Goal: Task Accomplishment & Management: Use online tool/utility

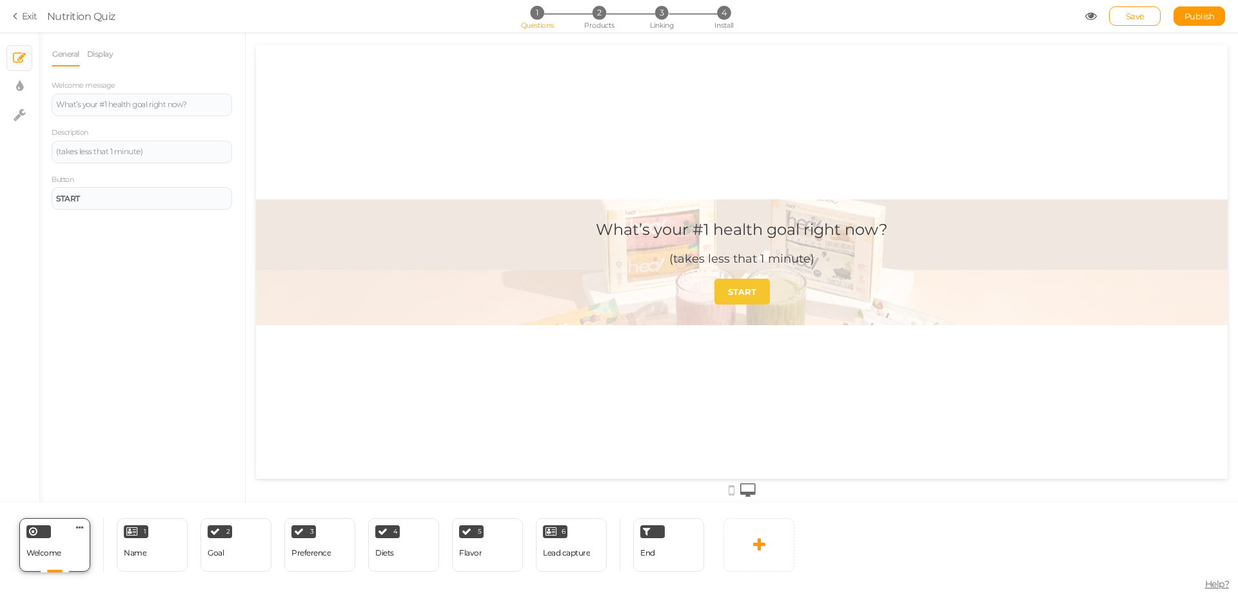
click at [58, 545] on div "Welcome" at bounding box center [43, 553] width 35 height 23
click at [783, 231] on div "What’s your #1 health goal right now?" at bounding box center [742, 229] width 292 height 19
click at [123, 103] on div "What’s your #1 health goal right now?" at bounding box center [142, 105] width 172 height 8
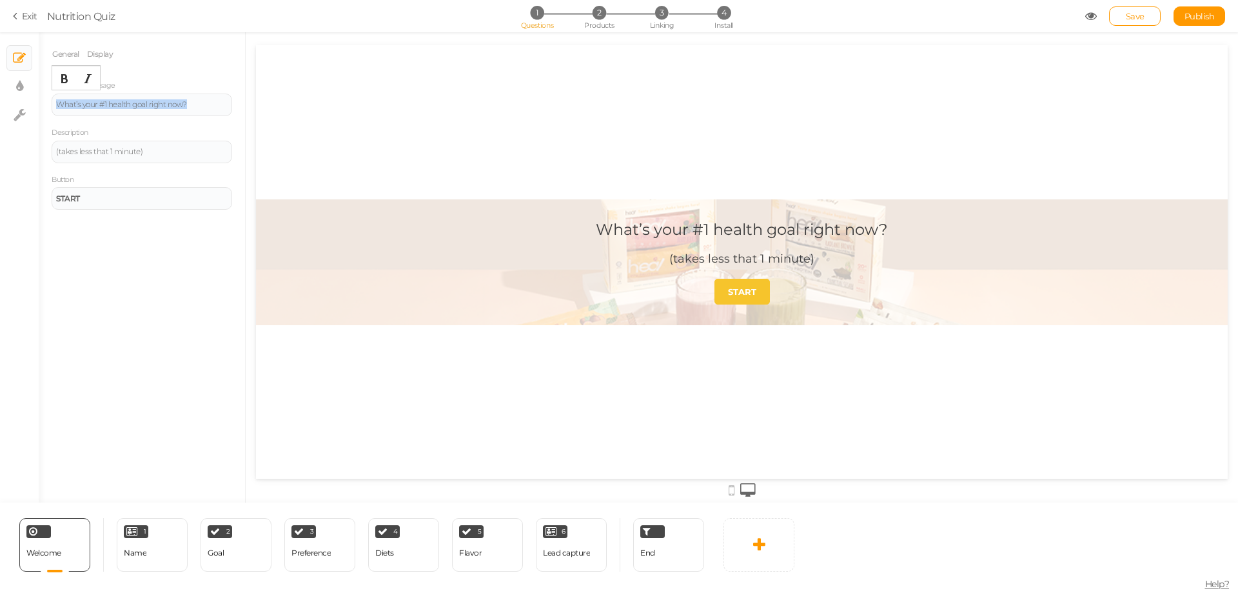
paste div
click at [161, 566] on div "1 Name × Define the conditions to show this slide. Clone Change type Delete" at bounding box center [152, 545] width 71 height 54
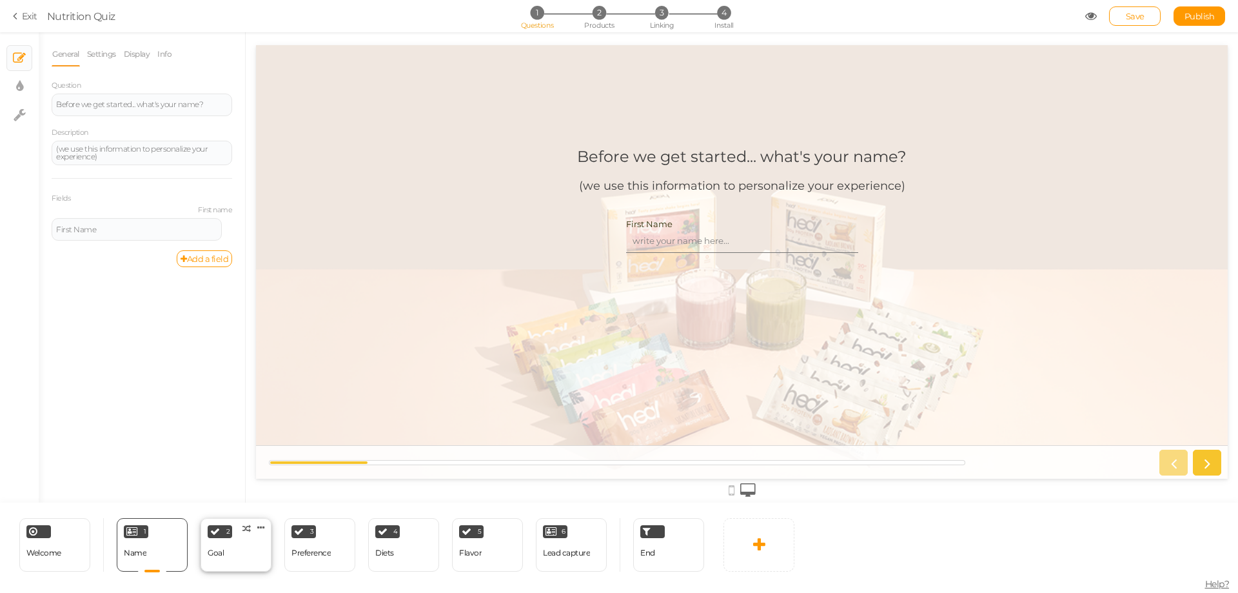
click at [241, 549] on div "2 Goal × Define the conditions to show this slide. Clone Change type Delete" at bounding box center [236, 545] width 71 height 54
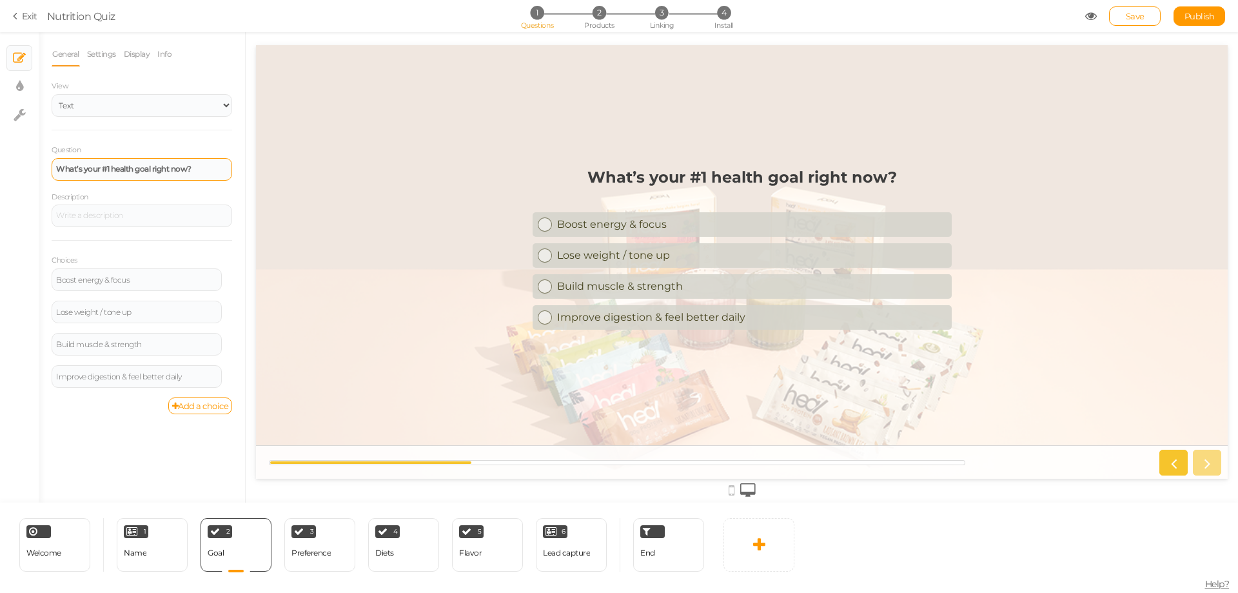
click at [95, 177] on div "What’s your #1 health goal right now?" at bounding box center [142, 169] width 181 height 23
paste div
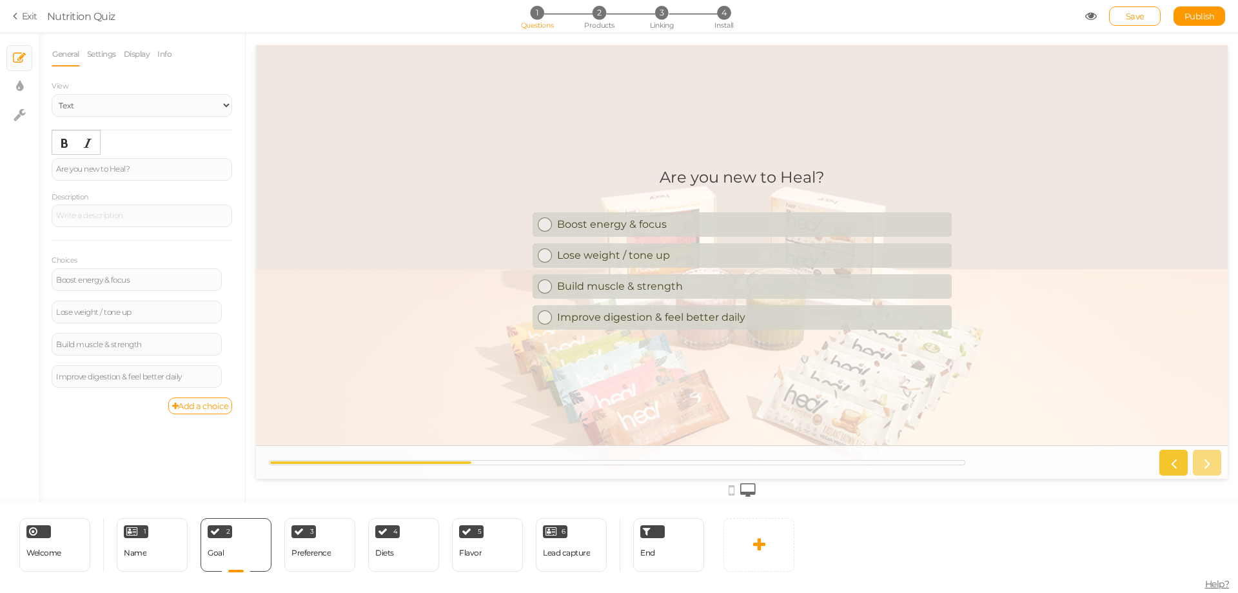
drag, startPoint x: 131, startPoint y: 276, endPoint x: 156, endPoint y: 242, distance: 41.9
click at [132, 277] on div "Boost energy & focus" at bounding box center [136, 280] width 161 height 8
paste div
click at [227, 339] on icon at bounding box center [230, 338] width 8 height 8
click at [213, 366] on link "Delete" at bounding box center [181, 370] width 102 height 14
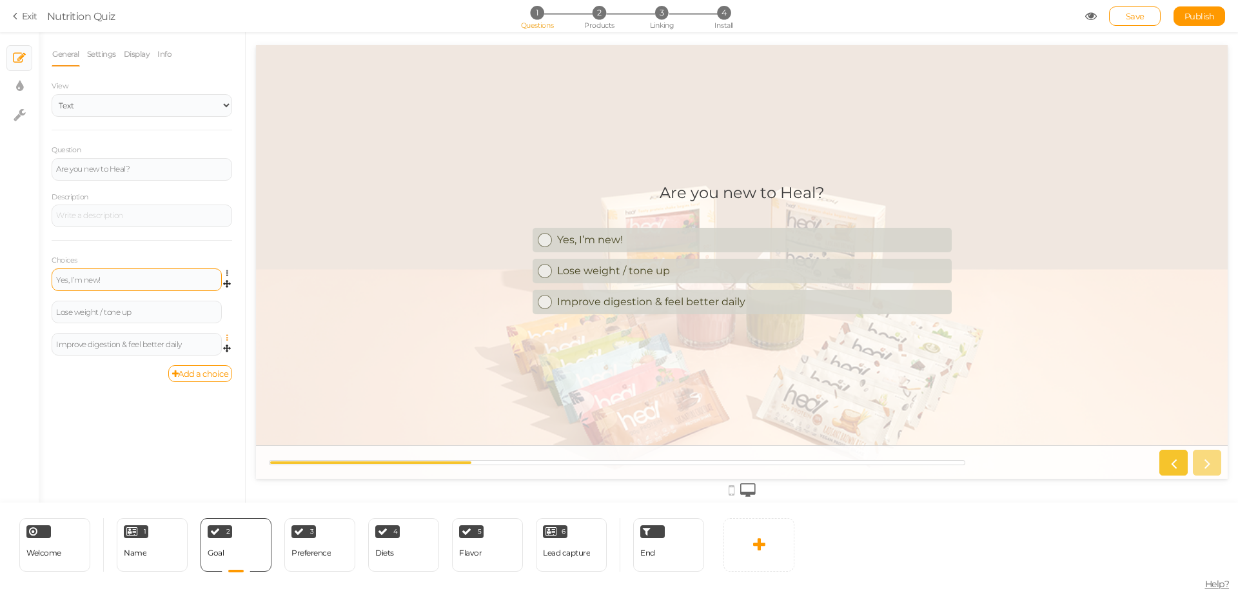
click at [227, 336] on icon at bounding box center [230, 338] width 8 height 8
click at [215, 370] on link "Delete" at bounding box center [181, 370] width 102 height 14
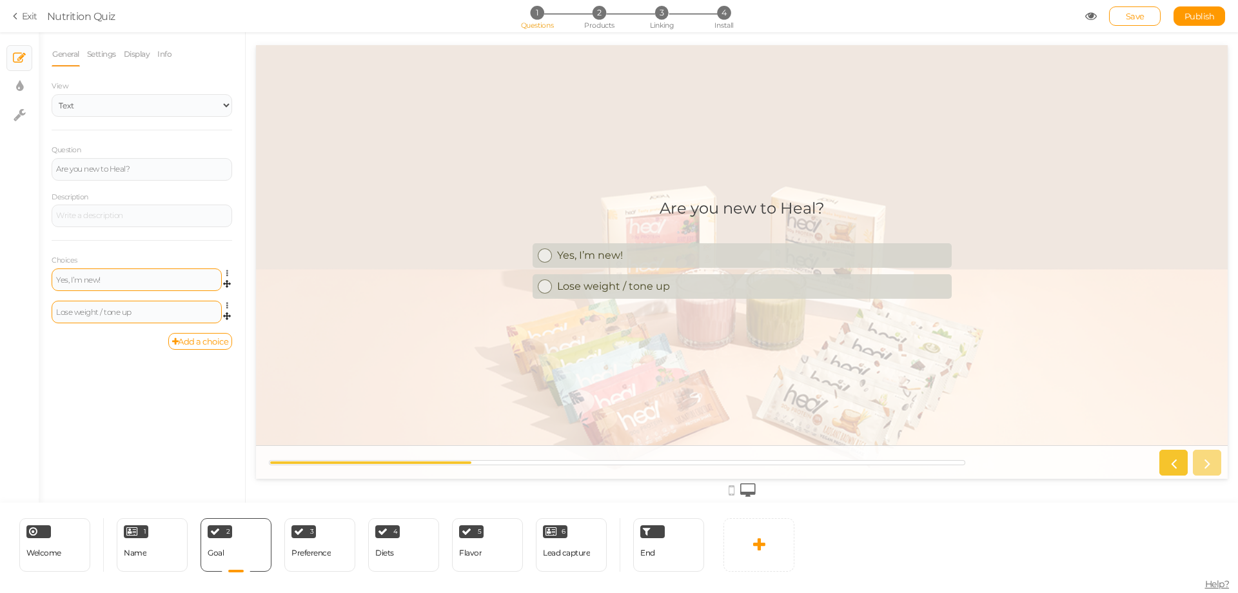
click at [142, 315] on div "Lose weight / tone up" at bounding box center [136, 312] width 161 height 8
paste div
click at [317, 555] on div "Preference" at bounding box center [310, 552] width 39 height 9
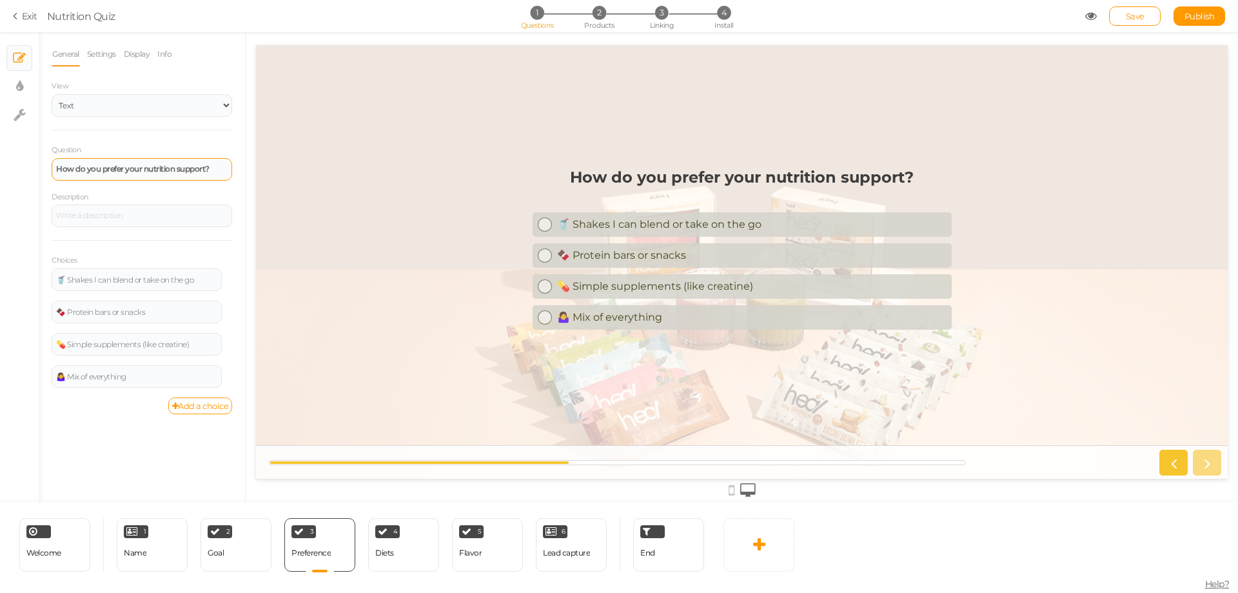
click at [163, 164] on strong "How do you prefer your nutrition support?" at bounding box center [132, 169] width 153 height 10
click at [161, 167] on strong "How do you prefer your nutrition support?" at bounding box center [132, 169] width 153 height 10
click at [161, 166] on strong "How do you prefer your nutrition support?" at bounding box center [132, 169] width 153 height 10
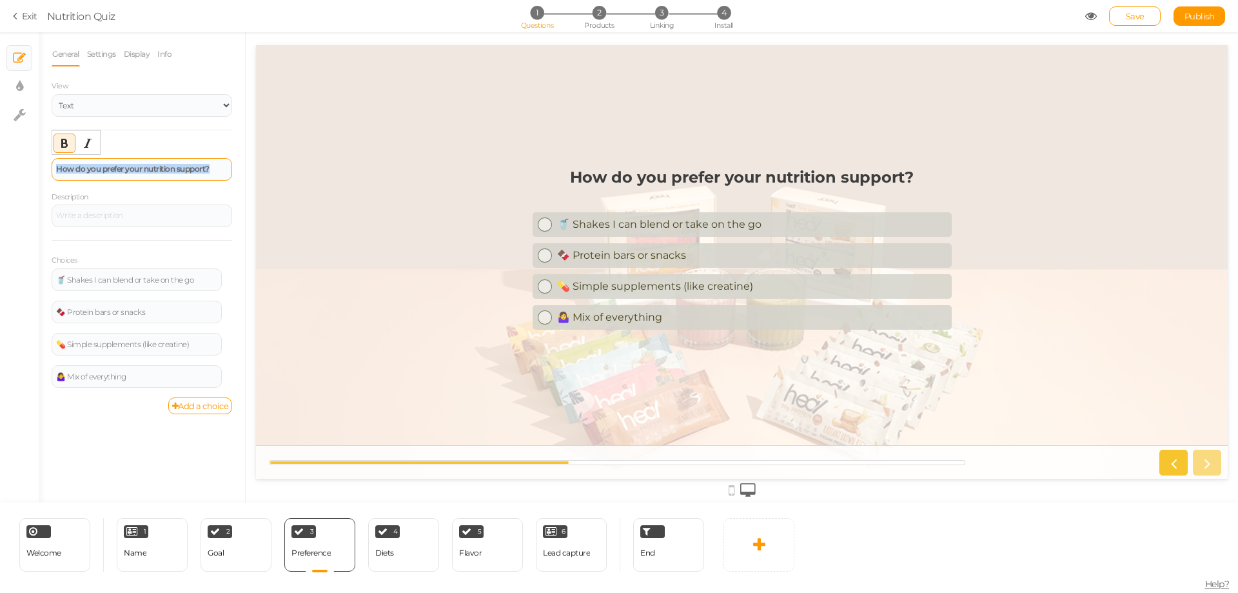
click at [161, 166] on strong "How do you prefer your nutrition support?" at bounding box center [132, 169] width 153 height 10
paste div
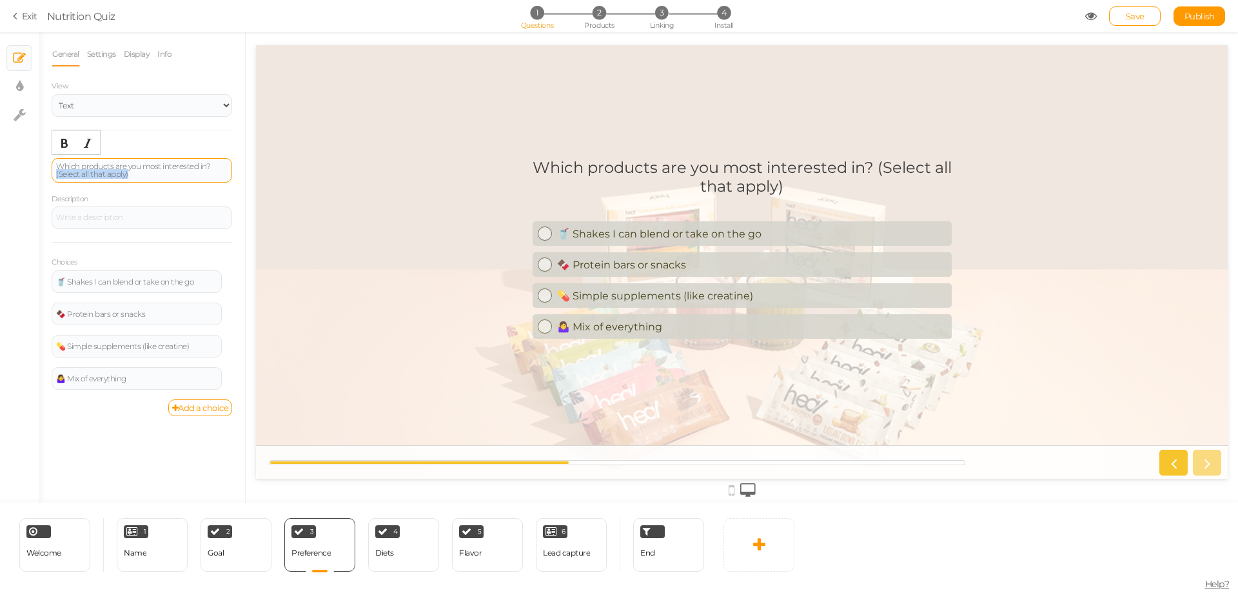
drag, startPoint x: 193, startPoint y: 172, endPoint x: 0, endPoint y: 173, distance: 193.4
click at [0, 182] on div "× Slides × Display settings × Settings General Settings Display Info View Text …" at bounding box center [619, 267] width 1238 height 470
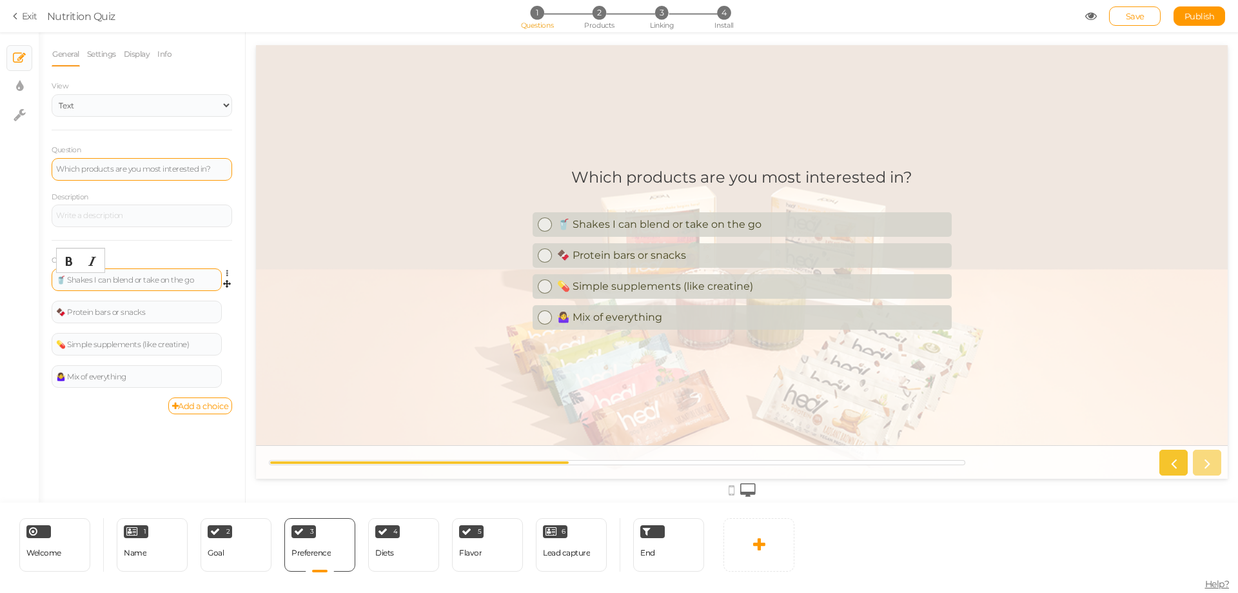
click at [133, 276] on div "🥤 Shakes I can blend or take on the go" at bounding box center [136, 280] width 161 height 8
click at [380, 566] on div "4 Diets × Define the conditions to show this slide. Clone Change type Delete" at bounding box center [403, 545] width 71 height 54
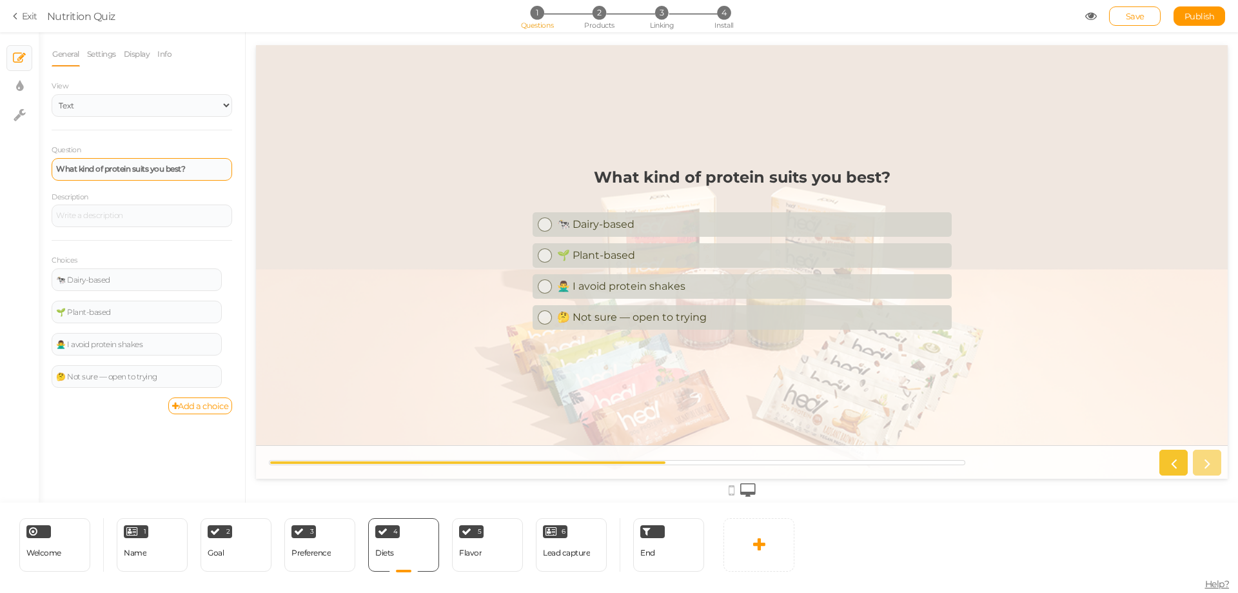
click at [119, 163] on div "What kind of protein suits you best?" at bounding box center [142, 169] width 181 height 23
click at [119, 162] on div "What kind of protein suits you best?" at bounding box center [142, 169] width 181 height 23
click at [479, 558] on div "Flavor" at bounding box center [470, 553] width 23 height 23
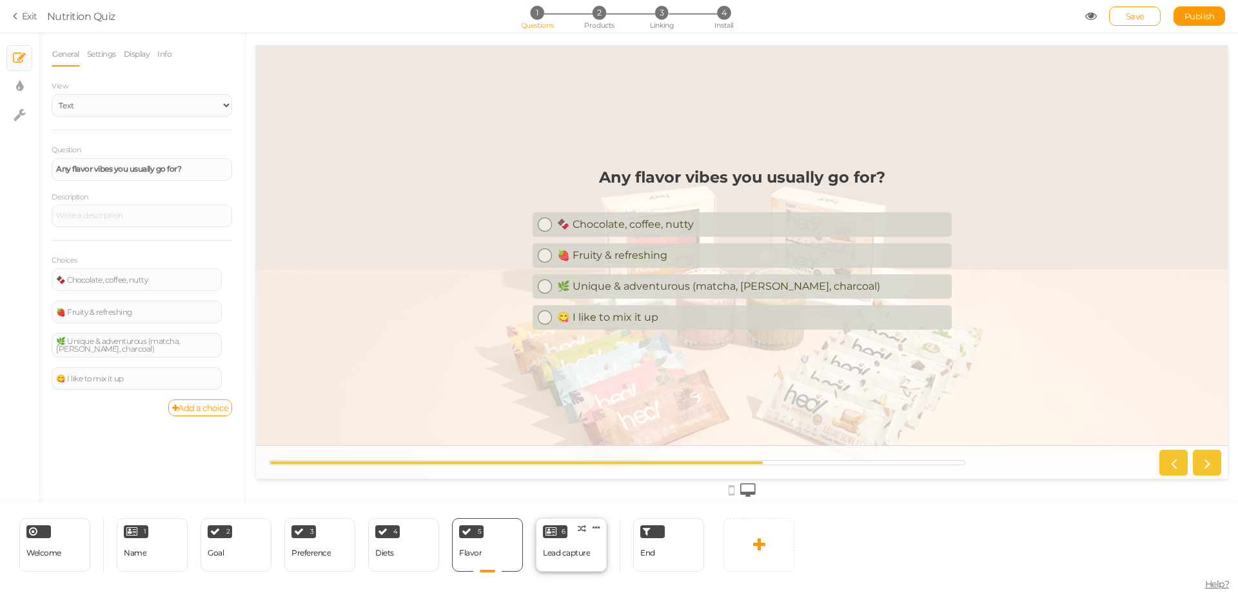
click at [568, 534] on div "6 Lead capture × Define the conditions to show this slide. Clone Change type De…" at bounding box center [571, 545] width 71 height 54
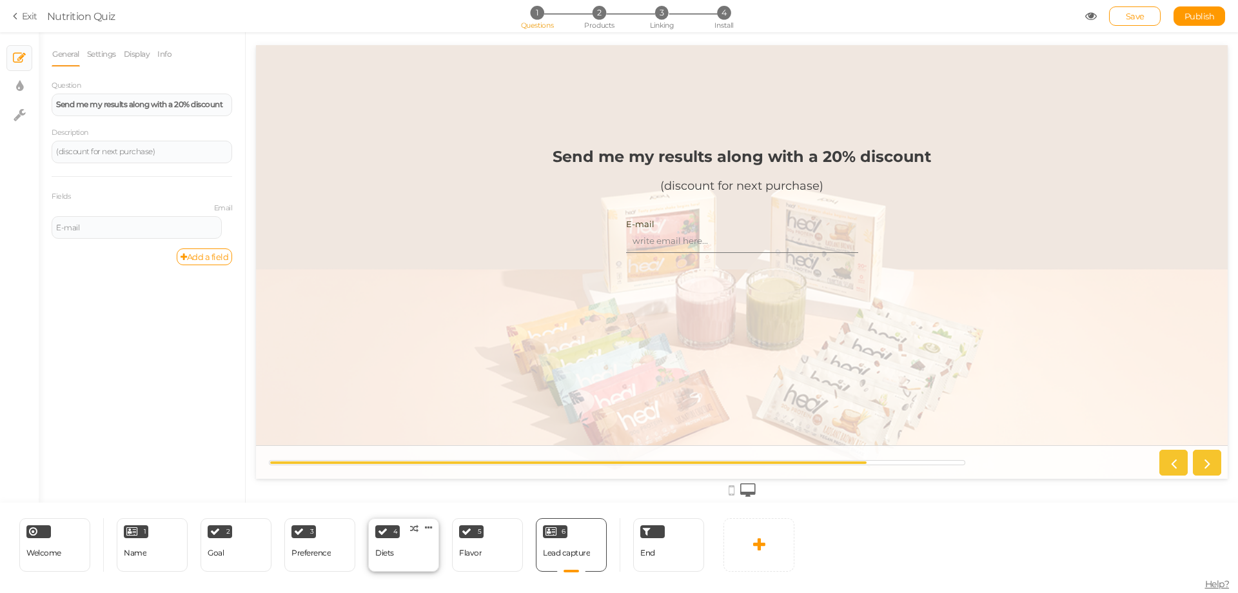
click at [405, 540] on div "4 Diets × Define the conditions to show this slide. Clone Change type Delete" at bounding box center [403, 545] width 71 height 54
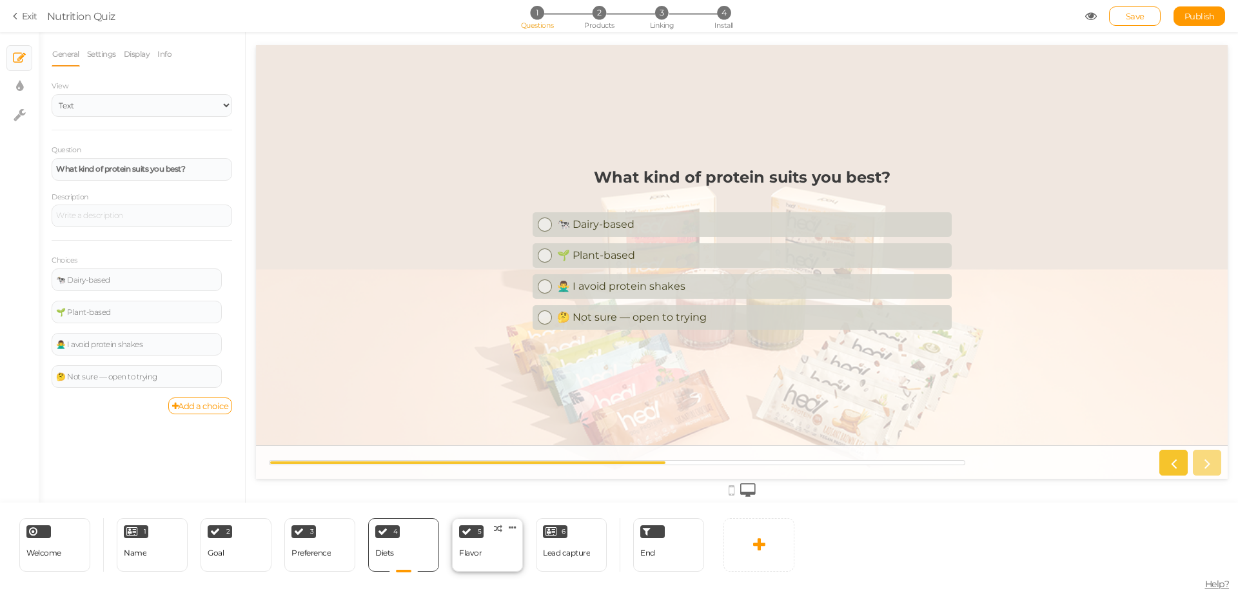
click at [493, 551] on div "5 Flavor × Define the conditions to show this slide. Clone Change type Delete" at bounding box center [487, 545] width 71 height 54
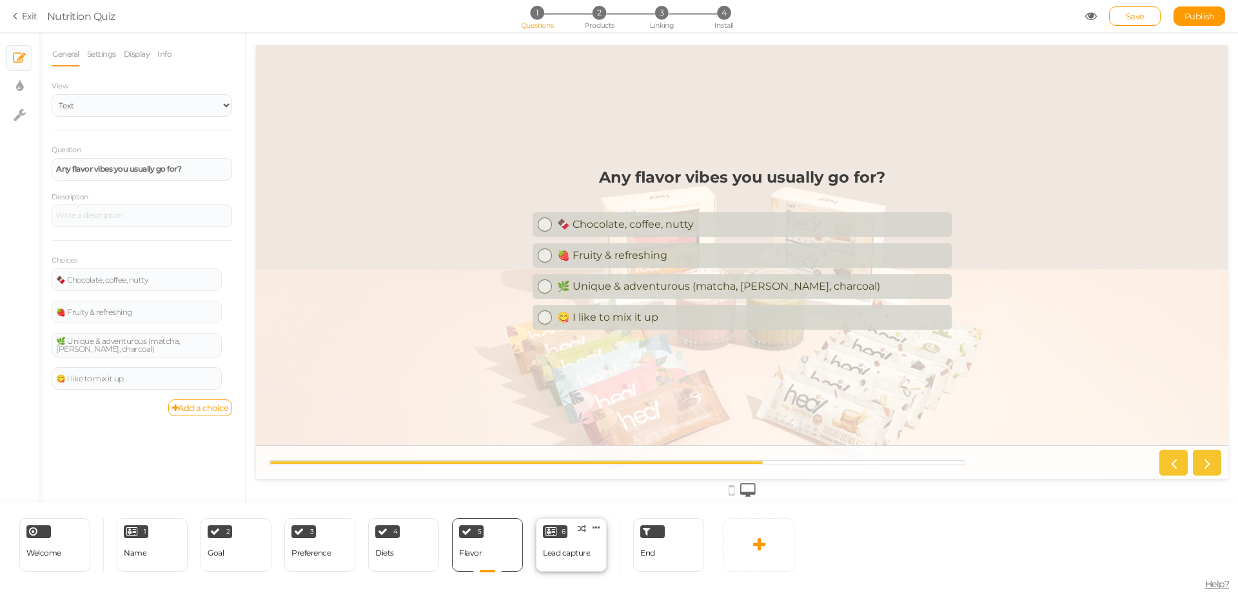
click at [544, 555] on div "Lead capture" at bounding box center [566, 552] width 47 height 9
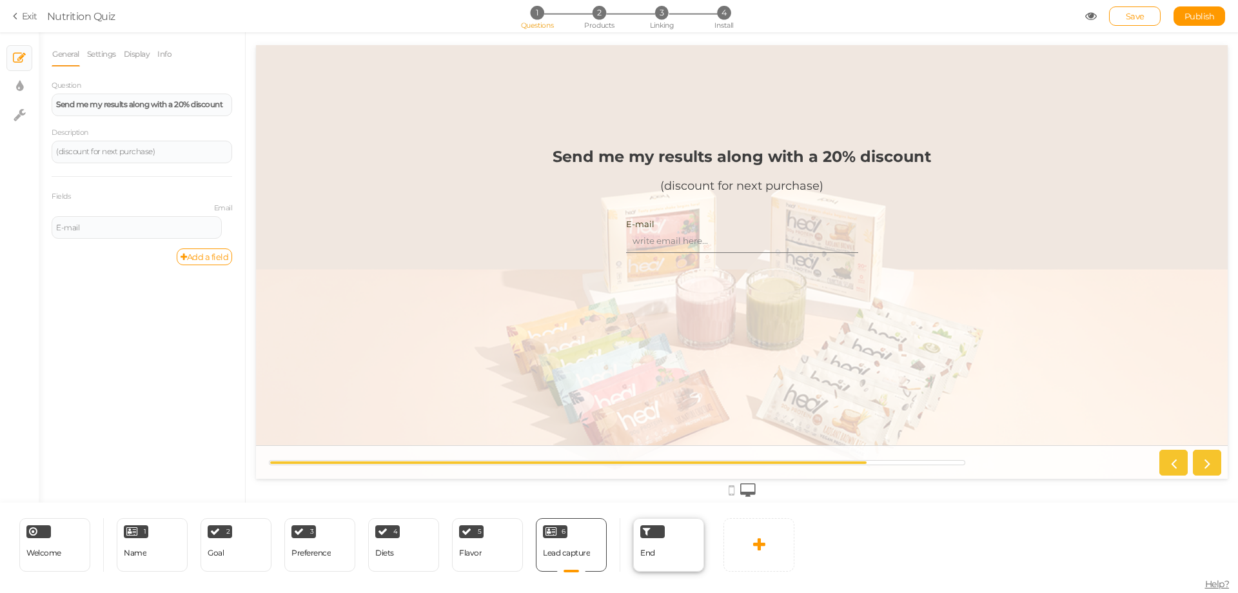
click at [647, 560] on div "End" at bounding box center [647, 553] width 15 height 23
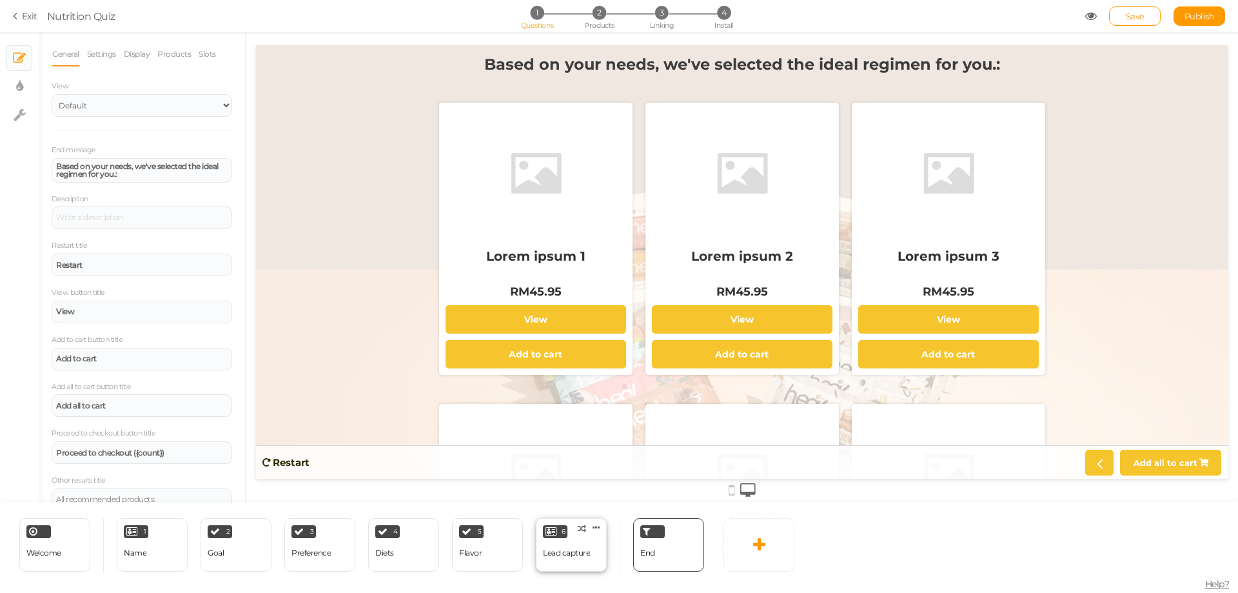
click at [557, 554] on div "Lead capture" at bounding box center [566, 552] width 47 height 9
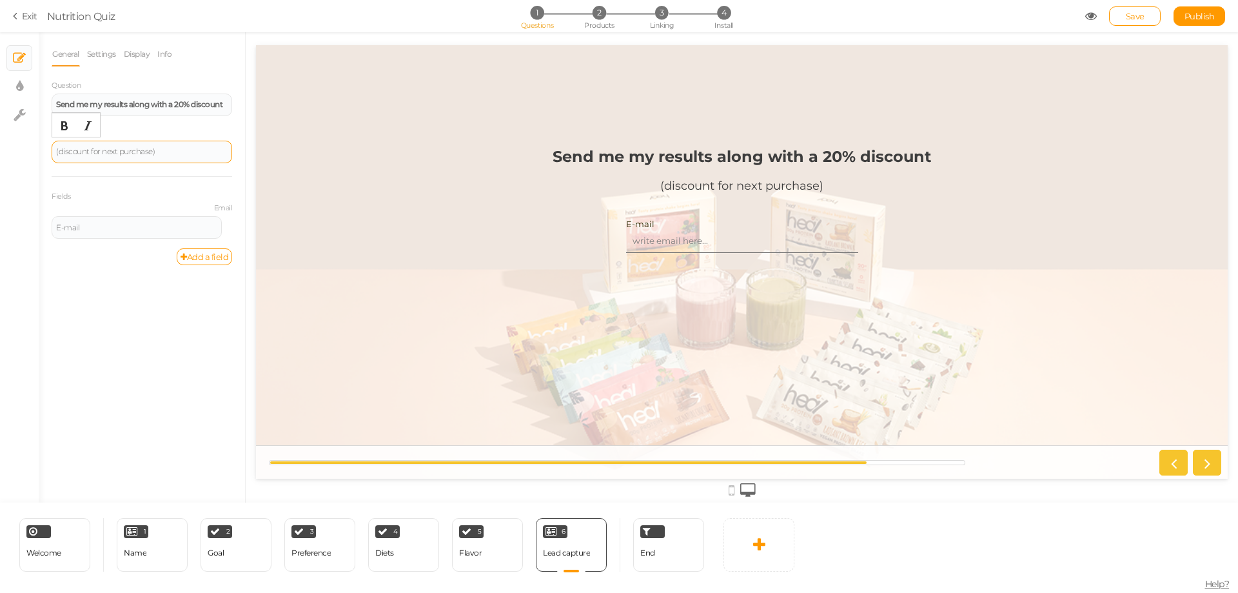
click at [174, 151] on div "(discount for next purchase)" at bounding box center [142, 152] width 172 height 8
click at [1134, 19] on span "Save" at bounding box center [1135, 16] width 19 height 10
click at [673, 558] on div "End" at bounding box center [668, 545] width 71 height 54
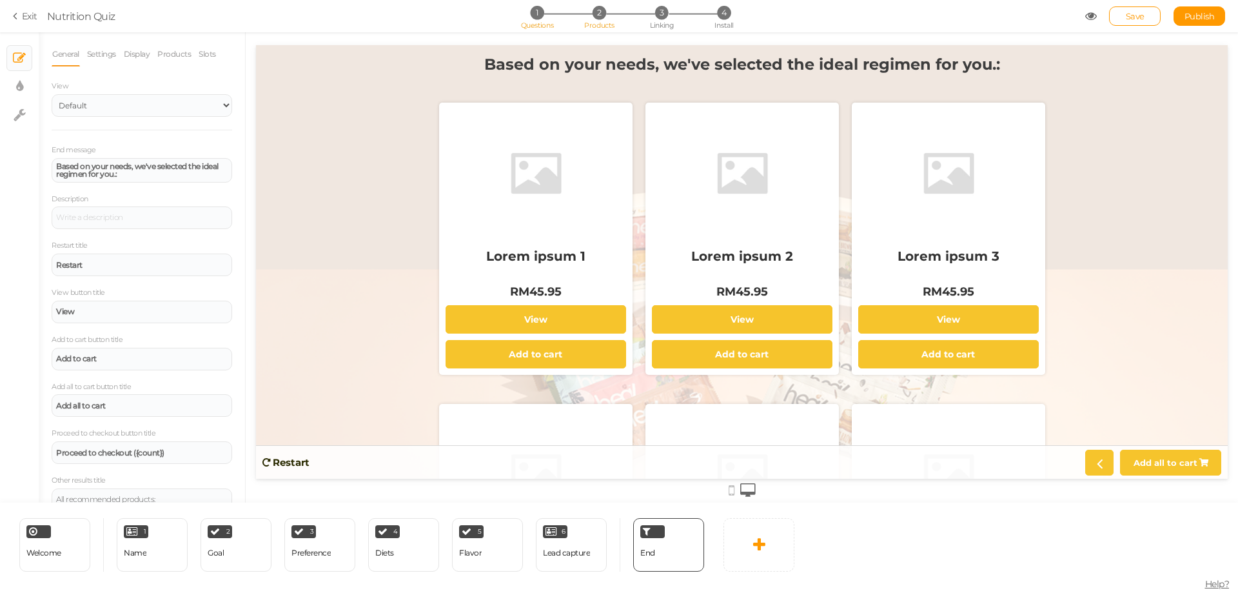
click at [600, 13] on span "2" at bounding box center [600, 13] width 14 height 14
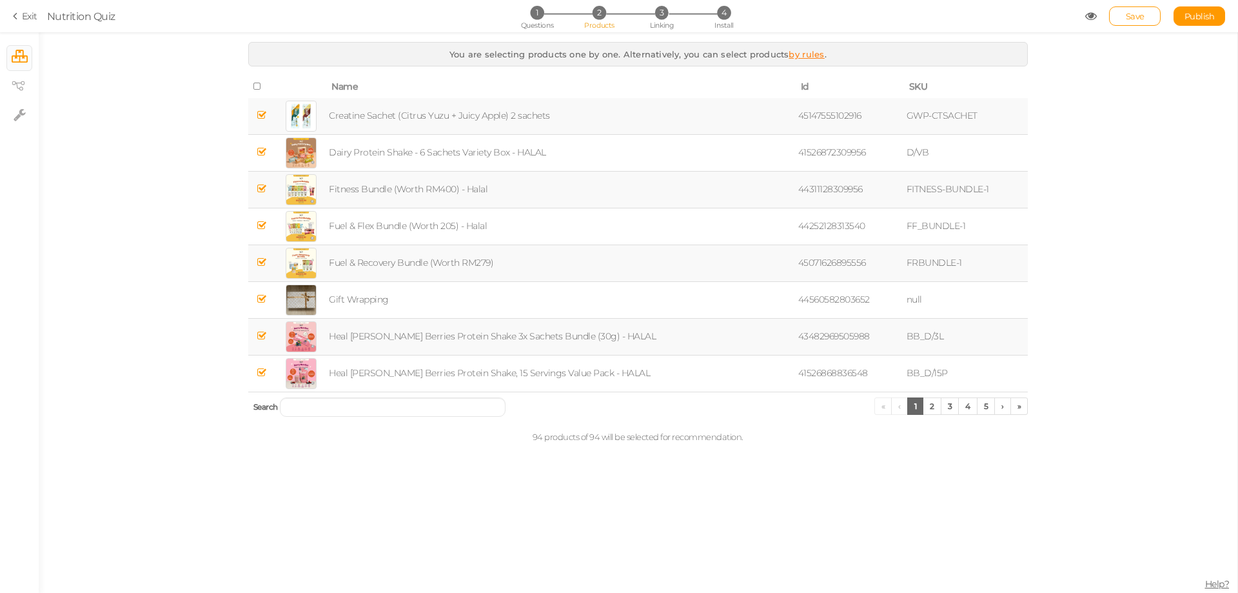
click at [811, 57] on link "by rules" at bounding box center [806, 54] width 35 height 10
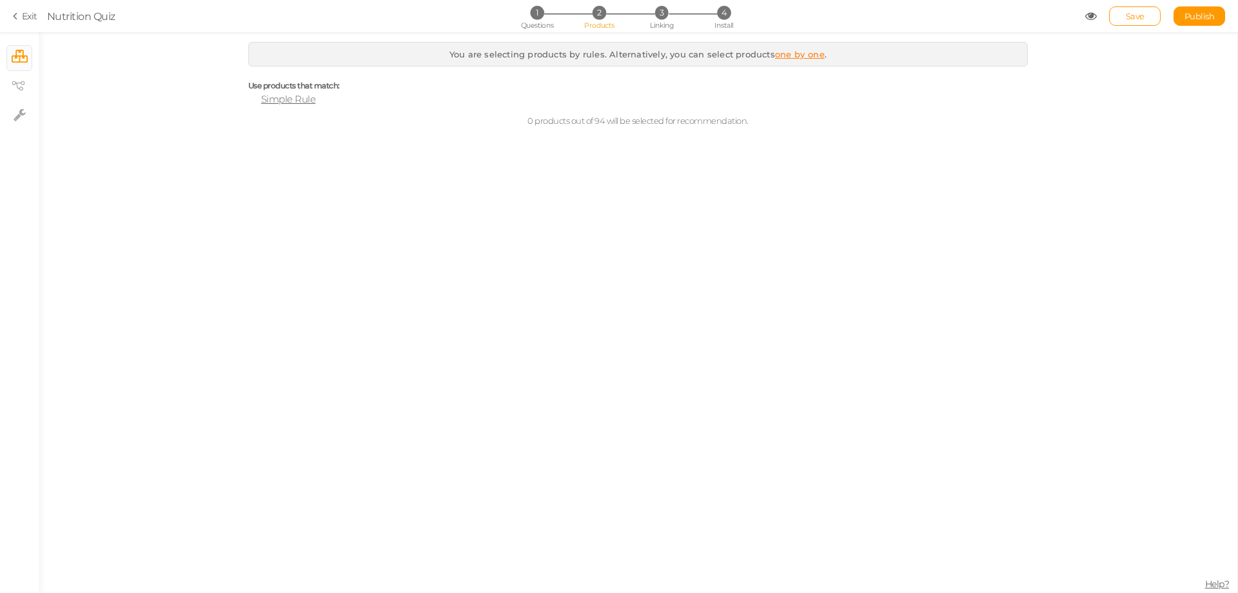
click at [276, 98] on span "Simple Rule" at bounding box center [288, 99] width 55 height 12
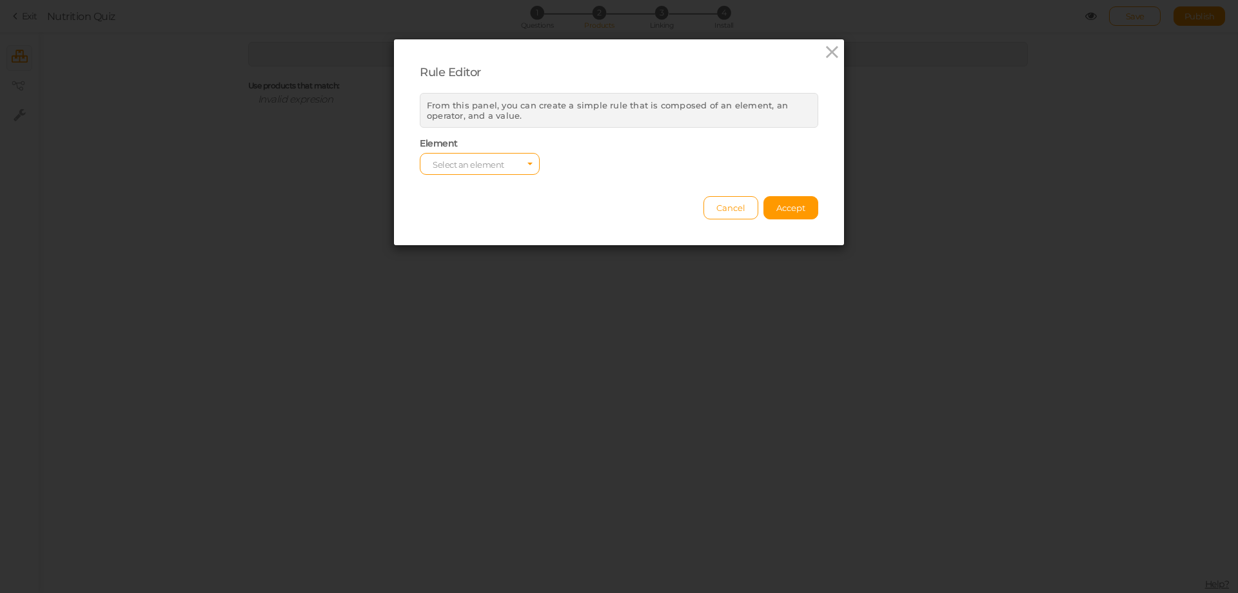
click at [497, 175] on div "Rule Editor From this panel, you can create a simple rule that is composed of a…" at bounding box center [619, 142] width 450 height 206
click at [503, 163] on span "Select an element" at bounding box center [480, 164] width 120 height 22
click at [497, 197] on span "tag" at bounding box center [479, 199] width 119 height 15
click at [619, 174] on select "equals contains not contains different less than greater than less than or equa…" at bounding box center [619, 164] width 120 height 22
click at [705, 162] on span "Select a value" at bounding box center [758, 164] width 120 height 22
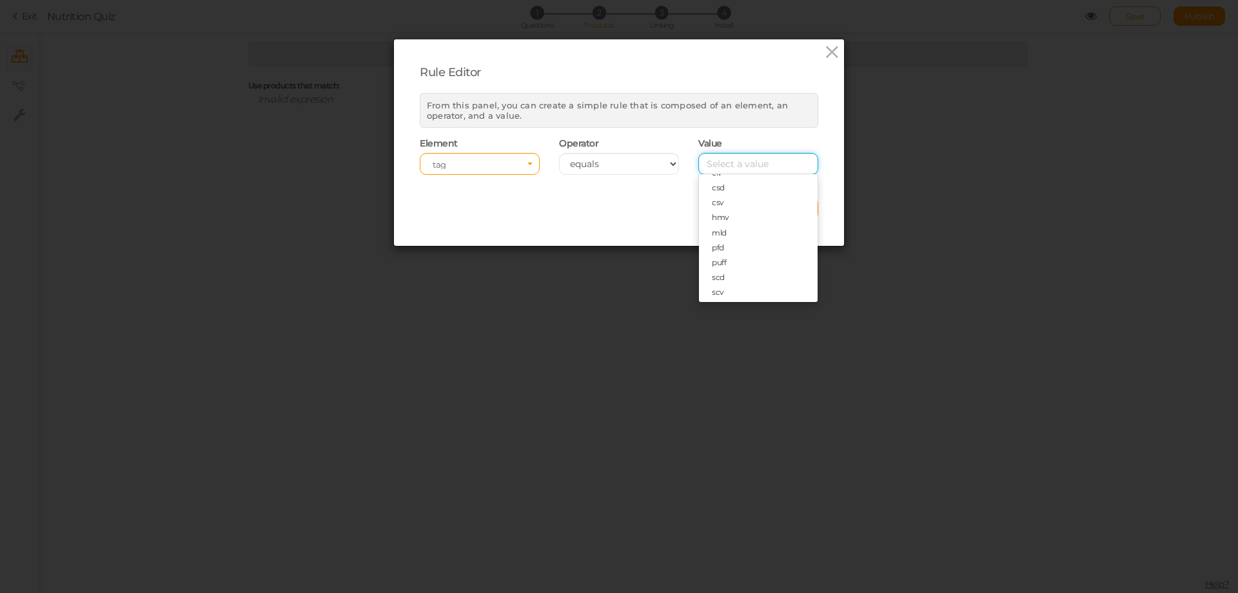
scroll to position [117, 0]
click at [891, 270] on div "Rule Editor From this panel, you can create a simple rule that is composed of a…" at bounding box center [619, 296] width 1238 height 593
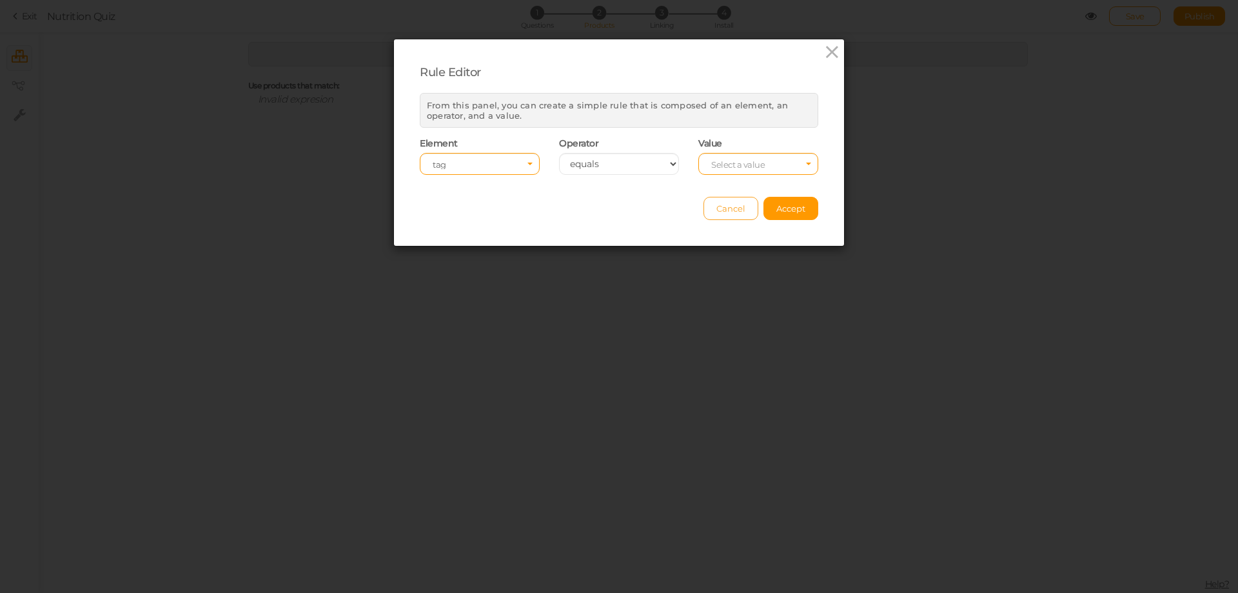
click at [728, 211] on span "Cancel" at bounding box center [730, 208] width 29 height 10
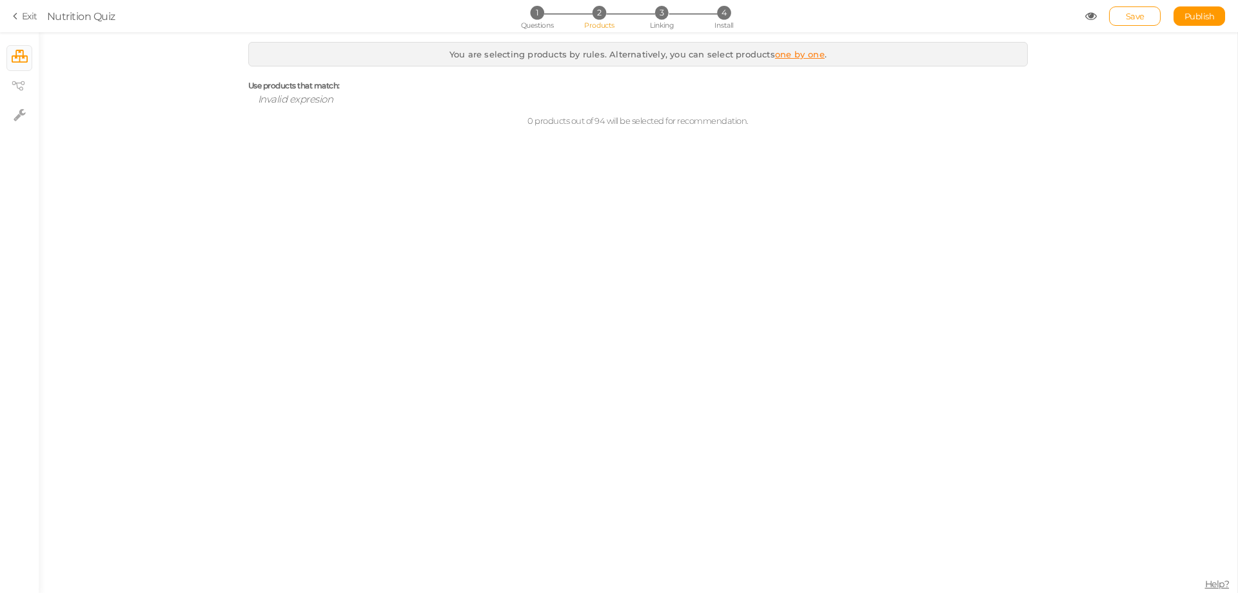
click at [791, 57] on link "one by one" at bounding box center [800, 54] width 50 height 10
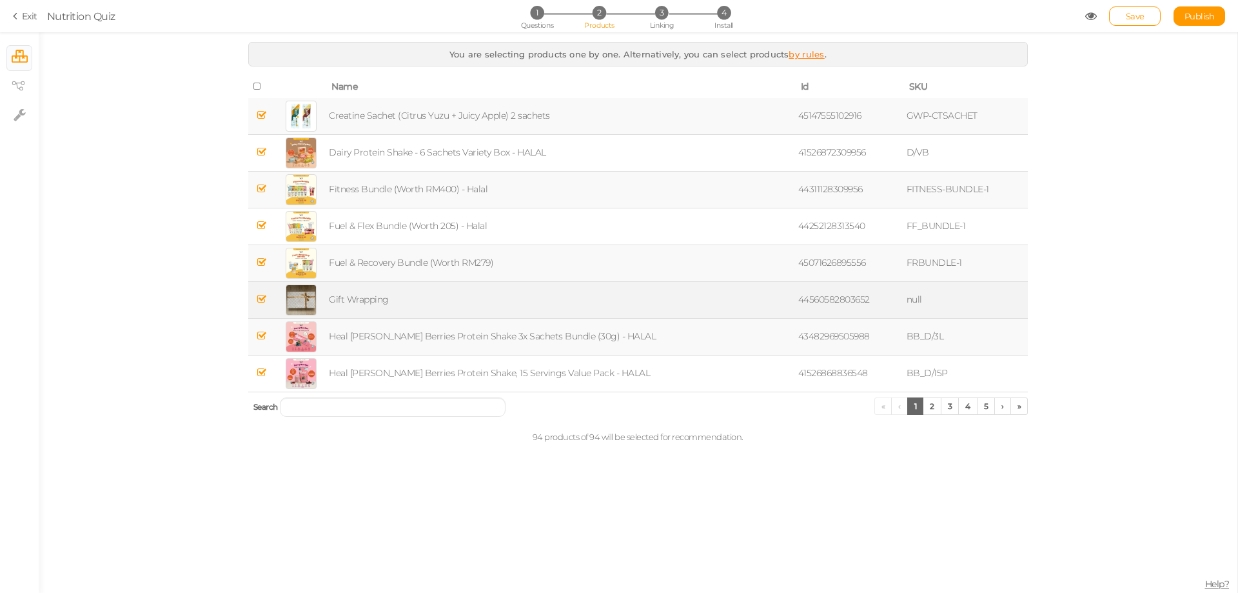
click at [261, 300] on icon at bounding box center [261, 299] width 9 height 10
click at [796, 54] on link "by rules" at bounding box center [806, 54] width 35 height 10
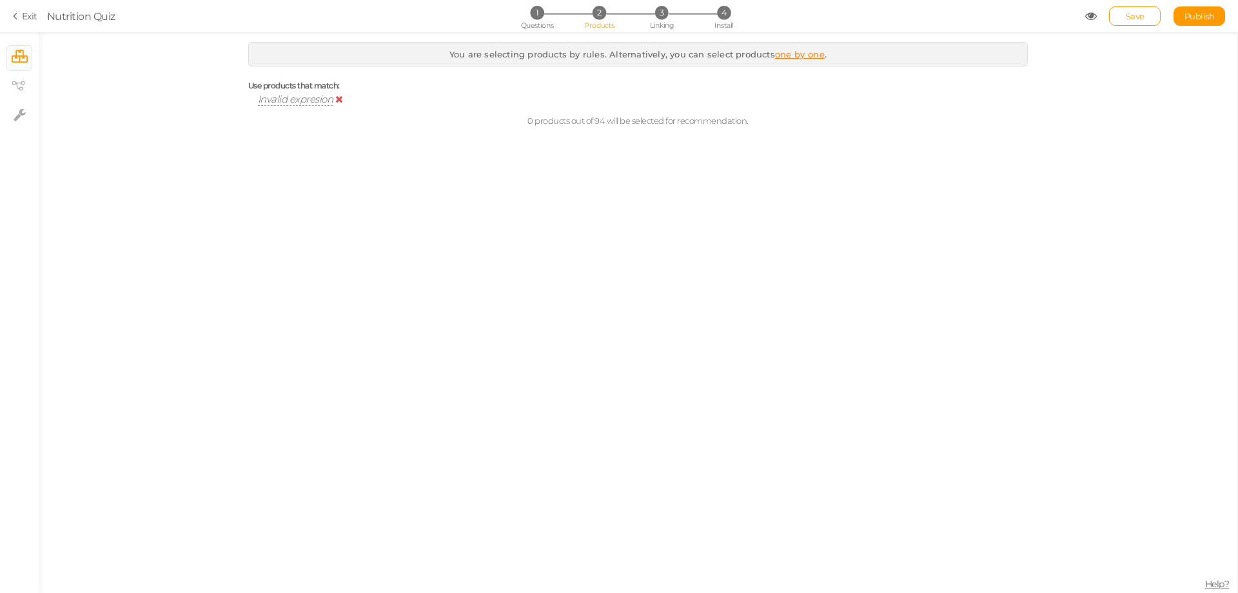
click at [299, 94] on span "Invalid expresion" at bounding box center [295, 99] width 75 height 12
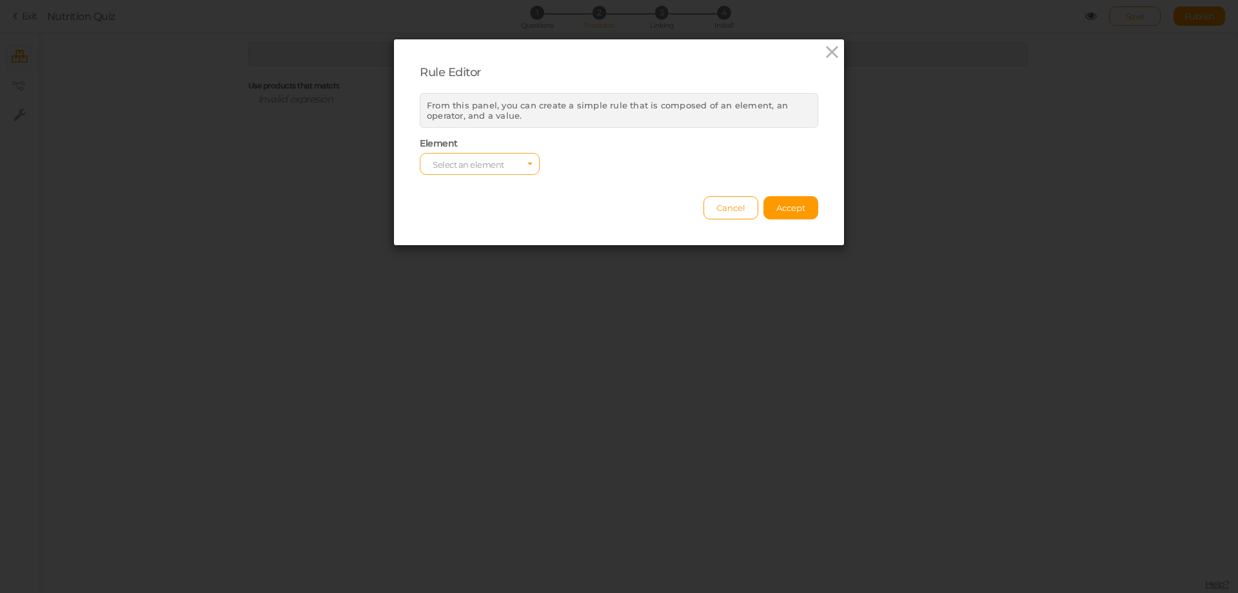
click at [486, 164] on span "Select an element" at bounding box center [469, 164] width 72 height 10
click at [489, 215] on span "type" at bounding box center [479, 214] width 119 height 15
click at [603, 164] on select "equals contains not contains different less than greater than less than or equa…" at bounding box center [619, 164] width 120 height 22
click at [749, 156] on span "Select a value" at bounding box center [758, 164] width 120 height 22
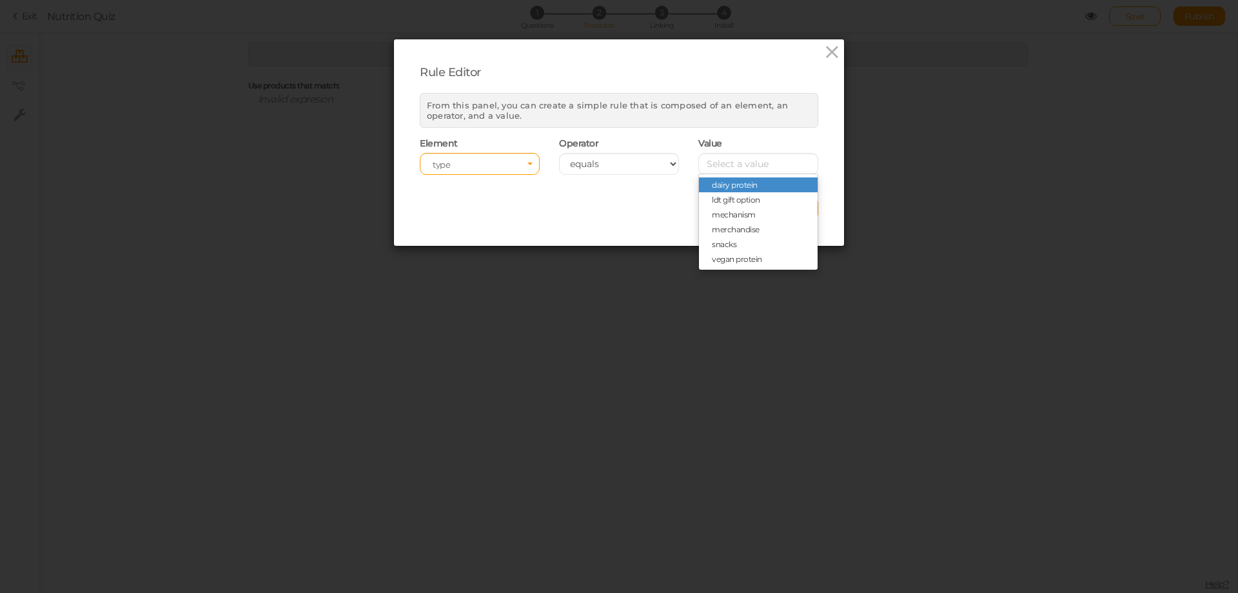
click at [760, 183] on span "dairy protein" at bounding box center [758, 184] width 119 height 15
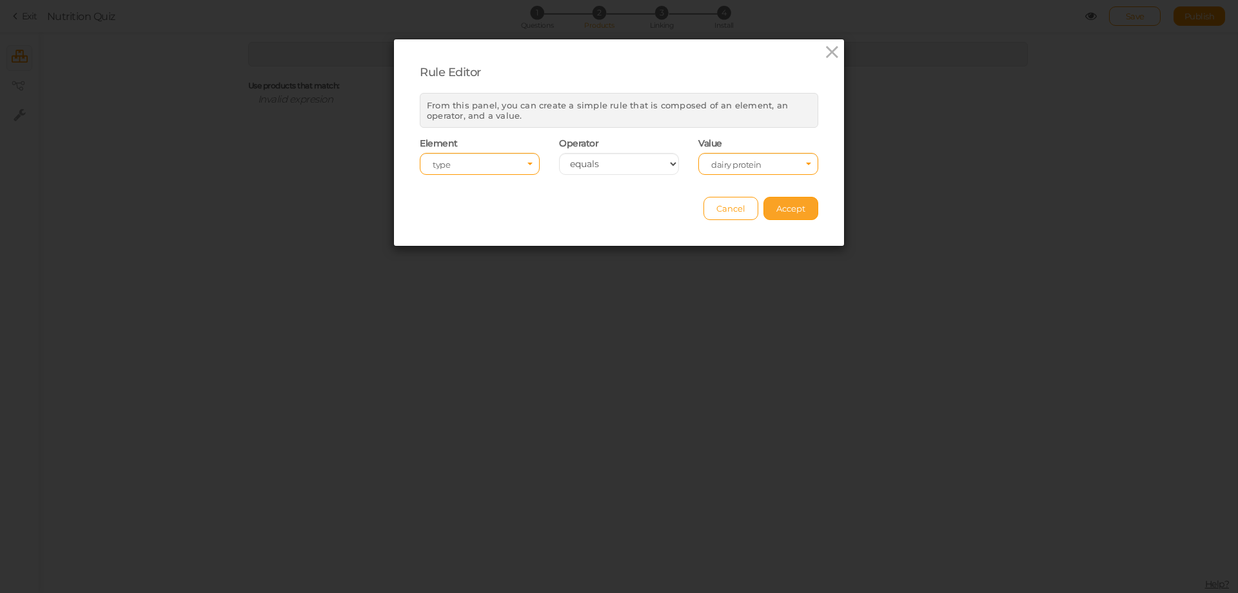
click at [787, 211] on span "Accept" at bounding box center [790, 208] width 29 height 10
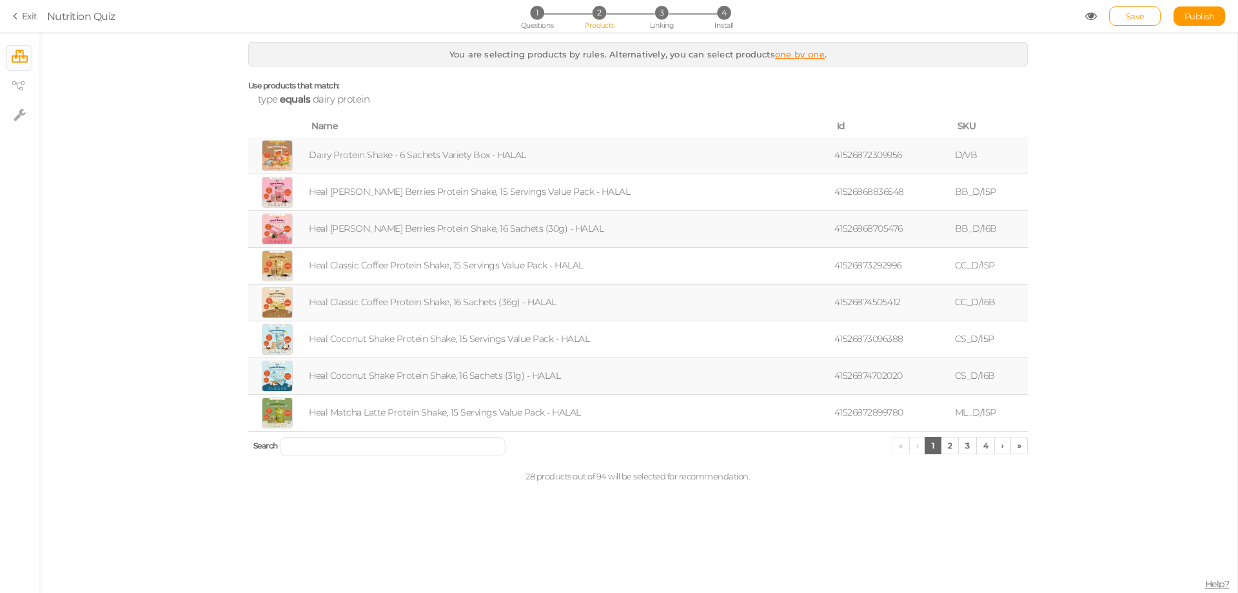
click at [800, 54] on link "one by one" at bounding box center [800, 54] width 50 height 10
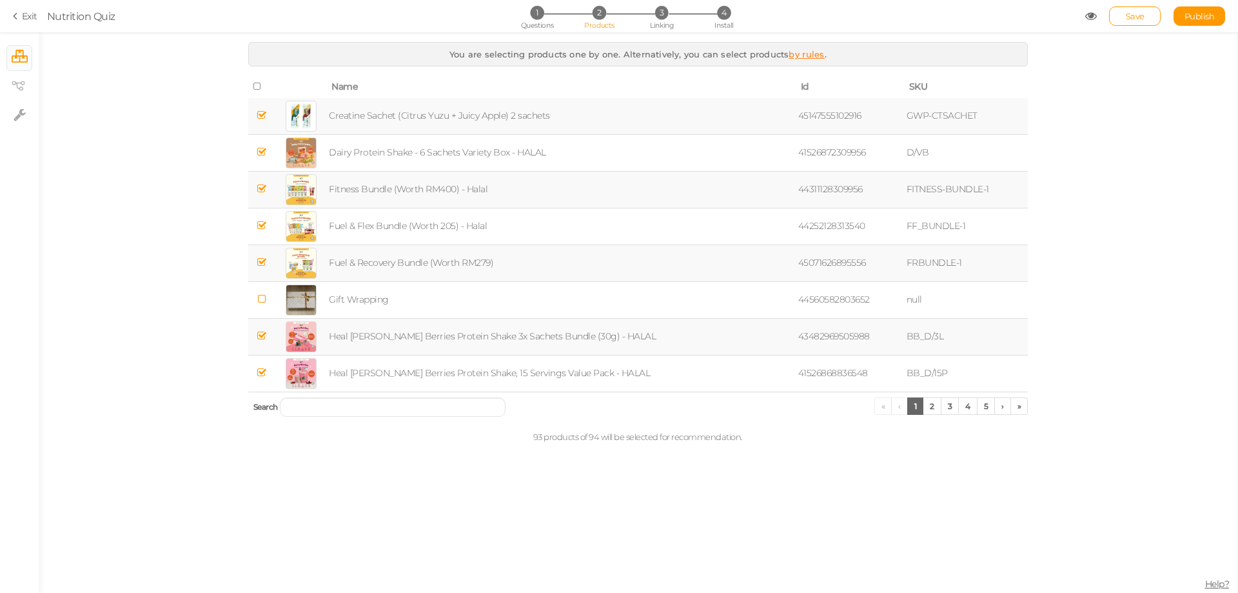
click at [809, 61] on div "You are selecting products one by one. Alternatively, you can select products b…" at bounding box center [638, 54] width 780 height 25
click at [811, 50] on link "by rules" at bounding box center [806, 54] width 35 height 10
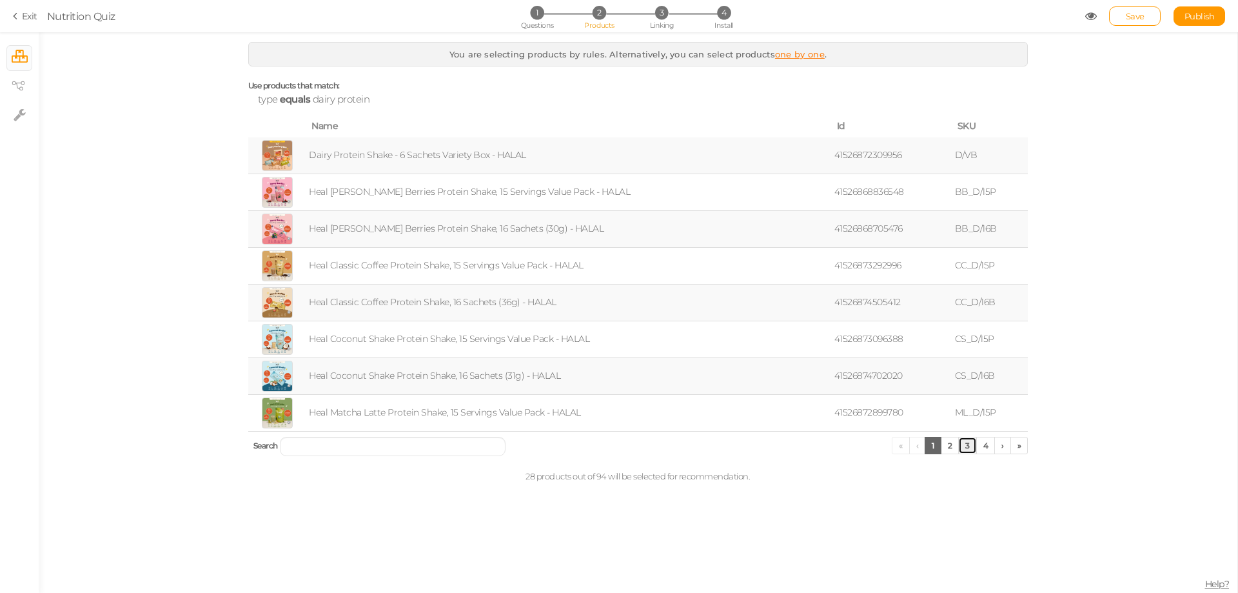
click at [966, 451] on link "3" at bounding box center [967, 445] width 19 height 17
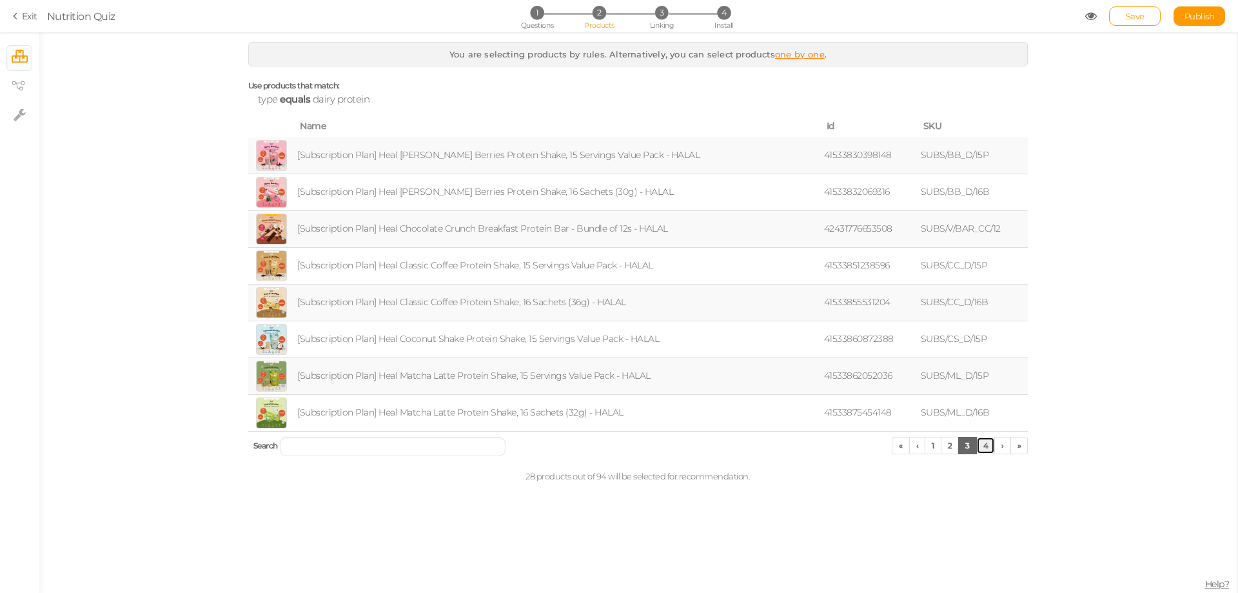
click at [979, 444] on link "4" at bounding box center [985, 445] width 19 height 17
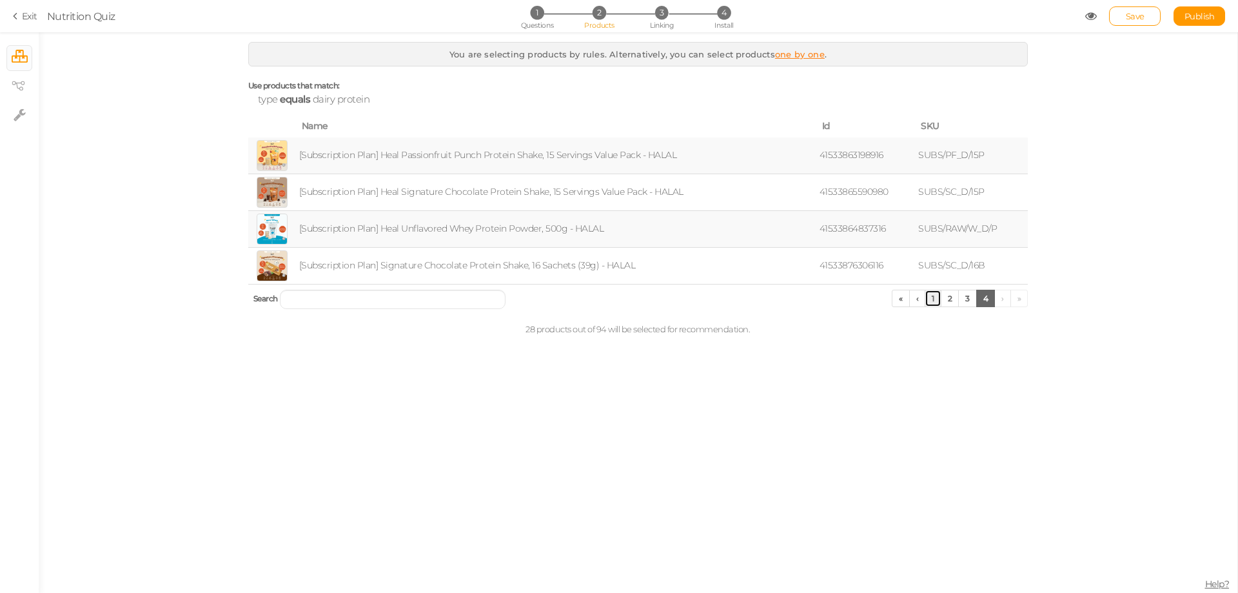
click at [933, 300] on link "1" at bounding box center [933, 298] width 17 height 17
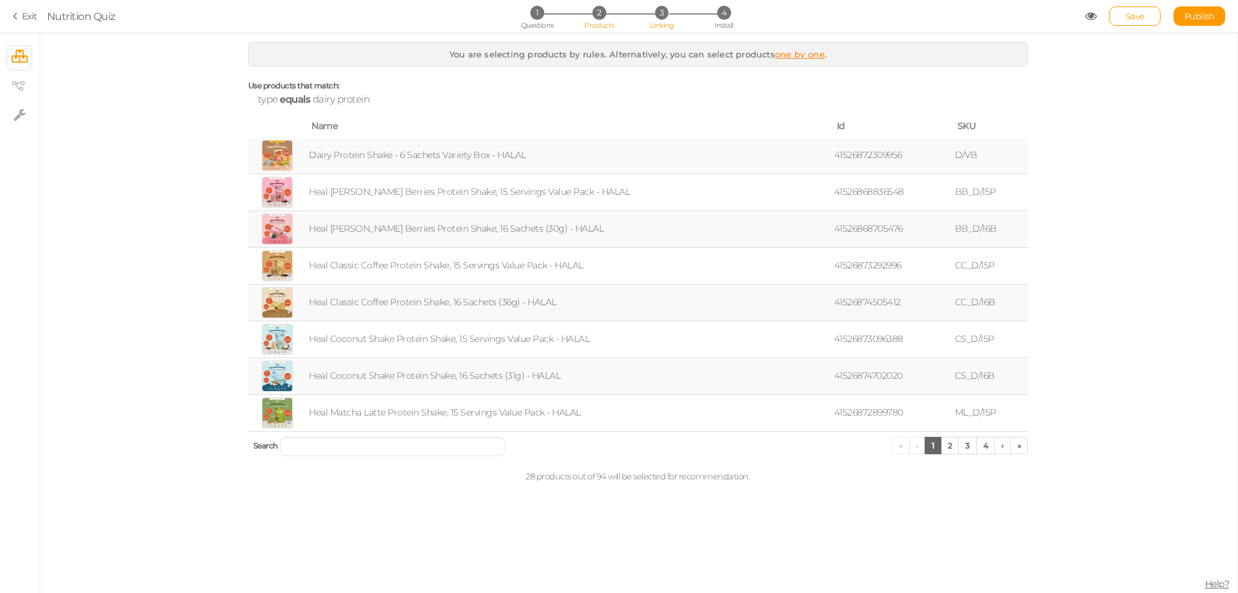
click at [665, 15] on span "3" at bounding box center [662, 13] width 14 height 14
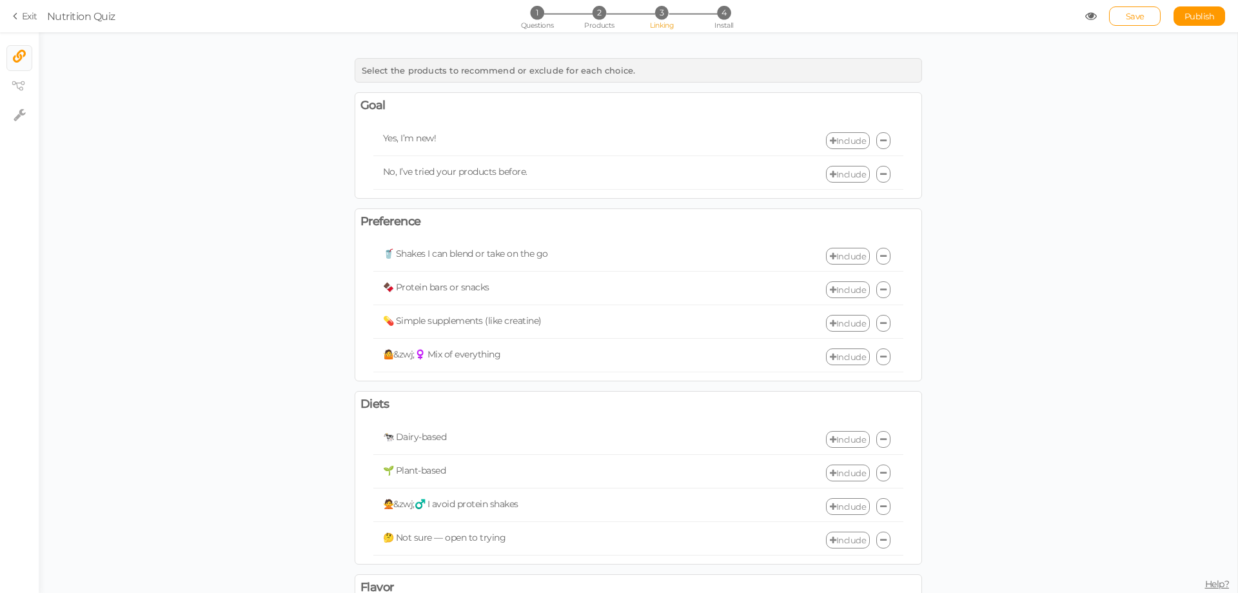
click at [847, 144] on link "Include" at bounding box center [848, 140] width 44 height 17
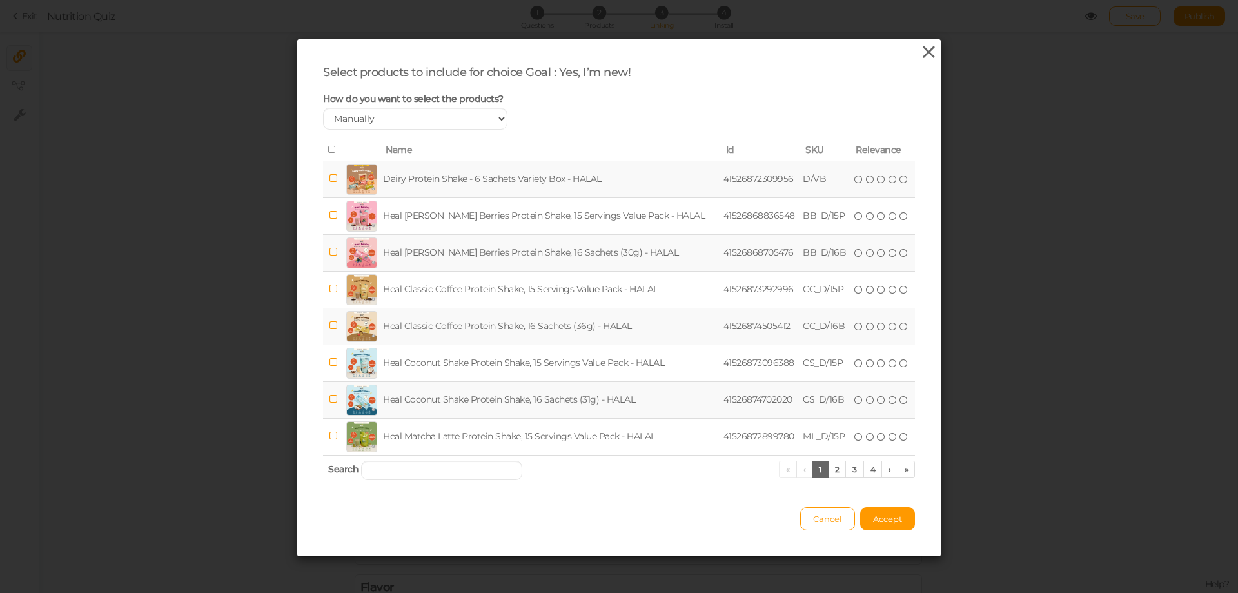
click at [926, 52] on icon at bounding box center [928, 52] width 19 height 19
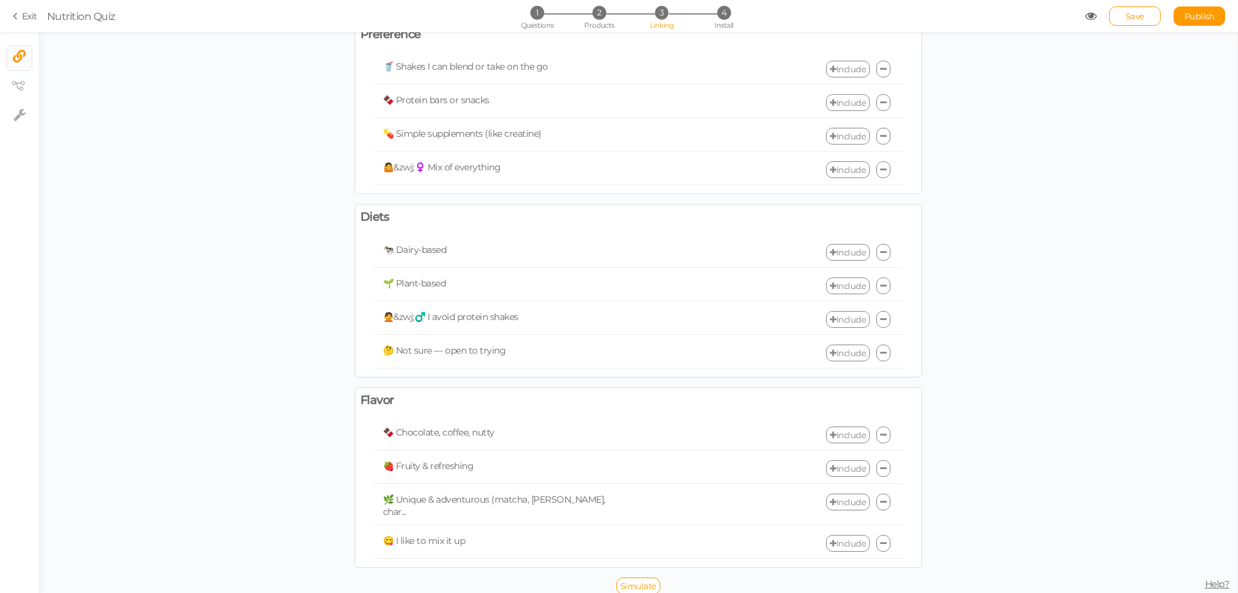
scroll to position [0, 0]
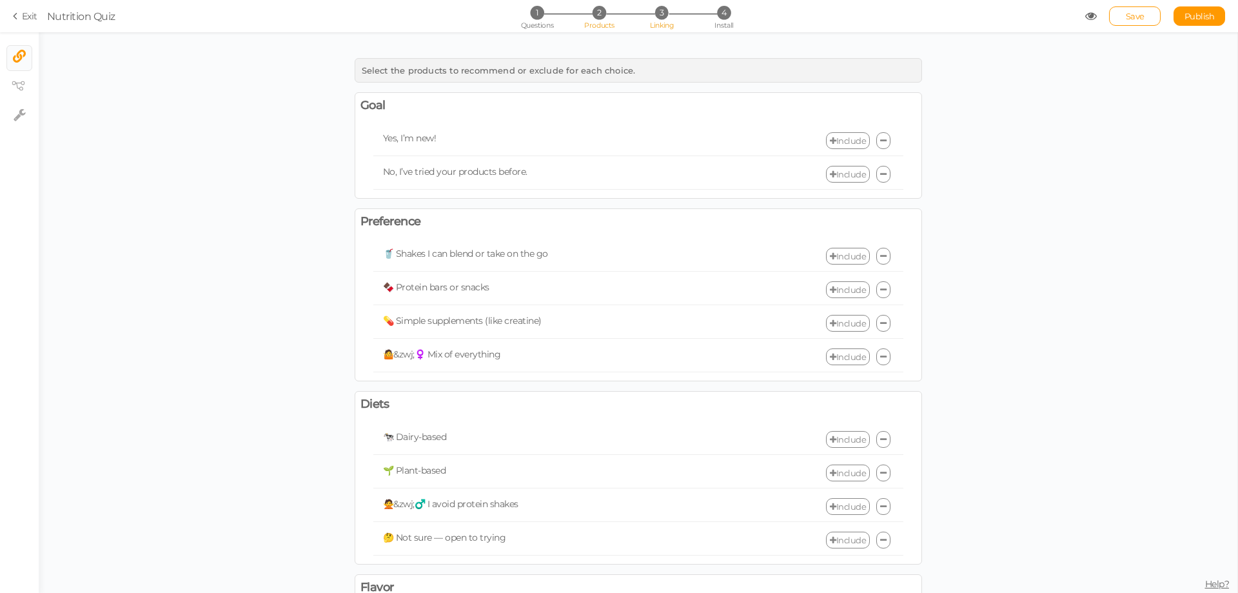
click at [596, 21] on span "Products" at bounding box center [599, 25] width 30 height 9
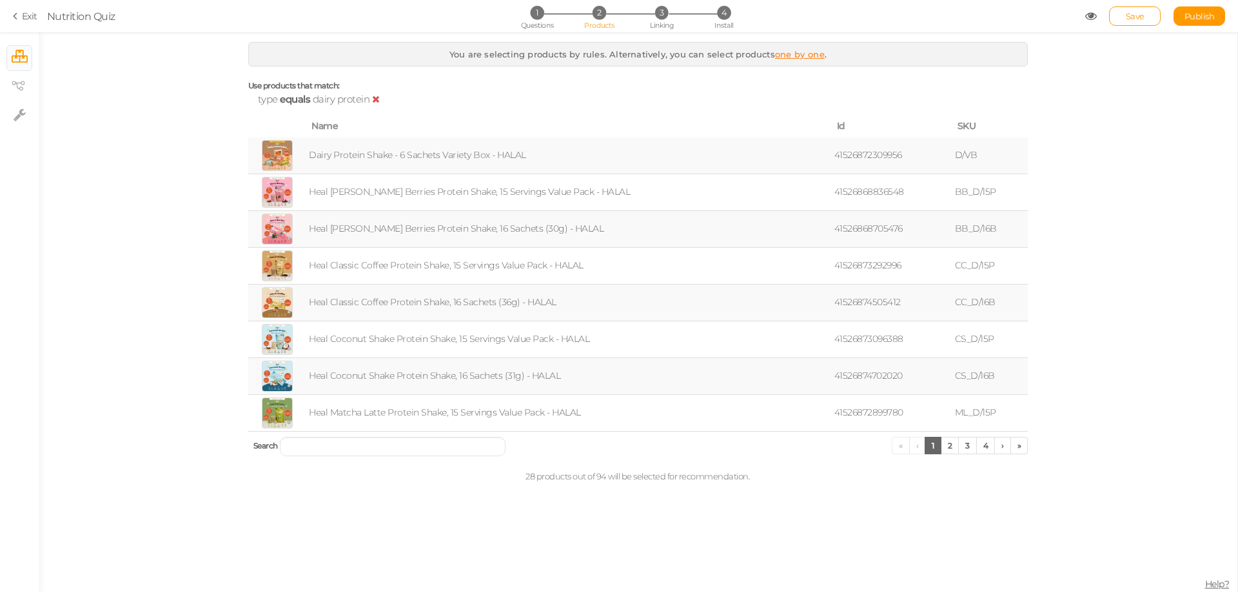
click at [374, 99] on icon at bounding box center [376, 99] width 8 height 10
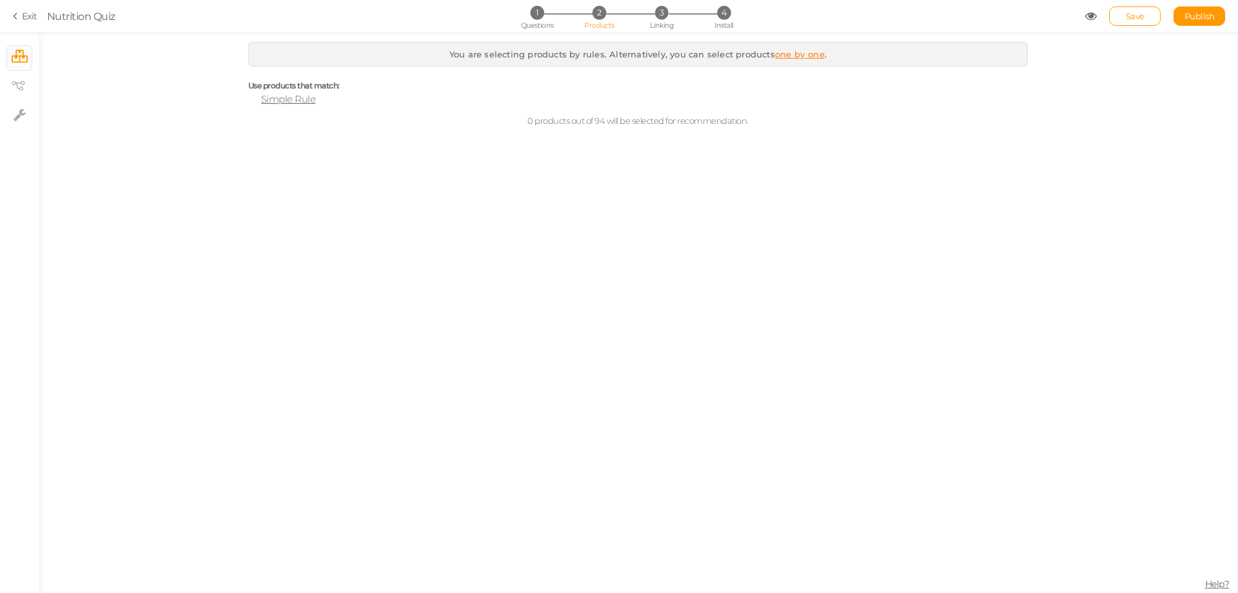
click at [805, 53] on link "one by one" at bounding box center [800, 54] width 50 height 10
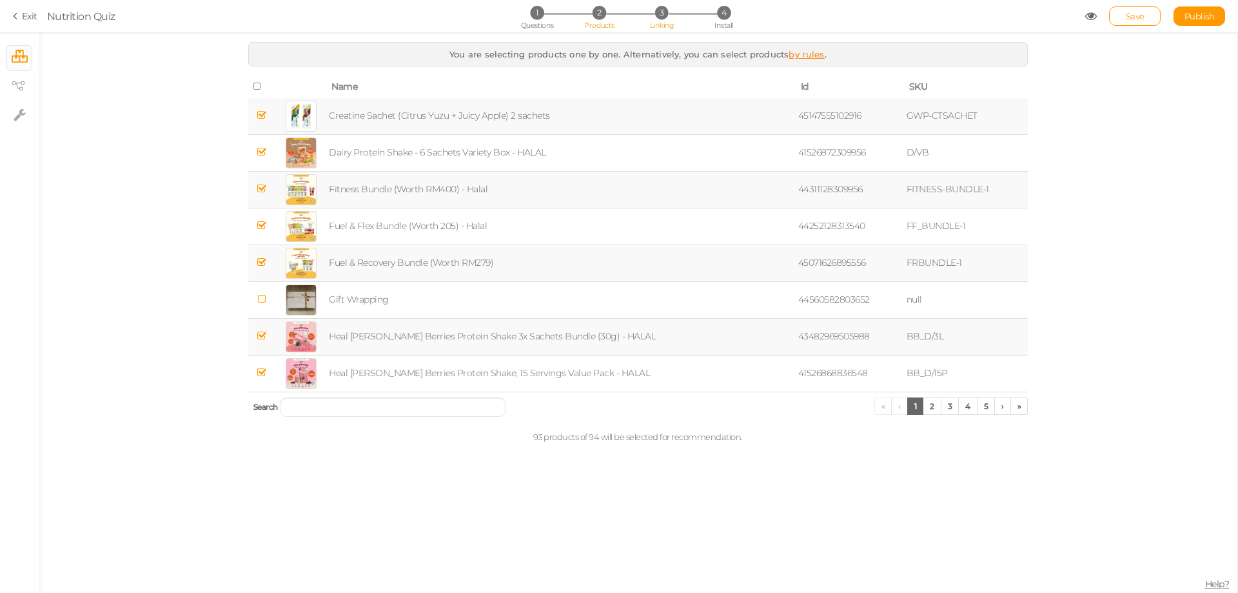
click at [669, 14] on li "3 Linking" at bounding box center [662, 13] width 60 height 14
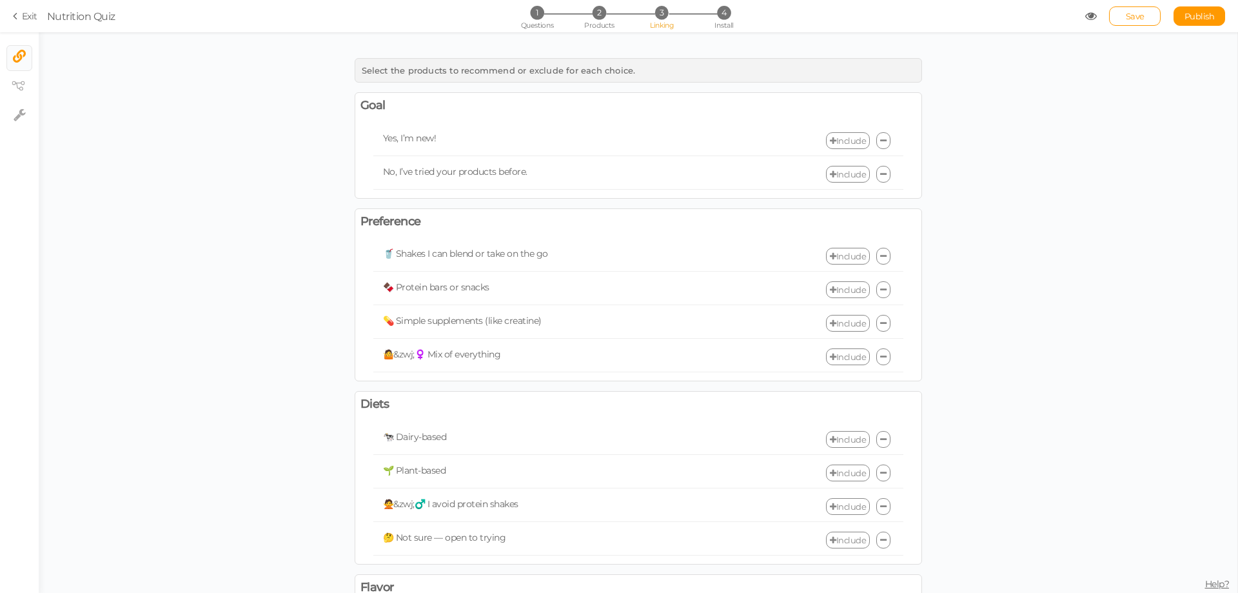
click at [845, 138] on link "Include" at bounding box center [848, 140] width 44 height 17
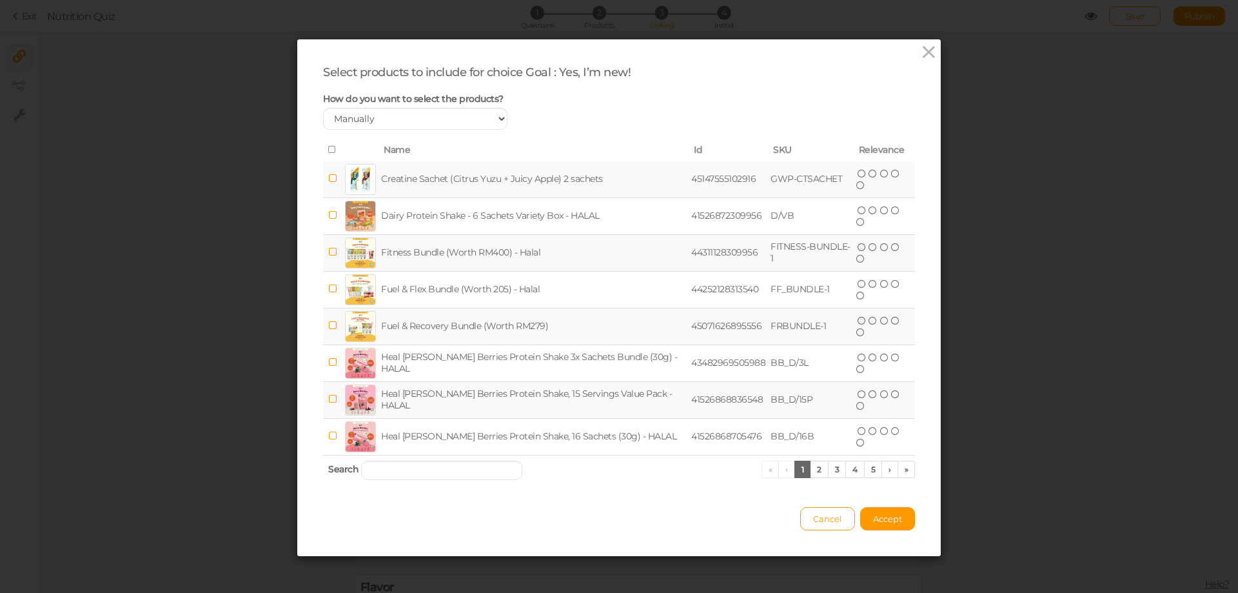
click at [329, 183] on icon at bounding box center [332, 178] width 9 height 10
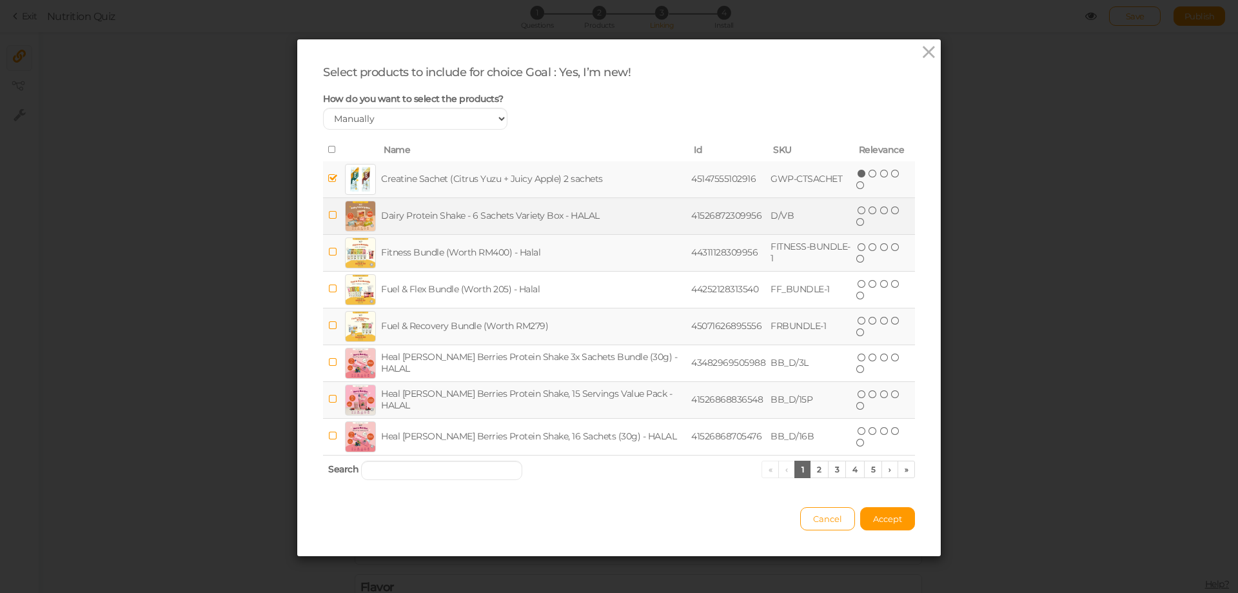
click at [329, 210] on icon at bounding box center [332, 215] width 9 height 10
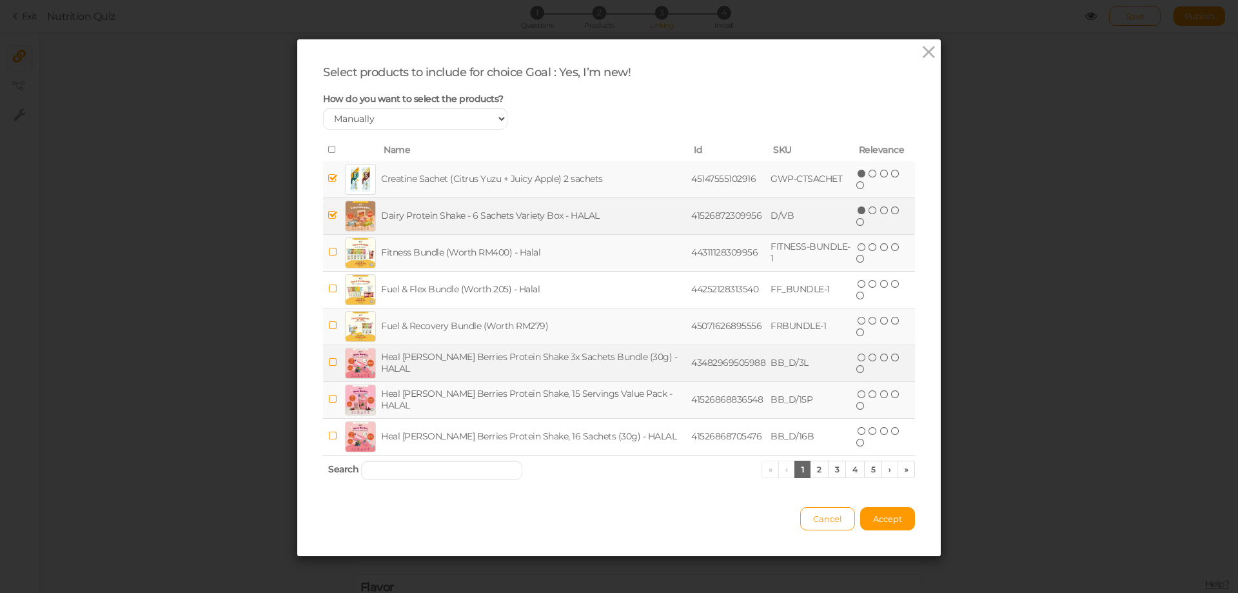
scroll to position [3, 0]
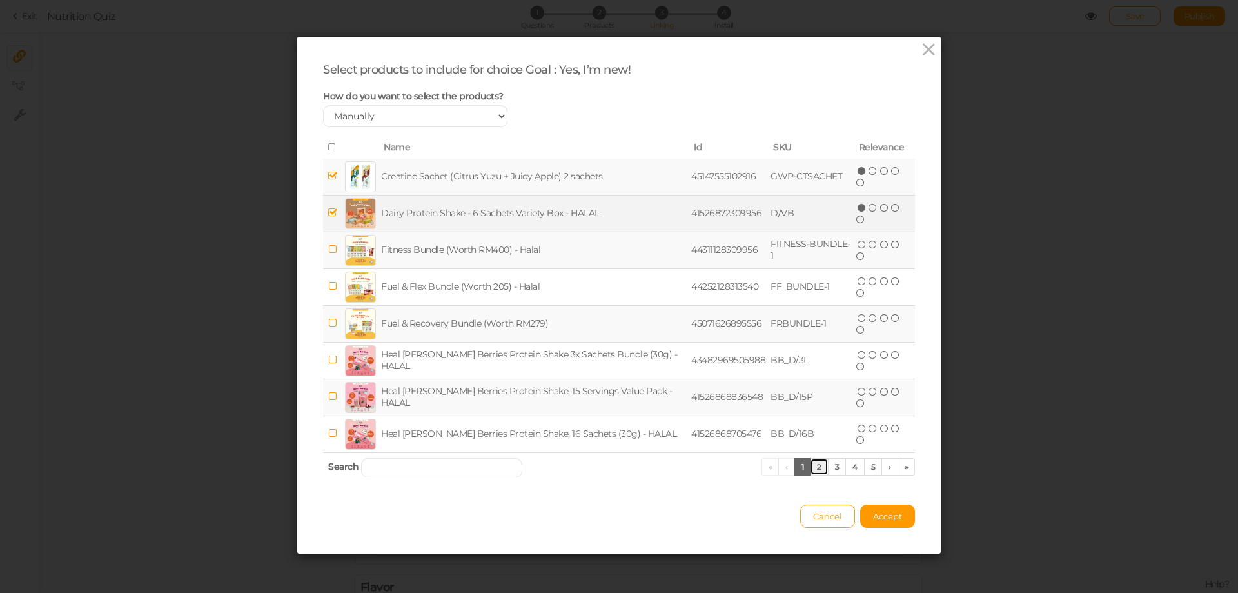
click at [812, 469] on link "2" at bounding box center [819, 466] width 19 height 17
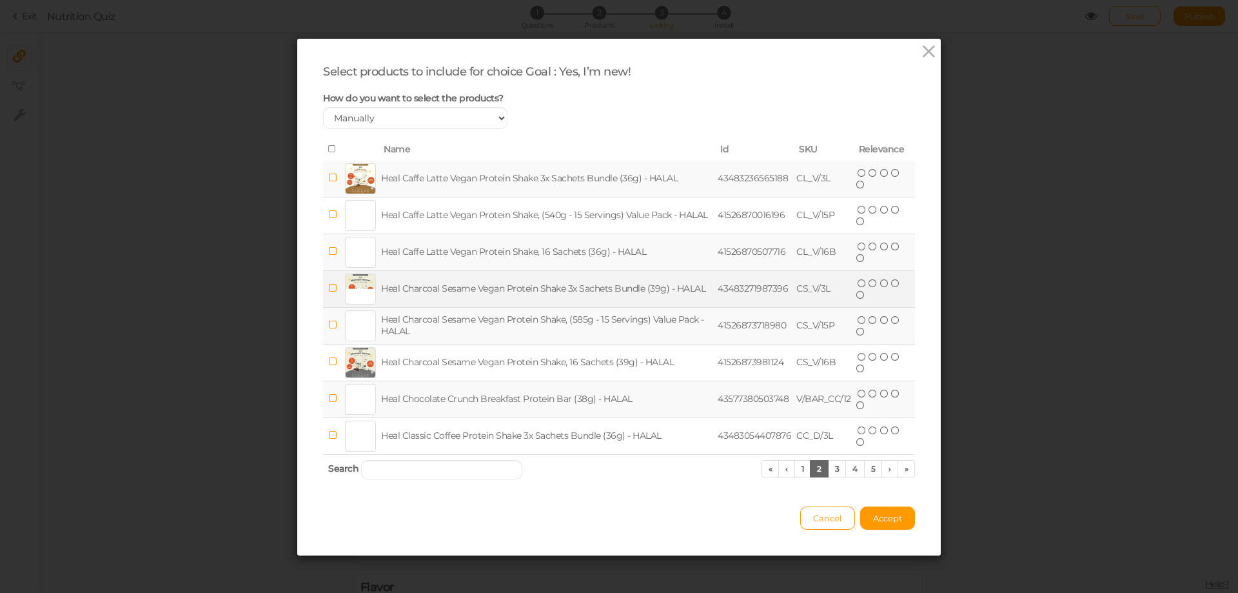
scroll to position [0, 0]
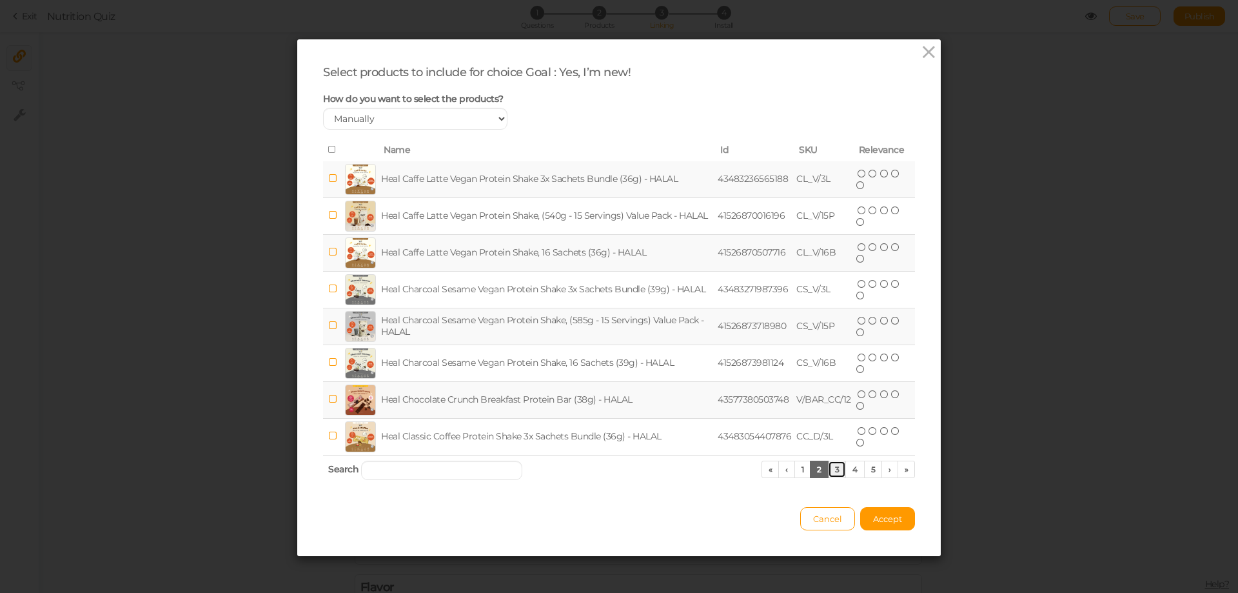
click at [831, 469] on link "3" at bounding box center [837, 468] width 19 height 17
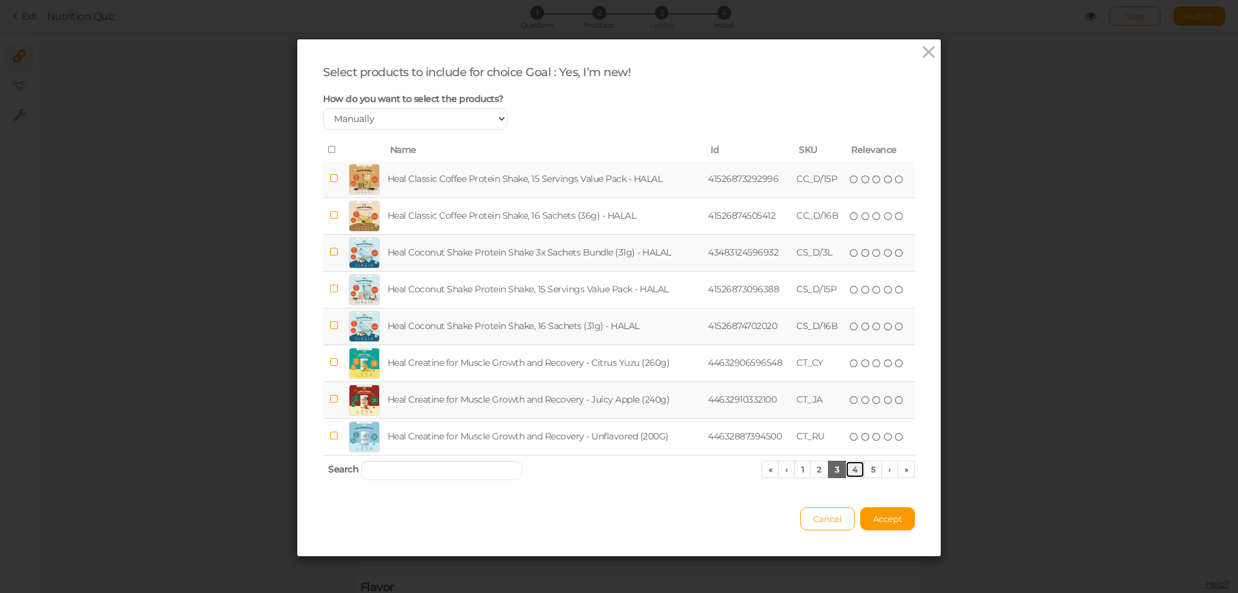
click at [854, 465] on link "4" at bounding box center [854, 468] width 19 height 17
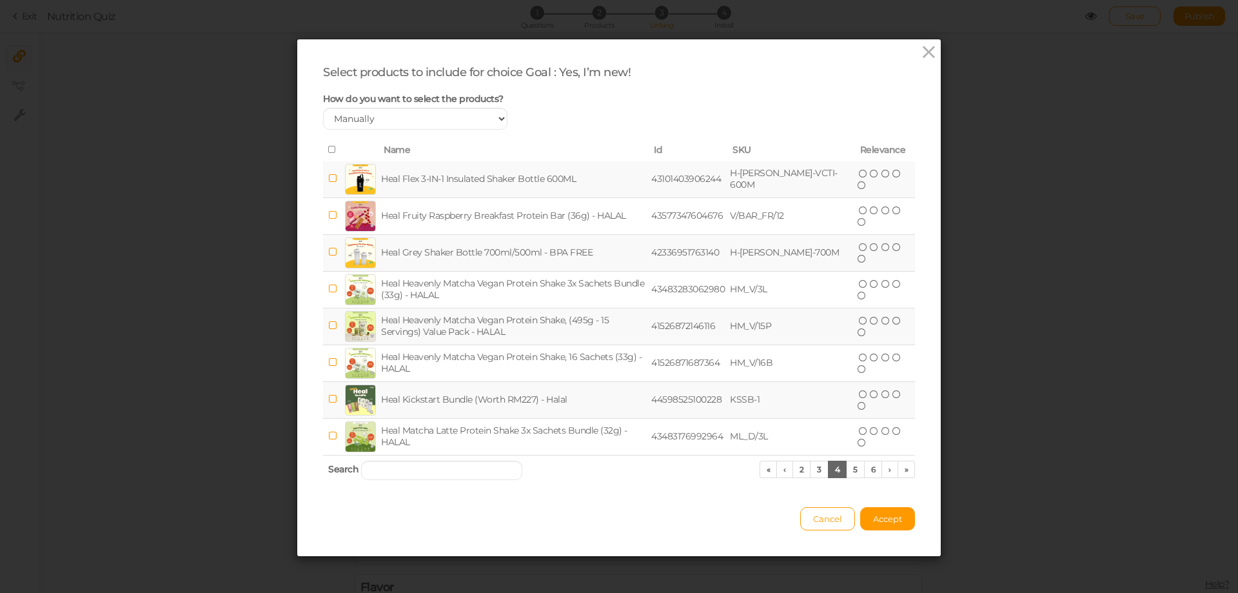
click at [328, 251] on icon at bounding box center [332, 252] width 9 height 10
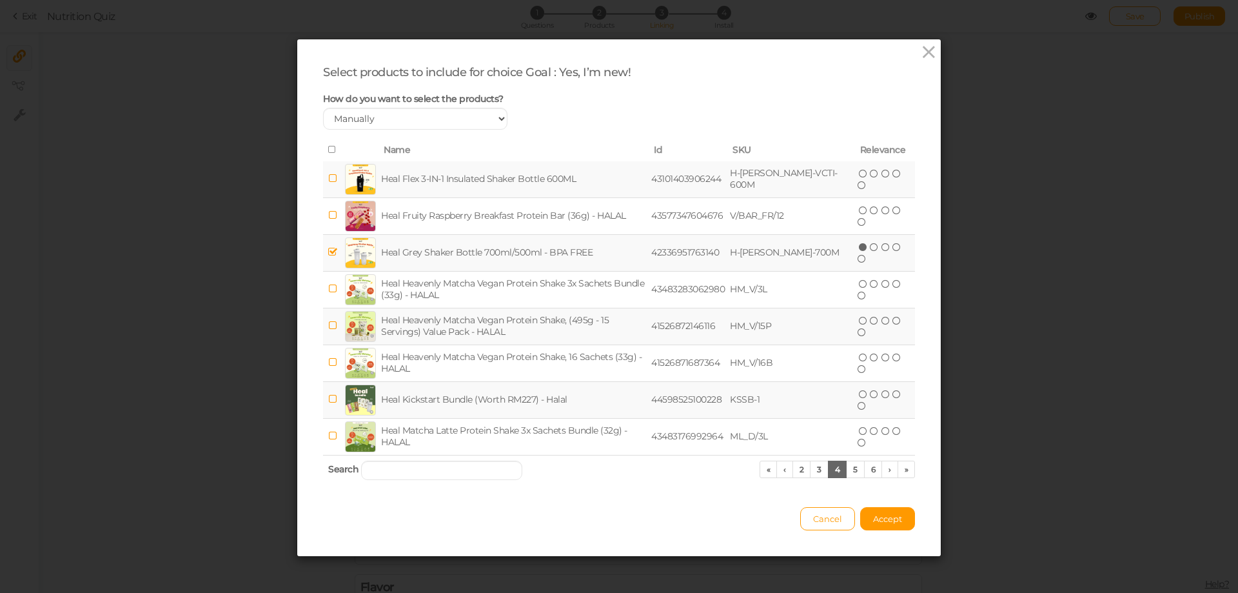
click at [328, 251] on icon at bounding box center [332, 252] width 9 height 10
click at [849, 476] on link "5" at bounding box center [855, 468] width 19 height 17
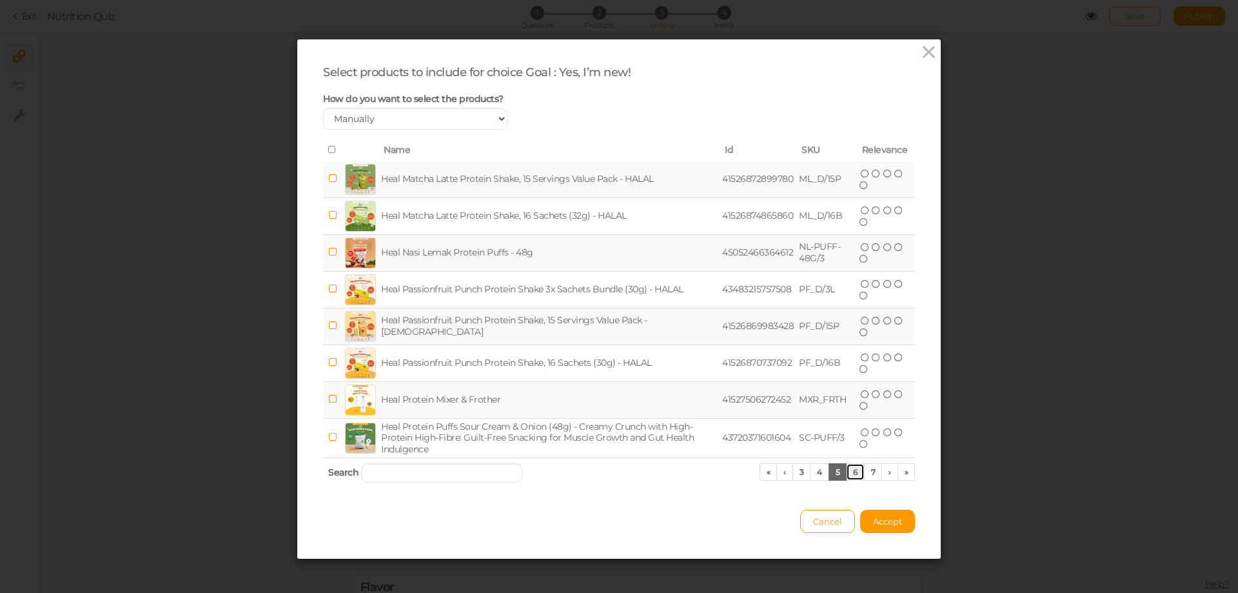
click at [849, 475] on link "6" at bounding box center [855, 471] width 19 height 17
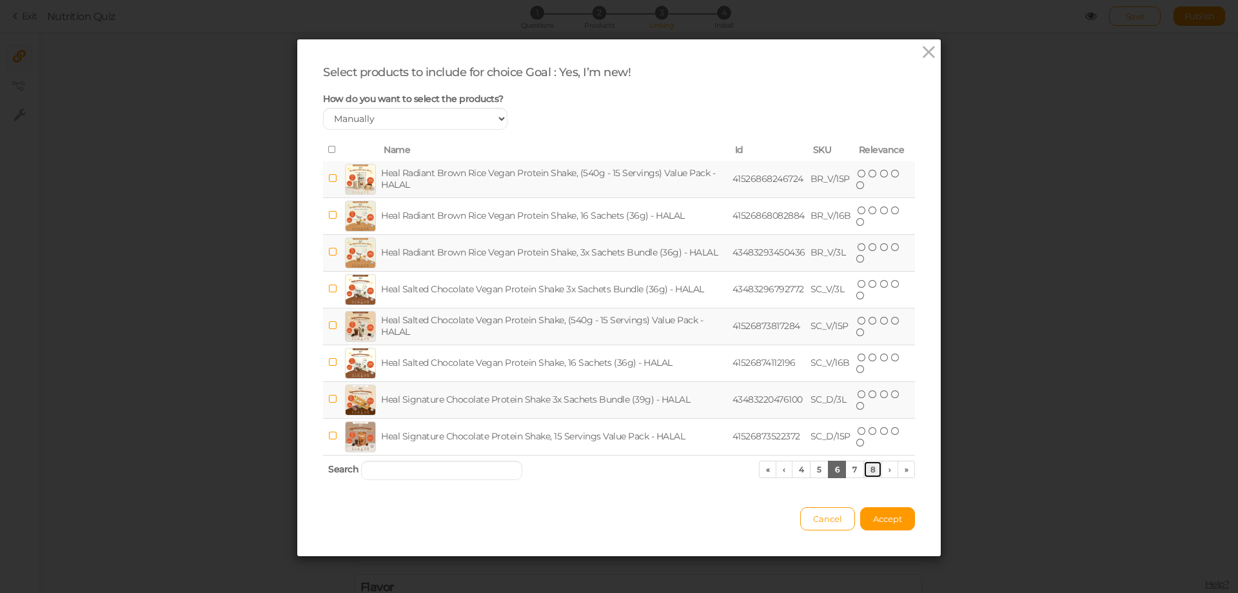
click at [865, 475] on link "8" at bounding box center [872, 468] width 19 height 17
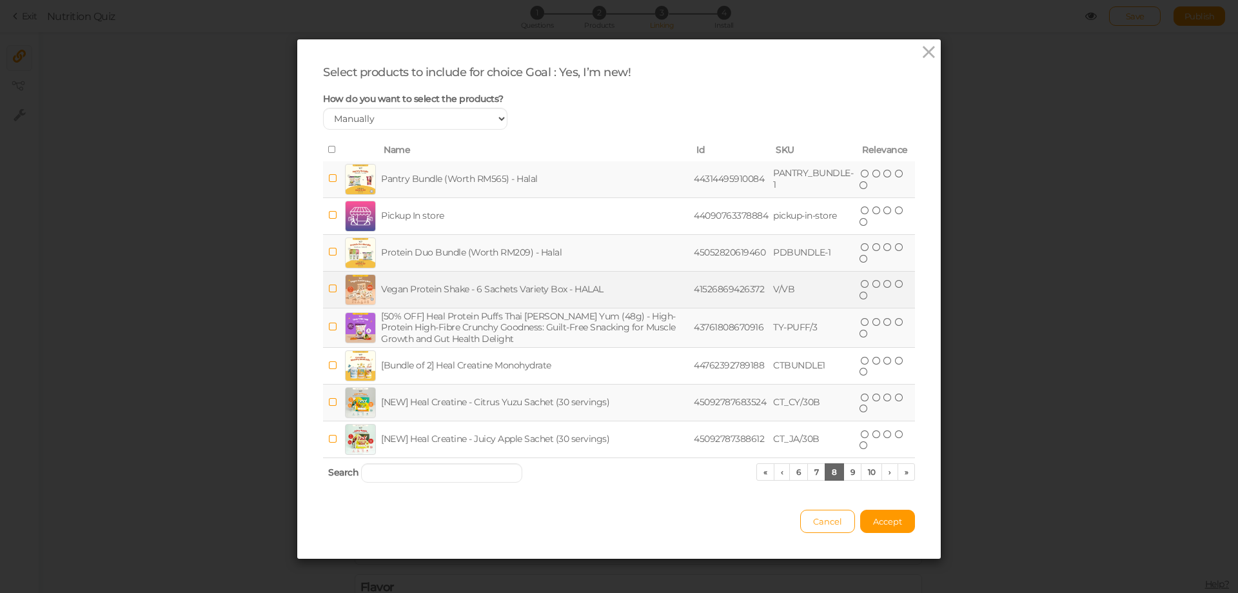
click at [328, 289] on icon at bounding box center [332, 289] width 9 height 10
click at [843, 478] on link "9" at bounding box center [852, 471] width 19 height 17
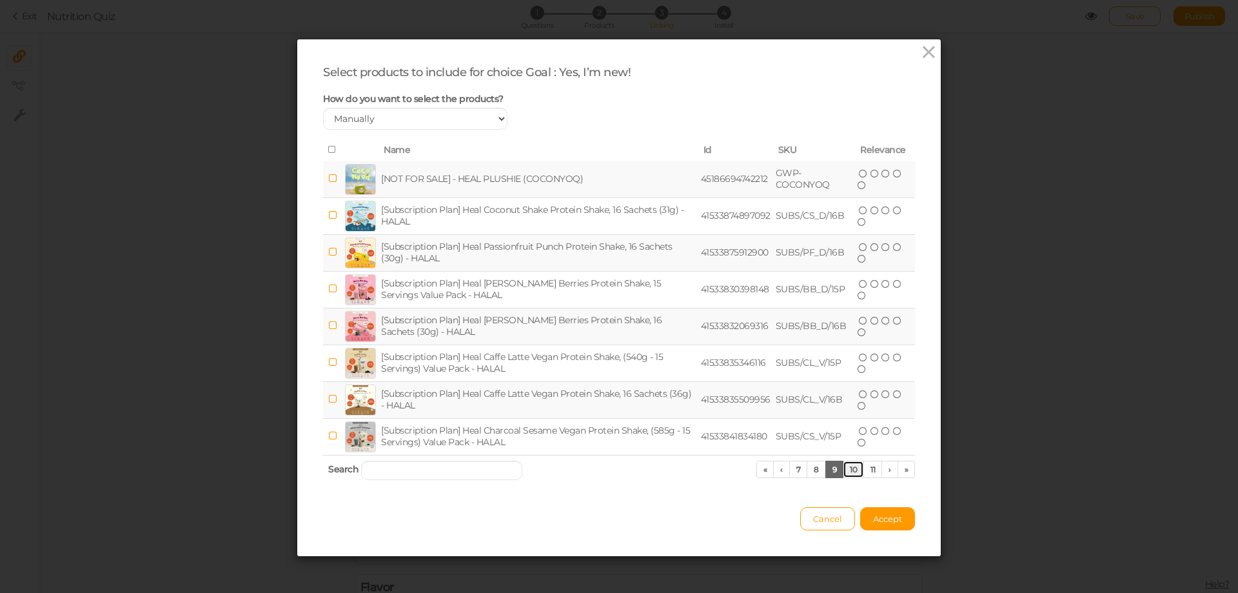
click at [852, 468] on link "10" at bounding box center [853, 468] width 21 height 17
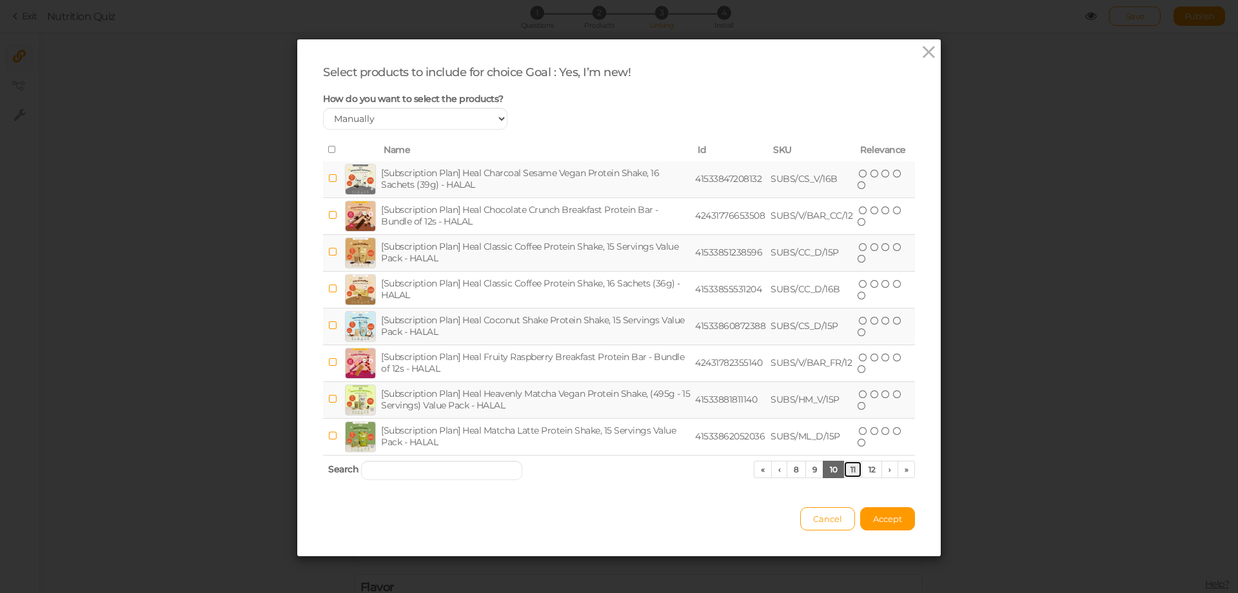
click at [851, 472] on link "11" at bounding box center [852, 468] width 19 height 17
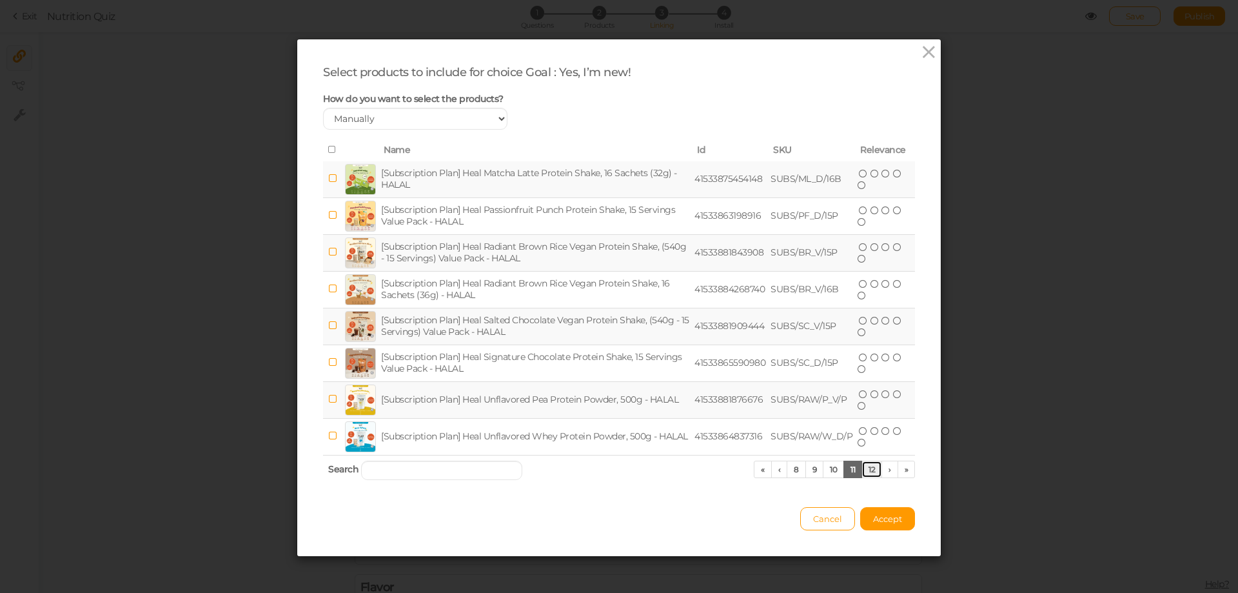
click at [862, 474] on link "12" at bounding box center [871, 468] width 21 height 17
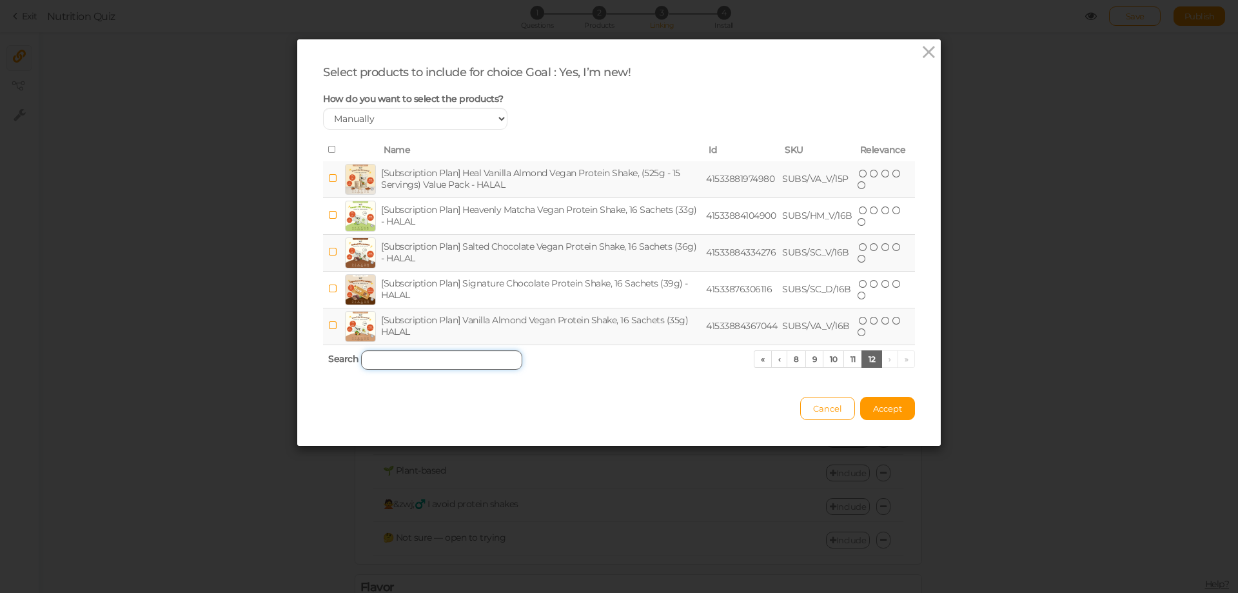
click at [406, 361] on input "search" at bounding box center [441, 359] width 161 height 19
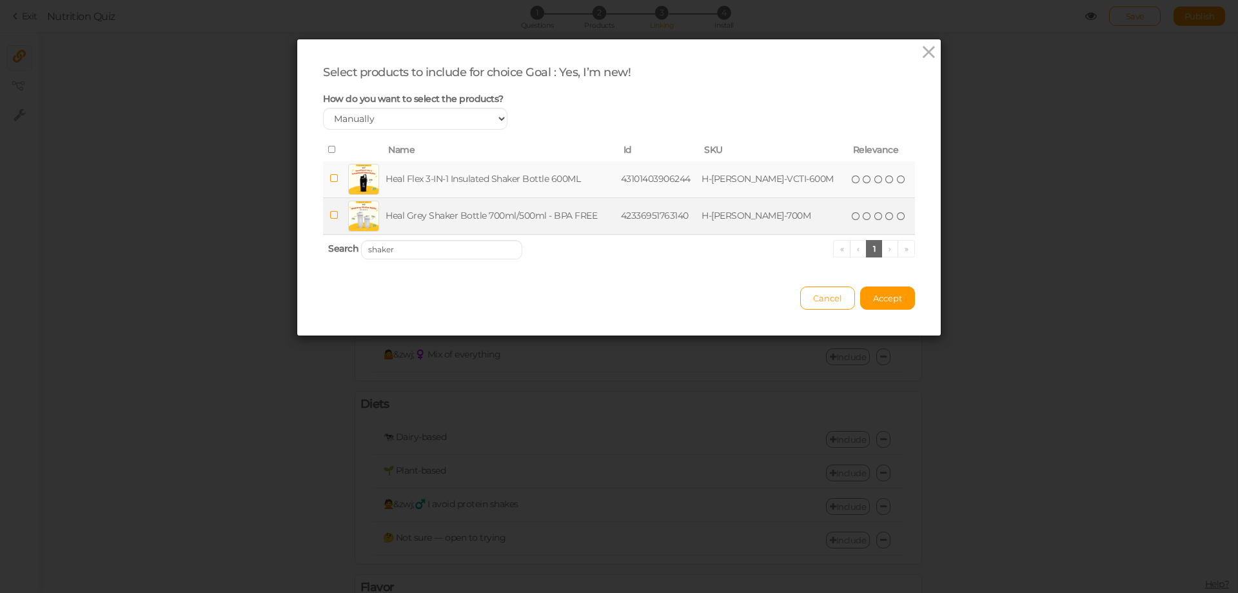
click at [329, 215] on icon at bounding box center [333, 215] width 9 height 10
click at [391, 246] on input "shaker" at bounding box center [441, 249] width 161 height 19
click at [331, 212] on icon at bounding box center [333, 215] width 9 height 10
click at [406, 247] on input "shaker" at bounding box center [441, 249] width 161 height 19
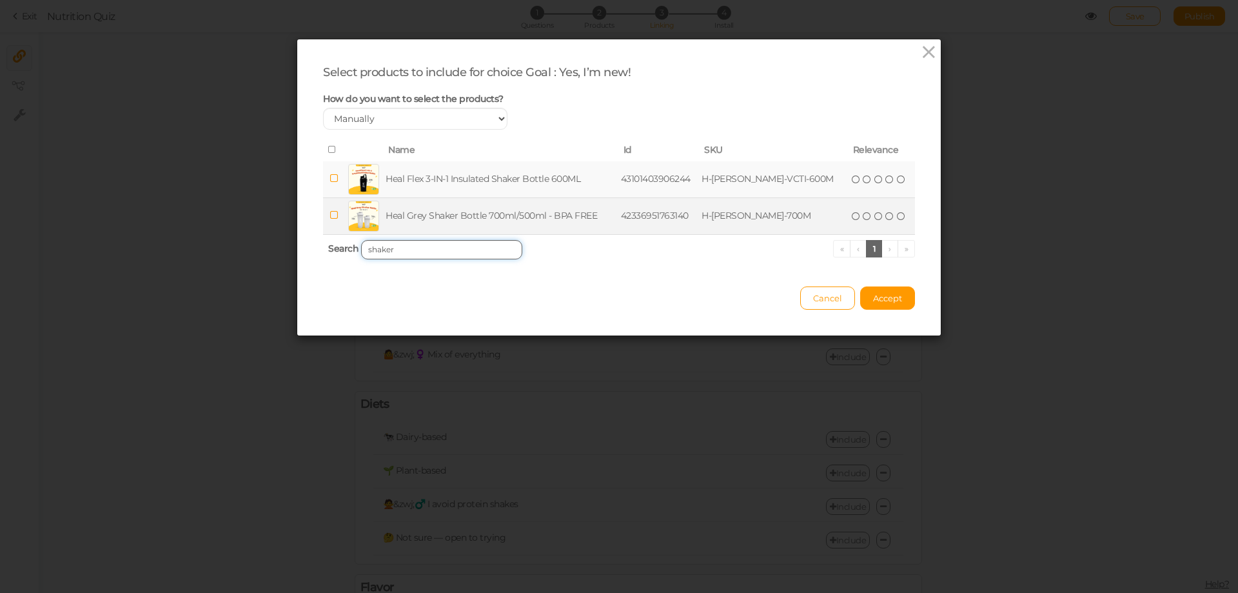
click at [406, 247] on input "shaker" at bounding box center [441, 249] width 161 height 19
type input "creatine"
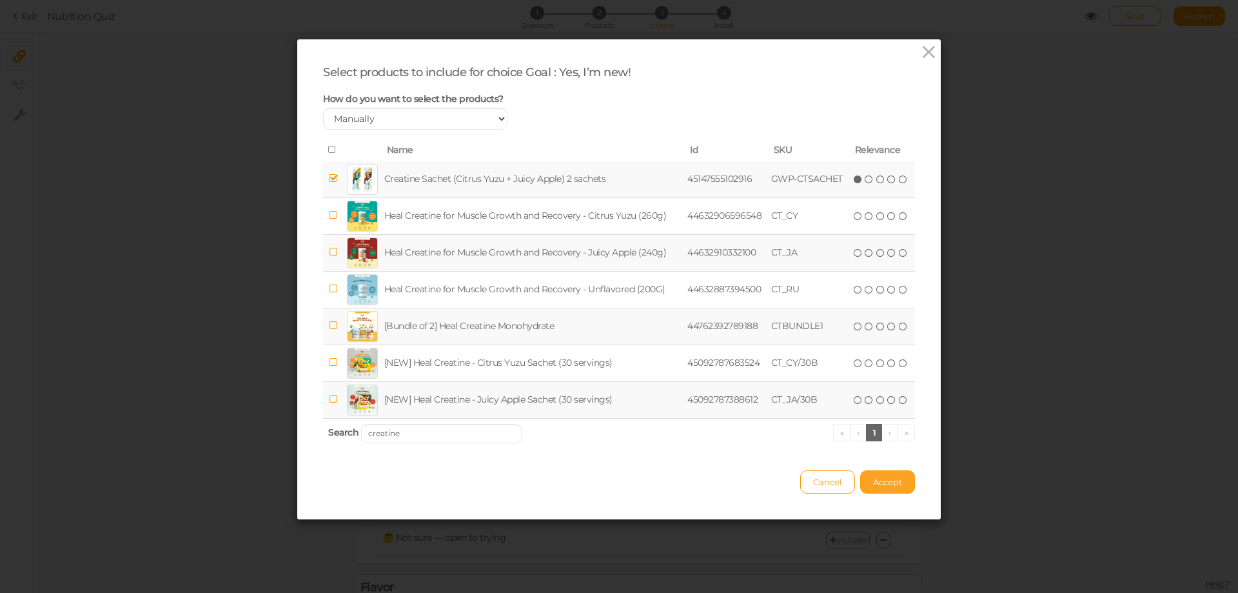
click at [880, 480] on span "Accept" at bounding box center [887, 482] width 29 height 10
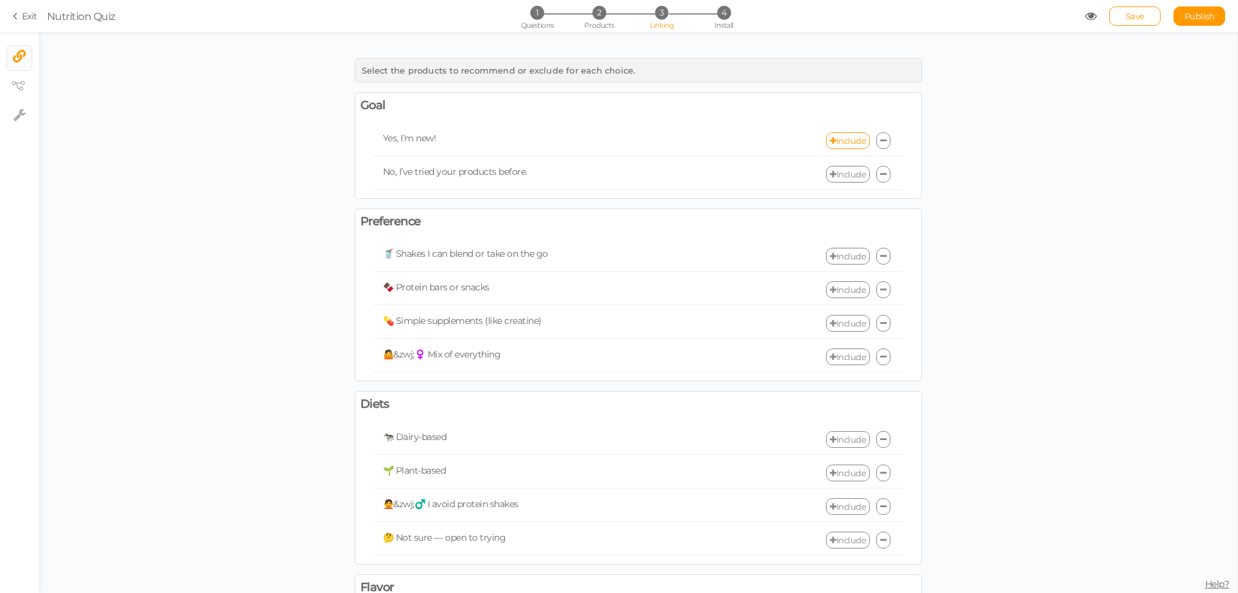
click at [844, 177] on link "Include" at bounding box center [848, 174] width 44 height 17
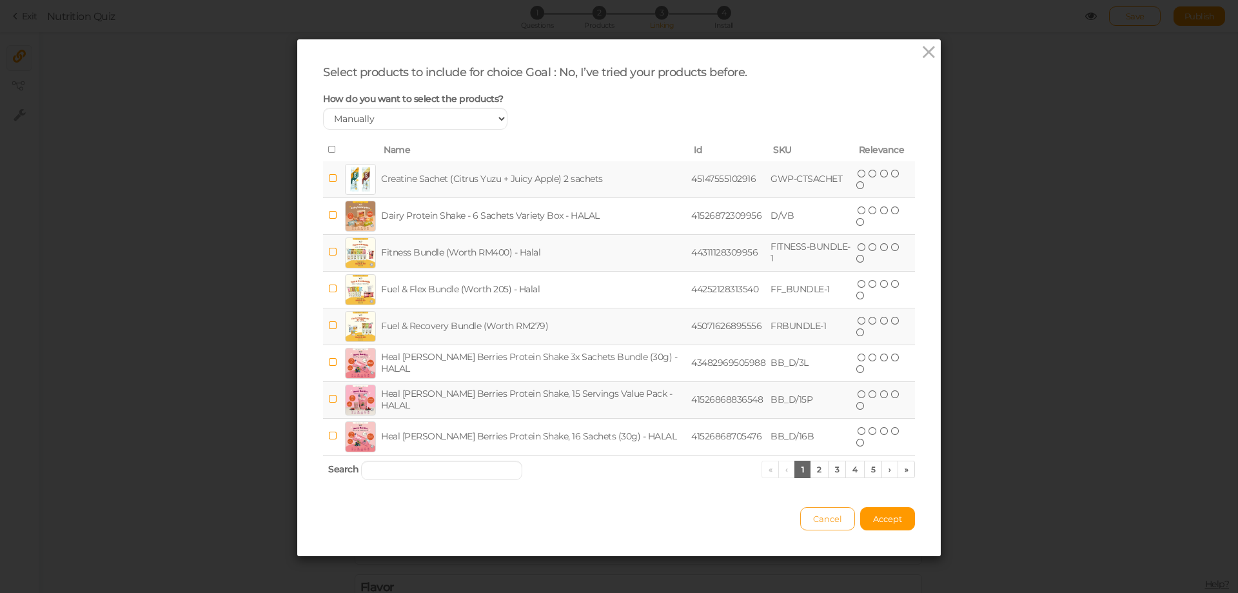
click at [829, 516] on span "Cancel" at bounding box center [827, 518] width 29 height 10
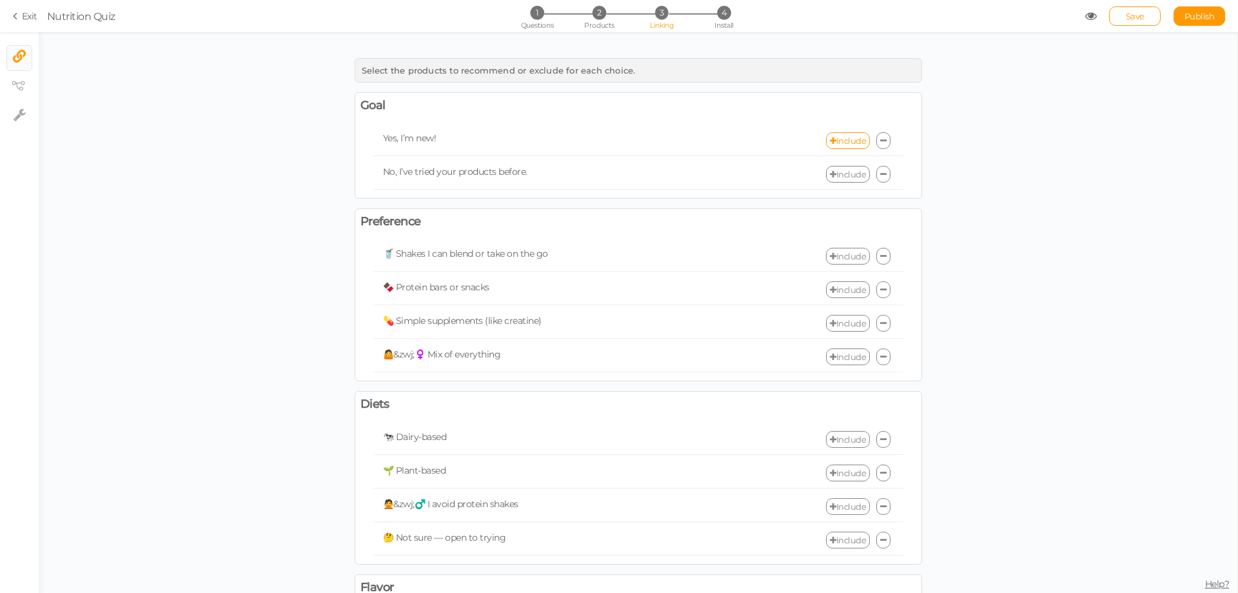
click at [831, 172] on link "Include" at bounding box center [848, 174] width 44 height 17
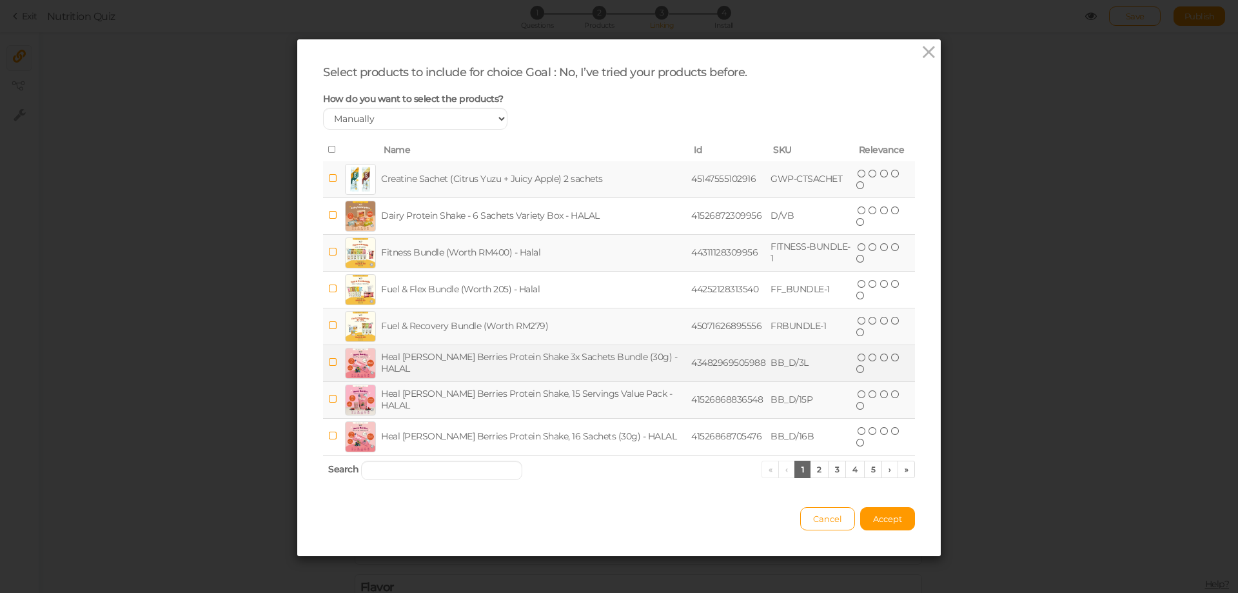
scroll to position [3, 0]
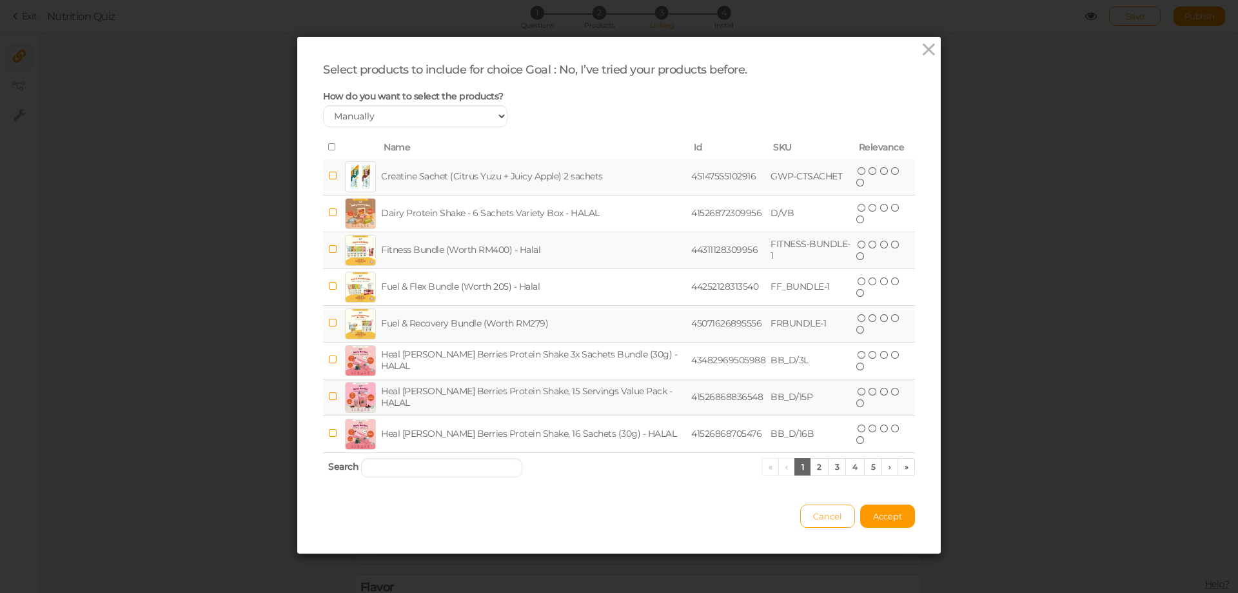
click at [802, 511] on button "Cancel" at bounding box center [827, 515] width 55 height 23
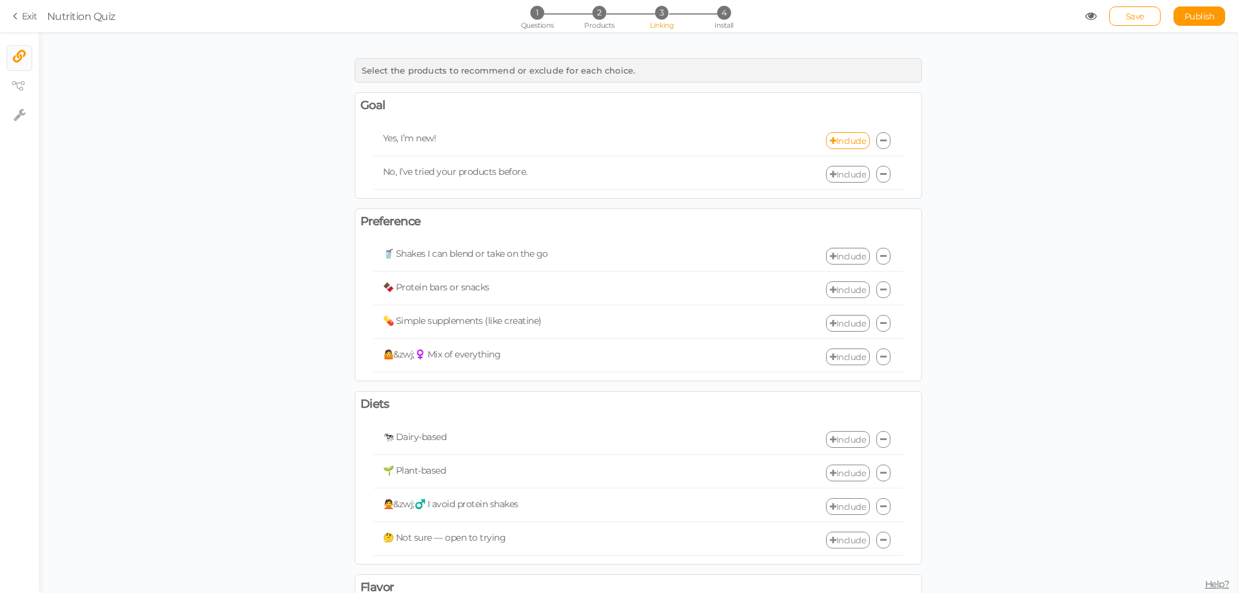
click at [850, 257] on link "Include" at bounding box center [848, 256] width 44 height 17
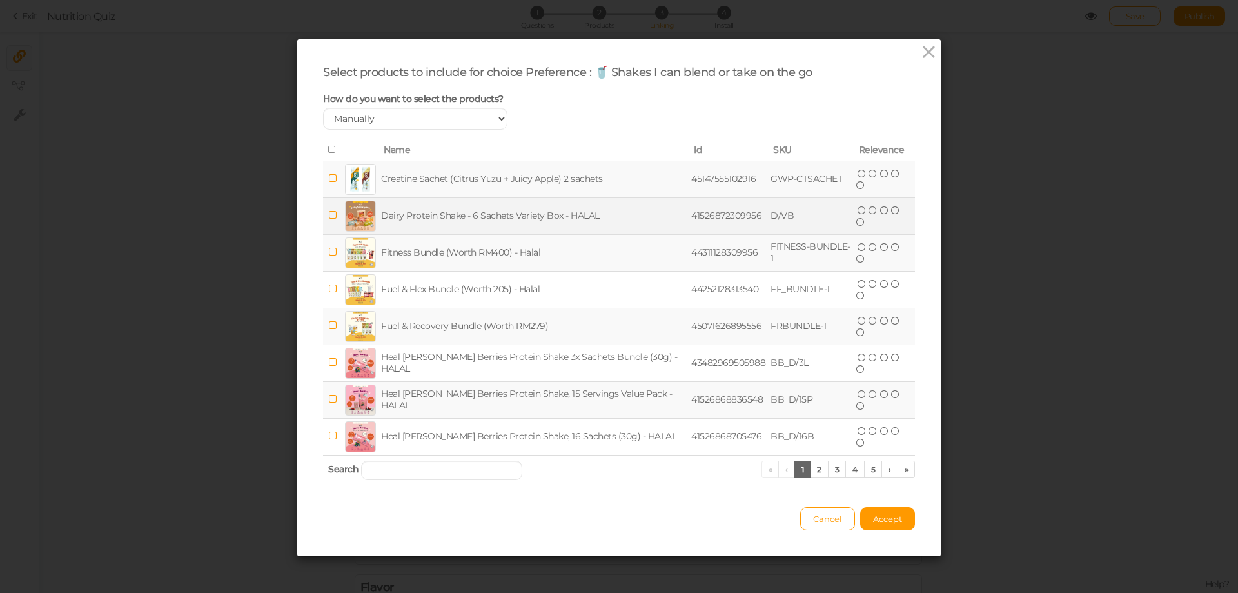
click at [330, 215] on icon at bounding box center [332, 215] width 9 height 10
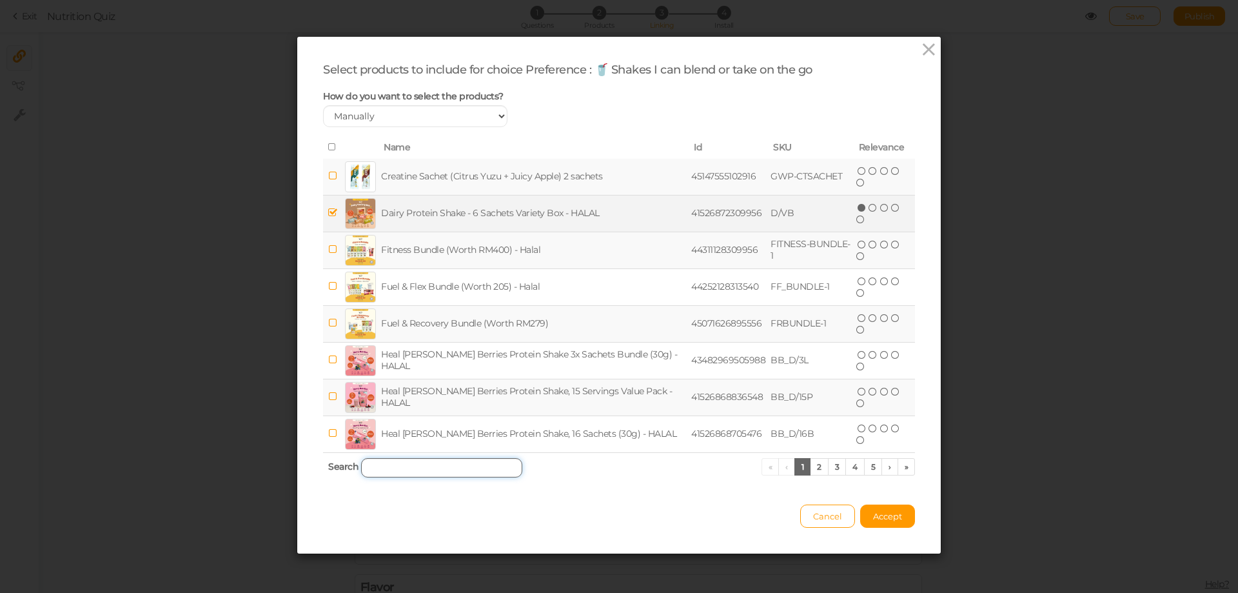
click at [406, 470] on input "search" at bounding box center [441, 467] width 161 height 19
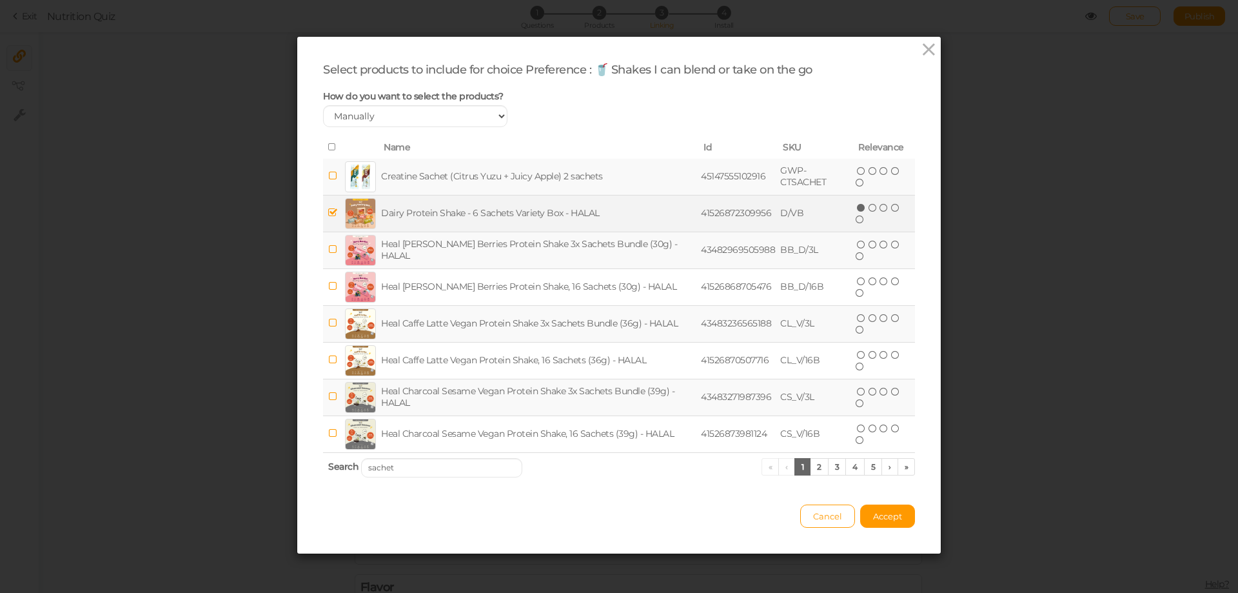
click at [328, 251] on icon at bounding box center [332, 249] width 9 height 10
click at [330, 326] on icon at bounding box center [332, 323] width 9 height 10
click at [328, 395] on icon at bounding box center [332, 396] width 9 height 10
click at [816, 470] on link "2" at bounding box center [819, 466] width 19 height 17
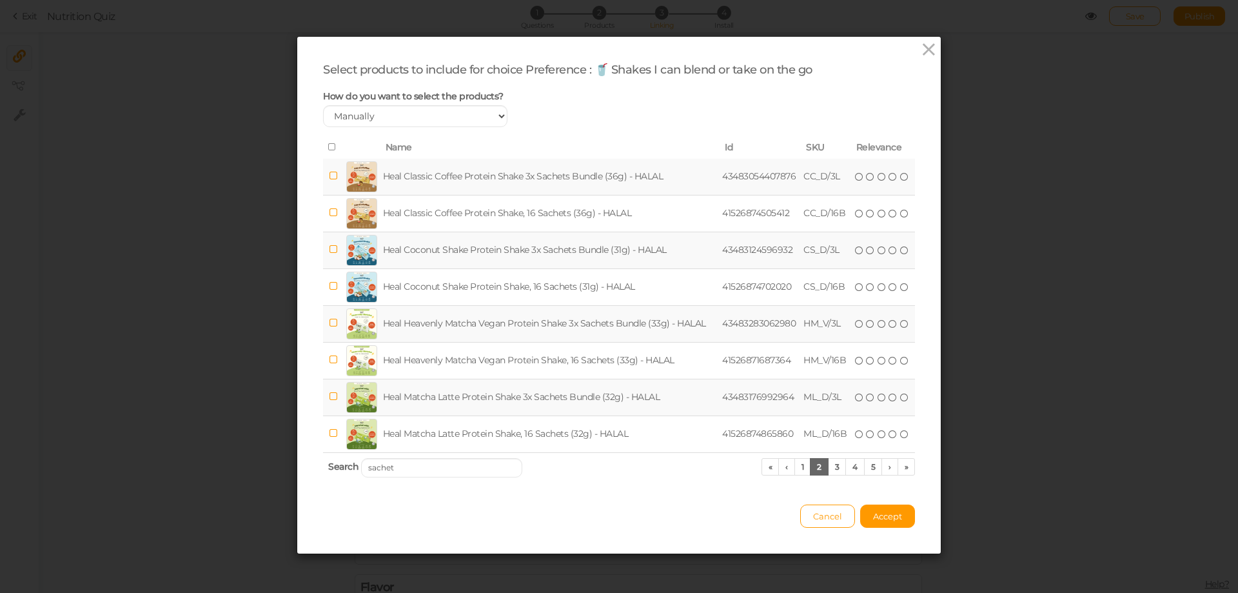
click at [329, 175] on icon at bounding box center [333, 176] width 9 height 10
click at [419, 471] on input "sachet" at bounding box center [441, 467] width 161 height 19
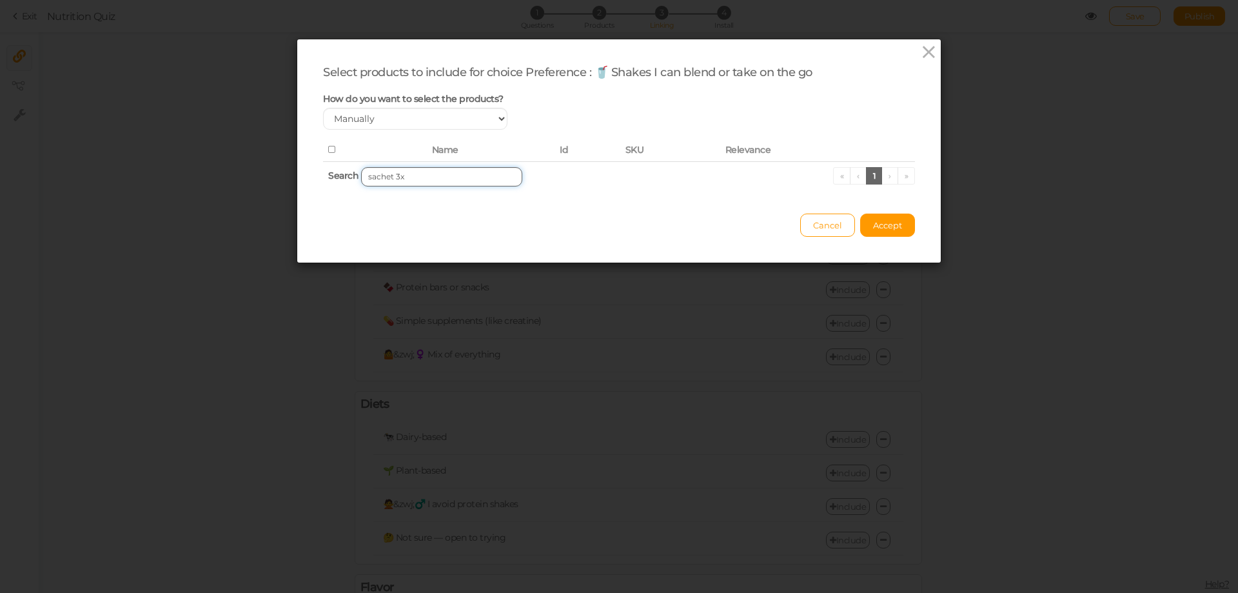
scroll to position [0, 0]
click at [211, 169] on div "Select products to include for choice Preference : 🥤 Shakes I can blend or take…" at bounding box center [619, 296] width 1238 height 593
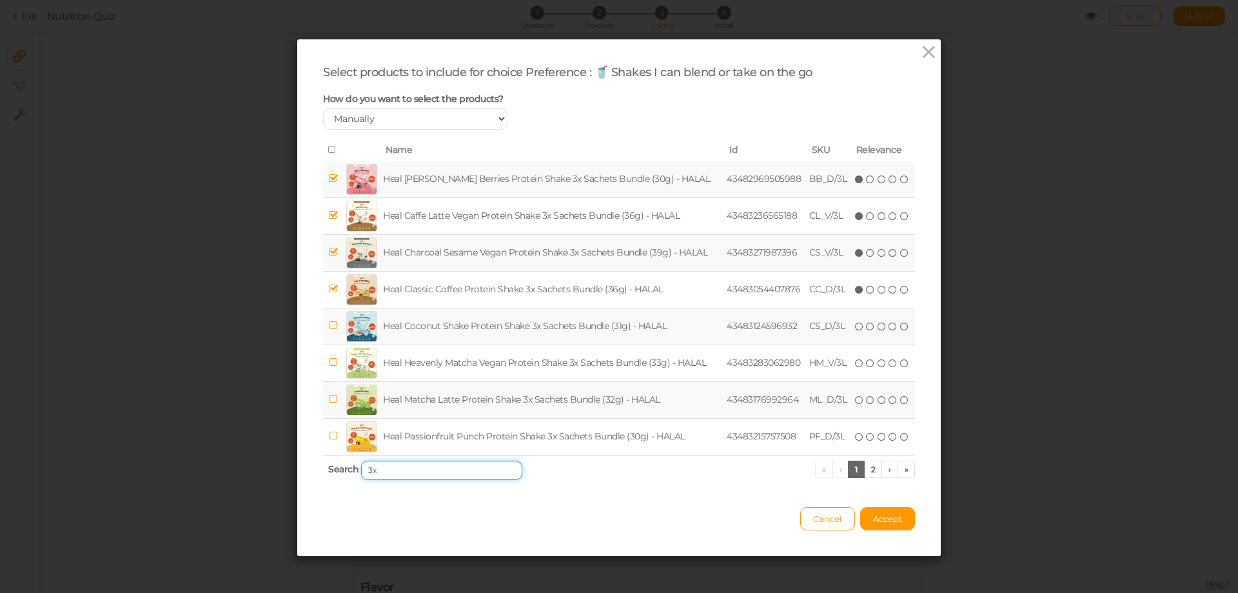
type input "3x"
click at [329, 321] on icon at bounding box center [333, 325] width 9 height 10
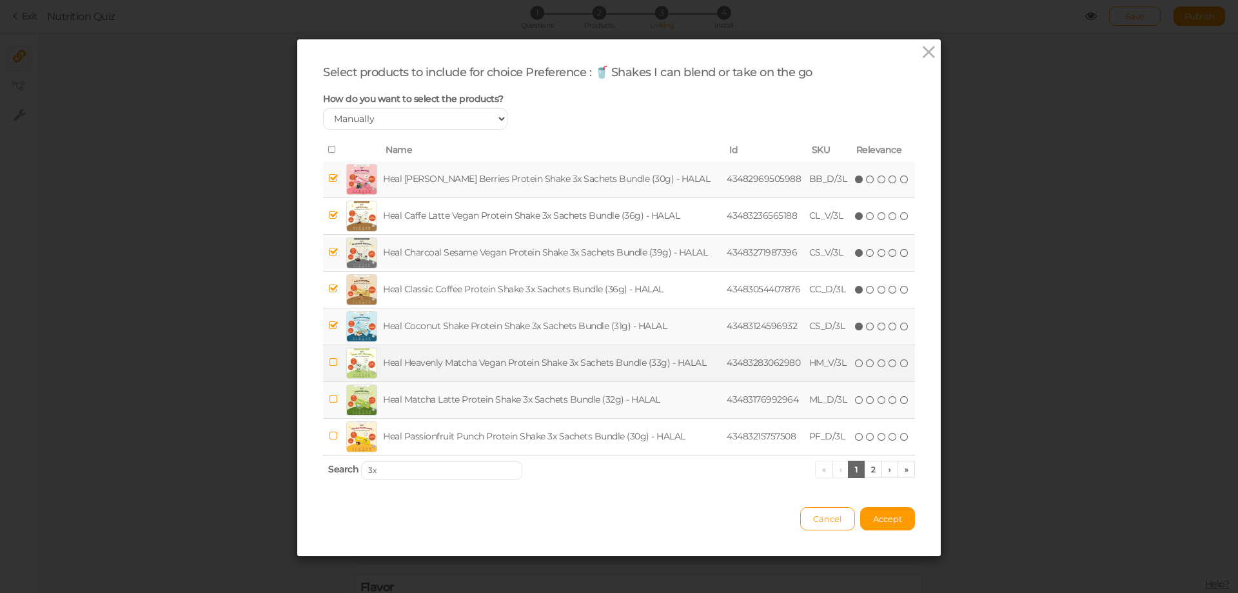
click at [330, 364] on icon at bounding box center [333, 362] width 9 height 10
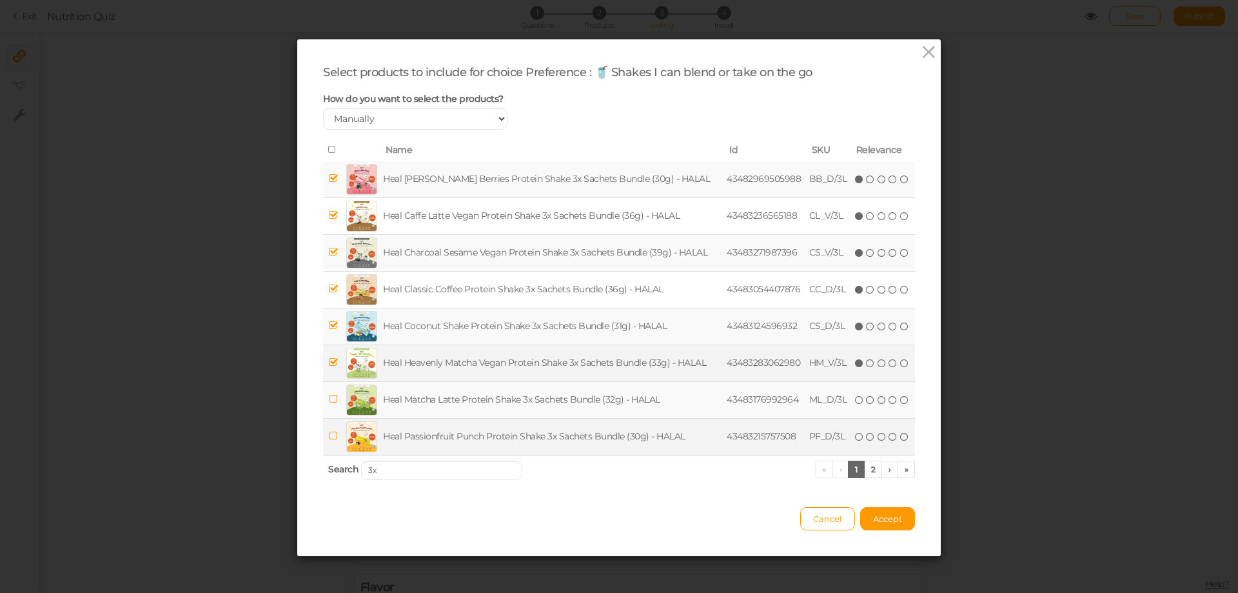
drag, startPoint x: 326, startPoint y: 393, endPoint x: 334, endPoint y: 422, distance: 30.2
click at [329, 393] on span at bounding box center [333, 399] width 9 height 12
click at [333, 436] on icon at bounding box center [333, 436] width 9 height 10
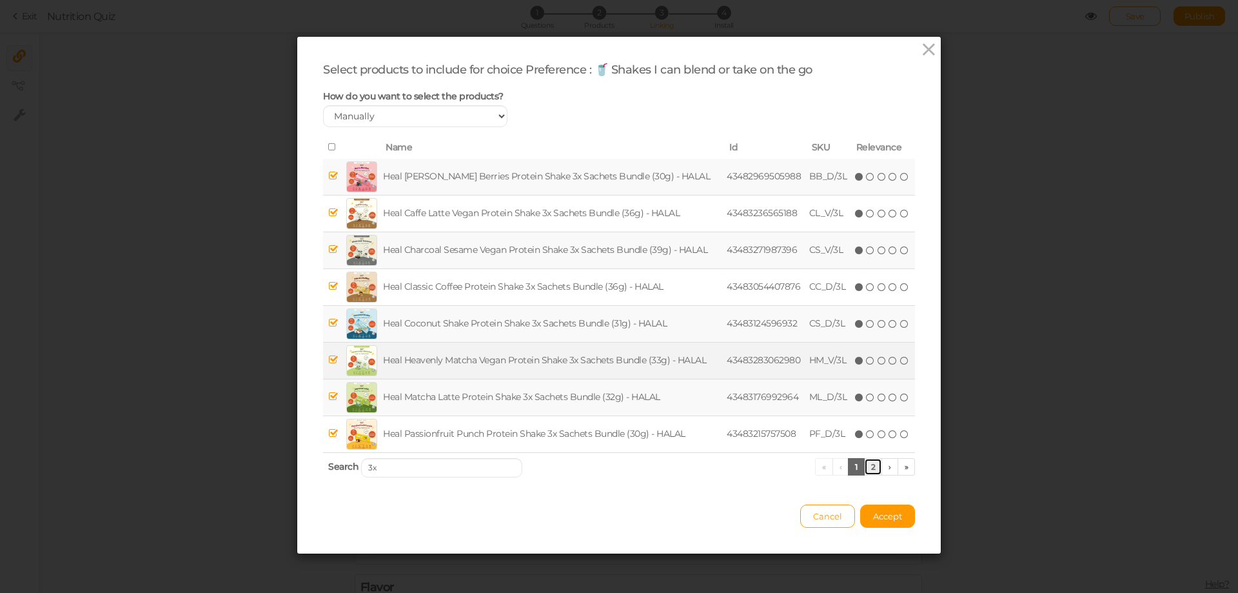
click at [870, 471] on link "2" at bounding box center [873, 466] width 19 height 17
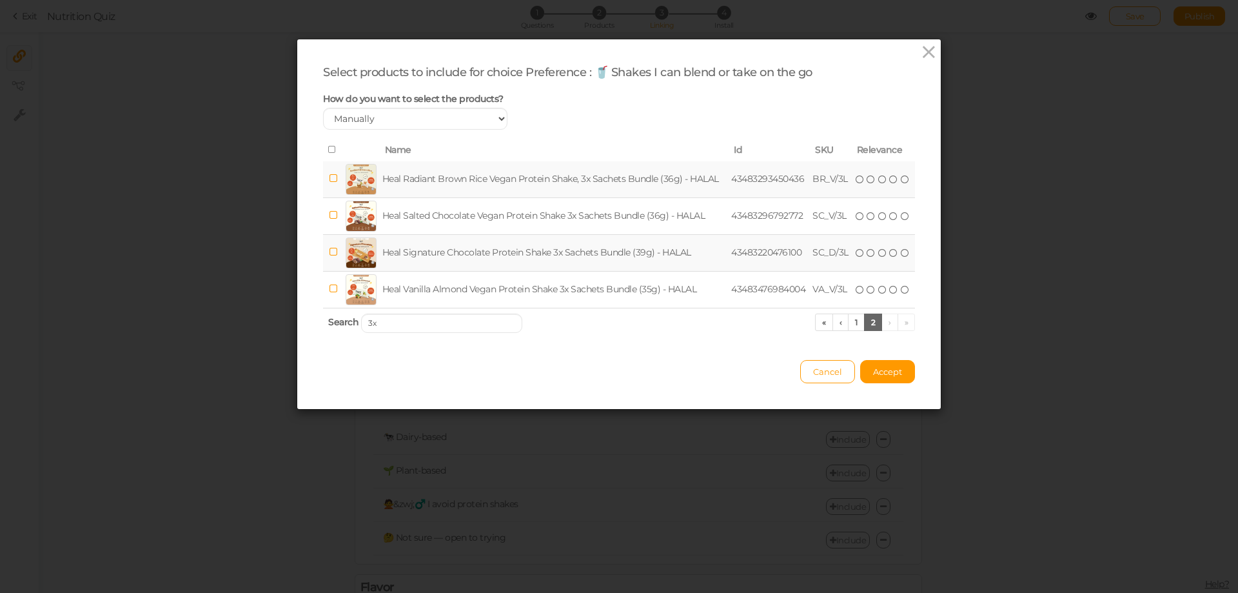
click at [323, 147] on th at bounding box center [333, 150] width 20 height 22
click at [852, 323] on link "1" at bounding box center [856, 321] width 17 height 17
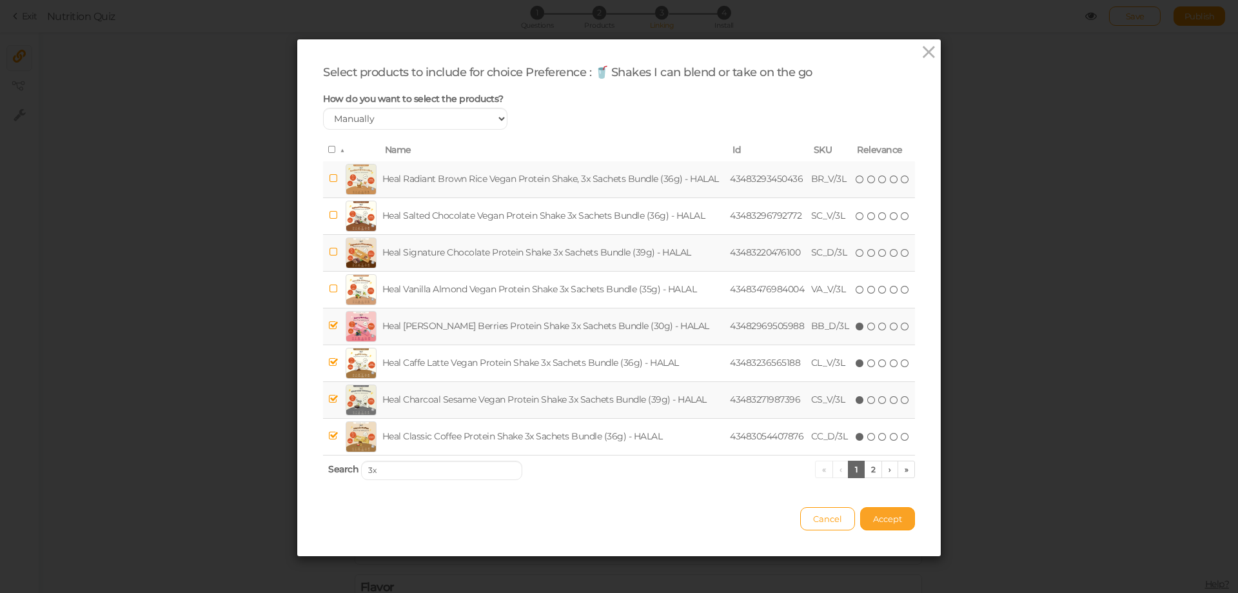
click at [890, 520] on span "Accept" at bounding box center [887, 518] width 29 height 10
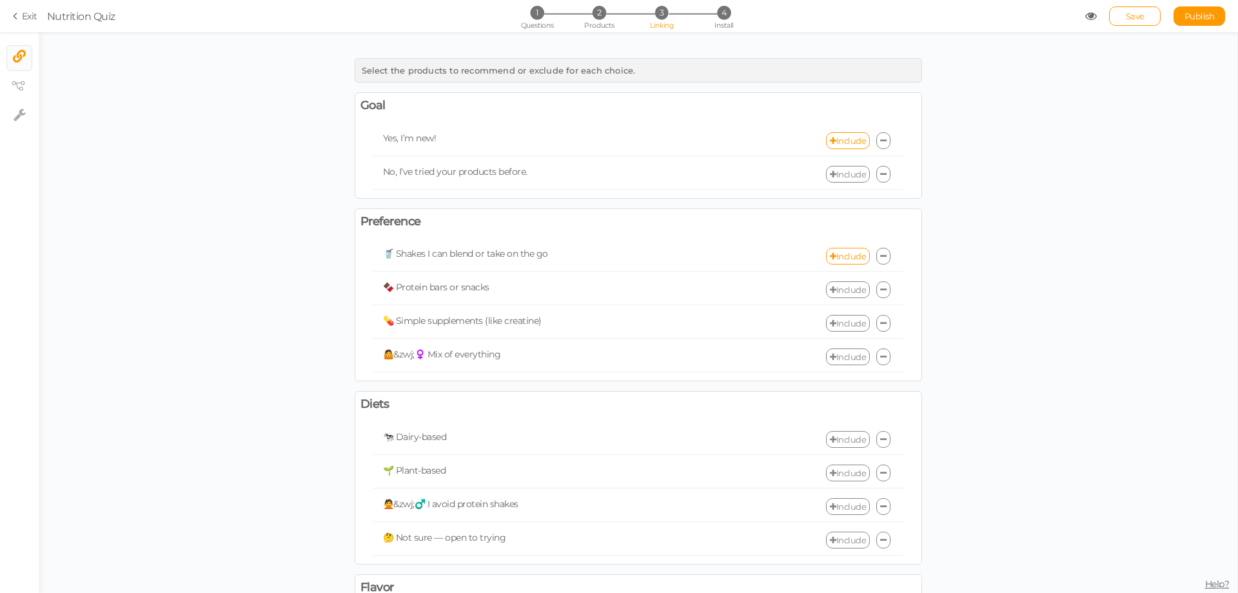
click at [847, 294] on link "Include" at bounding box center [848, 289] width 44 height 17
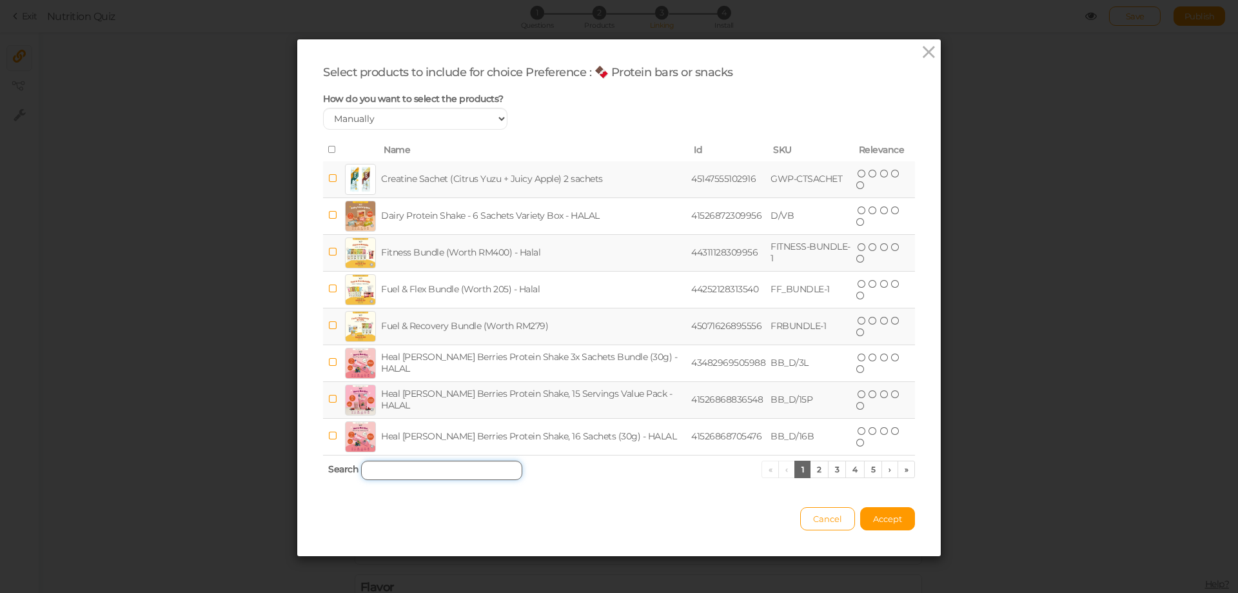
click at [420, 476] on input "search" at bounding box center [441, 469] width 161 height 19
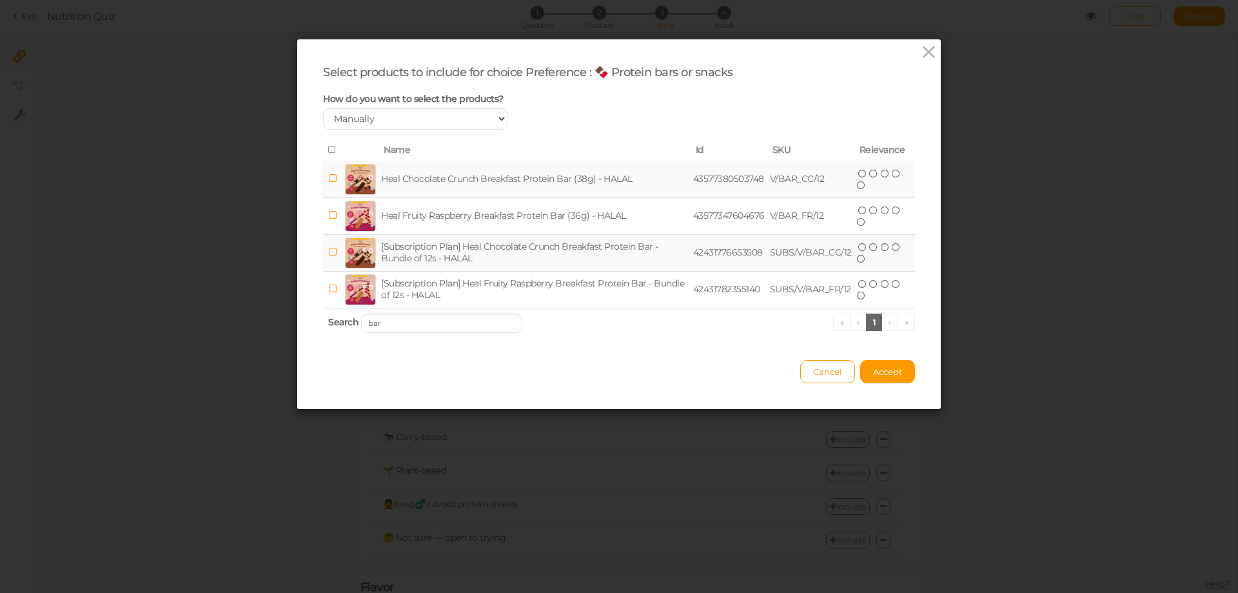
click at [328, 149] on icon at bounding box center [332, 149] width 9 height 9
click at [405, 323] on input "bar" at bounding box center [441, 322] width 161 height 19
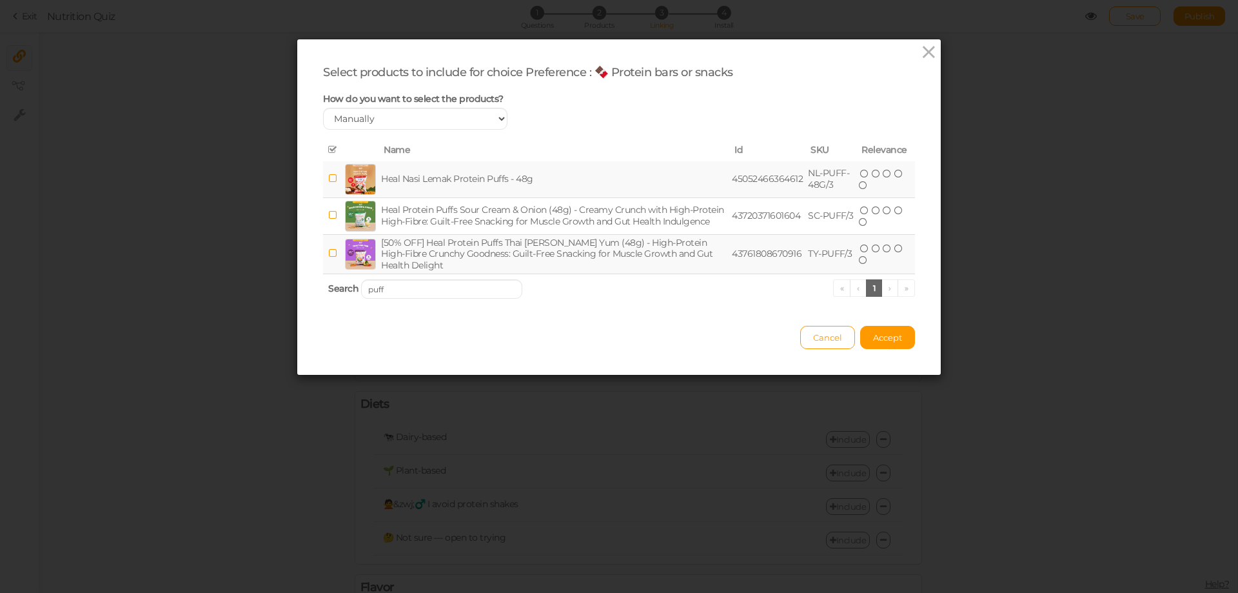
click at [328, 146] on icon at bounding box center [332, 149] width 9 height 9
click at [411, 289] on input "puff" at bounding box center [441, 288] width 161 height 19
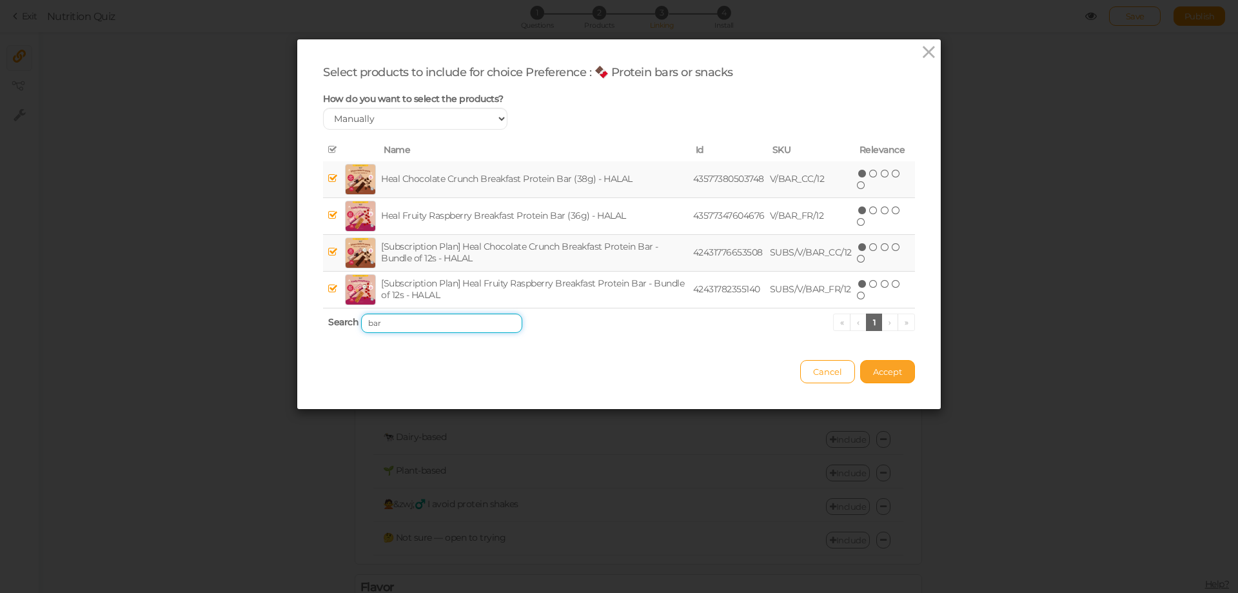
type input "bar"
click at [885, 374] on span "Accept" at bounding box center [887, 371] width 29 height 10
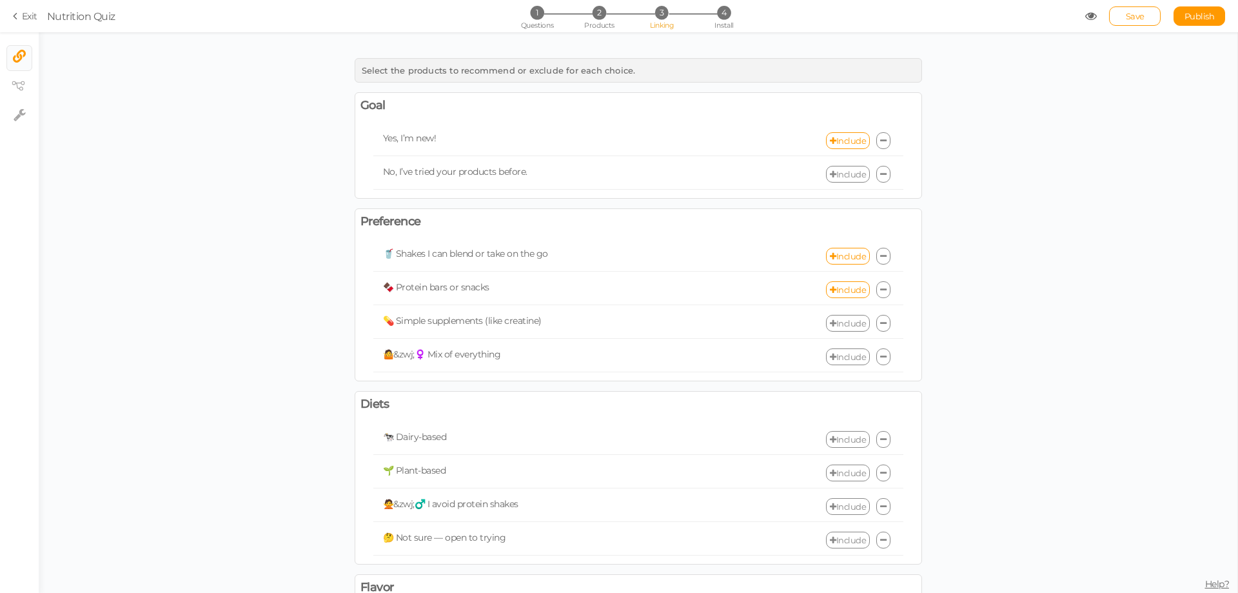
click at [834, 320] on link "Include" at bounding box center [848, 323] width 44 height 17
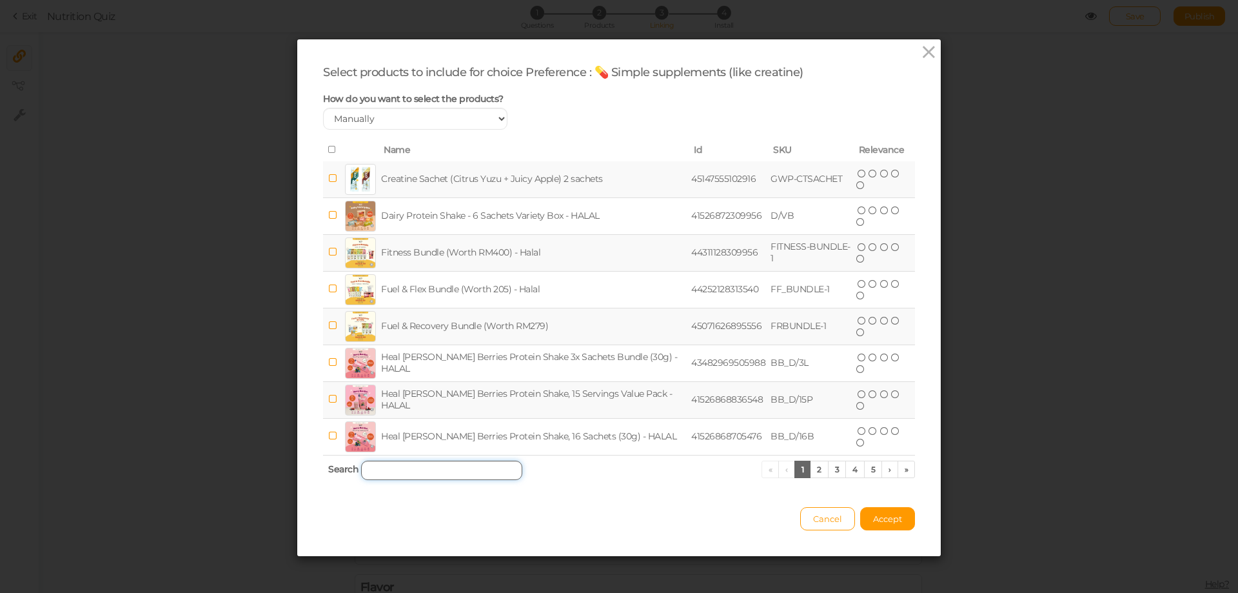
click at [422, 475] on input "search" at bounding box center [441, 469] width 161 height 19
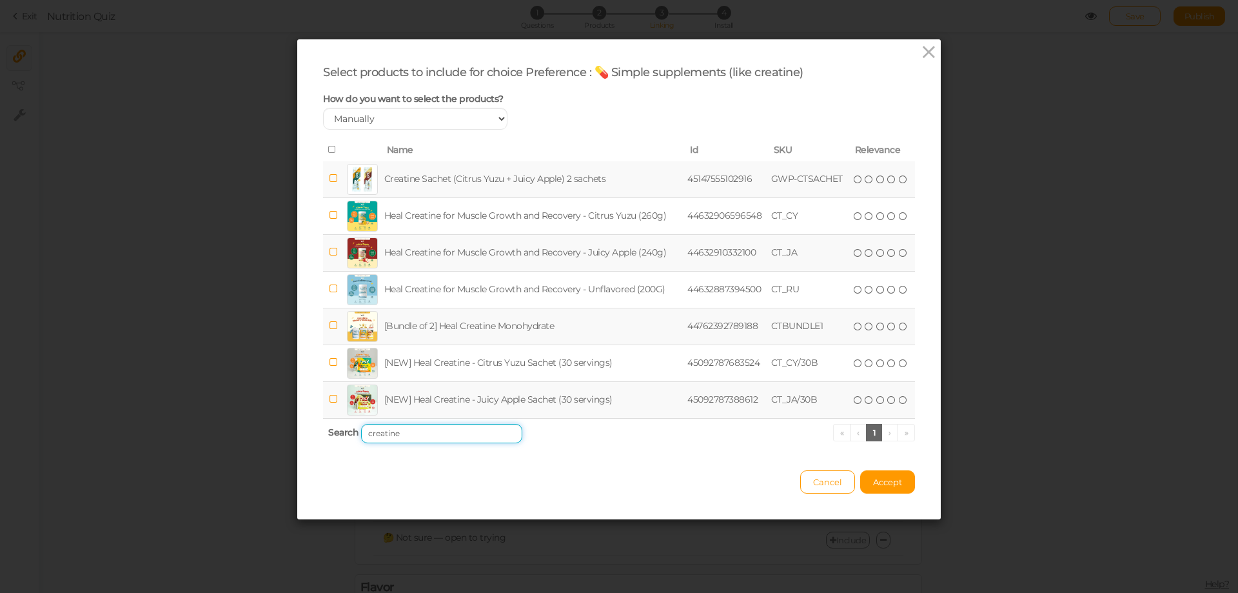
type input "creatine"
click at [333, 179] on td at bounding box center [333, 179] width 21 height 37
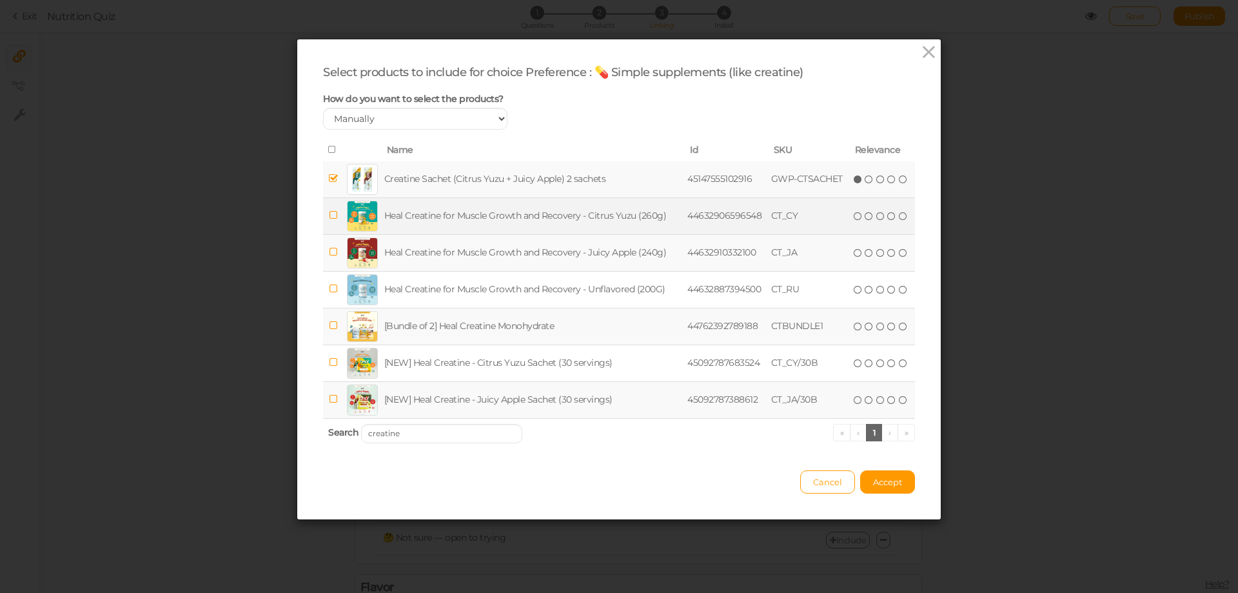
click at [329, 210] on span at bounding box center [333, 215] width 9 height 12
click at [328, 148] on icon at bounding box center [332, 149] width 9 height 9
click at [887, 486] on span "Accept" at bounding box center [887, 482] width 29 height 10
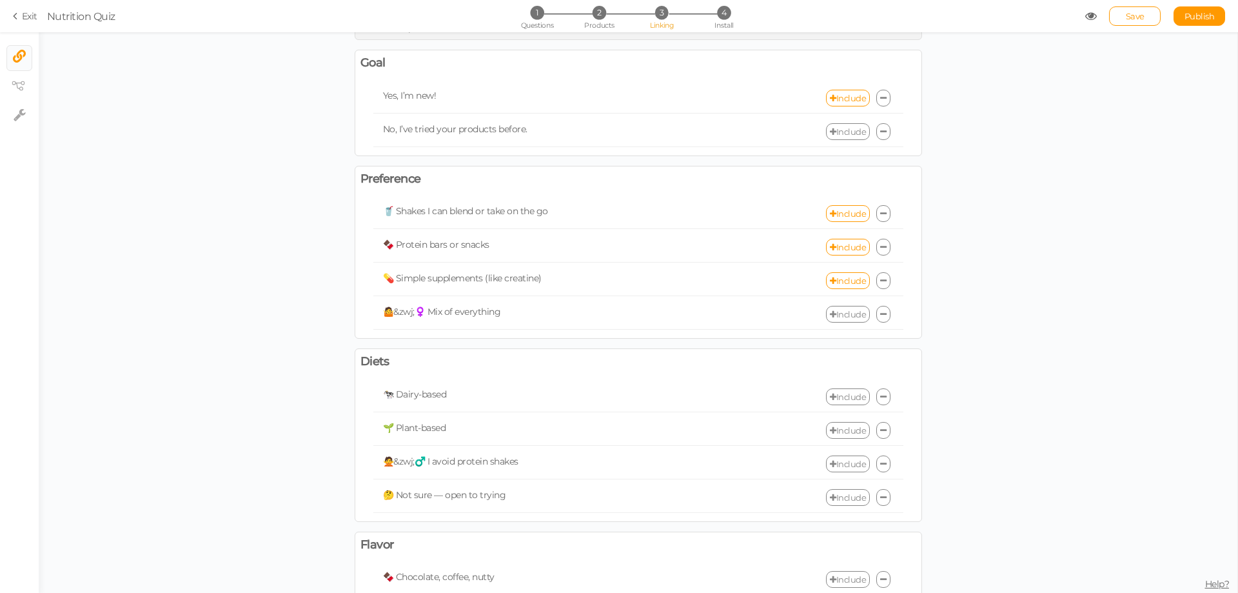
scroll to position [64, 0]
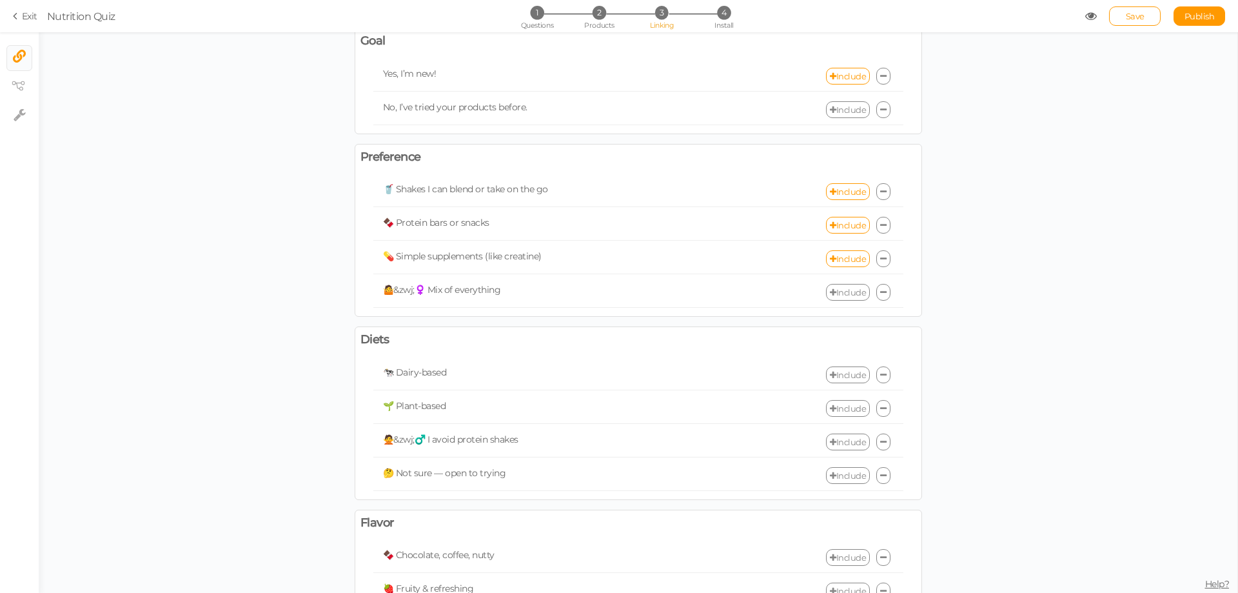
click at [846, 292] on link "Include" at bounding box center [848, 292] width 44 height 17
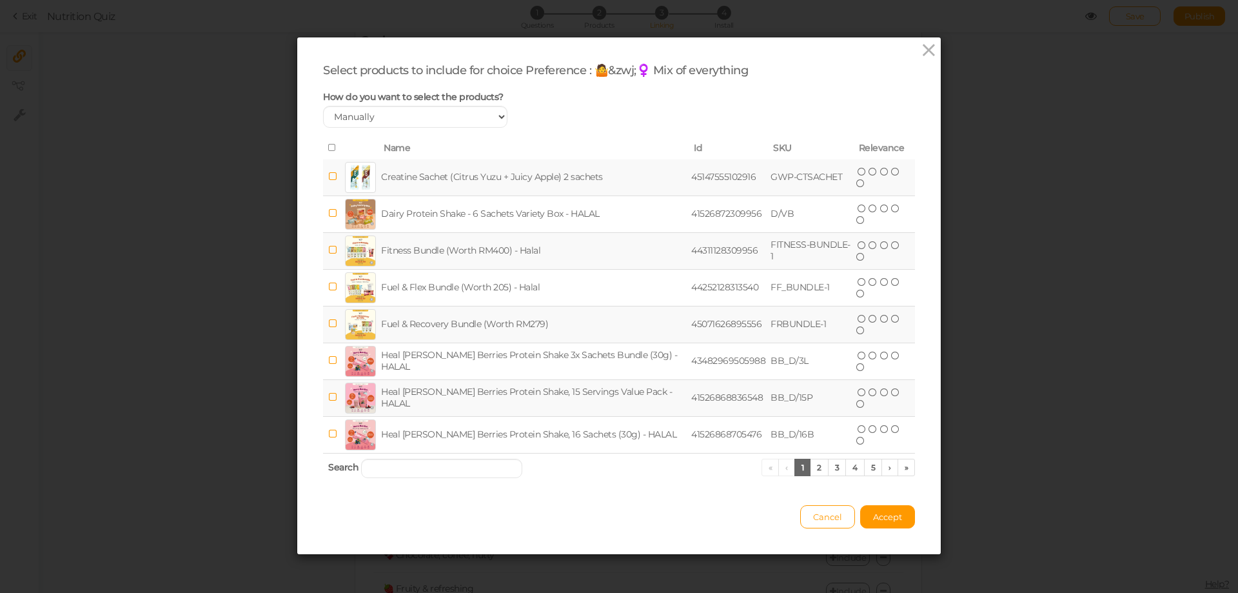
scroll to position [3, 0]
click at [822, 525] on button "Cancel" at bounding box center [827, 515] width 55 height 23
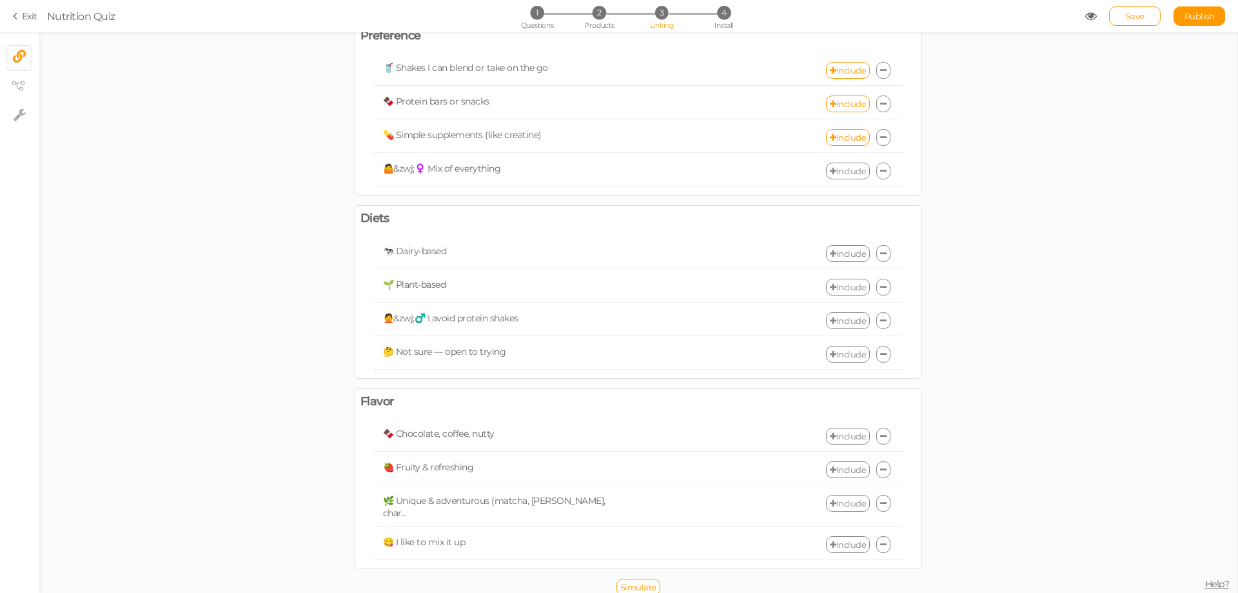
scroll to position [187, 0]
click at [850, 255] on link "Include" at bounding box center [848, 252] width 44 height 17
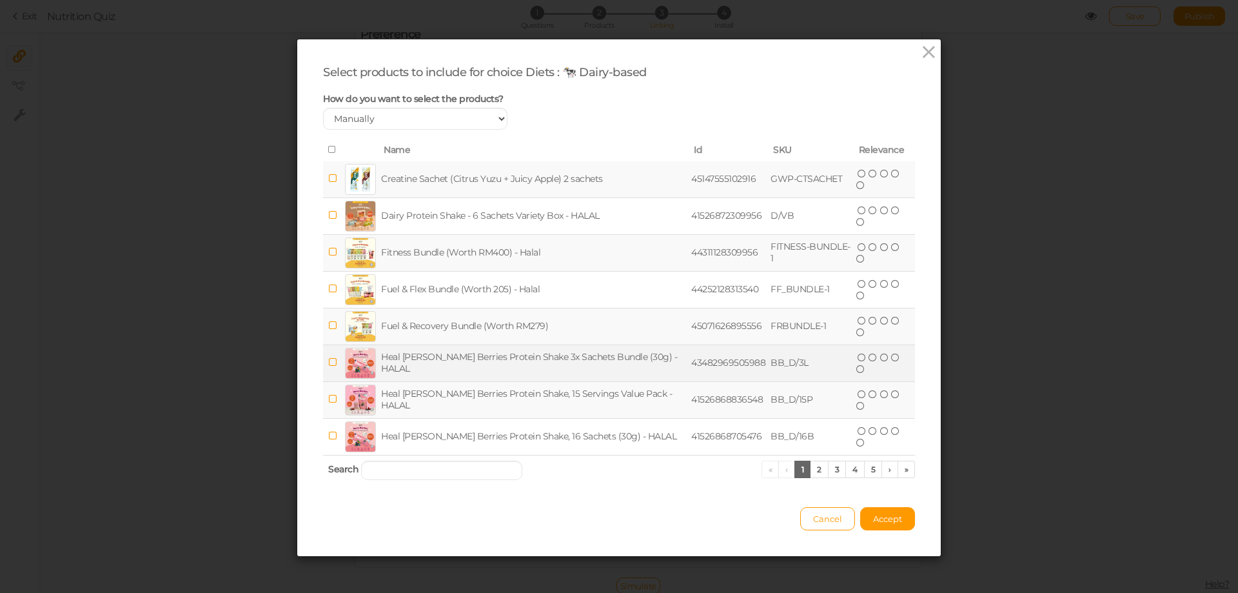
scroll to position [3, 0]
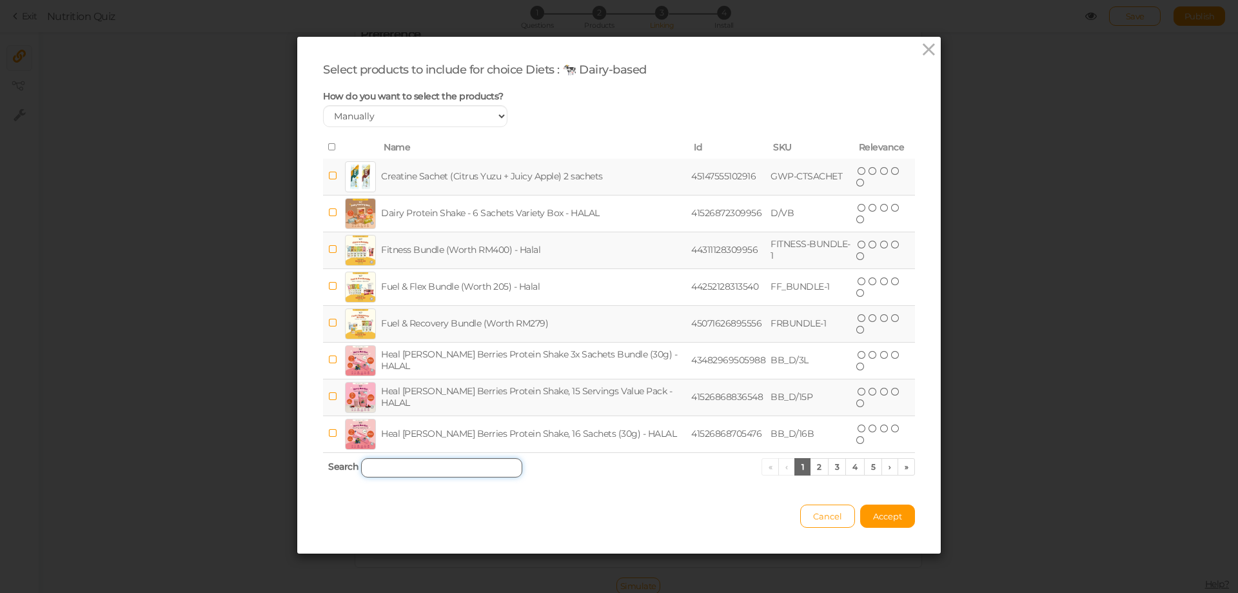
click at [390, 470] on input "search" at bounding box center [441, 467] width 161 height 19
click at [480, 112] on select "Manually By tags By price" at bounding box center [415, 116] width 184 height 22
click at [603, 135] on div "Select products to include for choice Diets : 🐄 Dairy-based How do you want to …" at bounding box center [619, 273] width 592 height 420
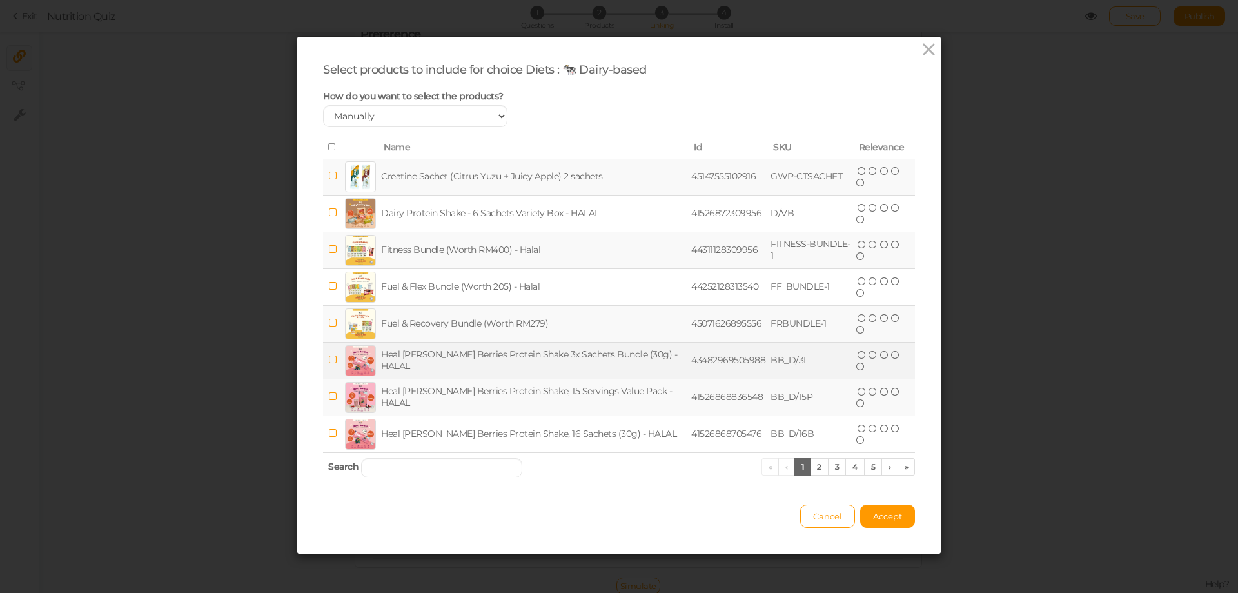
click at [328, 355] on icon at bounding box center [332, 360] width 9 height 10
click at [328, 395] on icon at bounding box center [332, 396] width 9 height 10
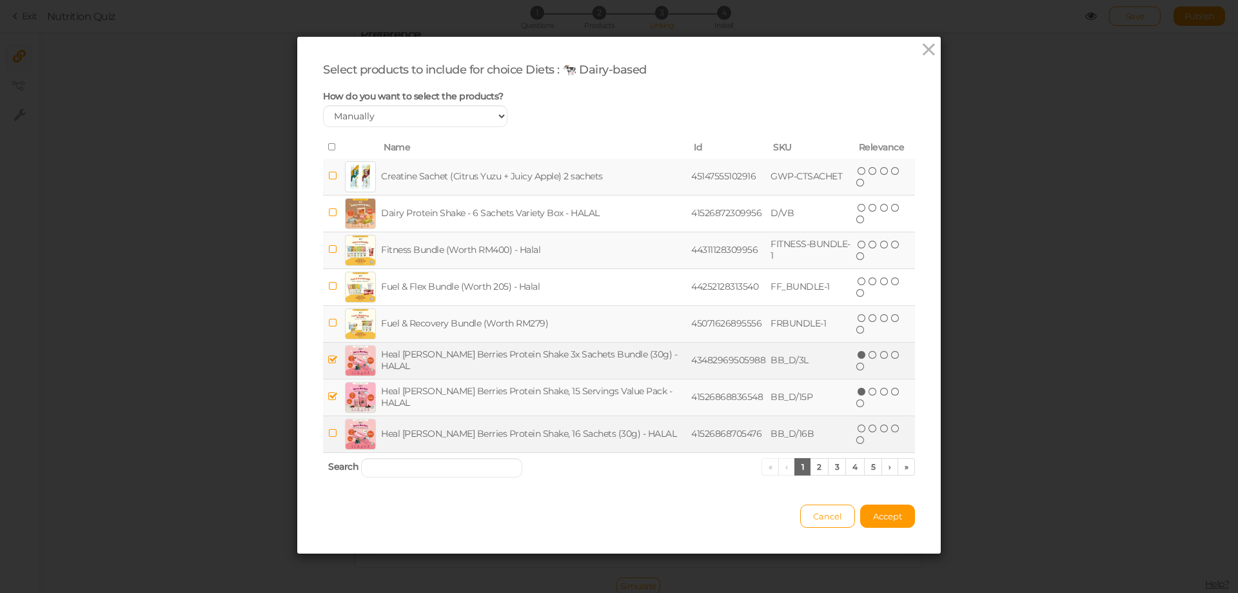
click at [328, 429] on icon at bounding box center [332, 433] width 9 height 10
click at [817, 470] on link "2" at bounding box center [819, 466] width 19 height 17
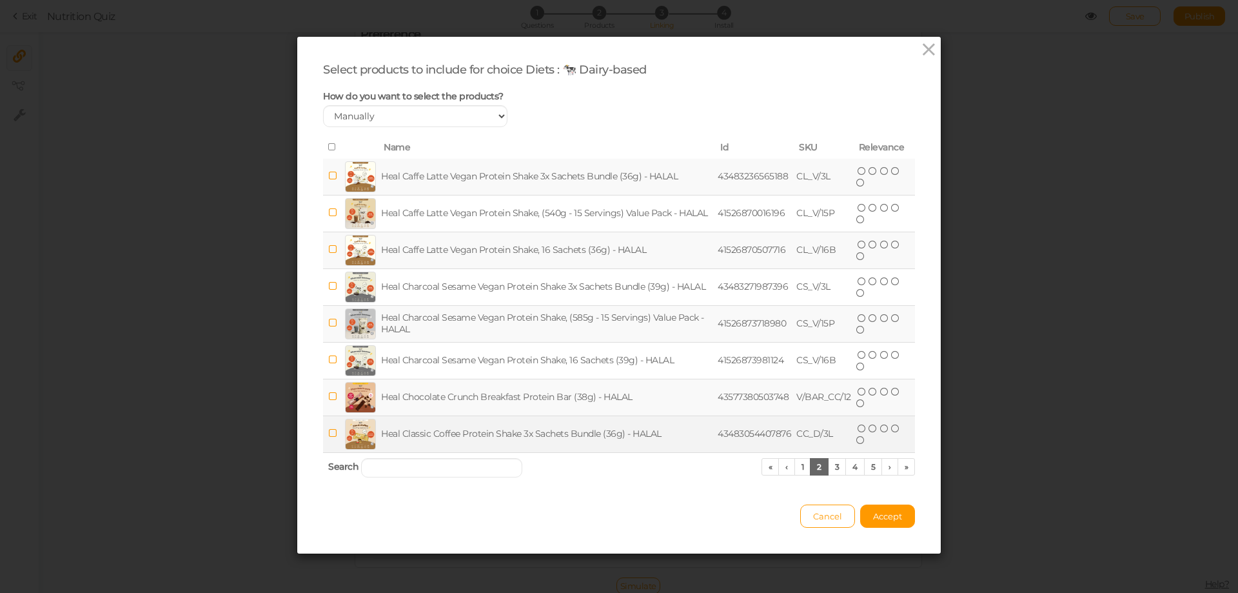
click at [328, 430] on icon at bounding box center [332, 433] width 9 height 10
click at [834, 465] on link "3" at bounding box center [837, 466] width 19 height 17
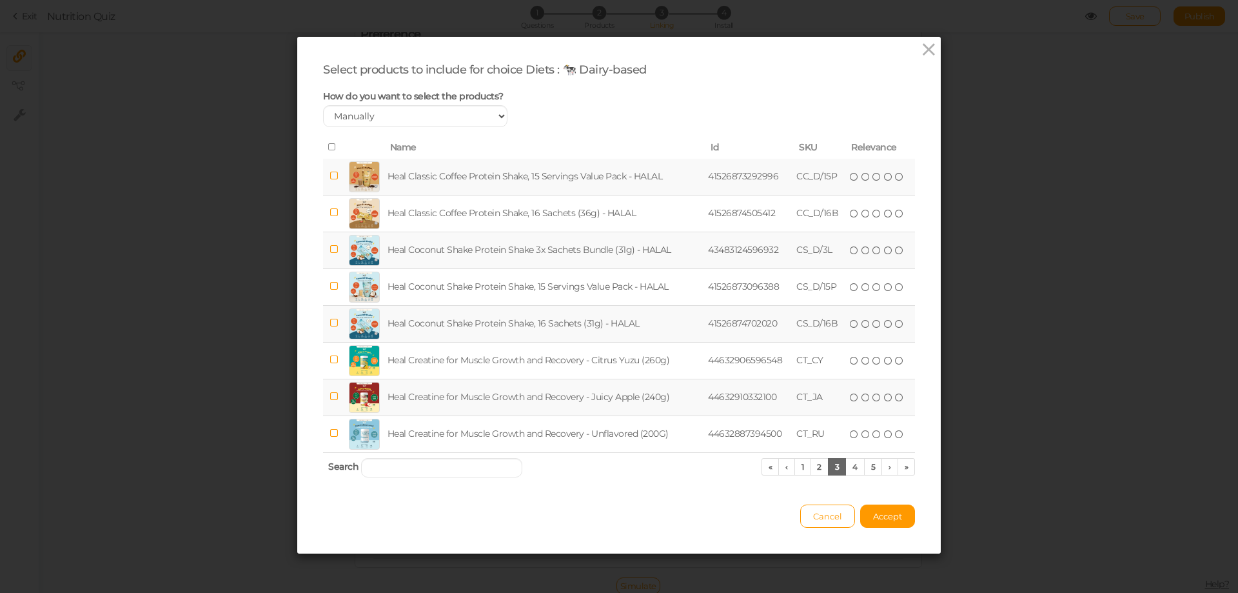
click at [331, 171] on icon at bounding box center [333, 176] width 9 height 10
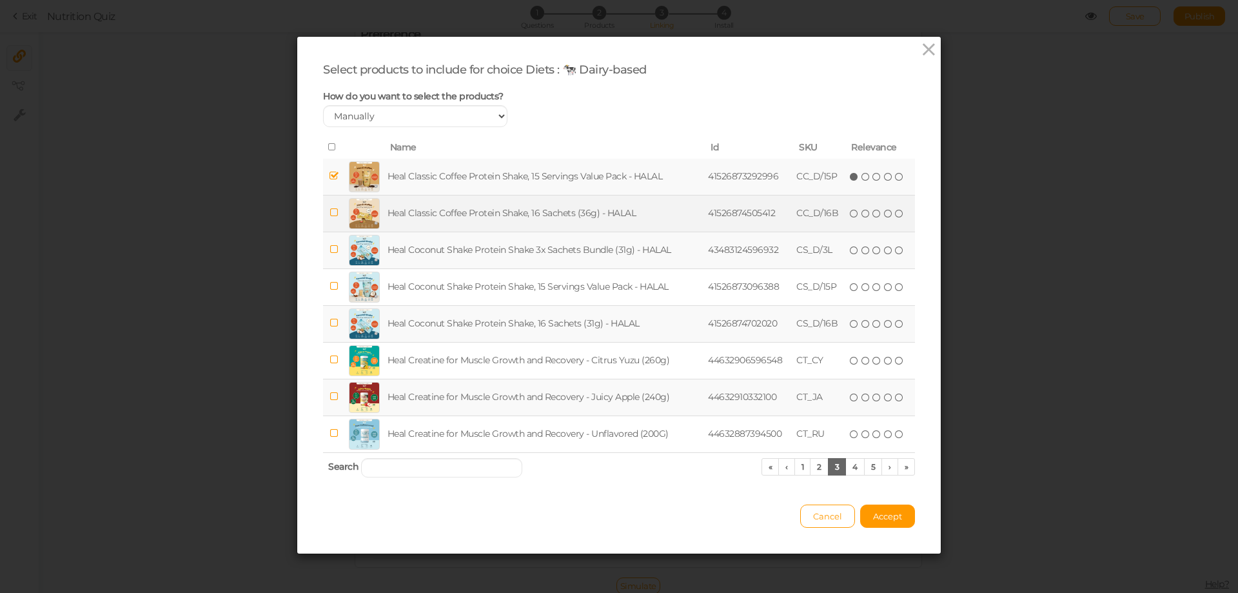
click at [331, 206] on span at bounding box center [333, 212] width 9 height 12
click at [329, 250] on icon at bounding box center [333, 249] width 9 height 10
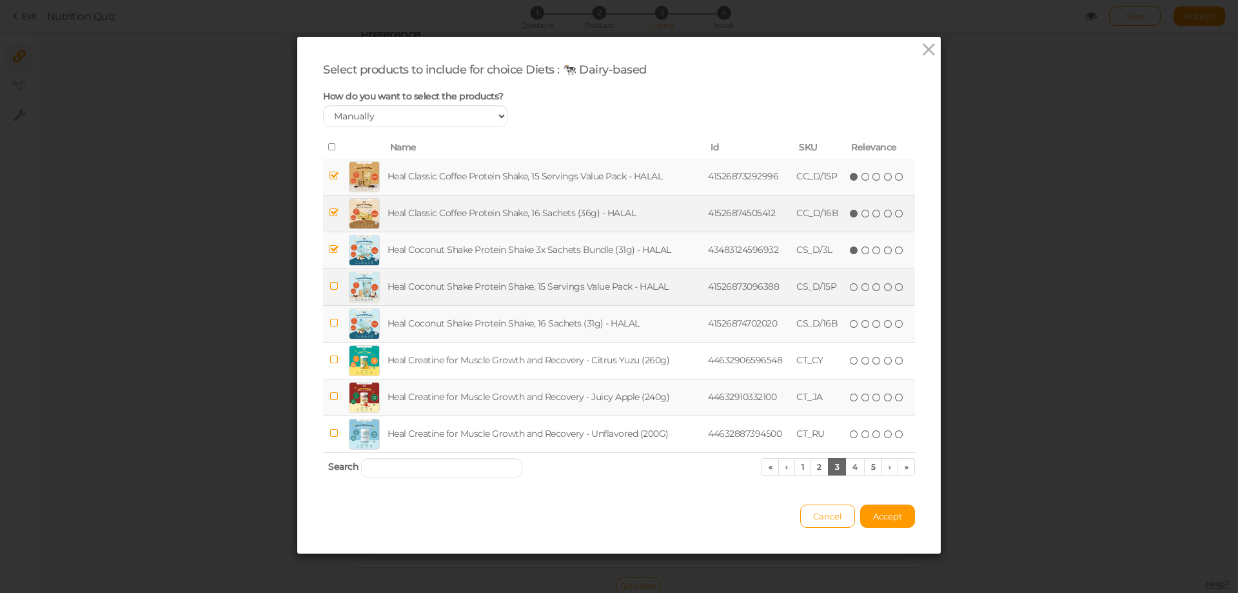
click at [329, 280] on span at bounding box center [333, 286] width 9 height 12
click at [329, 321] on icon at bounding box center [333, 323] width 9 height 10
click at [847, 470] on link "4" at bounding box center [854, 466] width 19 height 17
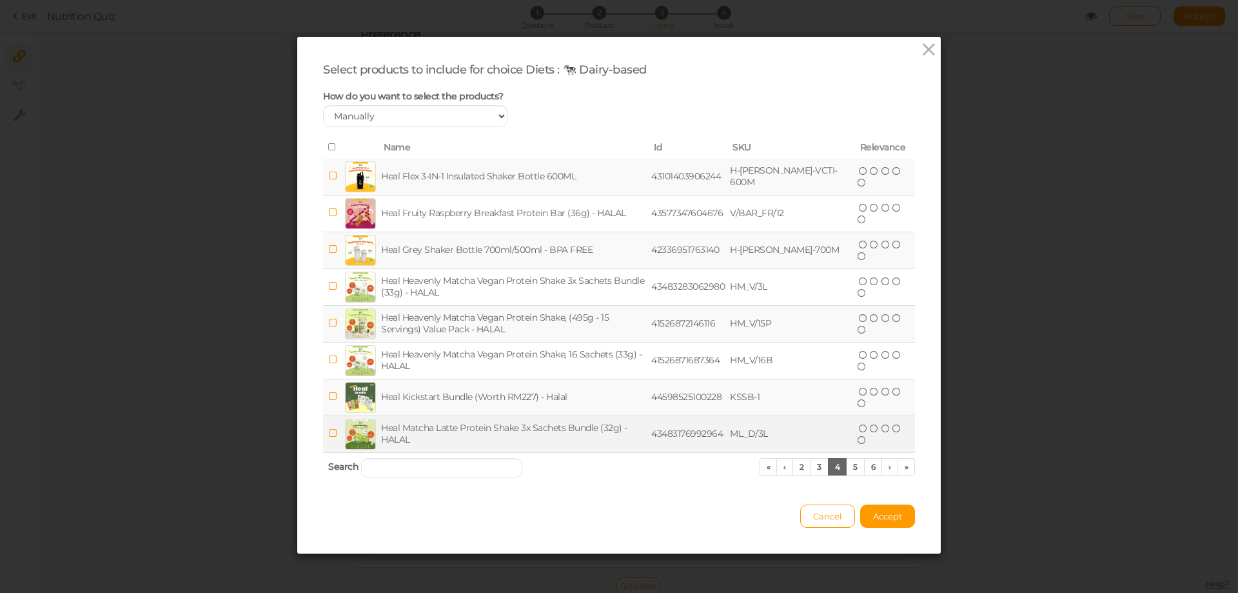
click at [329, 433] on icon at bounding box center [332, 433] width 9 height 10
click at [851, 468] on link "5" at bounding box center [855, 466] width 19 height 17
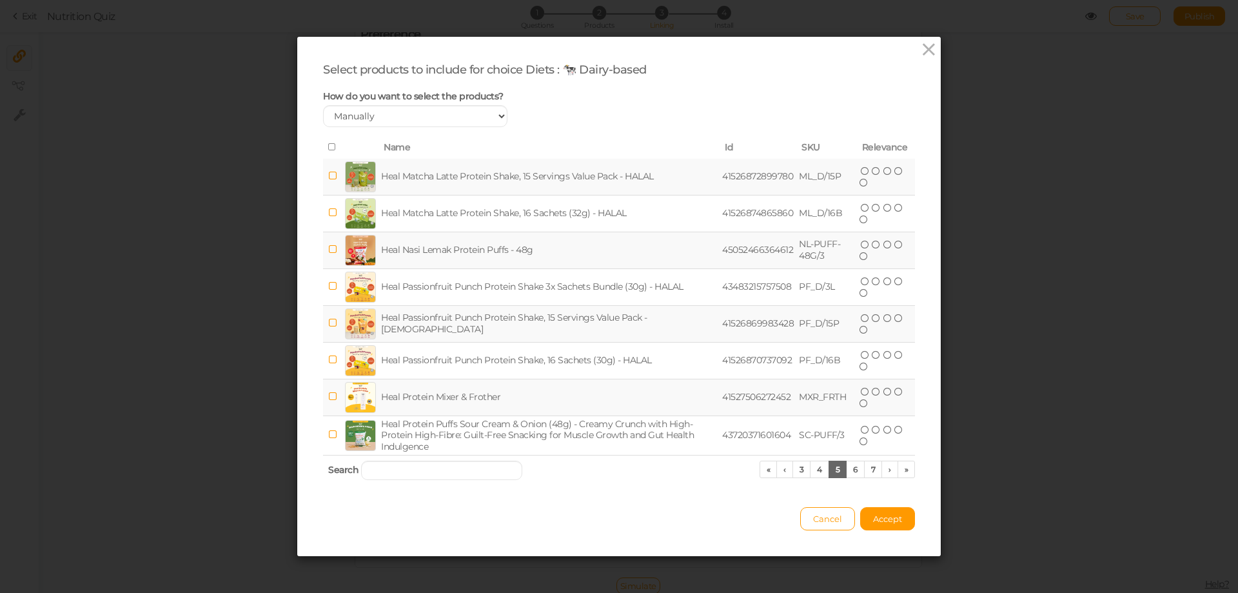
click at [328, 174] on icon at bounding box center [332, 176] width 9 height 10
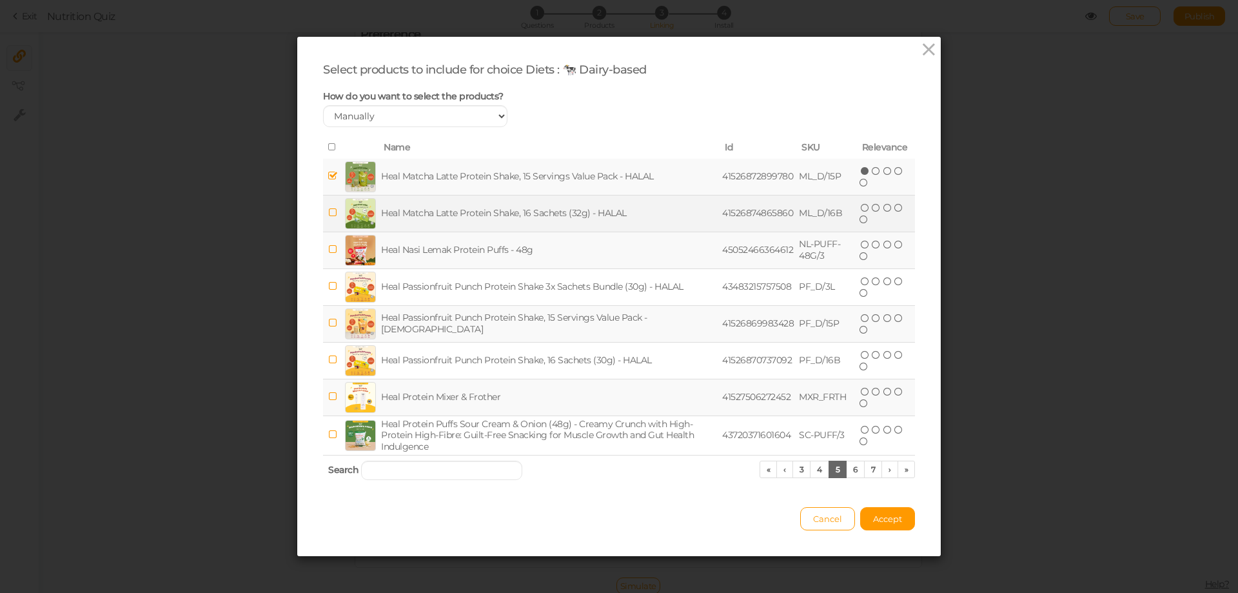
click at [328, 213] on icon at bounding box center [332, 213] width 9 height 10
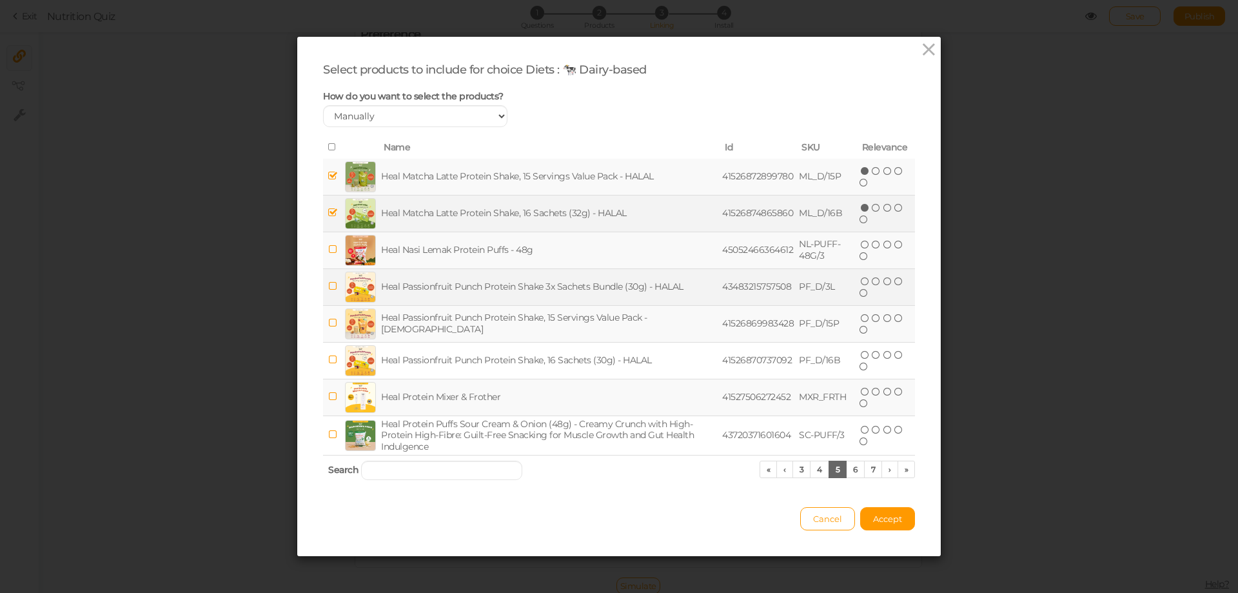
click at [328, 286] on icon at bounding box center [332, 286] width 9 height 10
click at [328, 321] on icon at bounding box center [332, 323] width 9 height 10
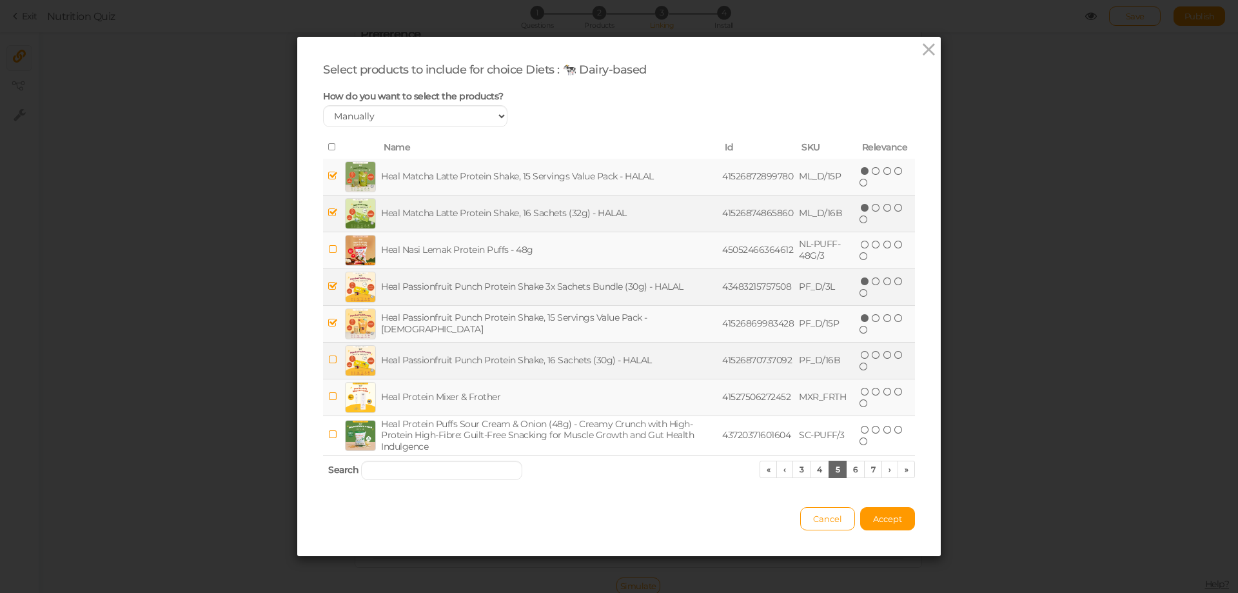
click at [328, 363] on icon at bounding box center [332, 360] width 9 height 10
click at [849, 469] on link "6" at bounding box center [855, 468] width 19 height 17
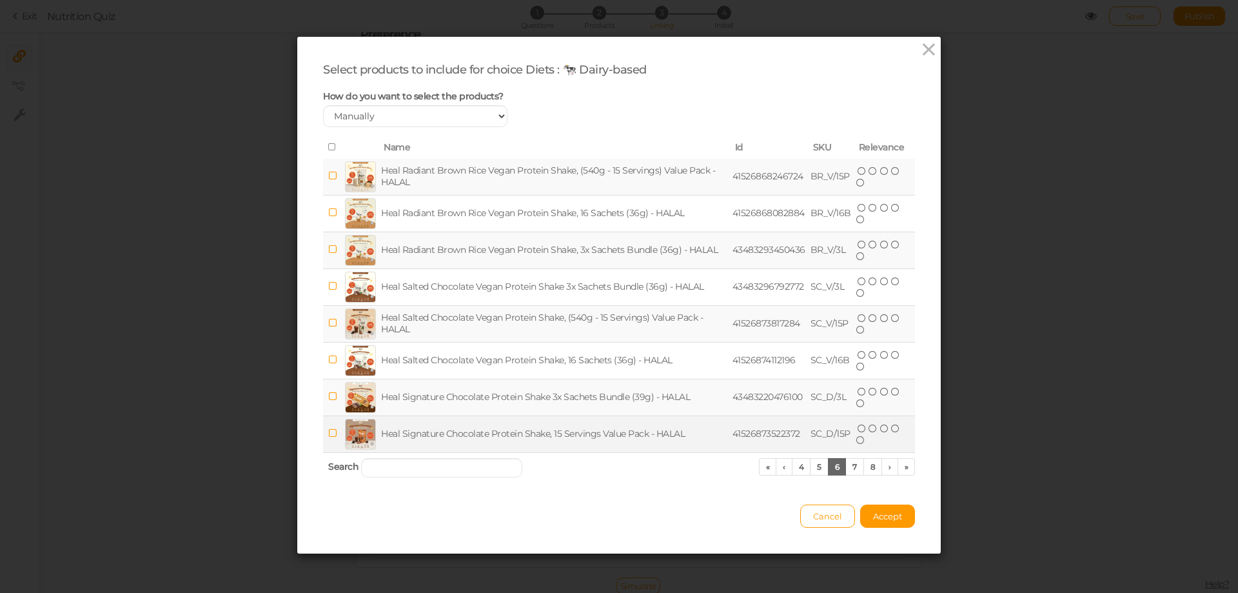
click at [328, 431] on icon at bounding box center [332, 433] width 9 height 10
click at [323, 393] on td at bounding box center [332, 396] width 19 height 37
click at [854, 465] on link "7" at bounding box center [854, 466] width 19 height 17
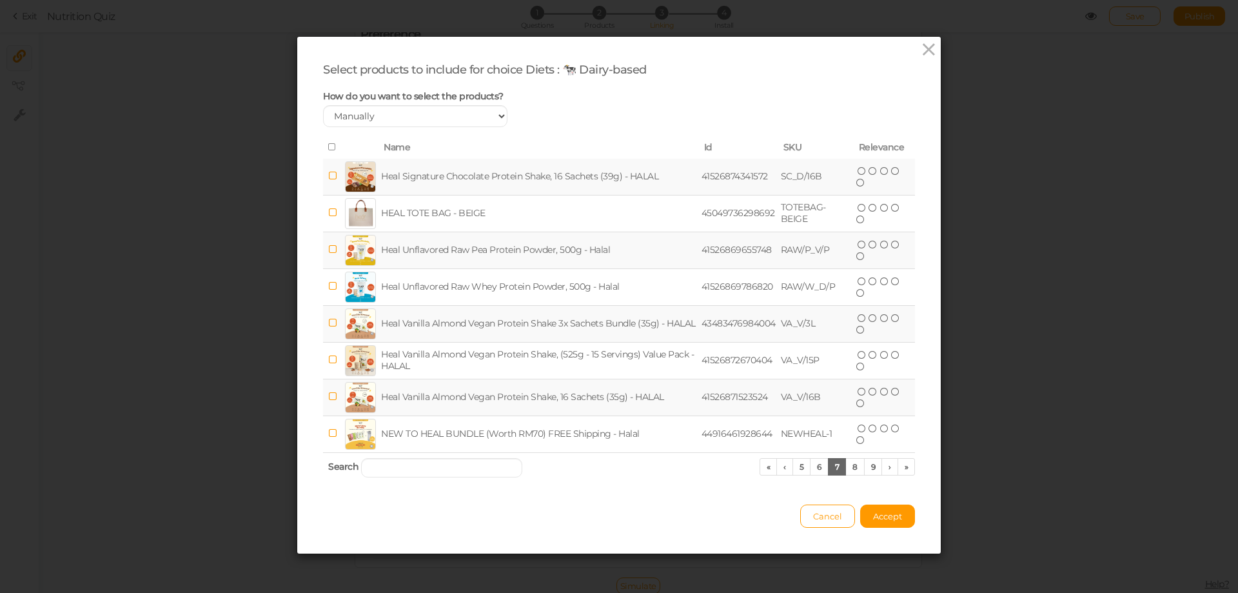
click at [328, 173] on icon at bounding box center [332, 176] width 9 height 10
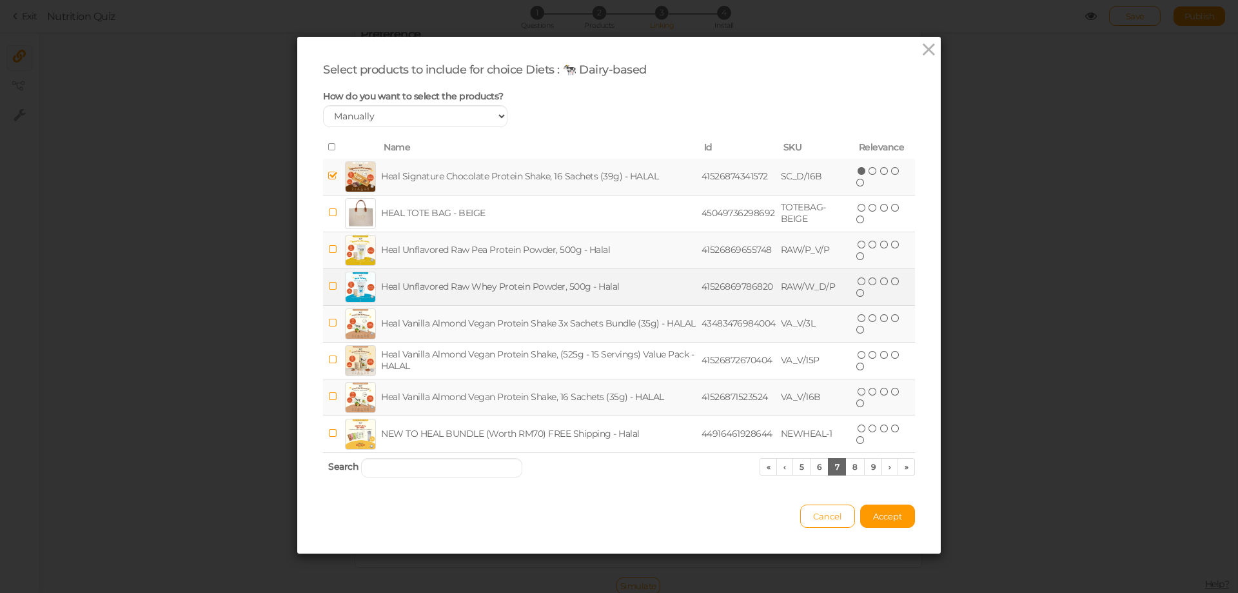
click at [328, 286] on icon at bounding box center [332, 286] width 9 height 10
click at [851, 471] on link "8" at bounding box center [854, 466] width 19 height 17
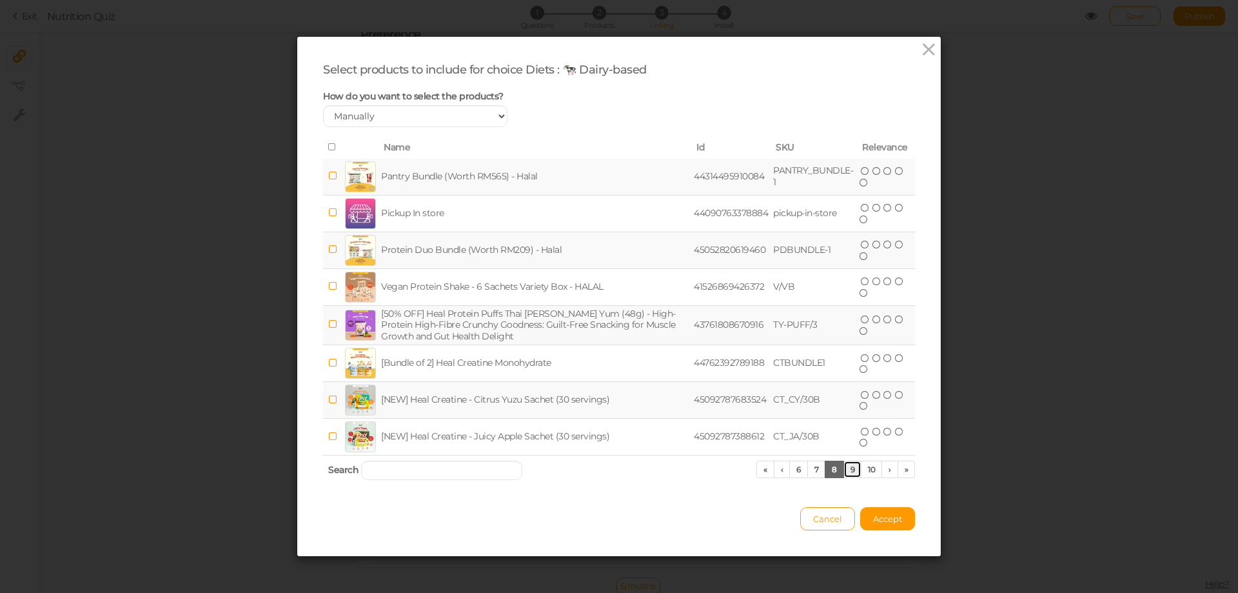
click at [851, 472] on link "9" at bounding box center [852, 468] width 19 height 17
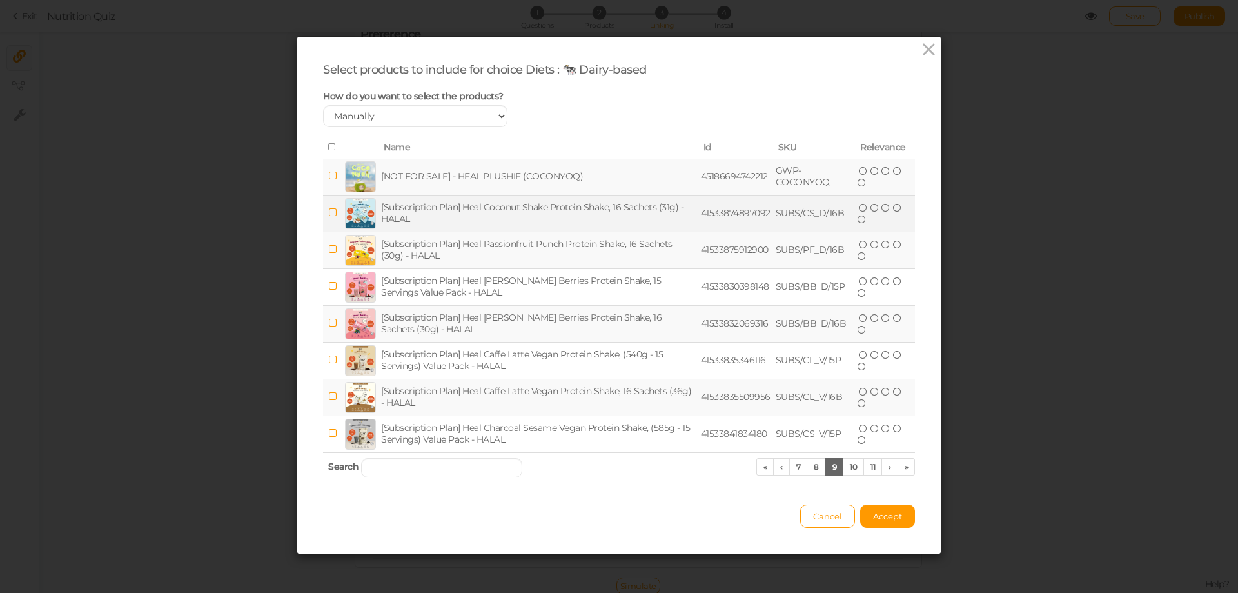
click at [328, 213] on icon at bounding box center [332, 213] width 9 height 10
click at [328, 250] on icon at bounding box center [332, 249] width 9 height 10
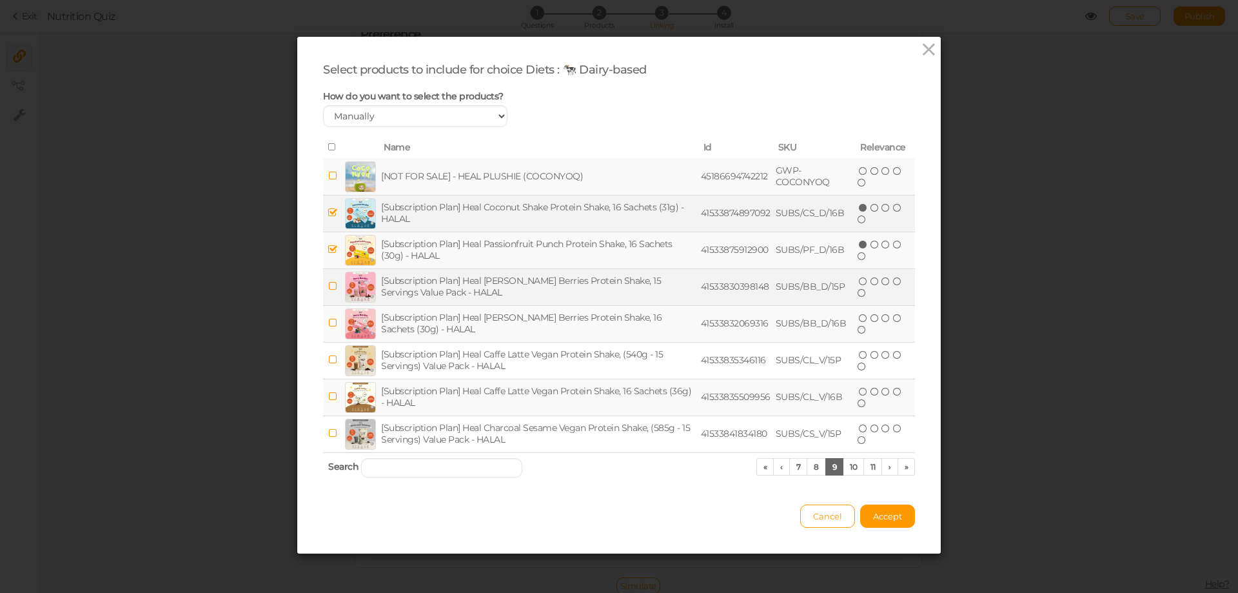
click at [329, 279] on td at bounding box center [332, 286] width 19 height 37
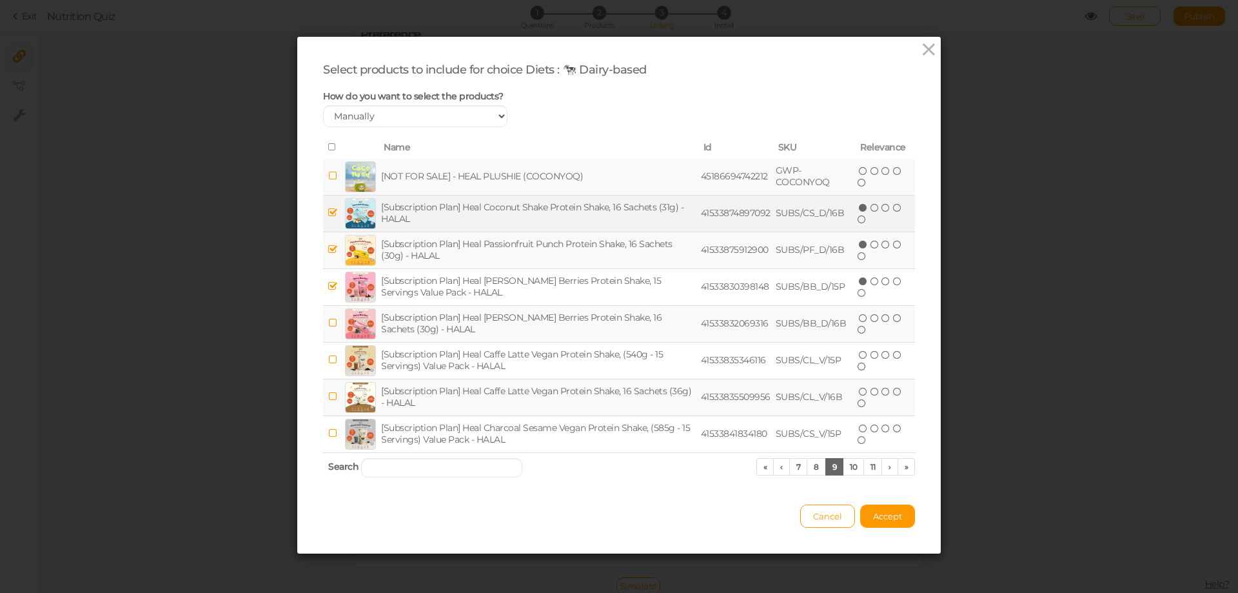
click at [329, 323] on icon at bounding box center [332, 323] width 9 height 10
click at [850, 465] on link "10" at bounding box center [853, 466] width 21 height 17
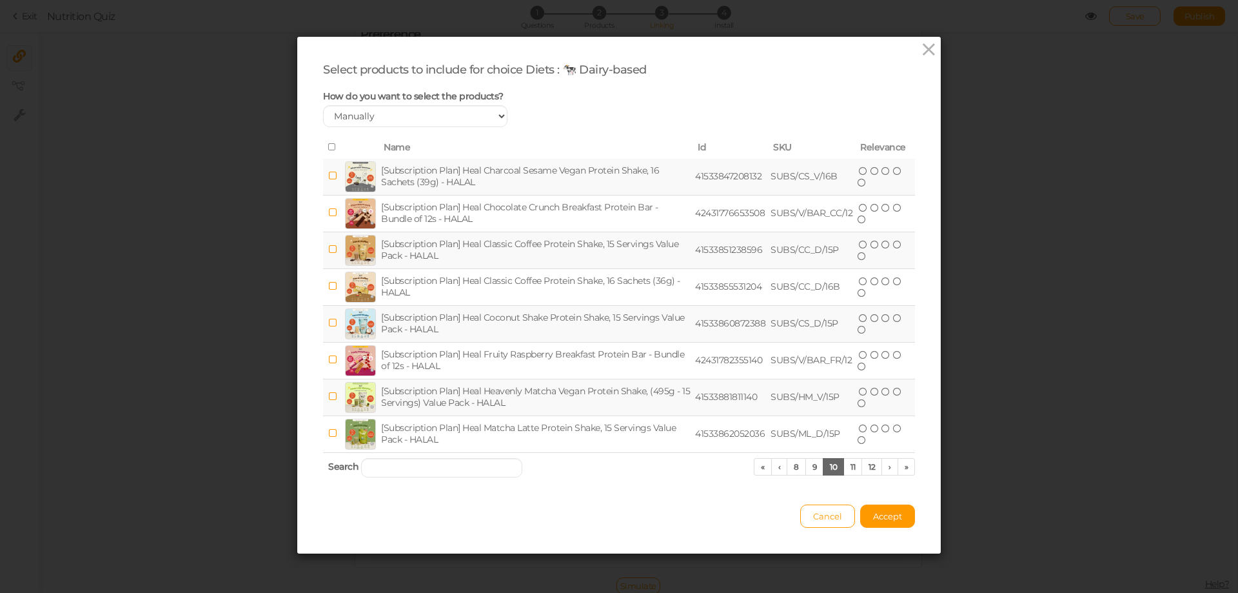
click at [328, 247] on icon at bounding box center [332, 249] width 9 height 10
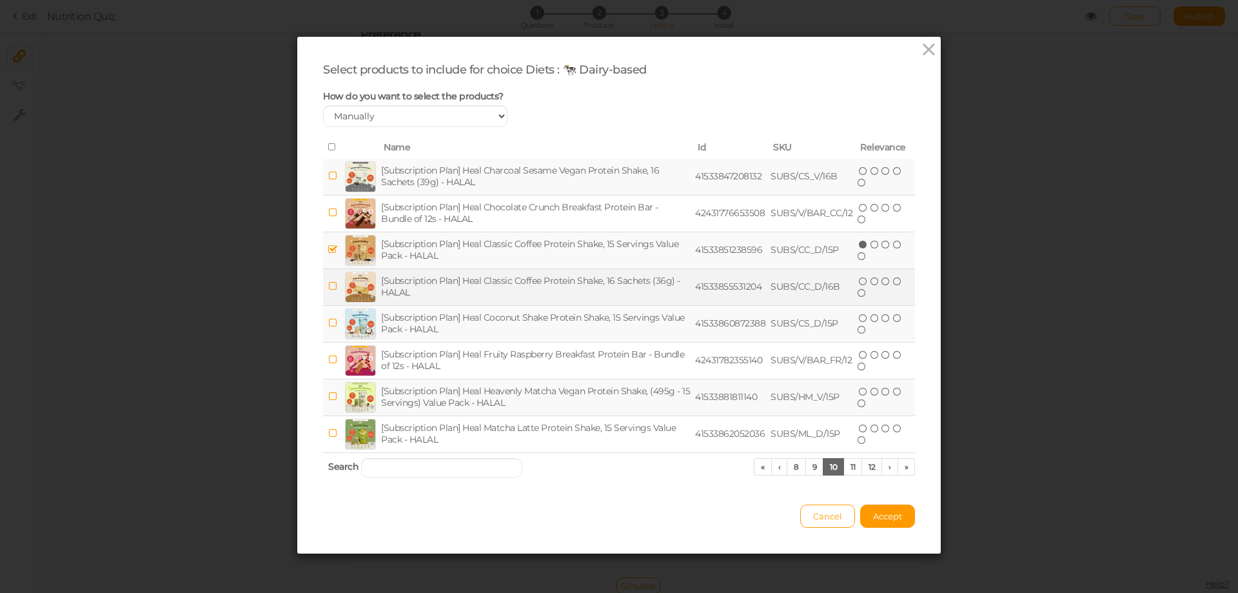
click at [328, 288] on icon at bounding box center [332, 286] width 9 height 10
click at [331, 322] on icon at bounding box center [332, 323] width 9 height 10
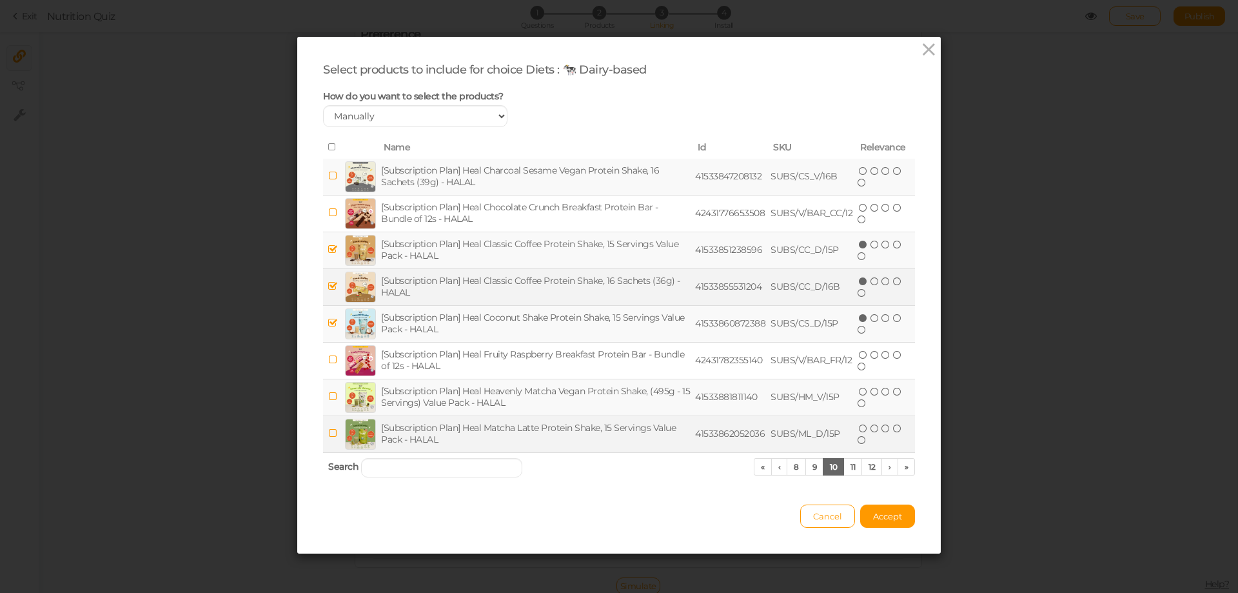
click at [329, 435] on icon at bounding box center [332, 433] width 9 height 10
click at [845, 470] on link "11" at bounding box center [852, 466] width 19 height 17
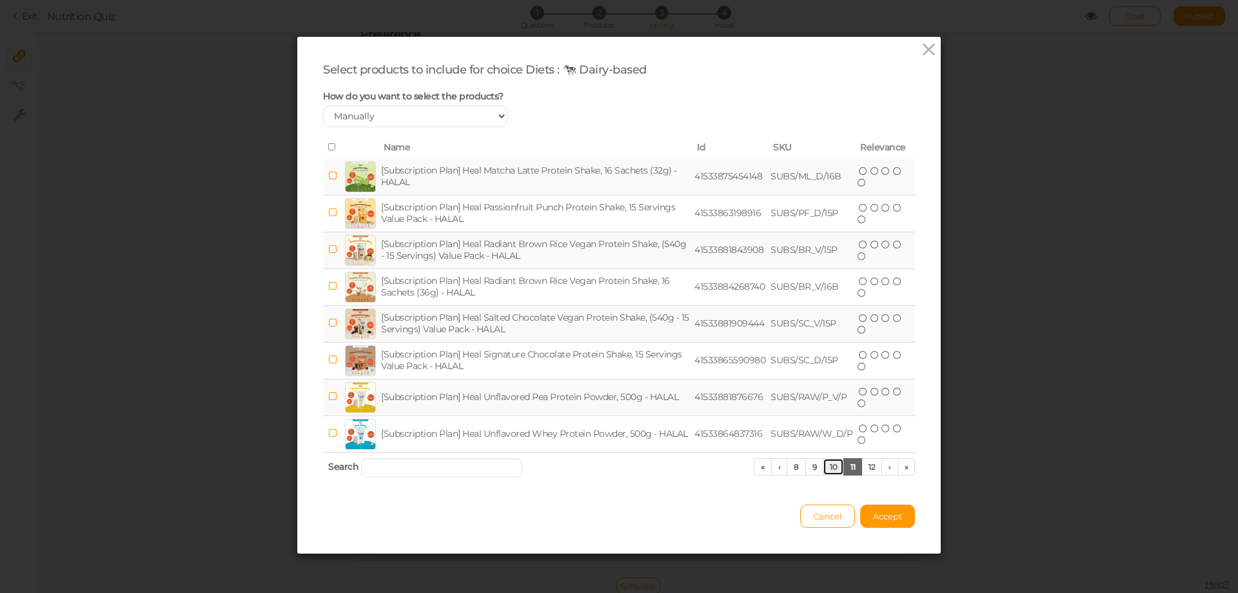
click at [831, 467] on link "10" at bounding box center [833, 466] width 21 height 17
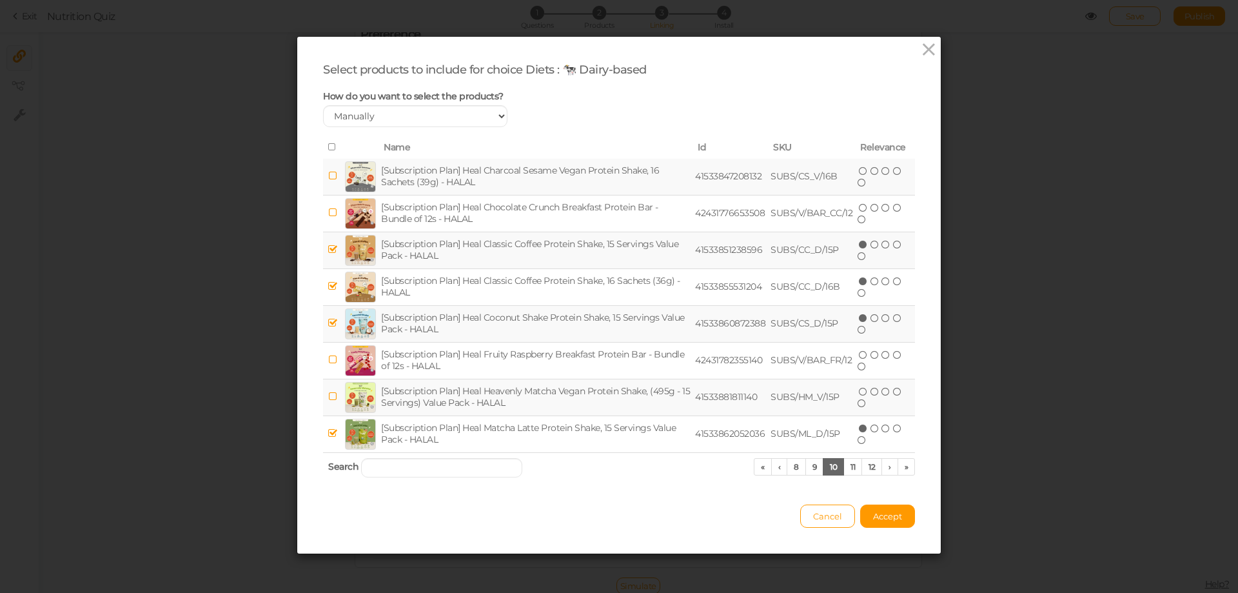
click at [328, 146] on icon at bounding box center [332, 147] width 9 height 9
click at [808, 466] on link "9" at bounding box center [814, 466] width 19 height 17
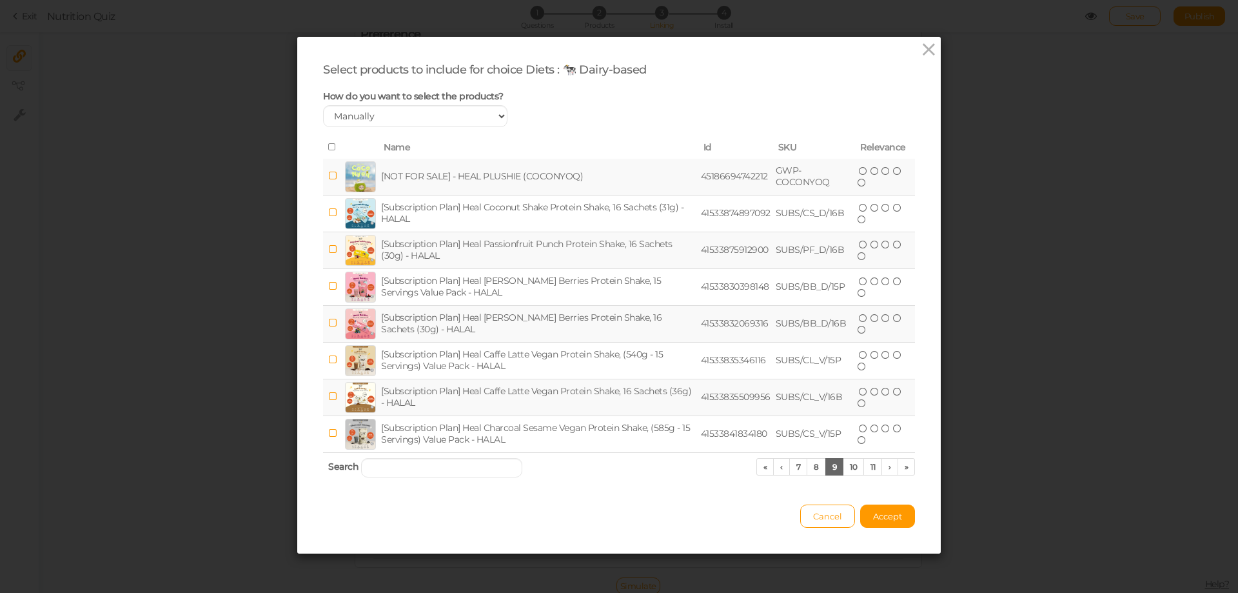
click at [328, 146] on icon at bounding box center [332, 147] width 9 height 9
click at [811, 469] on link "8" at bounding box center [816, 466] width 19 height 17
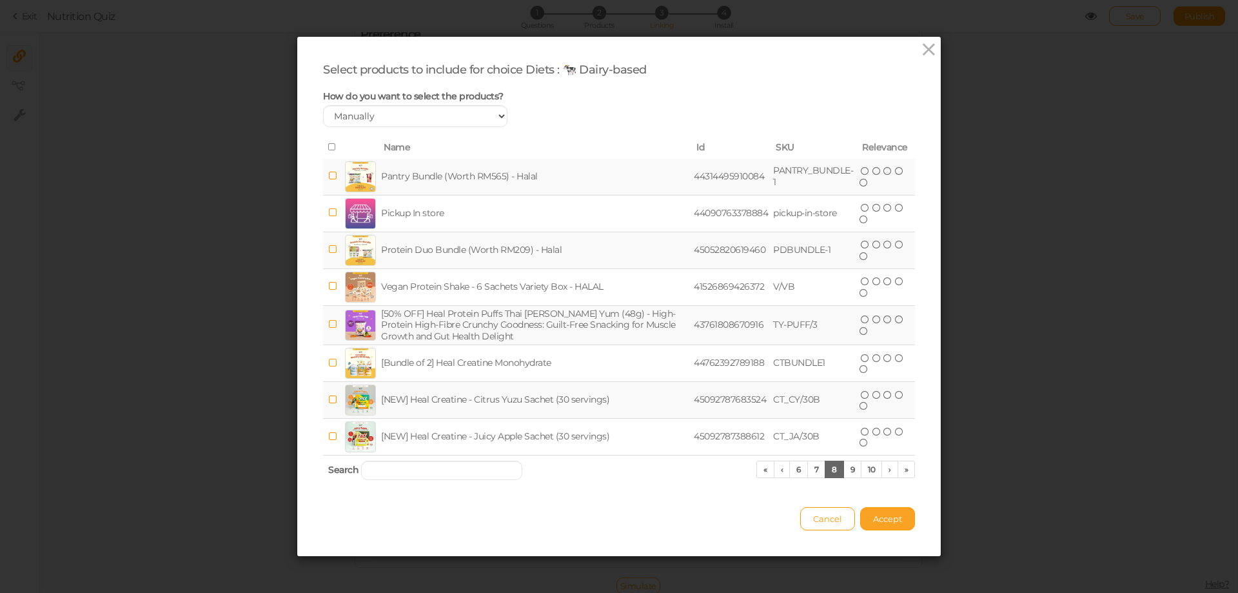
click at [885, 522] on span "Accept" at bounding box center [887, 518] width 29 height 10
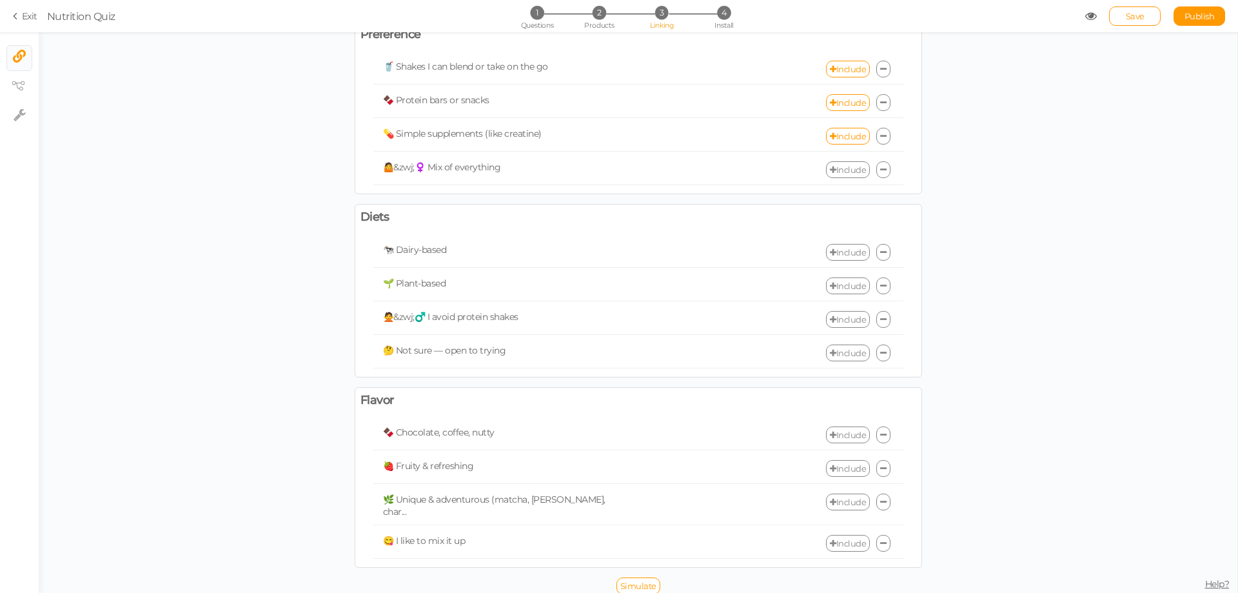
click at [841, 255] on link "Include" at bounding box center [848, 252] width 44 height 17
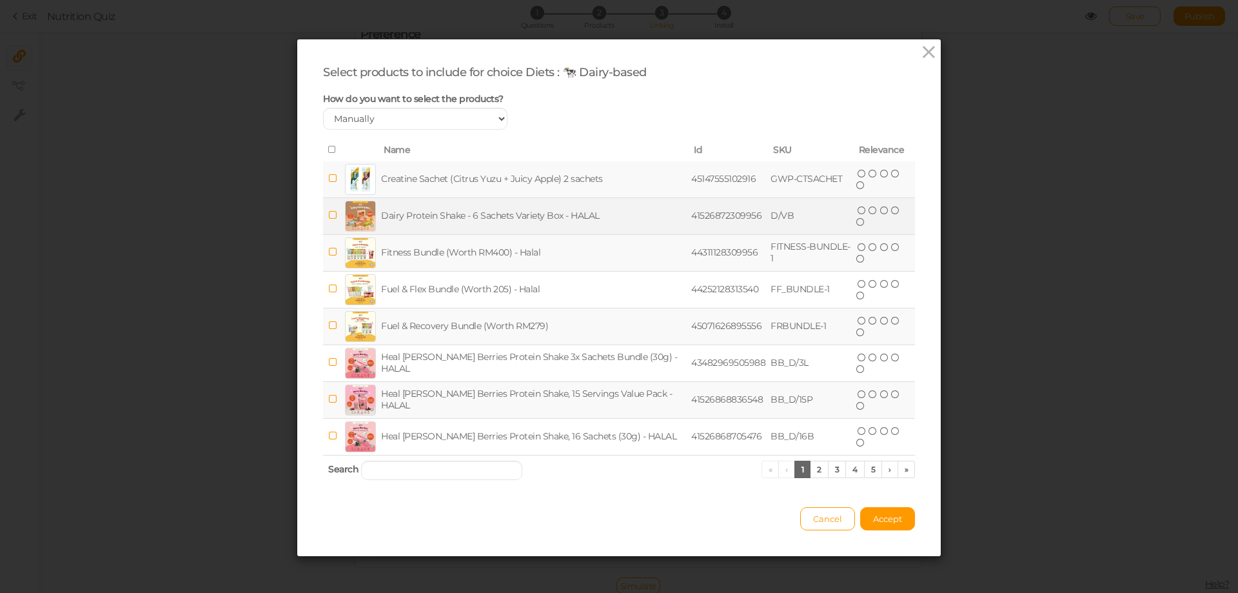
click at [328, 211] on icon at bounding box center [332, 215] width 9 height 10
drag, startPoint x: 327, startPoint y: 360, endPoint x: 323, endPoint y: 391, distance: 31.2
click at [328, 360] on icon at bounding box center [332, 362] width 9 height 10
drag, startPoint x: 328, startPoint y: 399, endPoint x: 328, endPoint y: 429, distance: 29.7
click at [328, 400] on icon at bounding box center [332, 399] width 9 height 10
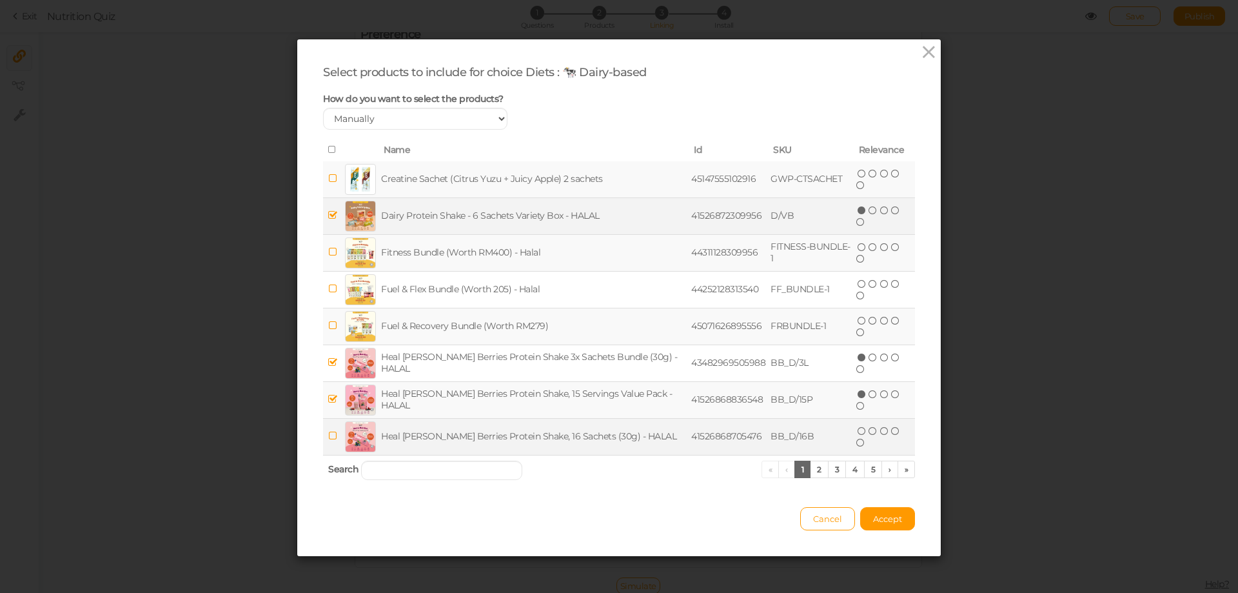
click at [328, 434] on icon at bounding box center [332, 436] width 9 height 10
click at [816, 469] on link "2" at bounding box center [819, 468] width 19 height 17
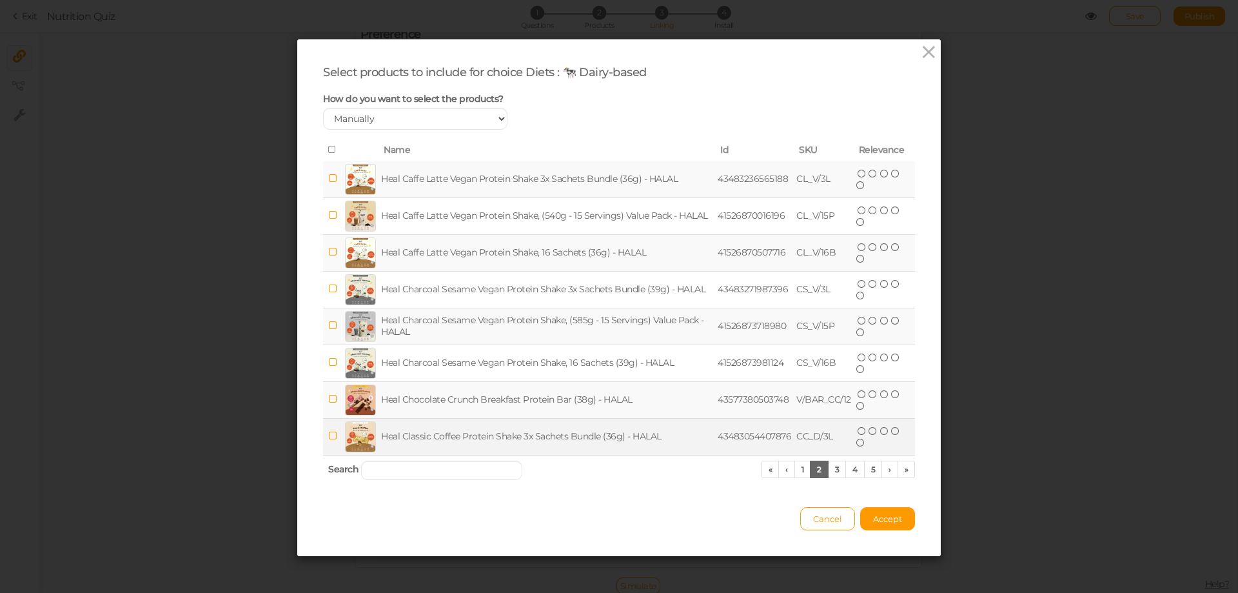
click at [328, 435] on icon at bounding box center [332, 436] width 9 height 10
click at [831, 468] on link "3" at bounding box center [837, 468] width 19 height 17
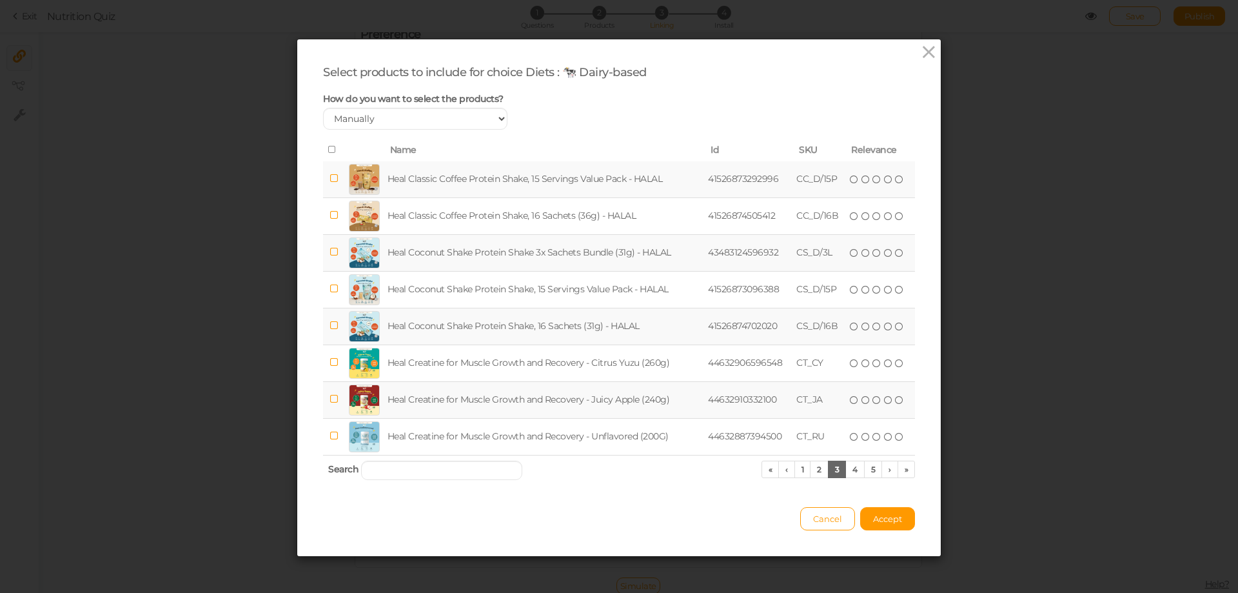
click at [328, 146] on icon at bounding box center [332, 149] width 9 height 9
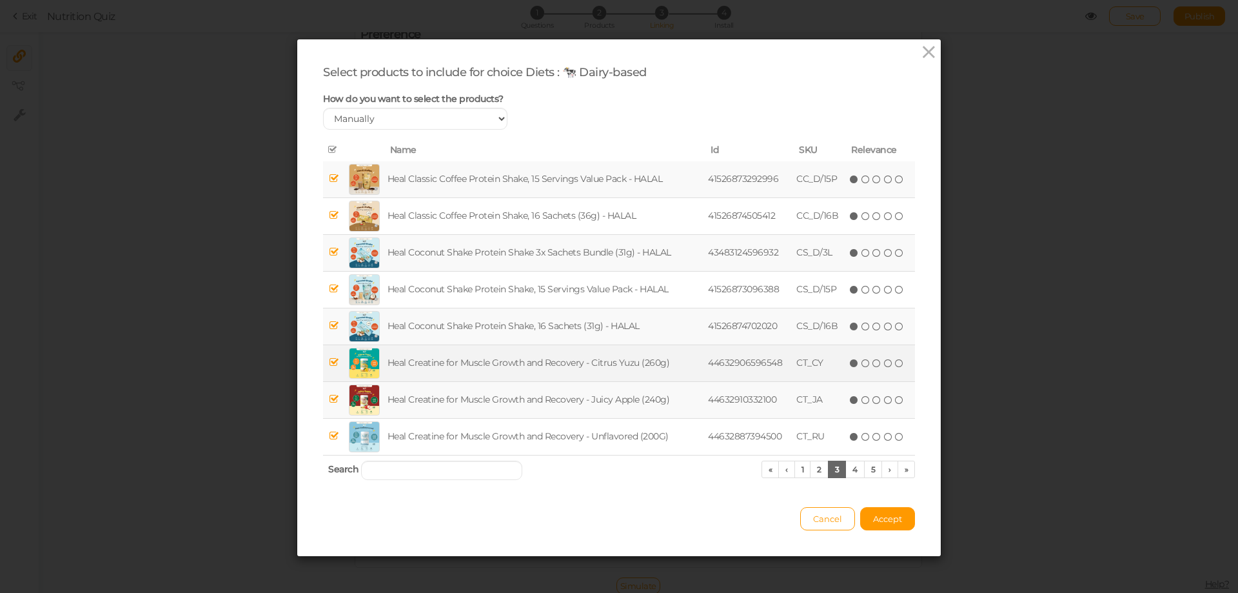
drag, startPoint x: 331, startPoint y: 361, endPoint x: 331, endPoint y: 406, distance: 44.5
click at [331, 362] on icon at bounding box center [333, 362] width 9 height 10
click at [329, 397] on icon at bounding box center [333, 399] width 9 height 10
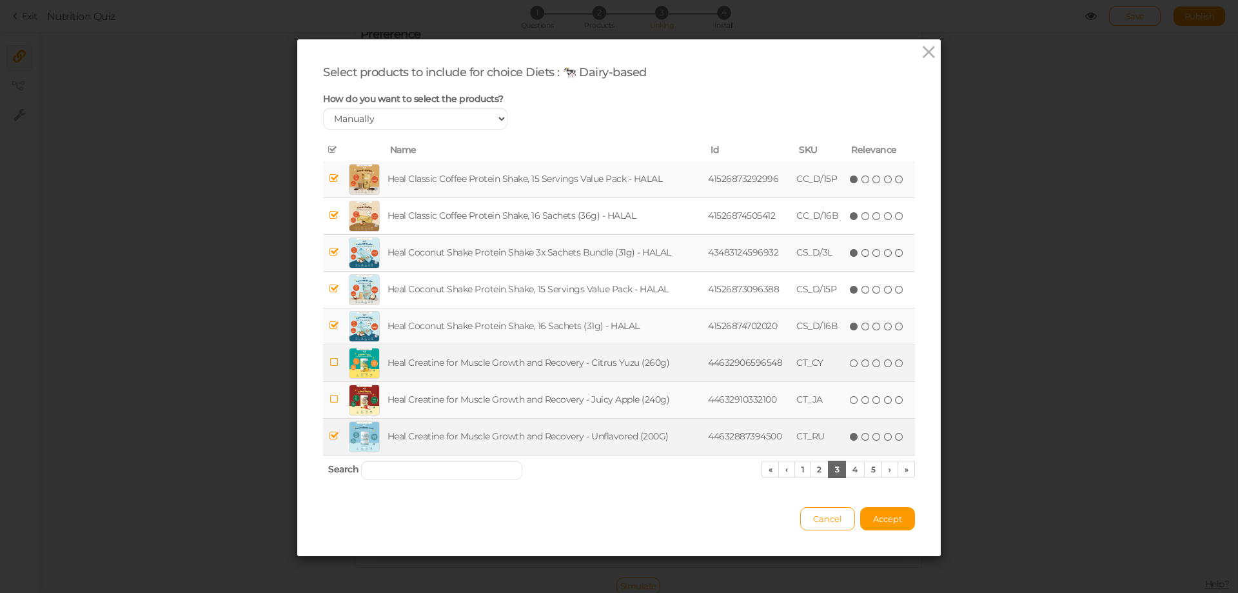
click at [329, 438] on icon at bounding box center [333, 436] width 9 height 10
click at [845, 473] on link "4" at bounding box center [854, 468] width 19 height 17
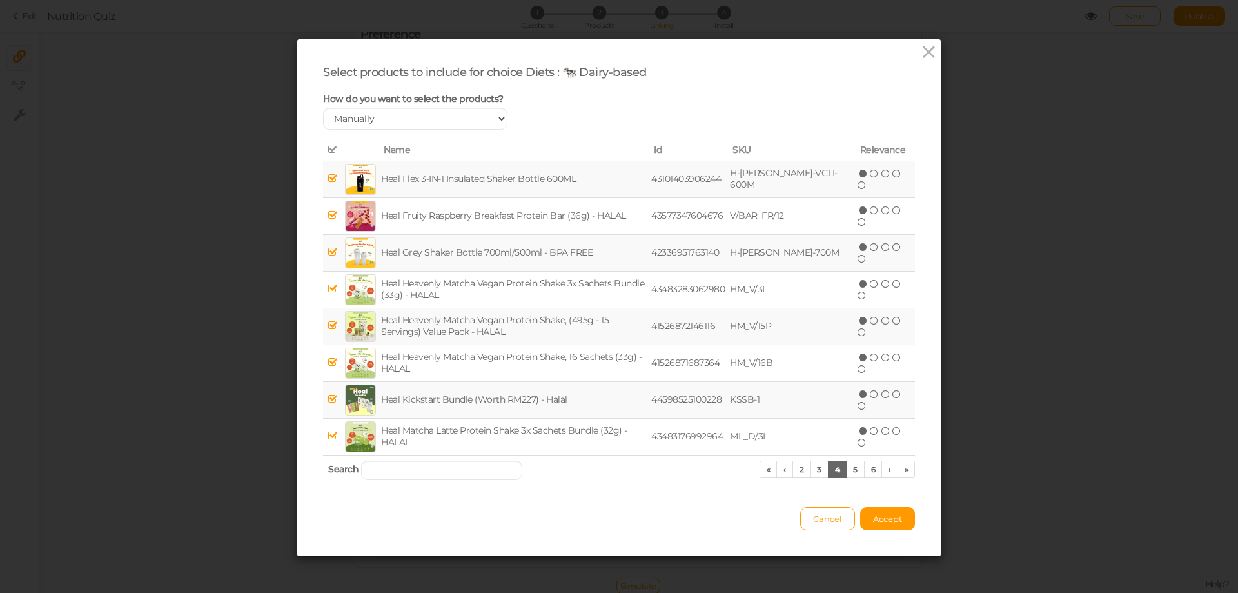
click at [328, 146] on icon at bounding box center [332, 149] width 9 height 9
click at [849, 471] on link "5" at bounding box center [855, 468] width 19 height 17
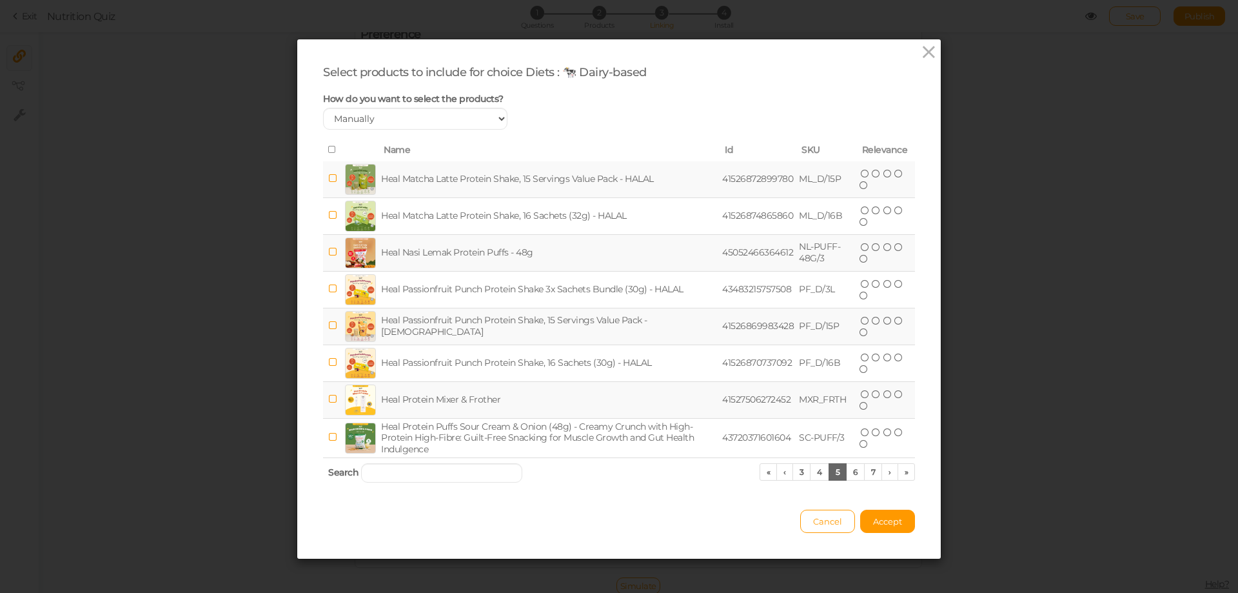
click at [323, 177] on td at bounding box center [332, 179] width 19 height 37
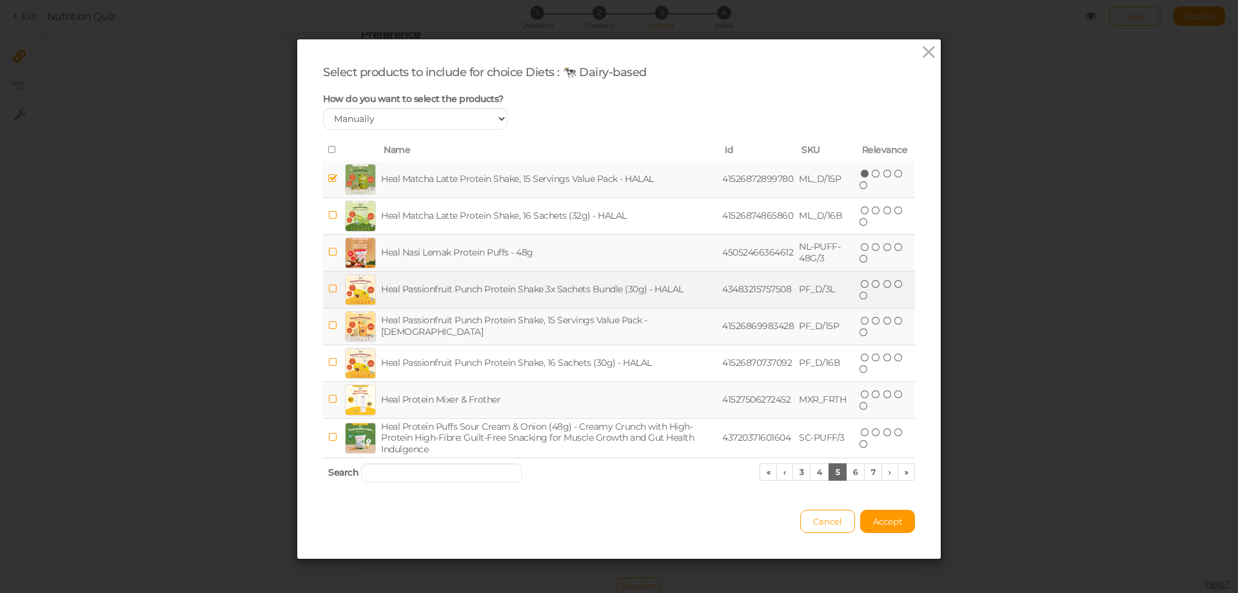
click at [329, 288] on icon at bounding box center [332, 289] width 9 height 10
click at [329, 328] on icon at bounding box center [332, 325] width 9 height 10
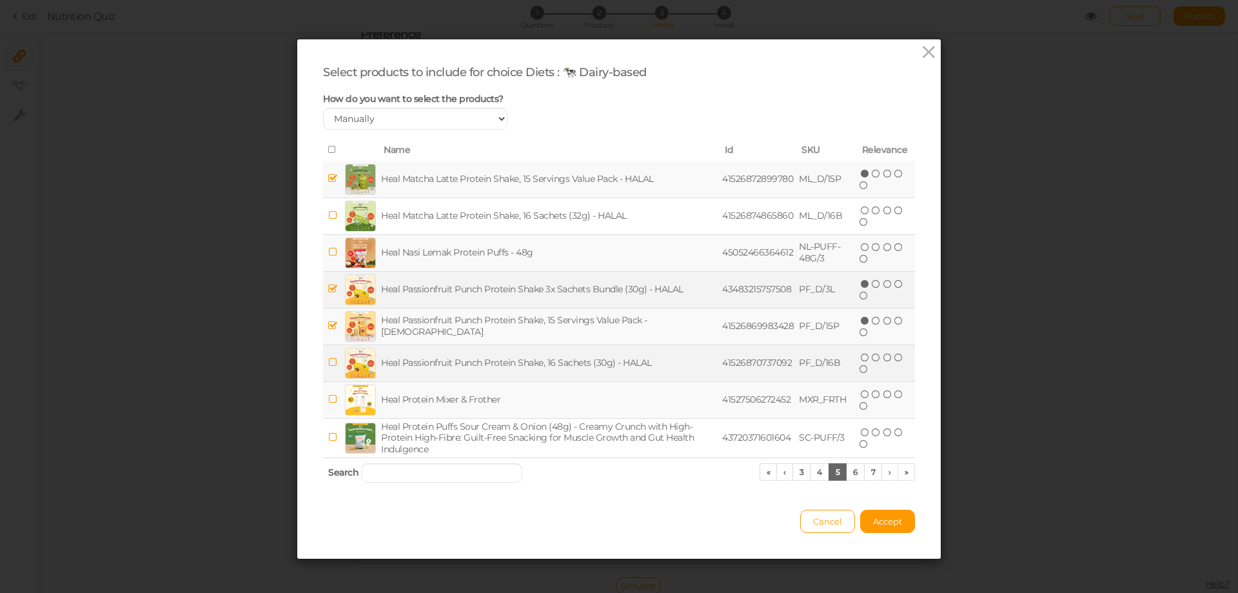
click at [328, 363] on icon at bounding box center [332, 362] width 9 height 10
click at [813, 471] on link "4" at bounding box center [819, 471] width 19 height 17
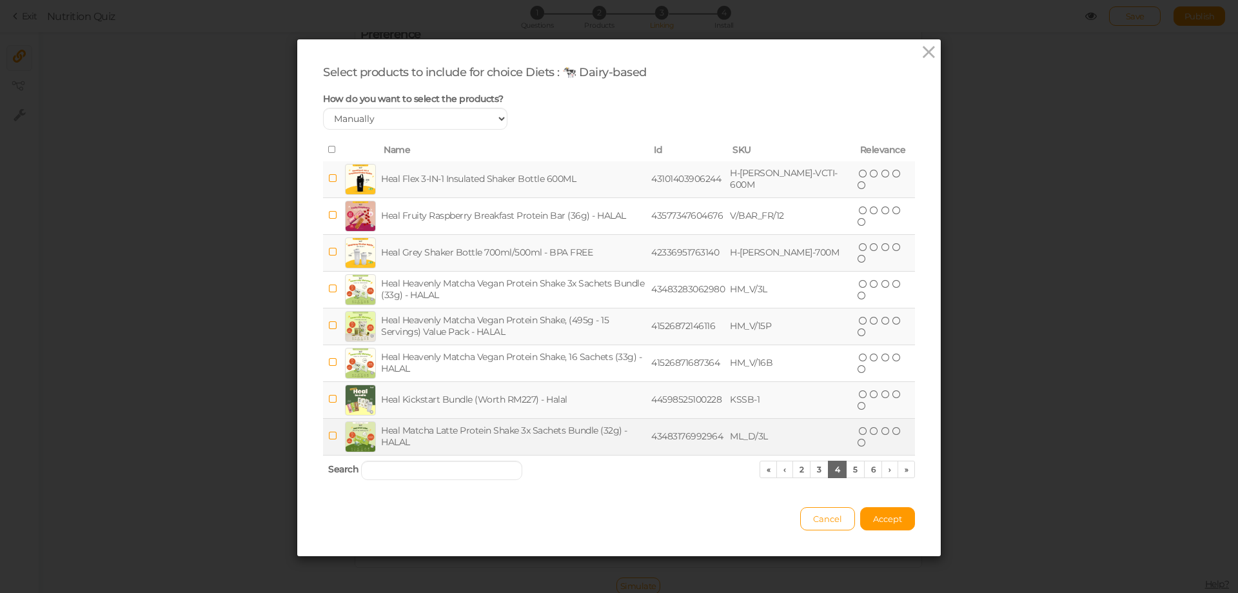
click at [328, 436] on icon at bounding box center [332, 436] width 9 height 10
click at [854, 469] on link "5" at bounding box center [855, 468] width 19 height 17
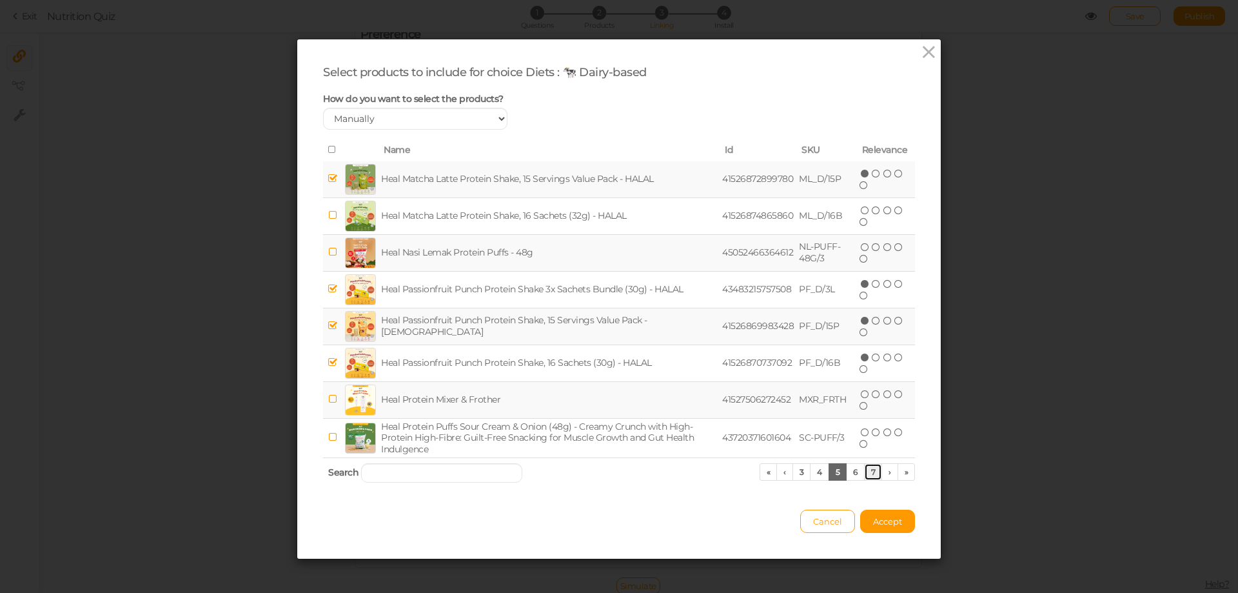
click at [864, 471] on link "7" at bounding box center [873, 471] width 19 height 17
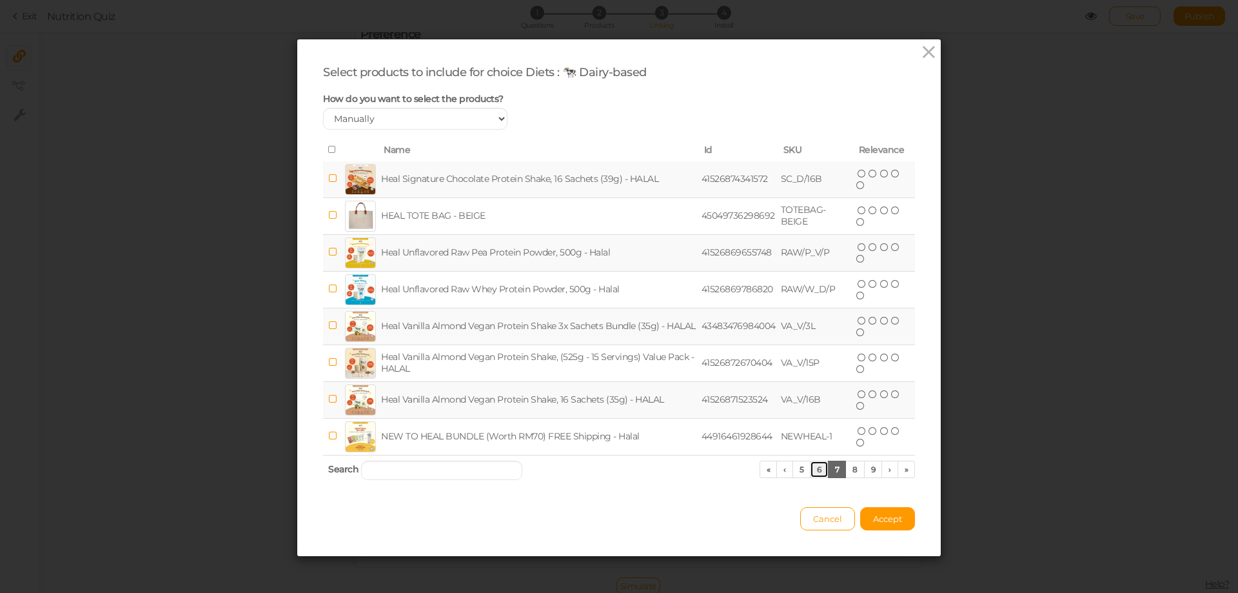
click at [816, 469] on link "6" at bounding box center [819, 468] width 19 height 17
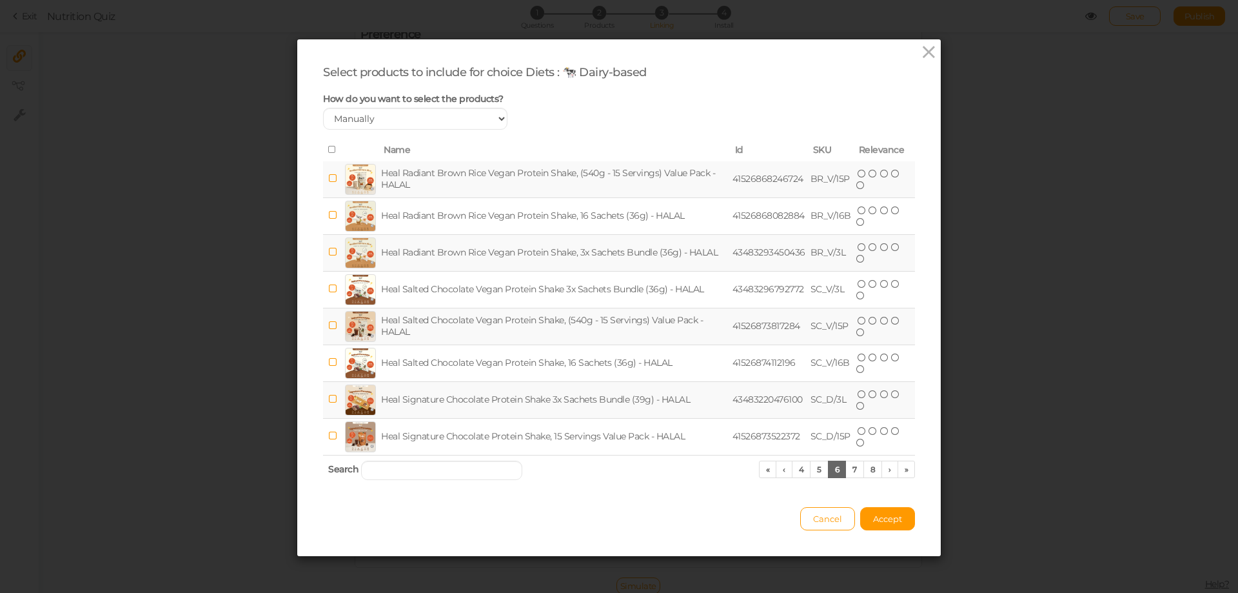
click at [328, 396] on icon at bounding box center [332, 399] width 9 height 10
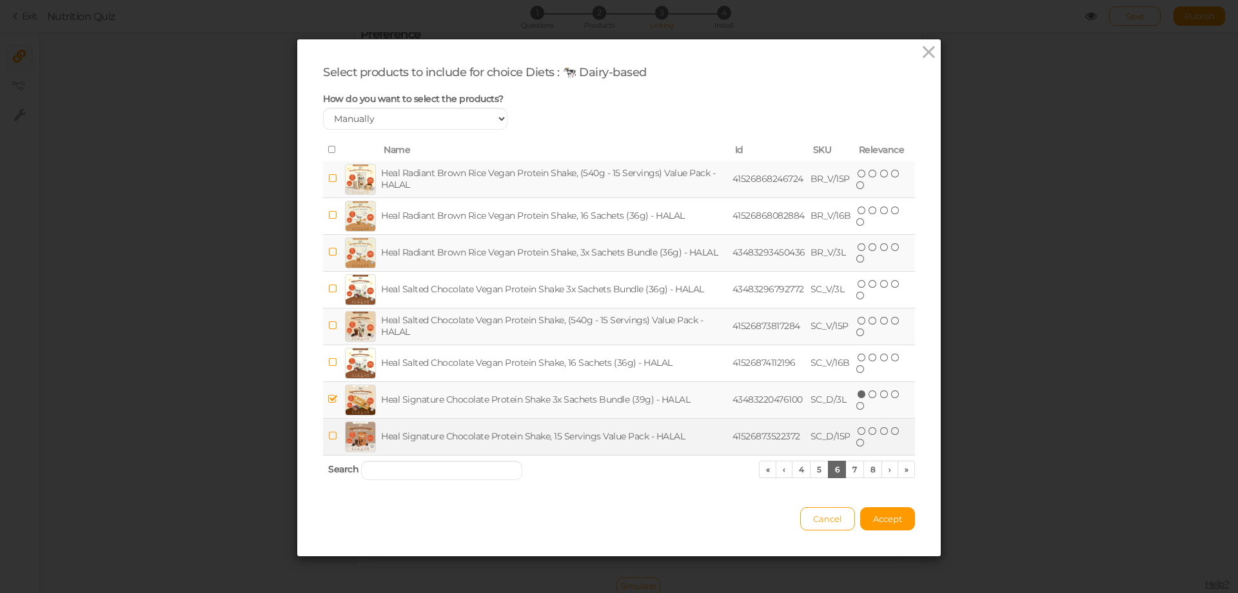
click at [328, 436] on icon at bounding box center [332, 436] width 9 height 10
click at [847, 473] on link "7" at bounding box center [854, 468] width 19 height 17
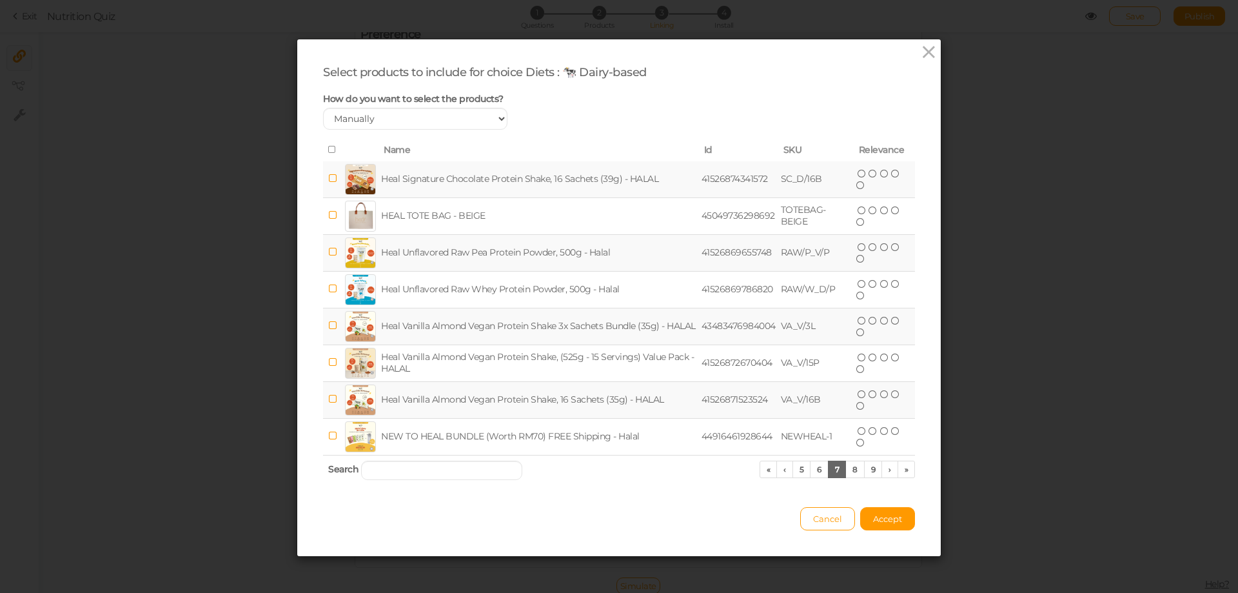
click at [328, 179] on icon at bounding box center [332, 178] width 9 height 10
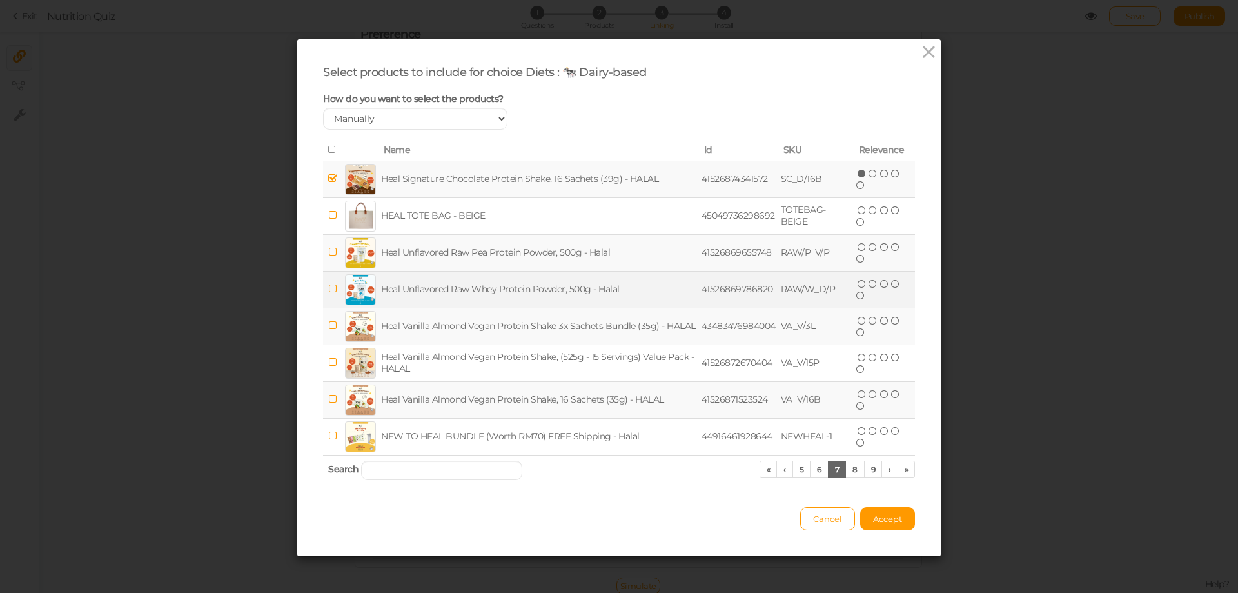
click at [328, 287] on icon at bounding box center [332, 289] width 9 height 10
click at [853, 474] on link "8" at bounding box center [854, 468] width 19 height 17
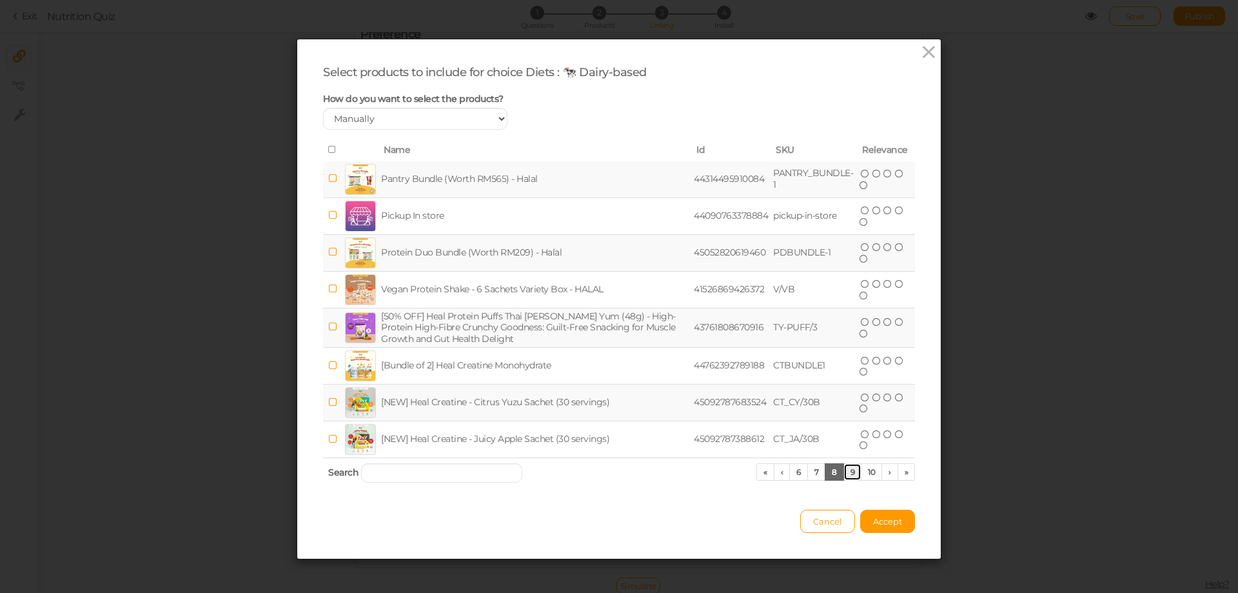
click at [849, 469] on link "9" at bounding box center [852, 471] width 19 height 17
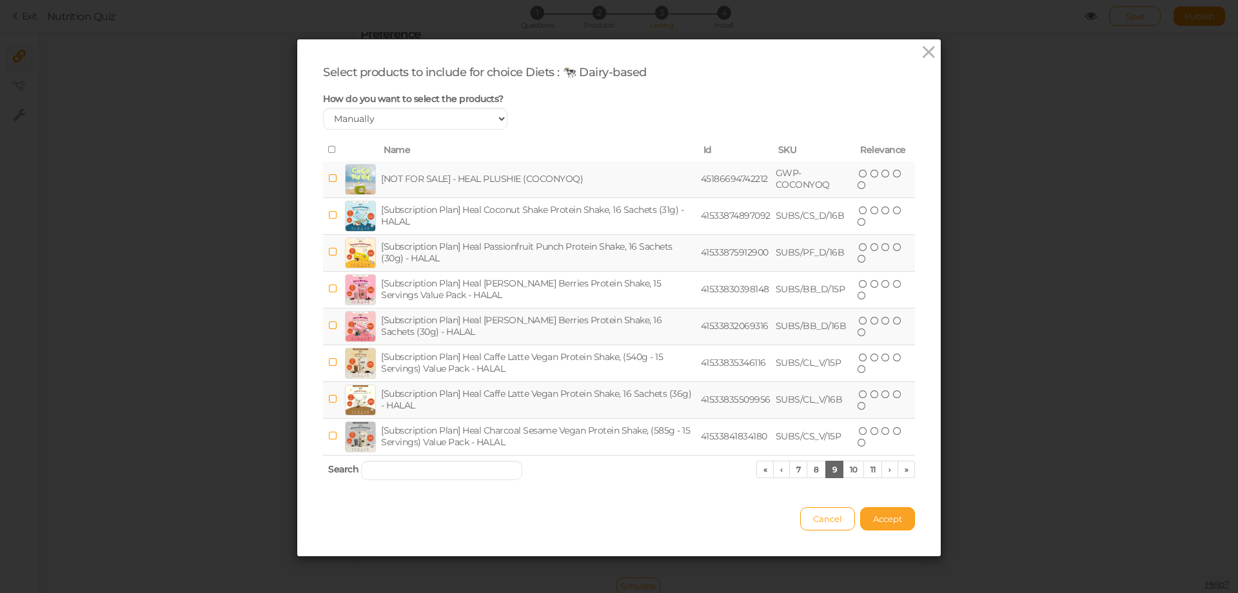
click at [882, 526] on button "Accept" at bounding box center [887, 518] width 55 height 23
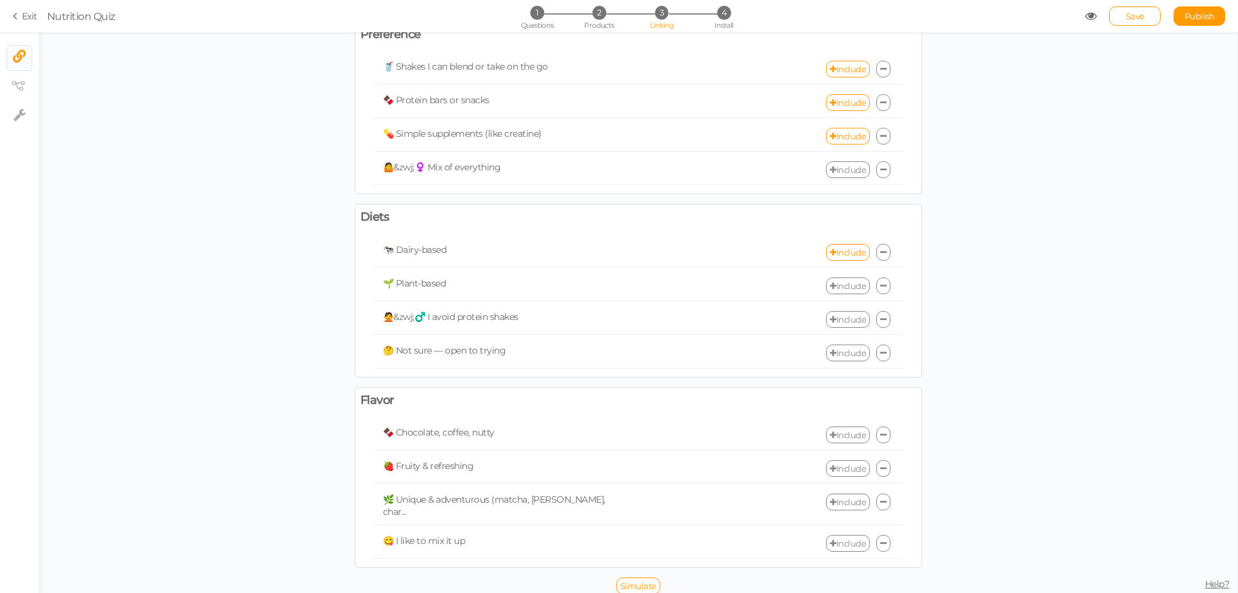
click at [849, 279] on link "Include" at bounding box center [848, 285] width 44 height 17
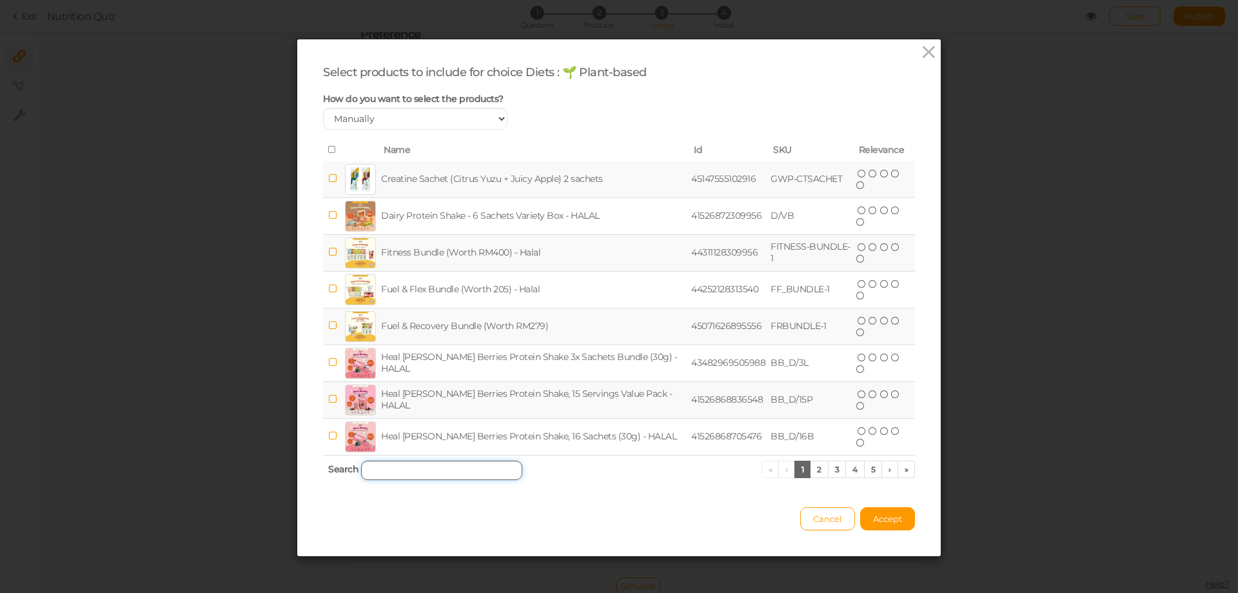
click at [377, 470] on input "search" at bounding box center [441, 469] width 161 height 19
type input "vegan"
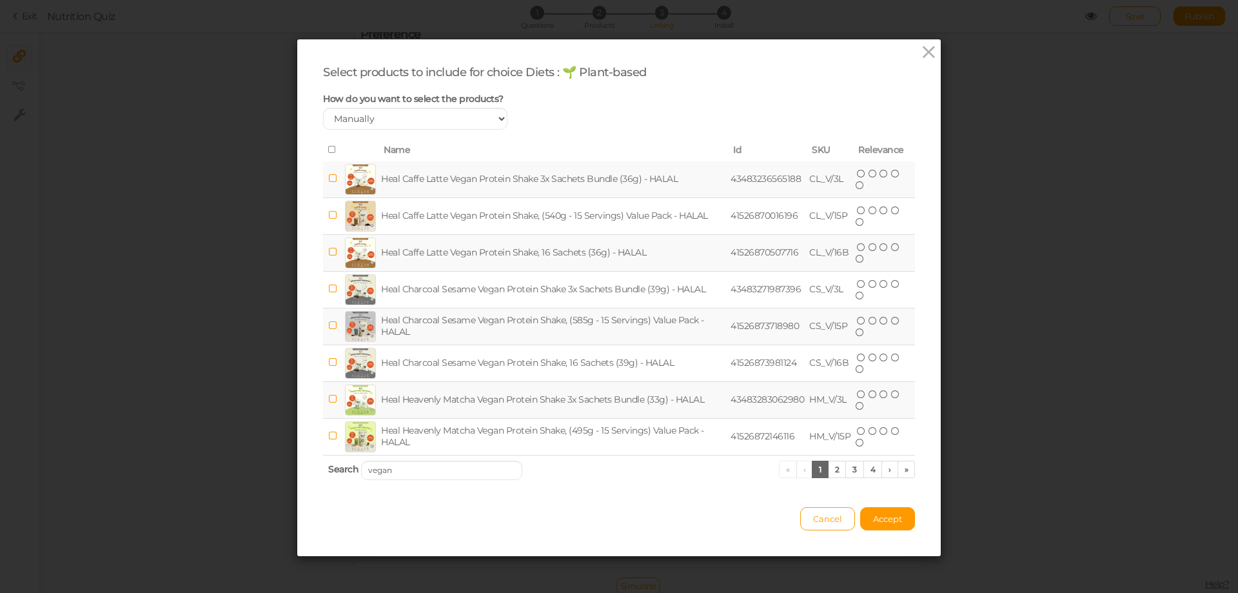
click at [327, 143] on th at bounding box center [332, 150] width 19 height 22
click at [328, 145] on icon at bounding box center [332, 149] width 9 height 9
click at [829, 467] on link "2" at bounding box center [837, 468] width 19 height 17
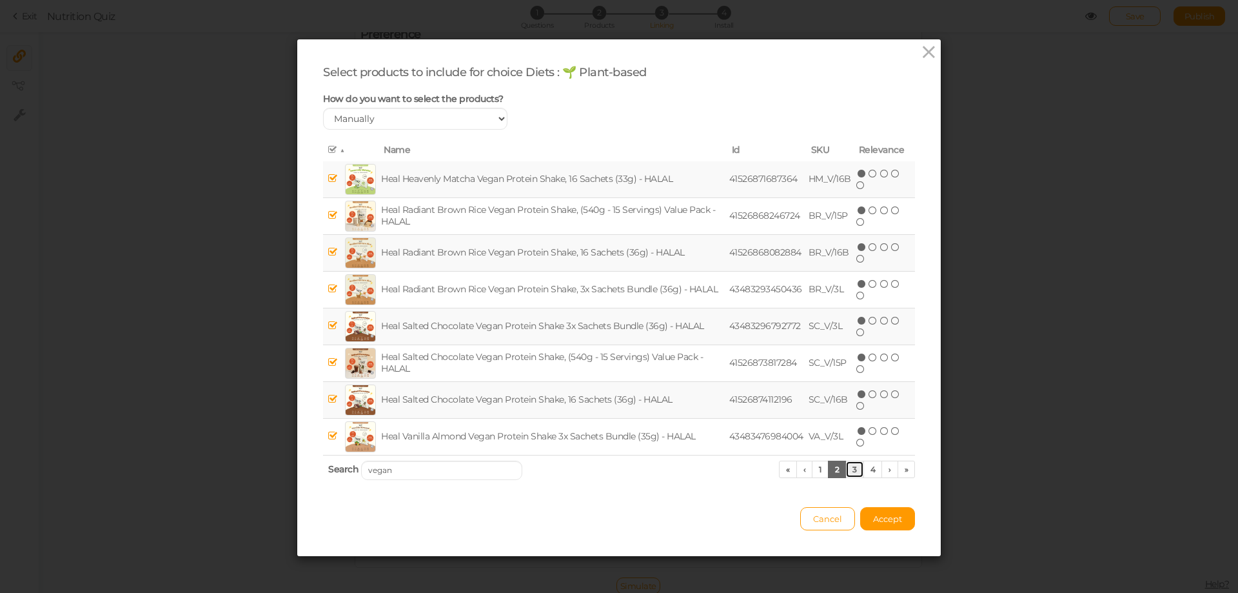
click at [851, 467] on link "3" at bounding box center [854, 468] width 19 height 17
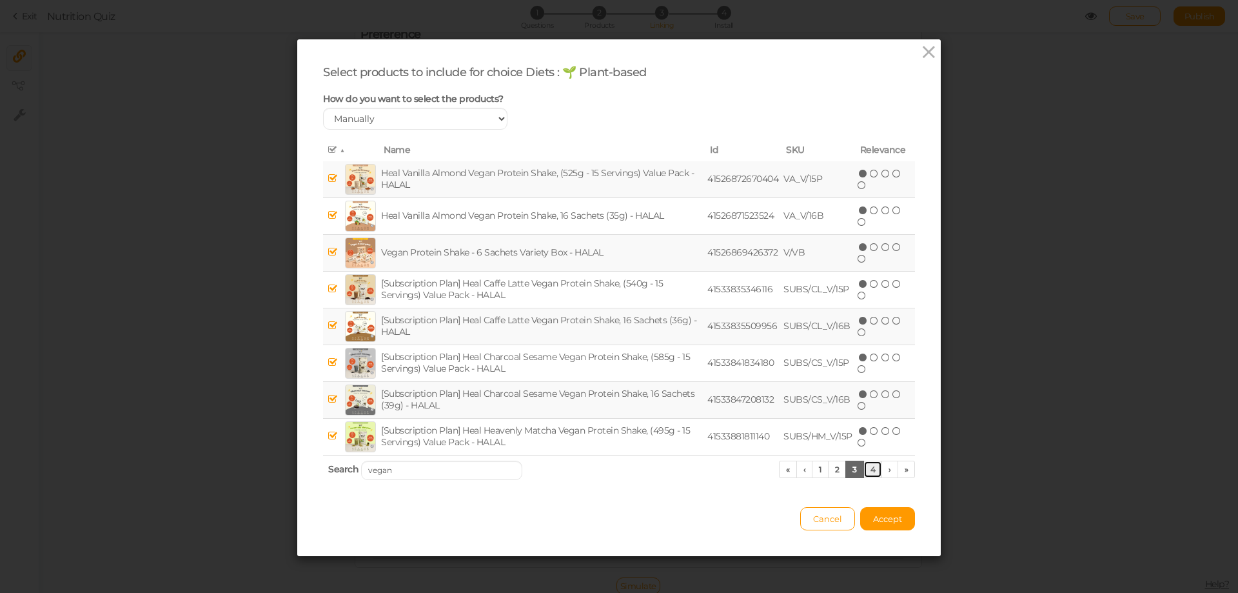
click at [872, 472] on link "4" at bounding box center [872, 468] width 19 height 17
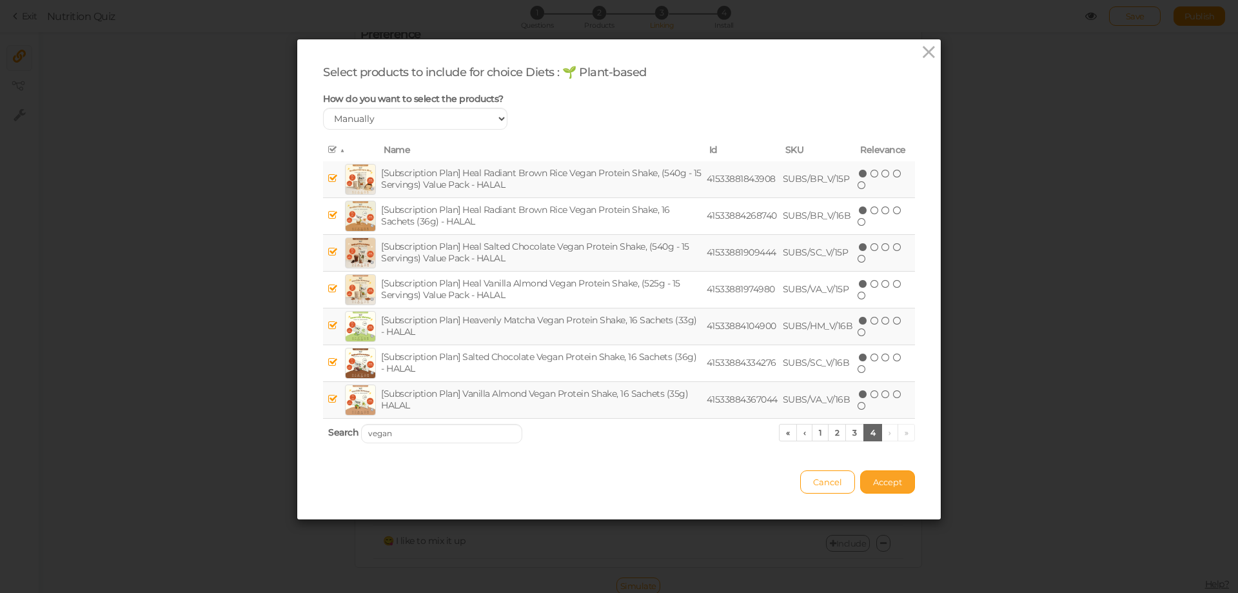
click at [885, 482] on span "Accept" at bounding box center [887, 482] width 29 height 10
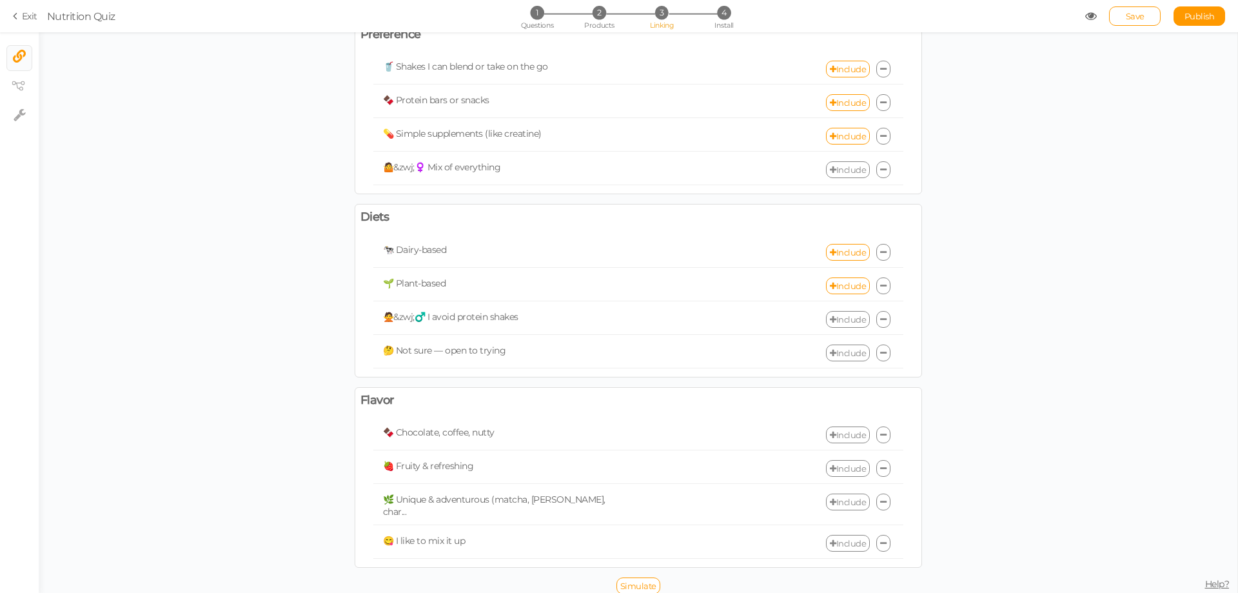
click at [844, 323] on link "Include" at bounding box center [848, 319] width 44 height 17
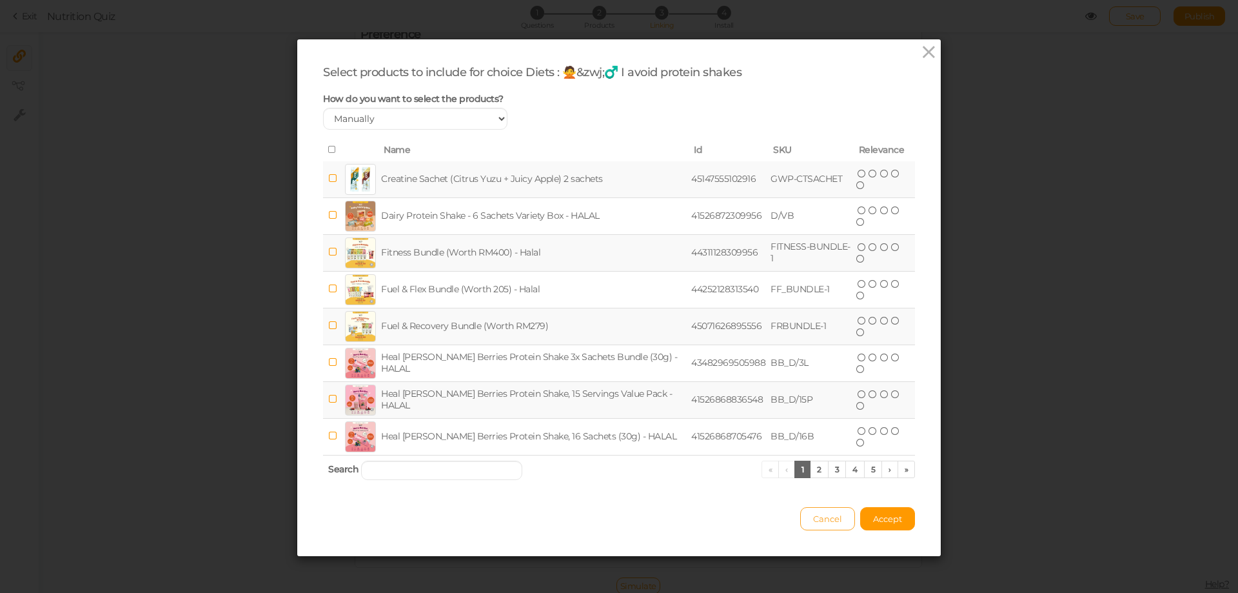
click at [813, 518] on span "Cancel" at bounding box center [827, 518] width 29 height 10
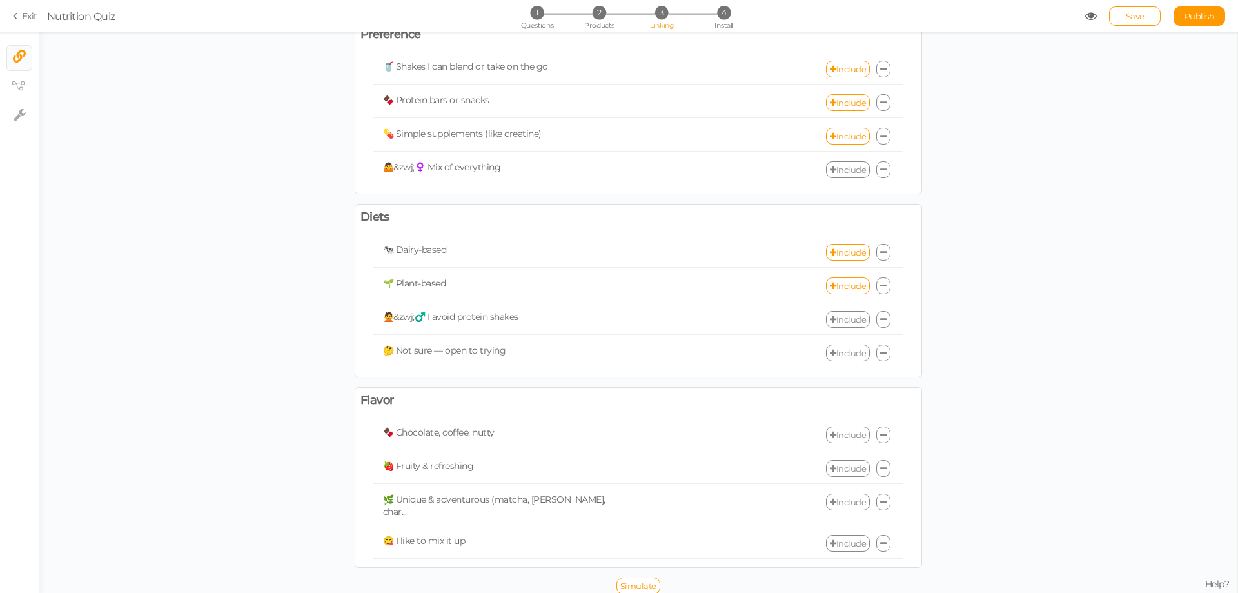
click at [834, 355] on link "Include" at bounding box center [848, 352] width 44 height 17
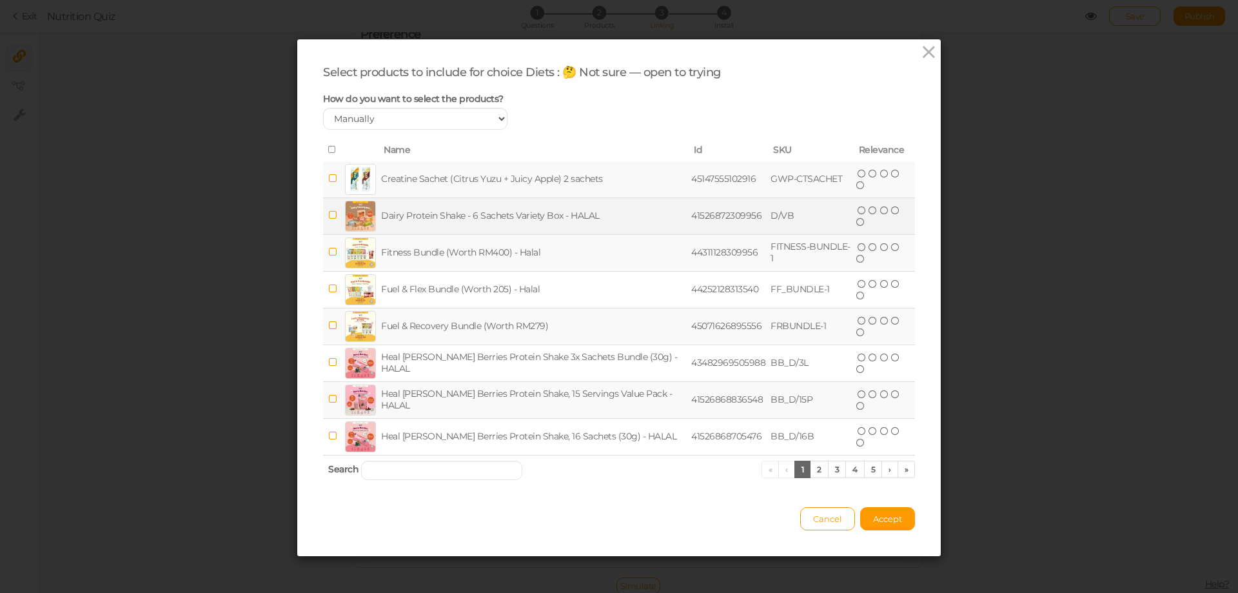
click at [328, 215] on icon at bounding box center [332, 215] width 9 height 10
click at [328, 177] on icon at bounding box center [332, 178] width 9 height 10
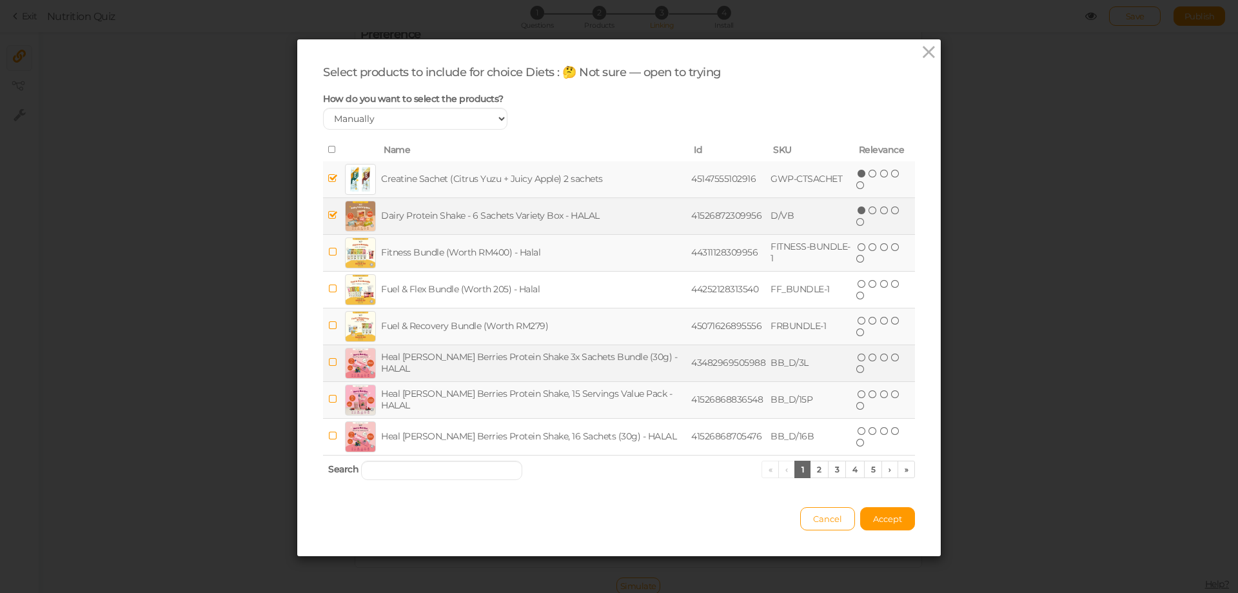
click at [328, 359] on icon at bounding box center [332, 362] width 9 height 10
click at [431, 470] on input "search" at bounding box center [441, 469] width 161 height 19
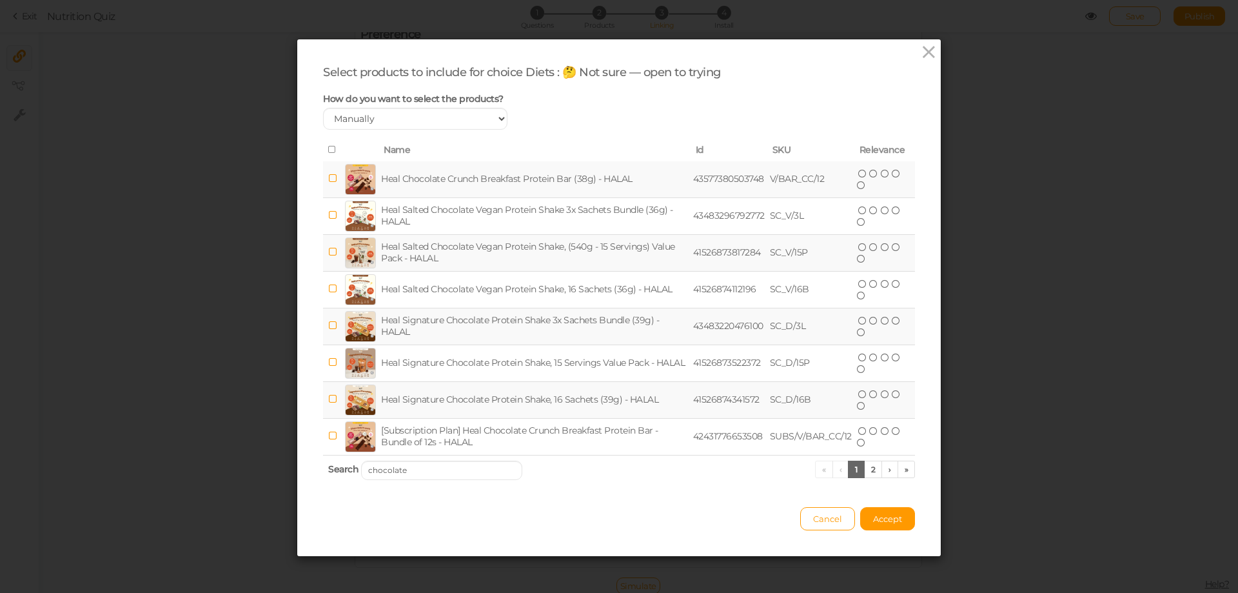
click at [328, 326] on icon at bounding box center [332, 325] width 9 height 10
click at [414, 479] on th "Search chocolate « ‹ 1 2 › »" at bounding box center [619, 470] width 592 height 30
click at [315, 471] on div "Select products to include for choice Diets : 🤔 Not sure — open to trying How d…" at bounding box center [619, 297] width 644 height 516
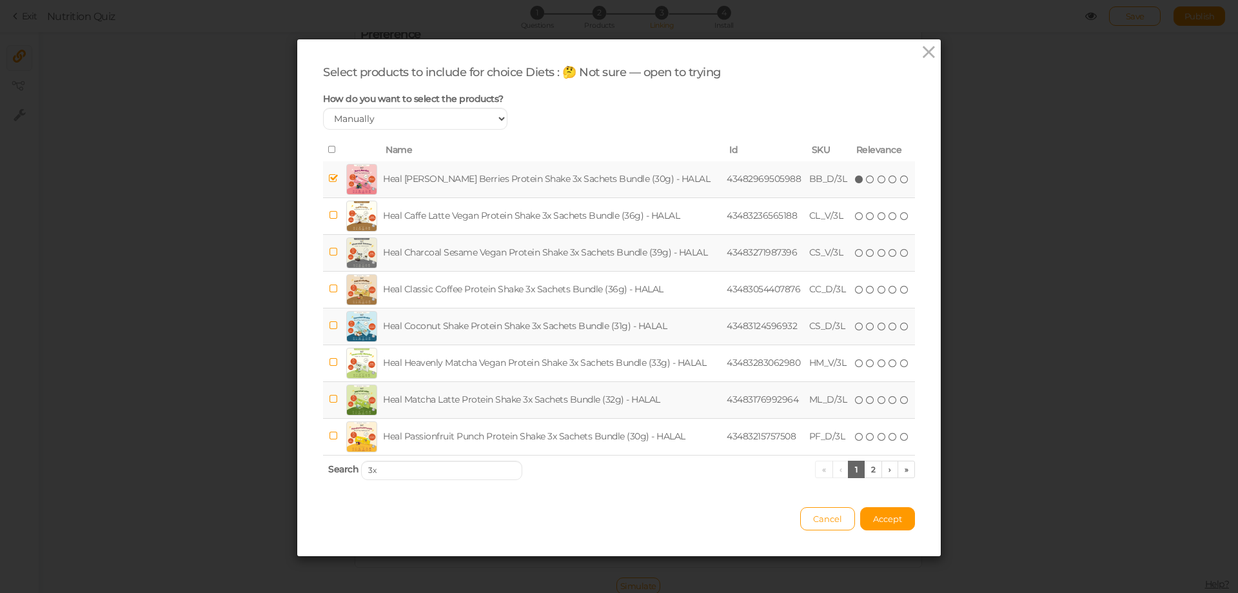
click at [329, 397] on icon at bounding box center [333, 399] width 9 height 10
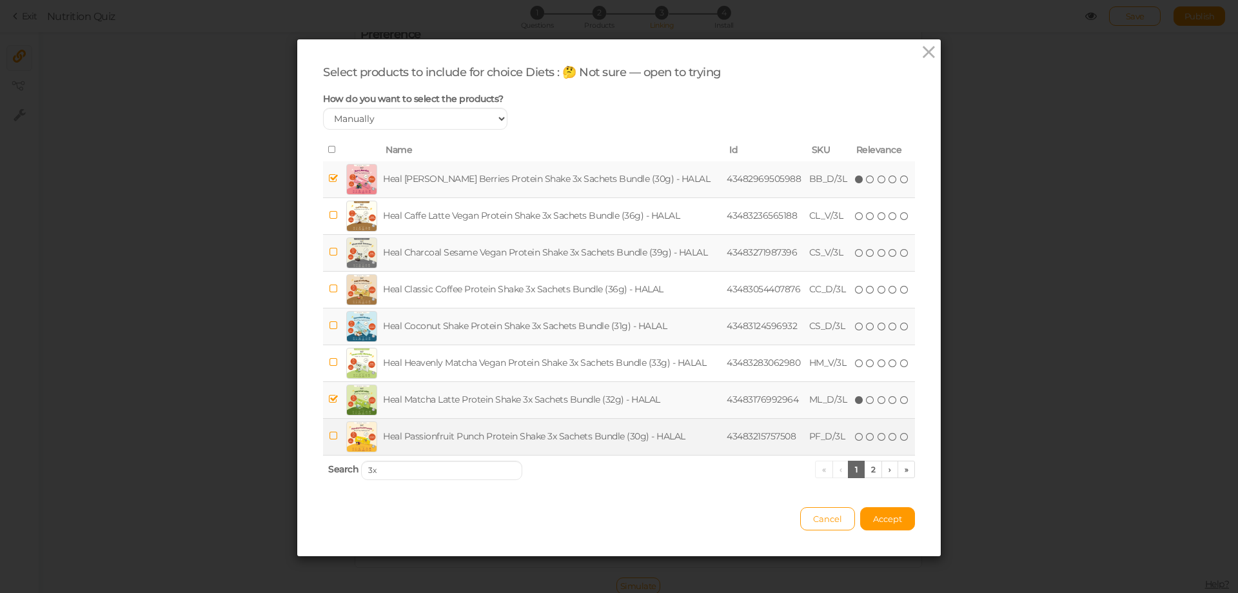
click at [329, 433] on icon at bounding box center [333, 436] width 9 height 10
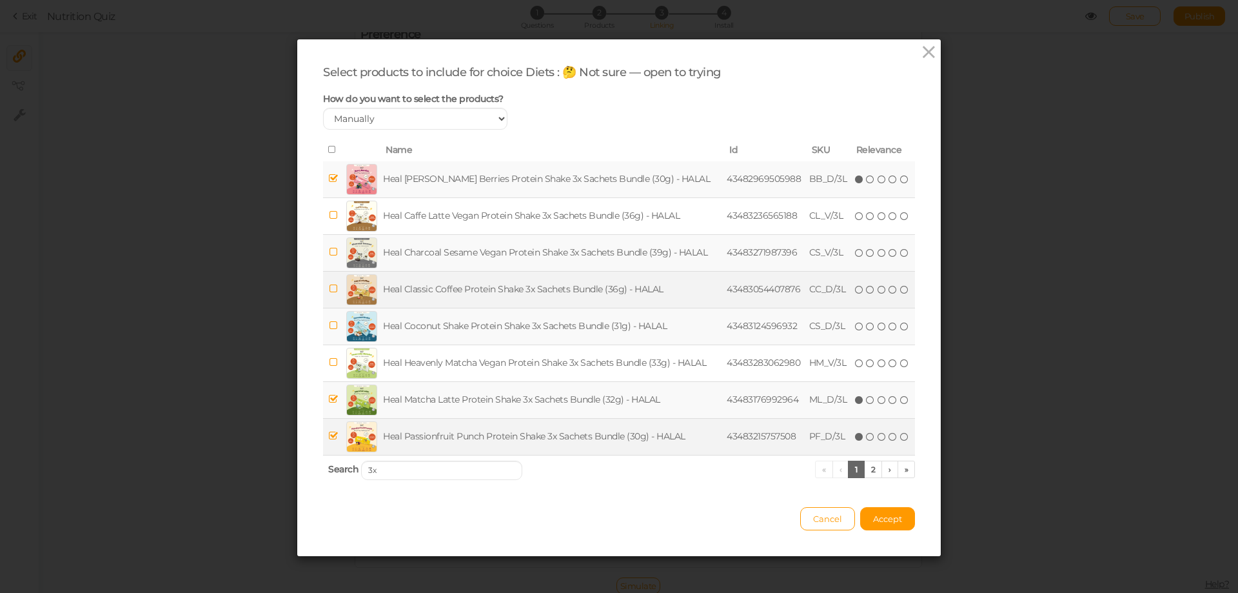
click at [329, 287] on icon at bounding box center [333, 289] width 9 height 10
click at [869, 468] on link "2" at bounding box center [873, 468] width 19 height 17
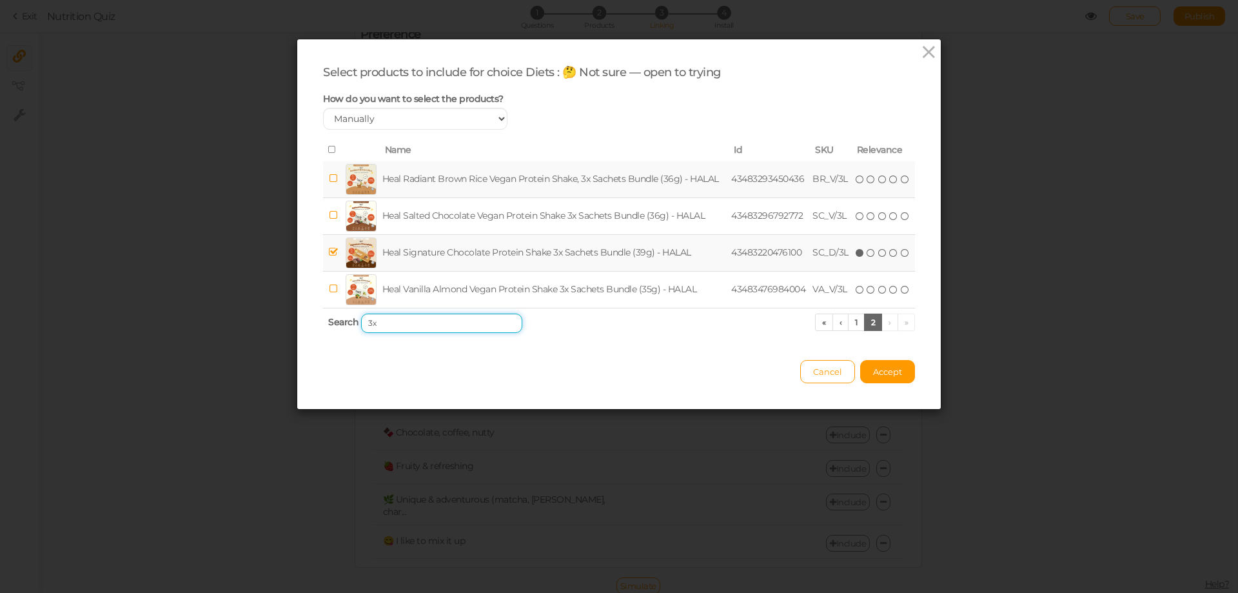
drag, startPoint x: 451, startPoint y: 326, endPoint x: 316, endPoint y: 324, distance: 135.4
click at [316, 324] on div "Select products to include for choice Diets : 🤔 Not sure — open to trying How d…" at bounding box center [619, 223] width 644 height 369
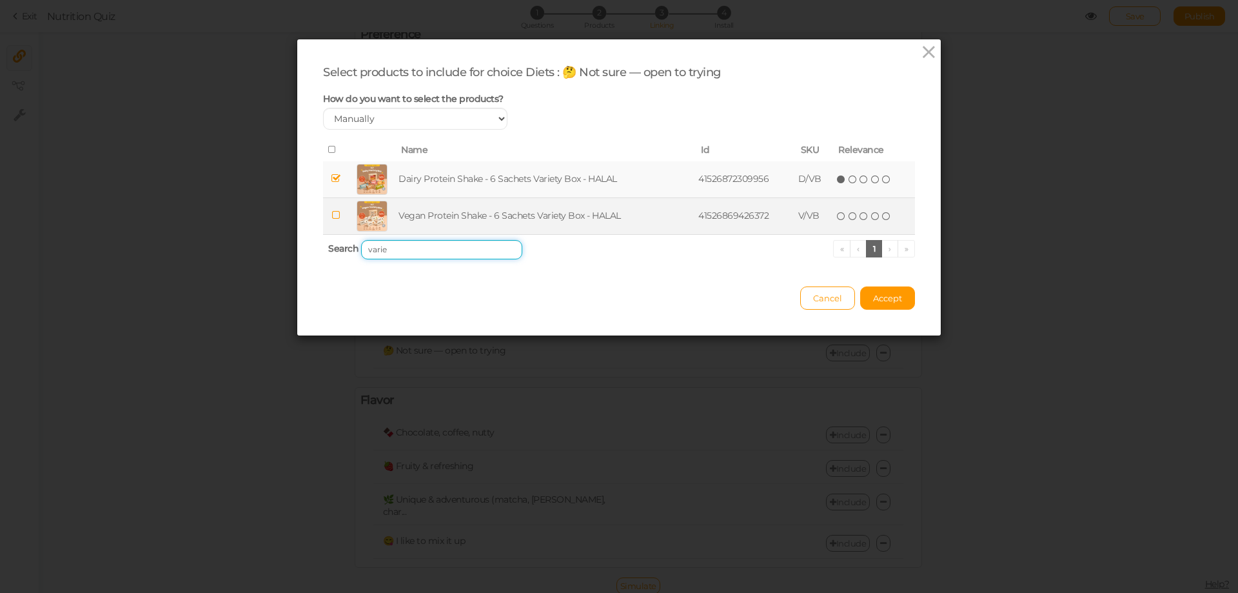
type input "varie"
click at [333, 213] on icon at bounding box center [335, 215] width 9 height 10
click at [889, 297] on span "Accept" at bounding box center [887, 298] width 29 height 10
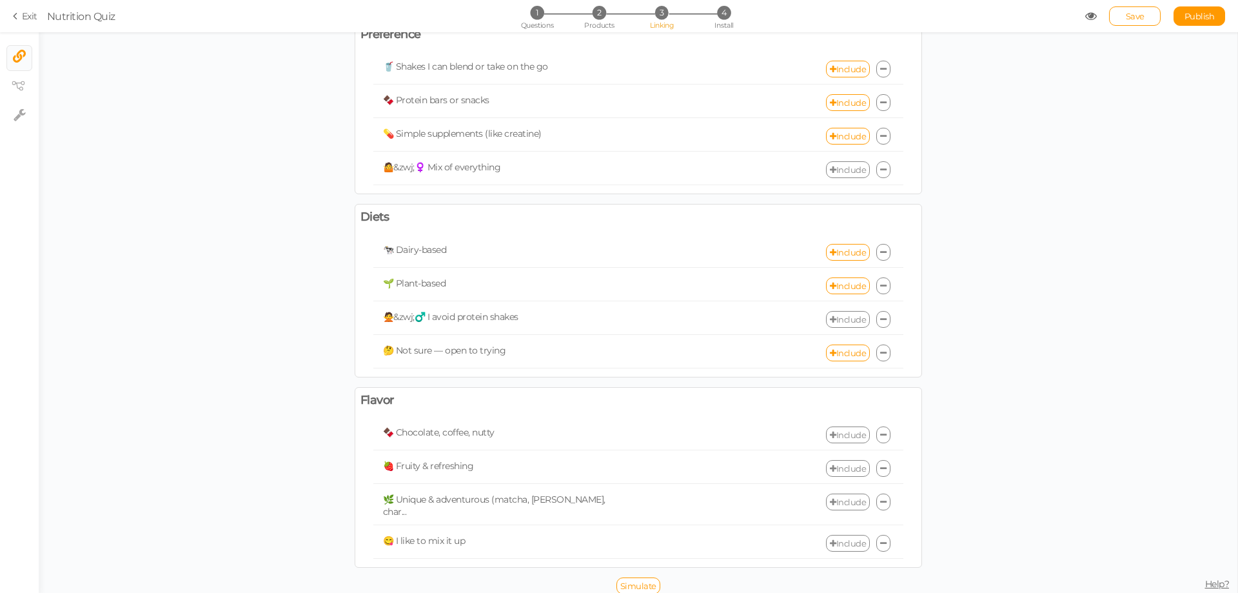
click at [845, 321] on link "Include" at bounding box center [848, 319] width 44 height 17
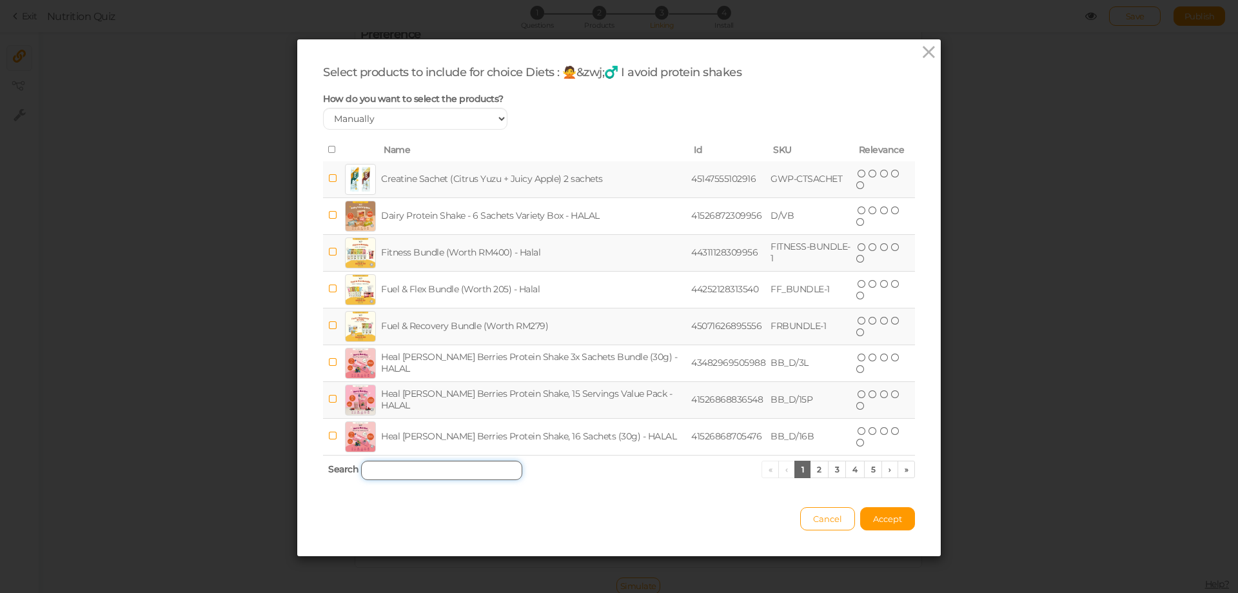
click at [421, 471] on input "search" at bounding box center [441, 469] width 161 height 19
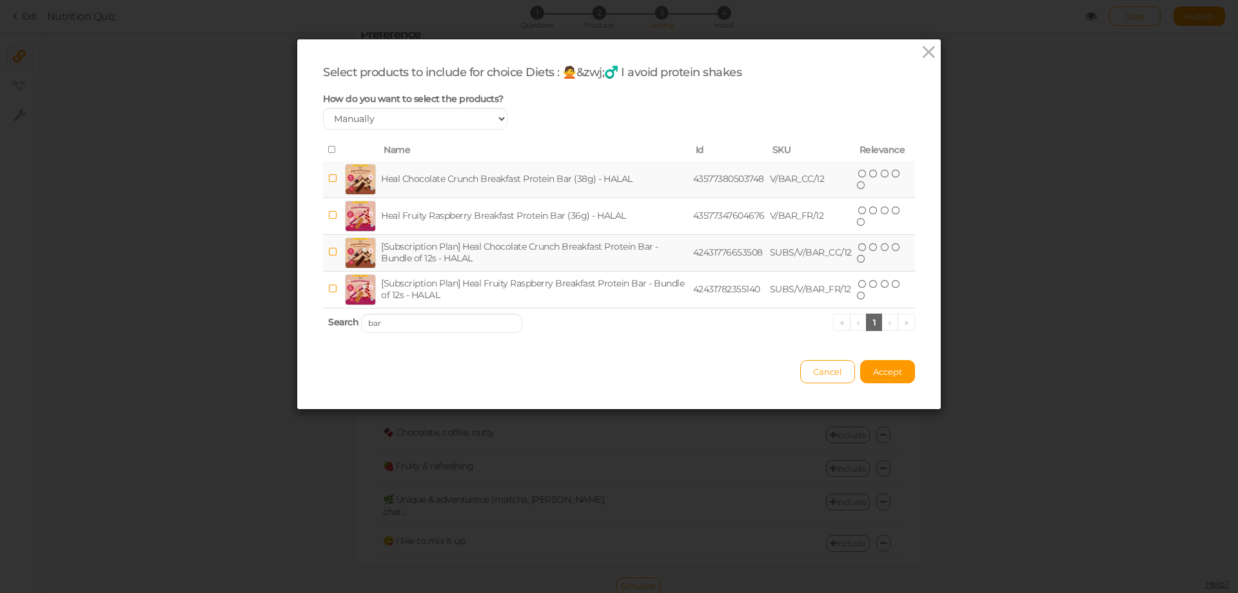
click at [328, 150] on icon at bounding box center [332, 149] width 9 height 9
click at [418, 318] on input "bar" at bounding box center [441, 322] width 161 height 19
click at [416, 320] on input "bar" at bounding box center [441, 322] width 161 height 19
type input "b"
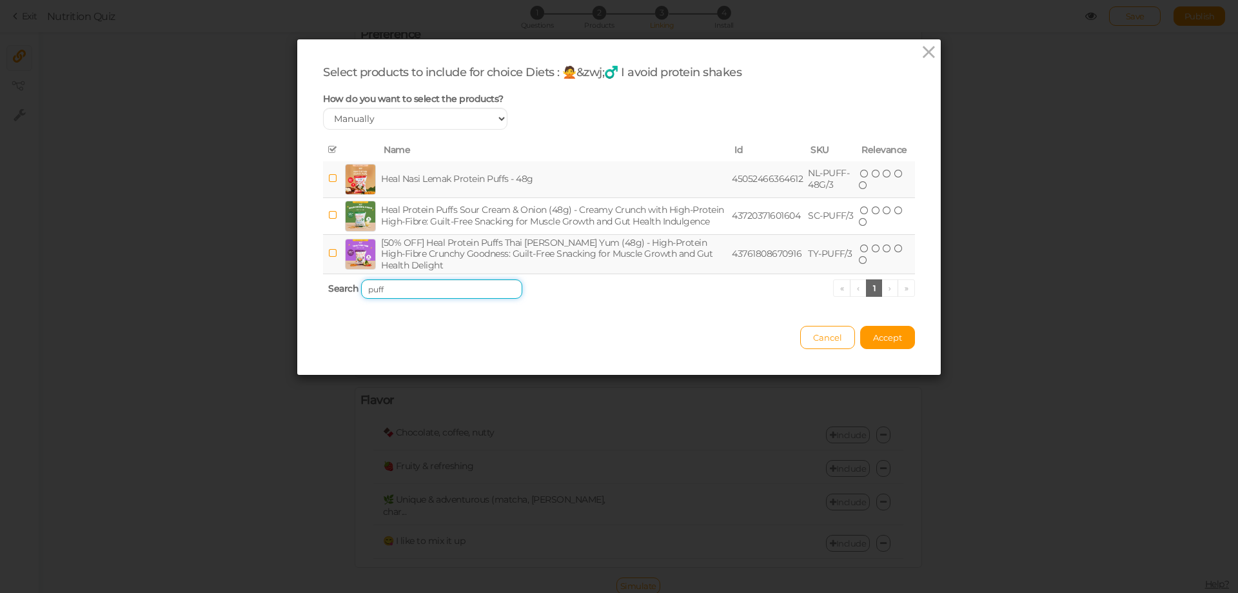
type input "puff"
click at [328, 176] on icon at bounding box center [332, 178] width 9 height 10
drag, startPoint x: 325, startPoint y: 210, endPoint x: 334, endPoint y: 242, distance: 32.9
click at [328, 211] on icon at bounding box center [332, 215] width 9 height 10
click at [328, 251] on icon at bounding box center [332, 253] width 9 height 10
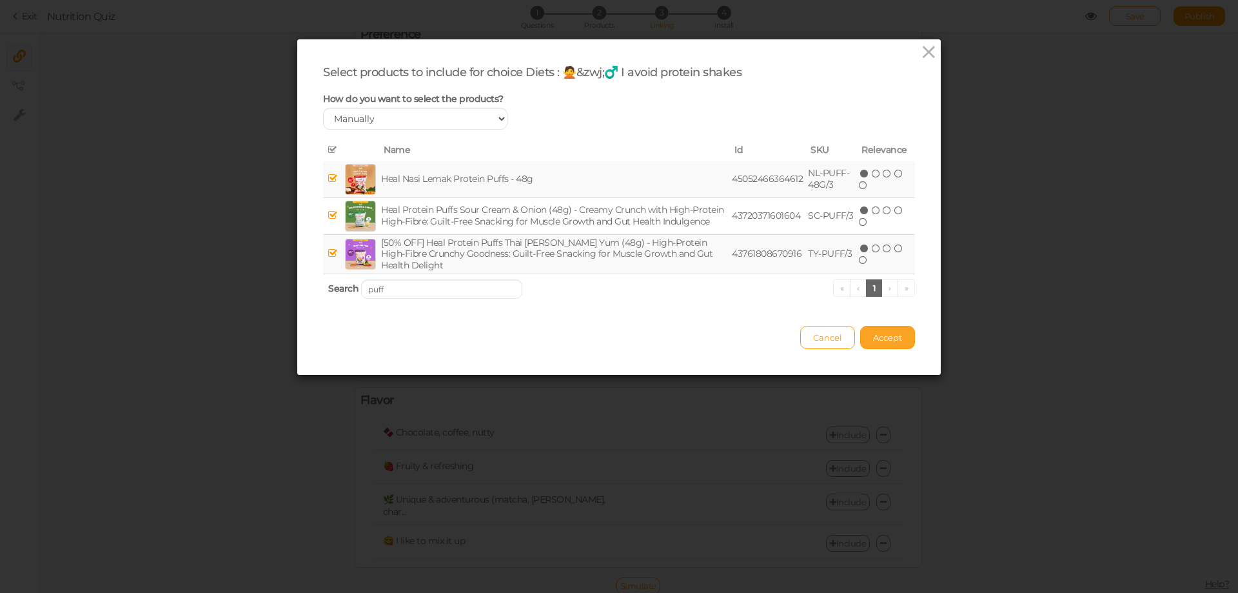
click at [882, 346] on button "Accept" at bounding box center [887, 337] width 55 height 23
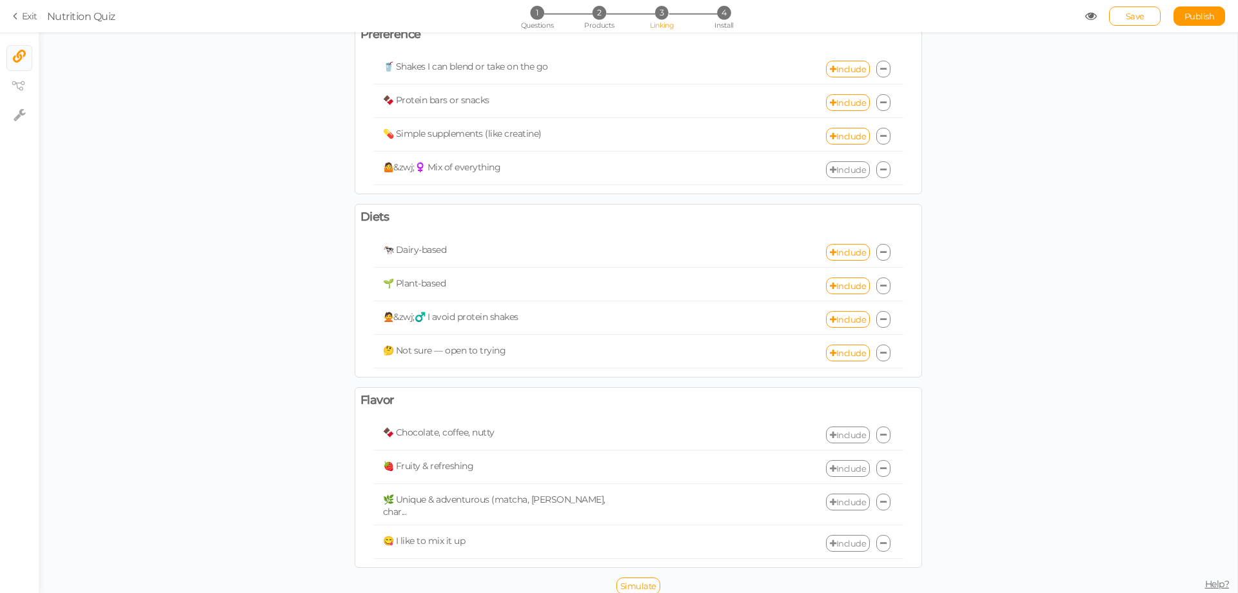
click at [841, 437] on link "Include" at bounding box center [848, 434] width 44 height 17
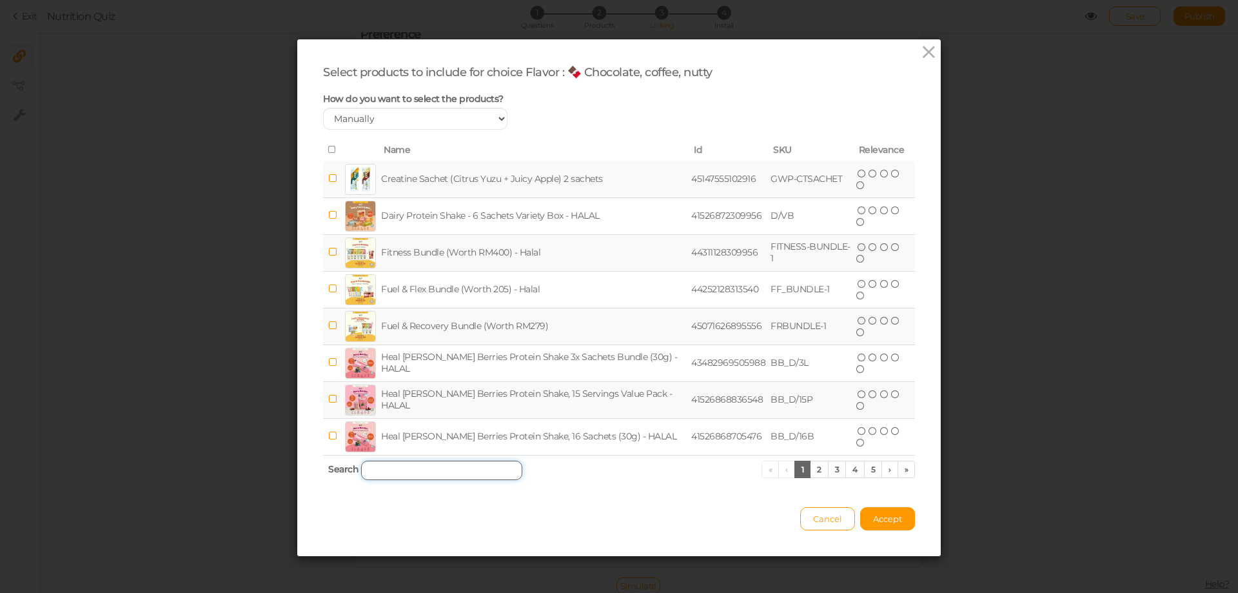
click at [424, 471] on input "search" at bounding box center [441, 469] width 161 height 19
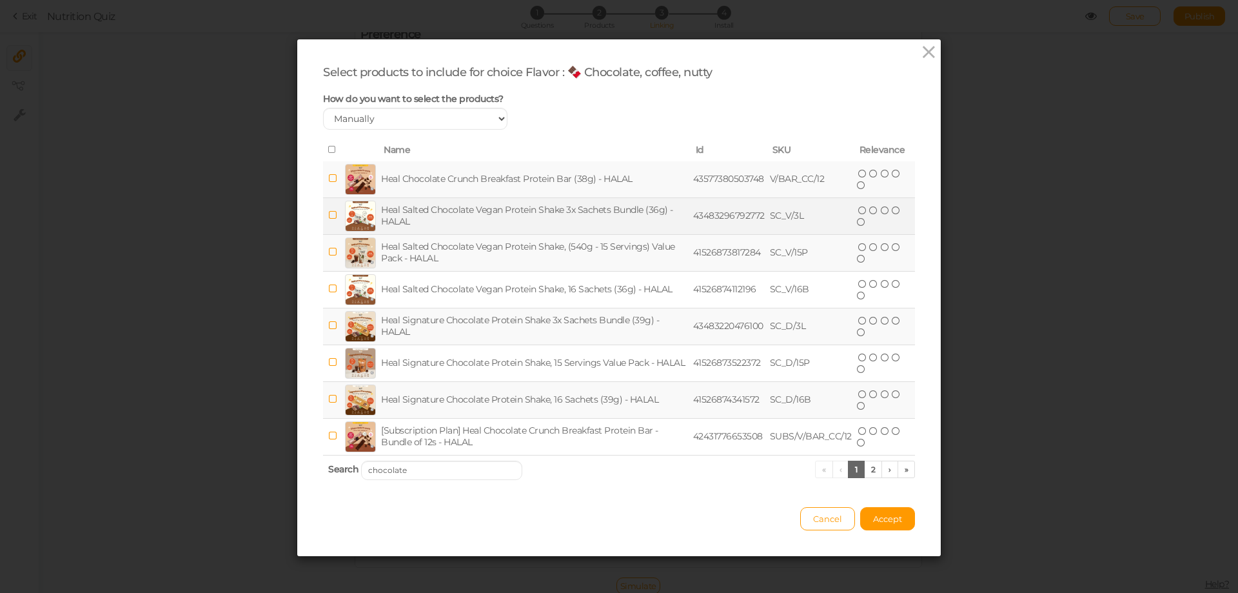
click at [328, 215] on icon at bounding box center [332, 215] width 9 height 10
click at [328, 253] on icon at bounding box center [332, 252] width 9 height 10
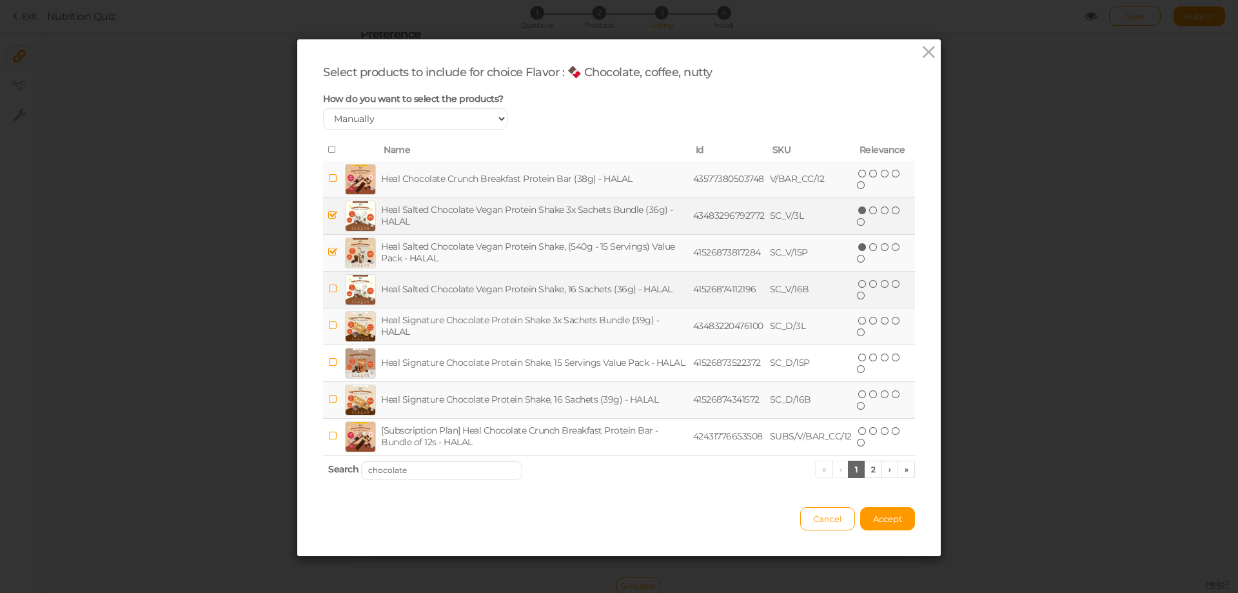
click at [328, 293] on icon at bounding box center [332, 289] width 9 height 10
click at [328, 326] on icon at bounding box center [332, 325] width 9 height 10
click at [328, 146] on icon at bounding box center [332, 149] width 9 height 9
click at [864, 470] on link "2" at bounding box center [873, 468] width 19 height 17
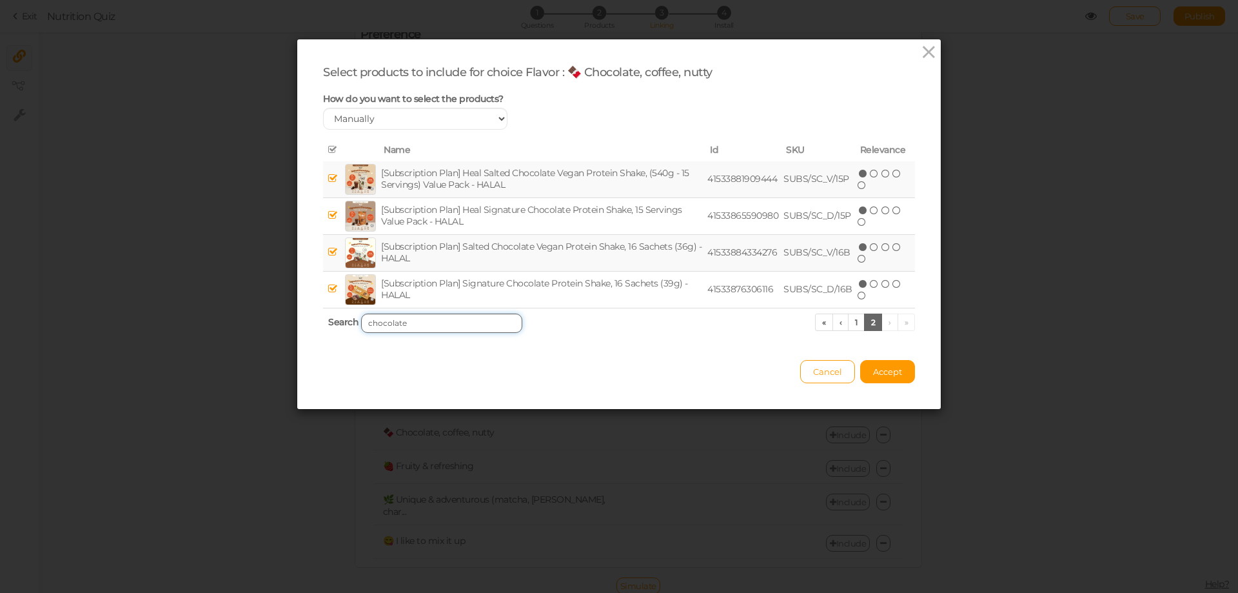
click at [423, 320] on input "chocolate" at bounding box center [441, 322] width 161 height 19
click at [422, 320] on input "chocolate" at bounding box center [441, 322] width 161 height 19
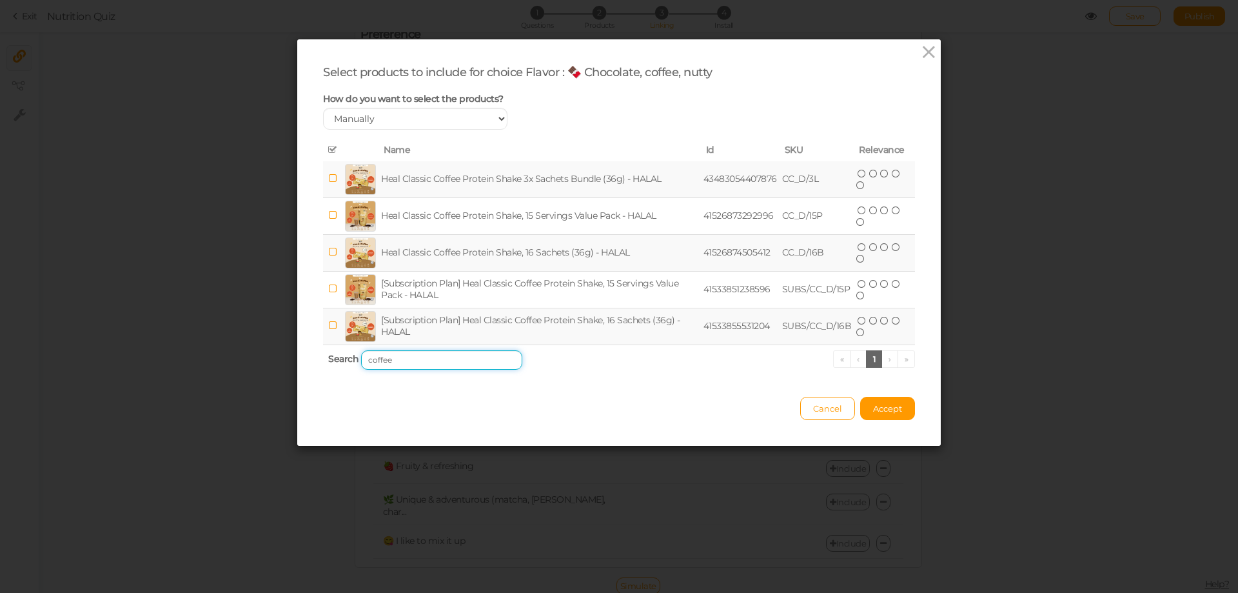
type input "coffee"
click at [328, 150] on icon at bounding box center [332, 149] width 9 height 9
click at [328, 148] on icon at bounding box center [332, 149] width 9 height 9
click at [890, 408] on span "Accept" at bounding box center [887, 408] width 29 height 10
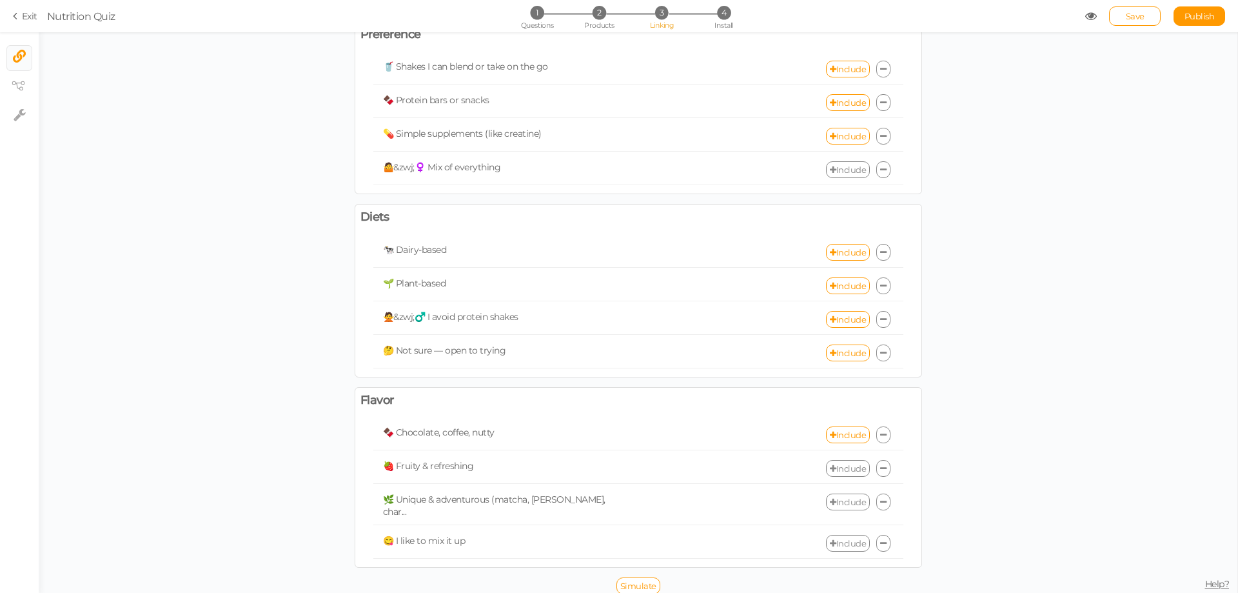
click at [842, 469] on link "Include" at bounding box center [848, 468] width 44 height 17
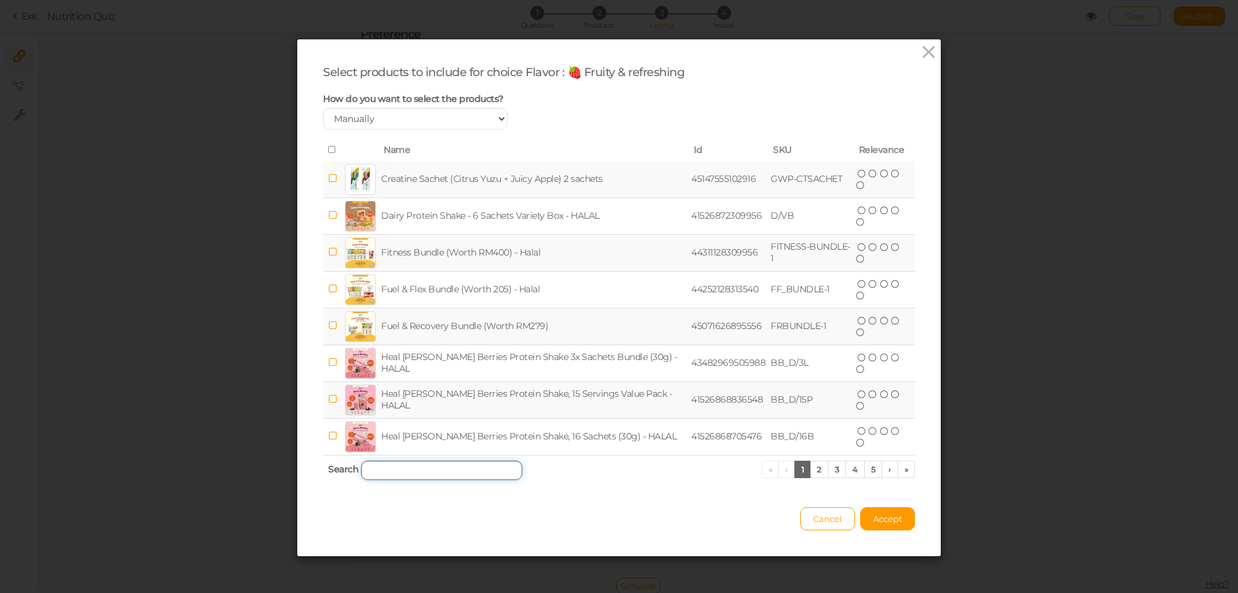
click at [396, 472] on input "search" at bounding box center [441, 469] width 161 height 19
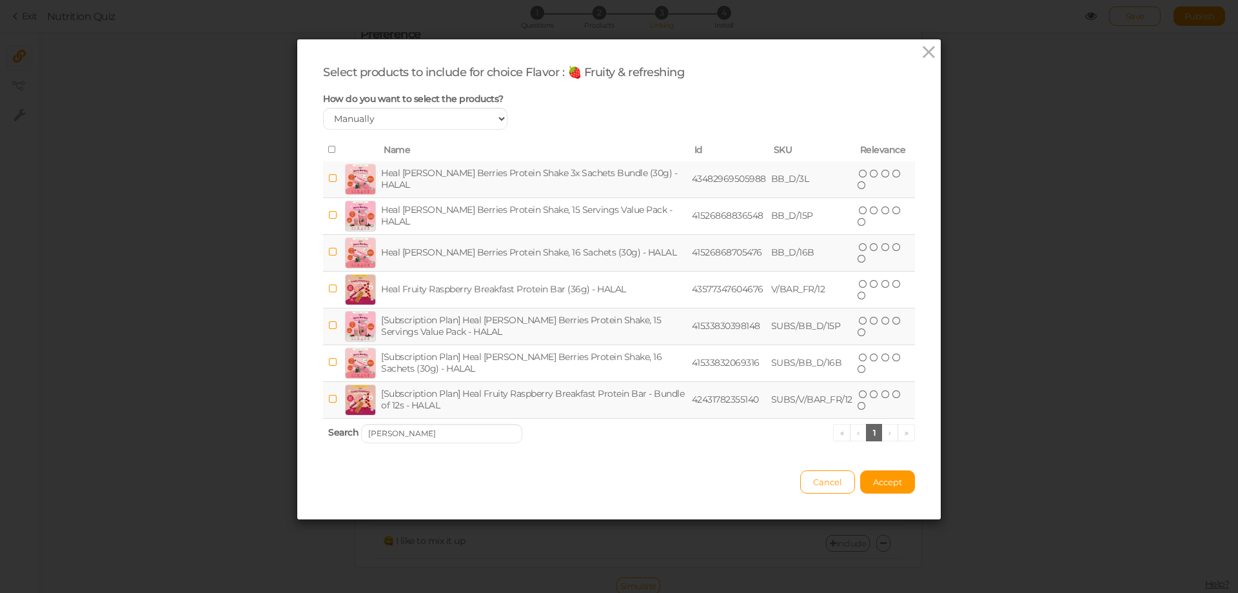
click at [328, 146] on icon at bounding box center [332, 149] width 9 height 9
click at [427, 429] on input "[PERSON_NAME]" at bounding box center [441, 433] width 161 height 19
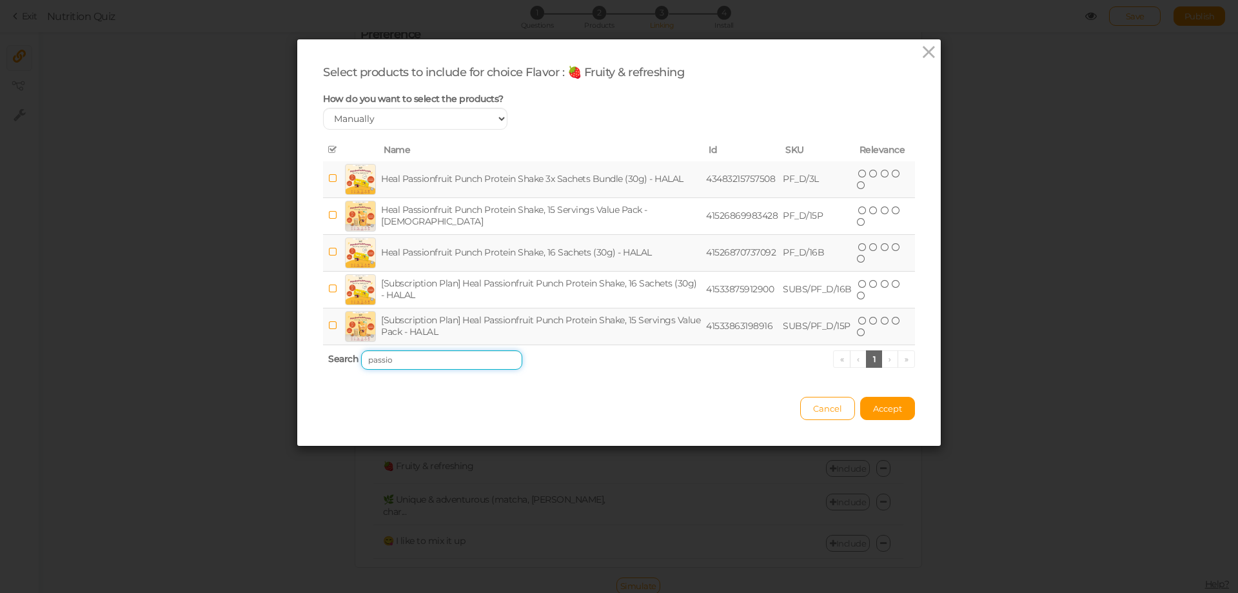
type input "passio"
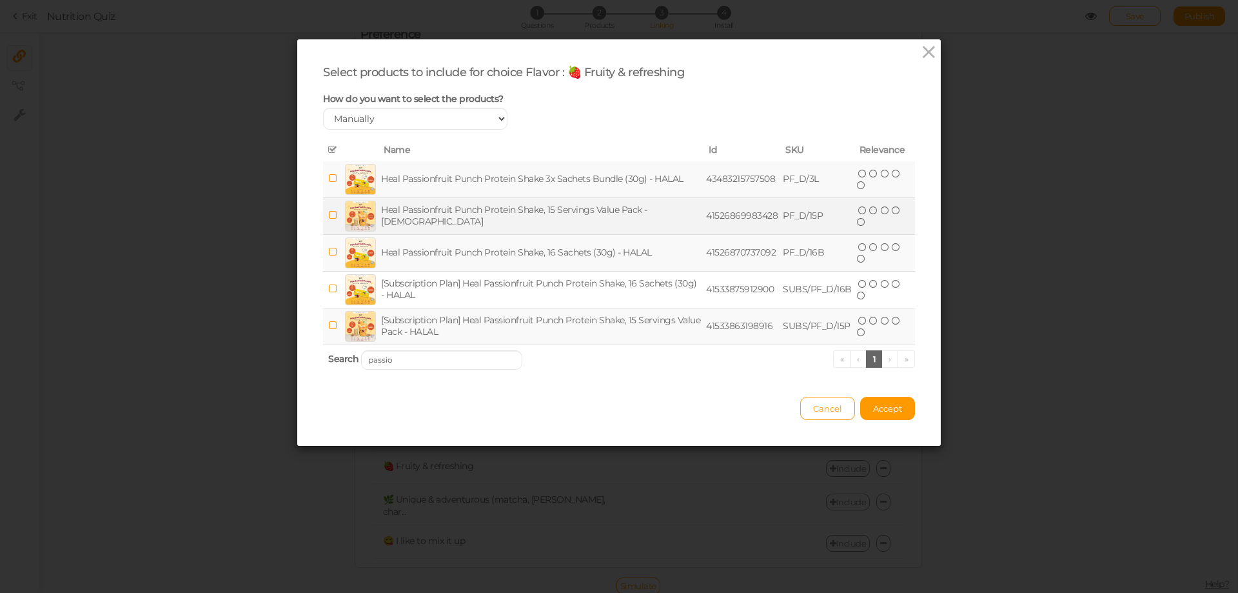
drag, startPoint x: 324, startPoint y: 179, endPoint x: 324, endPoint y: 219, distance: 40.6
click at [328, 181] on icon at bounding box center [332, 178] width 9 height 10
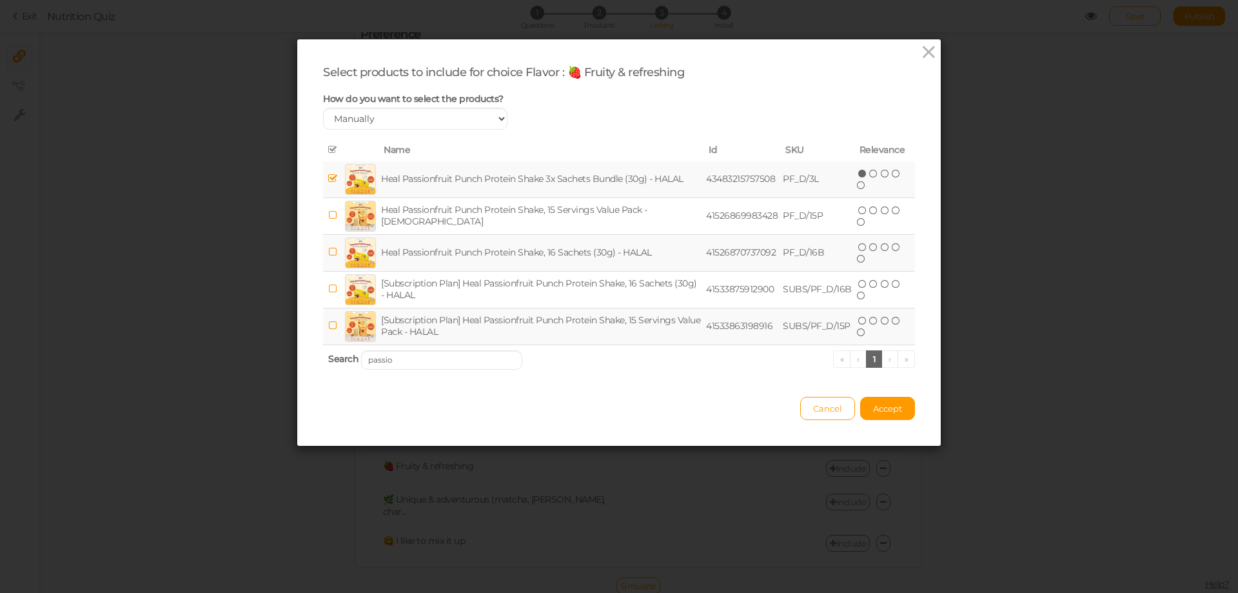
drag, startPoint x: 323, startPoint y: 216, endPoint x: 331, endPoint y: 260, distance: 44.5
click at [328, 217] on icon at bounding box center [332, 215] width 9 height 10
click at [330, 255] on icon at bounding box center [332, 252] width 9 height 10
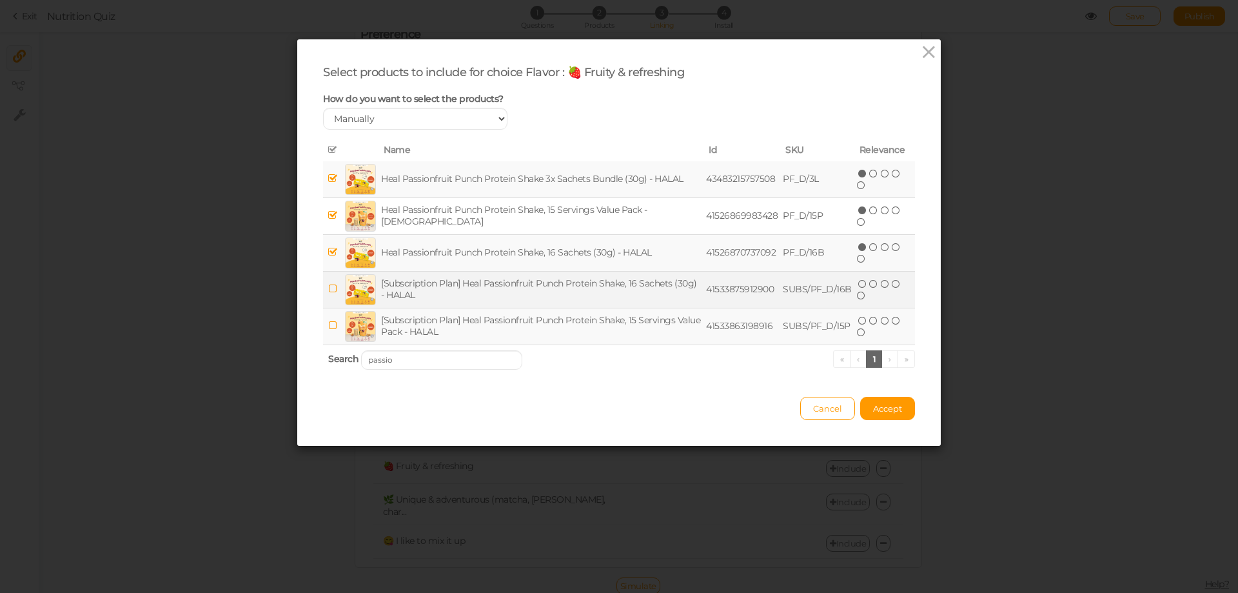
click at [324, 282] on td at bounding box center [332, 289] width 19 height 37
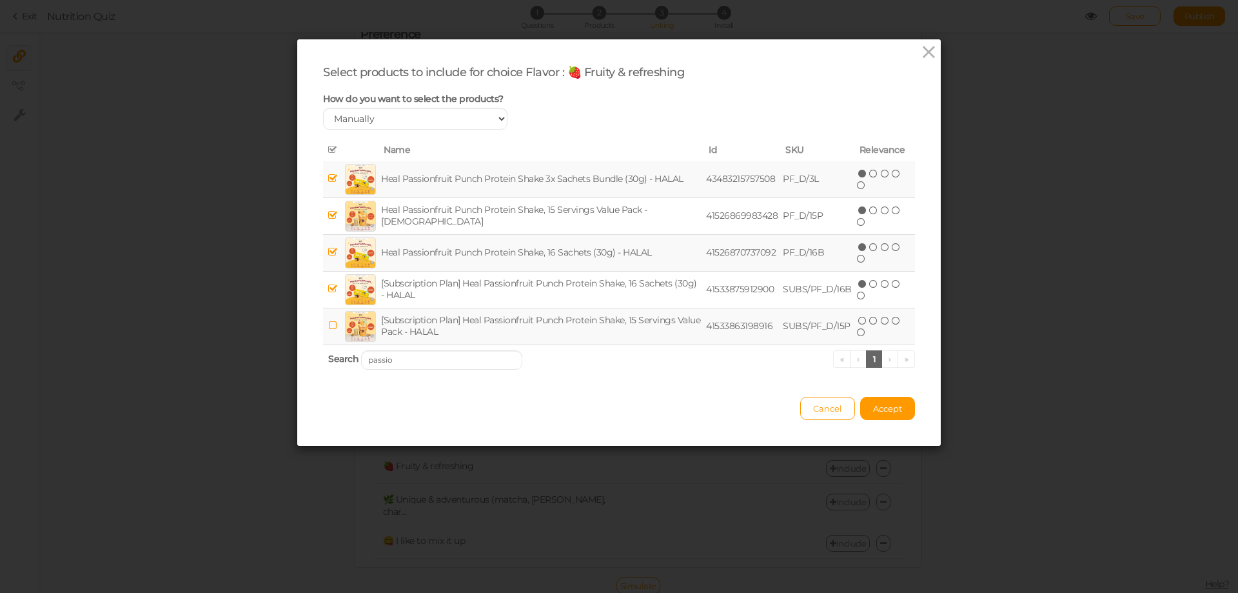
click at [329, 323] on icon at bounding box center [332, 325] width 9 height 10
click at [902, 415] on button "Accept" at bounding box center [887, 408] width 55 height 23
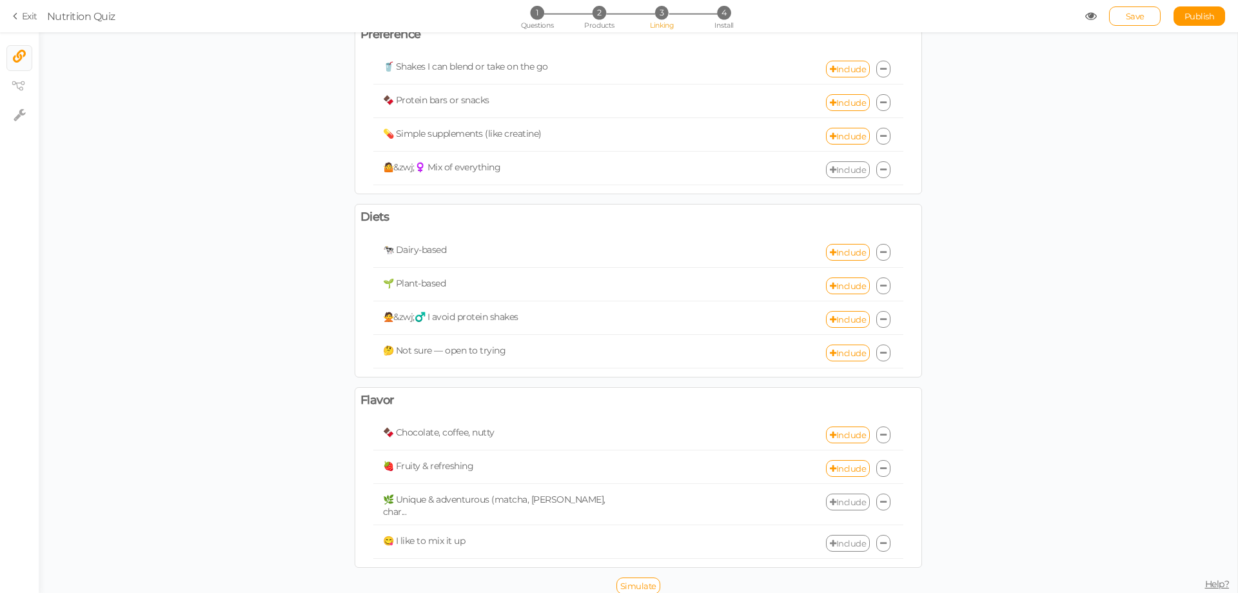
click at [834, 502] on link "Include" at bounding box center [848, 501] width 44 height 17
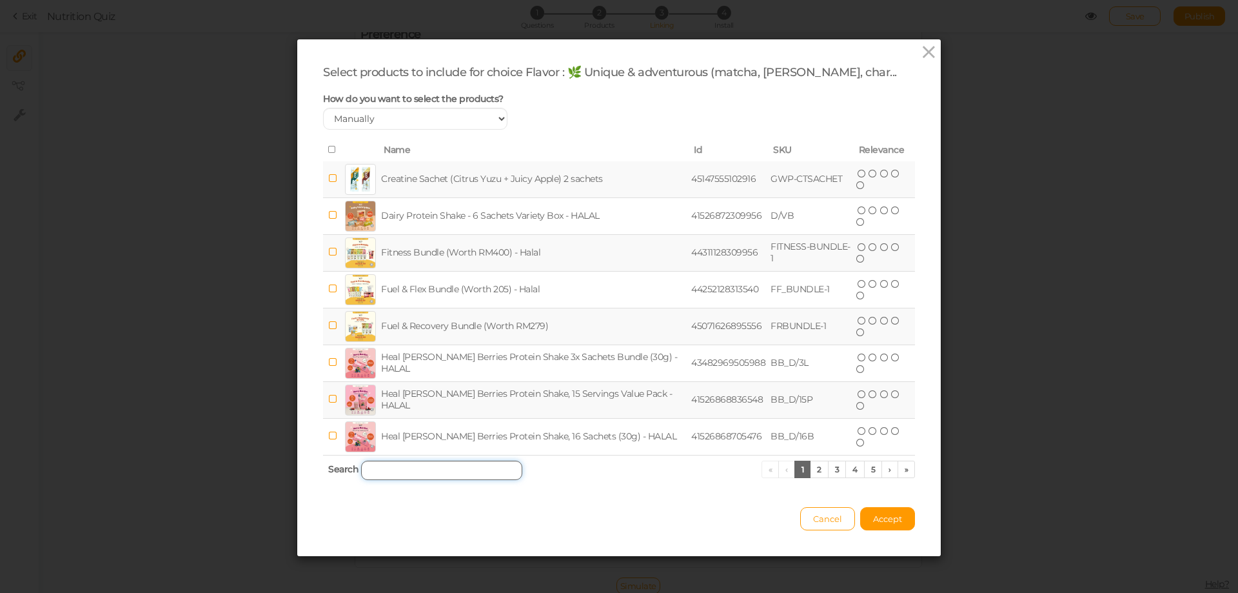
click at [405, 467] on input "search" at bounding box center [441, 469] width 161 height 19
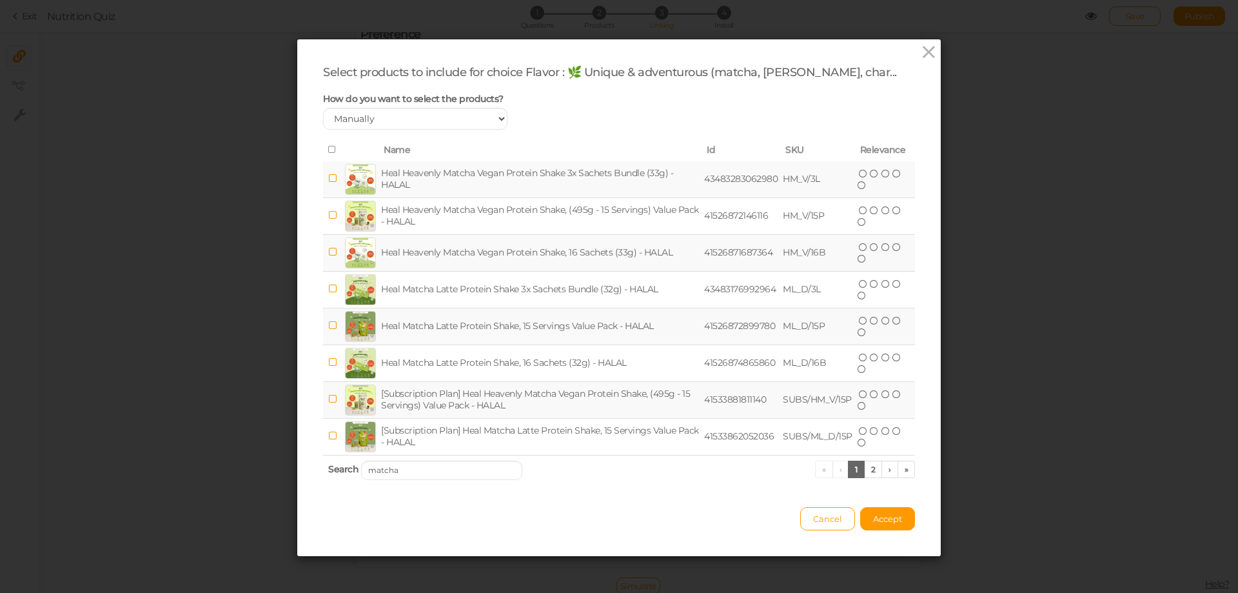
click at [328, 148] on icon at bounding box center [332, 149] width 9 height 9
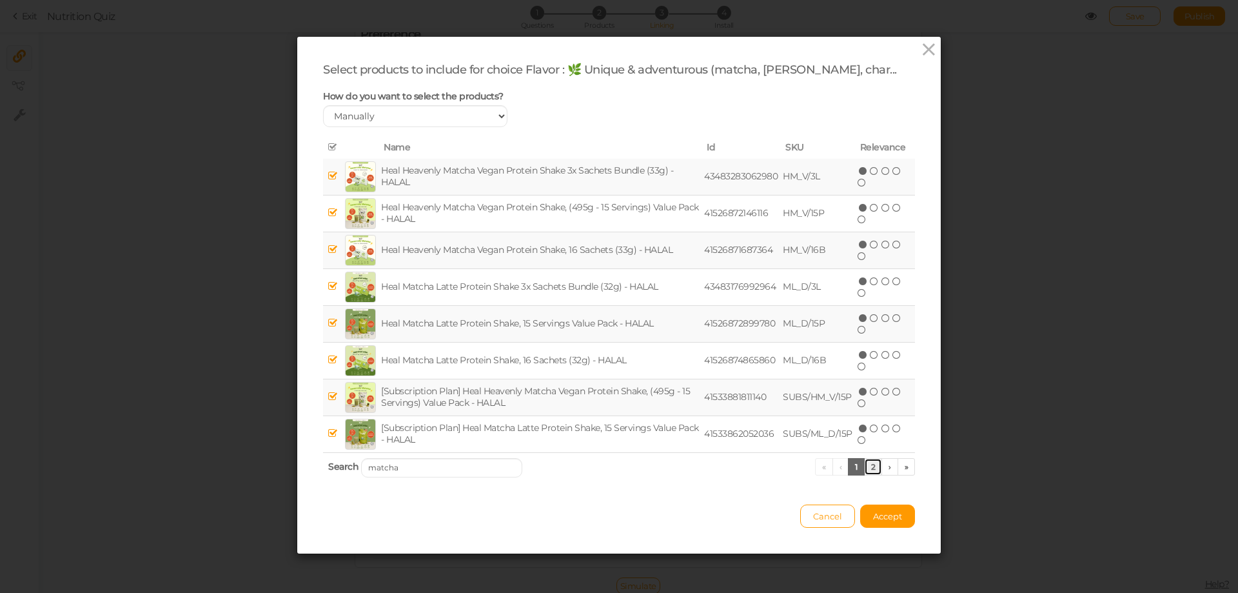
click at [864, 465] on link "2" at bounding box center [873, 466] width 19 height 17
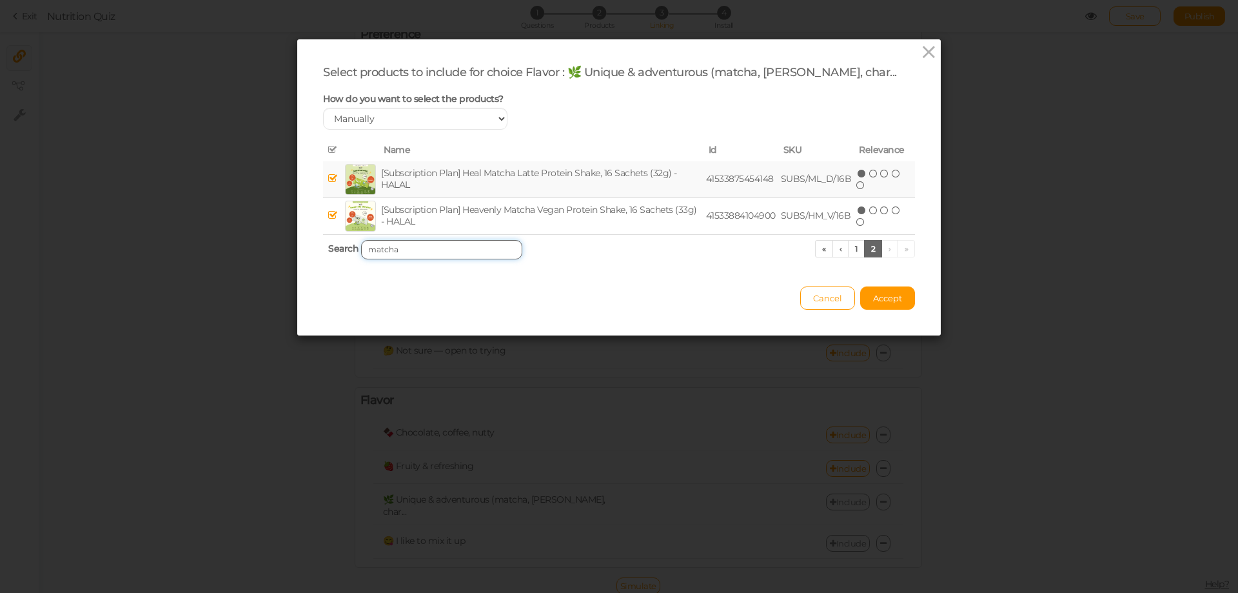
click at [395, 251] on input "matcha" at bounding box center [441, 249] width 161 height 19
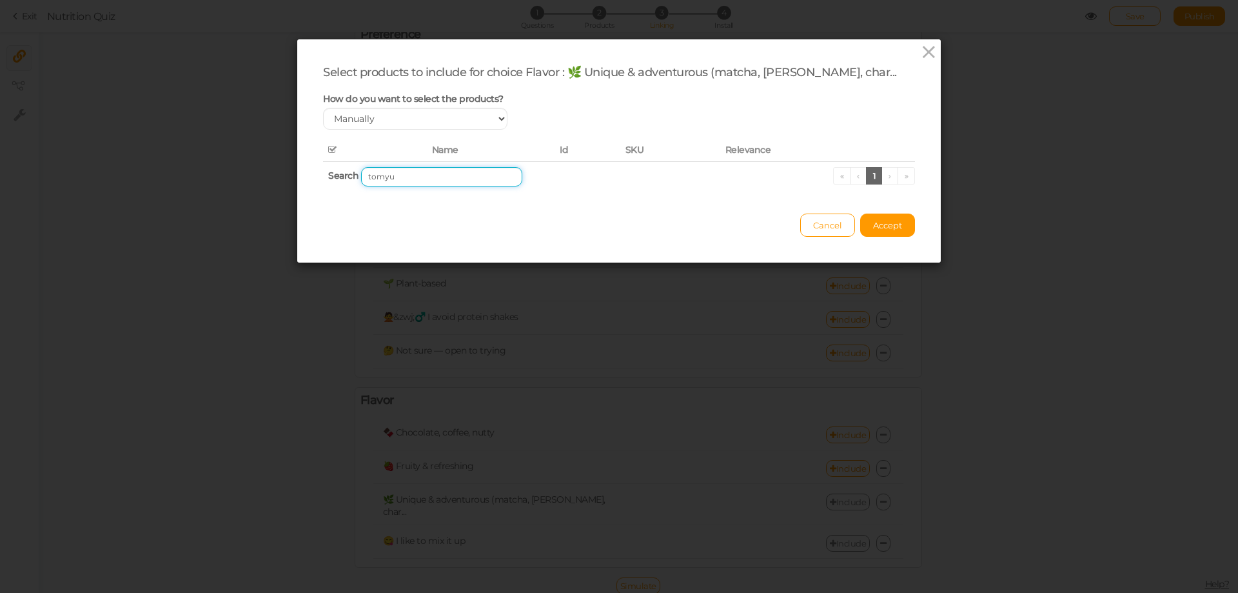
drag, startPoint x: 398, startPoint y: 177, endPoint x: 313, endPoint y: 180, distance: 85.8
click at [313, 180] on div "Select products to include for choice Flavor : 🌿 Unique & adventurous (matcha, …" at bounding box center [619, 150] width 644 height 223
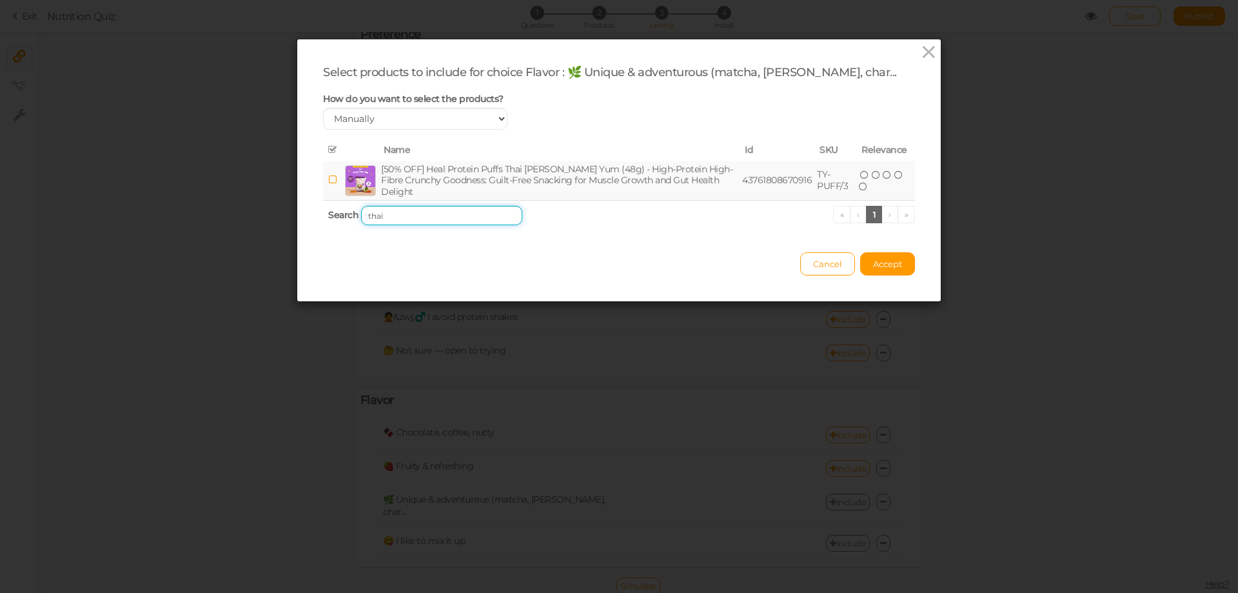
type input "thai"
click at [328, 179] on icon at bounding box center [332, 180] width 9 height 10
click at [888, 273] on div "Select products to include for choice Flavor : 🌿 Unique & adventurous (matcha, …" at bounding box center [619, 170] width 644 height 262
click at [888, 266] on button "Accept" at bounding box center [887, 263] width 55 height 23
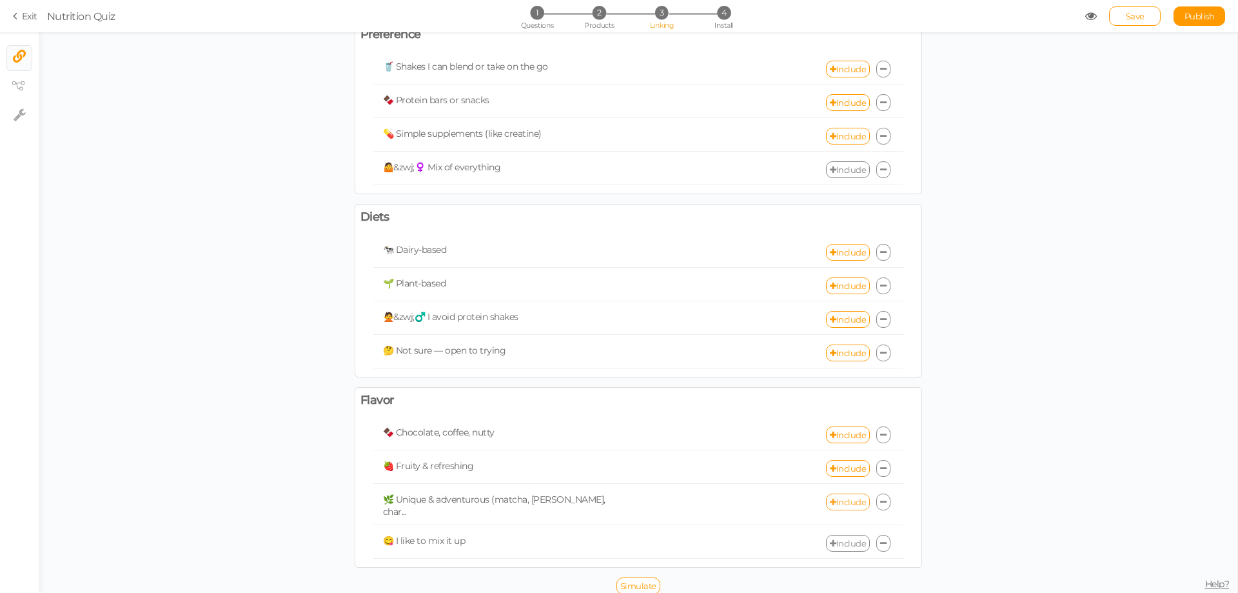
click at [830, 502] on icon at bounding box center [833, 502] width 6 height 8
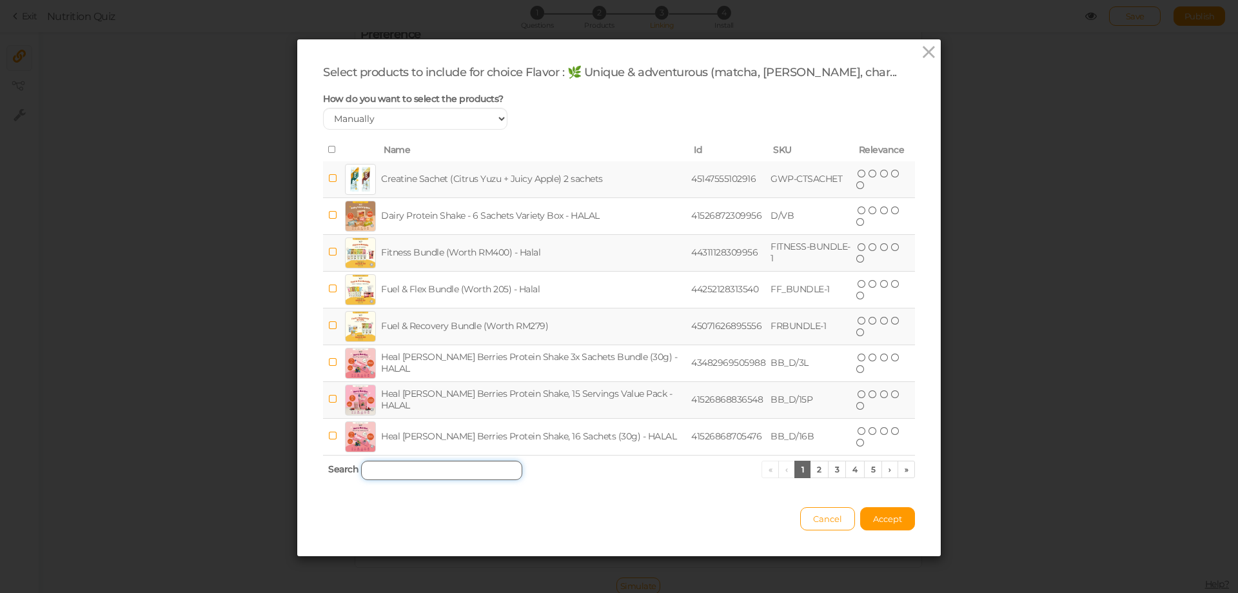
click at [405, 468] on input "search" at bounding box center [441, 469] width 161 height 19
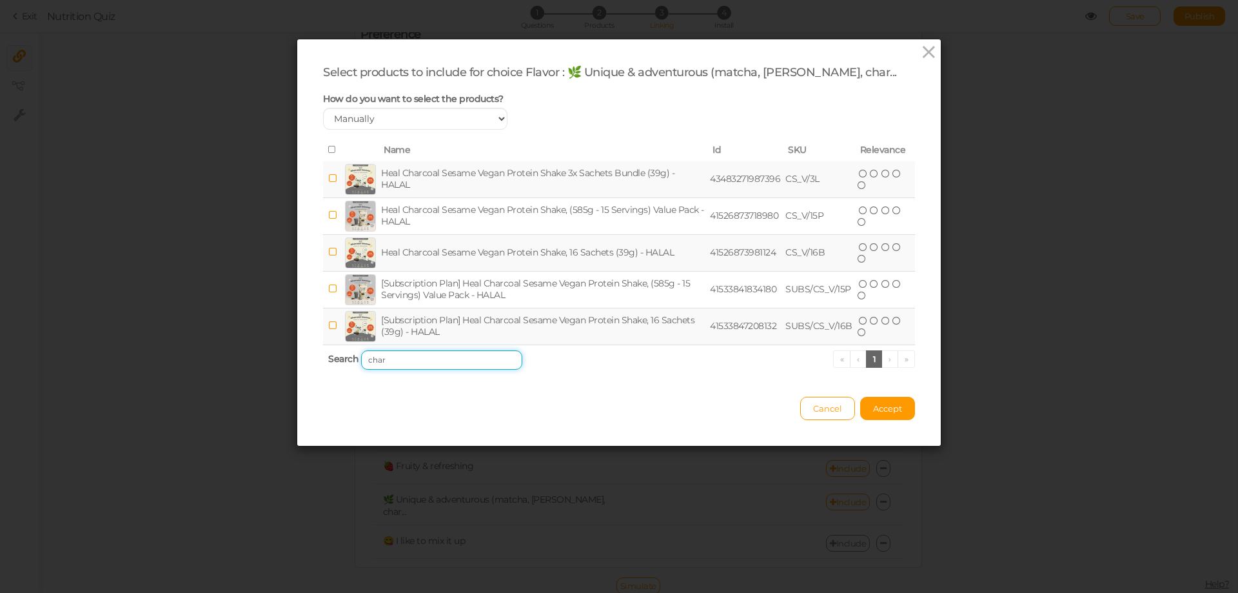
type input "char"
click at [328, 147] on icon at bounding box center [332, 149] width 9 height 9
click at [890, 409] on span "Accept" at bounding box center [887, 408] width 29 height 10
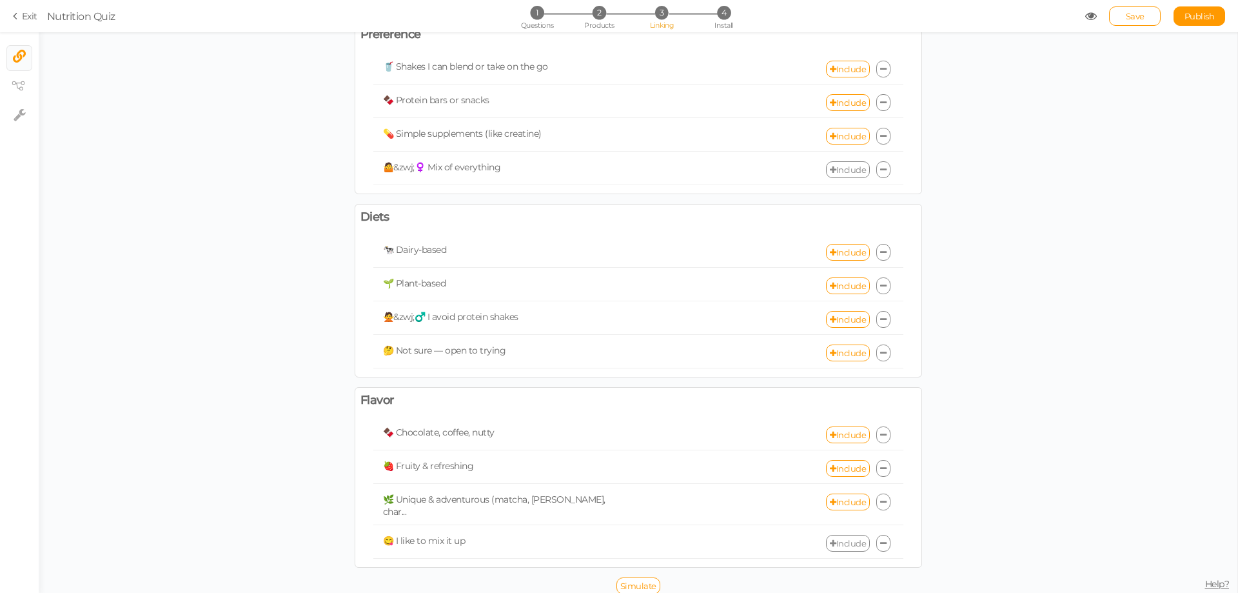
click at [838, 537] on link "Include" at bounding box center [848, 543] width 44 height 17
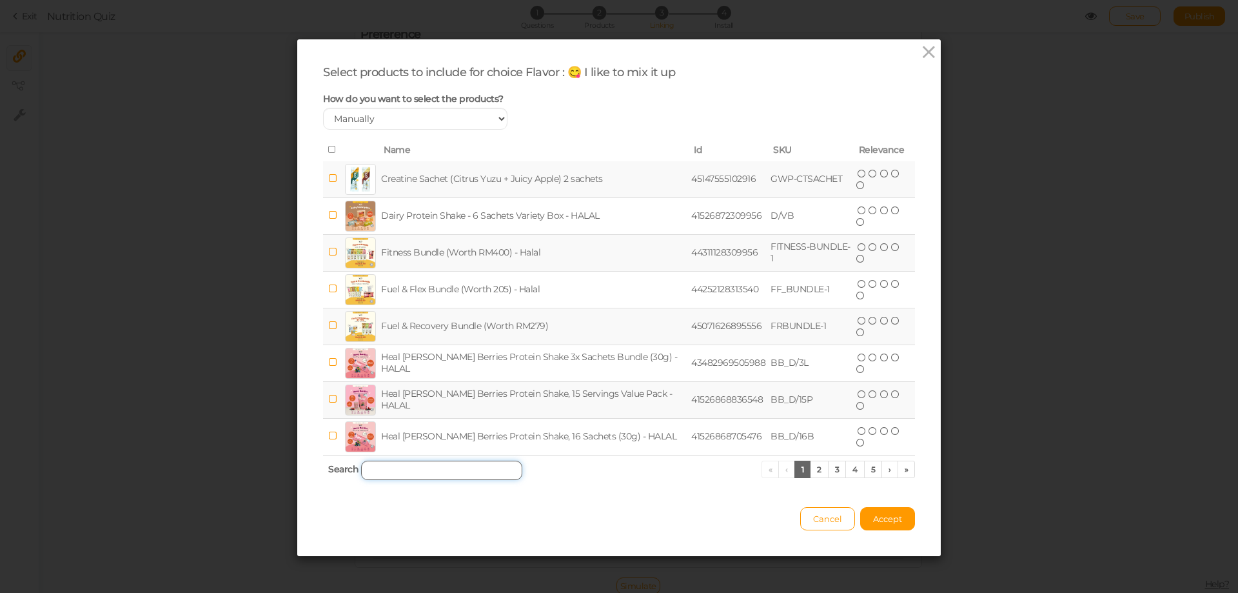
click at [413, 469] on input "search" at bounding box center [441, 469] width 161 height 19
type input "b"
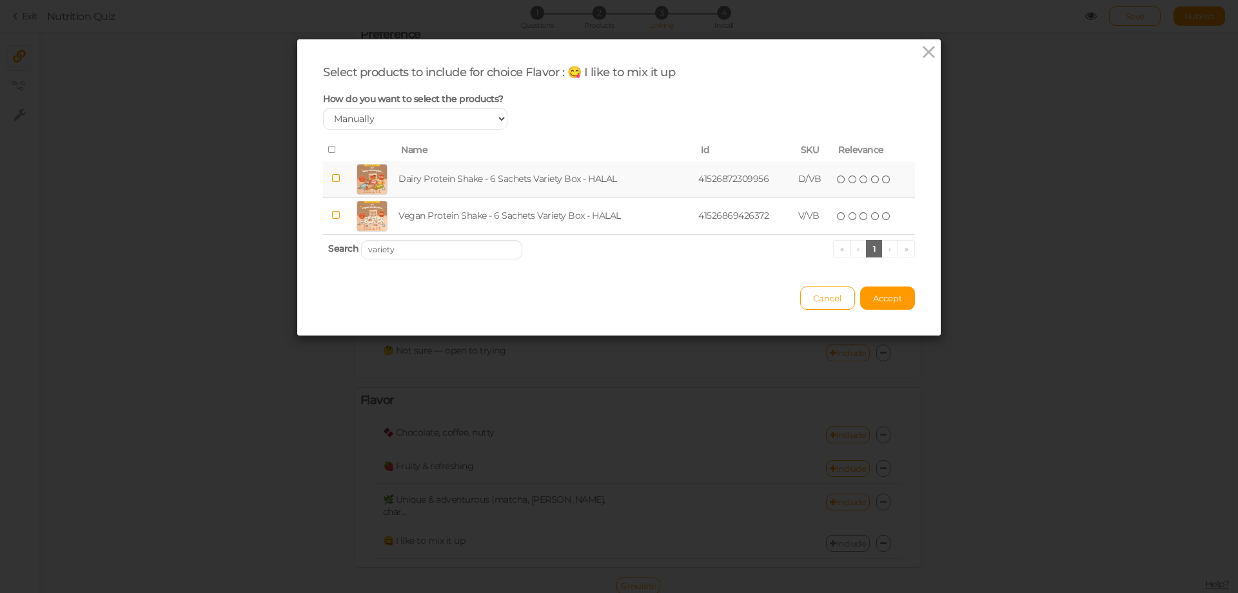
click at [328, 148] on icon at bounding box center [332, 149] width 9 height 9
click at [400, 247] on input "variety" at bounding box center [441, 249] width 161 height 19
type input "v"
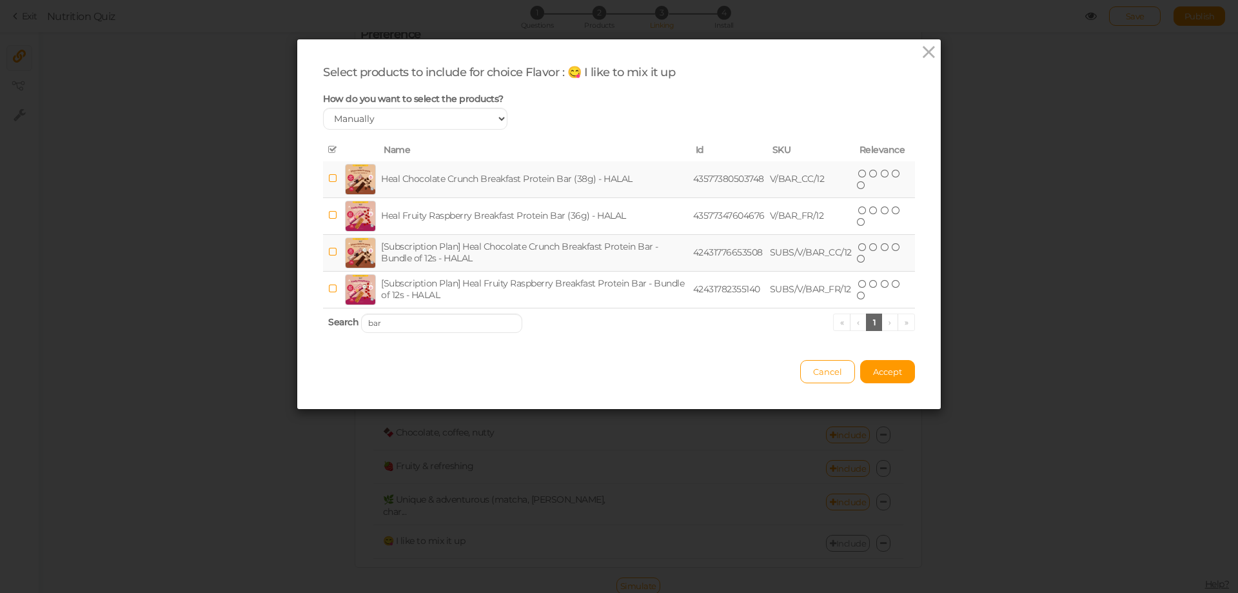
click at [329, 149] on icon at bounding box center [332, 149] width 9 height 9
click at [418, 324] on input "bar" at bounding box center [441, 322] width 161 height 19
drag, startPoint x: 426, startPoint y: 323, endPoint x: 310, endPoint y: 320, distance: 116.1
click at [310, 320] on div "Select products to include for choice Flavor : 😋 I like to mix it up How do you…" at bounding box center [619, 223] width 644 height 369
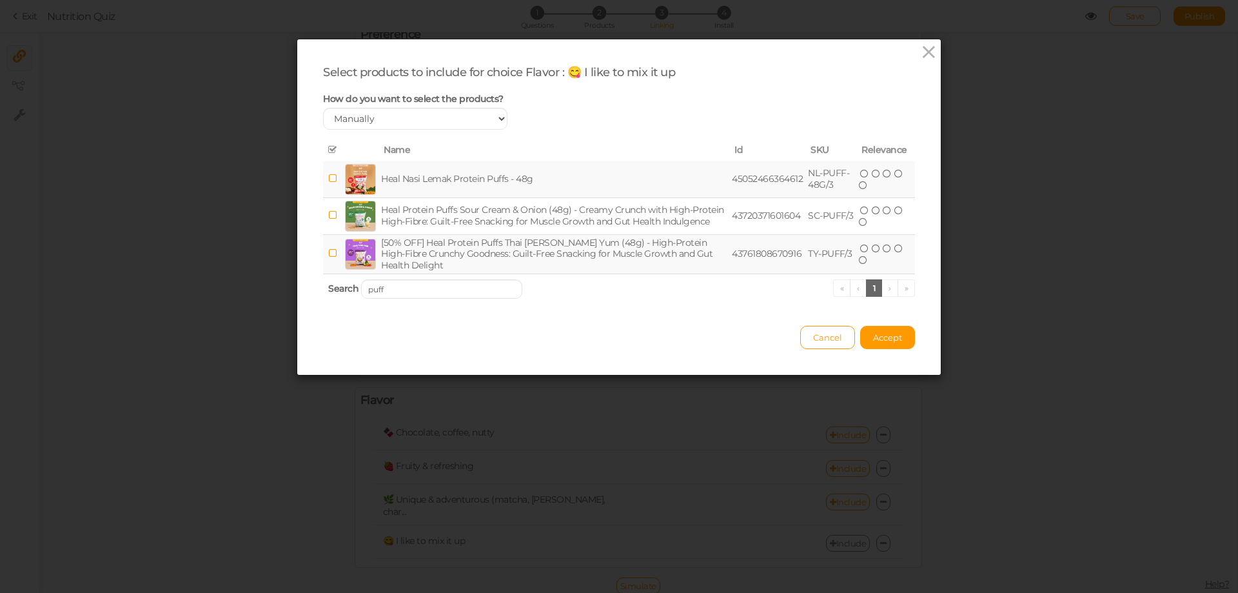
click at [328, 178] on icon at bounding box center [332, 178] width 9 height 10
drag, startPoint x: 324, startPoint y: 215, endPoint x: 326, endPoint y: 250, distance: 34.3
click at [328, 216] on icon at bounding box center [332, 215] width 9 height 10
click at [328, 254] on icon at bounding box center [332, 253] width 9 height 10
click at [406, 290] on input "puff" at bounding box center [441, 288] width 161 height 19
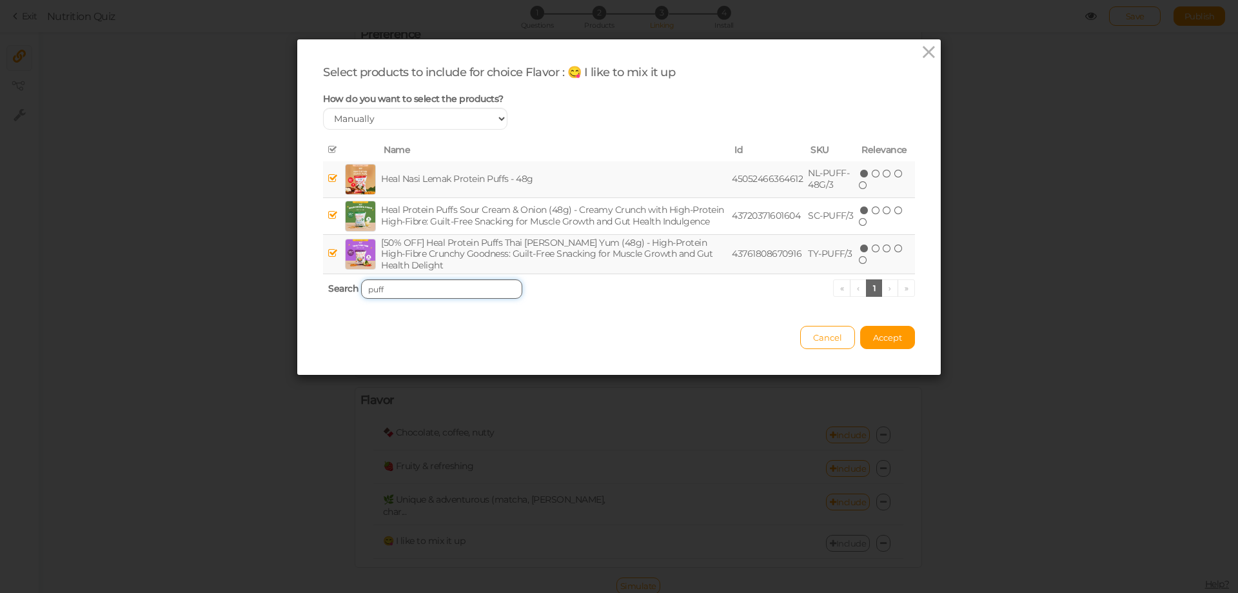
click at [406, 290] on input "puff" at bounding box center [441, 288] width 161 height 19
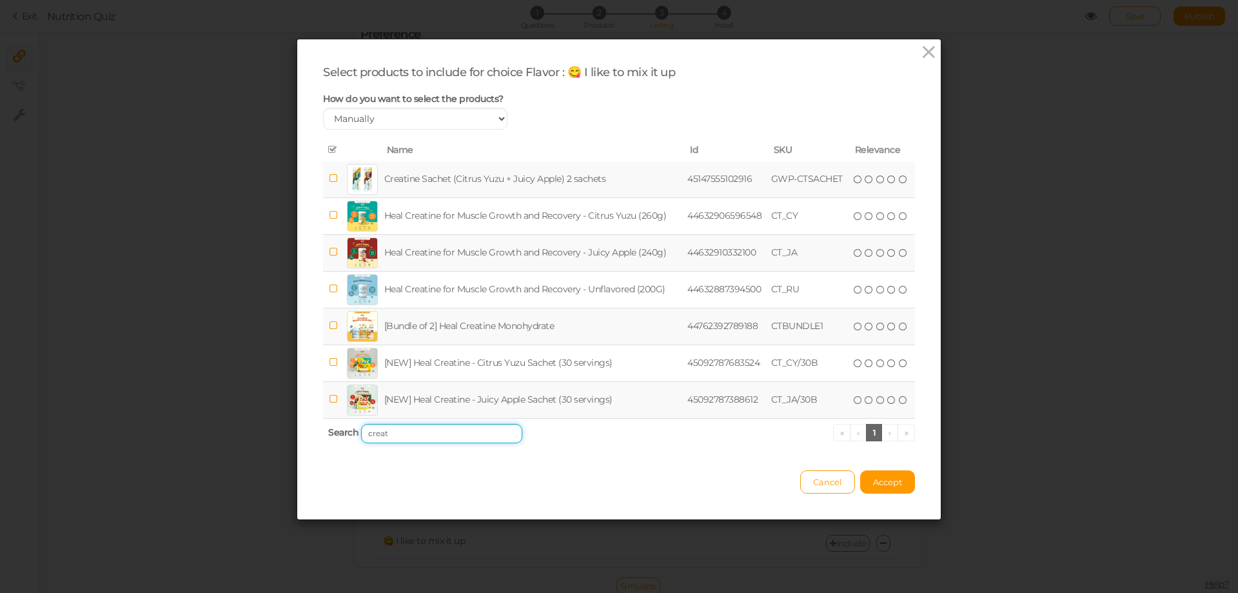
type input "creat"
click at [329, 174] on icon at bounding box center [333, 178] width 9 height 10
click at [887, 483] on span "Accept" at bounding box center [887, 482] width 29 height 10
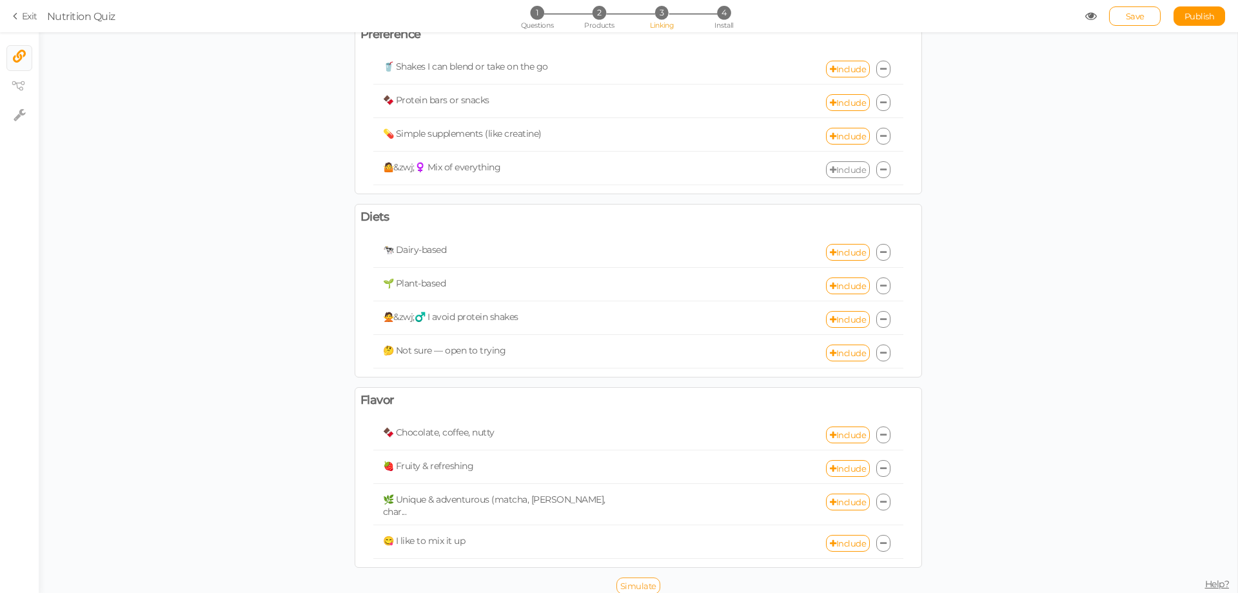
click at [627, 582] on span "Simulate" at bounding box center [638, 585] width 36 height 10
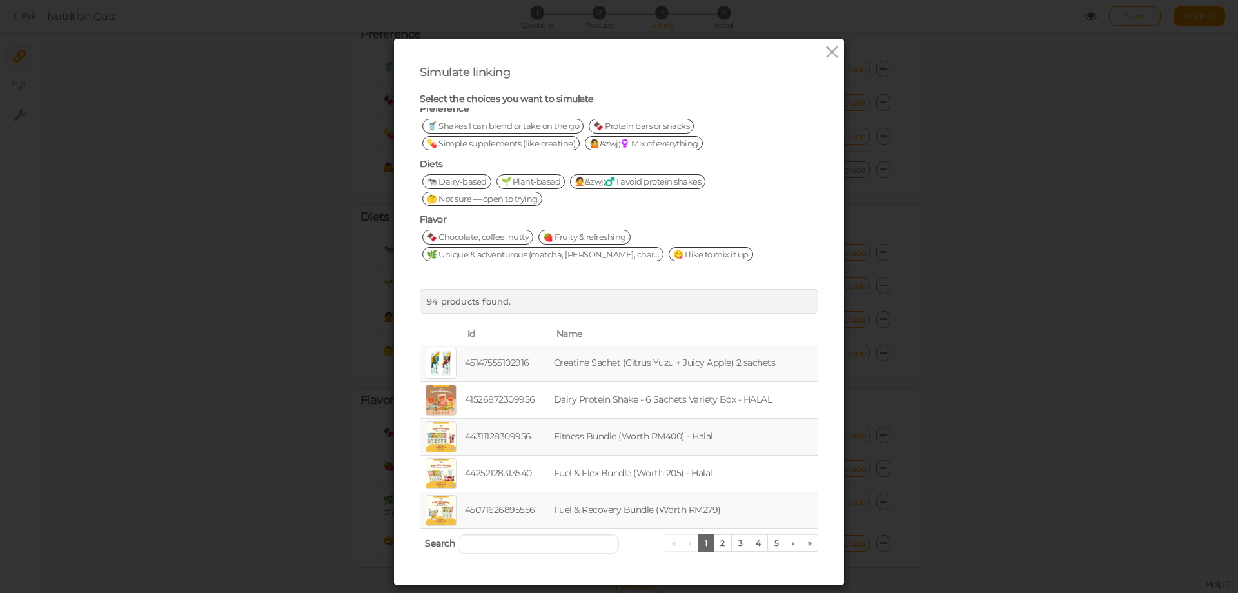
scroll to position [31, 0]
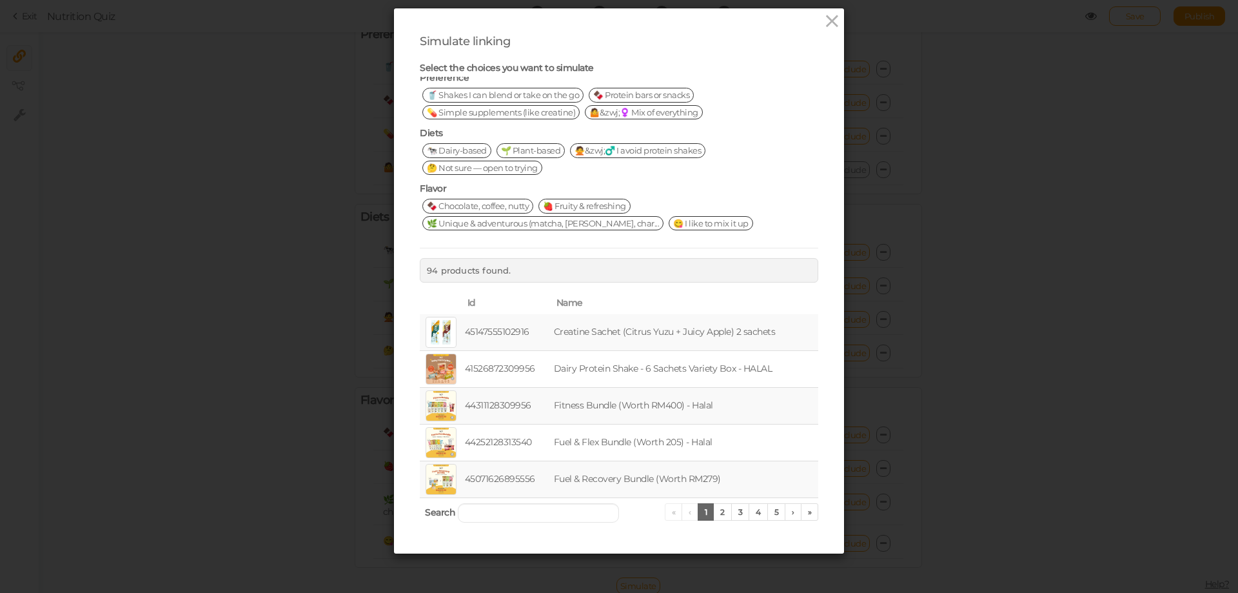
click at [592, 150] on span "🙅&zwj;♂️ I avoid protein shakes" at bounding box center [637, 150] width 135 height 14
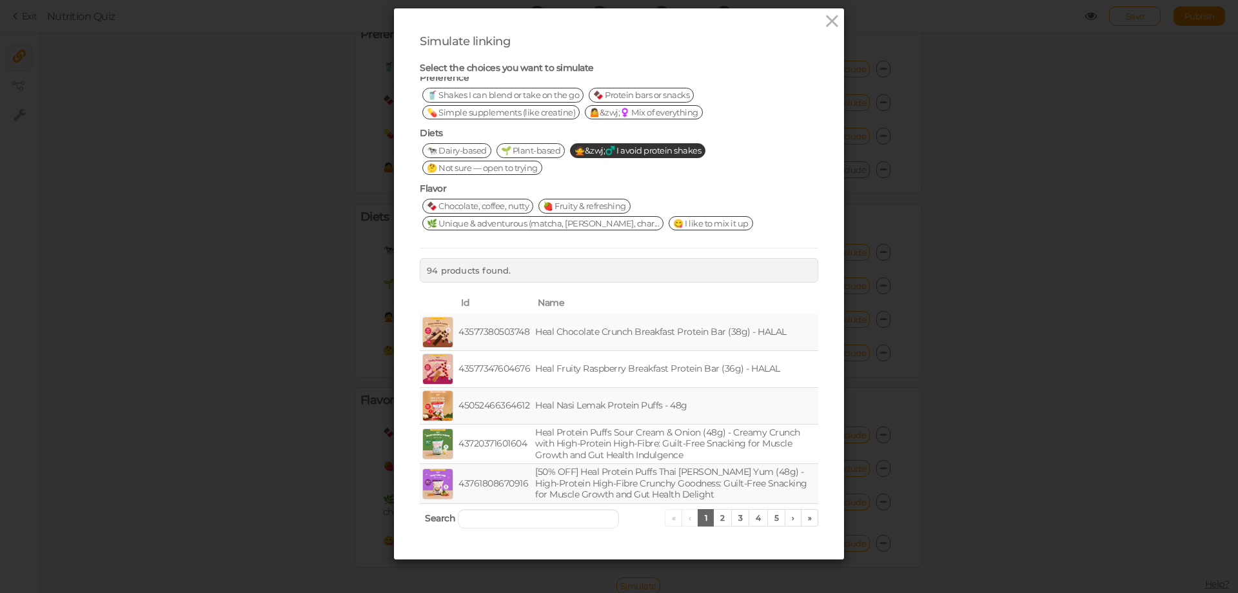
click at [504, 109] on span "💊 Simple supplements (like creatine)" at bounding box center [500, 112] width 157 height 14
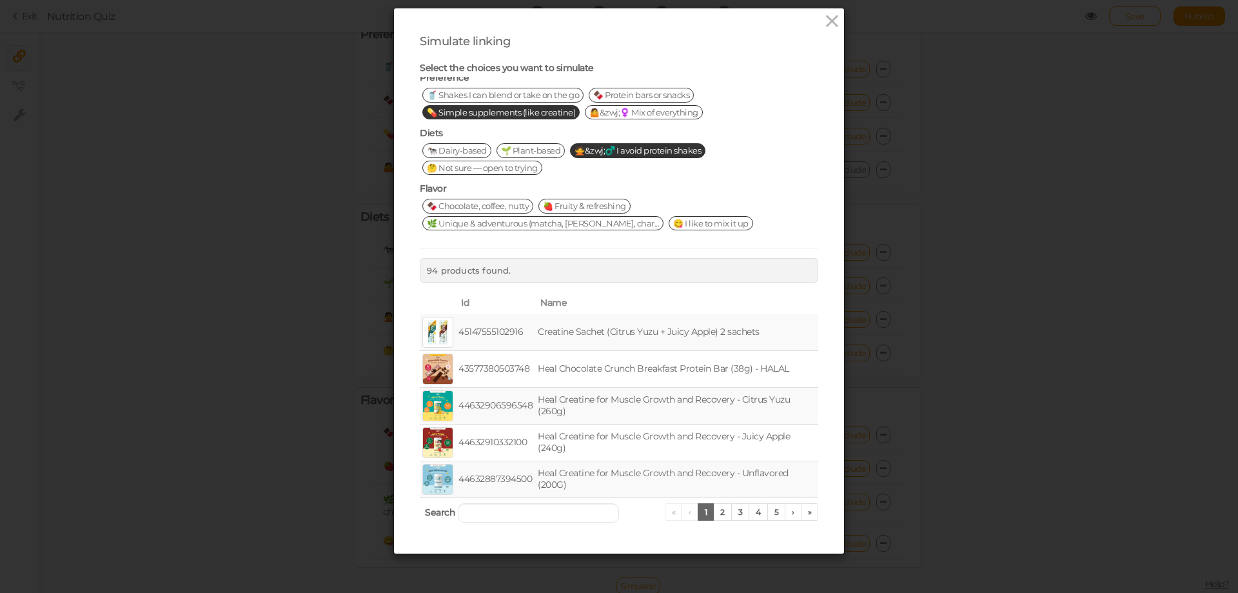
click at [499, 168] on span "🤔 Not sure — open to trying" at bounding box center [482, 168] width 120 height 14
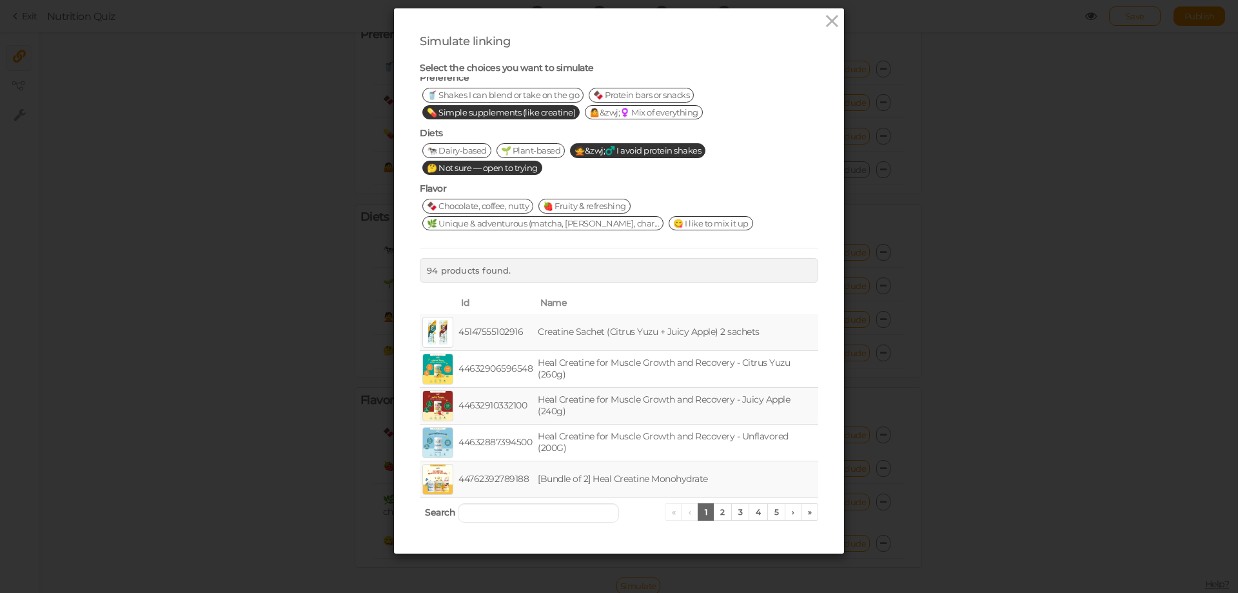
click at [609, 145] on span "🙅&zwj;♂️ I avoid protein shakes" at bounding box center [637, 150] width 135 height 14
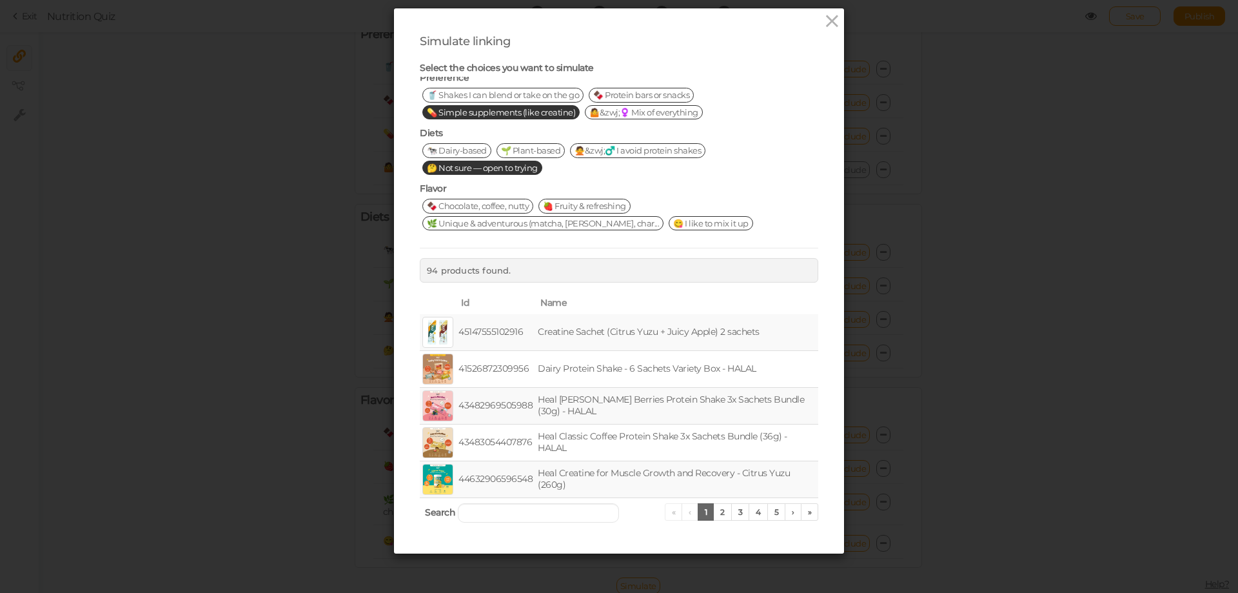
click at [560, 207] on span "🍓 Fruity & refreshing" at bounding box center [584, 206] width 92 height 14
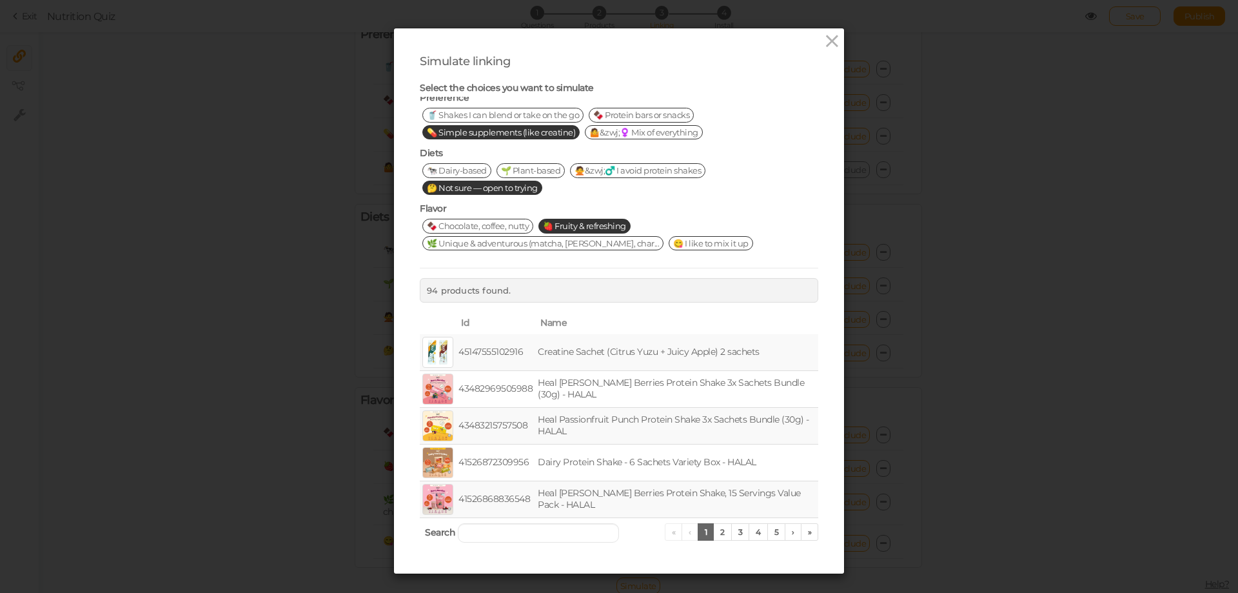
scroll to position [0, 0]
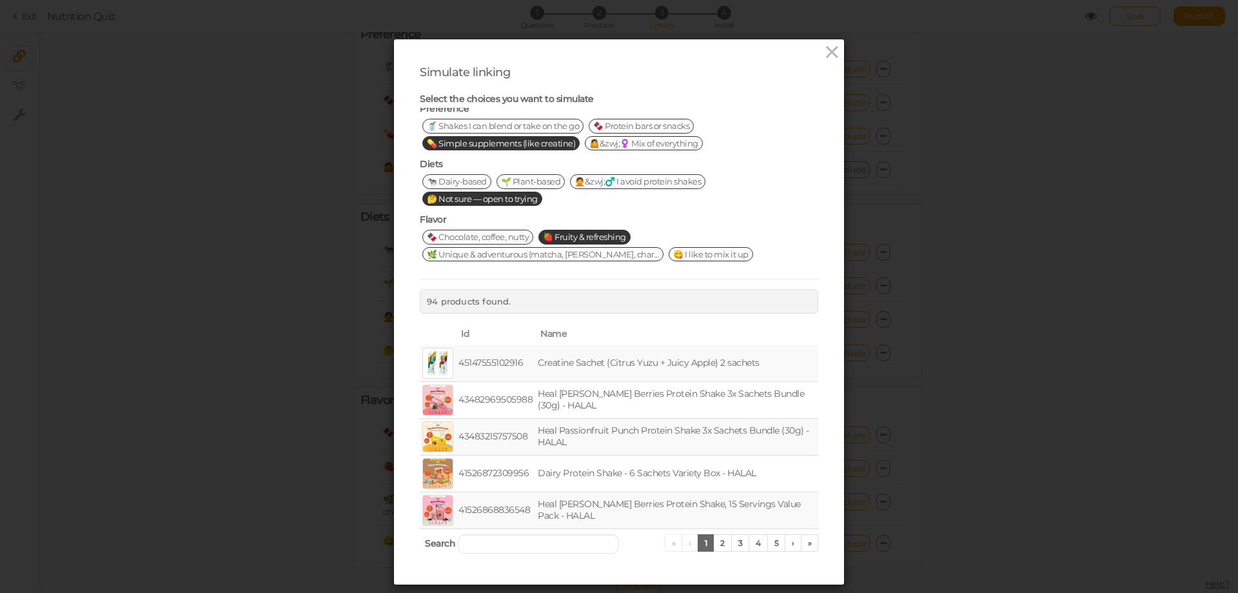
click at [652, 146] on span "🤷&zwj;♀️ Mix of everything" at bounding box center [644, 143] width 118 height 14
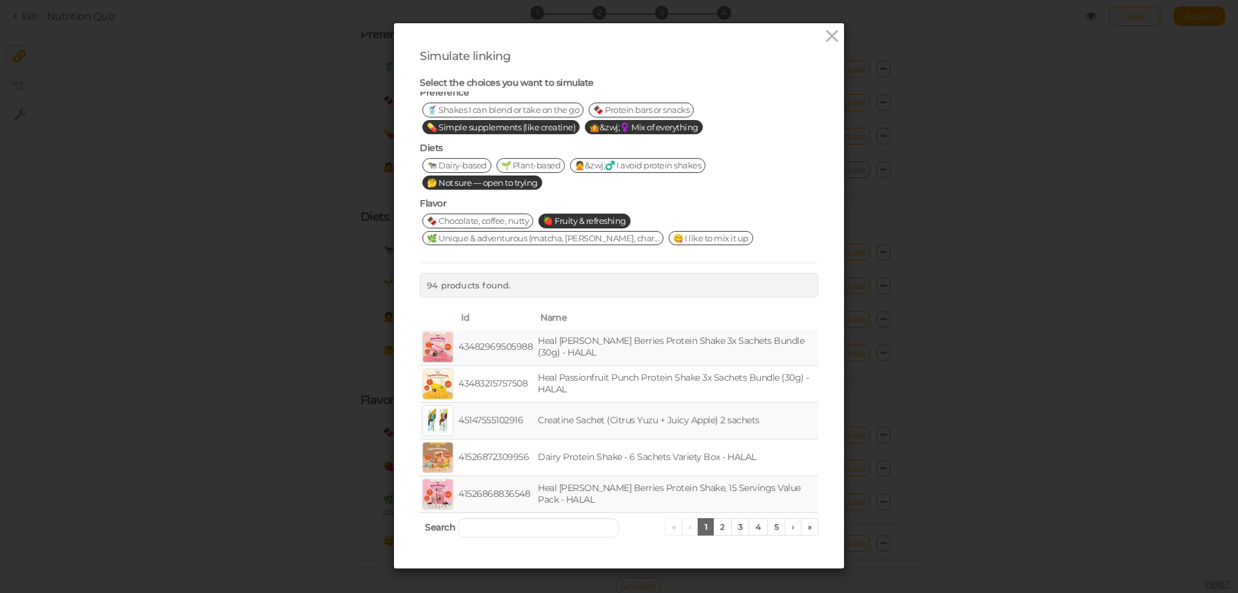
scroll to position [31, 0]
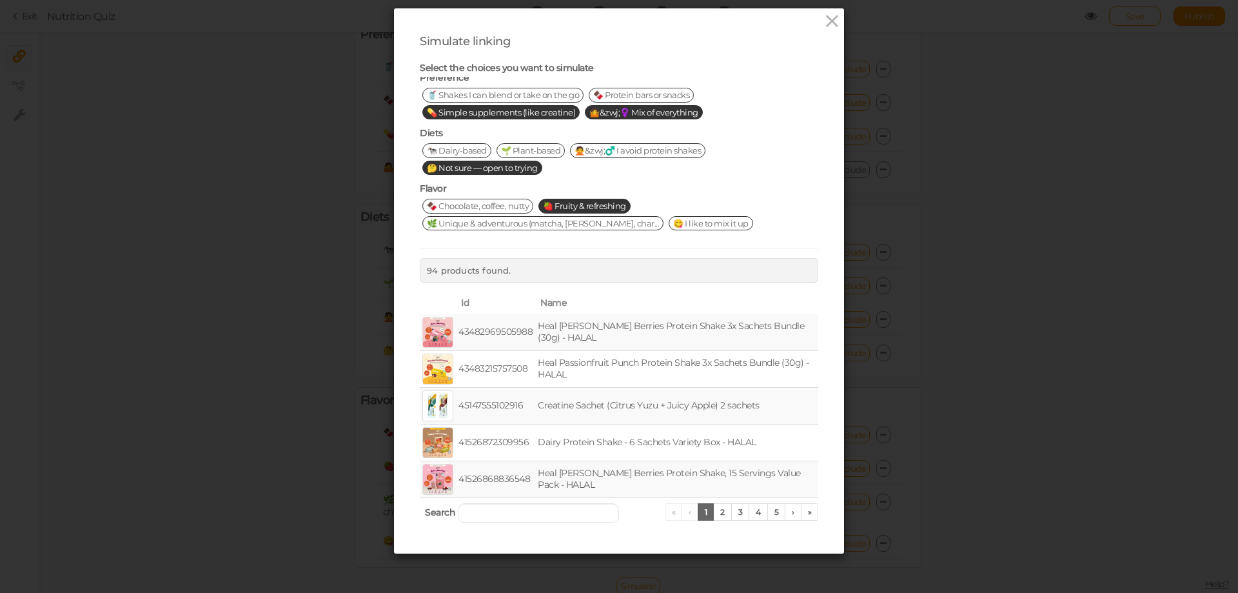
click at [511, 91] on span "🥤 Shakes I can blend or take on the go" at bounding box center [502, 95] width 161 height 14
drag, startPoint x: 611, startPoint y: 114, endPoint x: 531, endPoint y: 111, distance: 80.7
click at [607, 114] on span "🤷&zwj;♀️ Mix of everything" at bounding box center [644, 112] width 118 height 14
click at [528, 112] on span "💊 Simple supplements (like creatine)" at bounding box center [500, 112] width 157 height 14
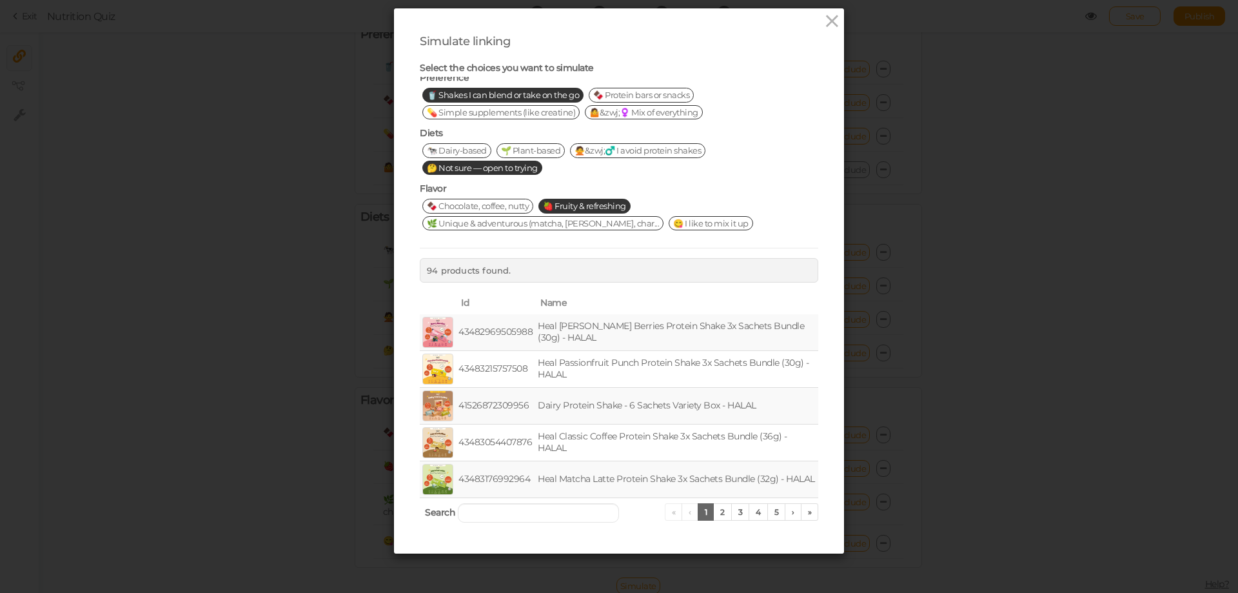
click at [510, 168] on span "🤔 Not sure — open to trying" at bounding box center [482, 168] width 120 height 14
click at [571, 208] on span "🍓 Fruity & refreshing" at bounding box center [584, 206] width 92 height 14
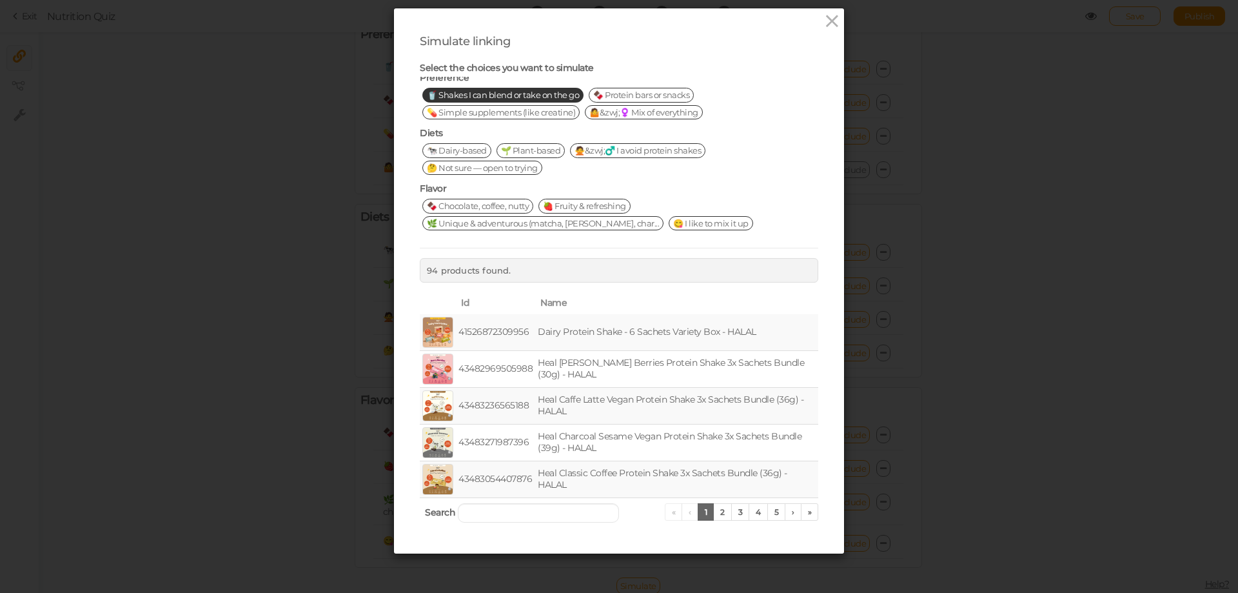
click at [546, 153] on span "🌱 Plant-based" at bounding box center [530, 150] width 69 height 14
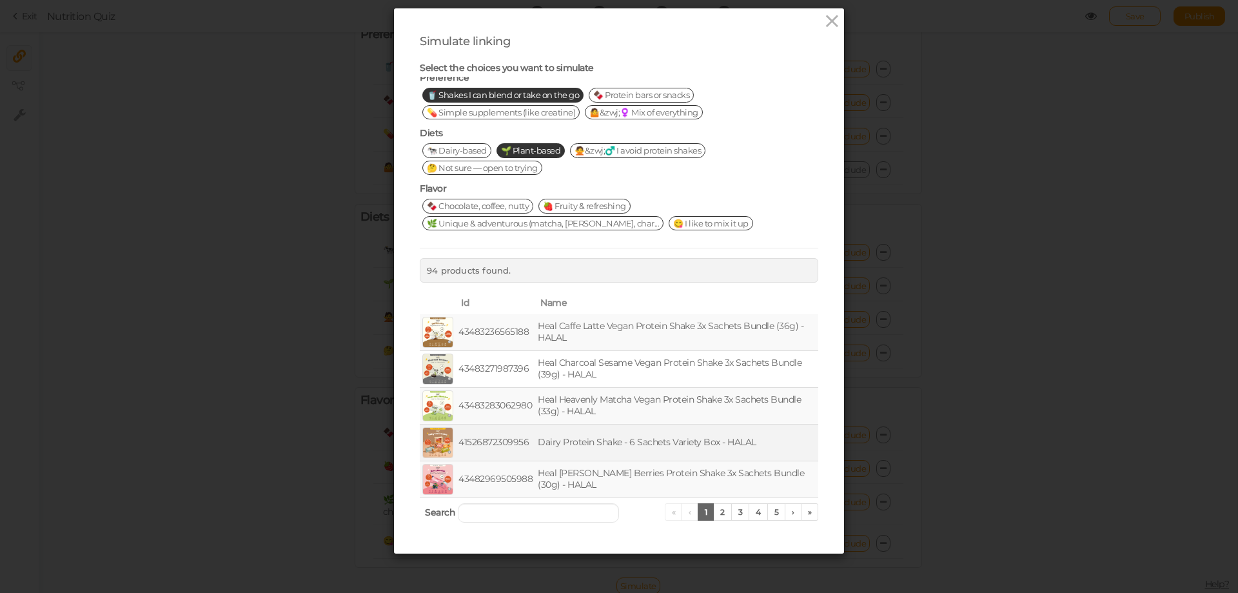
scroll to position [0, 0]
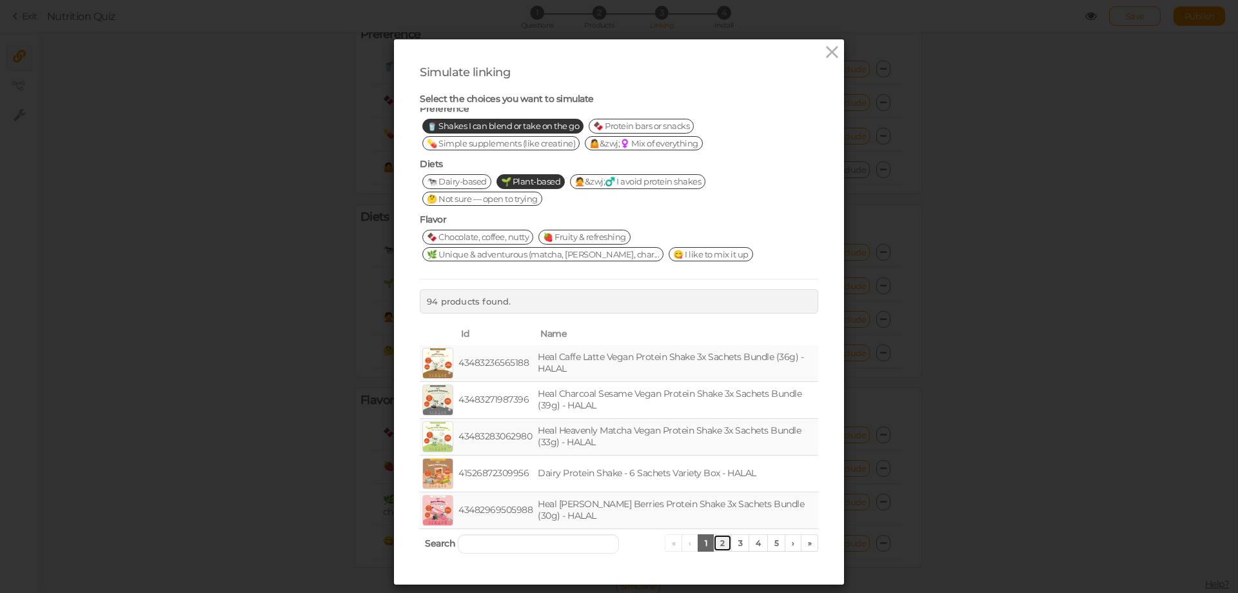
click at [715, 546] on link "2" at bounding box center [722, 542] width 19 height 17
click at [735, 546] on link "3" at bounding box center [740, 542] width 19 height 17
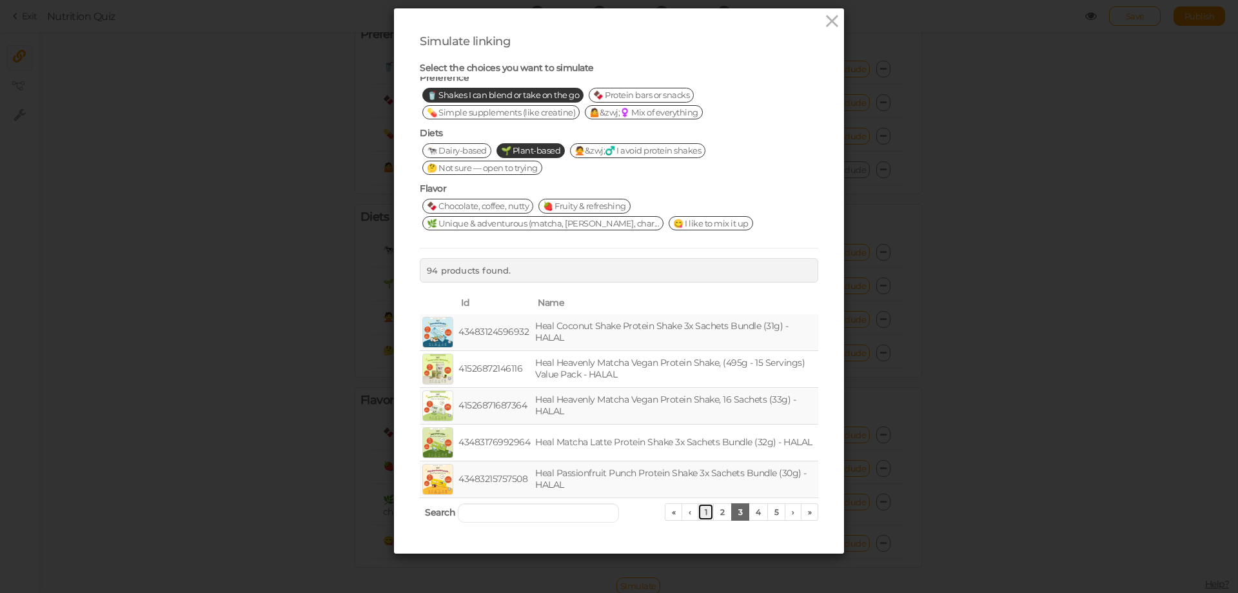
click at [698, 512] on link "1" at bounding box center [706, 511] width 17 height 17
click at [496, 208] on span "🍫 Chocolate, coffee, nutty" at bounding box center [477, 206] width 111 height 14
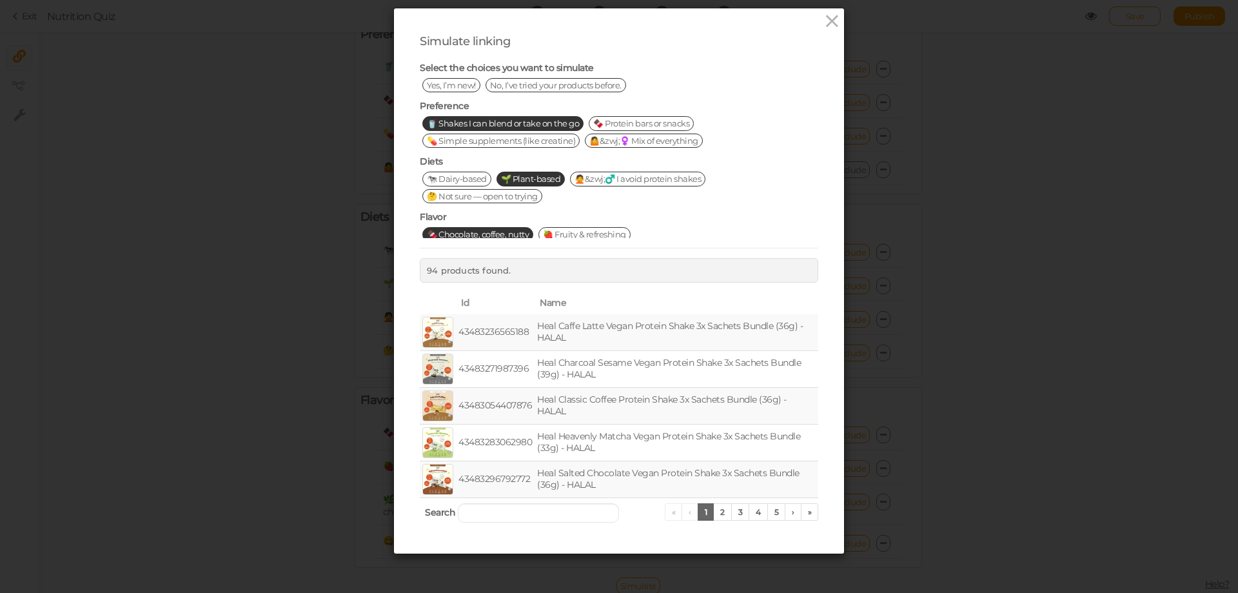
scroll to position [0, 0]
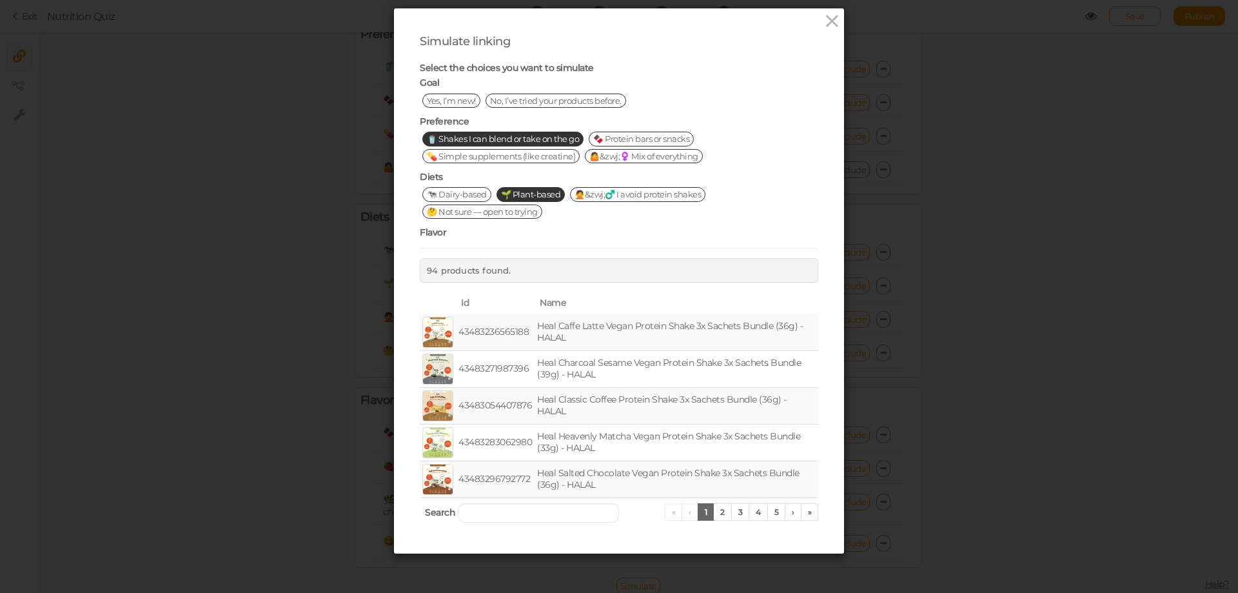
click at [441, 93] on span "Yes, I’m new!" at bounding box center [451, 100] width 58 height 14
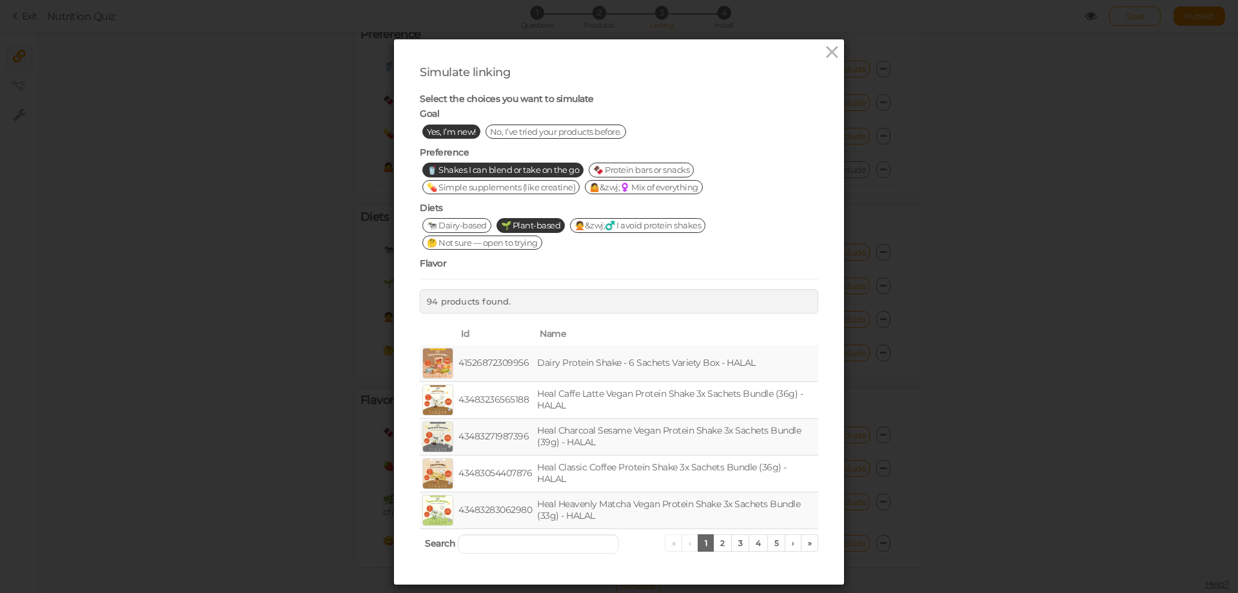
click at [431, 124] on span "Yes, I’m new!" at bounding box center [451, 131] width 58 height 14
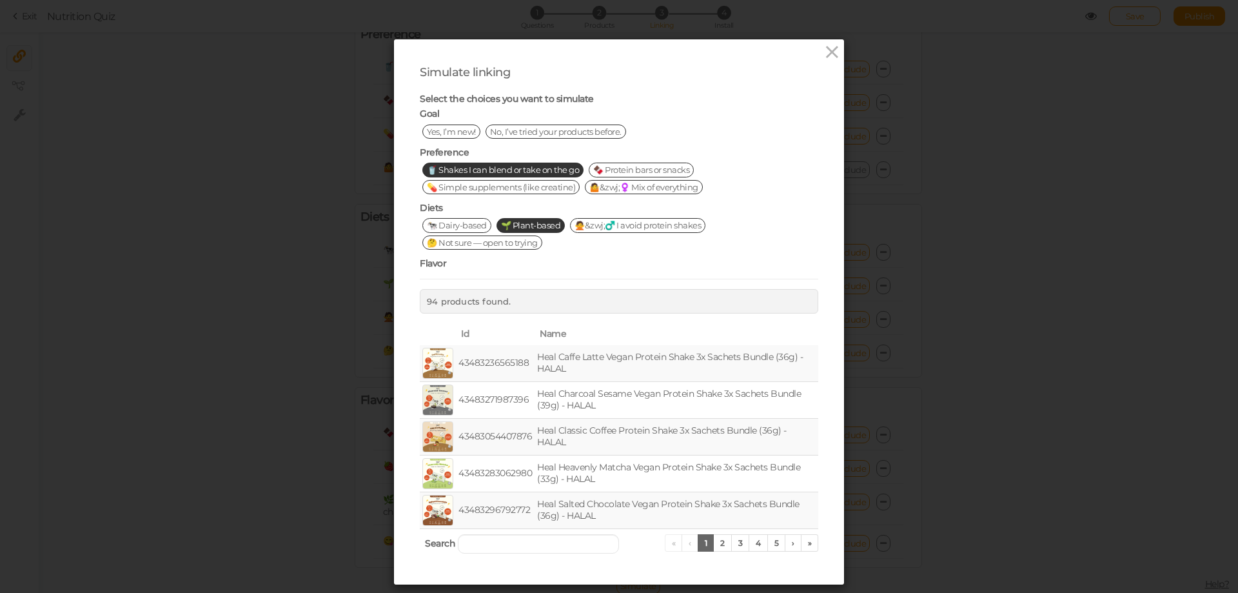
click at [458, 222] on span "🐄 Dairy-based" at bounding box center [456, 225] width 69 height 14
click at [537, 222] on span "🌱 Plant-based" at bounding box center [530, 225] width 69 height 14
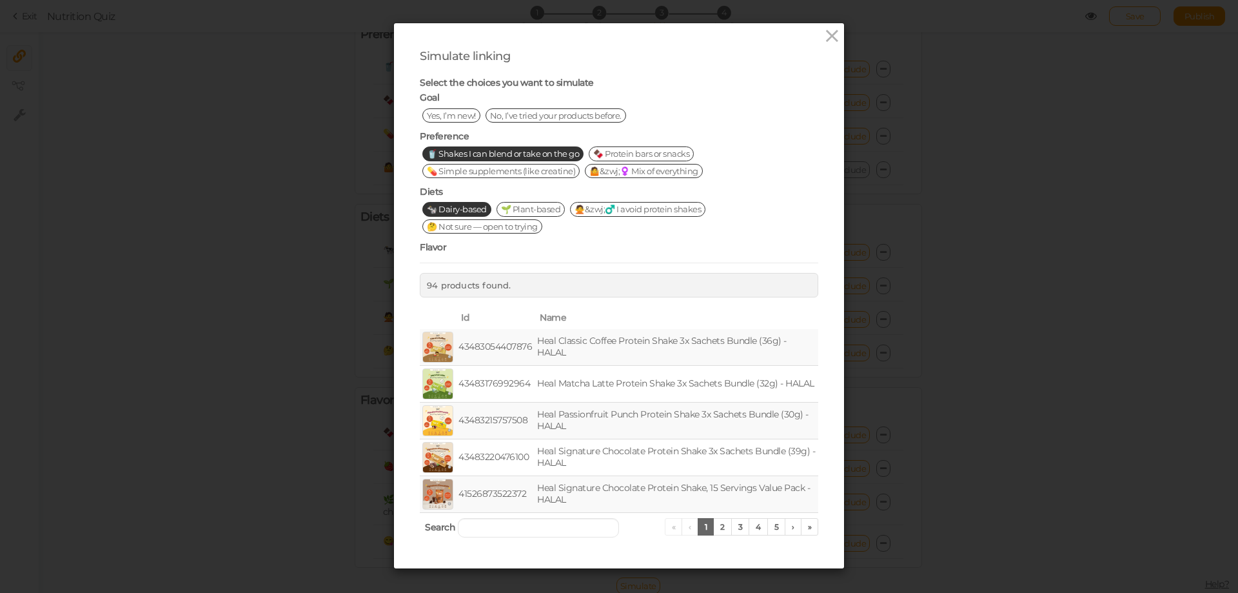
scroll to position [31, 0]
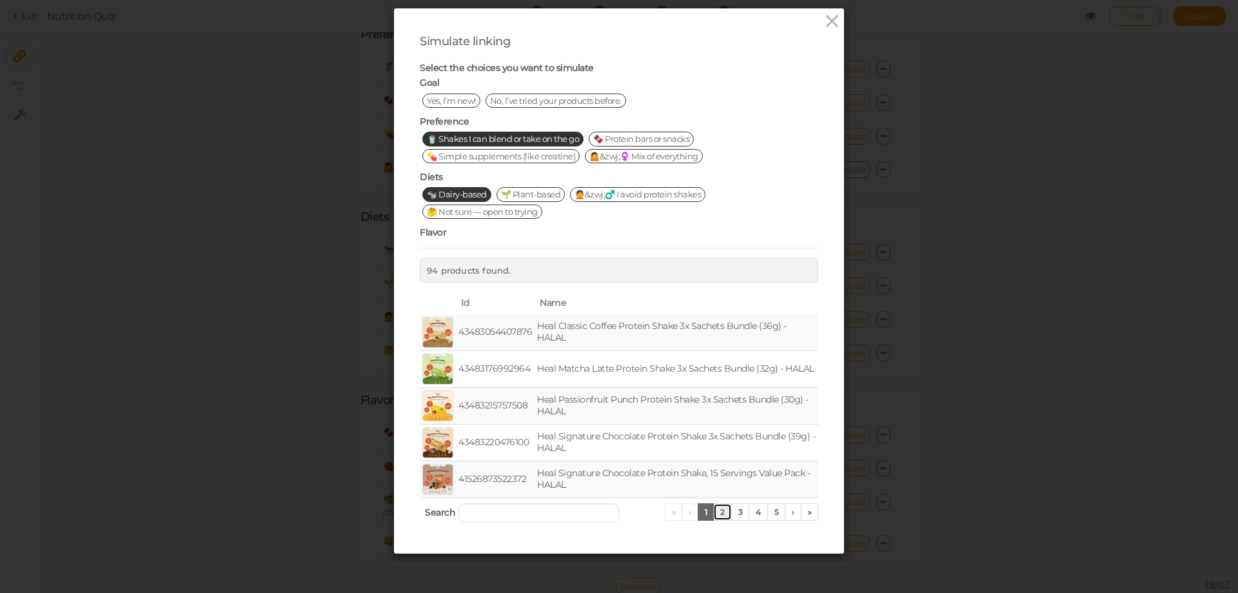
click at [715, 511] on link "2" at bounding box center [722, 511] width 19 height 17
click at [732, 513] on link "3" at bounding box center [740, 511] width 19 height 17
click at [756, 511] on link "4" at bounding box center [758, 511] width 19 height 17
click at [825, 21] on icon at bounding box center [832, 21] width 19 height 19
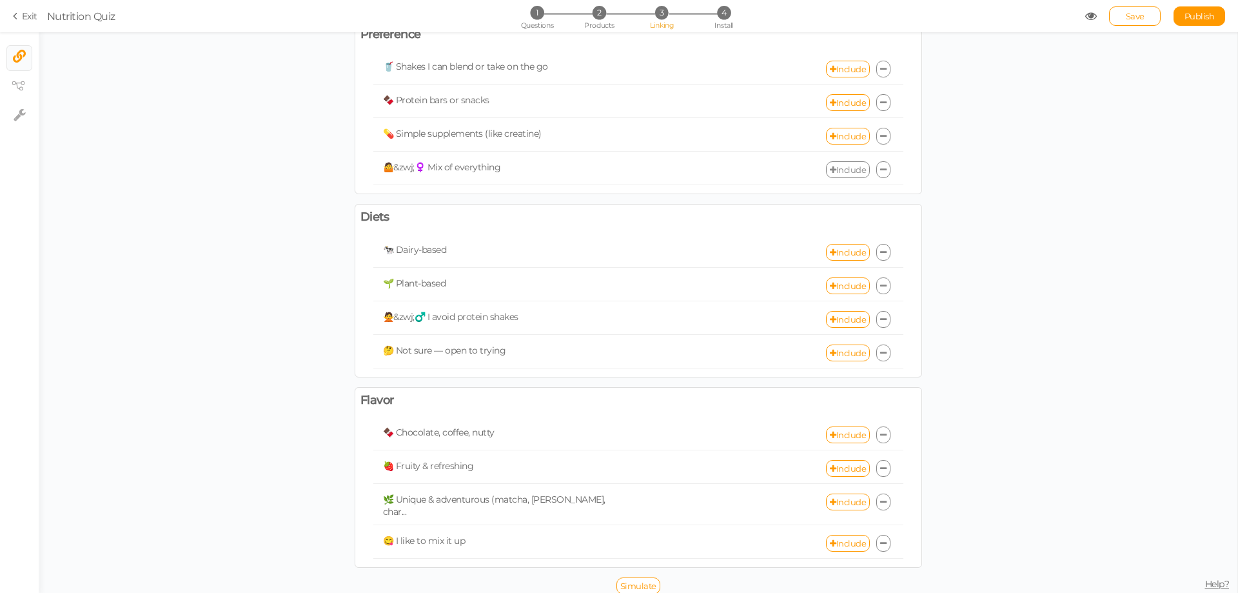
click at [837, 162] on link "Include" at bounding box center [848, 169] width 44 height 17
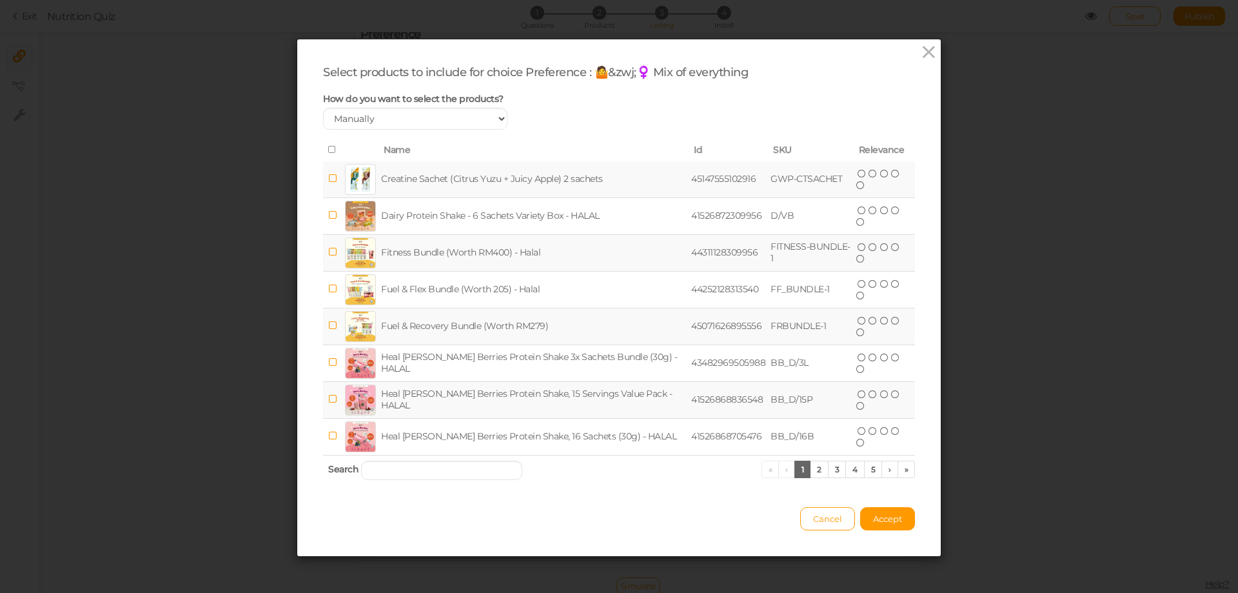
click at [328, 178] on icon at bounding box center [332, 178] width 9 height 10
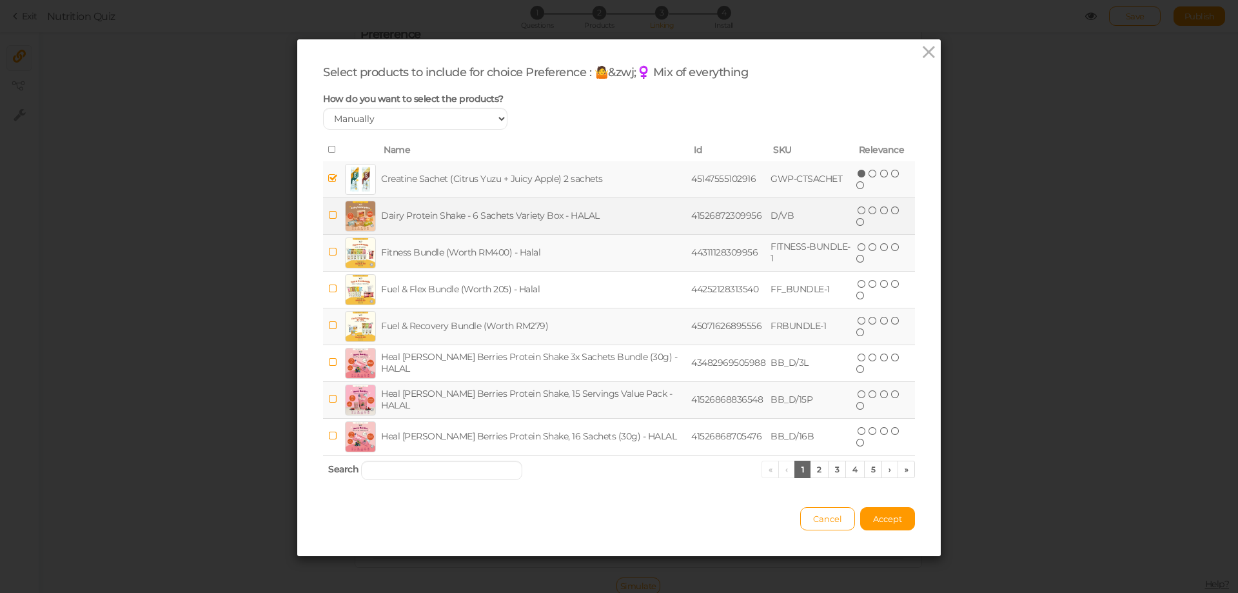
click at [328, 216] on icon at bounding box center [332, 215] width 9 height 10
click at [458, 467] on input "search" at bounding box center [441, 469] width 161 height 19
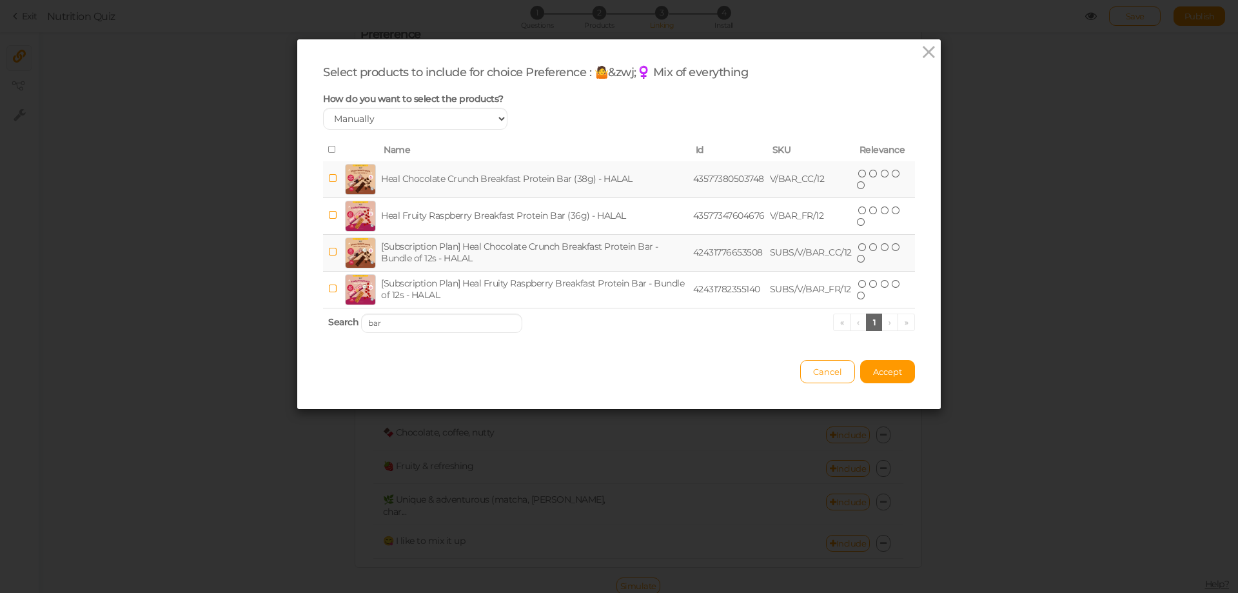
click at [328, 177] on icon at bounding box center [332, 178] width 9 height 10
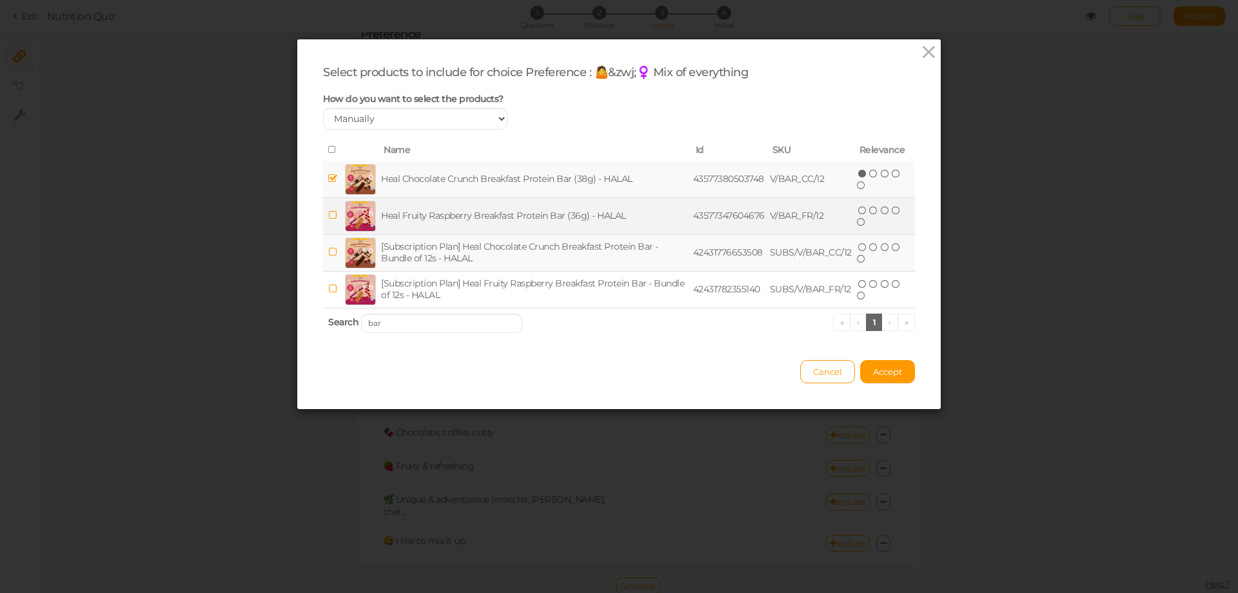
click at [328, 215] on icon at bounding box center [332, 215] width 9 height 10
click at [453, 319] on input "bar" at bounding box center [441, 322] width 161 height 19
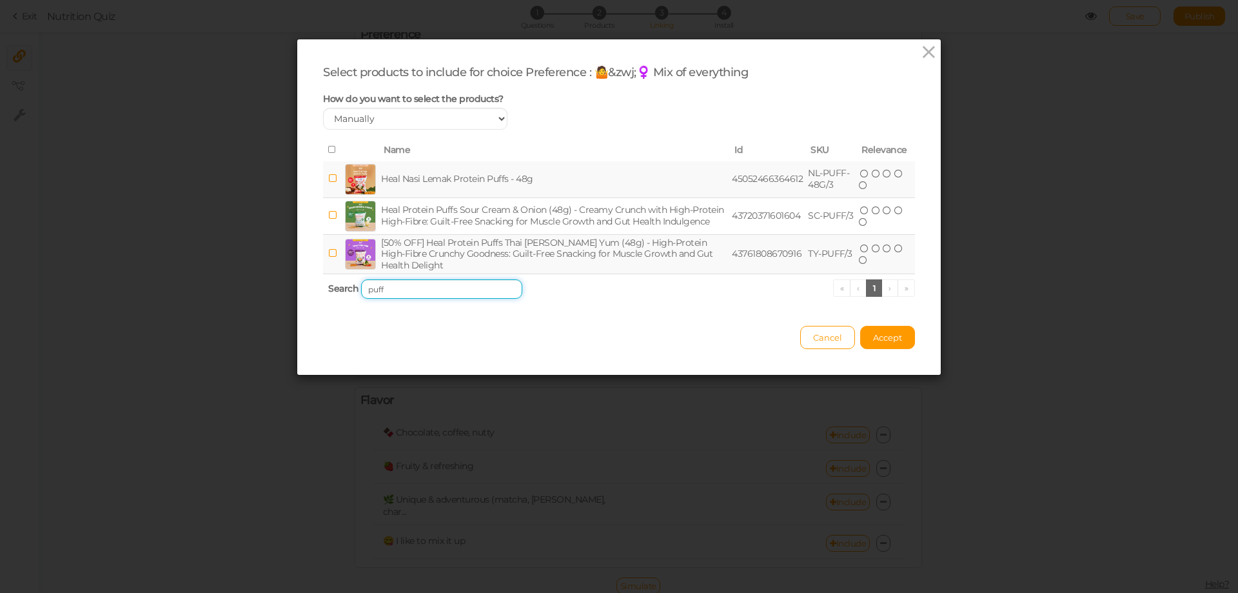
type input "puff"
click at [328, 174] on icon at bounding box center [332, 178] width 9 height 10
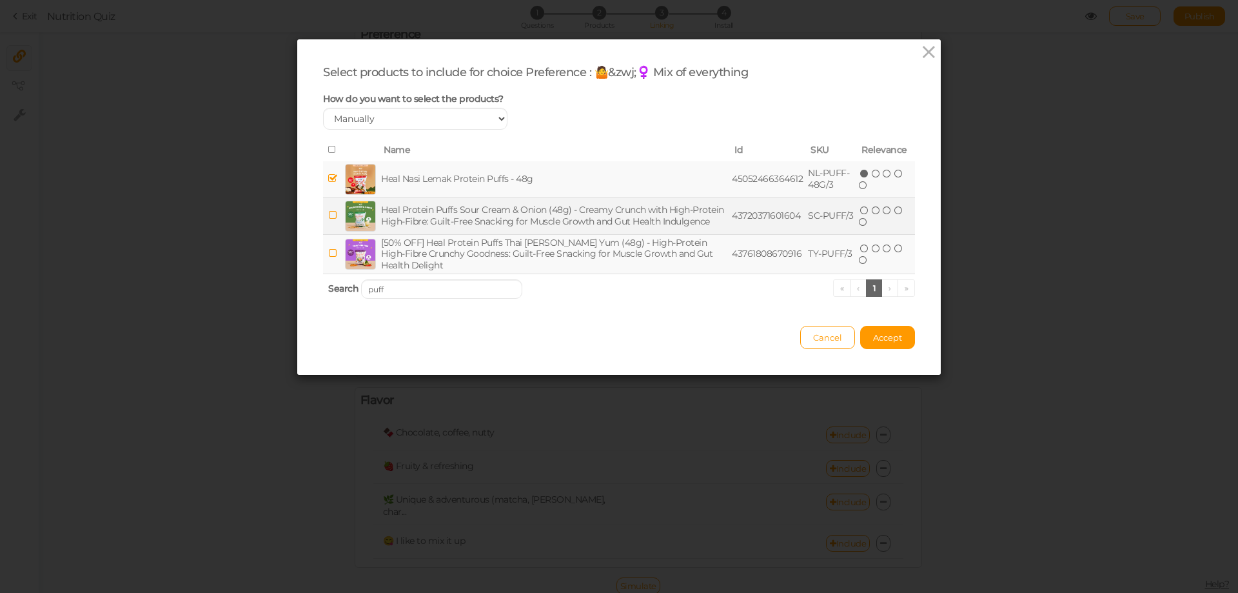
drag, startPoint x: 326, startPoint y: 211, endPoint x: 320, endPoint y: 261, distance: 50.0
click at [328, 213] on icon at bounding box center [332, 215] width 9 height 10
click at [329, 253] on icon at bounding box center [332, 253] width 9 height 10
click at [896, 339] on span "Accept" at bounding box center [887, 337] width 29 height 10
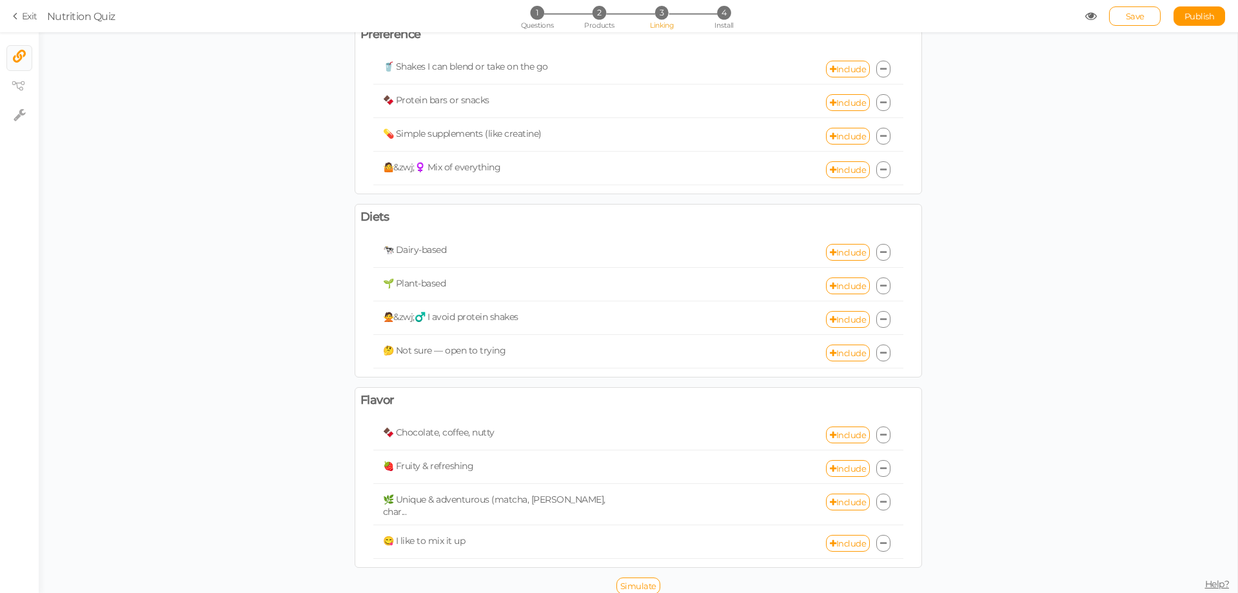
scroll to position [0, 0]
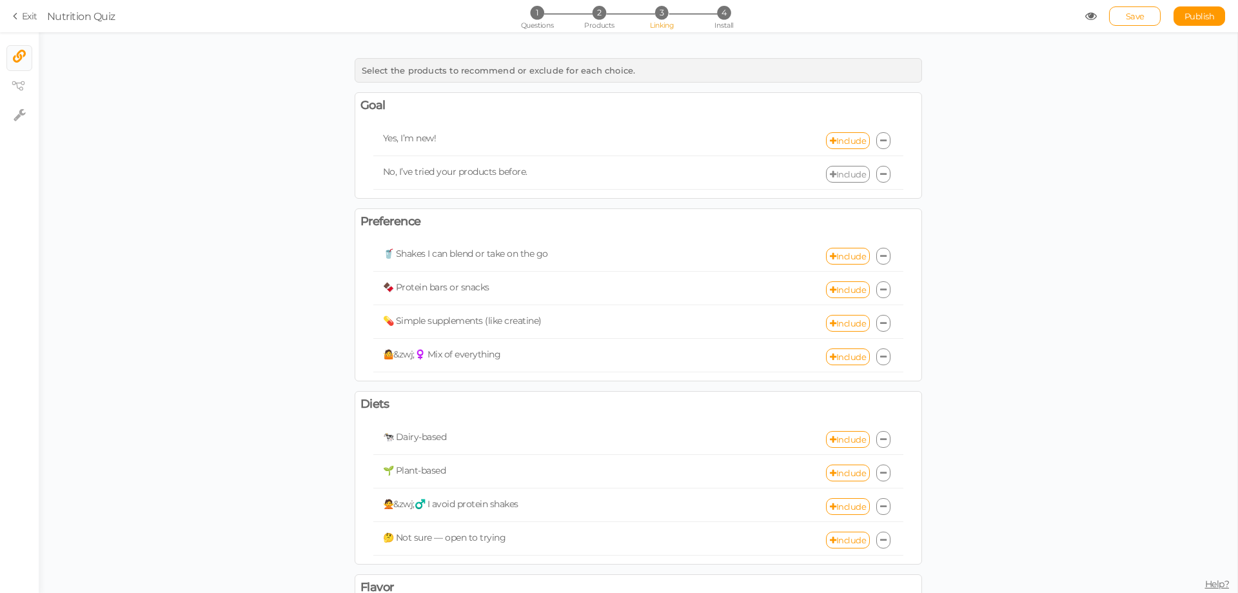
click at [829, 168] on link "Include" at bounding box center [848, 174] width 44 height 17
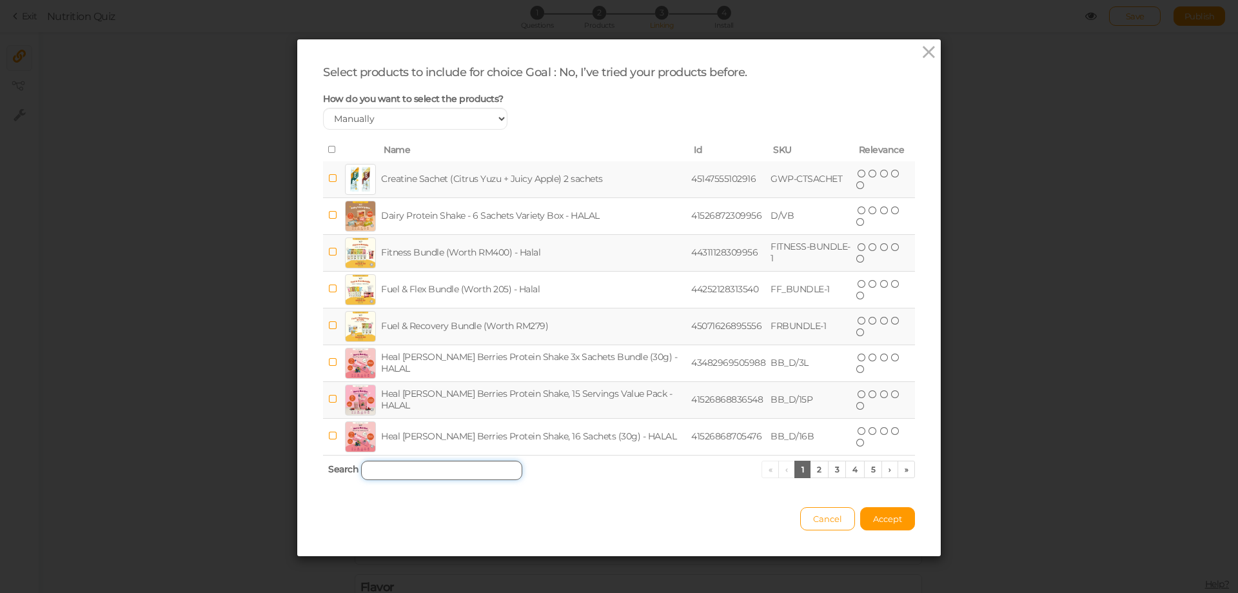
click at [419, 466] on input "search" at bounding box center [441, 469] width 161 height 19
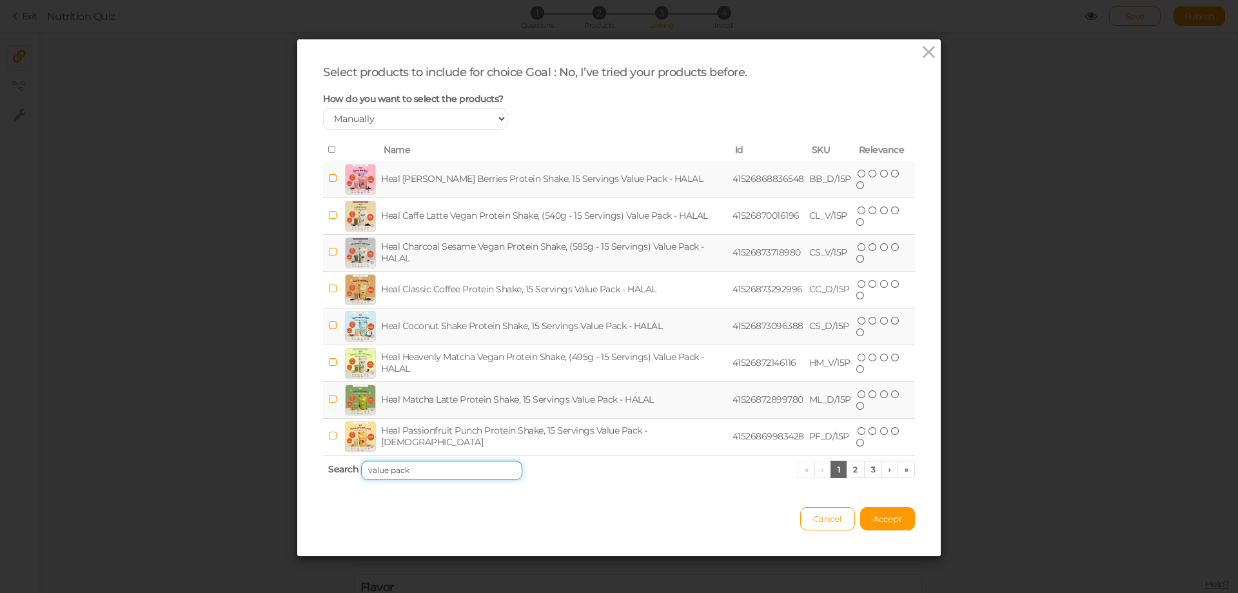
type input "value pack"
click at [328, 148] on icon at bounding box center [332, 149] width 9 height 9
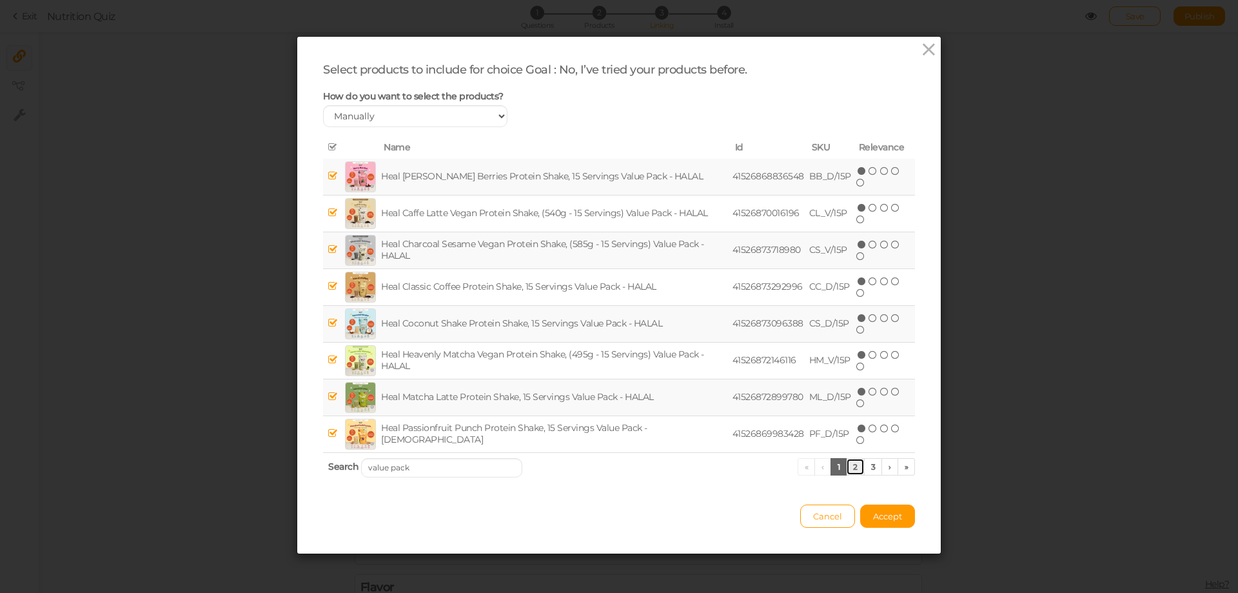
click at [848, 466] on link "2" at bounding box center [855, 466] width 19 height 17
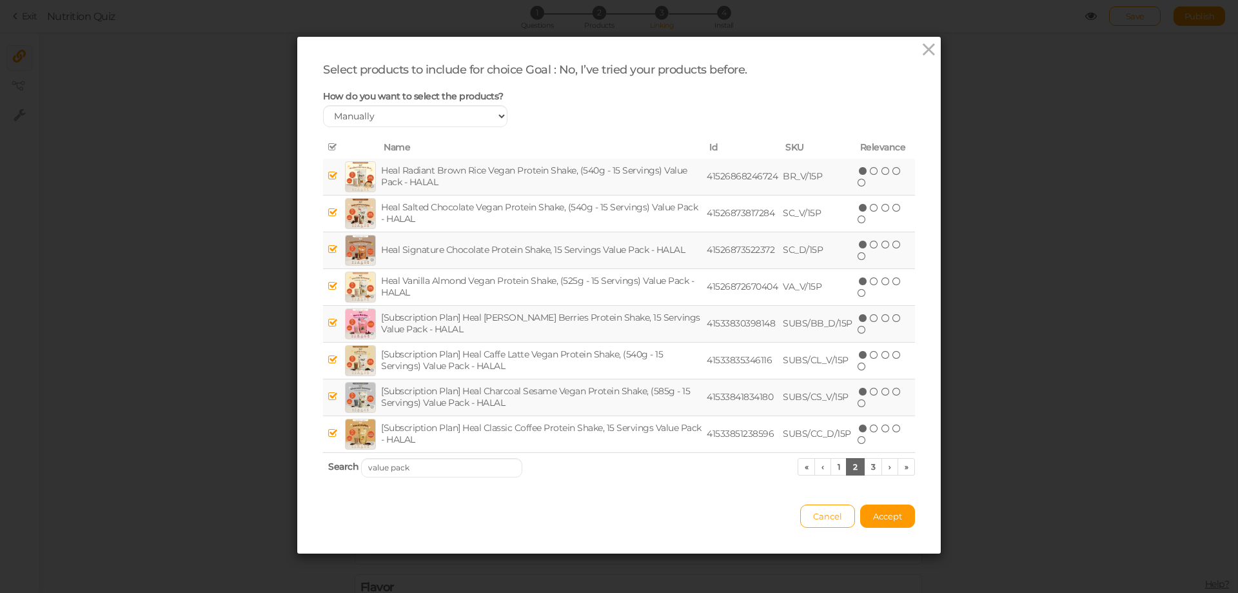
click at [328, 323] on icon at bounding box center [332, 323] width 9 height 10
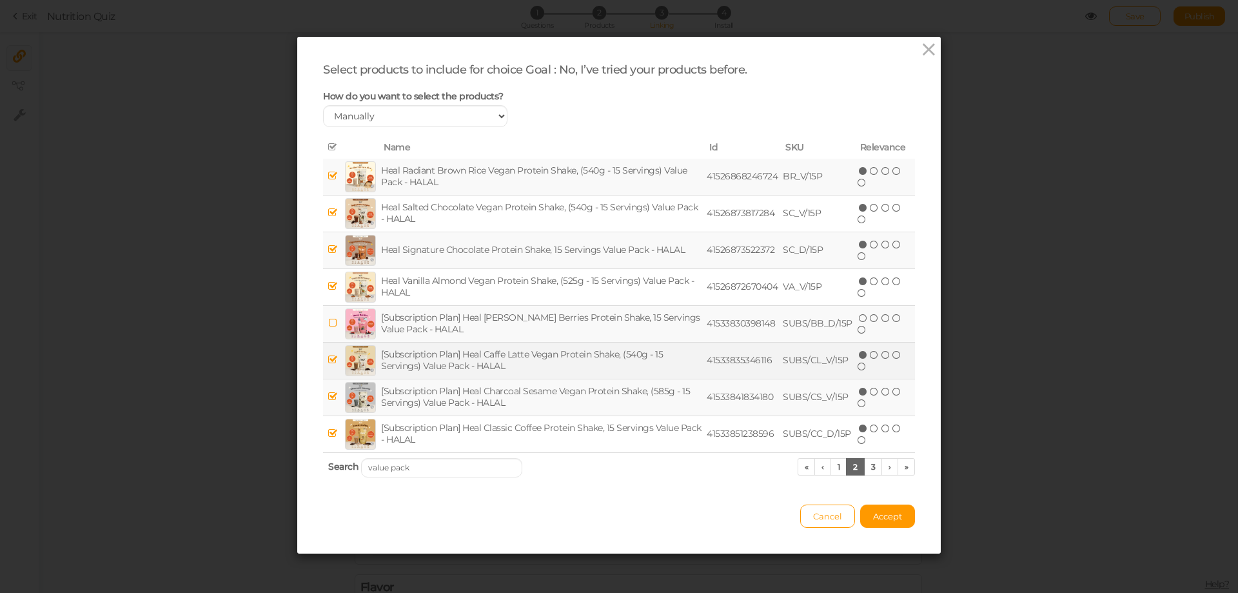
click at [328, 355] on icon at bounding box center [332, 360] width 9 height 10
click at [331, 393] on icon at bounding box center [332, 396] width 9 height 10
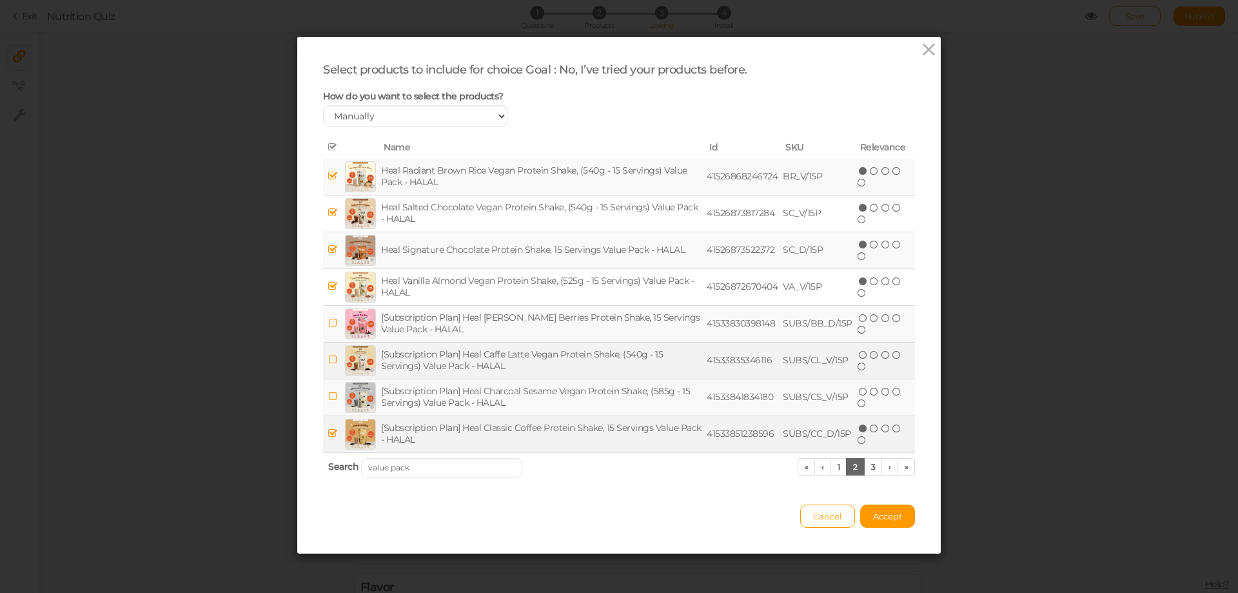
click at [328, 433] on icon at bounding box center [332, 433] width 9 height 10
click at [864, 468] on link "3" at bounding box center [873, 466] width 19 height 17
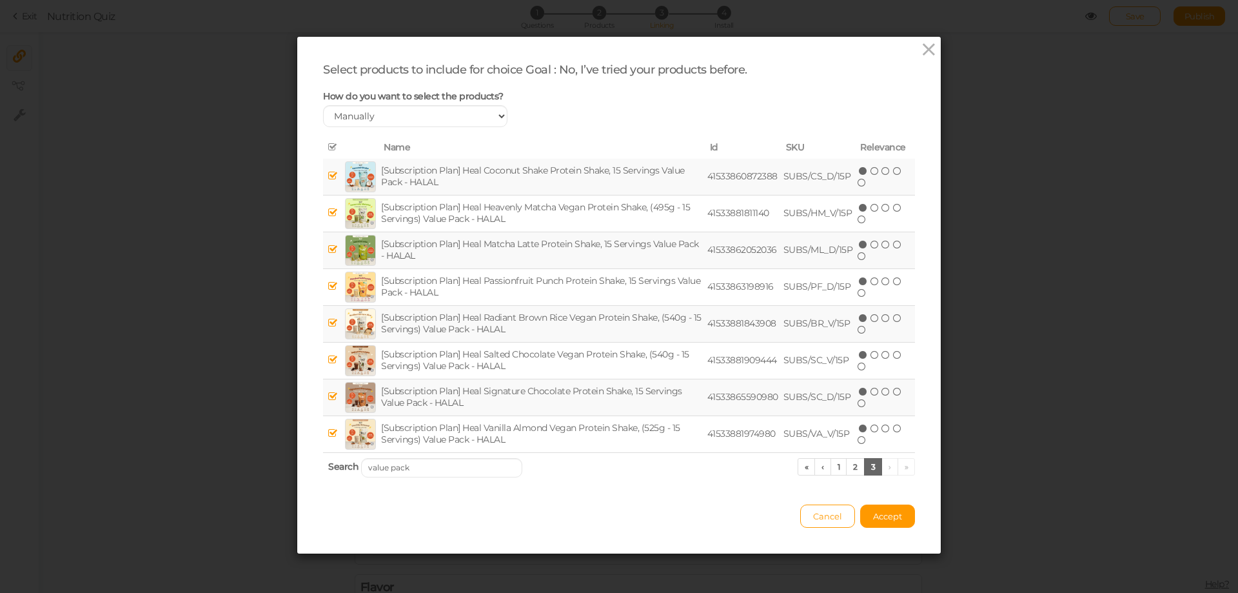
click at [328, 146] on icon at bounding box center [332, 147] width 9 height 9
drag, startPoint x: 887, startPoint y: 519, endPoint x: 875, endPoint y: 518, distance: 11.7
click at [886, 519] on span "Accept" at bounding box center [887, 516] width 29 height 10
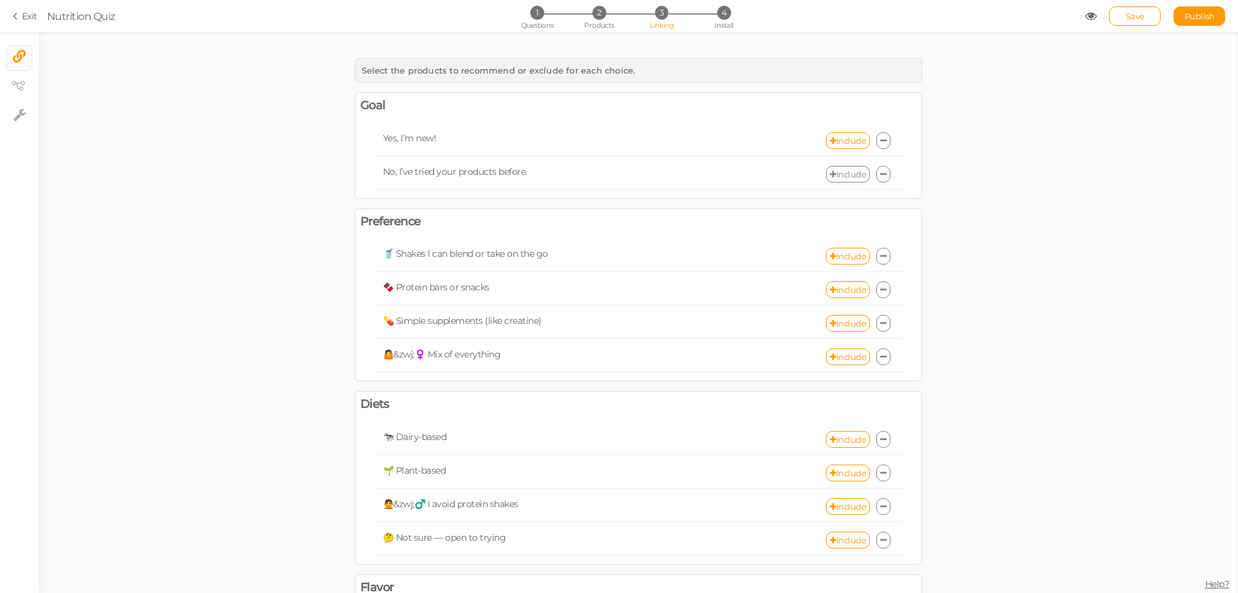
click at [833, 172] on link "Include" at bounding box center [848, 174] width 44 height 17
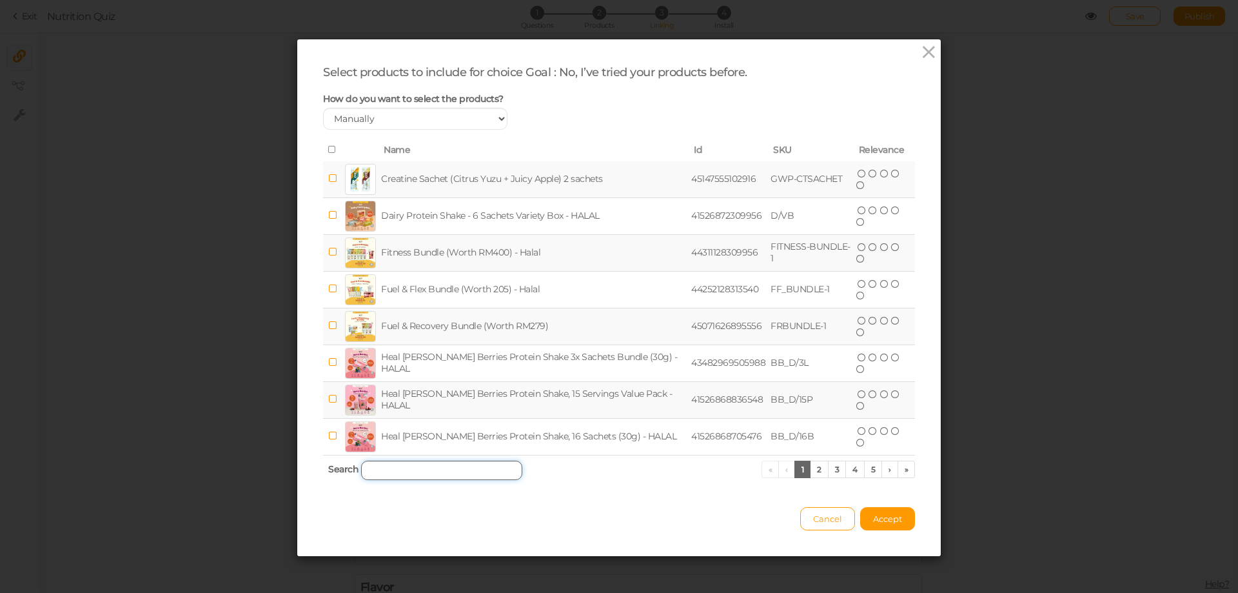
click at [424, 469] on input "search" at bounding box center [441, 469] width 161 height 19
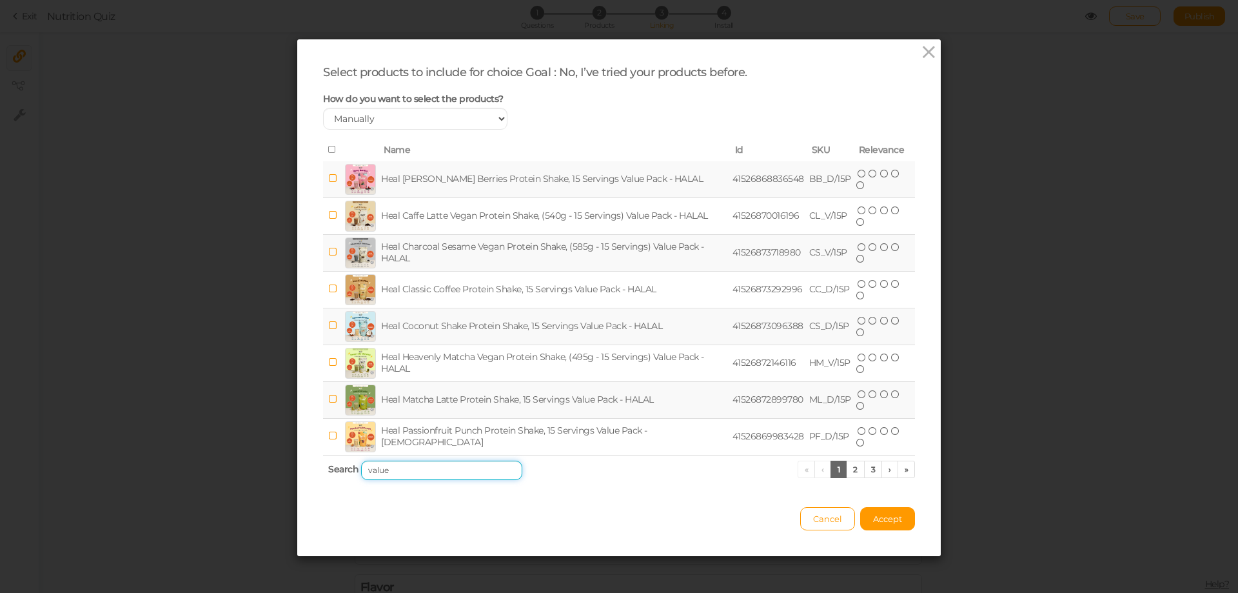
type input "value"
click at [328, 180] on icon at bounding box center [332, 178] width 9 height 10
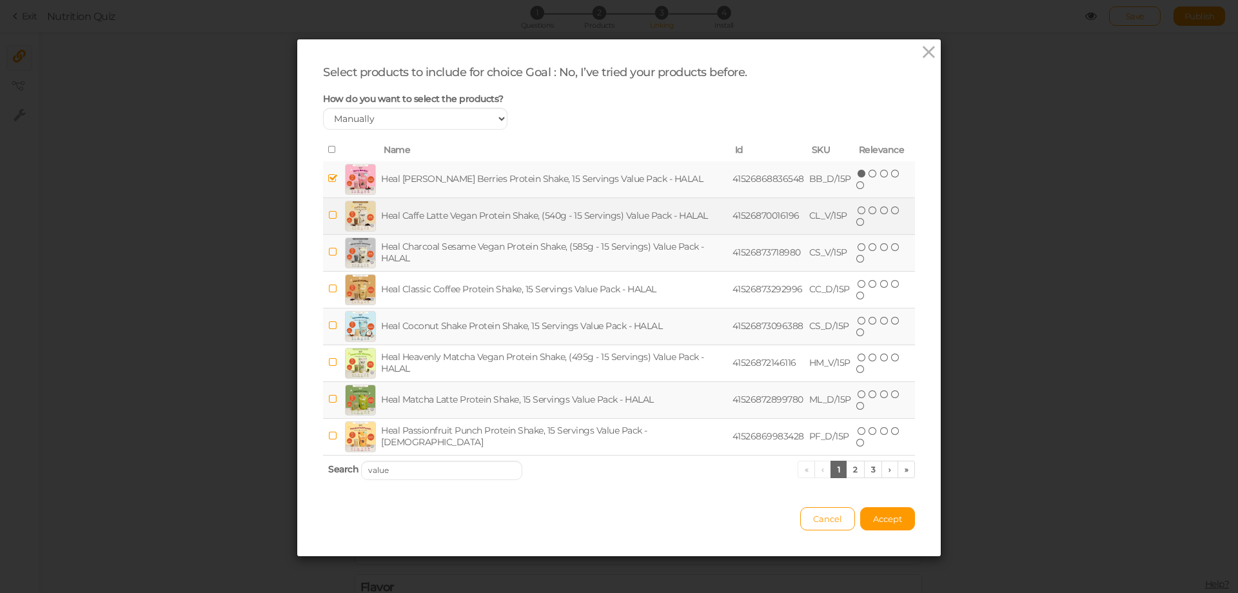
click at [329, 208] on td at bounding box center [332, 215] width 19 height 37
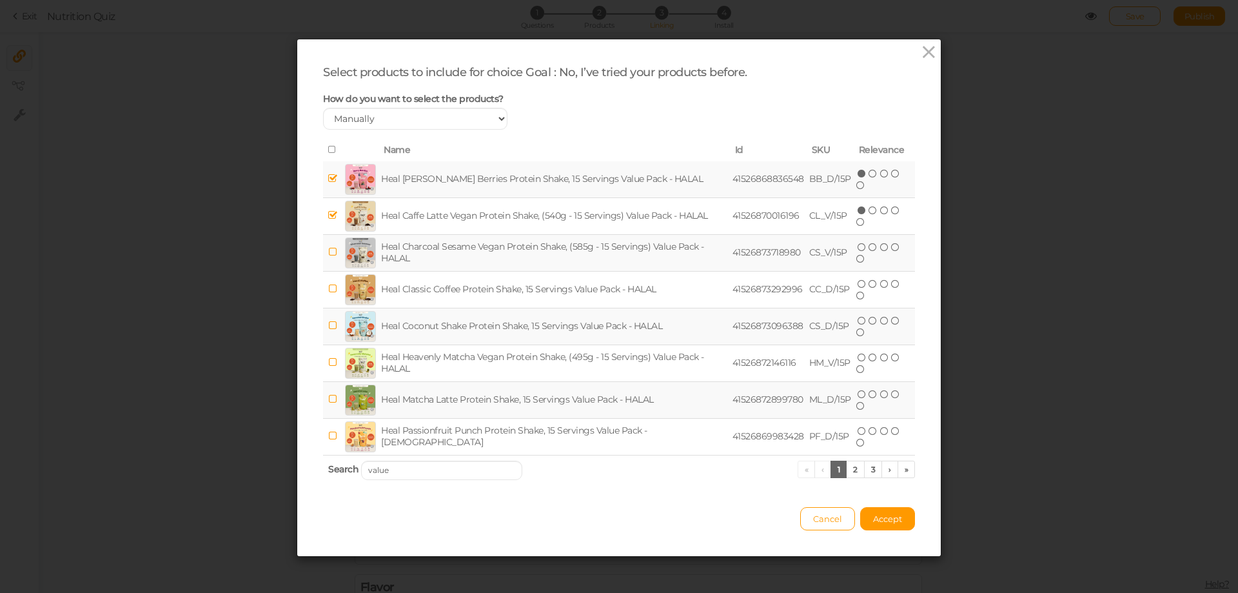
click at [328, 250] on icon at bounding box center [332, 252] width 9 height 10
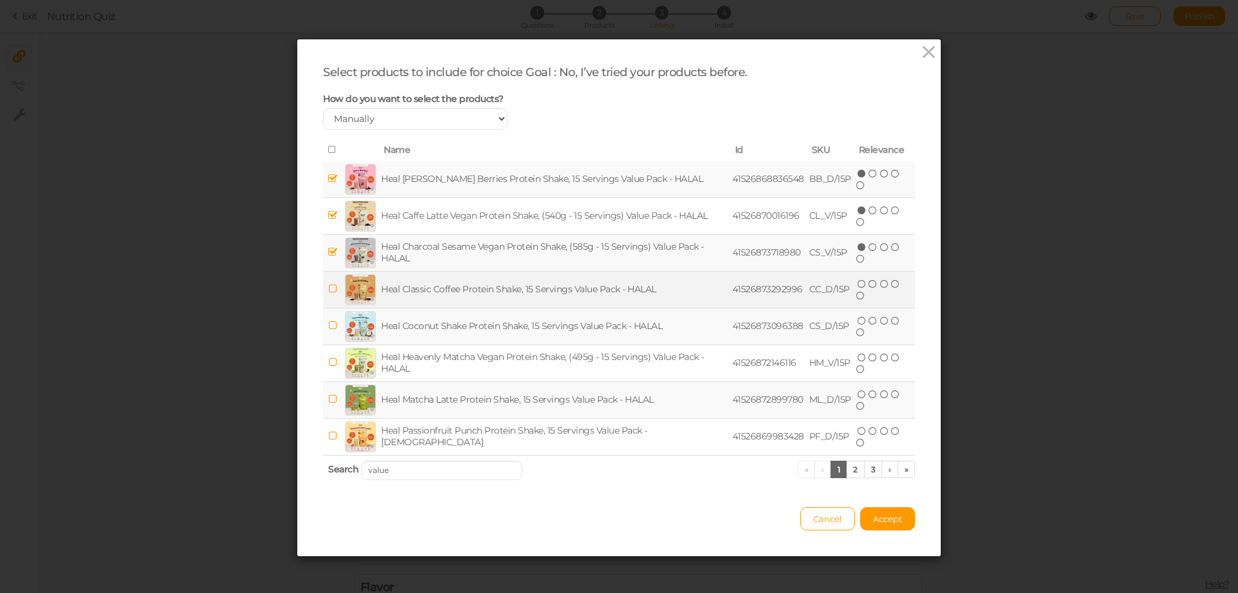
click at [323, 286] on td at bounding box center [332, 289] width 19 height 37
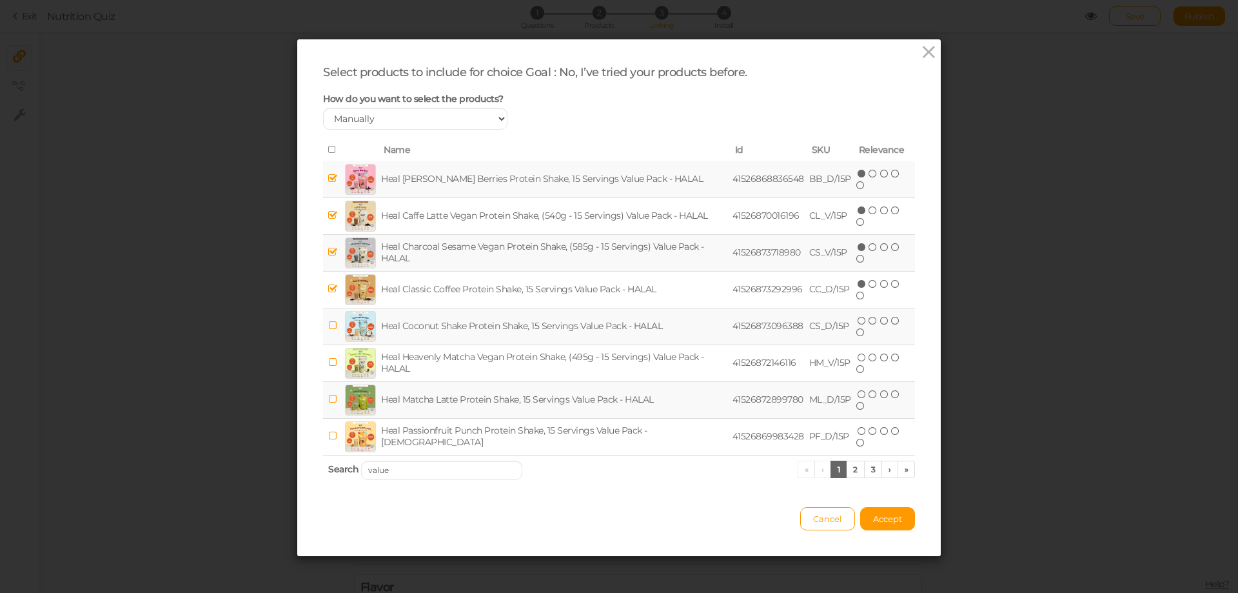
click at [328, 327] on icon at bounding box center [332, 325] width 9 height 10
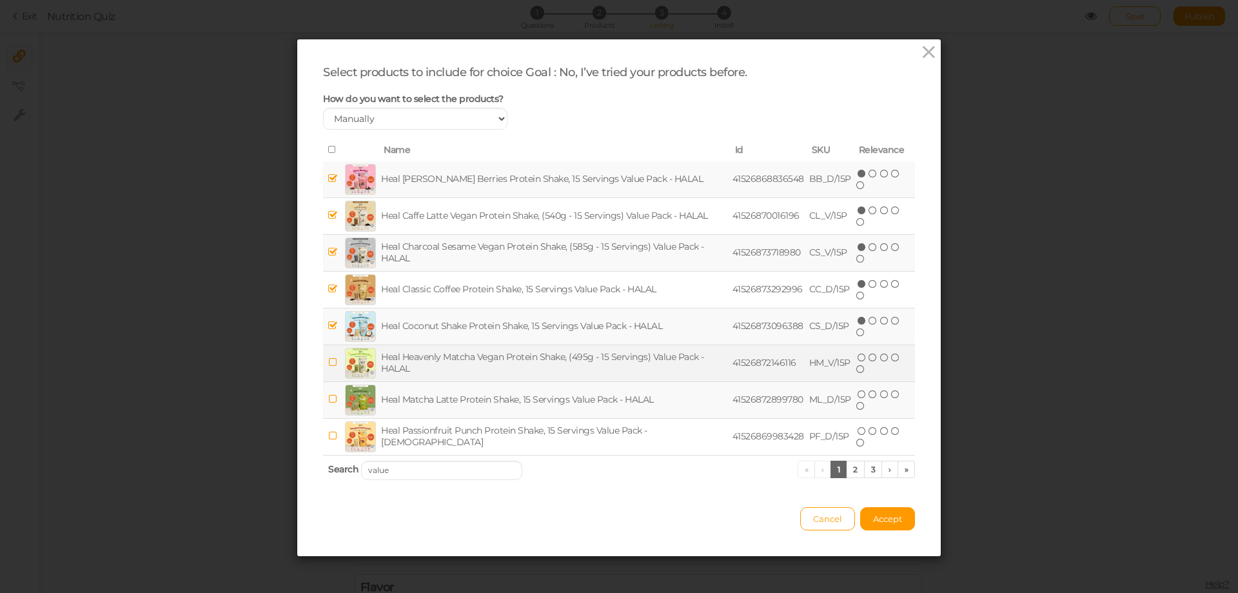
click at [328, 364] on icon at bounding box center [332, 362] width 9 height 10
click at [328, 403] on icon at bounding box center [332, 399] width 9 height 10
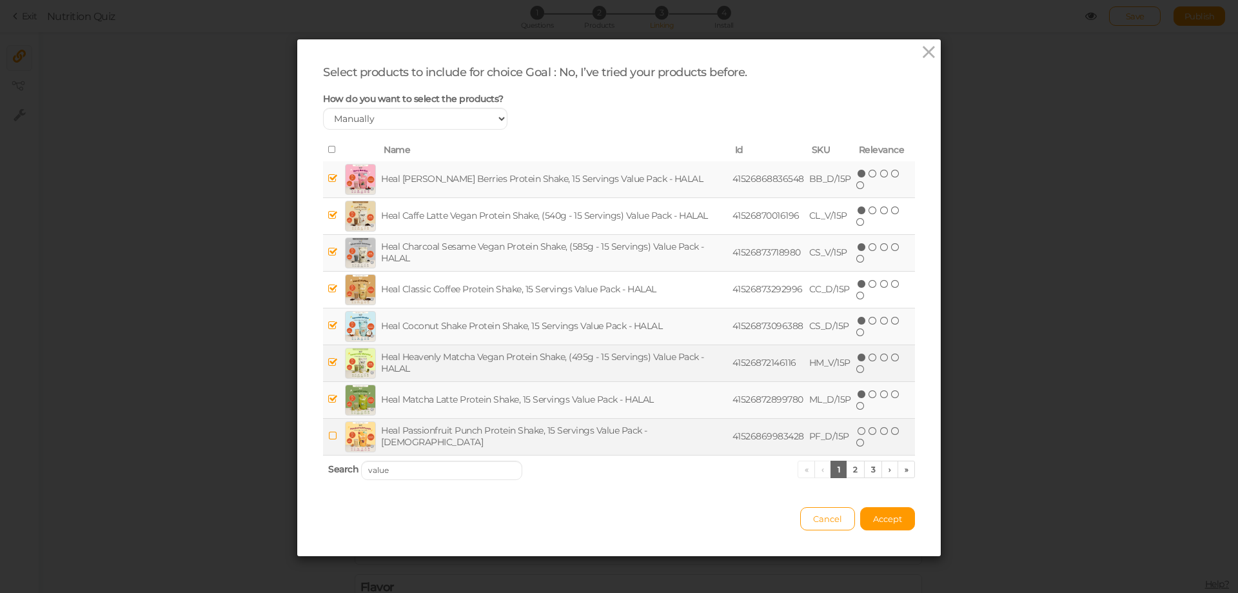
click at [328, 430] on span at bounding box center [332, 435] width 9 height 12
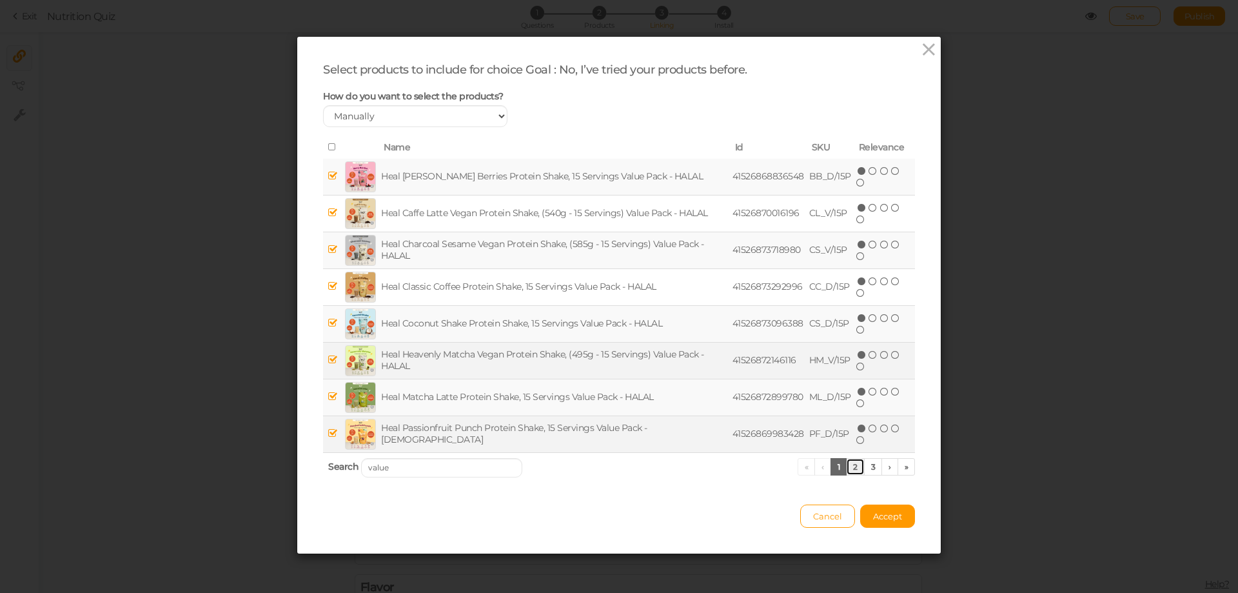
click at [846, 468] on link "2" at bounding box center [855, 466] width 19 height 17
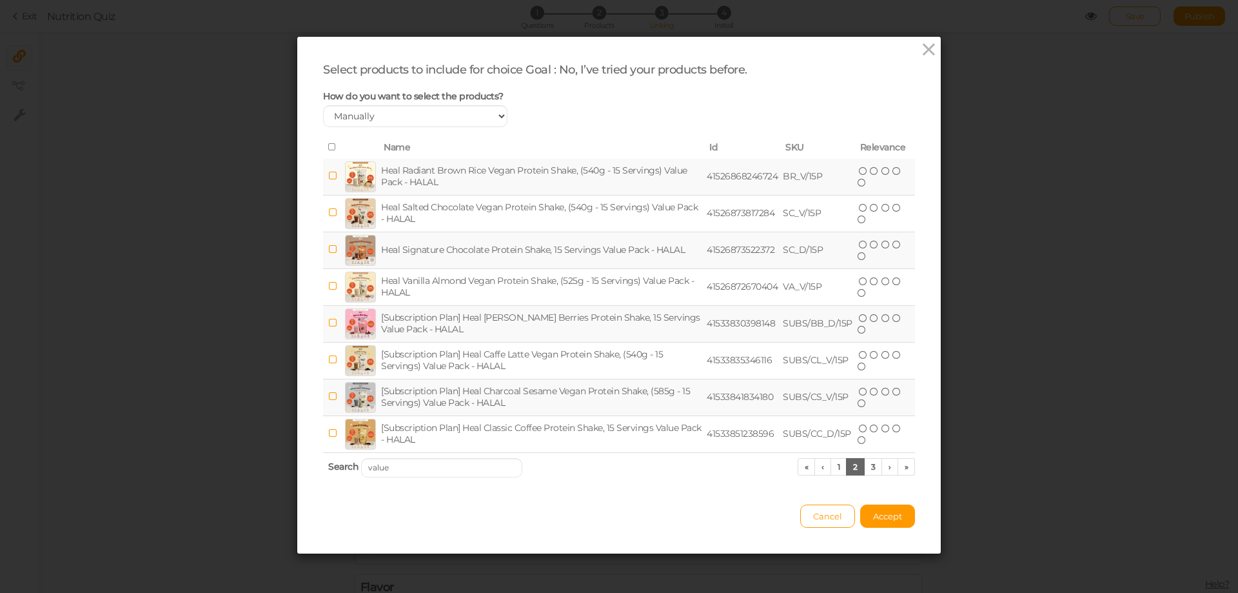
click at [328, 174] on icon at bounding box center [332, 176] width 9 height 10
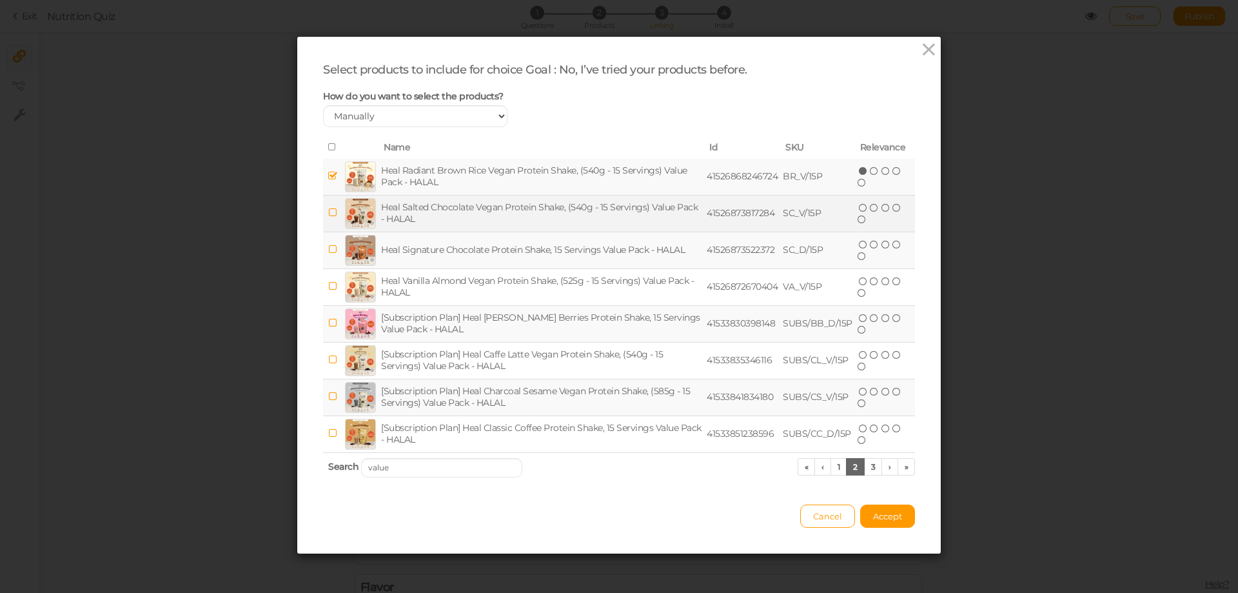
drag, startPoint x: 329, startPoint y: 208, endPoint x: 327, endPoint y: 222, distance: 14.3
click at [329, 208] on icon at bounding box center [332, 213] width 9 height 10
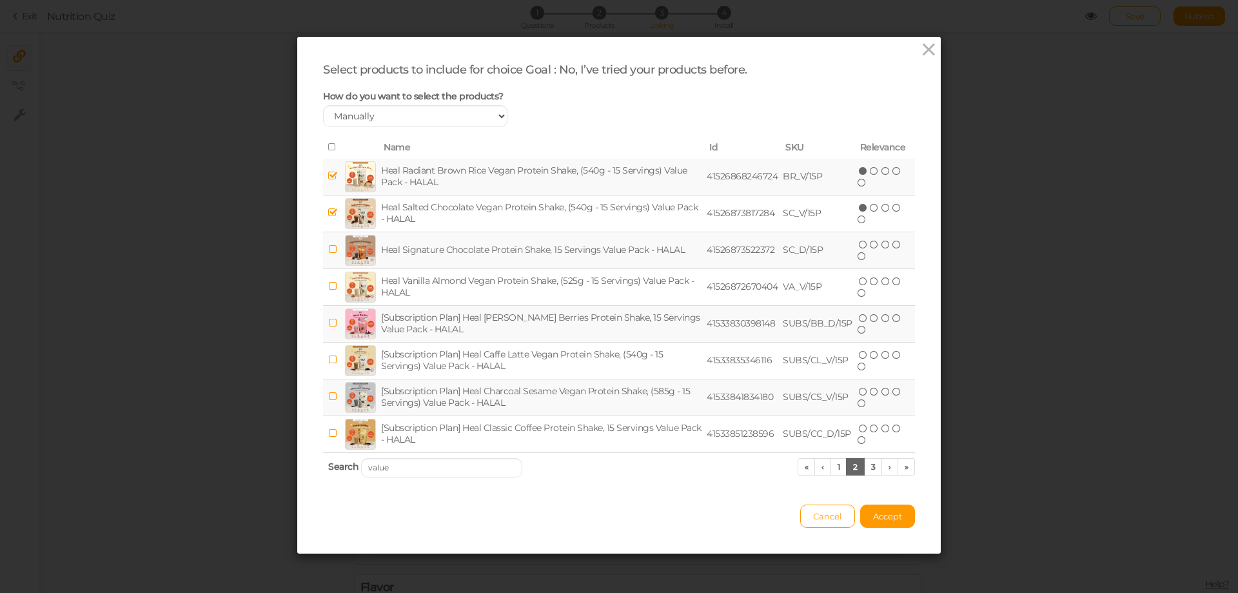
click at [329, 250] on icon at bounding box center [332, 249] width 9 height 10
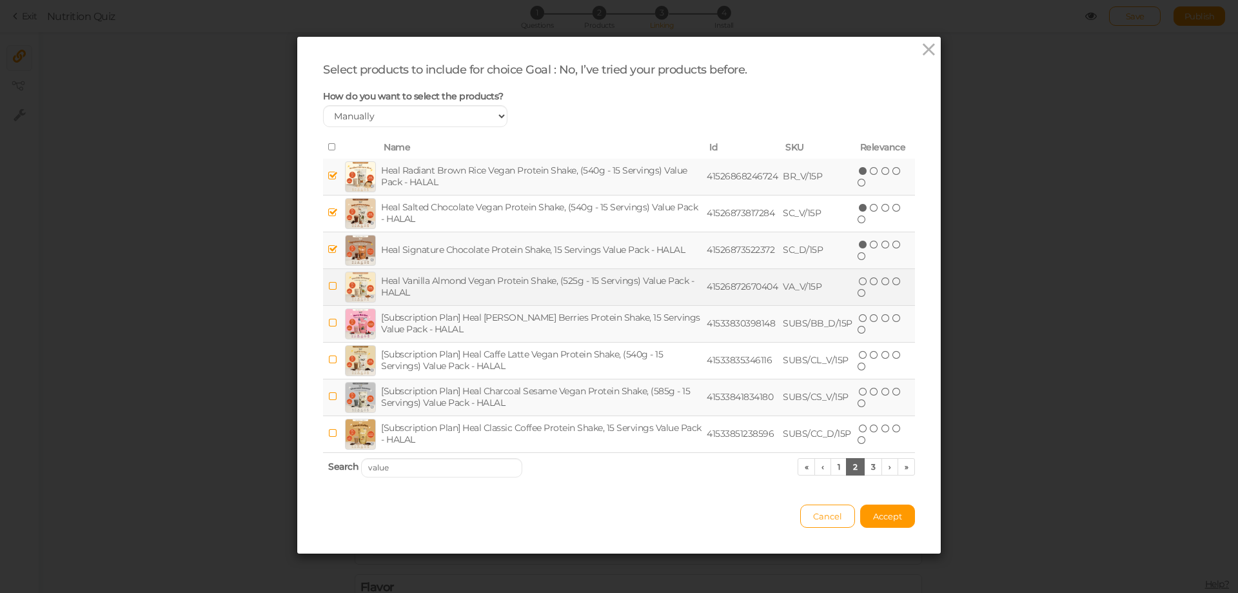
click at [323, 278] on td at bounding box center [332, 286] width 19 height 37
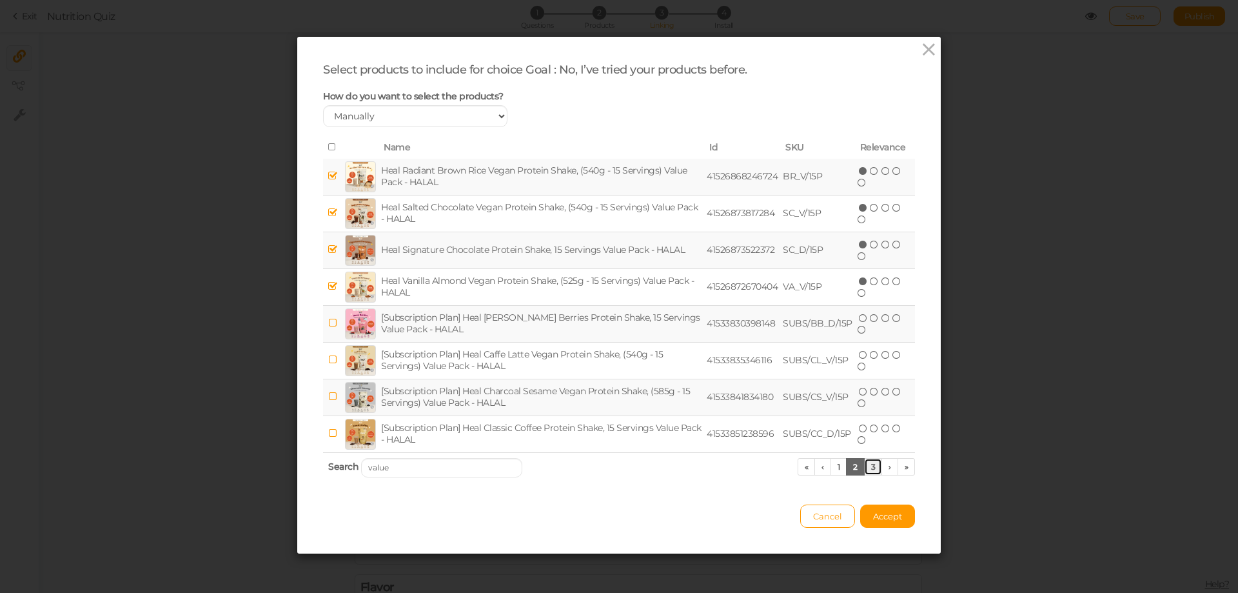
click at [864, 464] on link "3" at bounding box center [873, 466] width 19 height 17
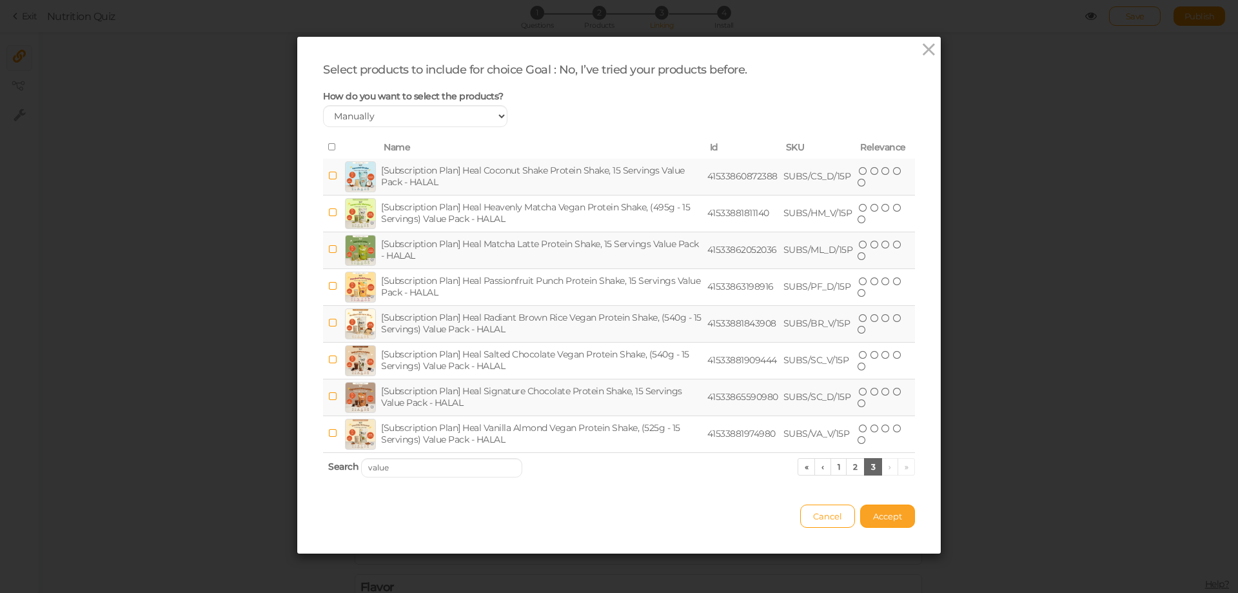
click at [894, 521] on button "Accept" at bounding box center [887, 515] width 55 height 23
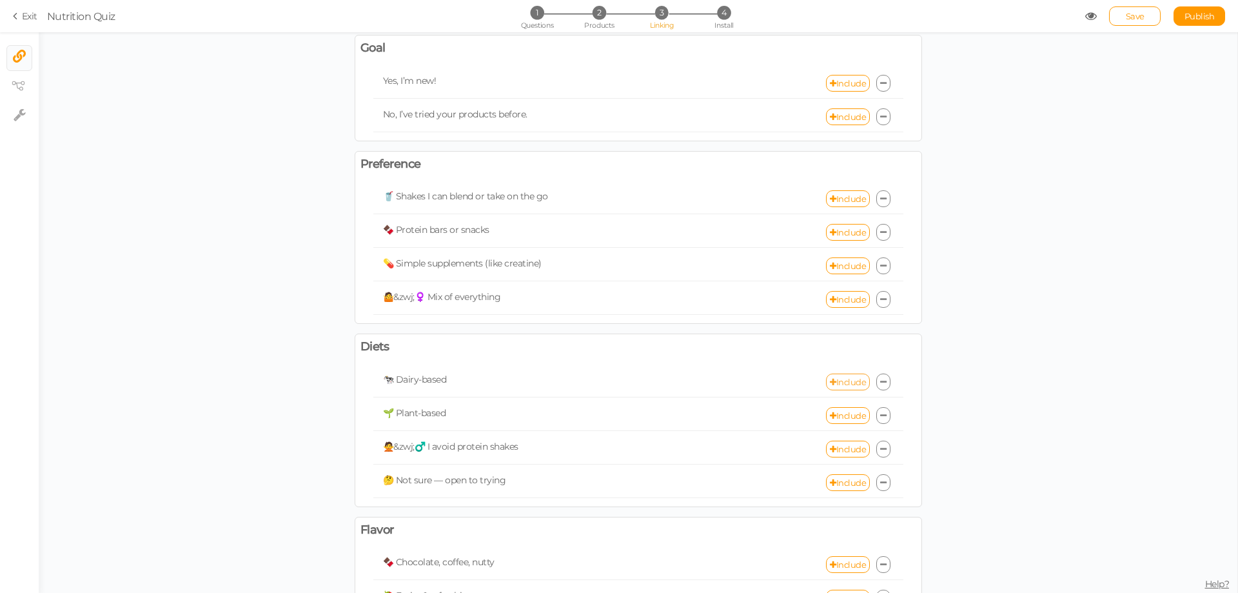
scroll to position [0, 0]
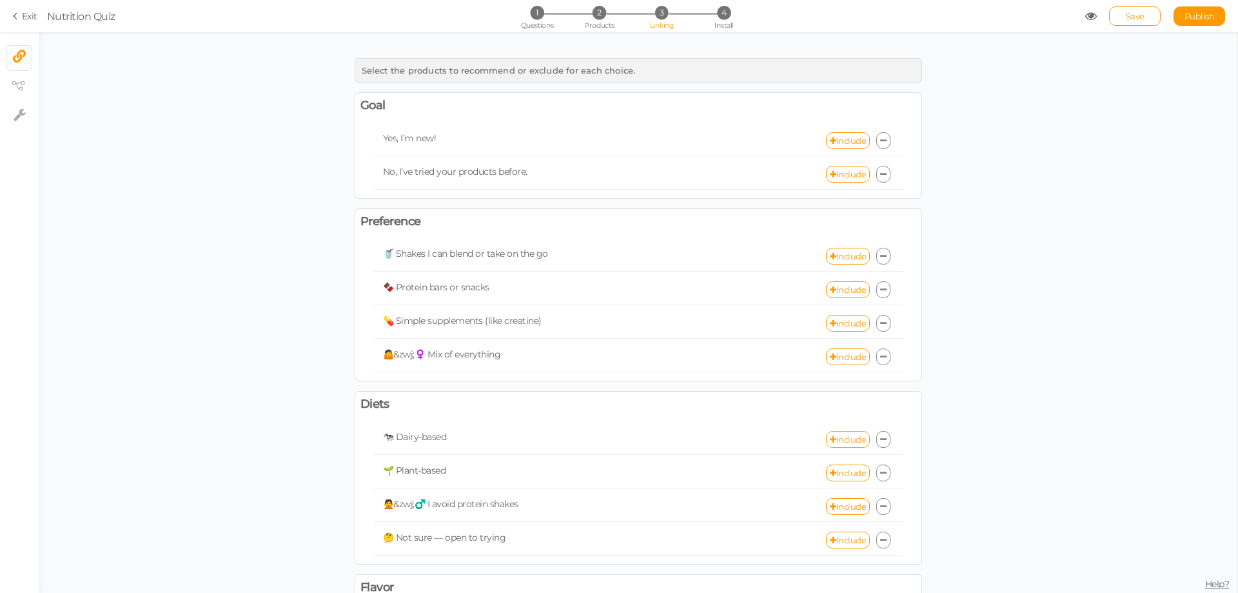
click at [840, 442] on link "Include" at bounding box center [848, 439] width 44 height 17
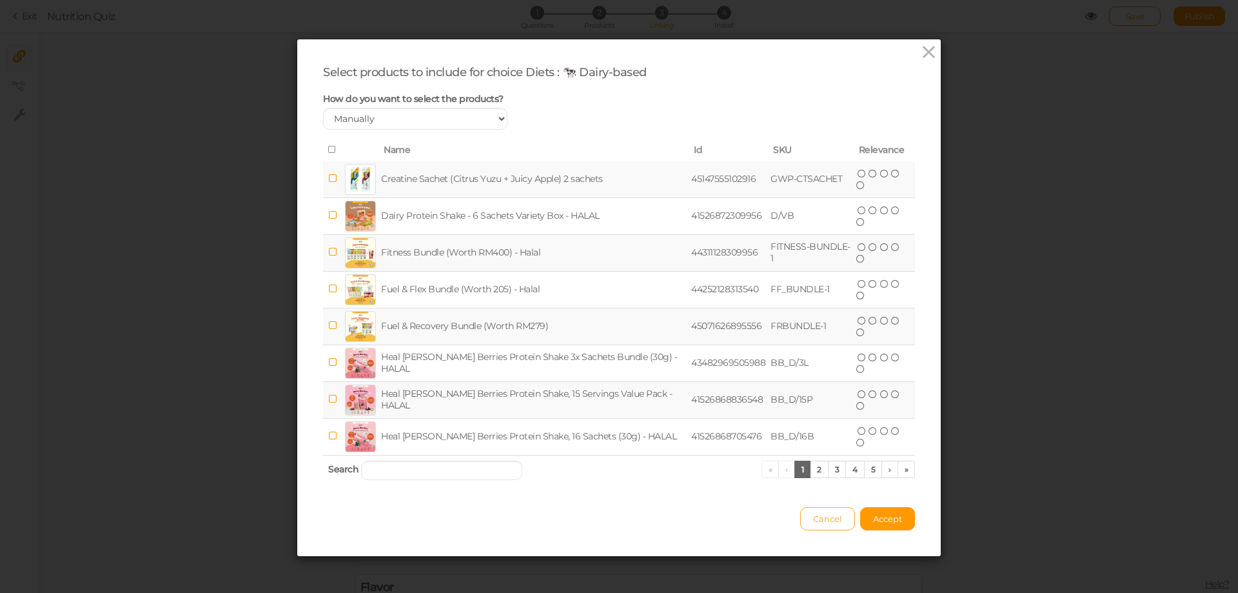
click at [832, 519] on span "Cancel" at bounding box center [827, 518] width 29 height 10
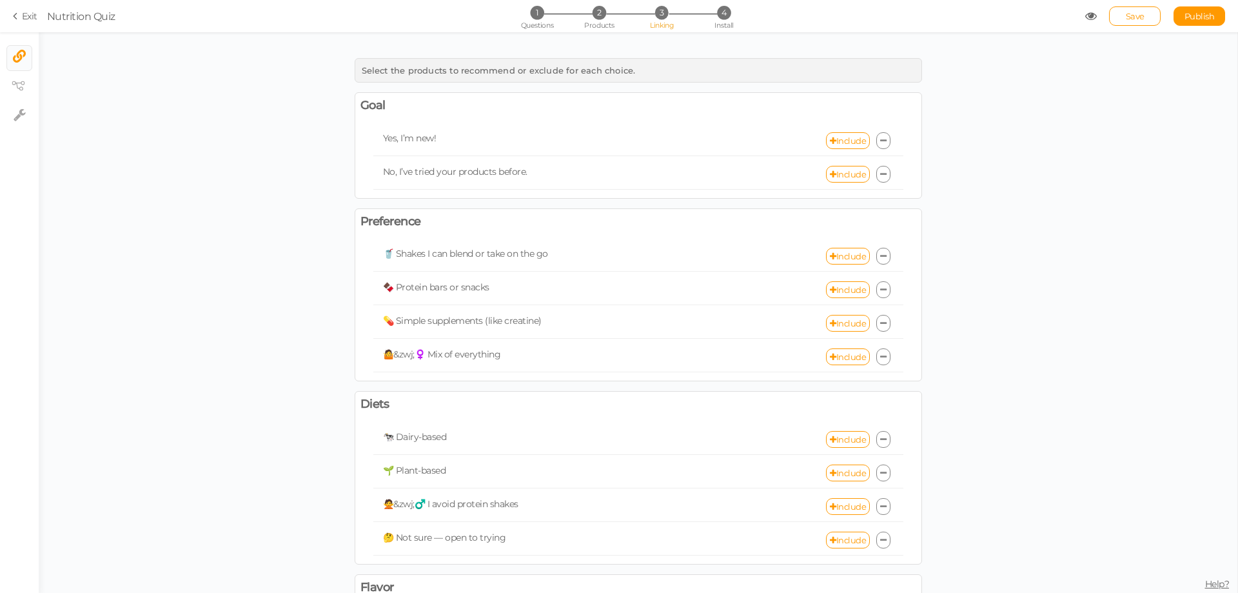
click at [880, 440] on icon at bounding box center [883, 439] width 6 height 8
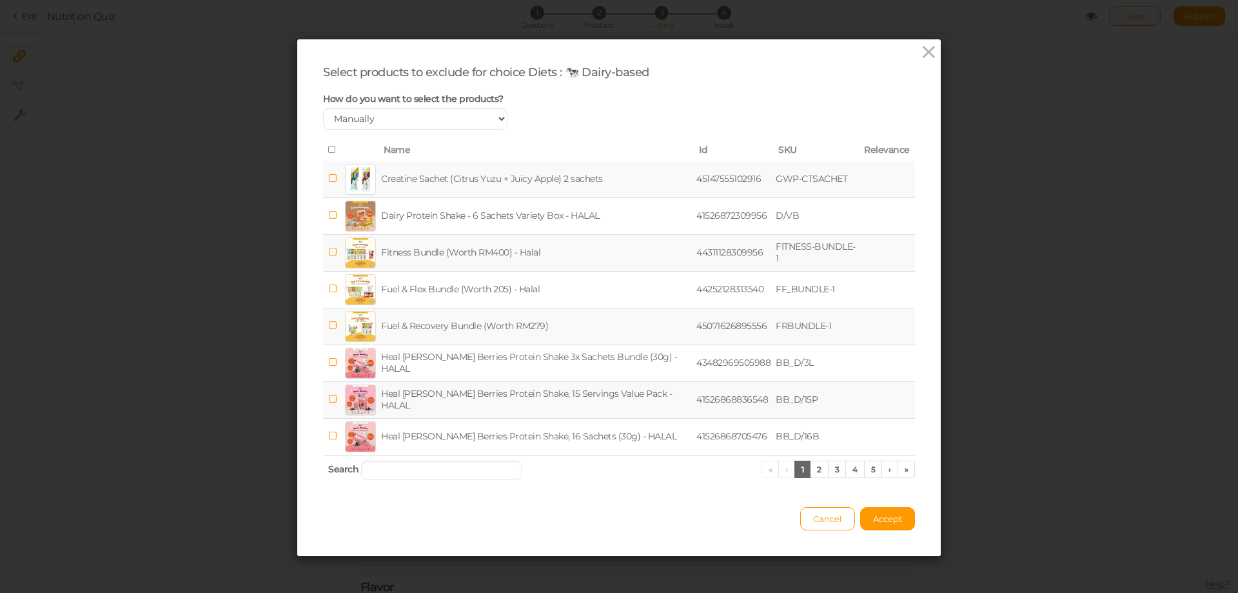
scroll to position [3, 0]
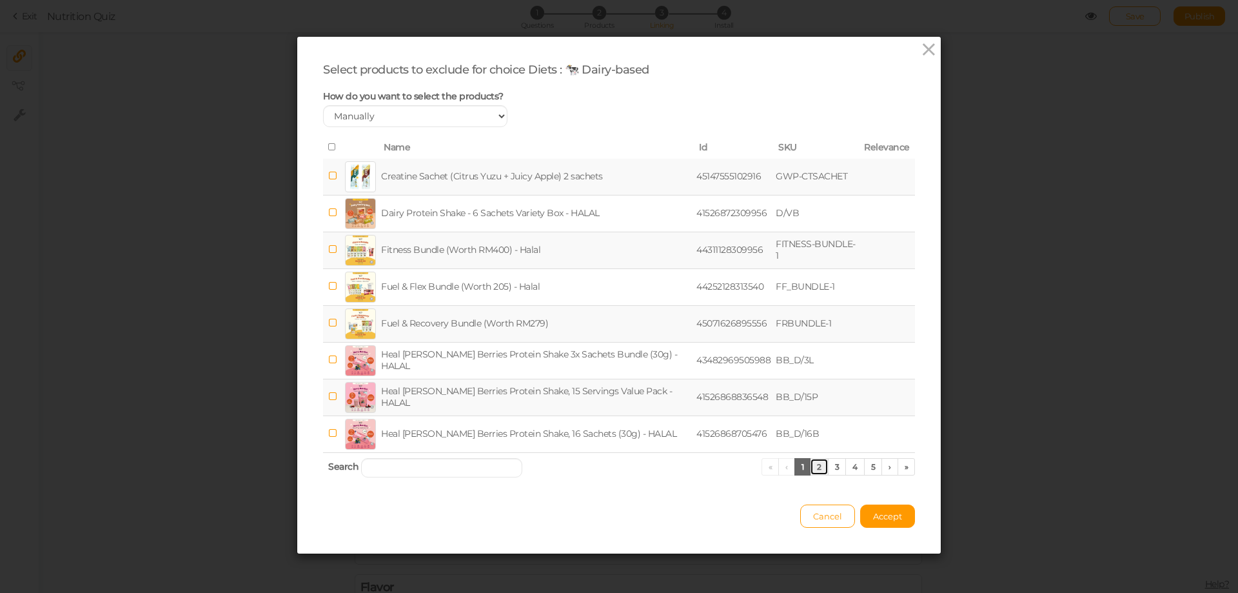
click at [810, 470] on link "2" at bounding box center [819, 466] width 19 height 17
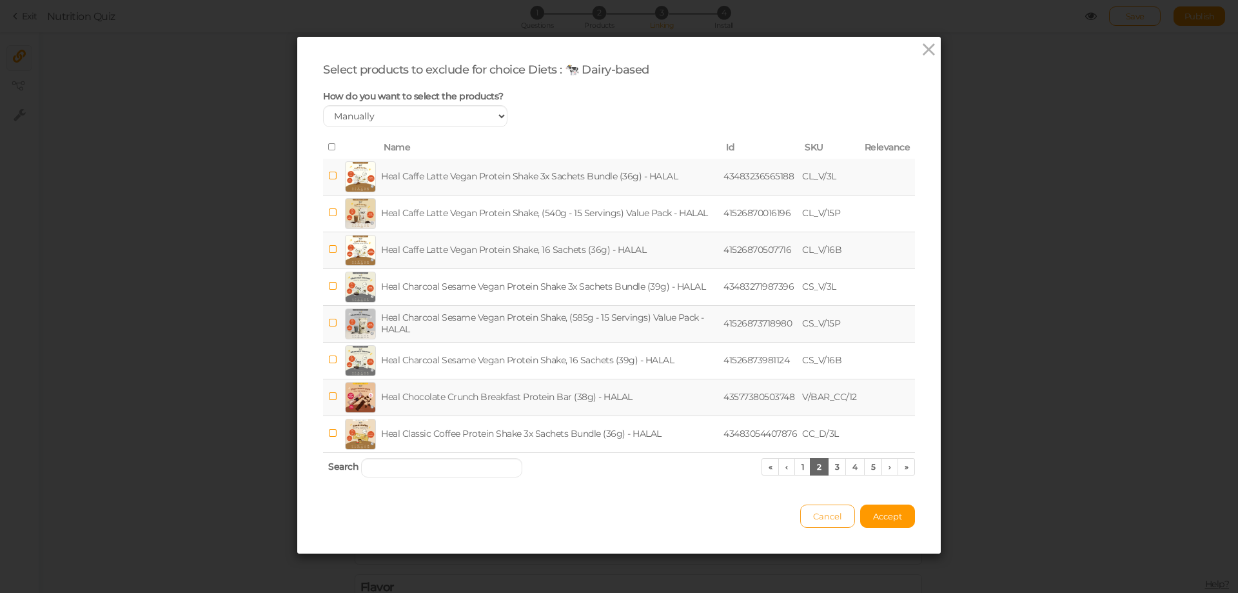
click at [814, 513] on span "Cancel" at bounding box center [827, 516] width 29 height 10
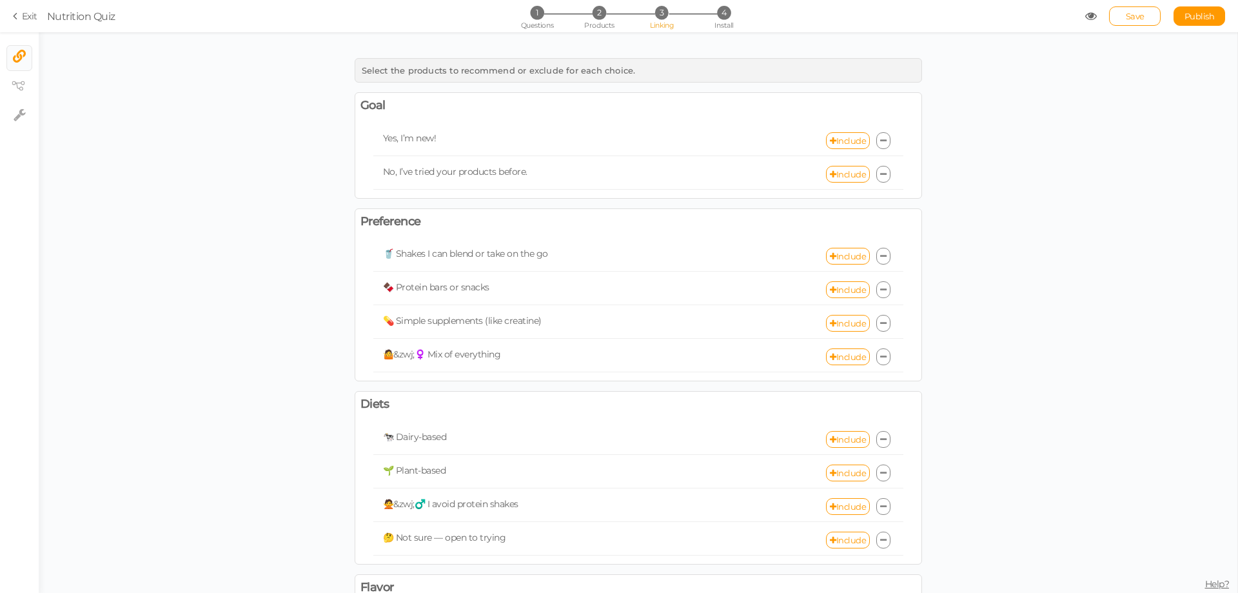
click at [880, 440] on icon at bounding box center [883, 439] width 6 height 8
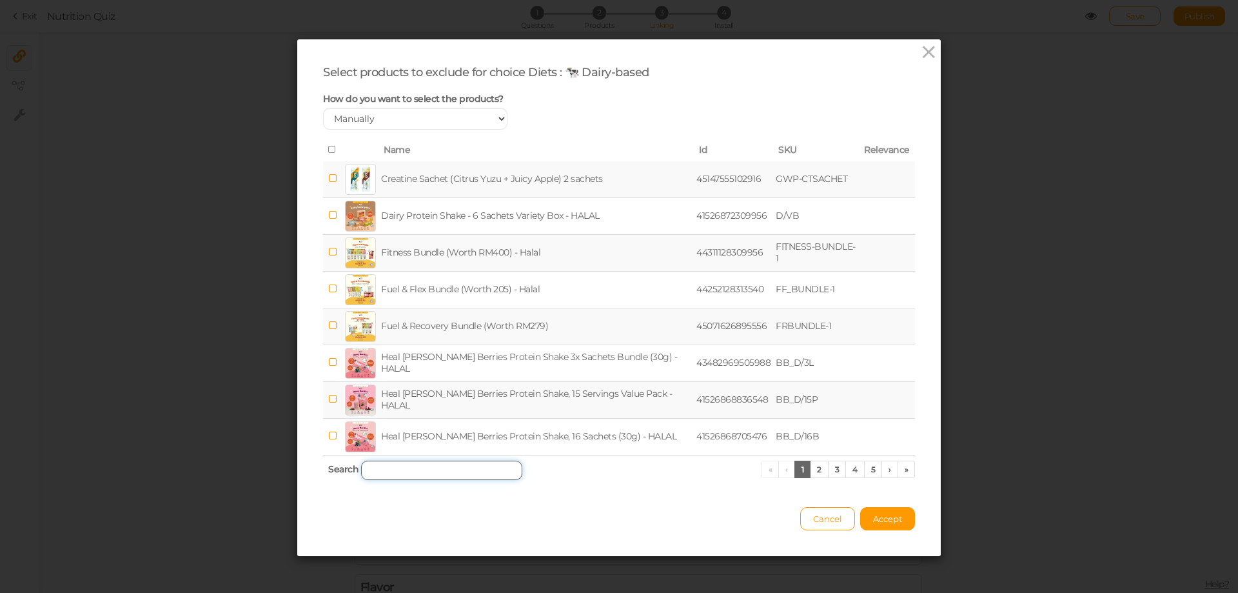
click at [383, 474] on input "search" at bounding box center [441, 469] width 161 height 19
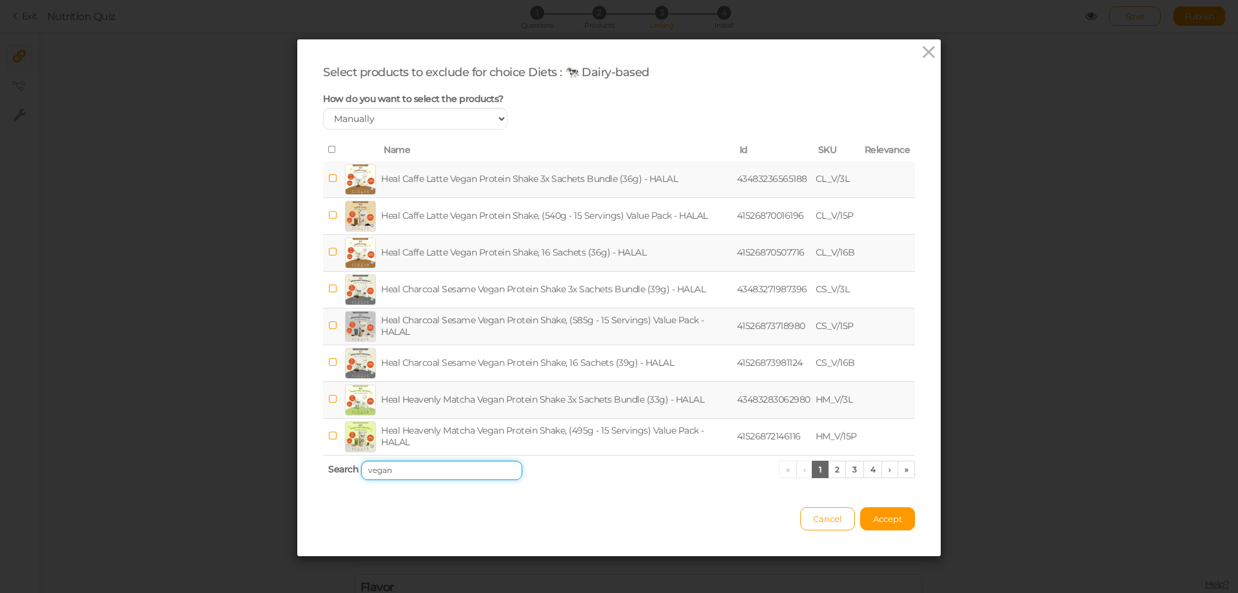
type input "vegan"
click at [328, 147] on icon at bounding box center [332, 149] width 9 height 9
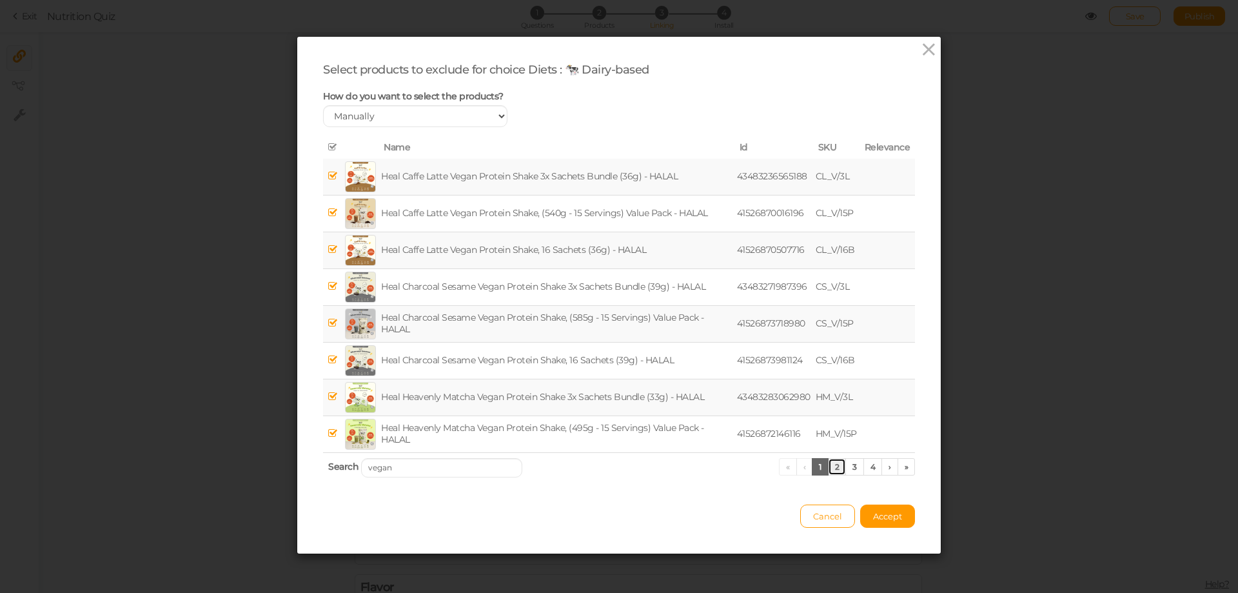
click at [839, 473] on link "2" at bounding box center [837, 466] width 19 height 17
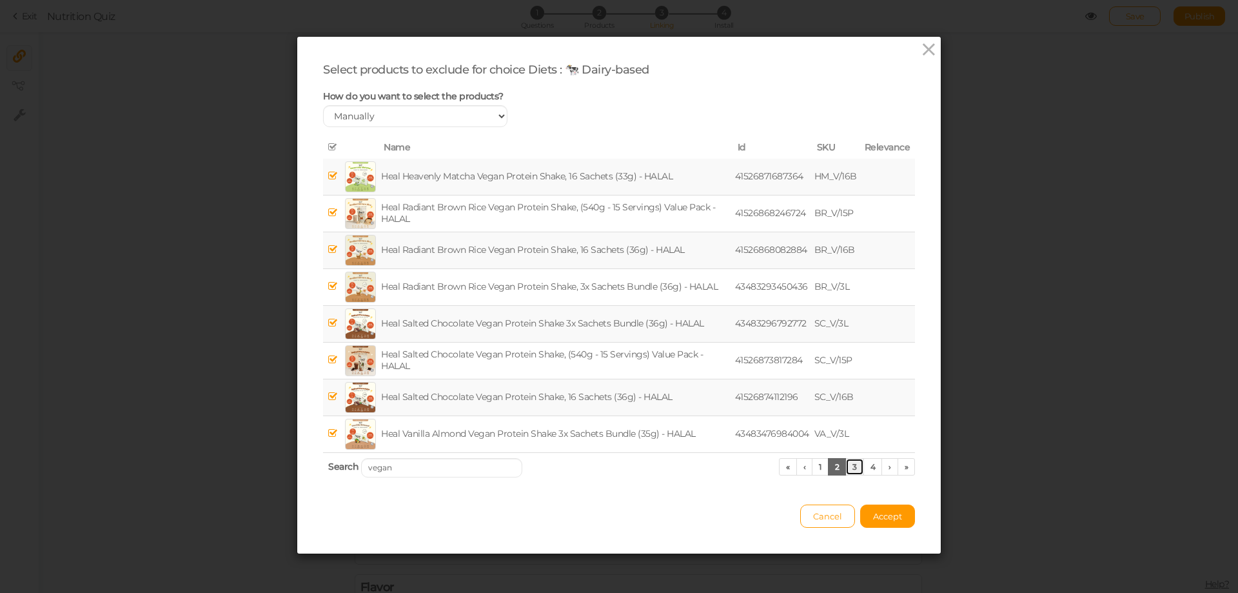
click at [854, 458] on link "3" at bounding box center [854, 466] width 19 height 17
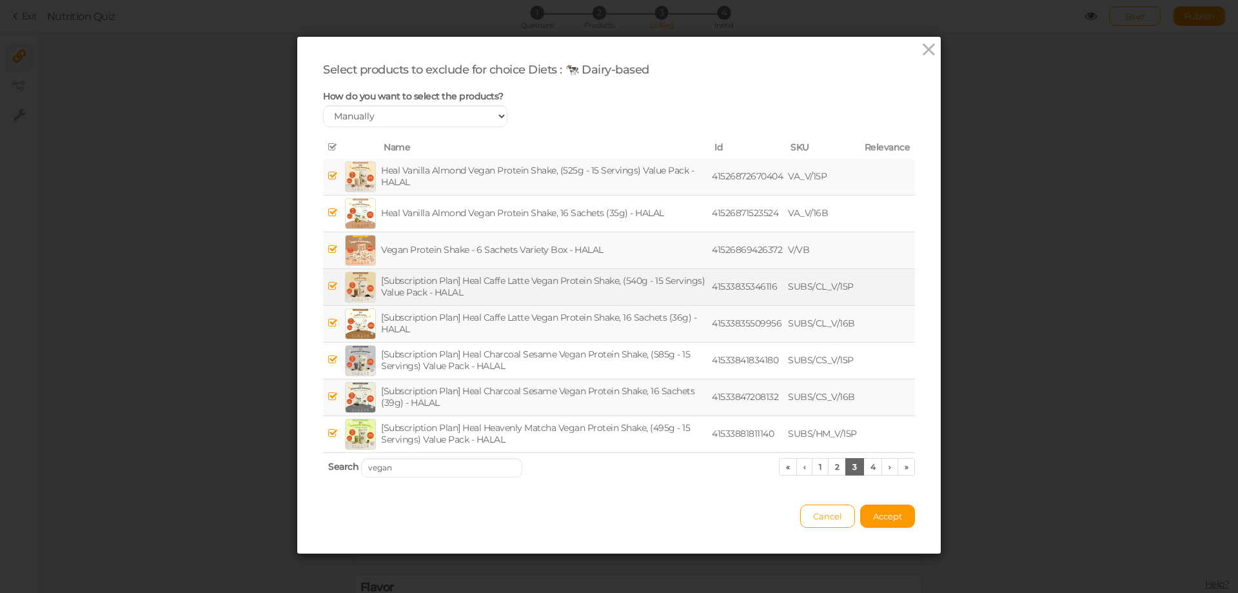
click at [329, 284] on icon at bounding box center [332, 286] width 9 height 10
click at [867, 464] on link "4" at bounding box center [872, 466] width 19 height 17
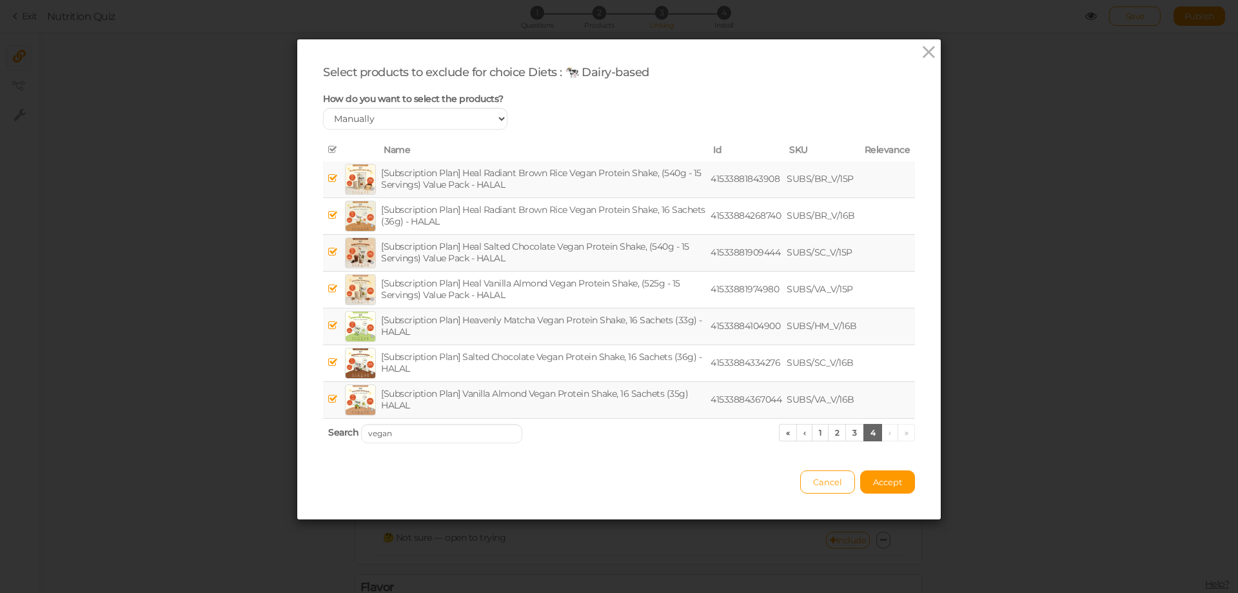
scroll to position [0, 0]
click at [880, 482] on span "Accept" at bounding box center [887, 482] width 29 height 10
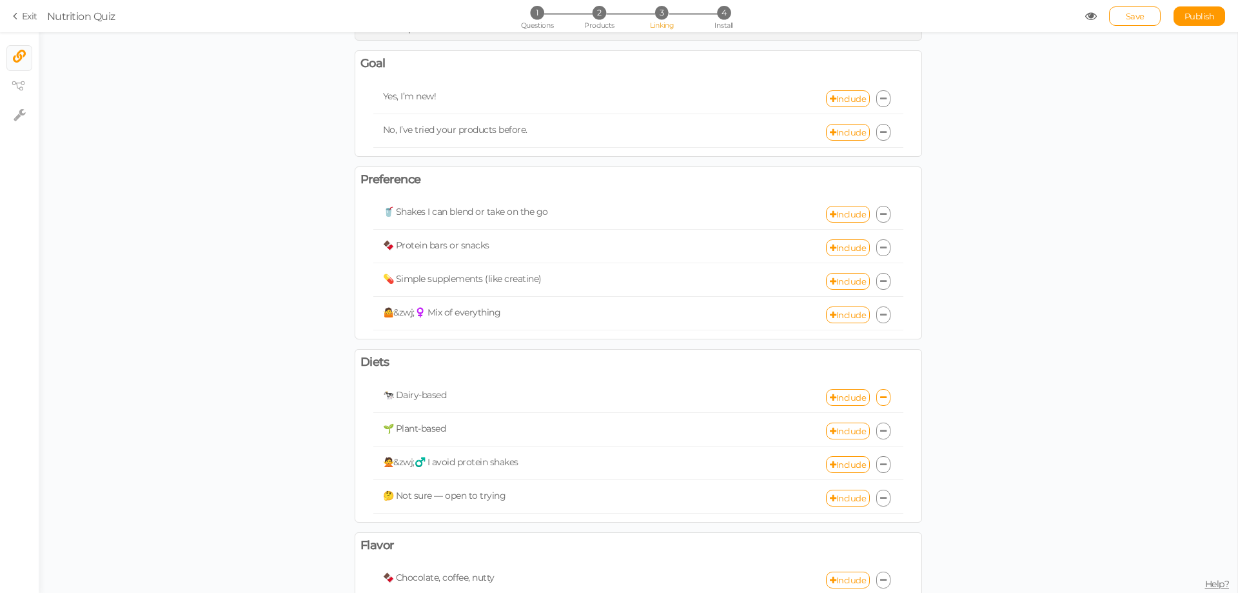
scroll to position [64, 0]
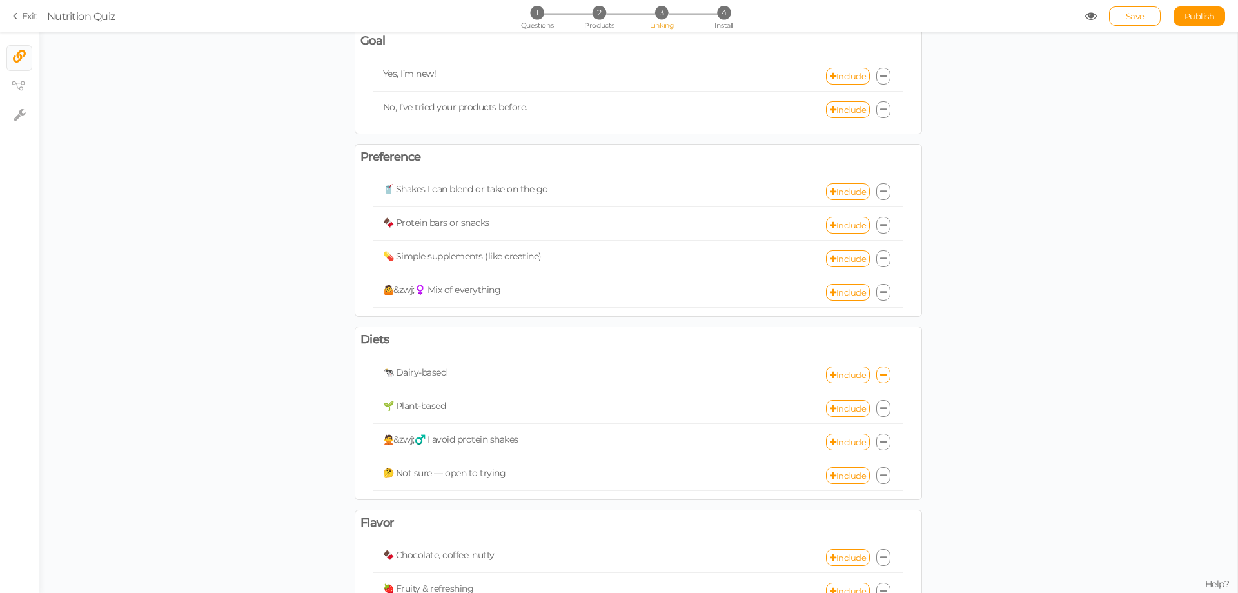
click at [880, 409] on icon at bounding box center [883, 408] width 6 height 8
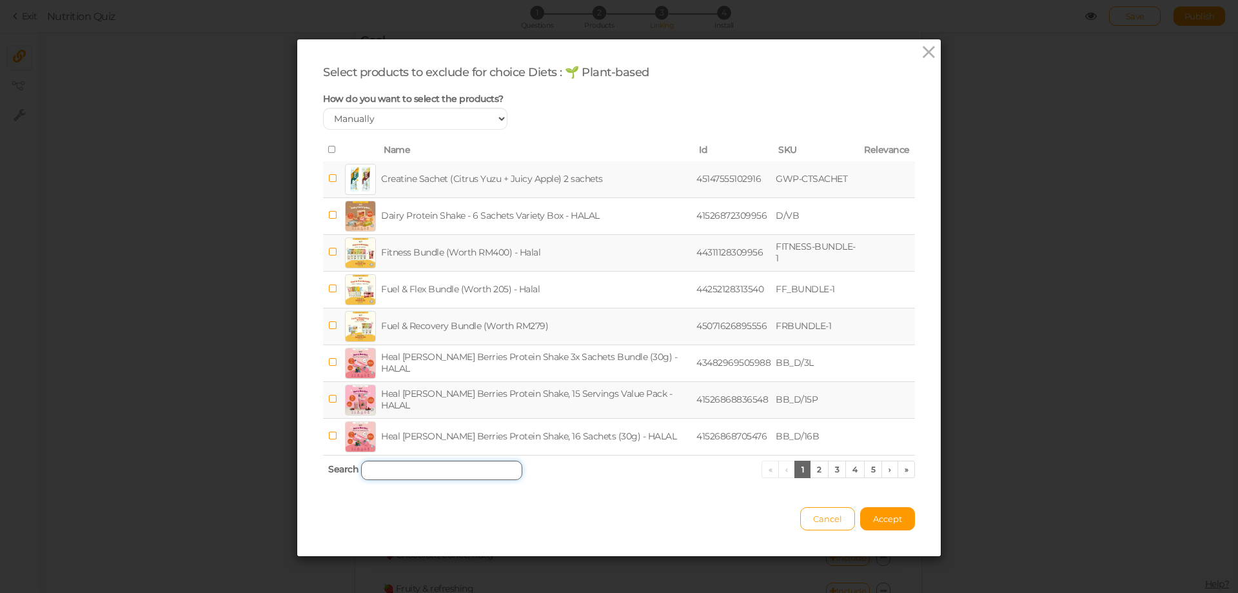
click at [418, 465] on input "search" at bounding box center [441, 469] width 161 height 19
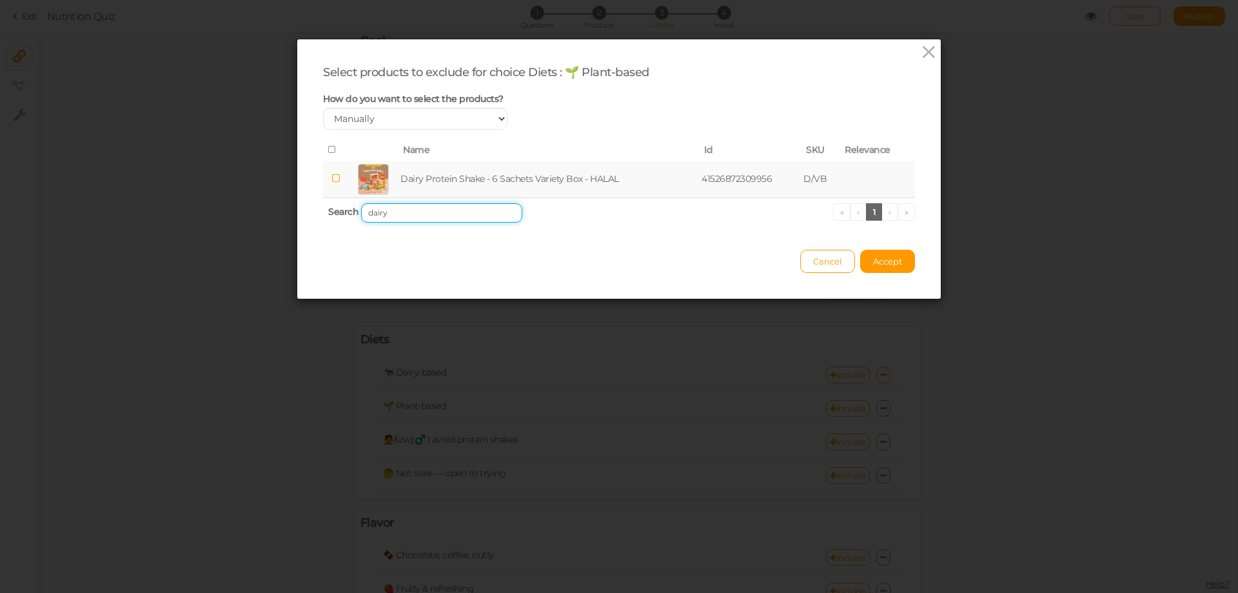
type input "dairy"
click at [333, 178] on icon at bounding box center [335, 178] width 9 height 10
click at [408, 211] on input "dairy" at bounding box center [441, 212] width 161 height 19
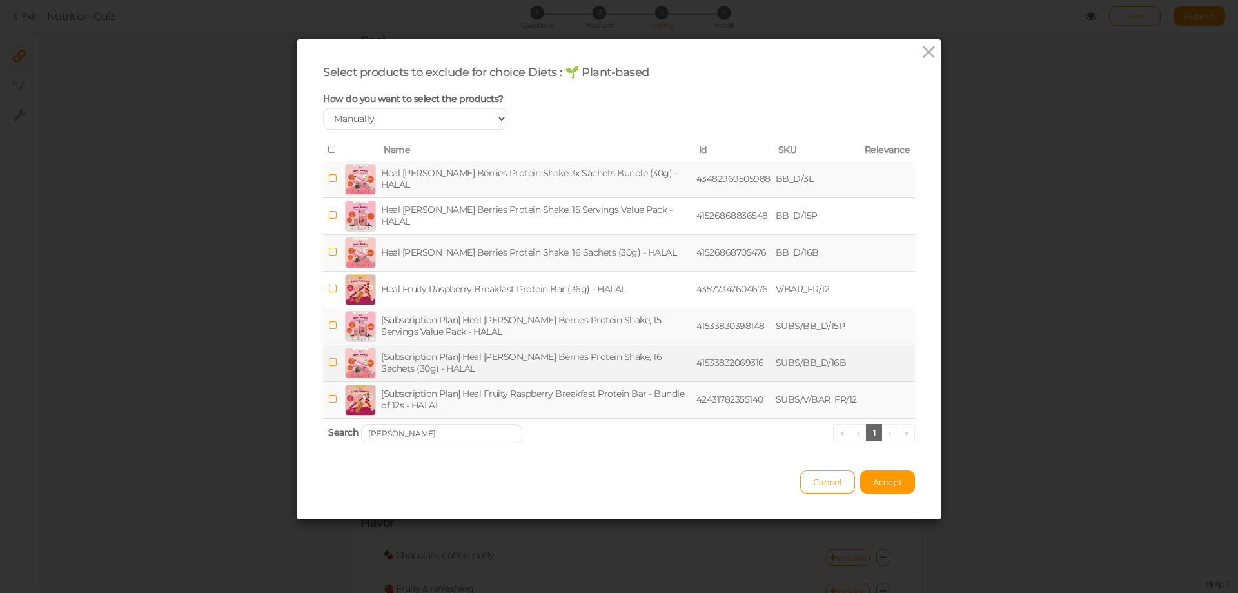
click at [328, 360] on icon at bounding box center [332, 362] width 9 height 10
click at [329, 328] on icon at bounding box center [332, 325] width 9 height 10
click at [328, 252] on icon at bounding box center [332, 252] width 9 height 10
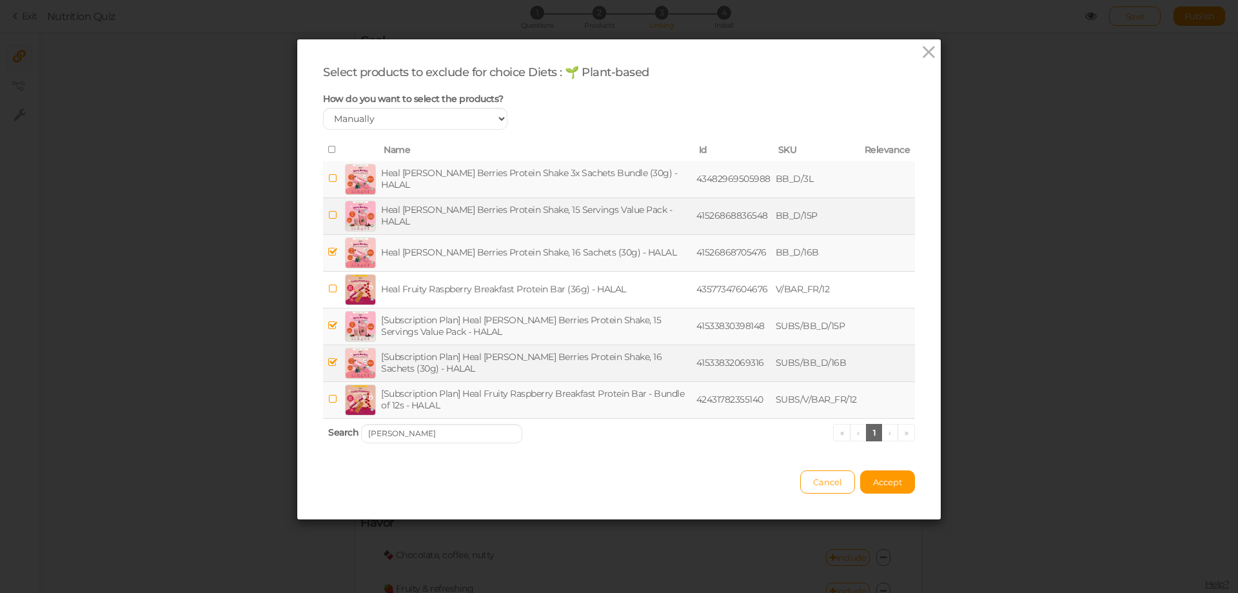
click at [328, 212] on icon at bounding box center [332, 215] width 9 height 10
click at [328, 177] on icon at bounding box center [332, 178] width 9 height 10
click at [414, 424] on input "[PERSON_NAME]" at bounding box center [441, 433] width 161 height 19
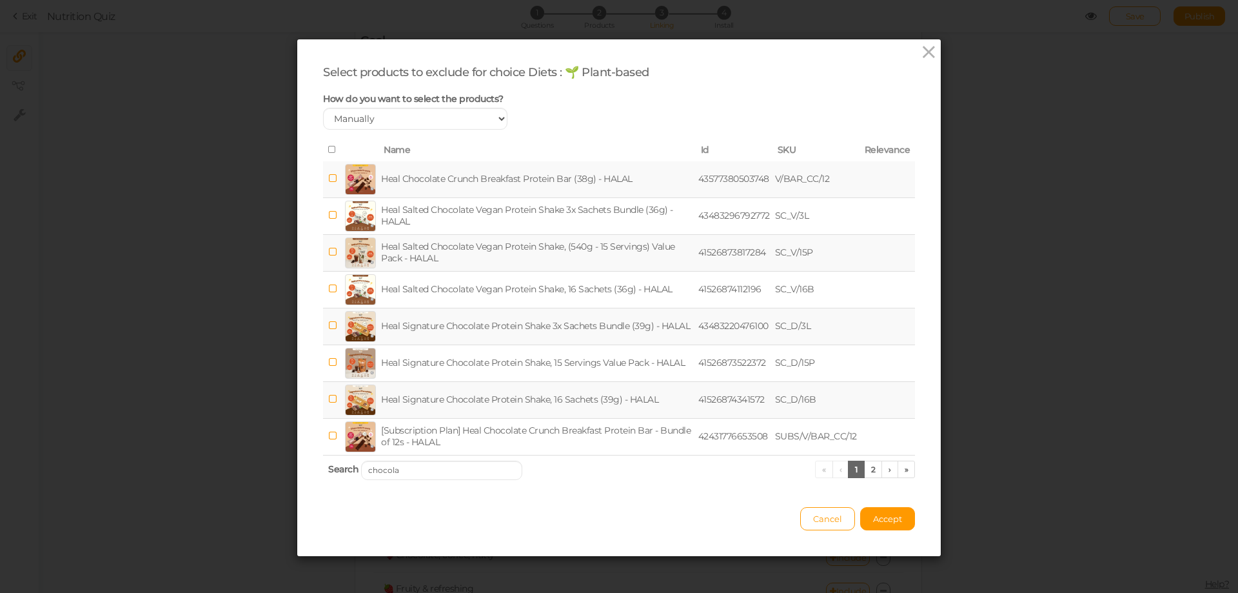
click at [328, 322] on icon at bounding box center [332, 325] width 9 height 10
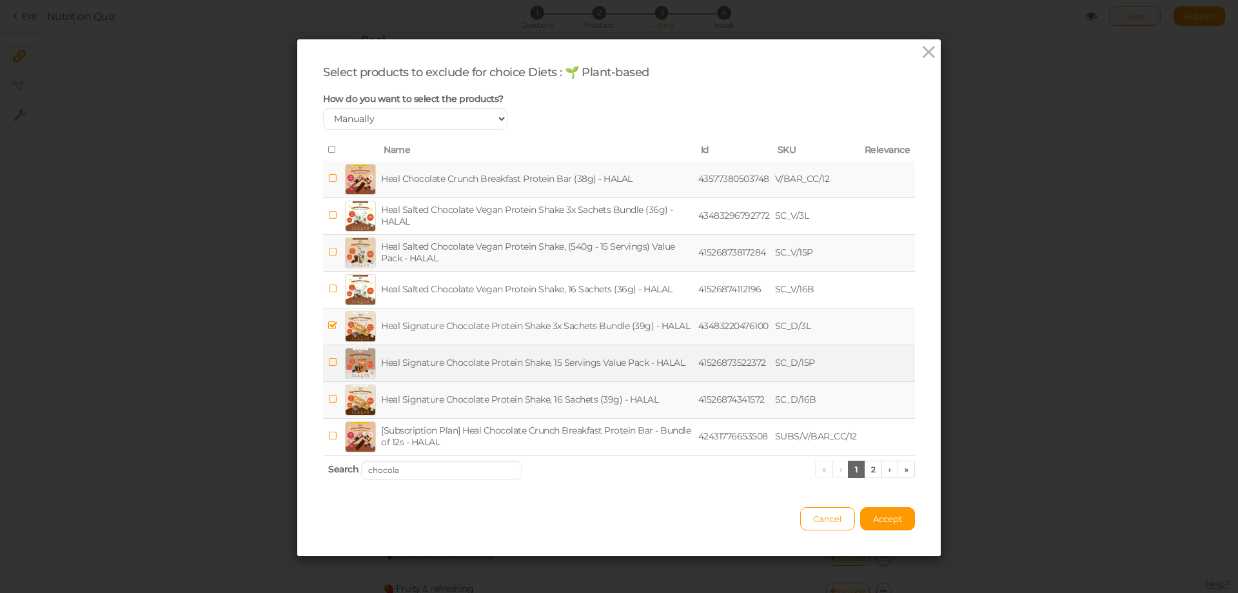
click at [328, 364] on icon at bounding box center [332, 362] width 9 height 10
click at [328, 400] on icon at bounding box center [332, 399] width 9 height 10
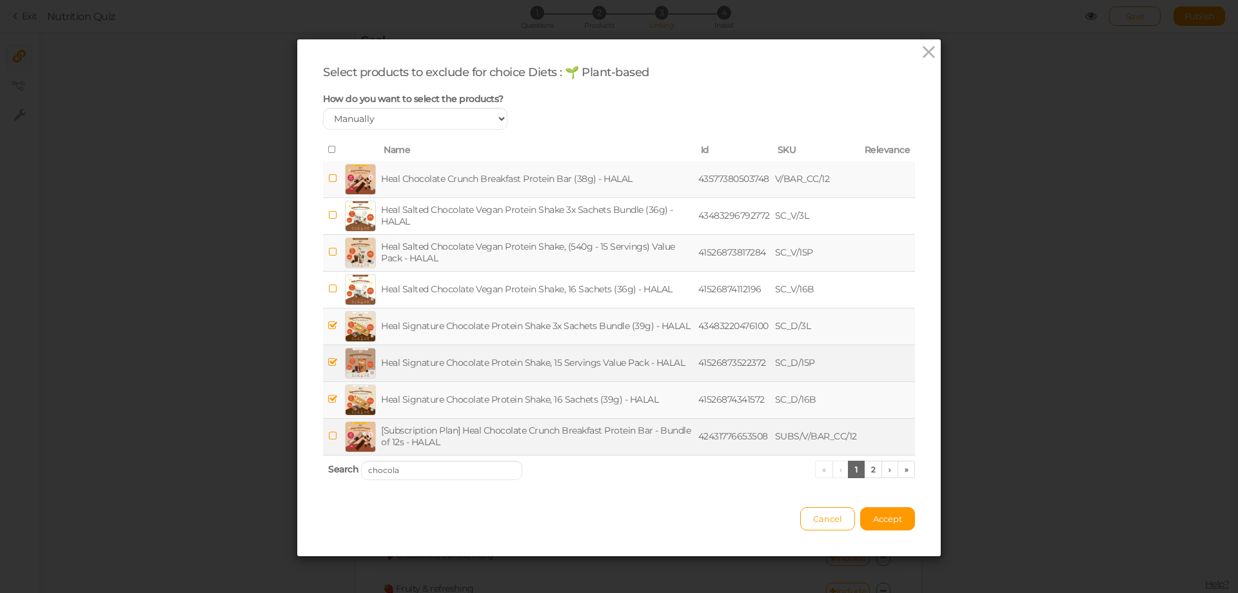
scroll to position [3, 0]
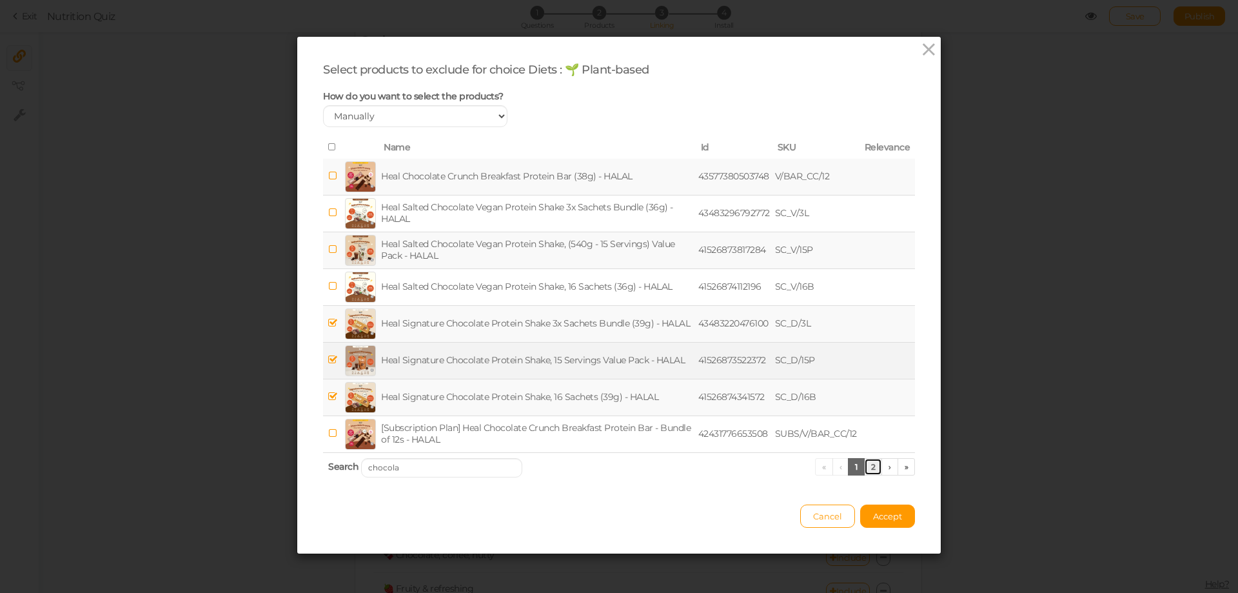
click at [869, 469] on link "2" at bounding box center [873, 466] width 19 height 17
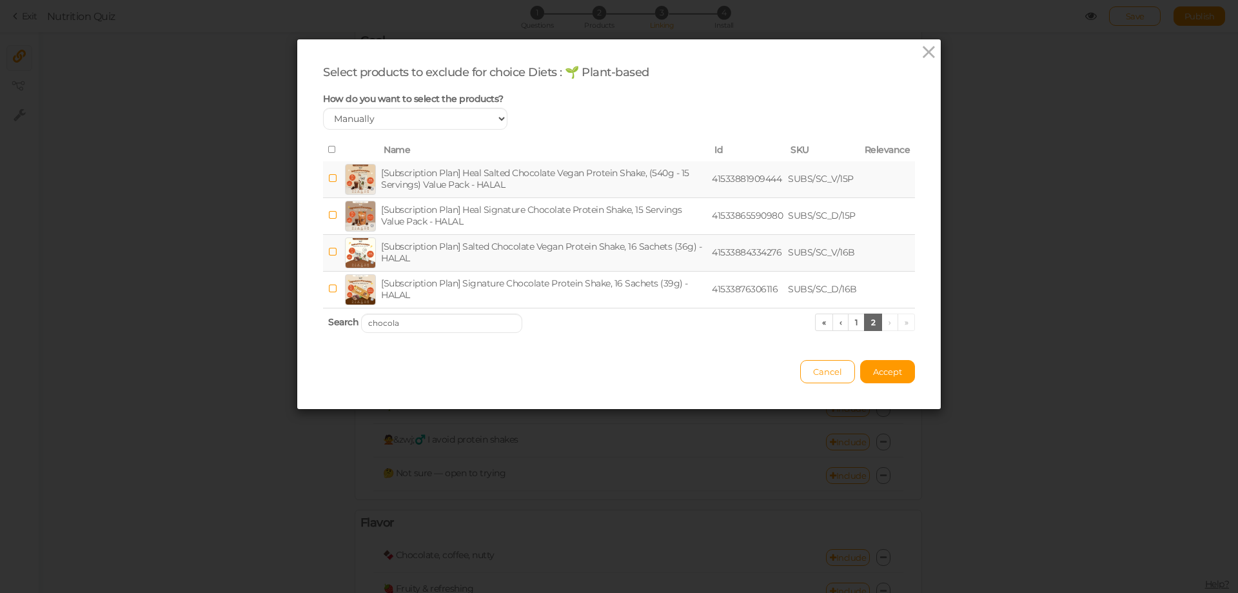
scroll to position [0, 0]
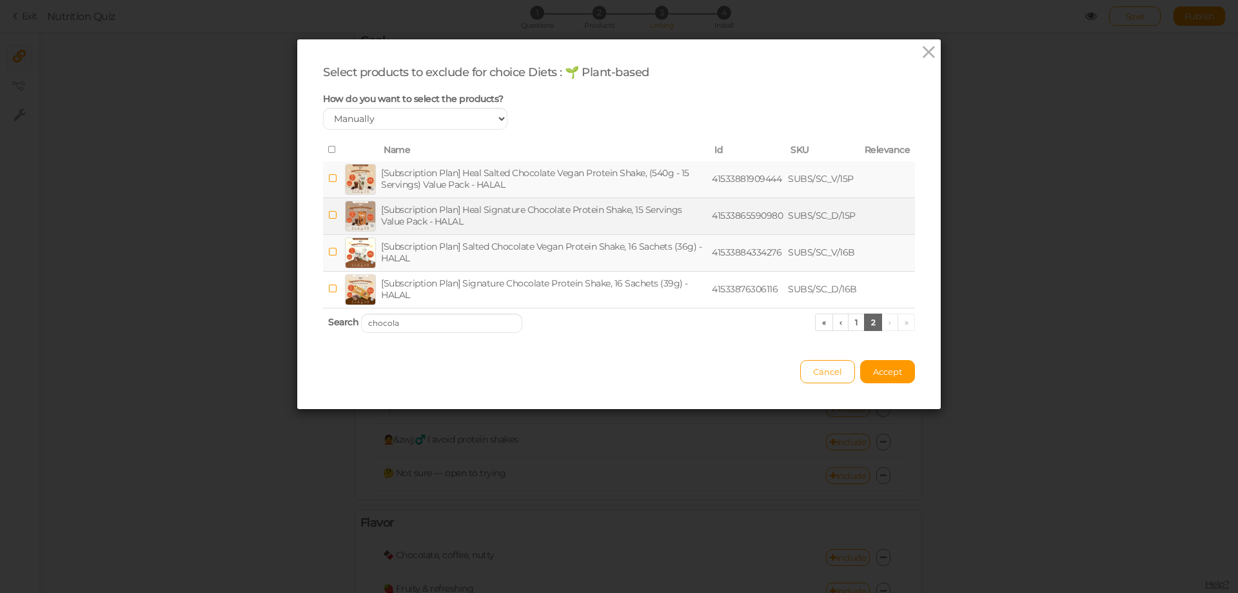
click at [332, 209] on span at bounding box center [332, 215] width 9 height 12
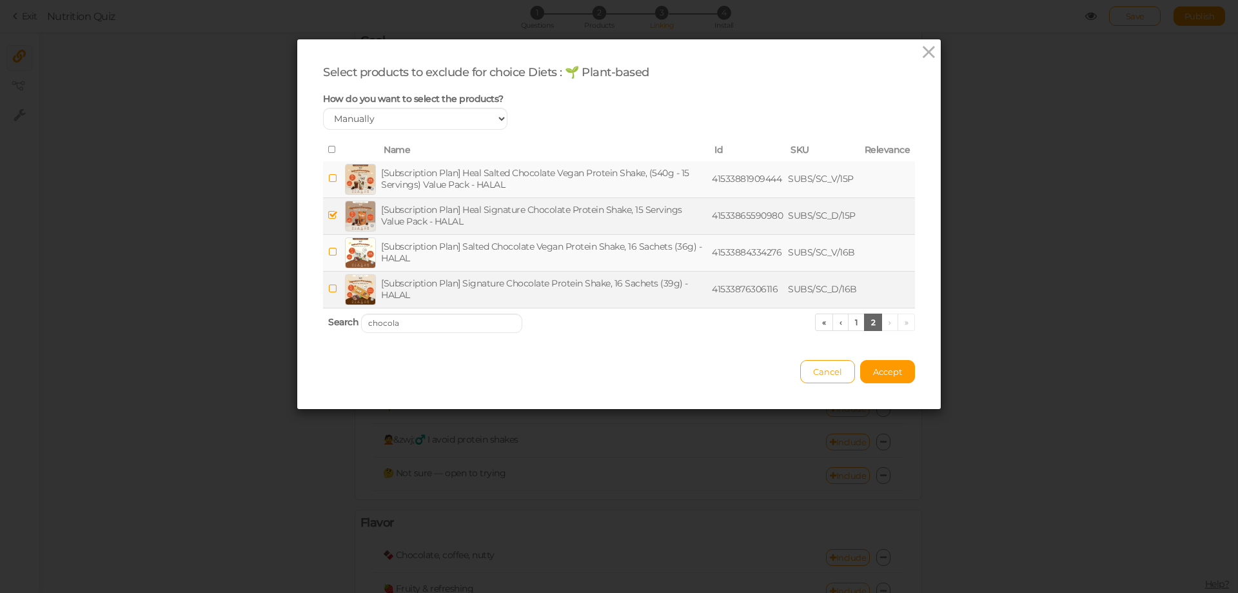
click at [326, 282] on td at bounding box center [332, 289] width 19 height 37
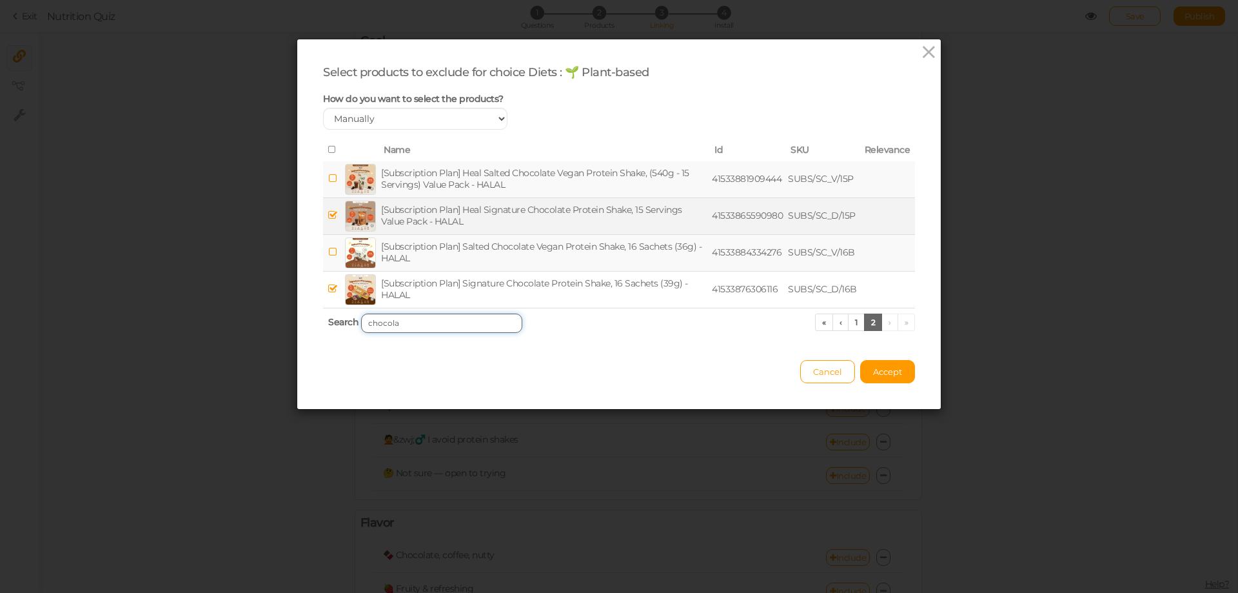
click at [432, 327] on input "chocola" at bounding box center [441, 322] width 161 height 19
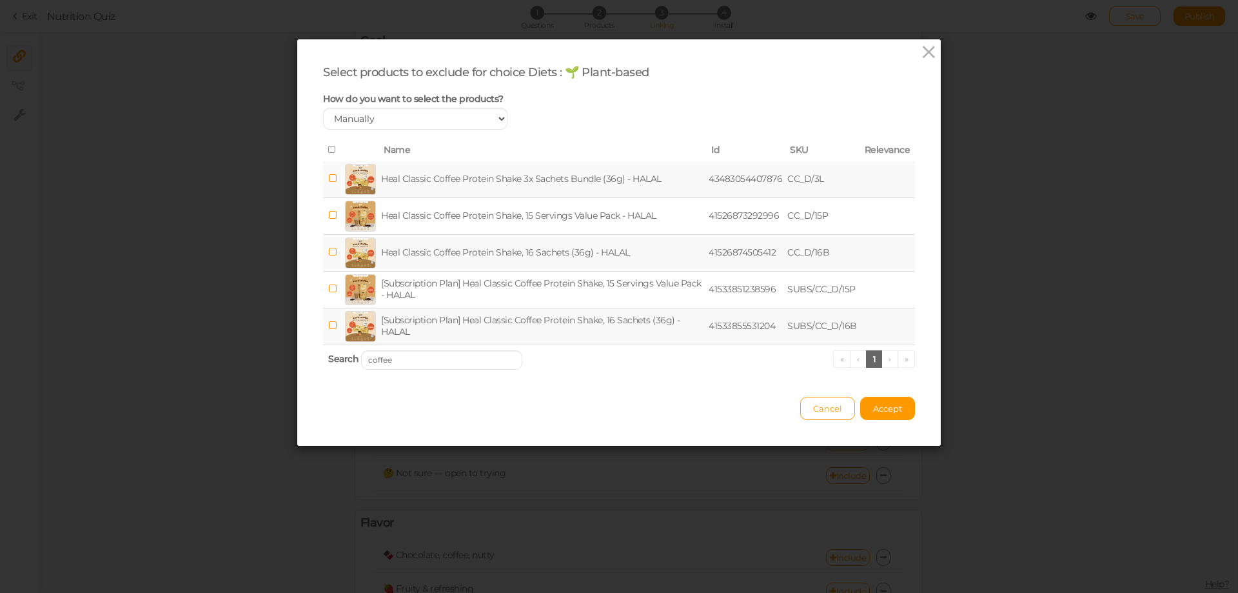
click at [329, 176] on icon at bounding box center [332, 178] width 9 height 10
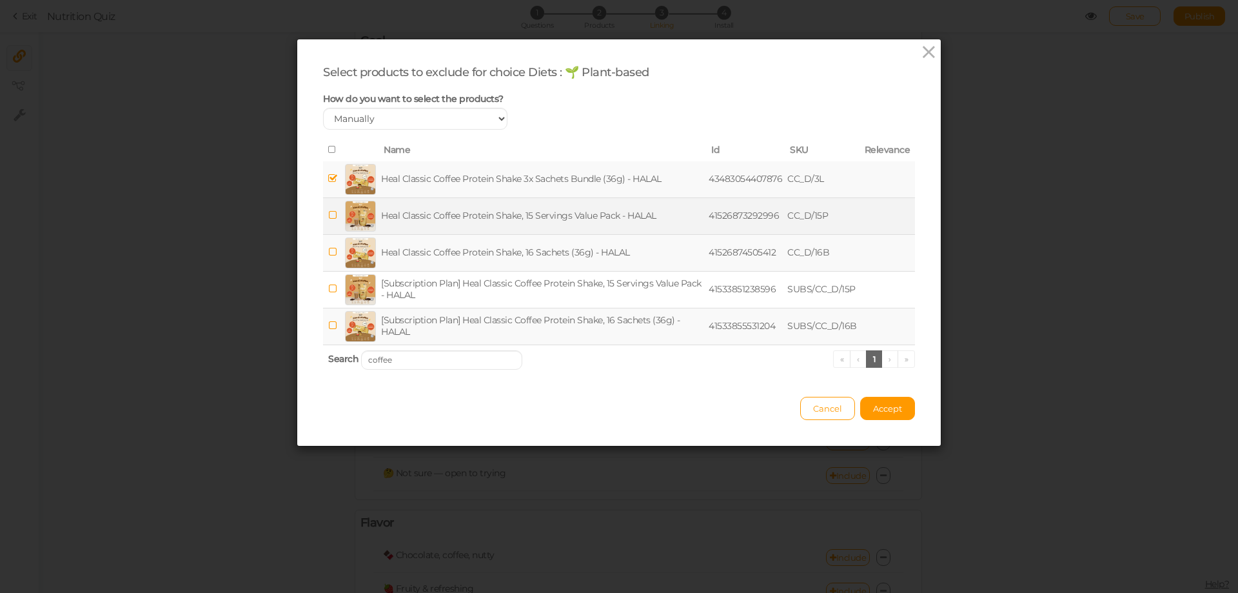
click at [328, 216] on icon at bounding box center [332, 215] width 9 height 10
click at [333, 248] on td at bounding box center [332, 252] width 19 height 37
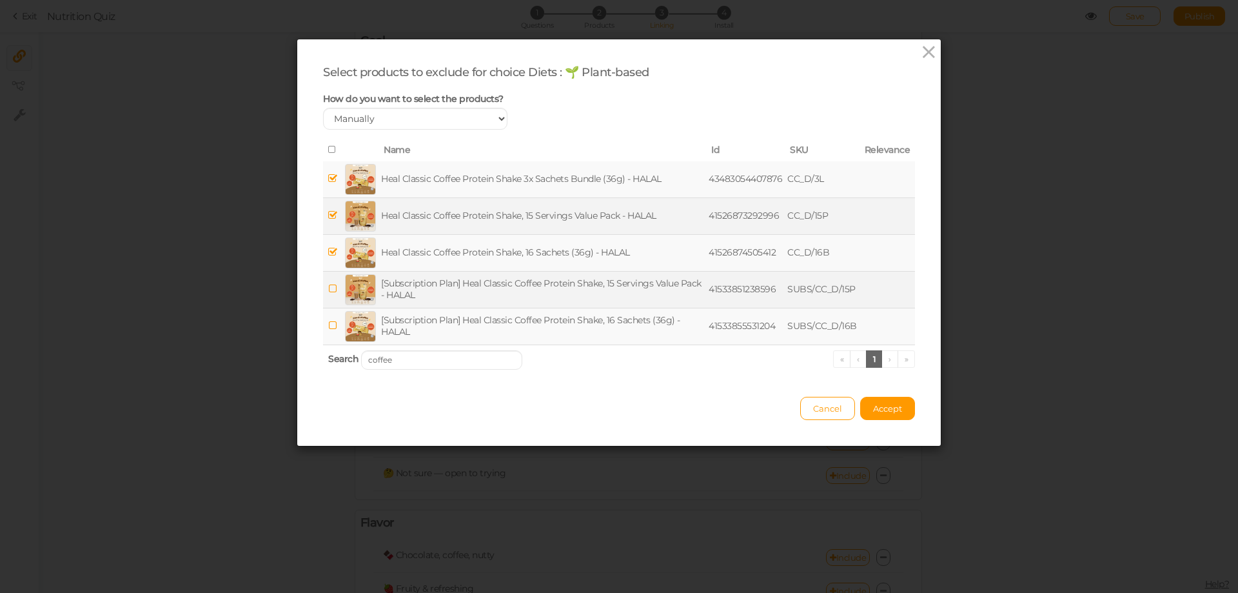
click at [329, 291] on icon at bounding box center [332, 289] width 9 height 10
click at [328, 326] on icon at bounding box center [332, 325] width 9 height 10
click at [427, 368] on input "coffee" at bounding box center [441, 359] width 161 height 19
click at [428, 368] on input "coffee" at bounding box center [441, 359] width 161 height 19
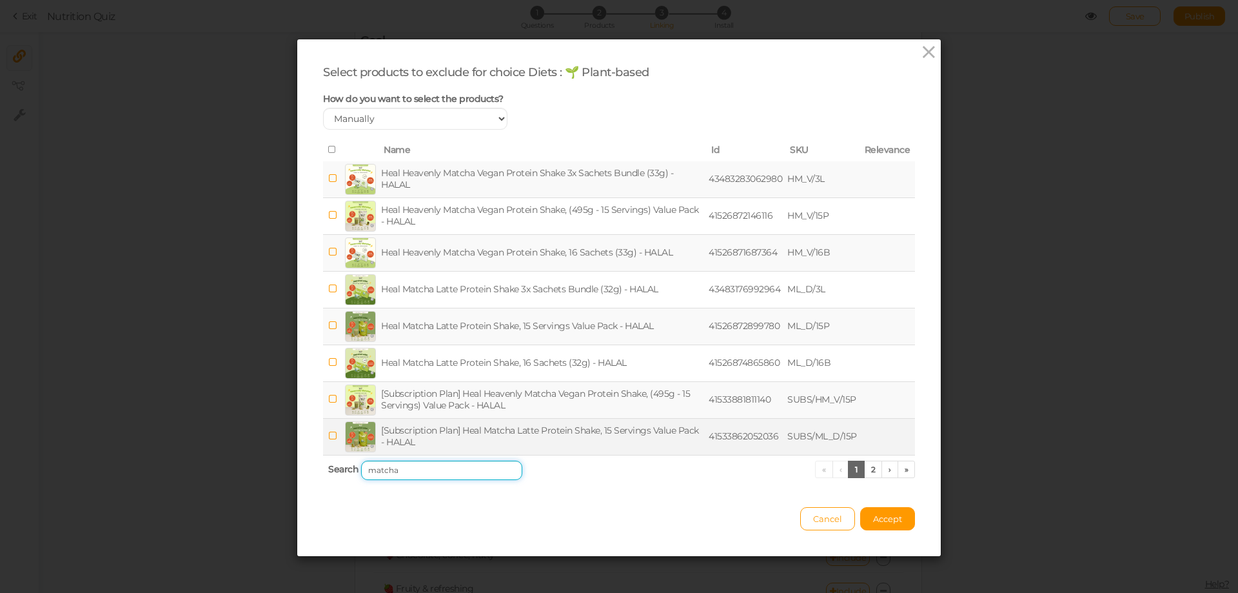
type input "matcha"
click at [330, 432] on icon at bounding box center [332, 436] width 9 height 10
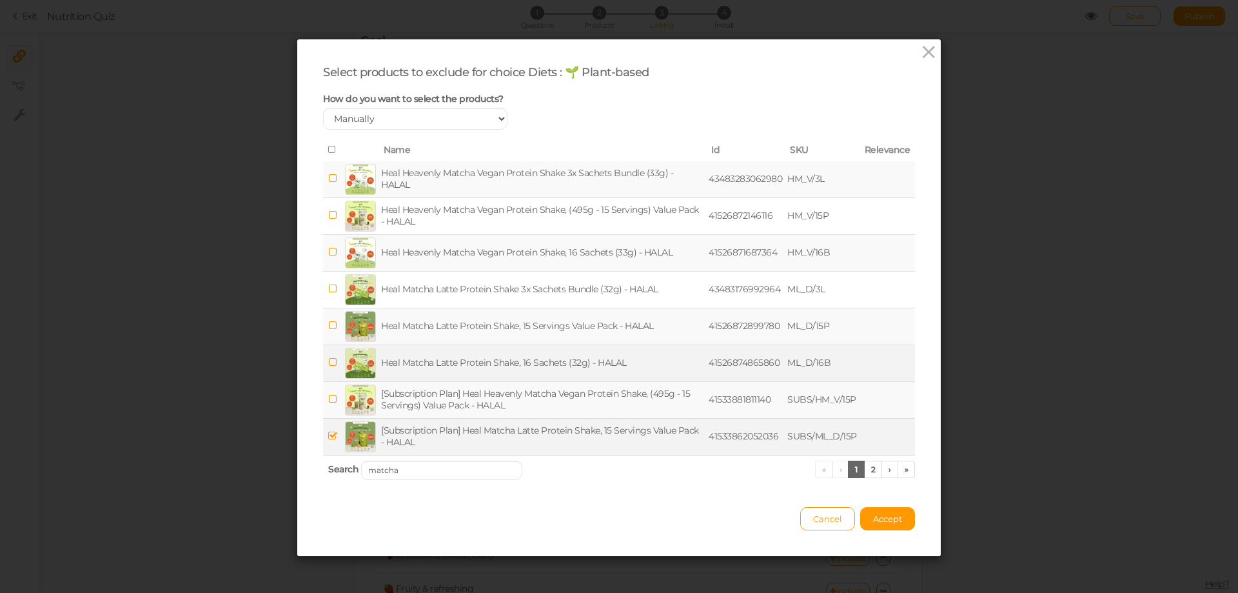
drag, startPoint x: 328, startPoint y: 361, endPoint x: 324, endPoint y: 335, distance: 26.7
click at [328, 359] on icon at bounding box center [332, 362] width 9 height 10
click at [328, 323] on icon at bounding box center [332, 325] width 9 height 10
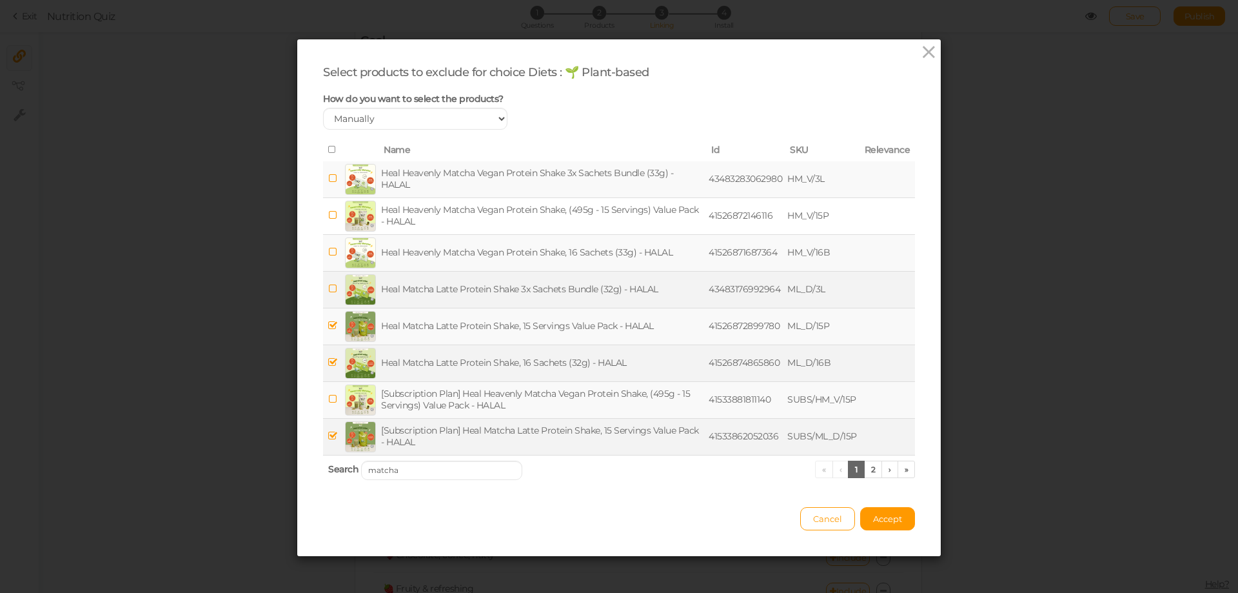
click at [328, 287] on icon at bounding box center [332, 289] width 9 height 10
click at [447, 470] on input "matcha" at bounding box center [441, 469] width 161 height 19
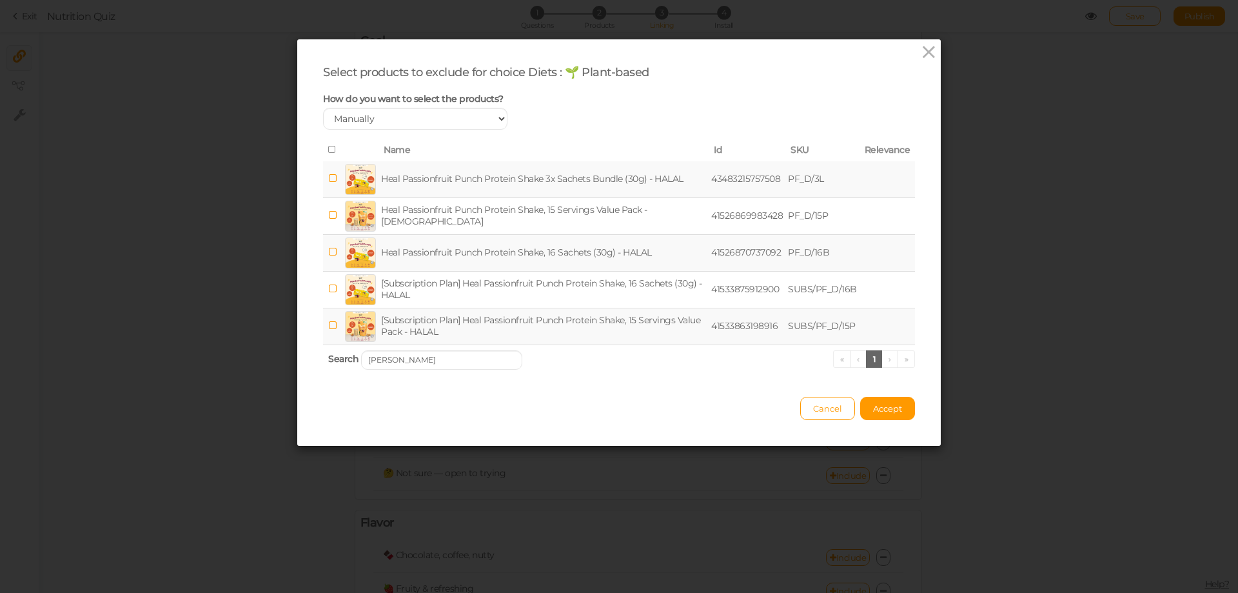
click at [328, 174] on span at bounding box center [332, 178] width 9 height 12
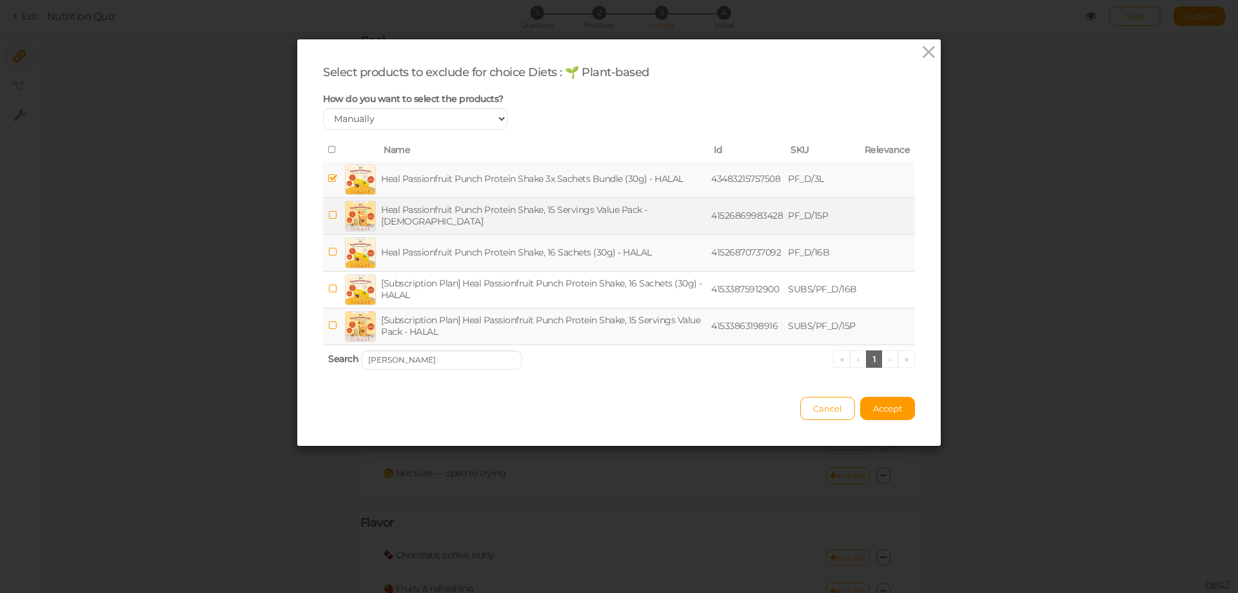
click at [328, 212] on icon at bounding box center [332, 215] width 9 height 10
click at [328, 252] on icon at bounding box center [332, 252] width 9 height 10
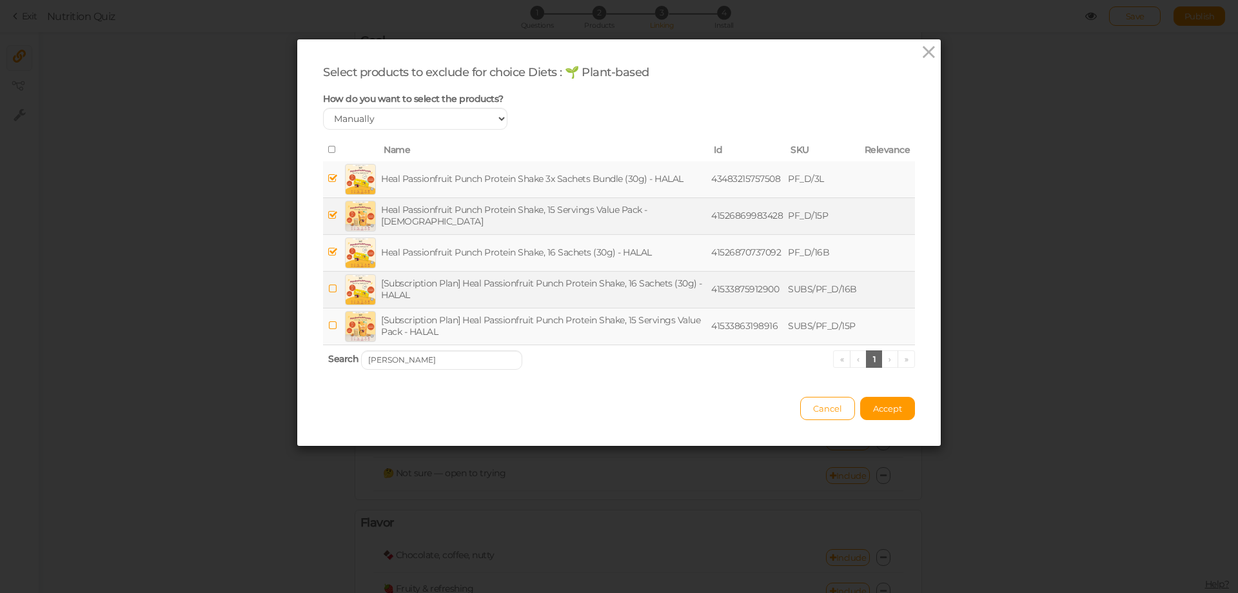
click at [328, 287] on icon at bounding box center [332, 289] width 9 height 10
click at [328, 324] on icon at bounding box center [332, 325] width 9 height 10
click at [408, 362] on input "[PERSON_NAME]" at bounding box center [441, 359] width 161 height 19
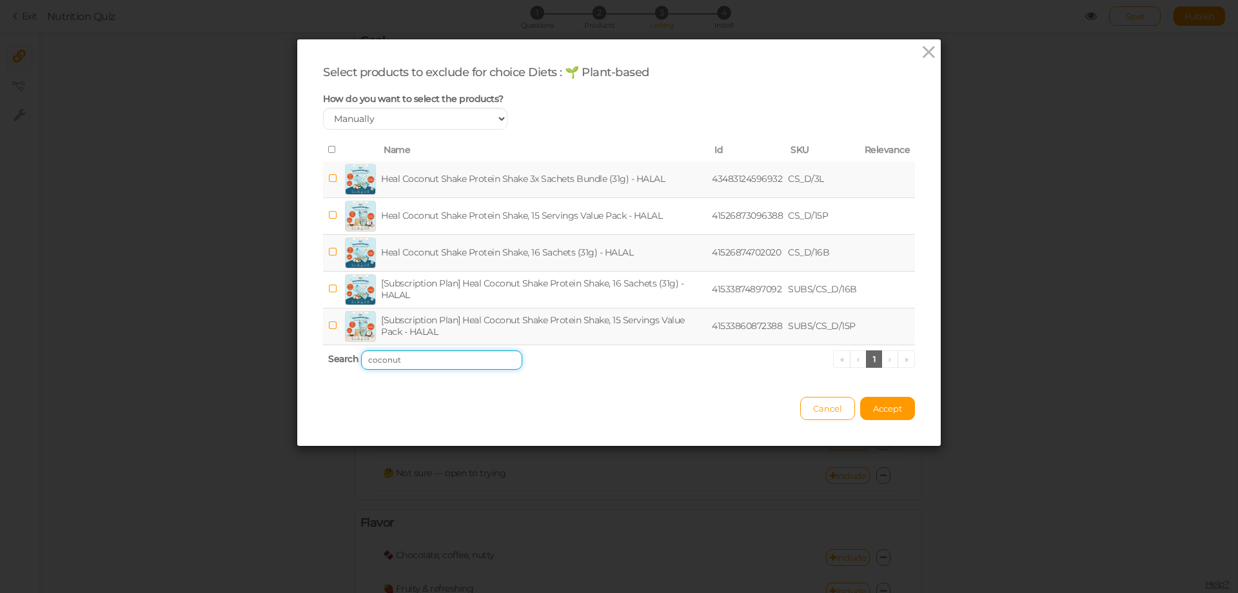
type input "coconut"
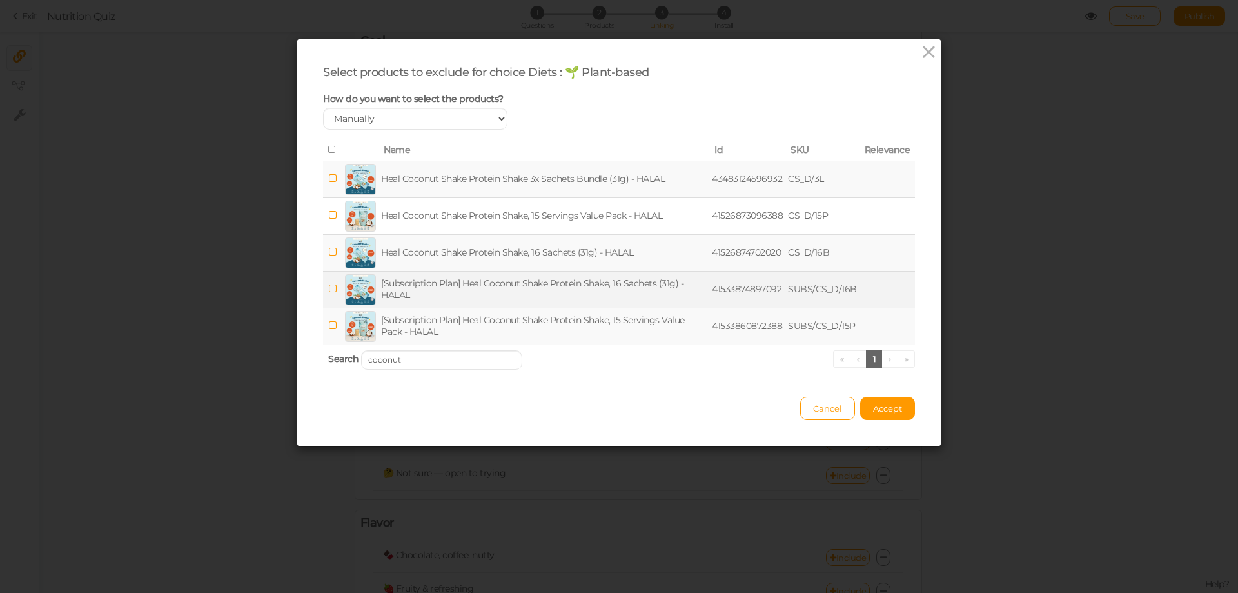
drag, startPoint x: 329, startPoint y: 323, endPoint x: 335, endPoint y: 297, distance: 27.1
click at [329, 321] on icon at bounding box center [332, 325] width 9 height 10
click at [330, 288] on icon at bounding box center [332, 289] width 9 height 10
drag, startPoint x: 328, startPoint y: 253, endPoint x: 331, endPoint y: 231, distance: 22.2
click at [328, 253] on icon at bounding box center [332, 252] width 9 height 10
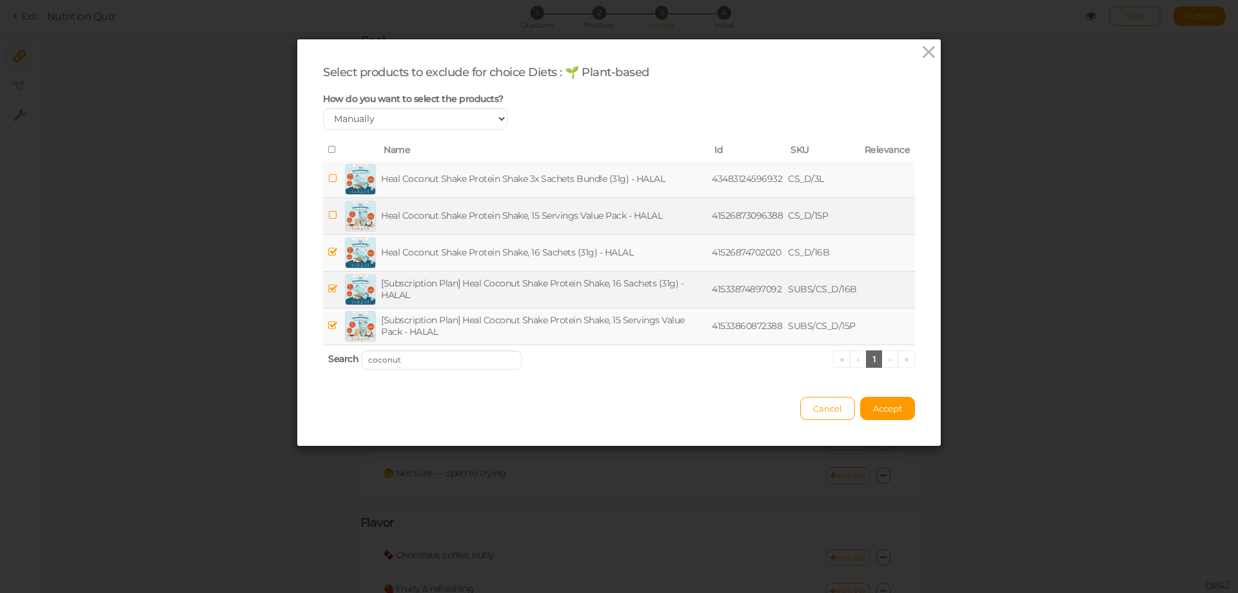
drag, startPoint x: 326, startPoint y: 213, endPoint x: 328, endPoint y: 201, distance: 13.0
click at [328, 213] on icon at bounding box center [332, 215] width 9 height 10
drag, startPoint x: 328, startPoint y: 179, endPoint x: 507, endPoint y: 319, distance: 227.8
click at [328, 179] on icon at bounding box center [332, 178] width 9 height 10
click at [884, 411] on span "Accept" at bounding box center [887, 408] width 29 height 10
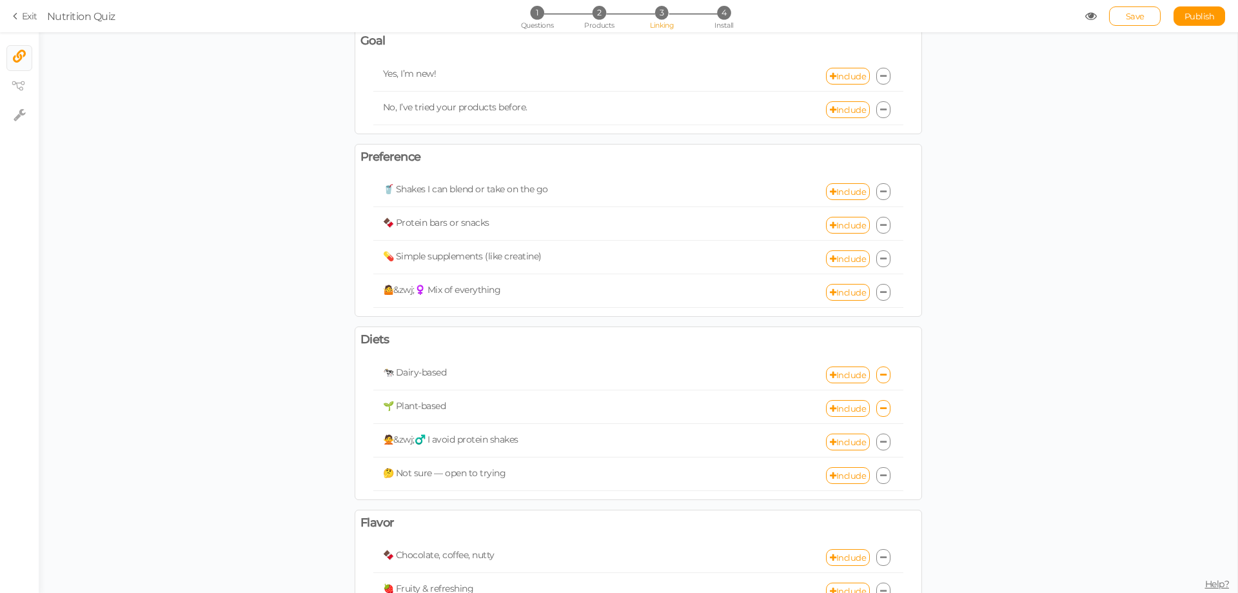
scroll to position [187, 0]
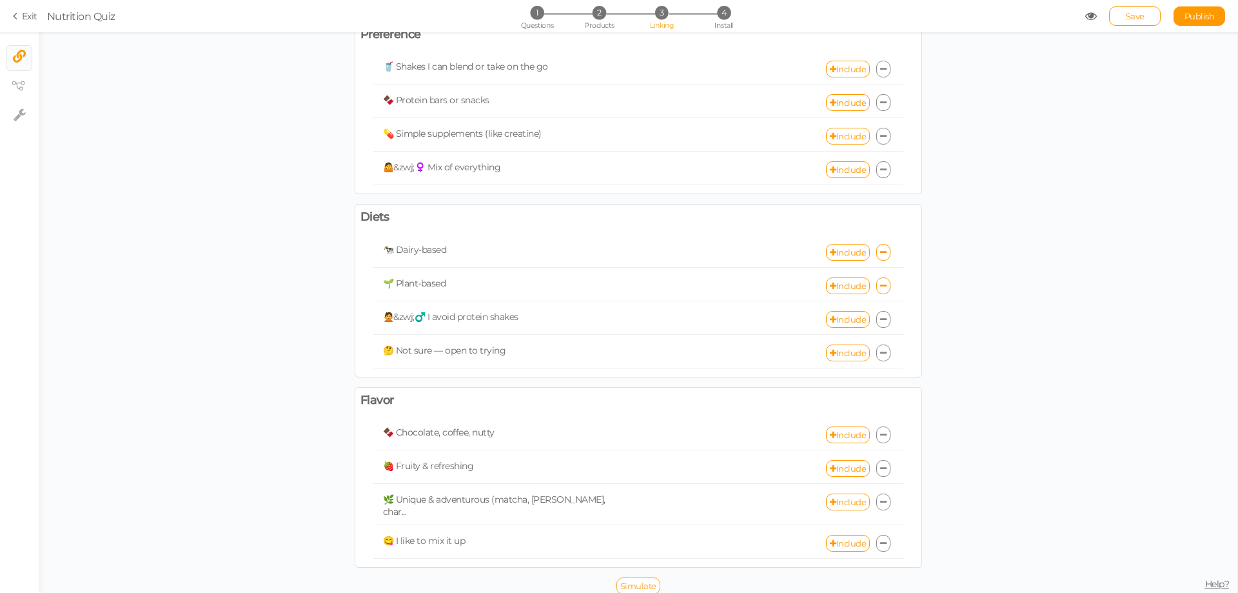
click at [649, 580] on span "Simulate" at bounding box center [638, 585] width 36 height 10
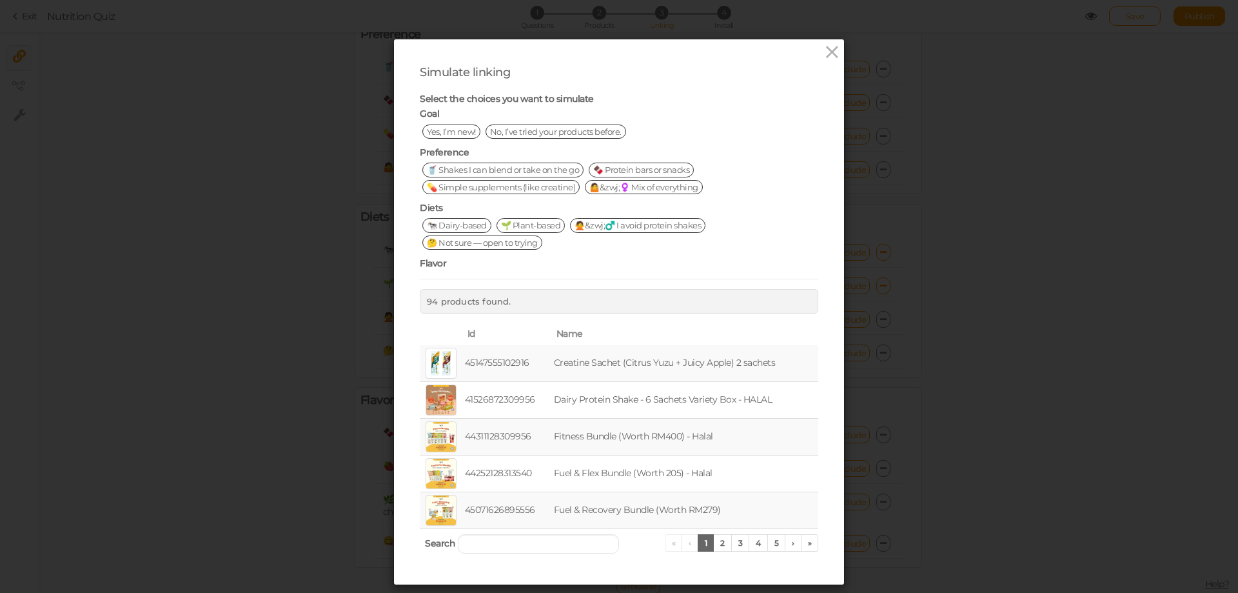
click at [446, 129] on span "Yes, I’m new!" at bounding box center [451, 131] width 58 height 14
click at [547, 169] on span "🥤 Shakes I can blend or take on the go" at bounding box center [502, 169] width 161 height 14
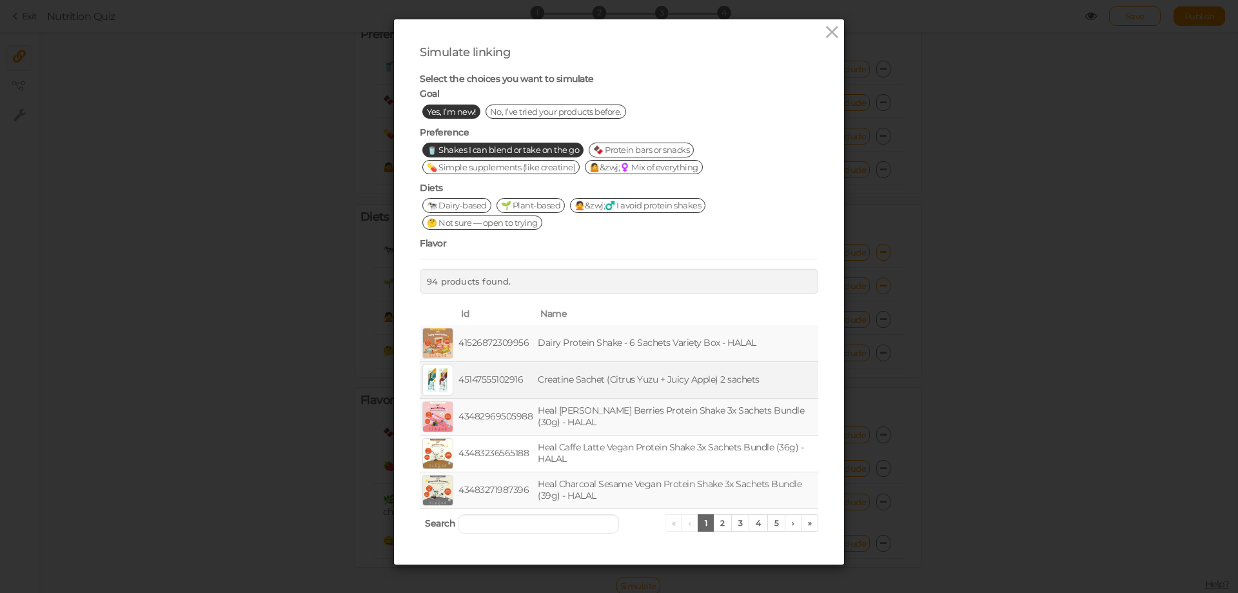
scroll to position [31, 0]
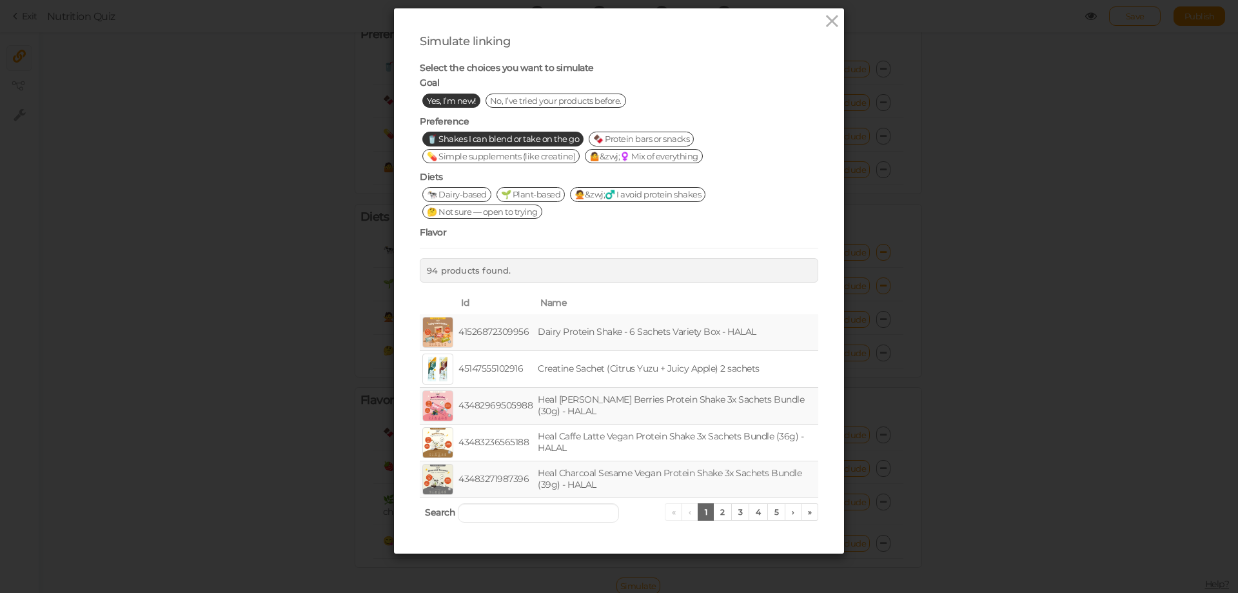
click at [546, 199] on span "🌱 Plant-based" at bounding box center [530, 194] width 69 height 14
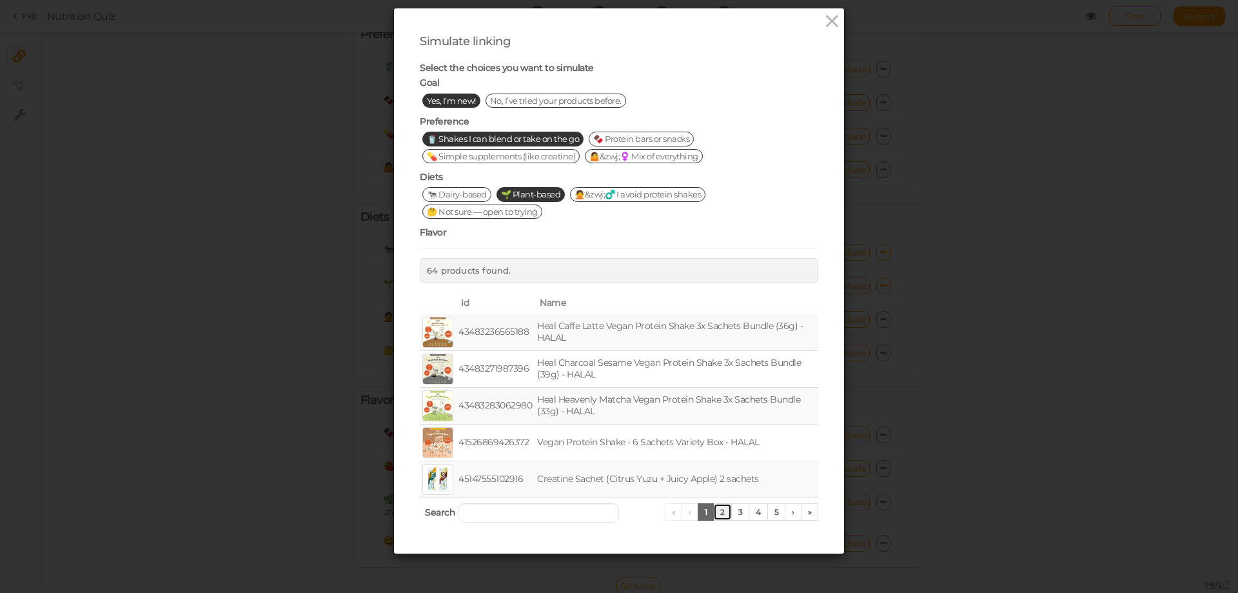
click at [720, 515] on link "2" at bounding box center [722, 511] width 19 height 17
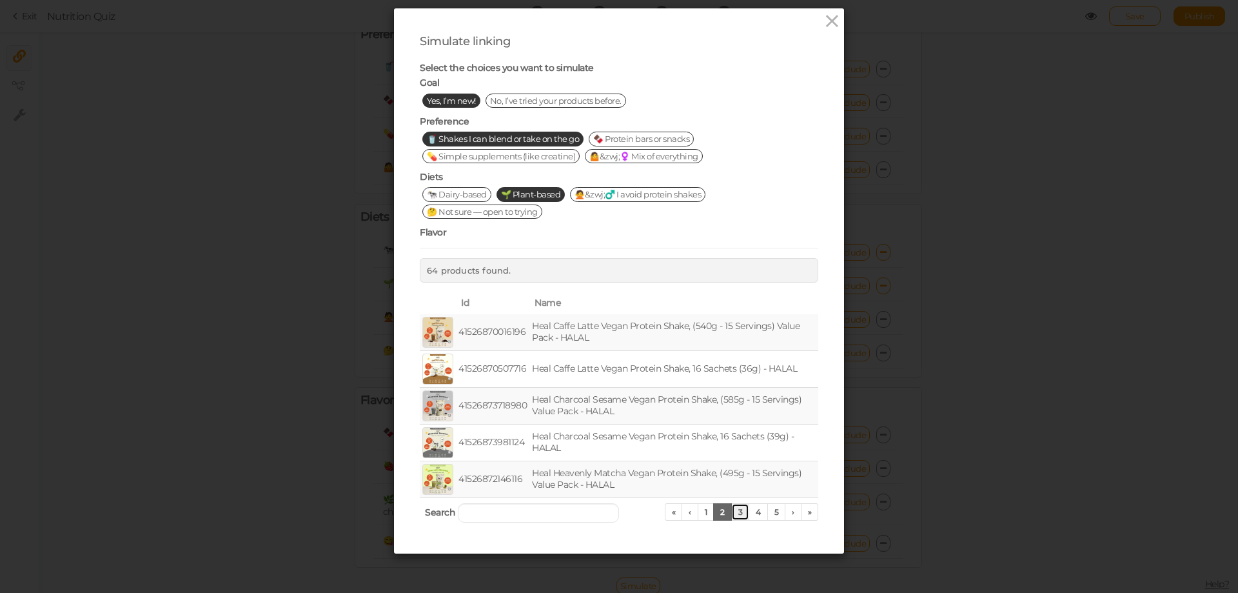
click at [735, 516] on link "3" at bounding box center [740, 511] width 19 height 17
click at [756, 516] on link "4" at bounding box center [758, 511] width 19 height 17
click at [670, 512] on link "«" at bounding box center [672, 511] width 18 height 17
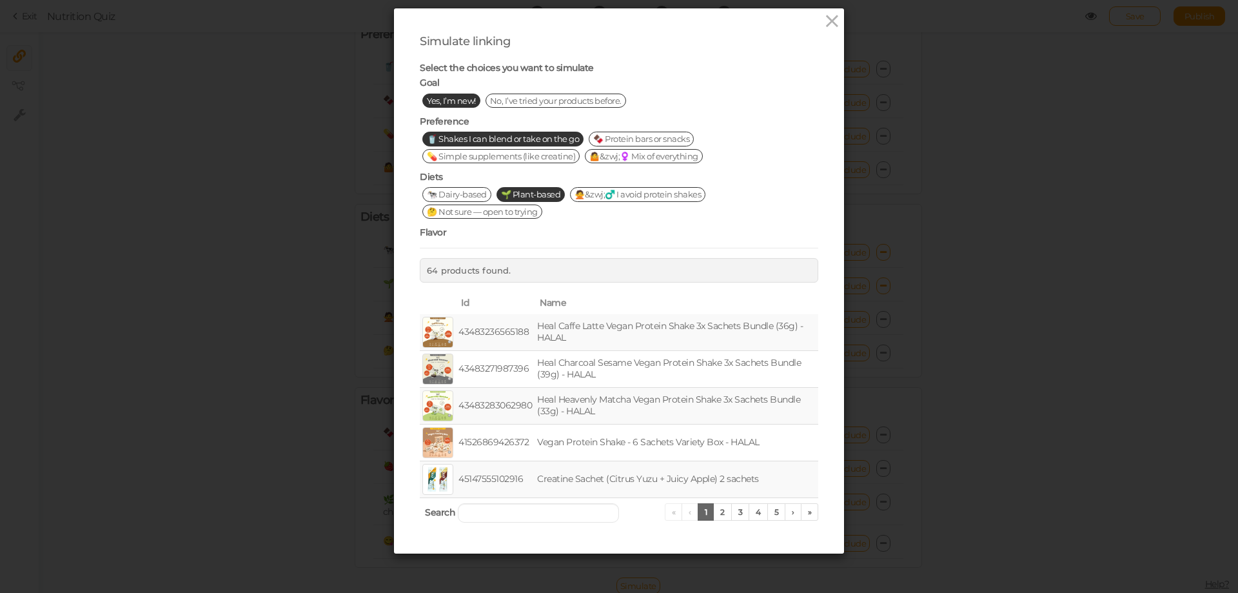
scroll to position [44, 0]
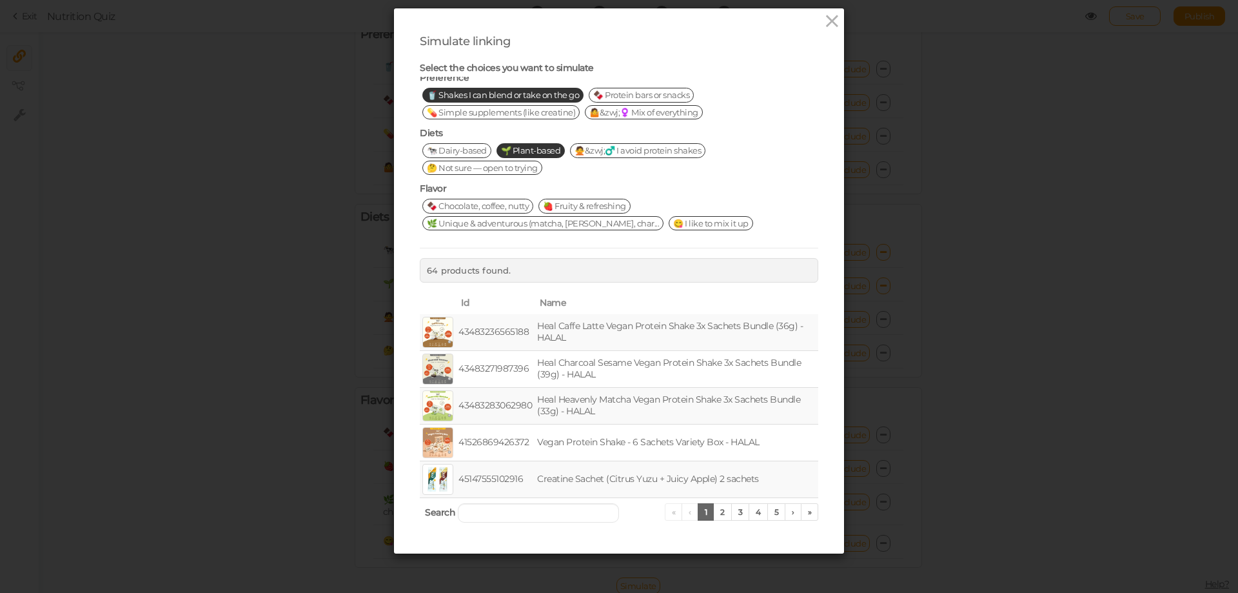
drag, startPoint x: 518, startPoint y: 141, endPoint x: 595, endPoint y: 153, distance: 78.2
click at [522, 144] on div "Diets 🐄 Dairy-based 🌱 Plant-based 🙅&zwj;♂️ I avoid protein shakes 🤔 Not sure — …" at bounding box center [619, 154] width 398 height 55
drag, startPoint x: 529, startPoint y: 153, endPoint x: 503, endPoint y: 152, distance: 25.8
click at [528, 153] on span "🌱 Plant-based" at bounding box center [530, 150] width 69 height 14
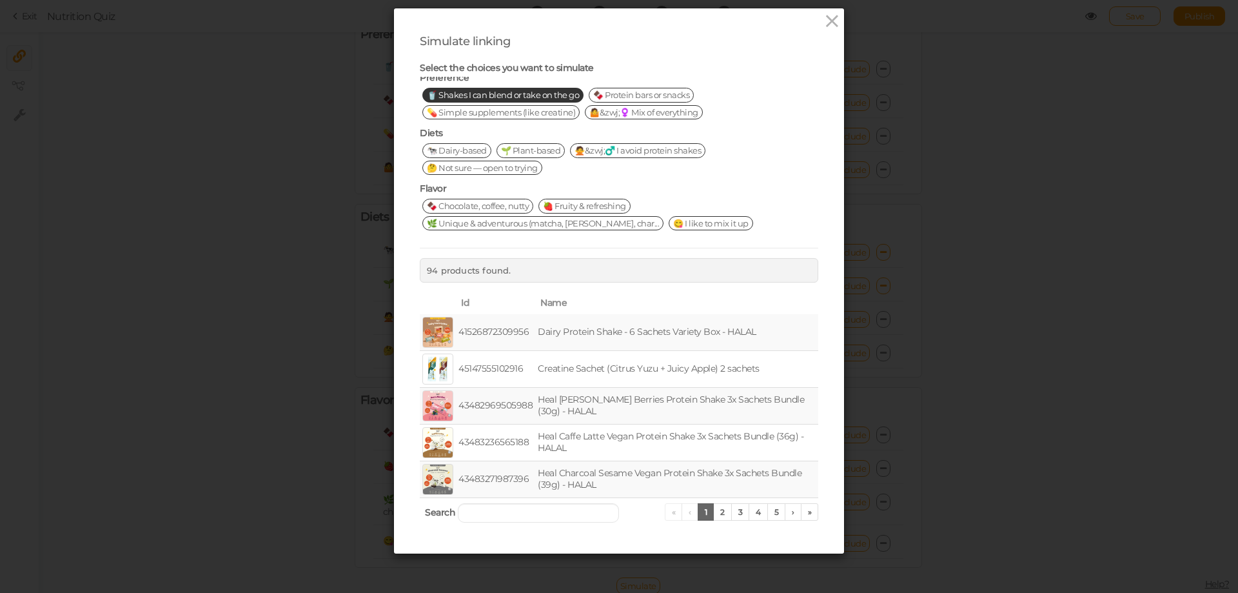
click at [624, 152] on span "🙅&zwj;♂️ I avoid protein shakes" at bounding box center [637, 150] width 135 height 14
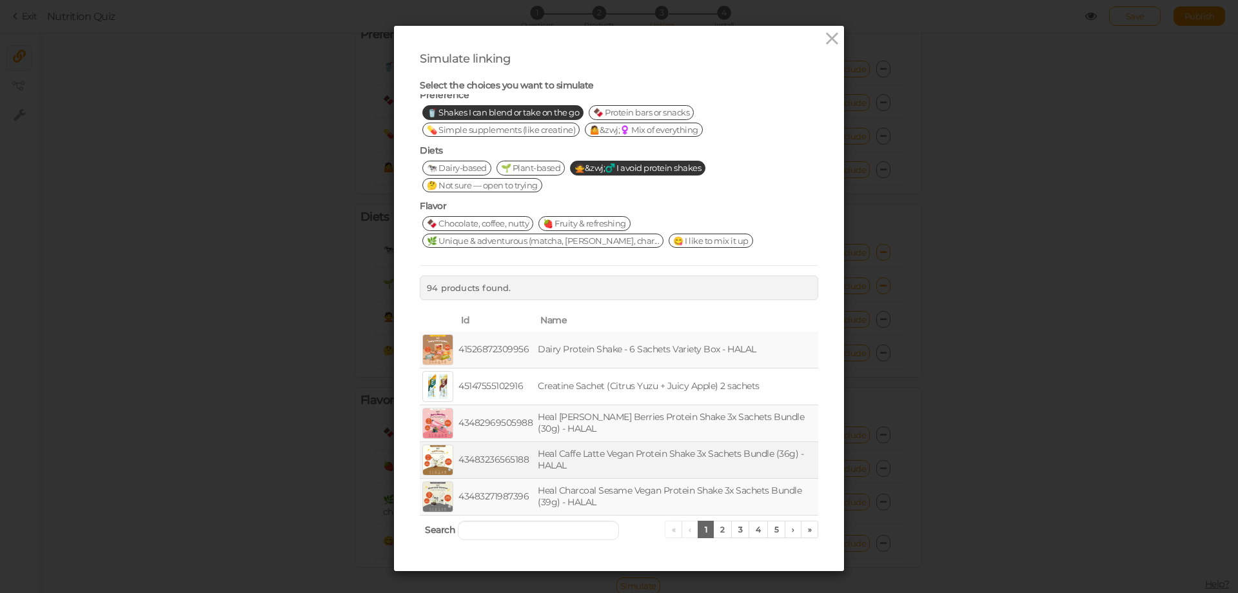
scroll to position [0, 0]
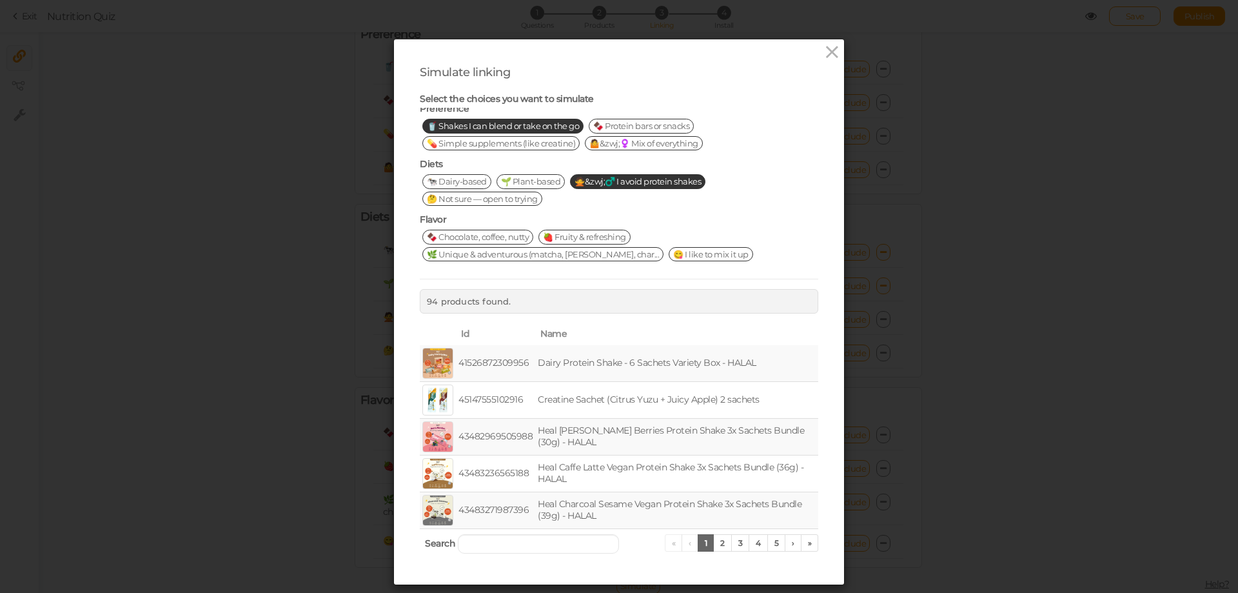
click at [611, 183] on span "🙅&zwj;♂️ I avoid protein shakes" at bounding box center [637, 181] width 135 height 14
click at [507, 196] on span "🤔 Not sure — open to trying" at bounding box center [482, 199] width 120 height 14
click at [516, 192] on span "🤔 Not sure — open to trying" at bounding box center [482, 199] width 120 height 14
click at [500, 231] on span "🍫 Chocolate, coffee, nutty" at bounding box center [477, 237] width 111 height 14
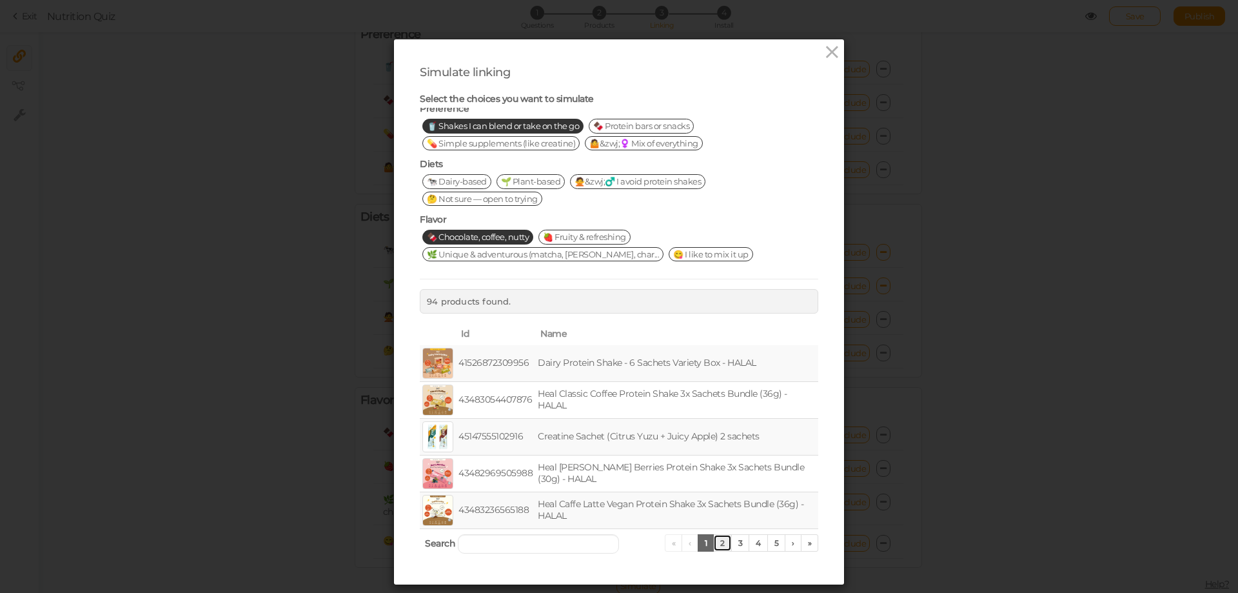
click at [718, 542] on link "2" at bounding box center [722, 542] width 19 height 17
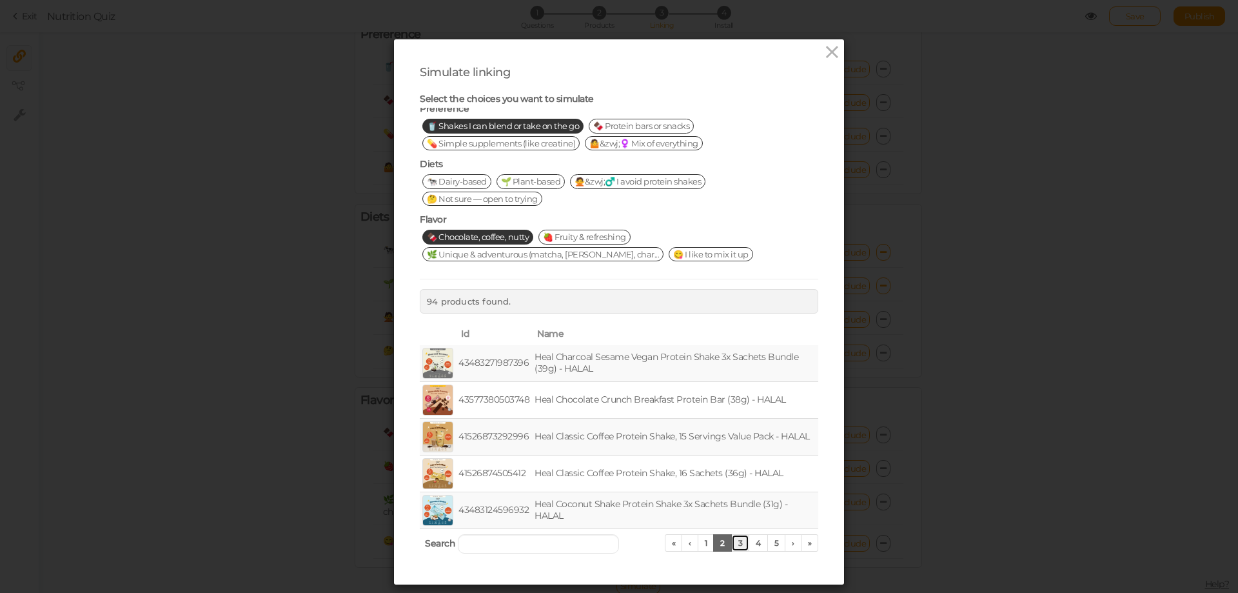
click at [733, 546] on link "3" at bounding box center [740, 542] width 19 height 17
click at [754, 544] on link "4" at bounding box center [758, 542] width 19 height 17
click at [785, 546] on link "›" at bounding box center [793, 542] width 17 height 17
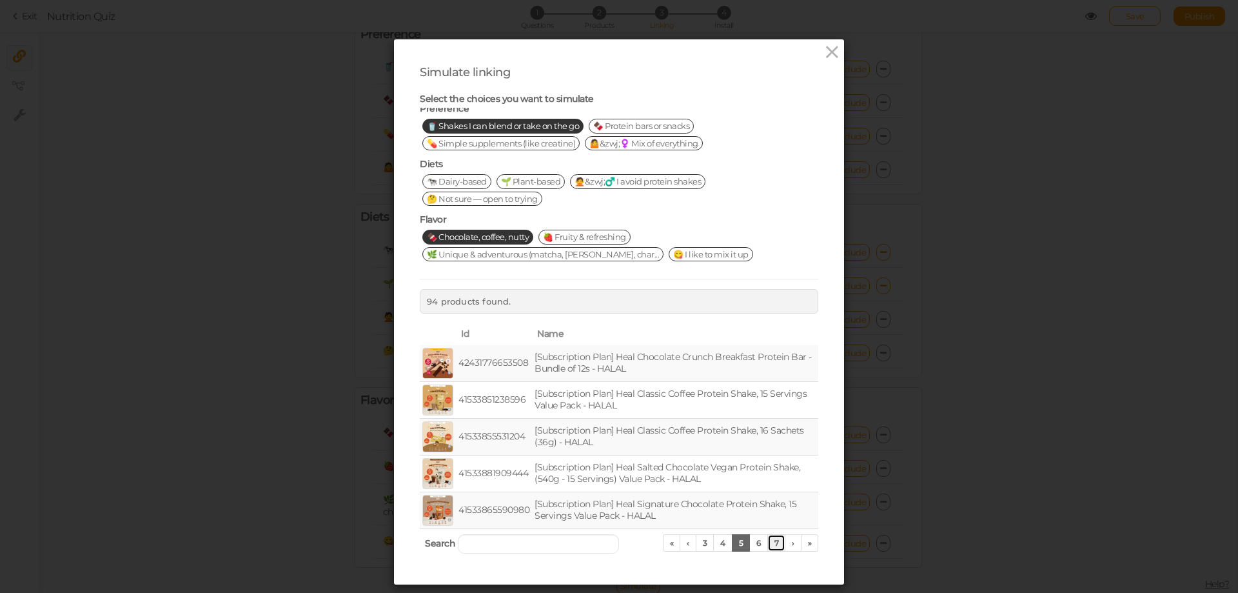
click at [767, 546] on link "7" at bounding box center [776, 542] width 19 height 17
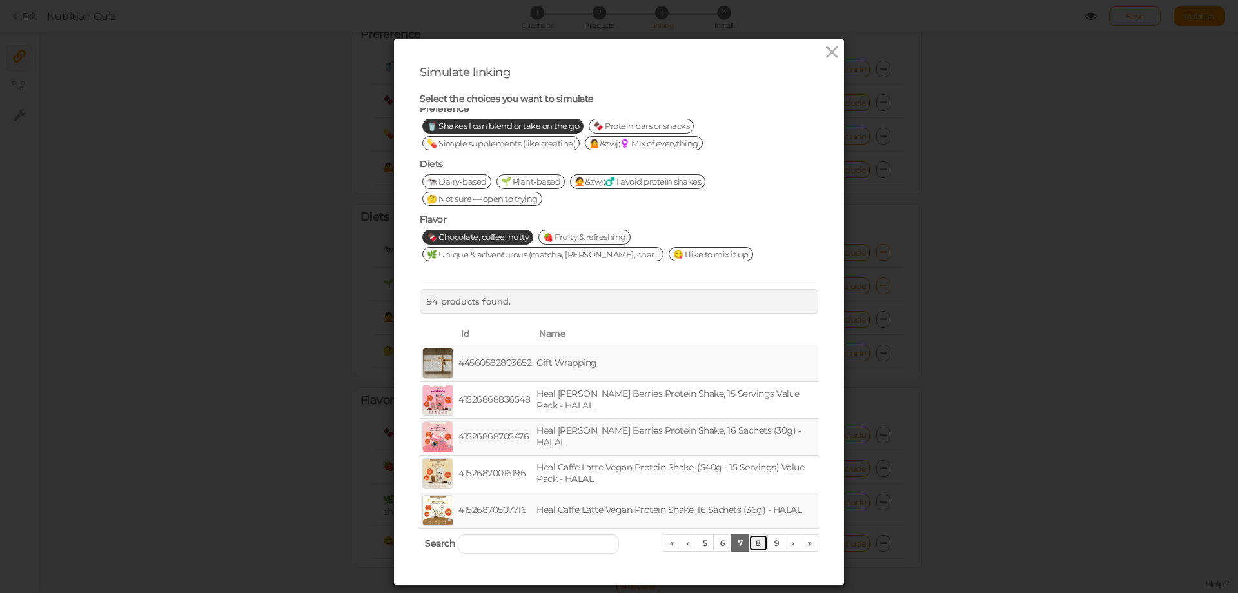
click at [758, 547] on link "8" at bounding box center [758, 542] width 19 height 17
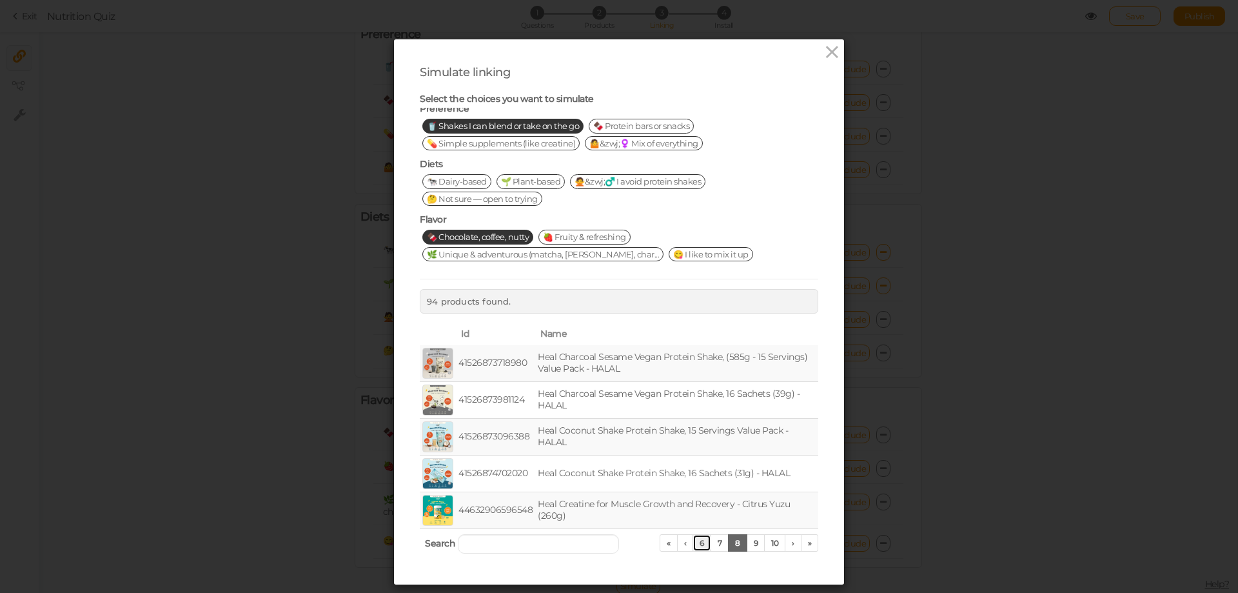
click at [693, 544] on link "6" at bounding box center [702, 542] width 19 height 17
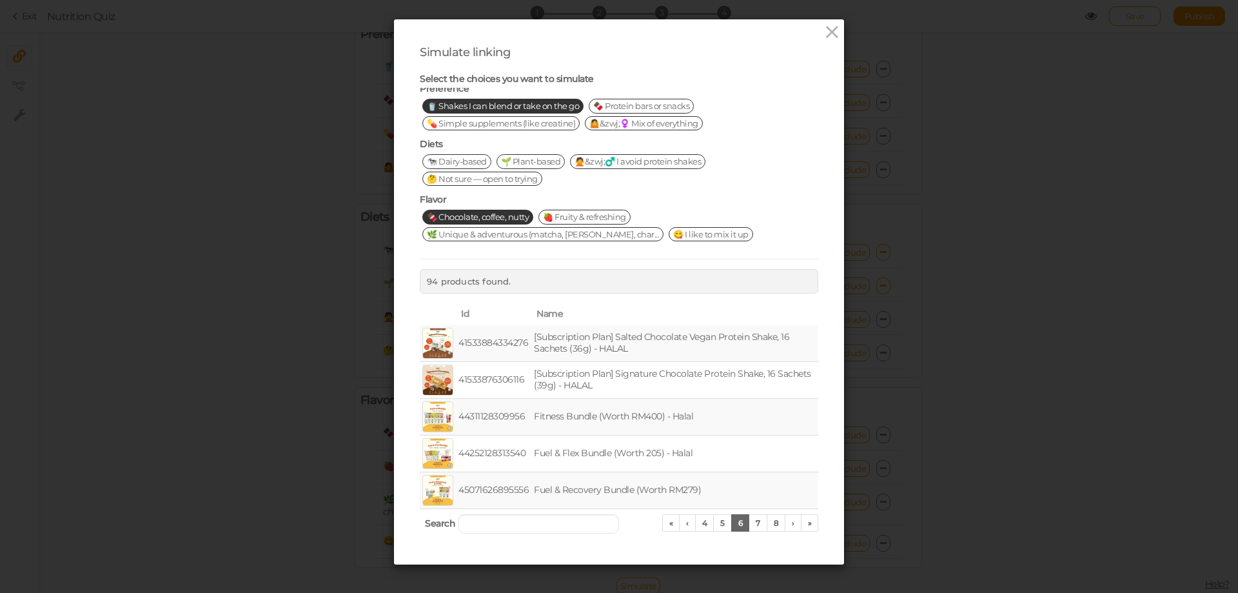
scroll to position [31, 0]
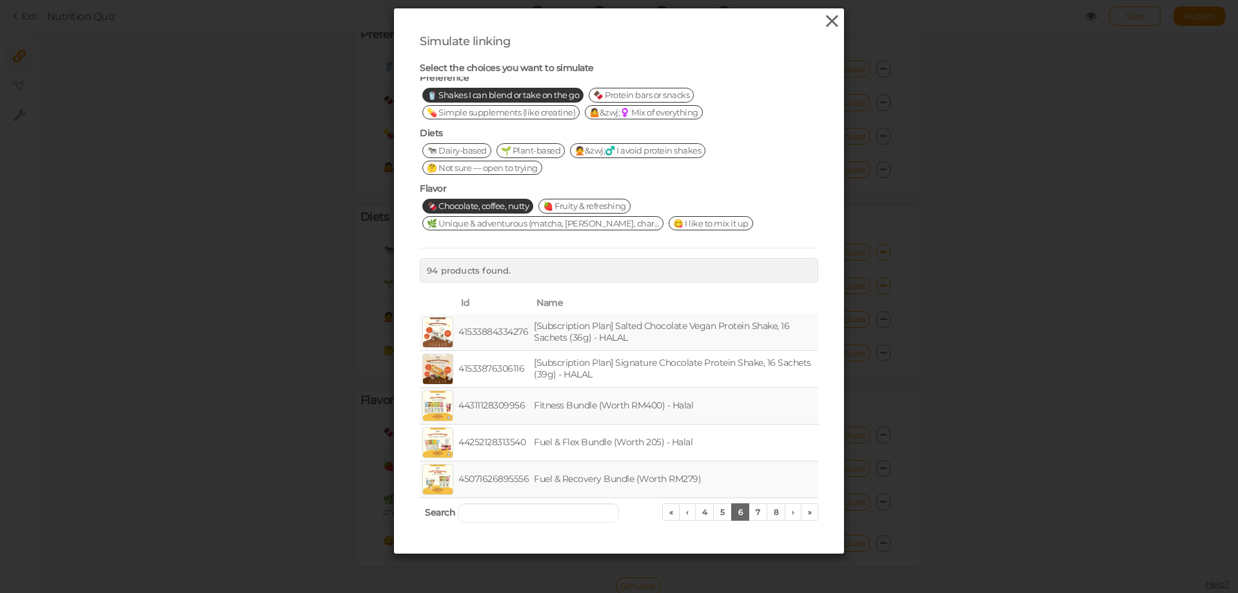
click at [829, 21] on icon at bounding box center [832, 21] width 19 height 19
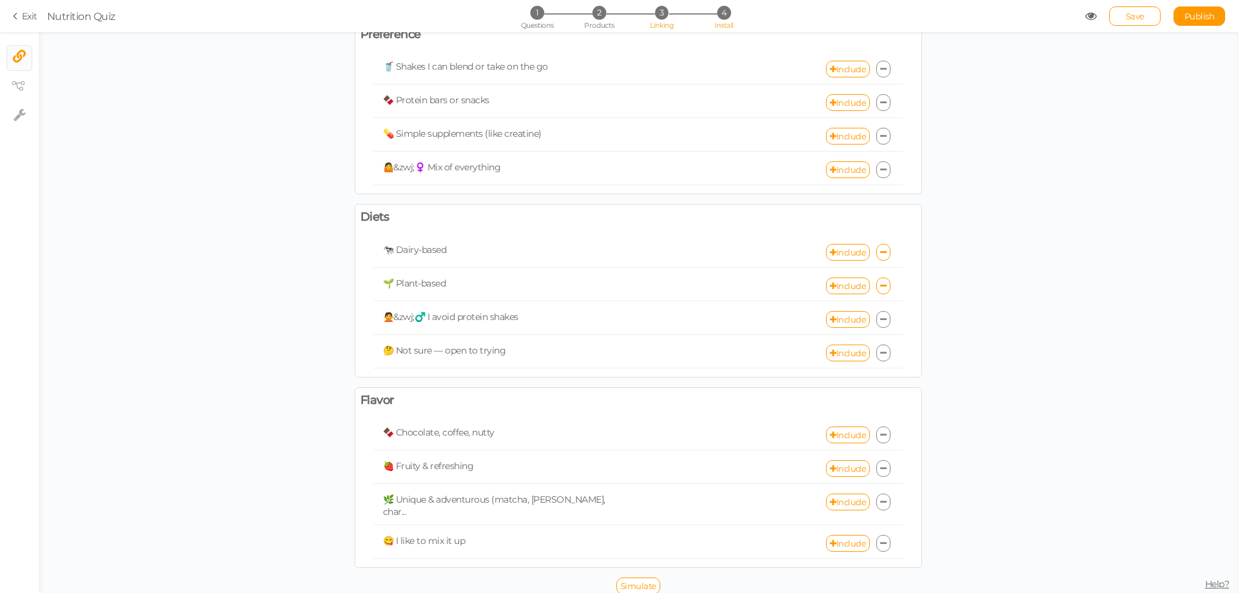
click at [733, 8] on li "4 Install" at bounding box center [724, 13] width 60 height 14
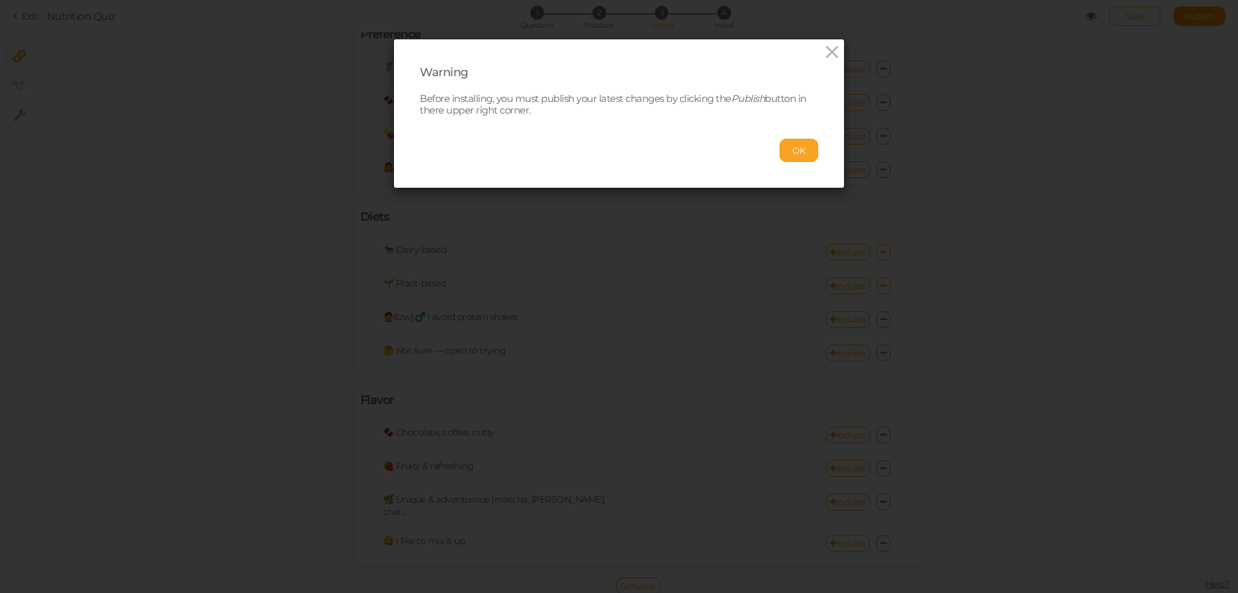
click at [791, 153] on button "OK" at bounding box center [799, 150] width 39 height 23
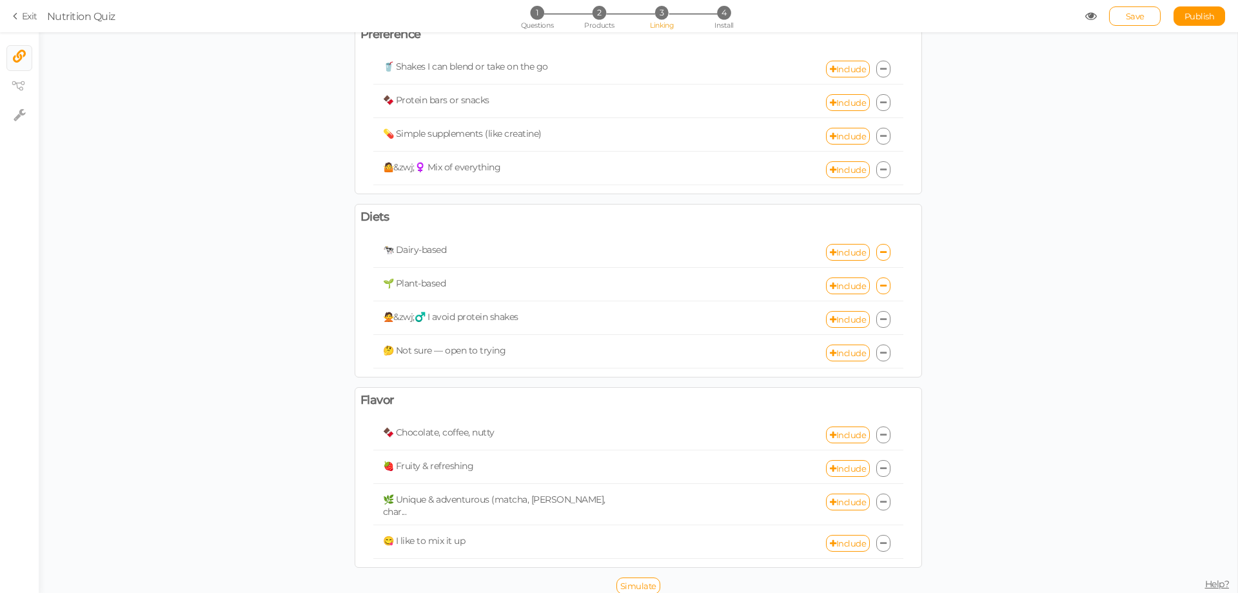
click at [880, 431] on icon at bounding box center [883, 435] width 6 height 8
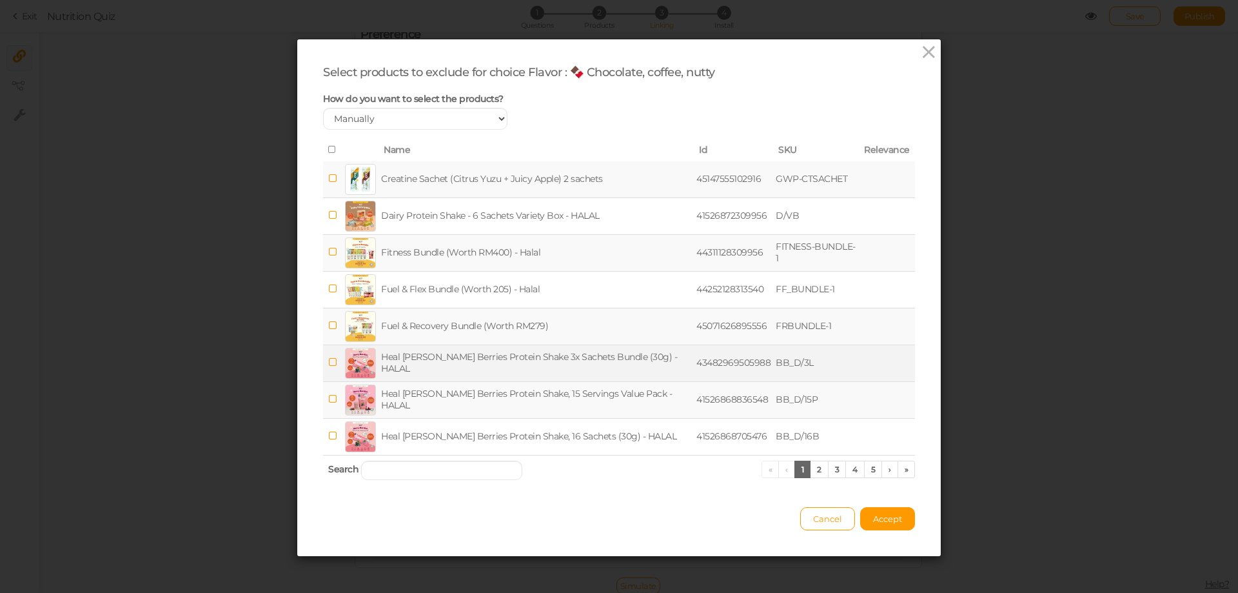
click at [328, 366] on icon at bounding box center [332, 362] width 9 height 10
click at [328, 392] on td at bounding box center [332, 399] width 19 height 37
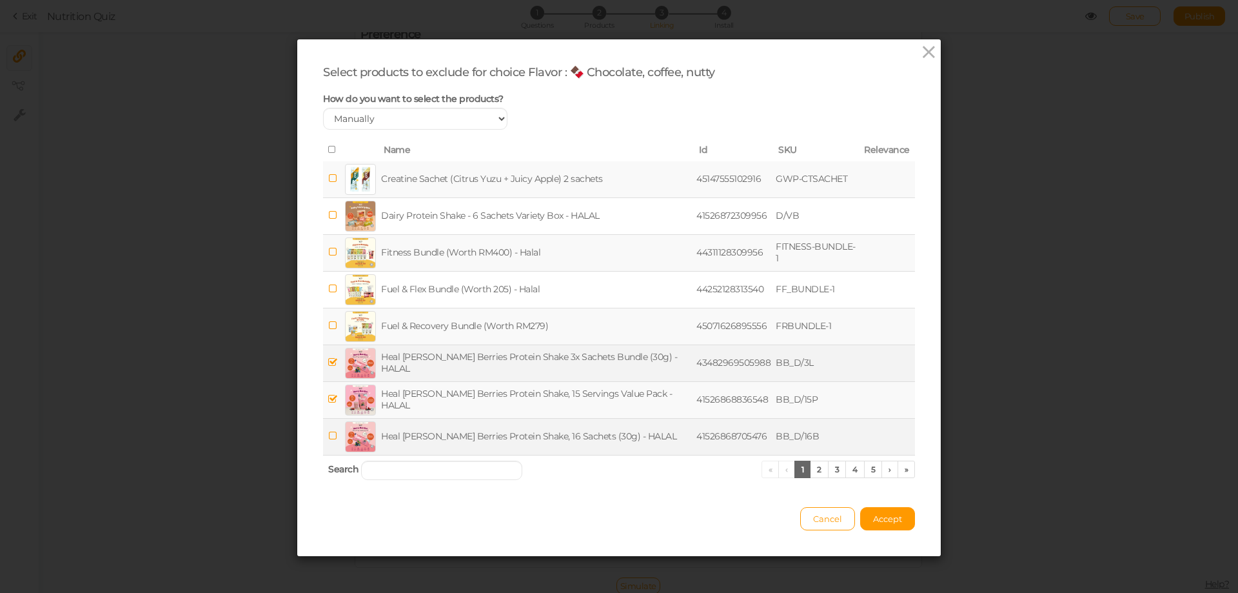
click at [328, 441] on span at bounding box center [332, 435] width 9 height 12
click at [328, 179] on icon at bounding box center [332, 178] width 9 height 10
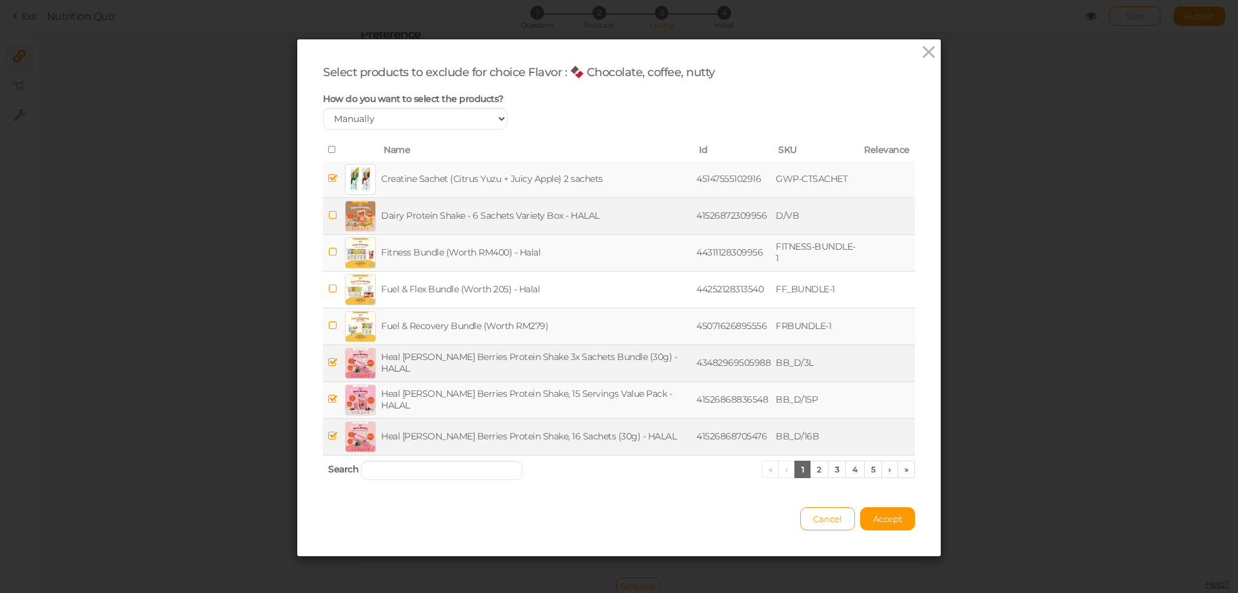
click at [328, 219] on icon at bounding box center [332, 215] width 9 height 10
click at [330, 251] on icon at bounding box center [332, 252] width 9 height 10
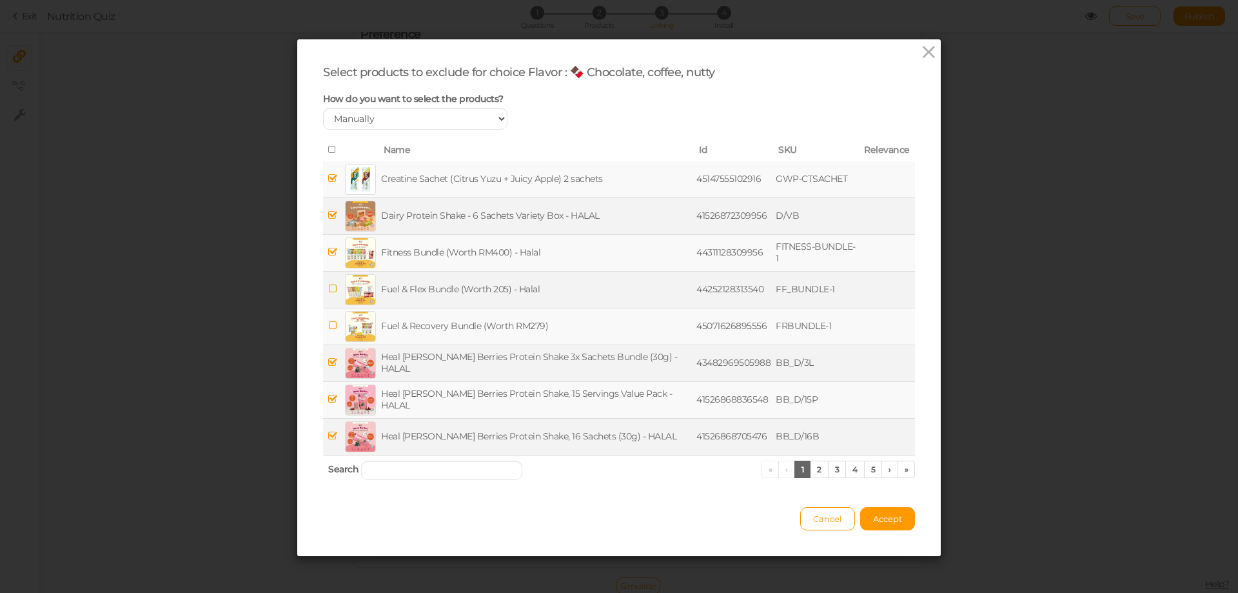
click at [335, 285] on td at bounding box center [332, 289] width 19 height 37
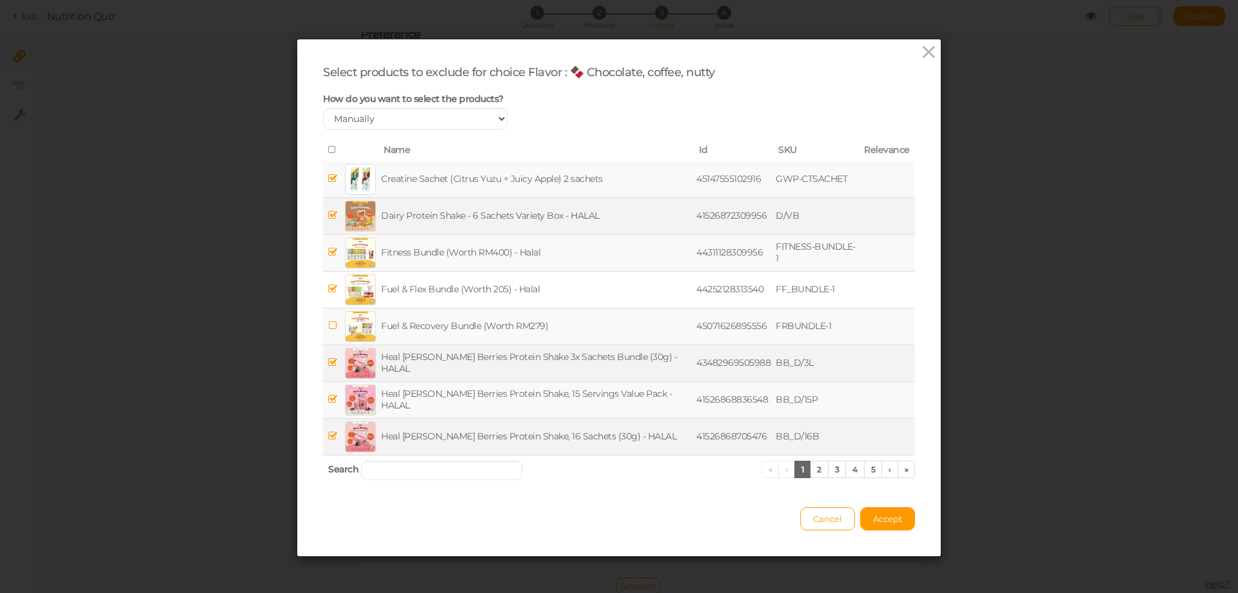
click at [331, 331] on span at bounding box center [332, 325] width 9 height 12
click at [816, 467] on link "2" at bounding box center [819, 468] width 19 height 17
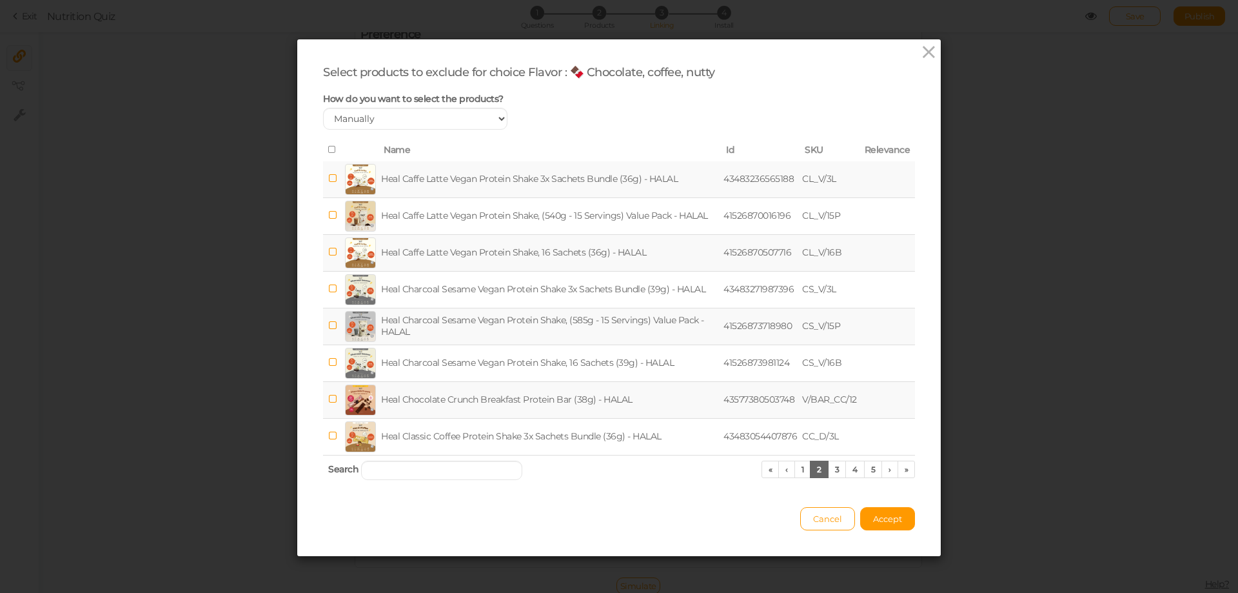
click at [328, 146] on icon at bounding box center [332, 149] width 9 height 9
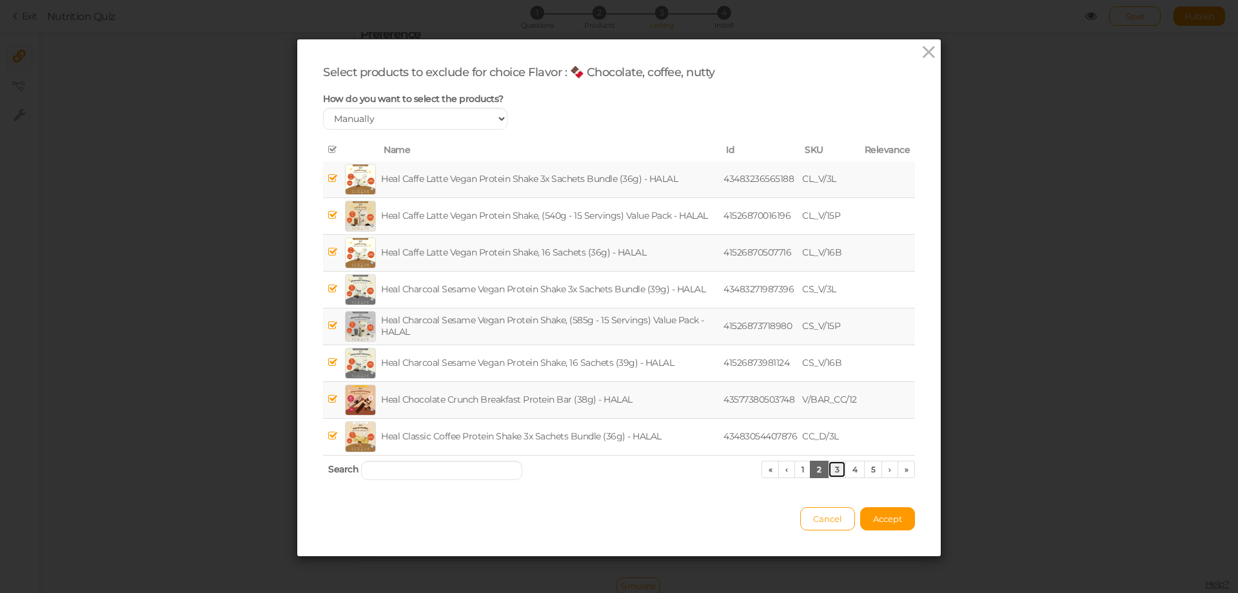
click at [828, 464] on link "3" at bounding box center [837, 468] width 19 height 17
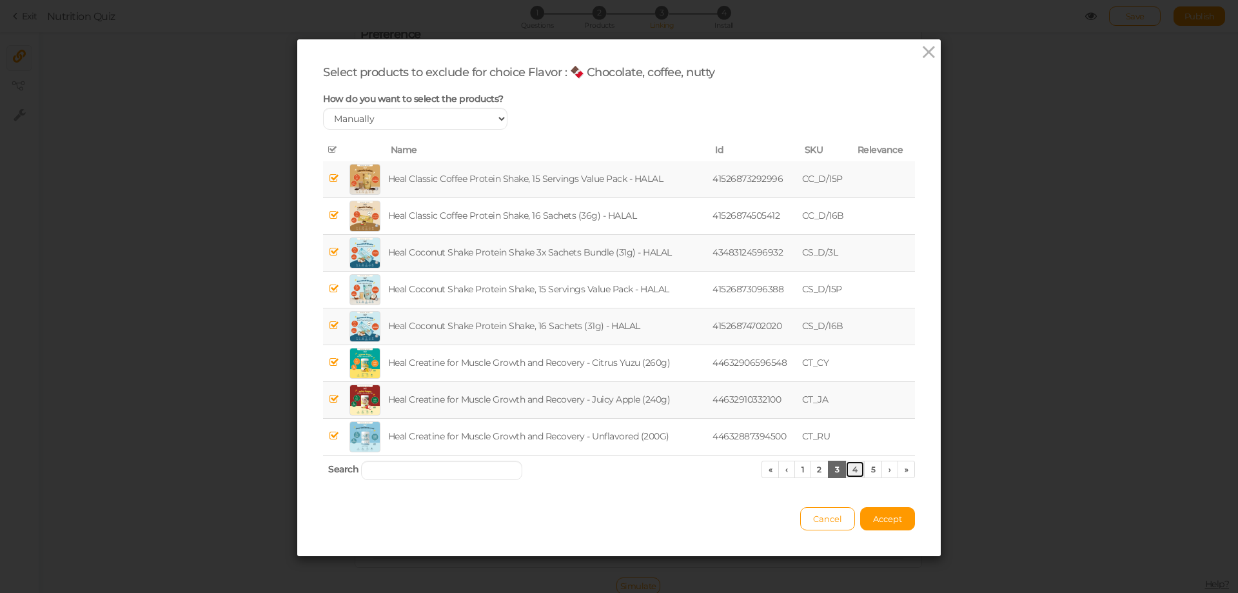
click at [850, 468] on link "4" at bounding box center [854, 468] width 19 height 17
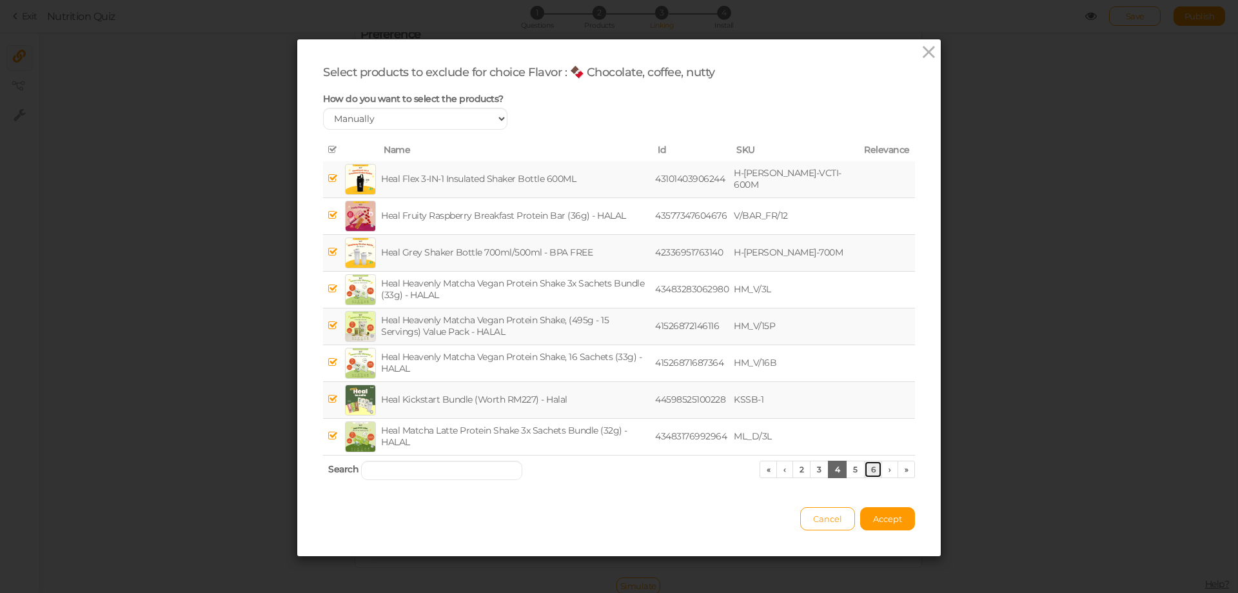
click at [868, 467] on link "6" at bounding box center [873, 468] width 19 height 17
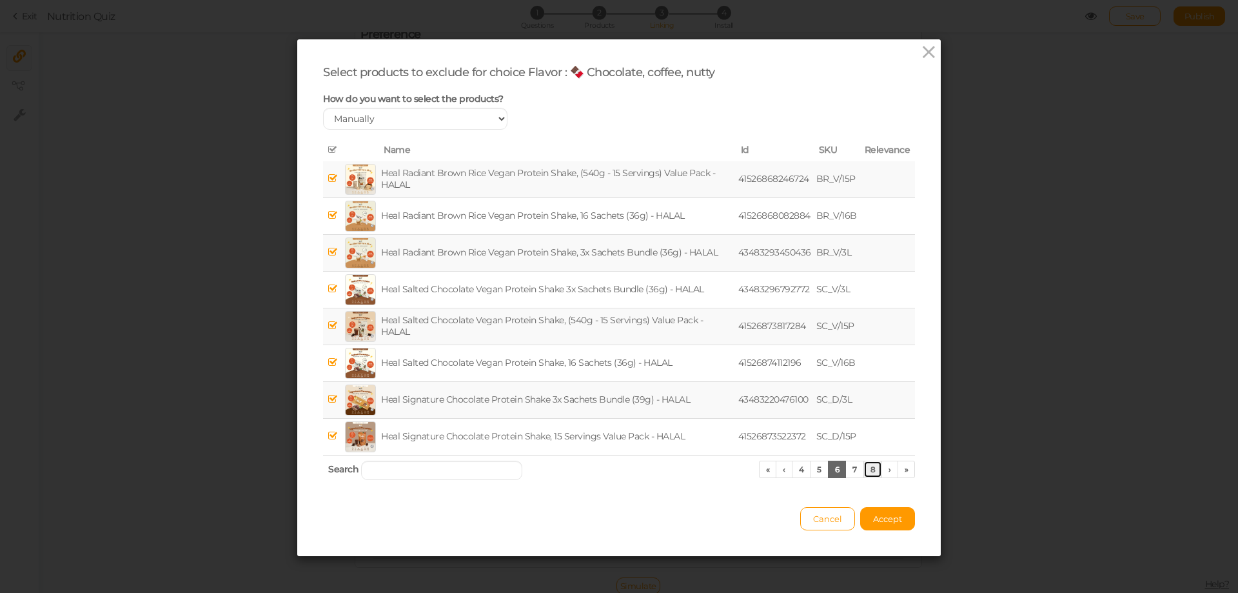
click at [870, 466] on link "8" at bounding box center [872, 468] width 19 height 17
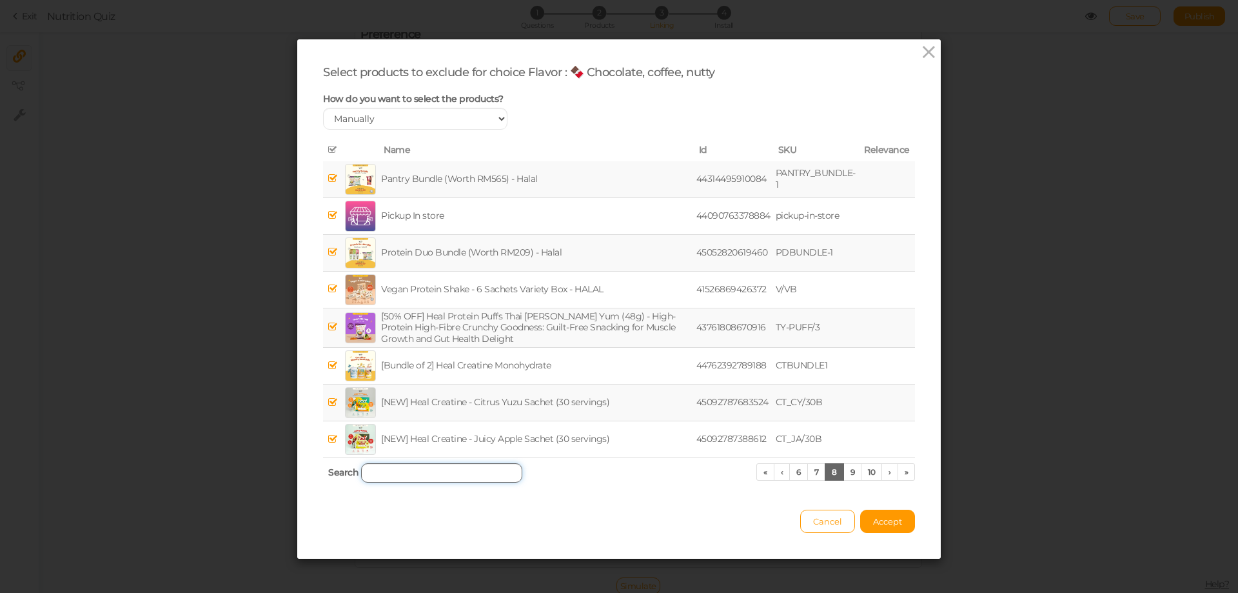
click at [420, 472] on input "search" at bounding box center [441, 472] width 161 height 19
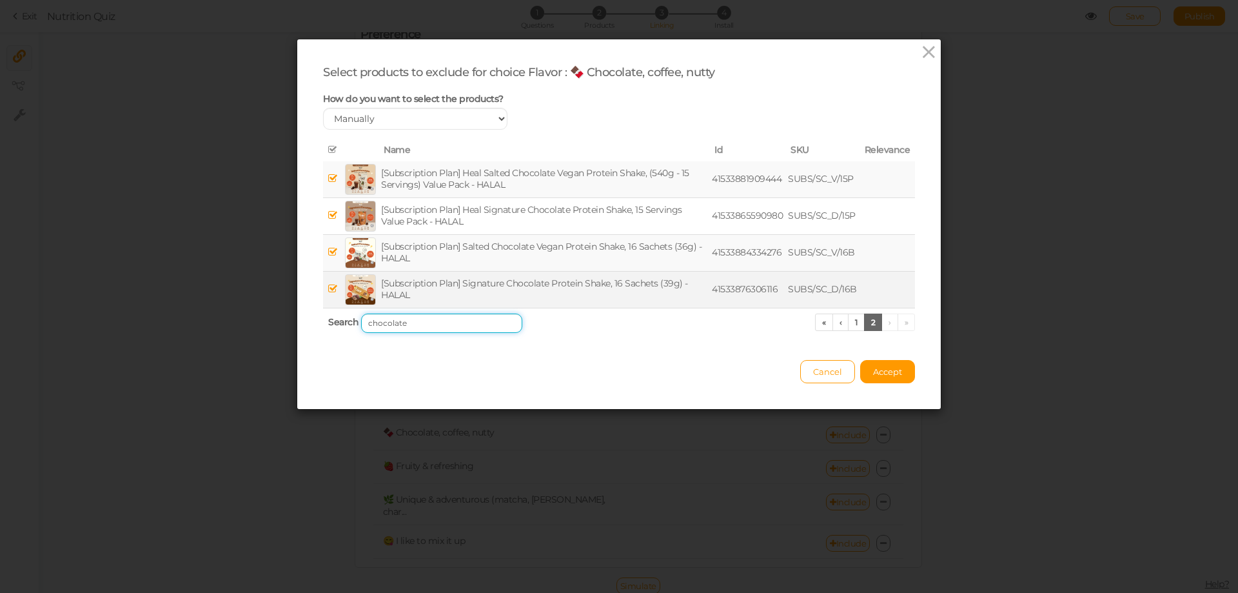
type input "chocolate"
drag, startPoint x: 326, startPoint y: 286, endPoint x: 328, endPoint y: 275, distance: 11.3
click at [328, 287] on icon at bounding box center [332, 289] width 9 height 10
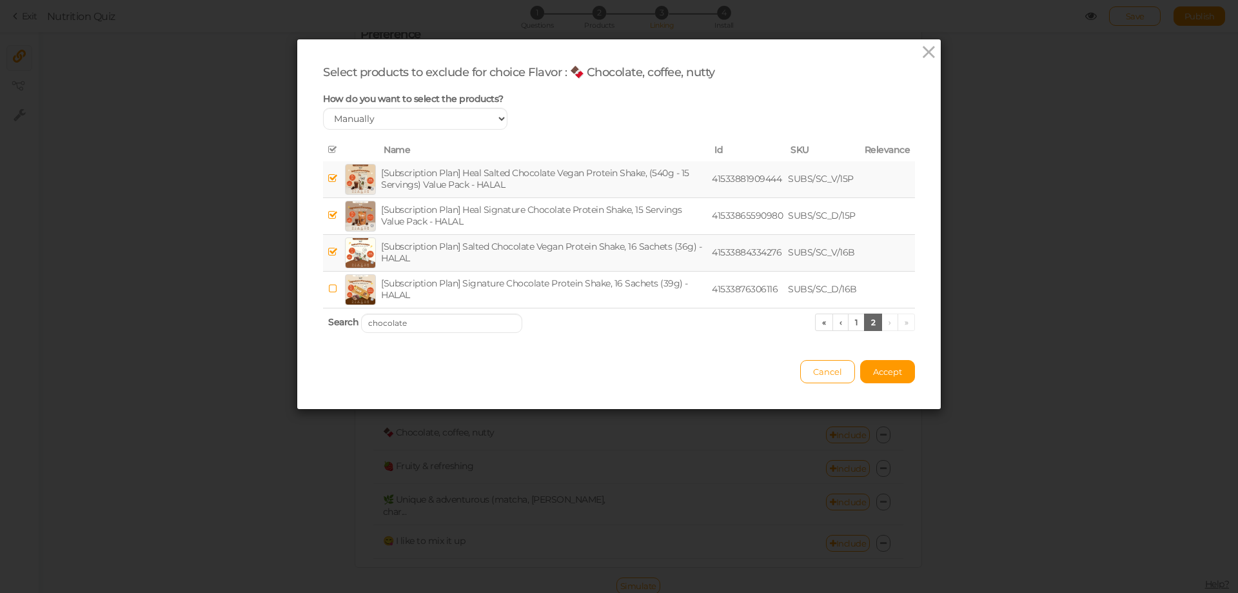
click at [328, 247] on icon at bounding box center [332, 252] width 9 height 10
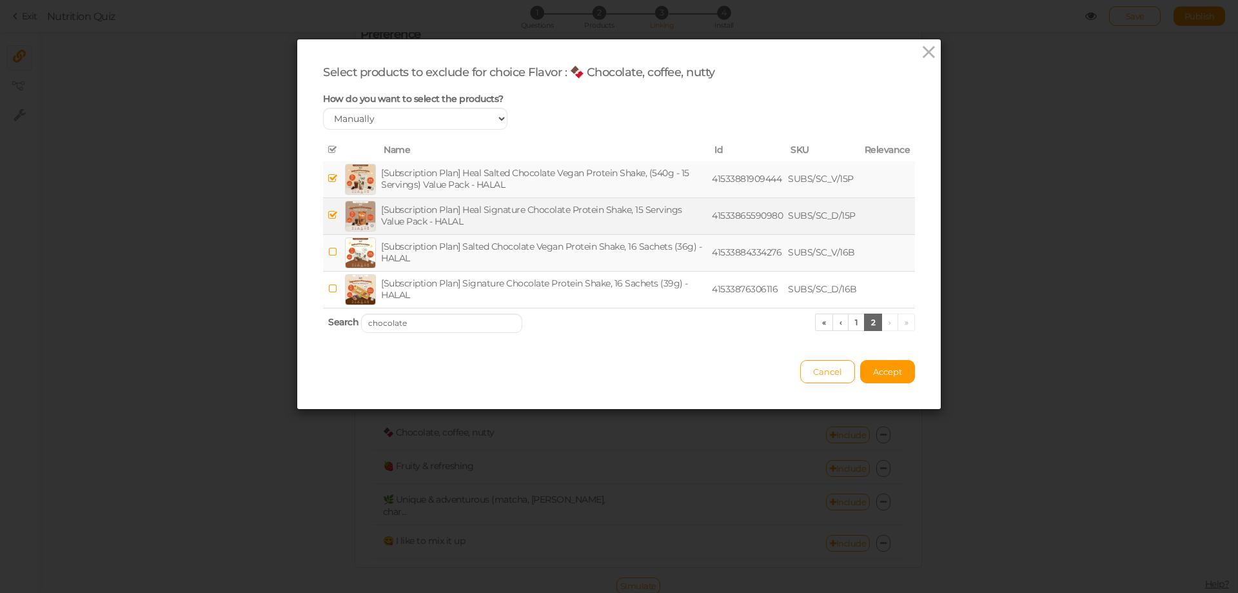
click at [328, 211] on icon at bounding box center [332, 215] width 9 height 10
click at [330, 173] on icon at bounding box center [332, 178] width 9 height 10
click at [425, 323] on input "chocolate" at bounding box center [441, 322] width 161 height 19
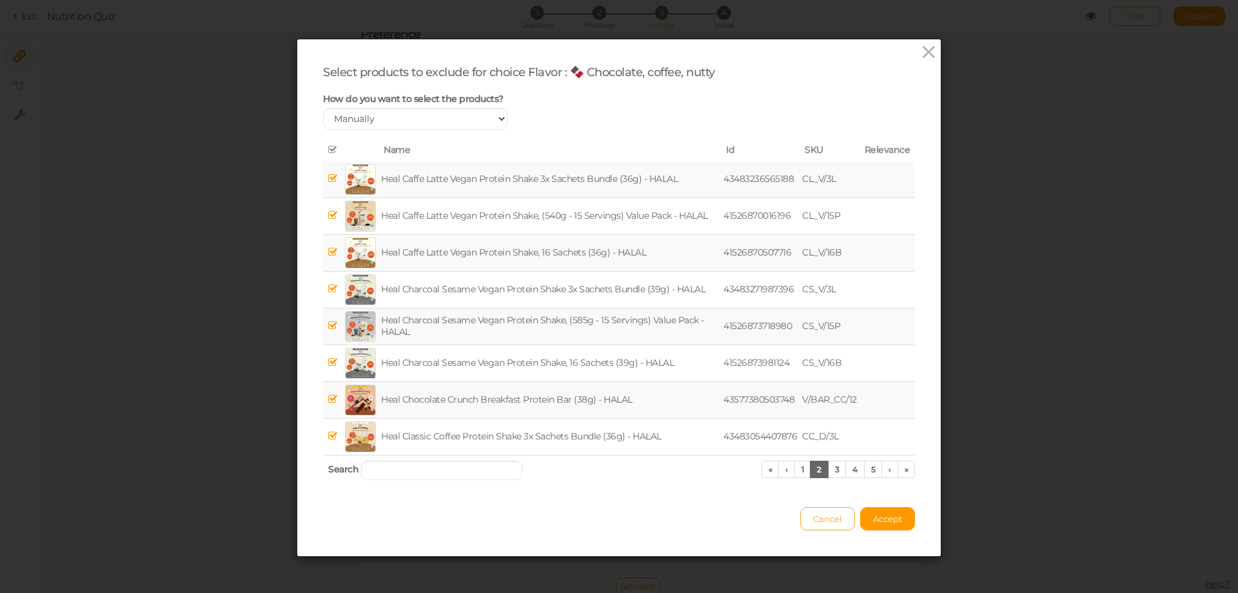
click at [825, 513] on span "Cancel" at bounding box center [827, 518] width 29 height 10
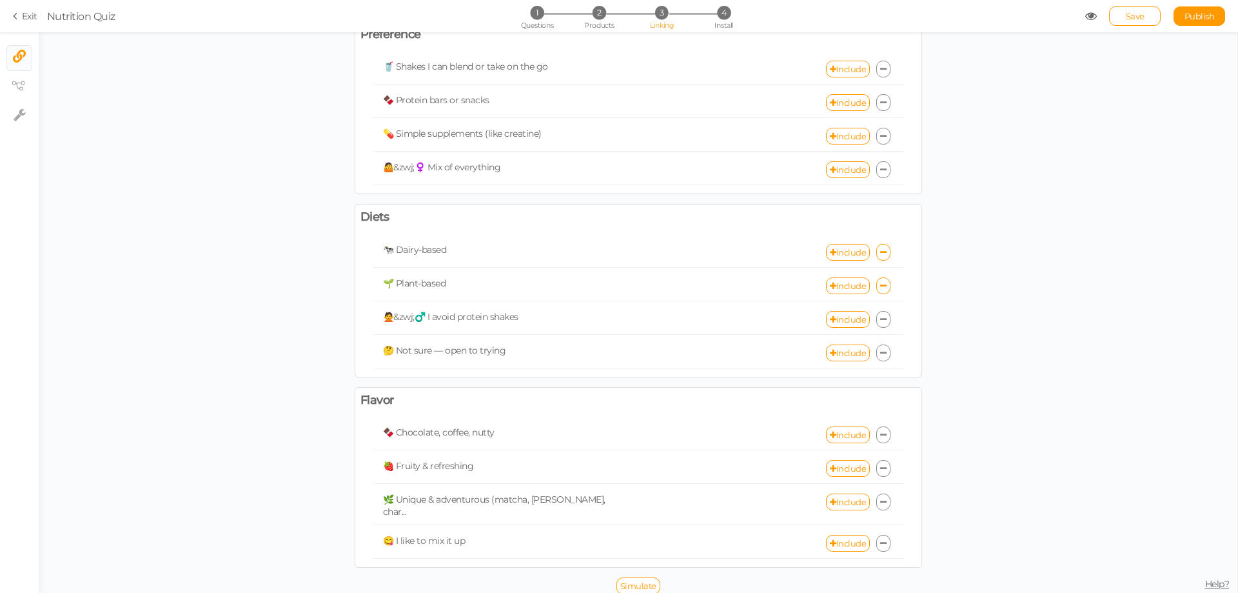
click at [880, 437] on icon at bounding box center [883, 435] width 6 height 8
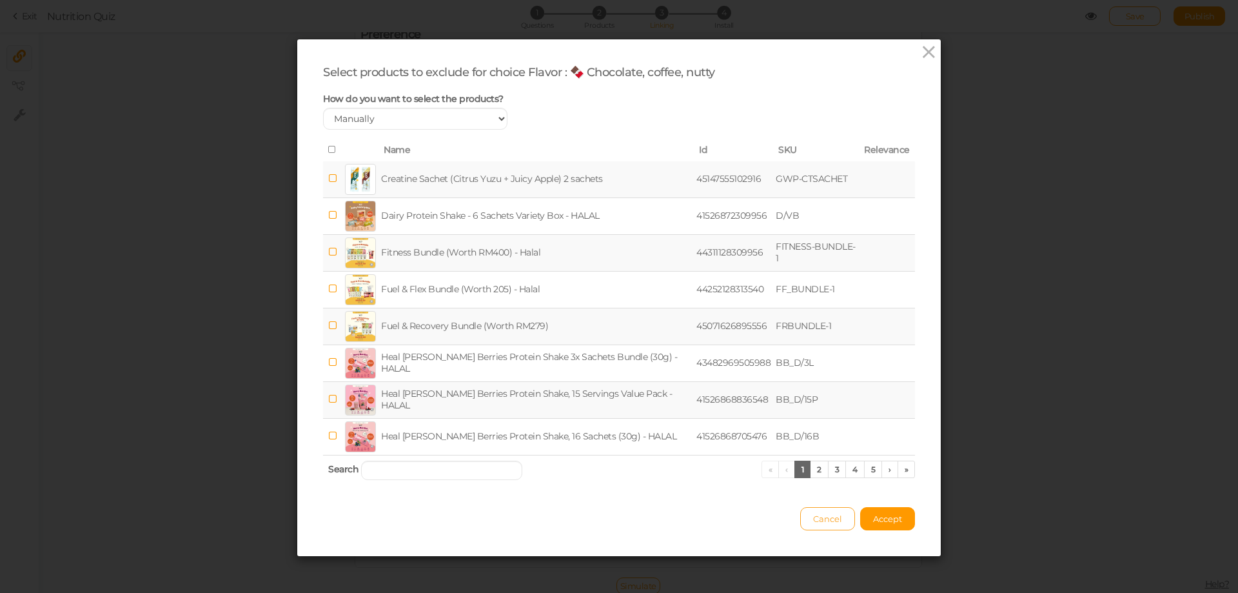
click at [814, 519] on span "Cancel" at bounding box center [827, 518] width 29 height 10
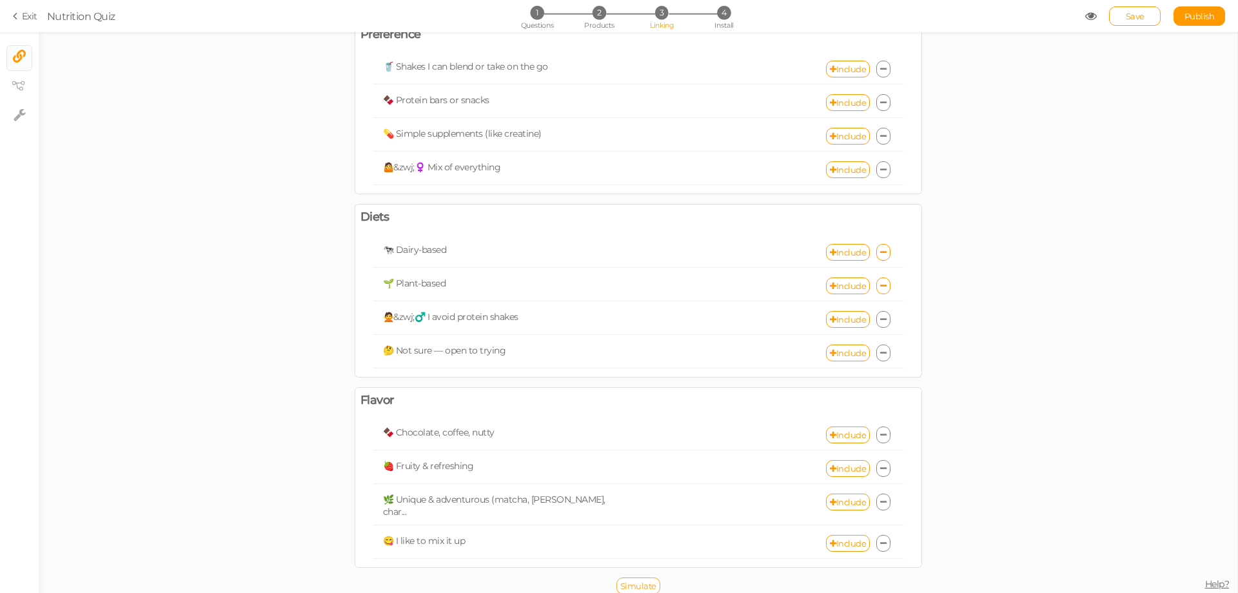
click at [640, 580] on span "Simulate" at bounding box center [638, 585] width 36 height 10
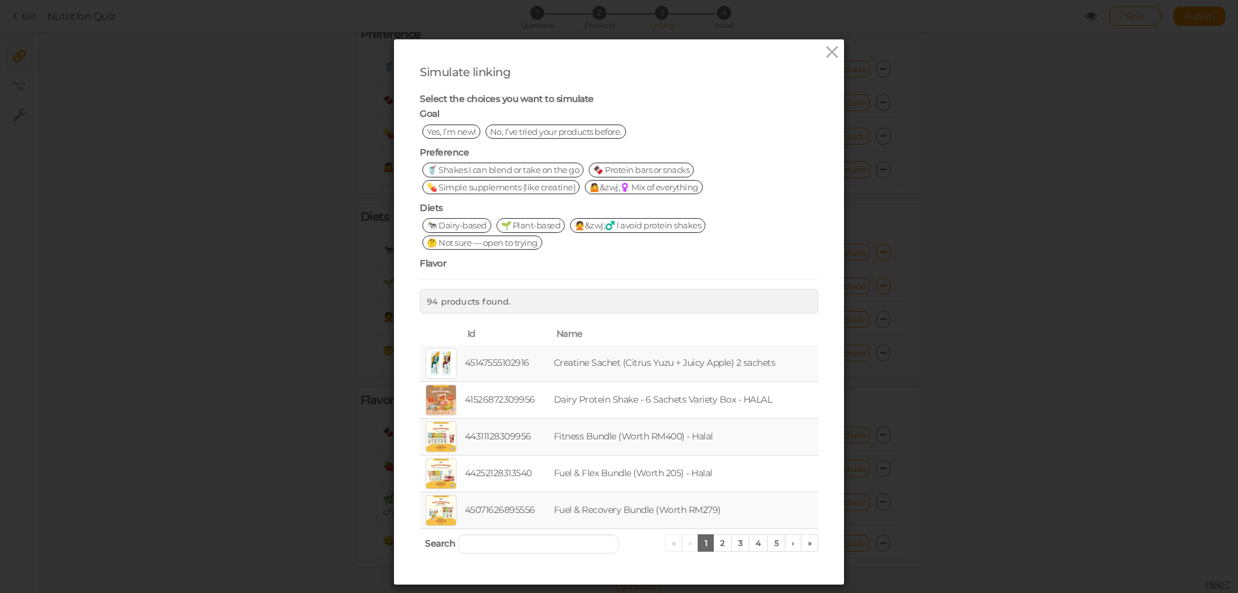
scroll to position [44, 0]
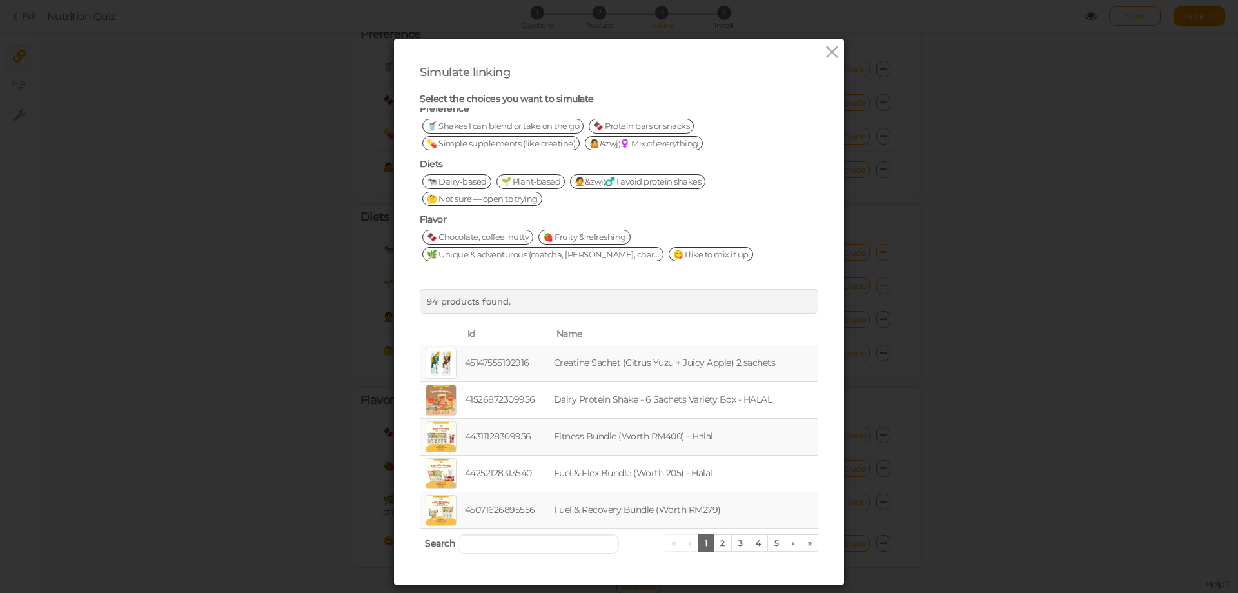
click at [580, 259] on span "🌿 Unique & adventurous (matcha, [PERSON_NAME], char..." at bounding box center [542, 254] width 241 height 14
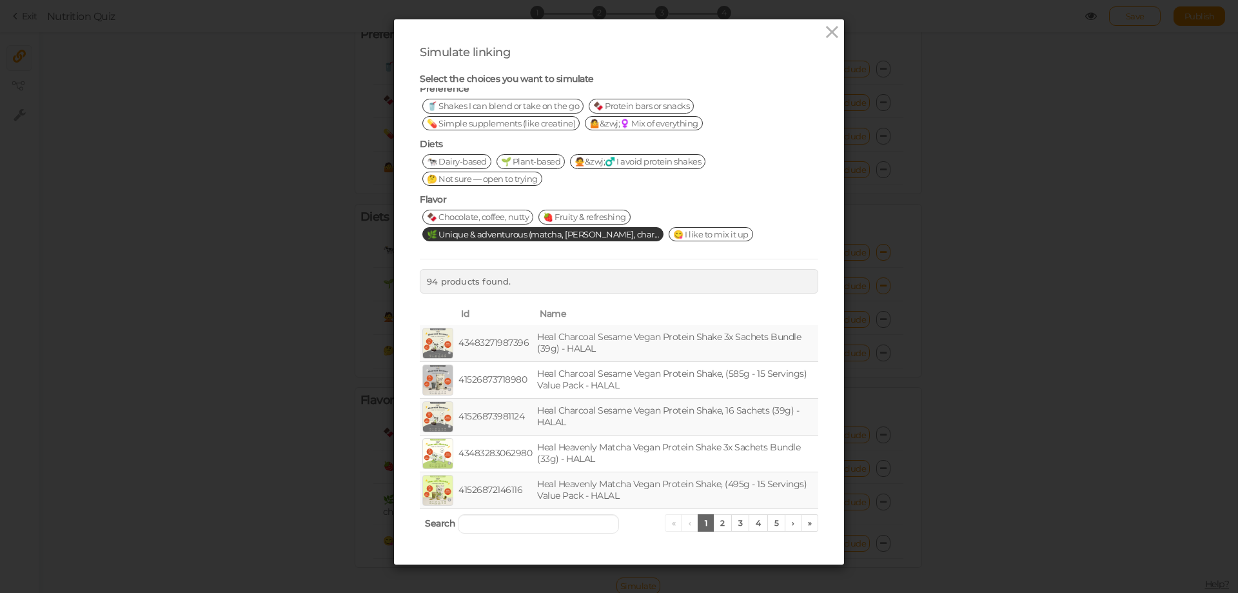
scroll to position [31, 0]
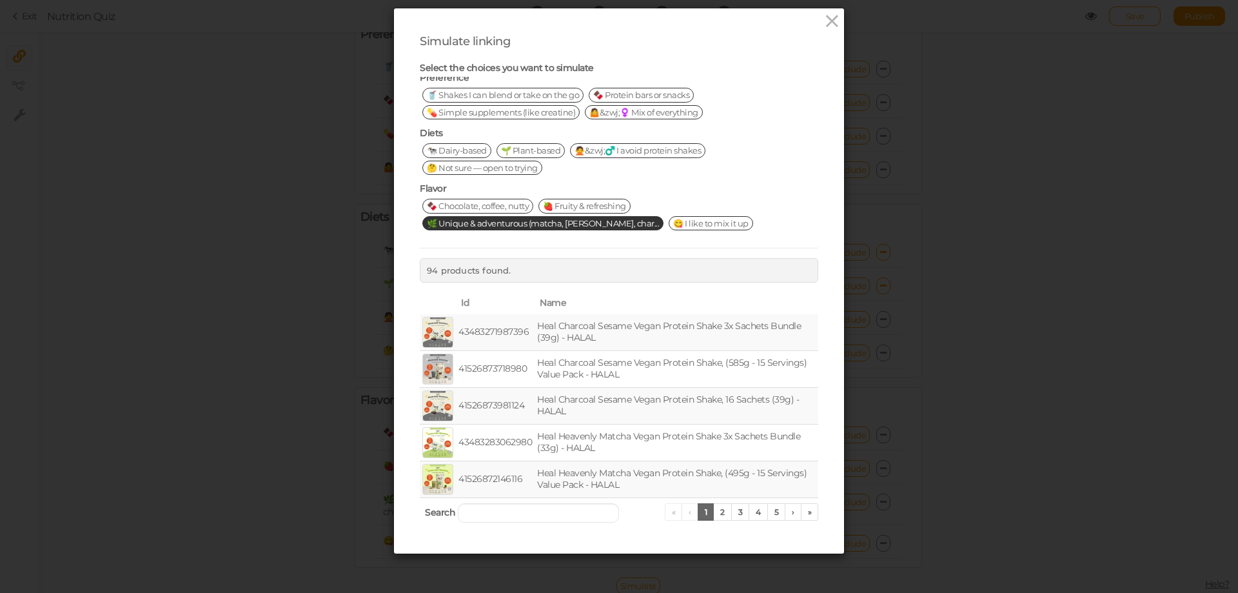
click at [484, 167] on span "🤔 Not sure — open to trying" at bounding box center [482, 168] width 120 height 14
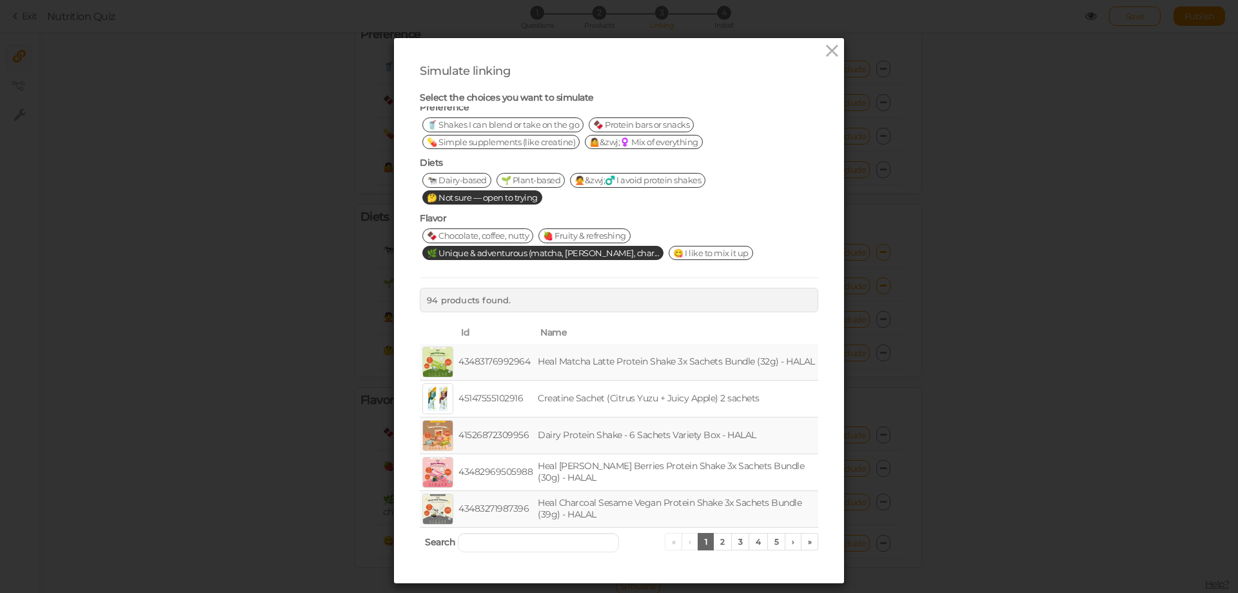
scroll to position [0, 0]
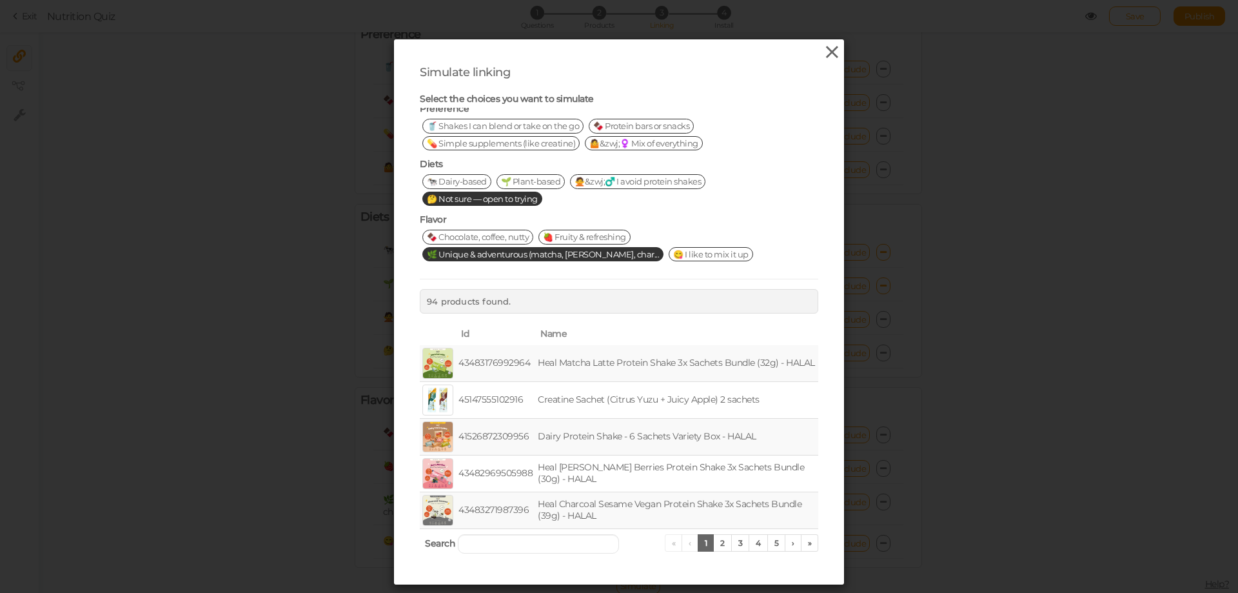
click at [825, 54] on icon at bounding box center [832, 52] width 19 height 19
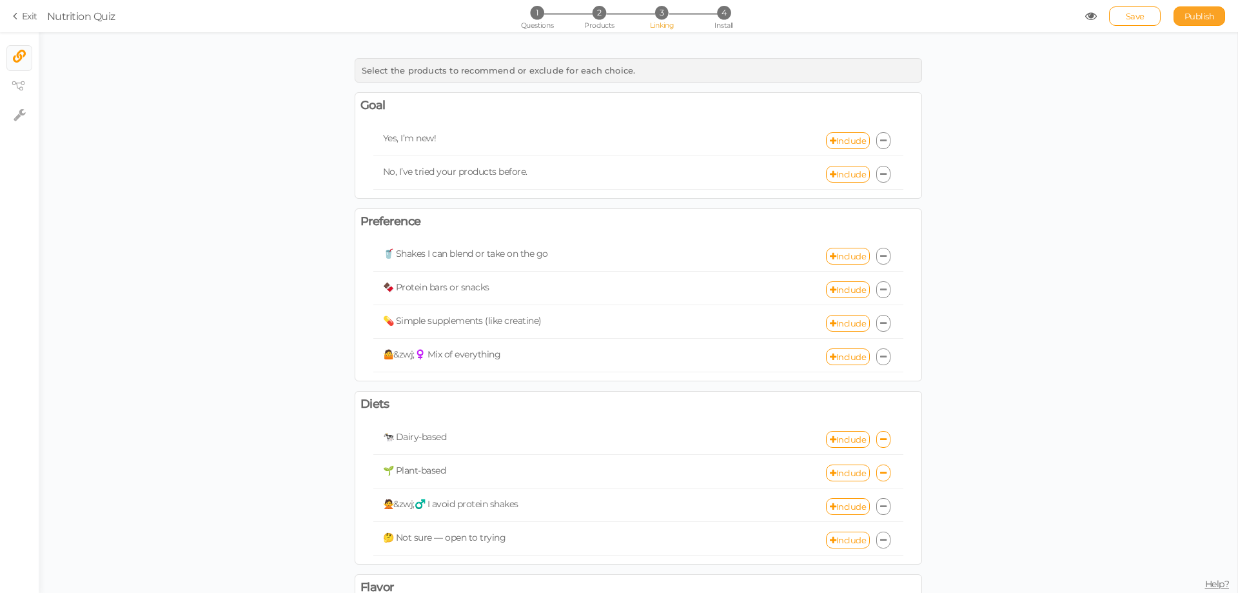
click at [1203, 11] on span "Publish" at bounding box center [1200, 16] width 30 height 10
click at [714, 10] on li "4 Install" at bounding box center [724, 13] width 60 height 14
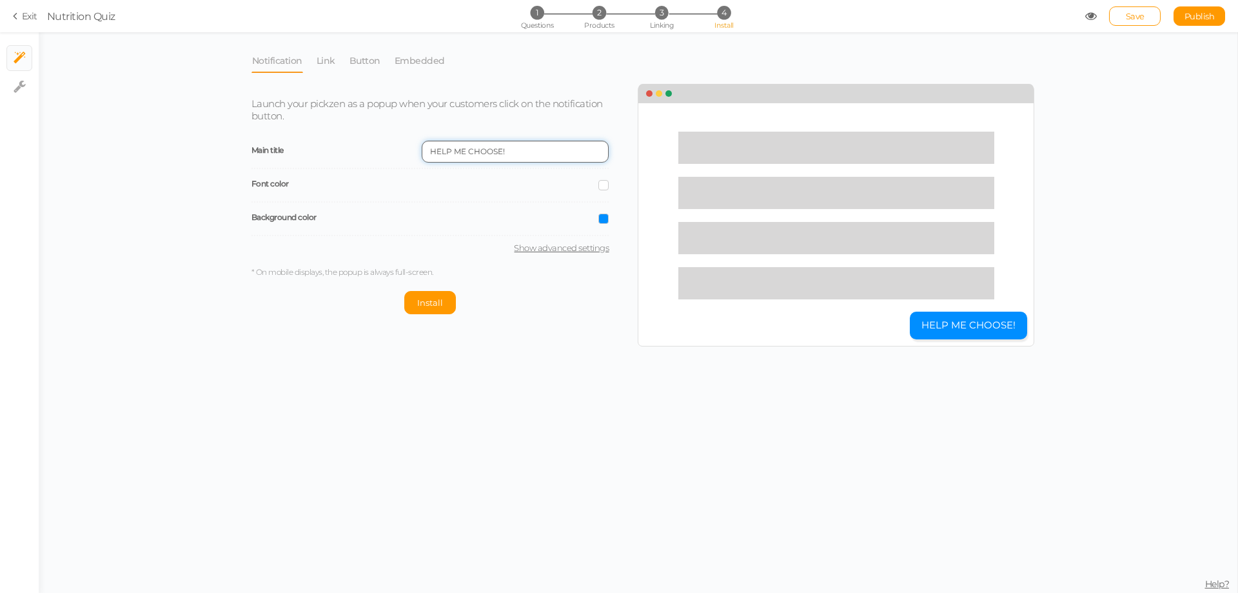
click at [497, 156] on input "HELP ME CHOOSE!" at bounding box center [515, 152] width 187 height 22
drag, startPoint x: 543, startPoint y: 152, endPoint x: 371, endPoint y: 157, distance: 171.6
click at [369, 159] on div "Main title HELP ME CHOOSE!" at bounding box center [430, 152] width 358 height 34
click at [606, 188] on span at bounding box center [603, 185] width 10 height 10
click at [536, 308] on div "Install" at bounding box center [430, 302] width 358 height 23
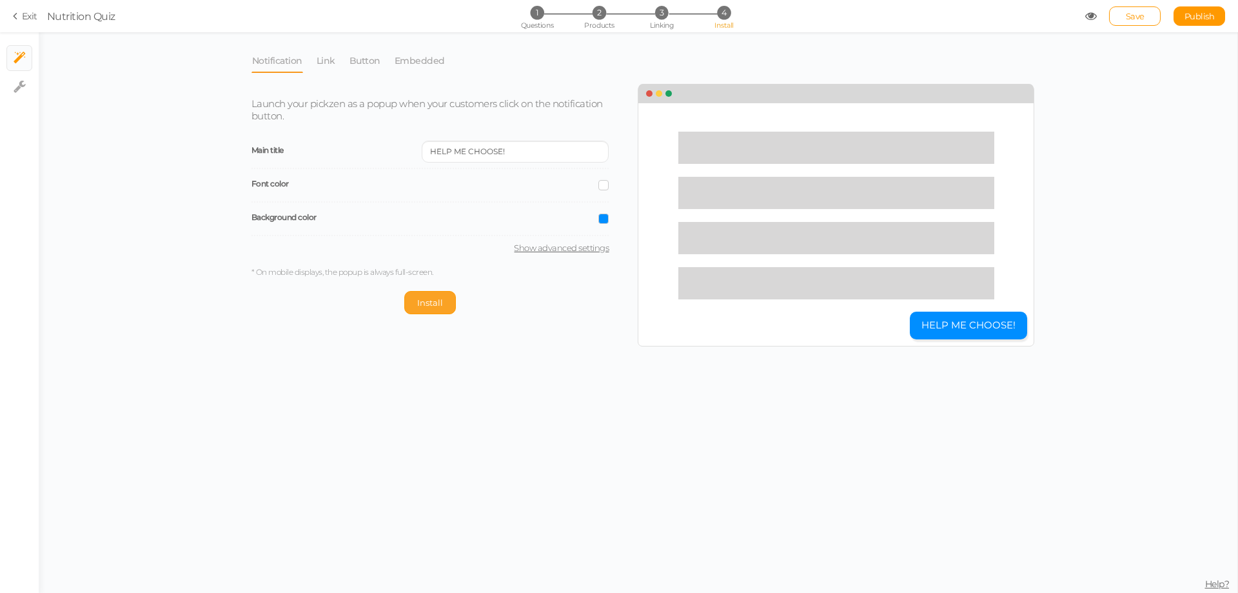
click at [434, 311] on button "Install" at bounding box center [430, 302] width 52 height 23
click at [456, 302] on span "Update" at bounding box center [465, 302] width 32 height 10
click at [326, 61] on link "Link" at bounding box center [326, 60] width 20 height 25
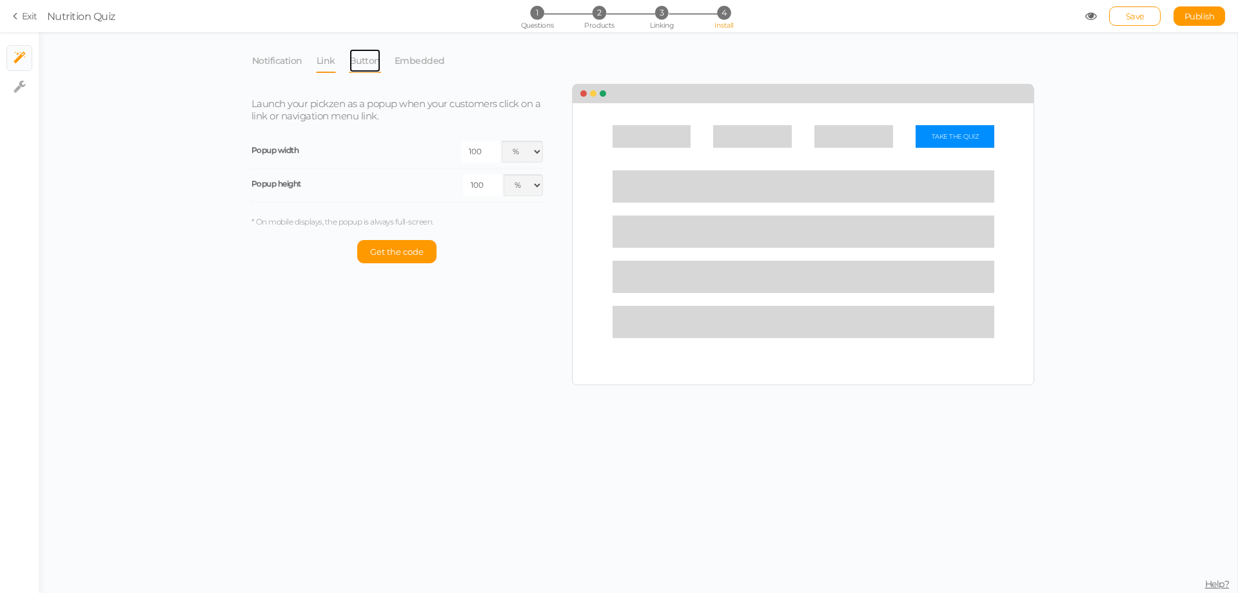
click at [359, 62] on link "Button" at bounding box center [365, 60] width 32 height 25
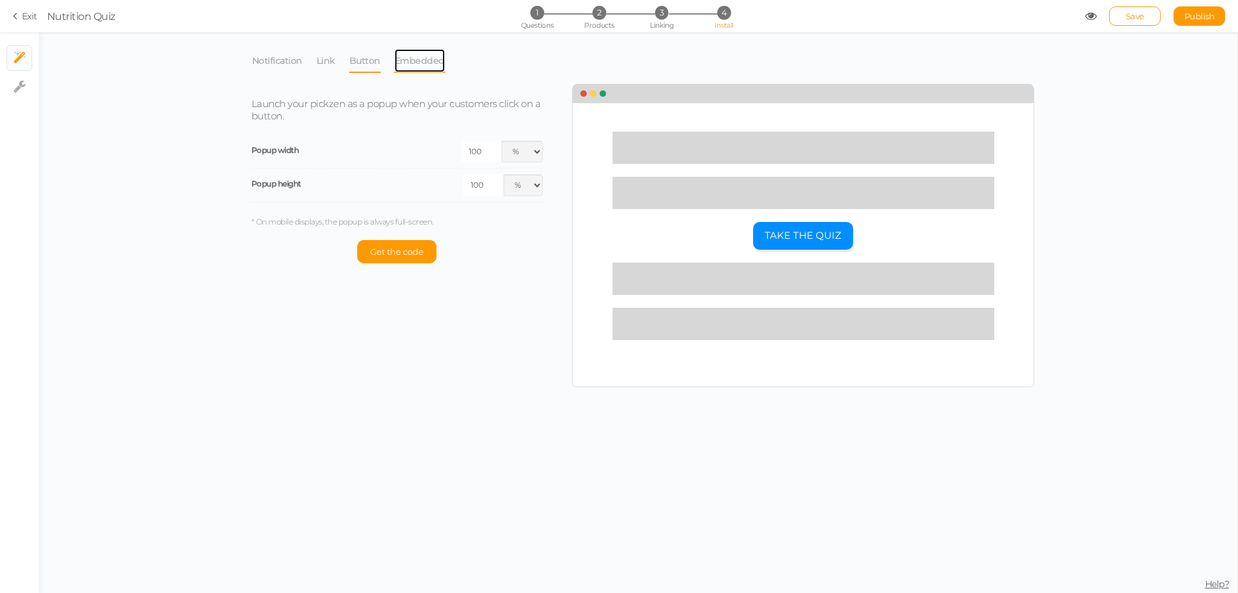
click at [416, 66] on link "Embedded" at bounding box center [420, 60] width 52 height 25
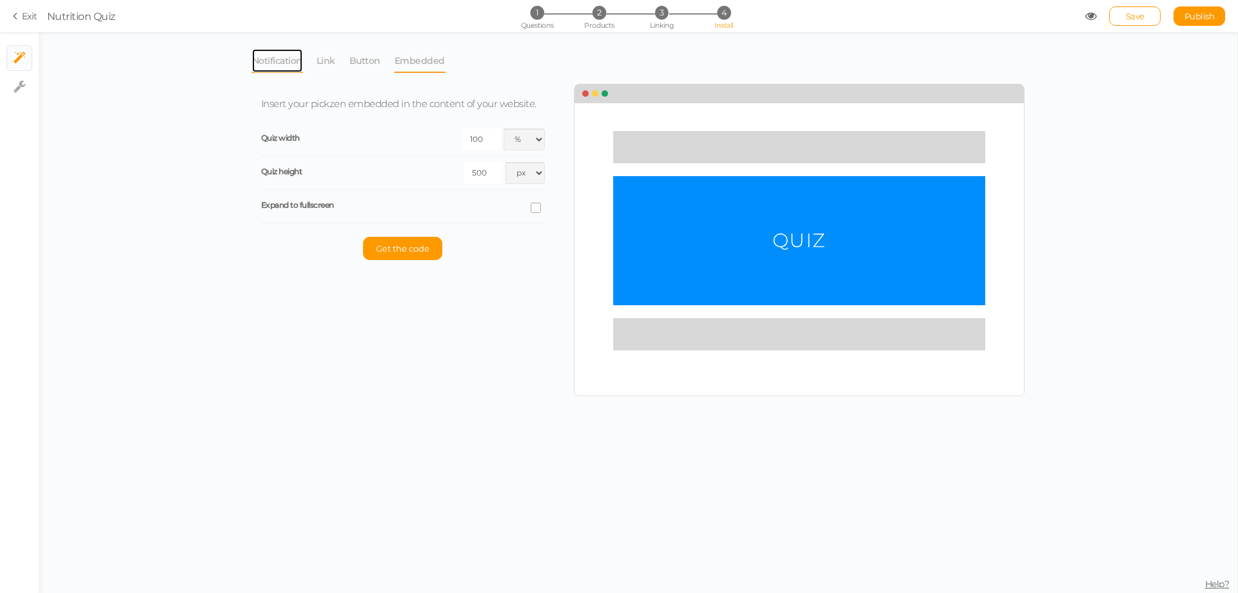
click at [277, 59] on link "Notification" at bounding box center [277, 60] width 52 height 25
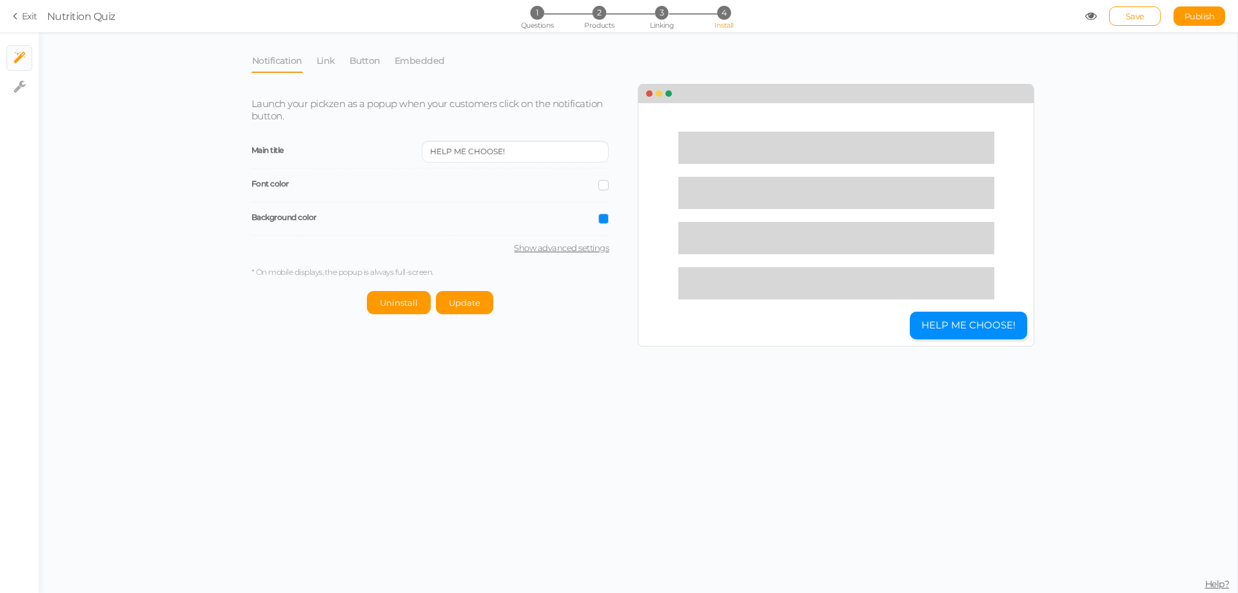
click at [1081, 15] on span "Nutrition Quiz" at bounding box center [566, 15] width 1038 height 15
click at [1086, 15] on icon at bounding box center [1091, 16] width 12 height 12
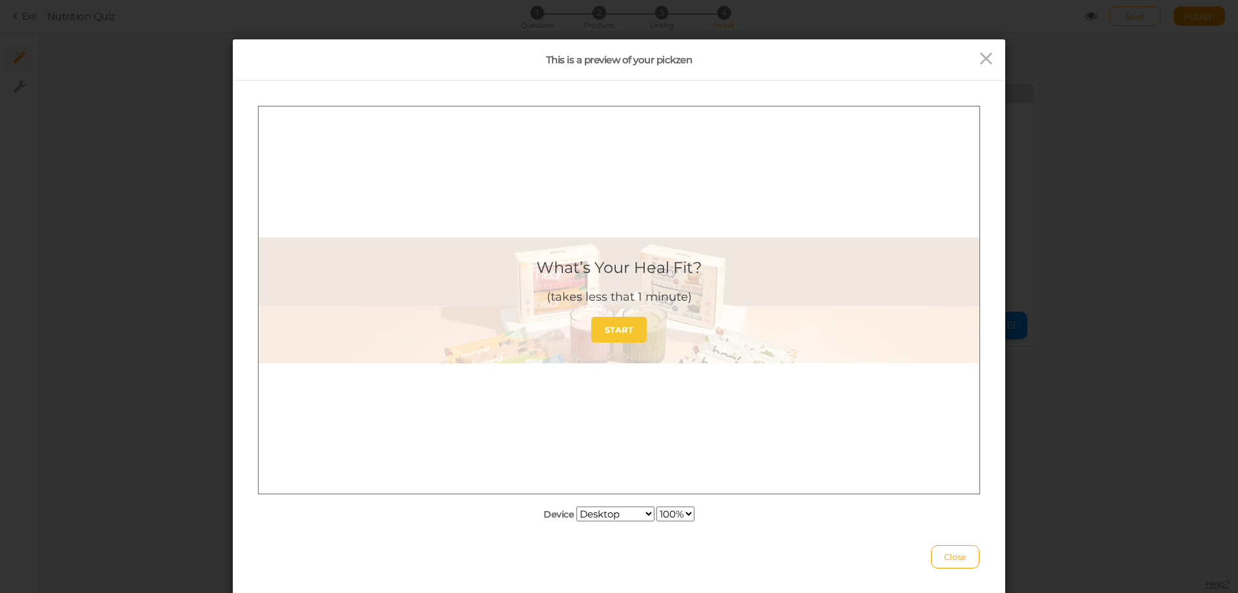
click at [627, 515] on select "Desktop Small mobile Large mobile" at bounding box center [615, 513] width 78 height 15
select select "1"
click at [576, 521] on select "Desktop Small mobile Large mobile" at bounding box center [615, 513] width 78 height 15
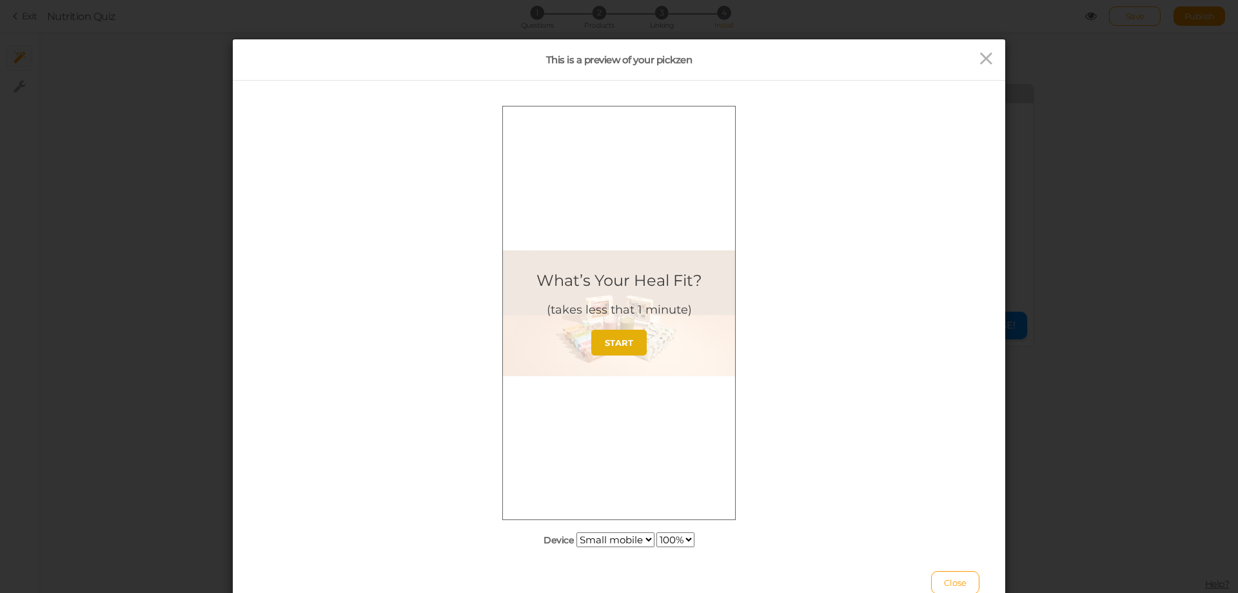
click at [642, 344] on link "START" at bounding box center [618, 342] width 55 height 26
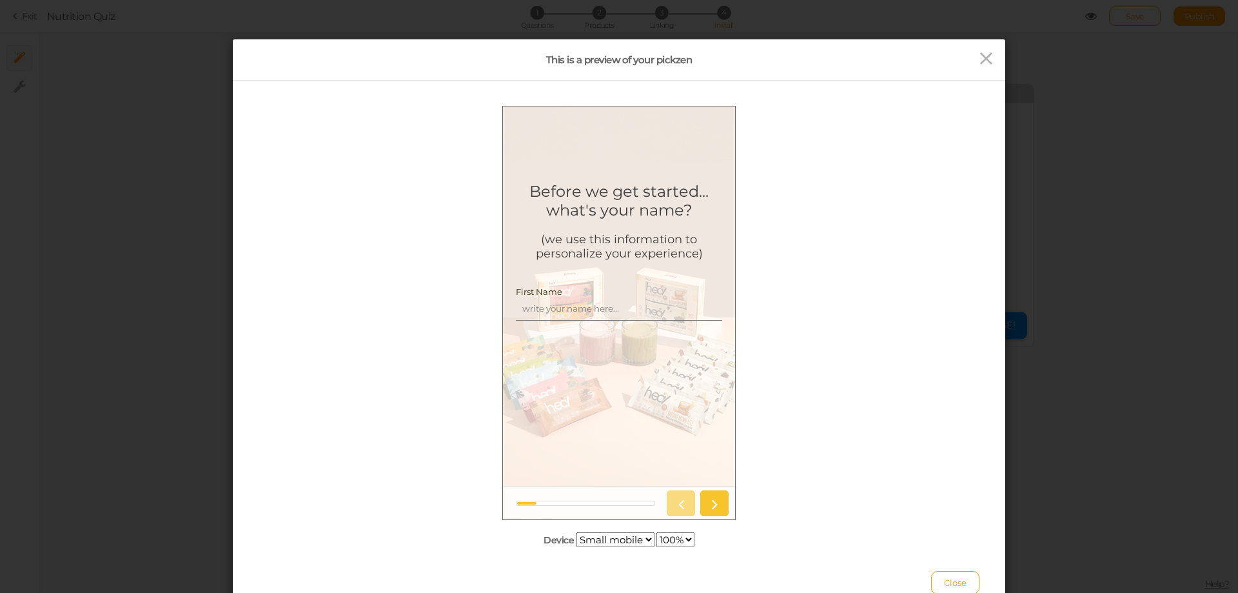
click at [621, 311] on input "First Name" at bounding box center [619, 308] width 206 height 24
click at [720, 516] on div at bounding box center [619, 502] width 232 height 34
click at [720, 507] on icon at bounding box center [714, 502] width 17 height 17
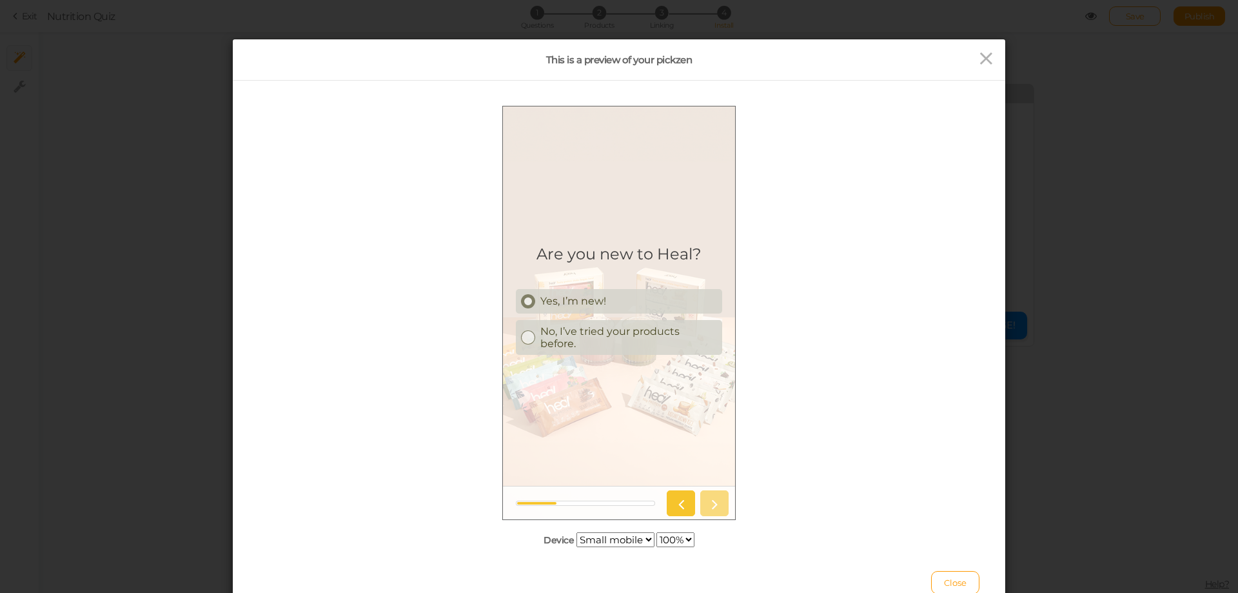
click at [604, 295] on div "Yes, I’m new!" at bounding box center [628, 300] width 177 height 12
click at [713, 498] on icon at bounding box center [714, 502] width 17 height 17
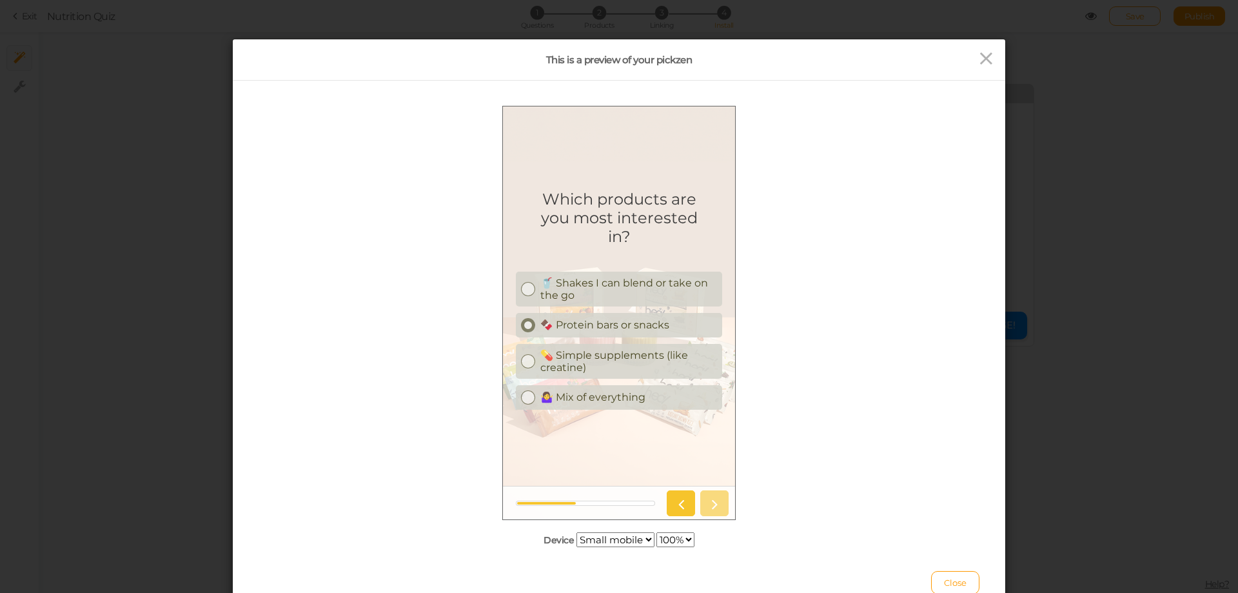
click at [595, 319] on div "🍫 Protein bars or snacks" at bounding box center [628, 324] width 177 height 12
click at [713, 502] on icon at bounding box center [714, 502] width 17 height 17
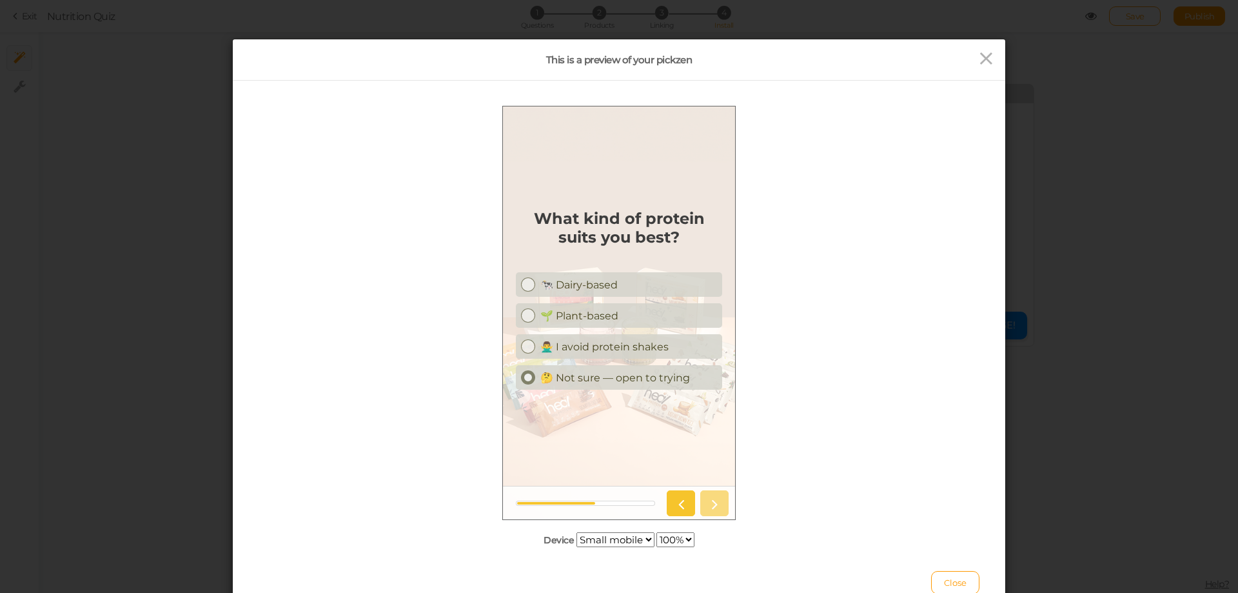
click at [618, 375] on div "🤔 Not sure — open to trying" at bounding box center [628, 377] width 177 height 12
click at [708, 502] on icon at bounding box center [714, 502] width 17 height 17
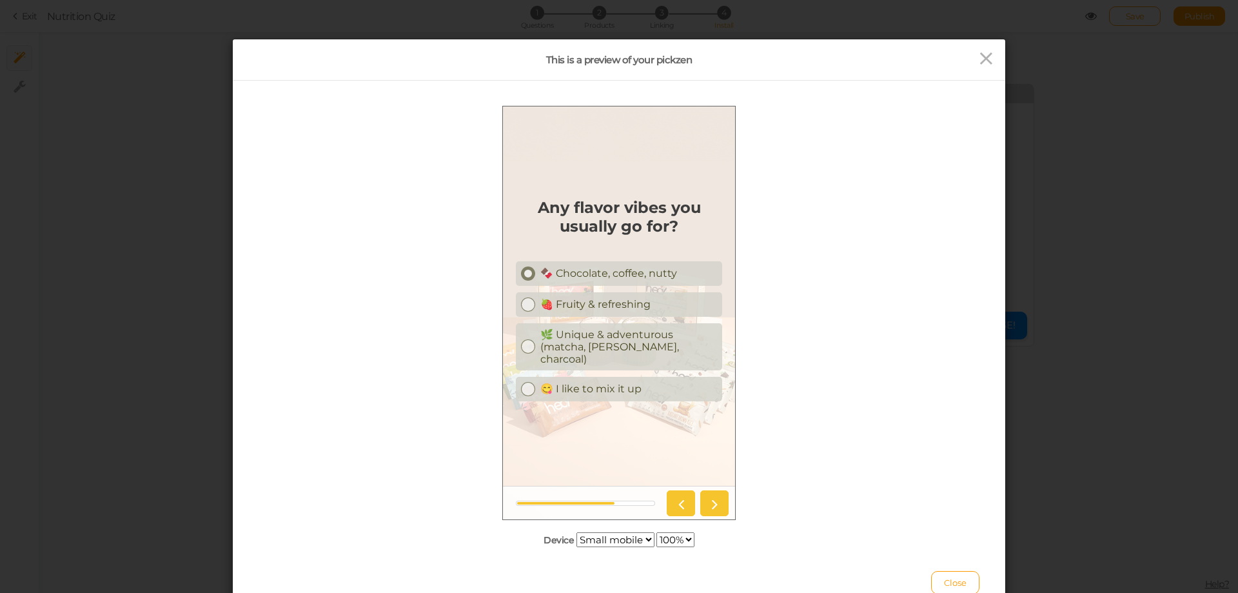
click at [627, 279] on div "🍫 Chocolate, coffee, nutty" at bounding box center [628, 272] width 177 height 12
click at [716, 502] on icon at bounding box center [714, 502] width 17 height 17
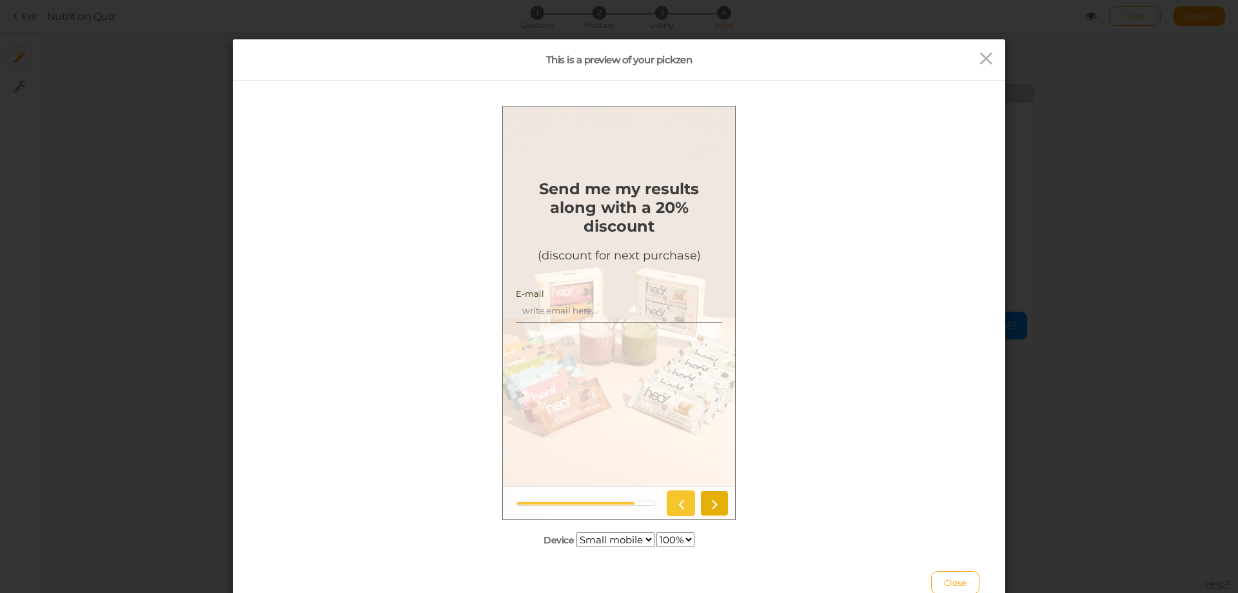
click at [716, 502] on icon at bounding box center [714, 502] width 17 height 17
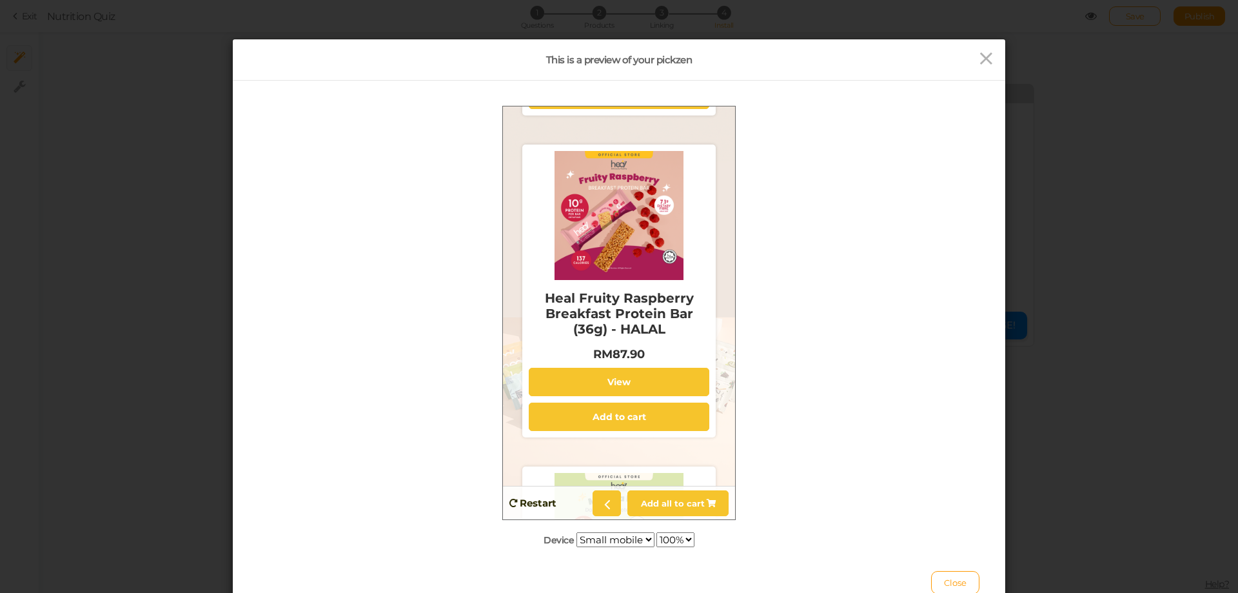
scroll to position [3010, 0]
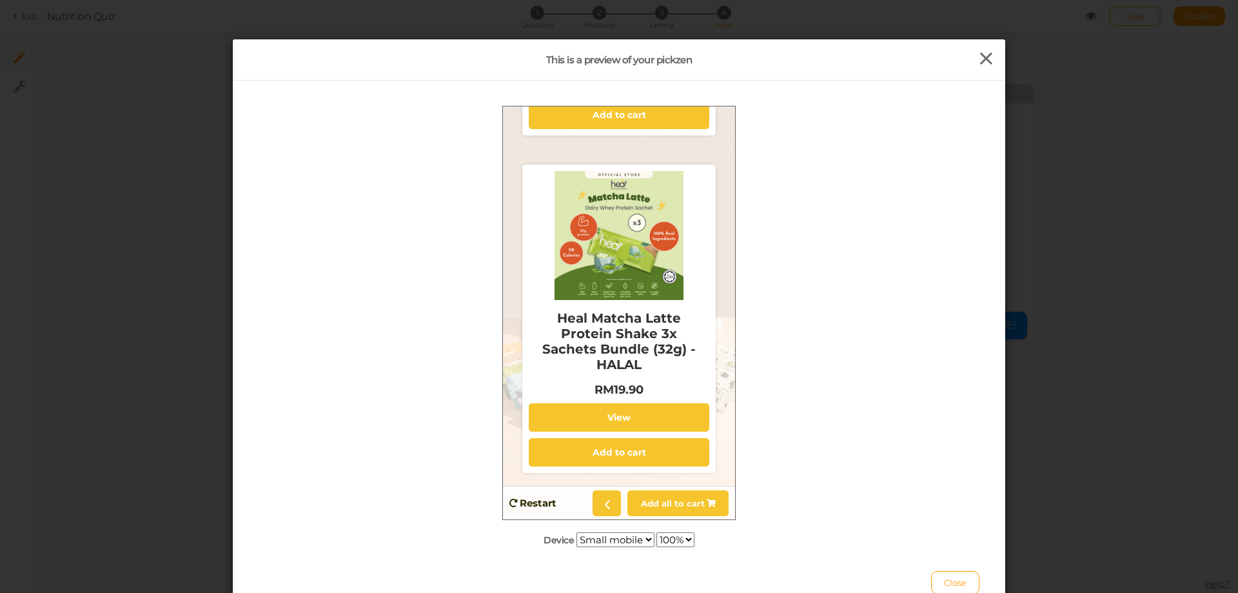
click at [983, 64] on icon at bounding box center [986, 58] width 19 height 19
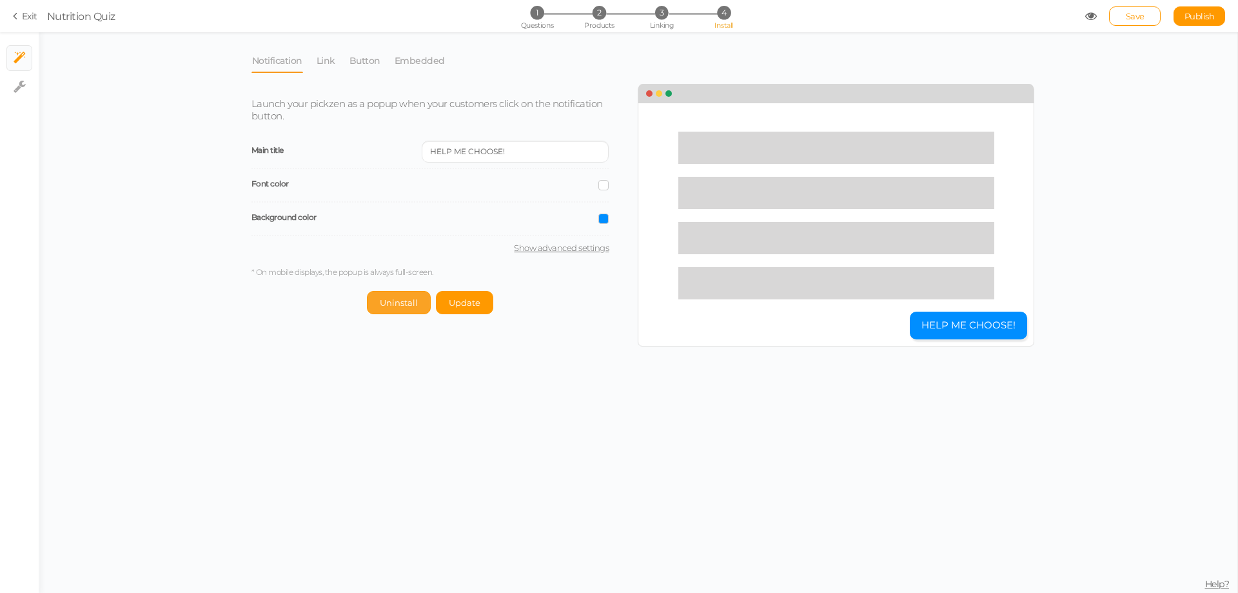
click at [406, 304] on span "Uninstall" at bounding box center [399, 302] width 38 height 10
click at [437, 302] on span "Install" at bounding box center [430, 302] width 26 height 10
click at [328, 63] on link "Link" at bounding box center [326, 60] width 20 height 25
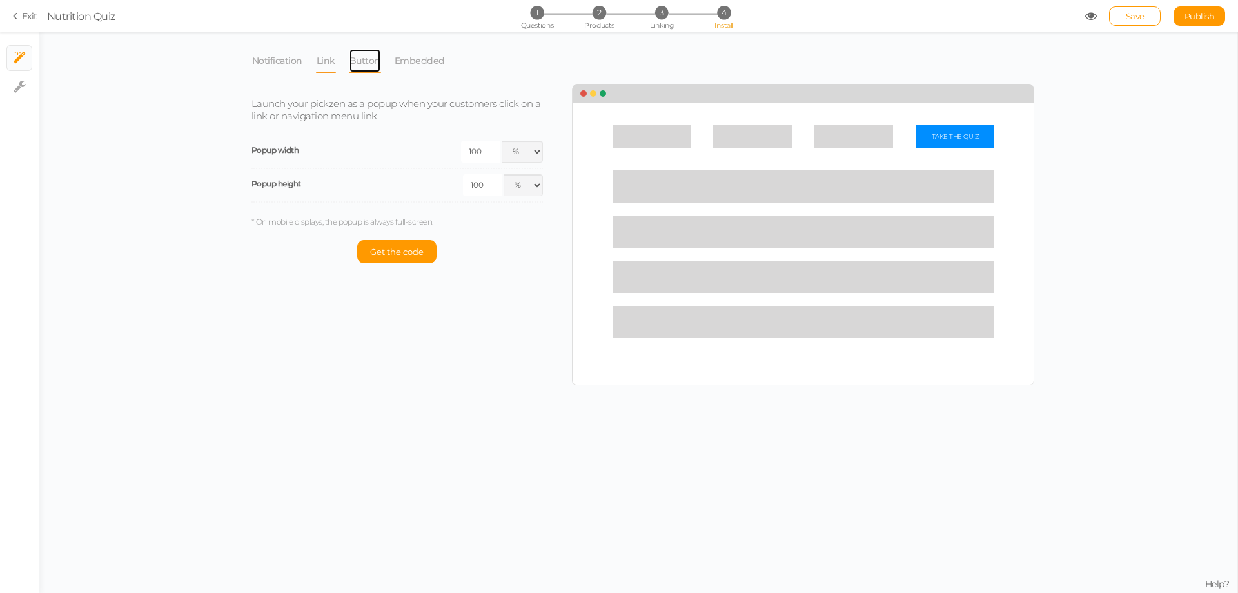
click at [351, 64] on link "Button" at bounding box center [365, 60] width 32 height 25
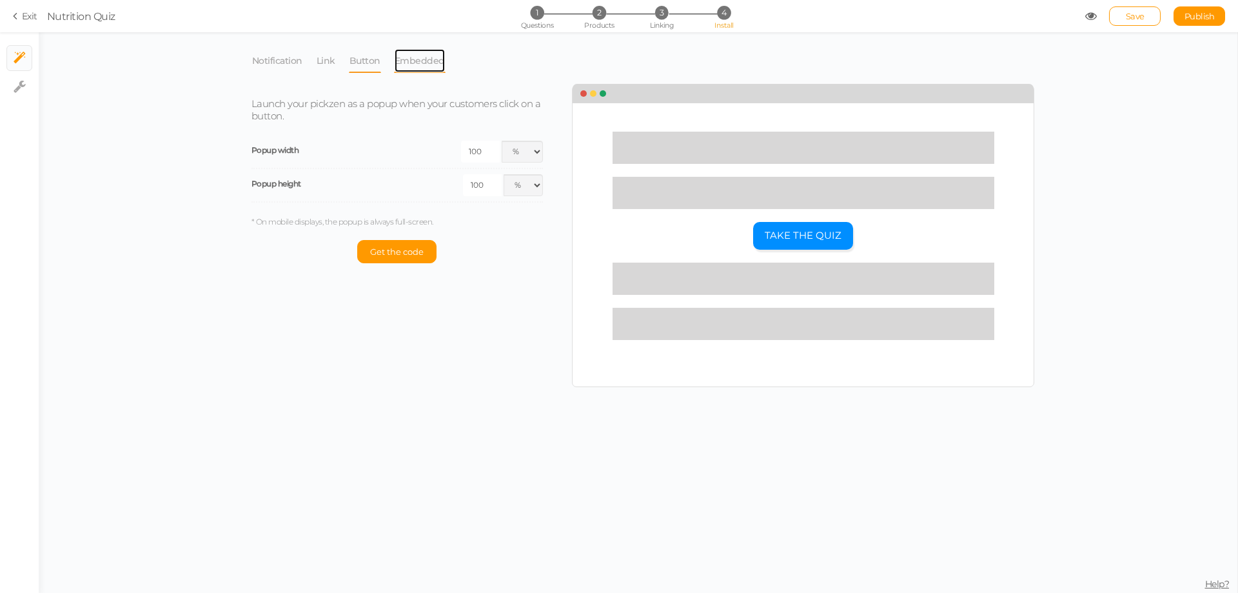
click at [403, 64] on link "Embedded" at bounding box center [420, 60] width 52 height 25
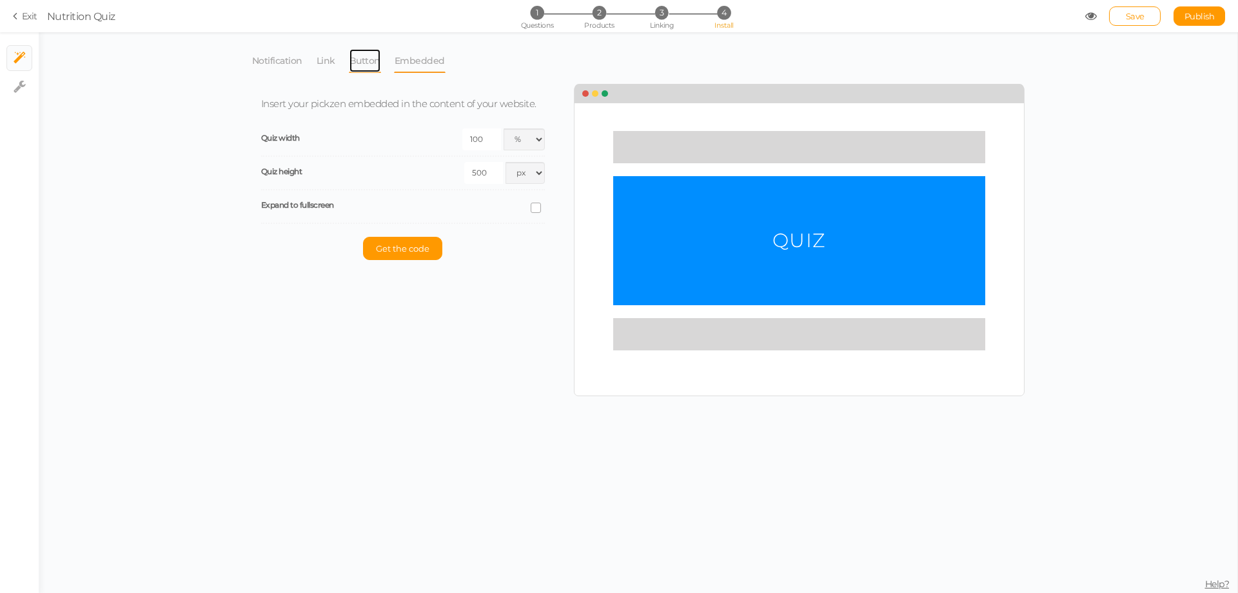
click at [371, 64] on link "Button" at bounding box center [365, 60] width 32 height 25
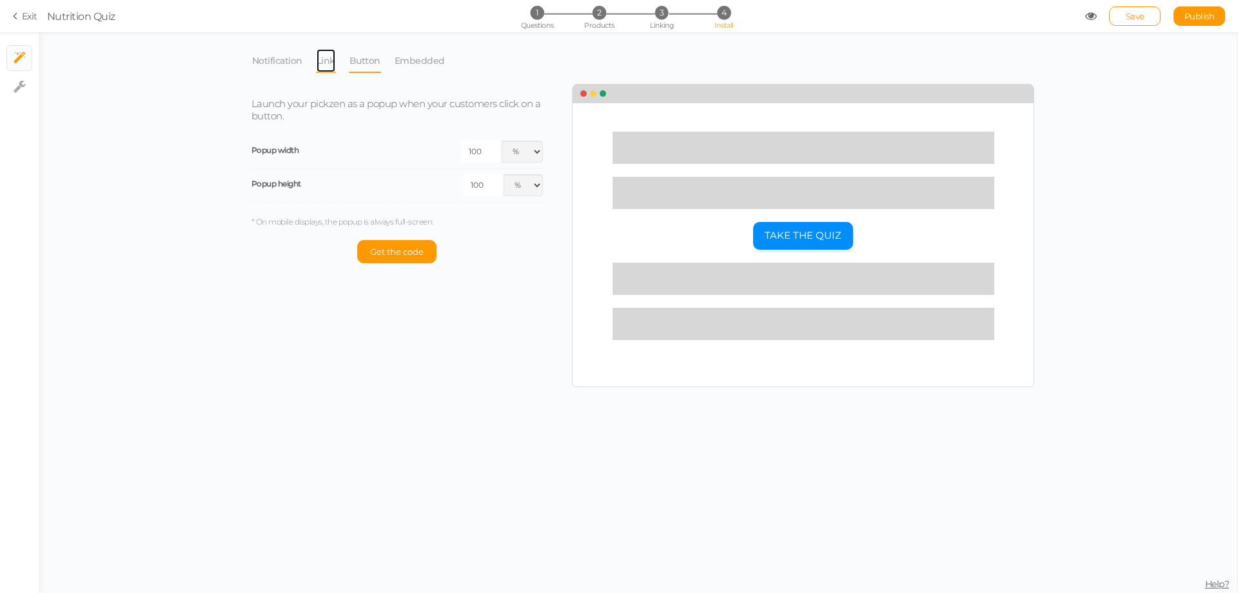
click at [322, 63] on link "Link" at bounding box center [326, 60] width 20 height 25
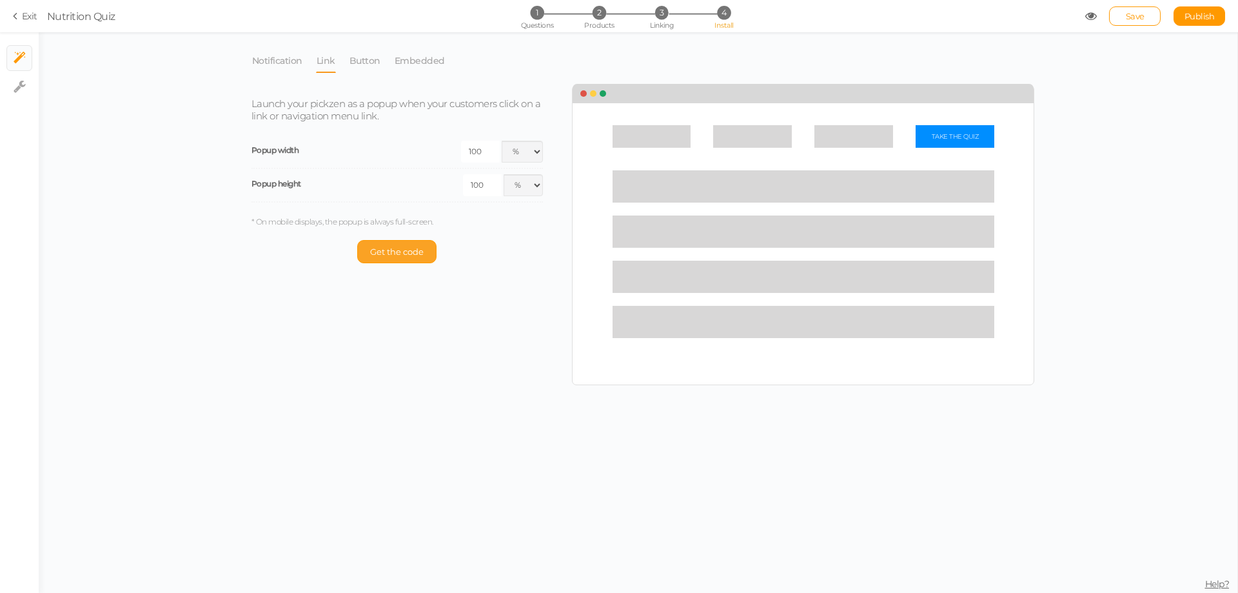
click at [388, 250] on span "Get the code" at bounding box center [397, 251] width 54 height 10
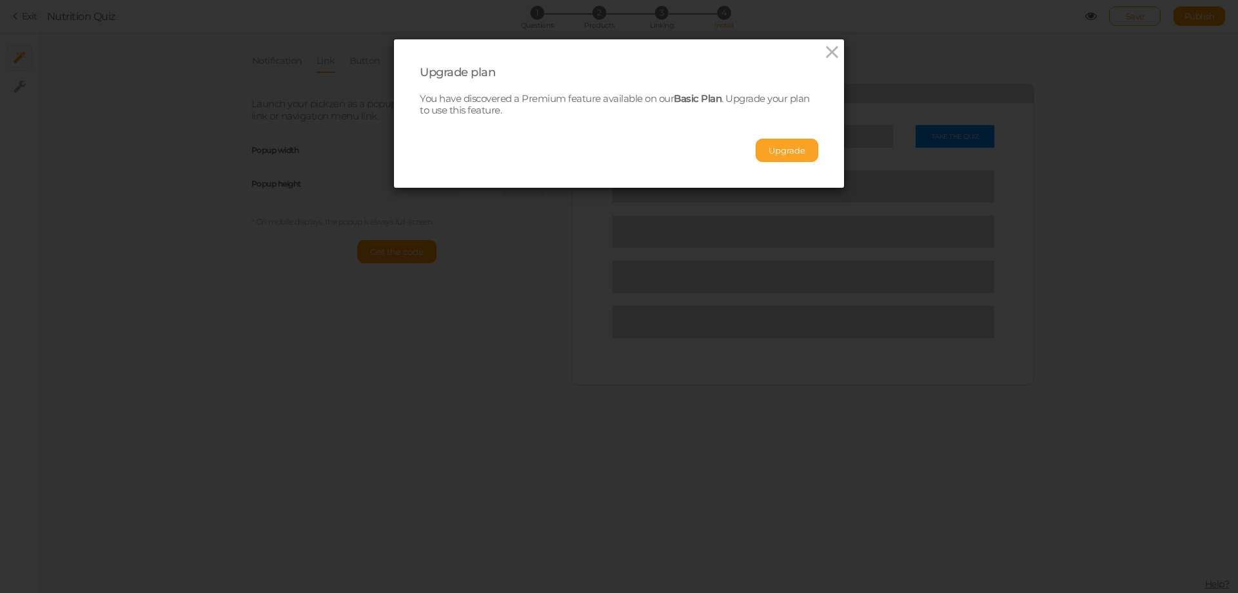
click at [796, 153] on button "Upgrade" at bounding box center [787, 150] width 63 height 23
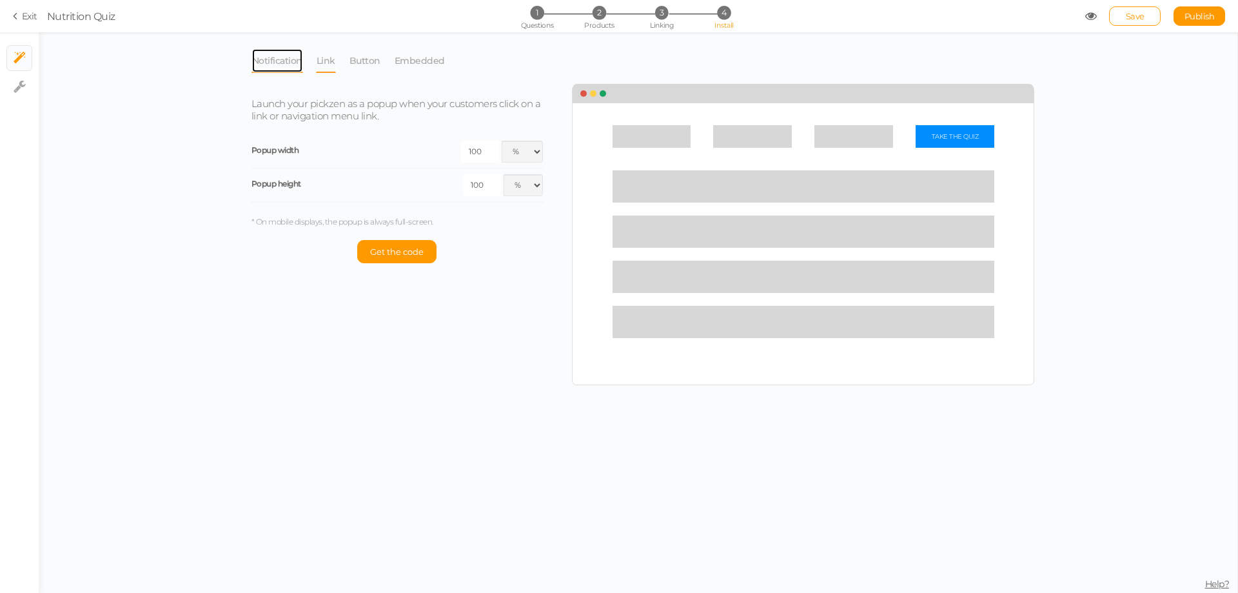
click at [286, 60] on link "Notification" at bounding box center [277, 60] width 52 height 25
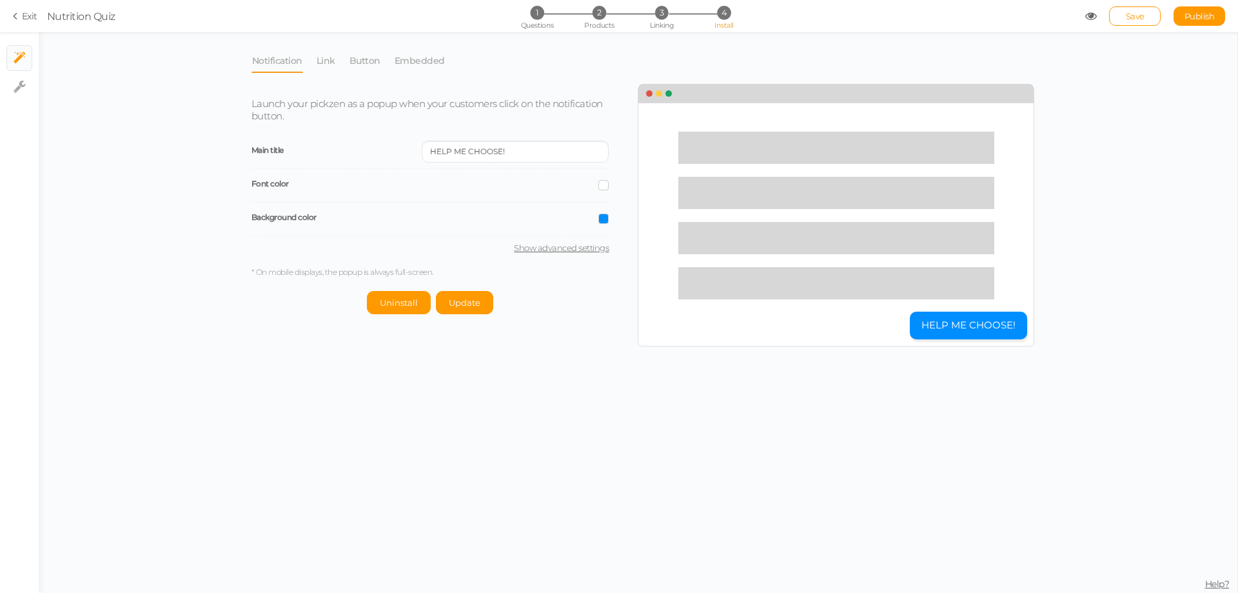
click at [966, 324] on button "HELP ME CHOOSE!" at bounding box center [968, 325] width 117 height 28
click at [567, 247] on link "Show advanced settings" at bounding box center [430, 247] width 358 height 10
select select "pct"
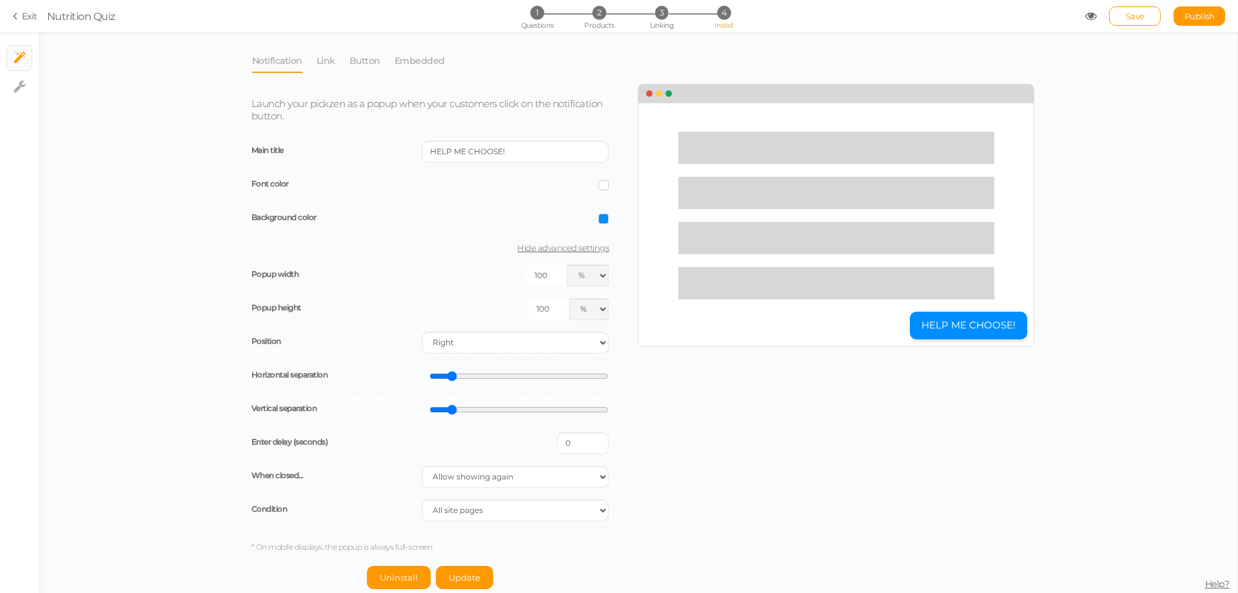
scroll to position [3, 0]
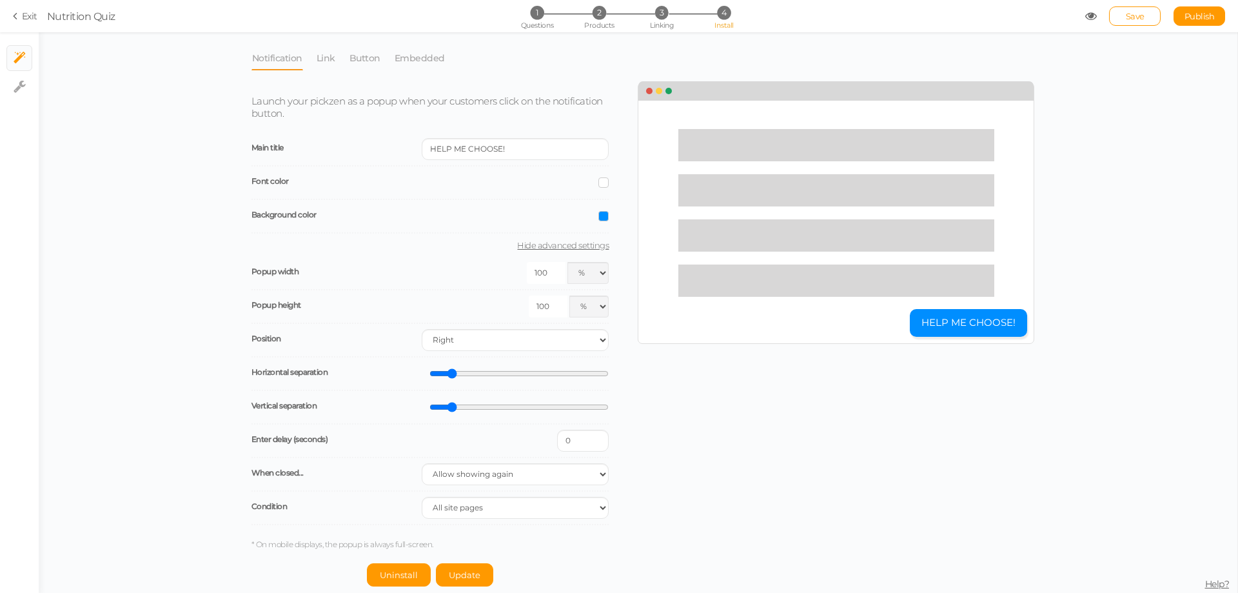
click at [1086, 22] on div "Save Publish View published." at bounding box center [1155, 15] width 141 height 19
click at [1091, 18] on icon at bounding box center [1091, 16] width 12 height 12
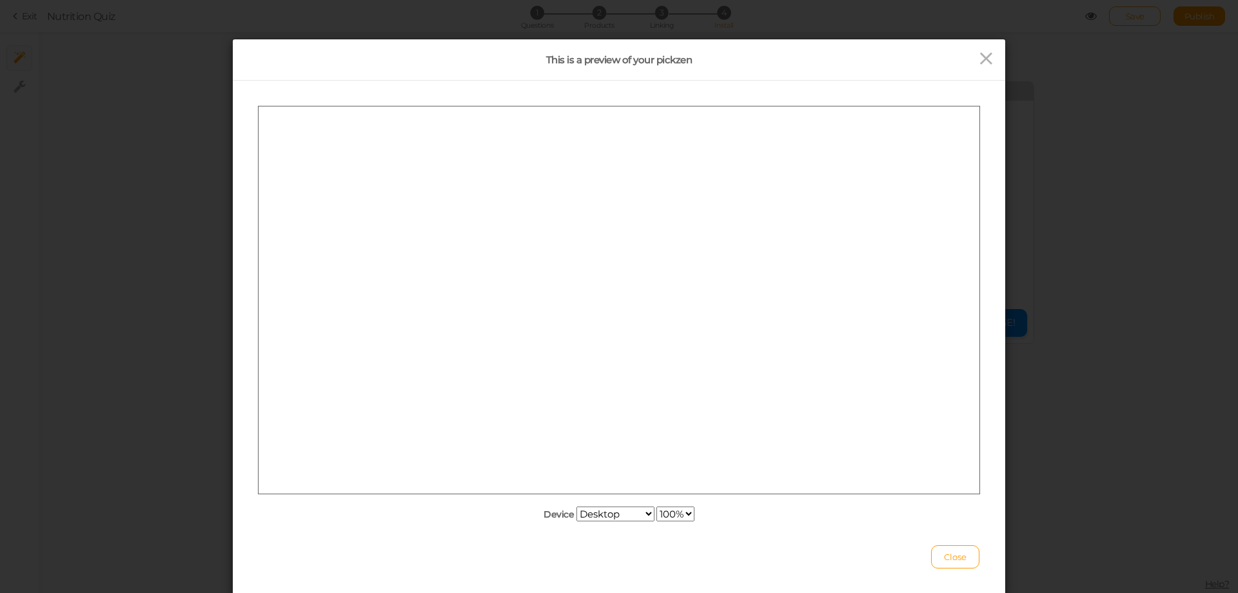
scroll to position [0, 0]
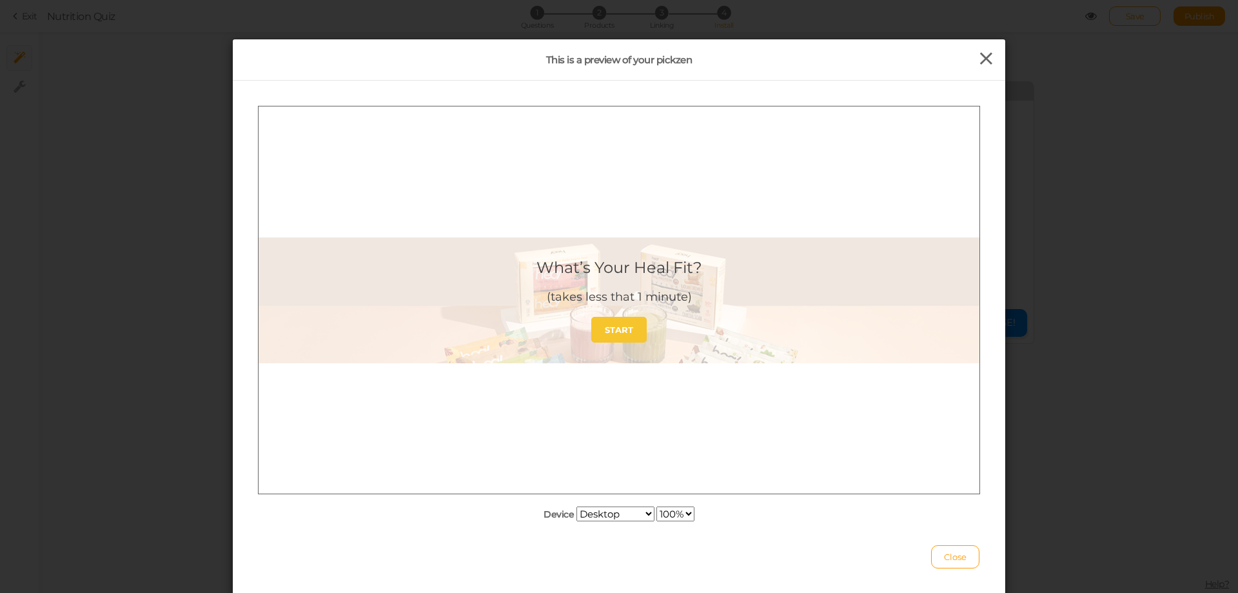
drag, startPoint x: 979, startPoint y: 59, endPoint x: 1079, endPoint y: 38, distance: 102.2
click at [981, 59] on icon at bounding box center [986, 58] width 19 height 19
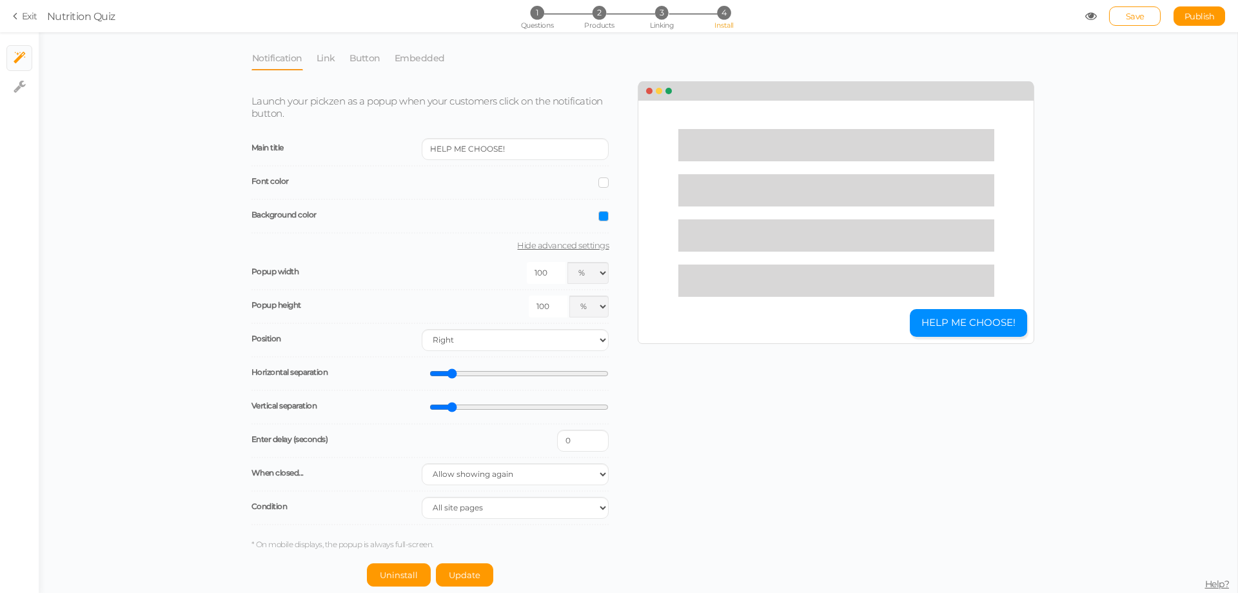
click at [1181, 13] on link "Publish" at bounding box center [1200, 15] width 52 height 19
click at [8, 62] on link "× Install" at bounding box center [19, 58] width 25 height 25
click at [14, 58] on icon at bounding box center [20, 58] width 12 height 13
click at [20, 17] on icon at bounding box center [17, 16] width 9 height 12
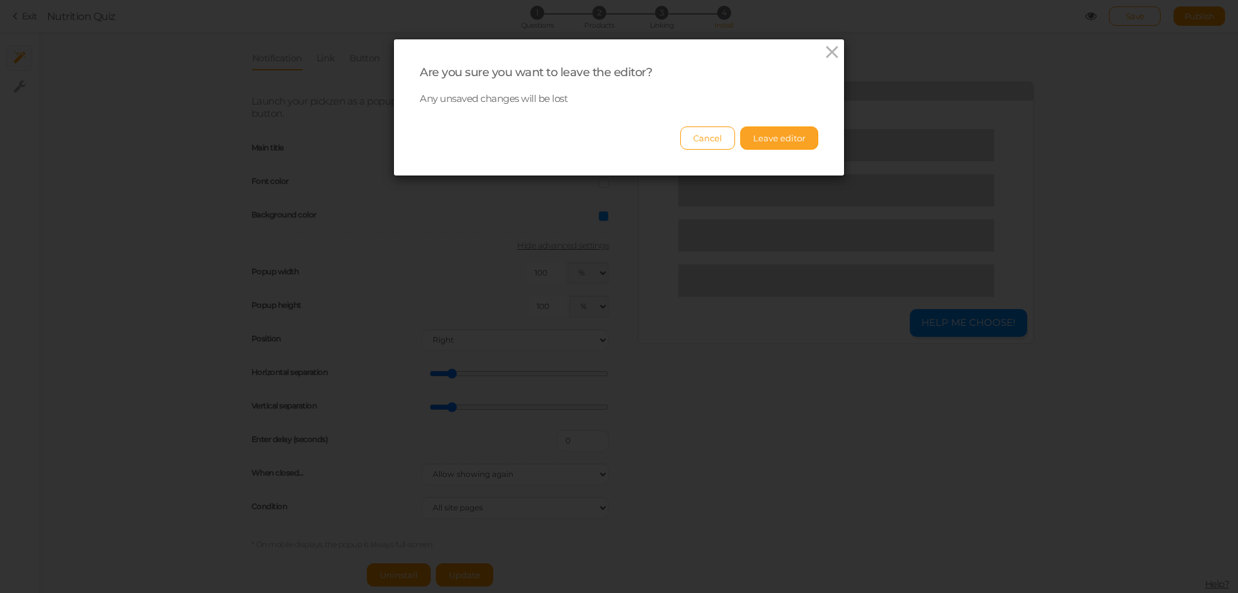
click at [790, 139] on button "Leave editor" at bounding box center [779, 137] width 78 height 23
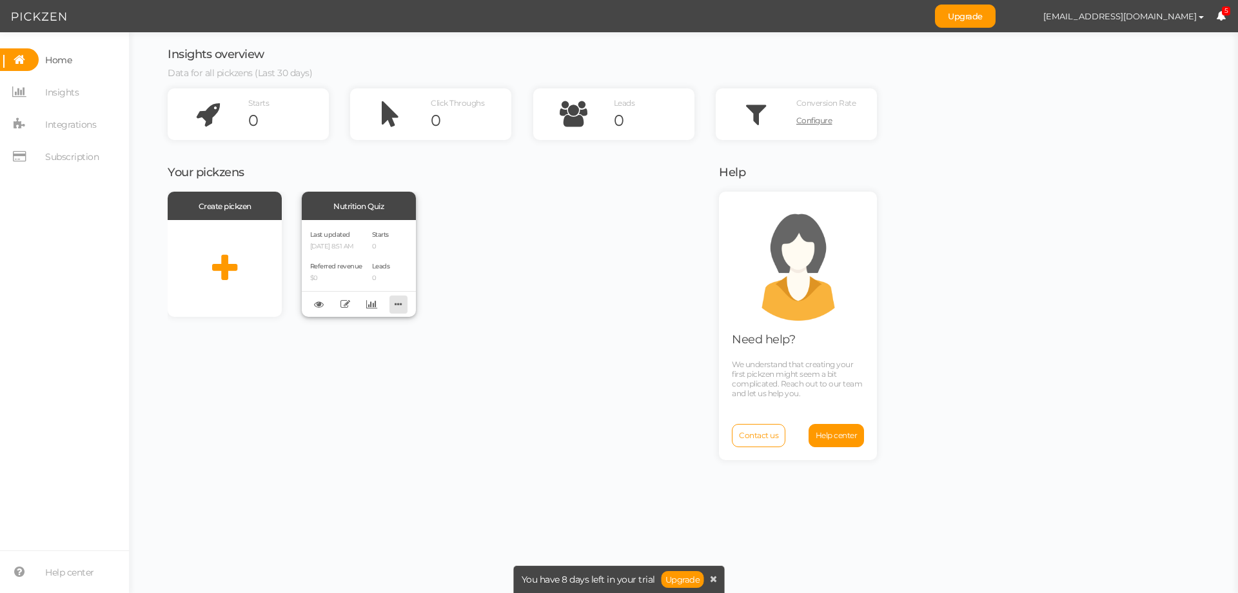
click at [396, 304] on icon at bounding box center [398, 304] width 18 height 20
click at [373, 300] on icon at bounding box center [371, 304] width 11 height 10
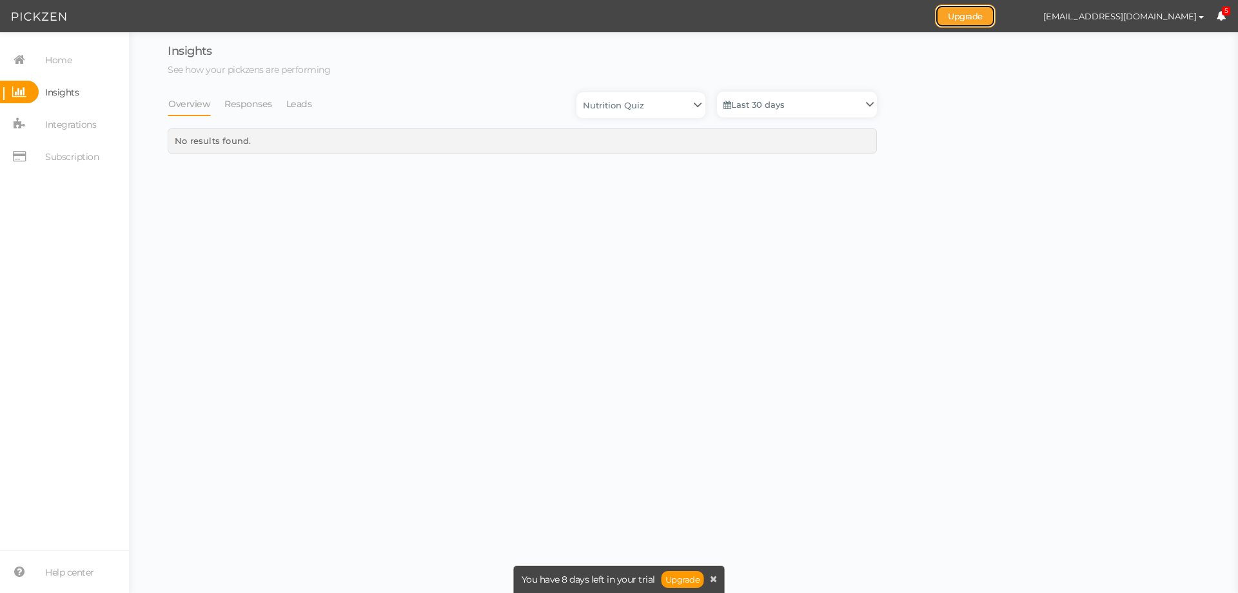
click at [996, 16] on link "Upgrade" at bounding box center [965, 16] width 61 height 23
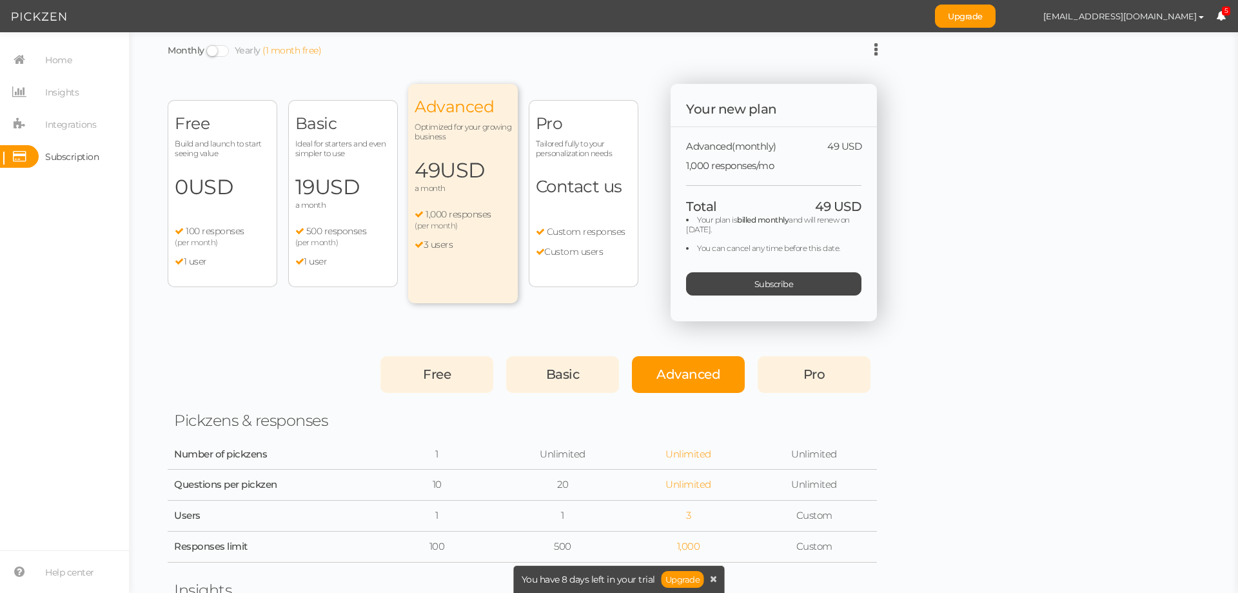
click at [224, 241] on div "(per month)" at bounding box center [222, 242] width 95 height 10
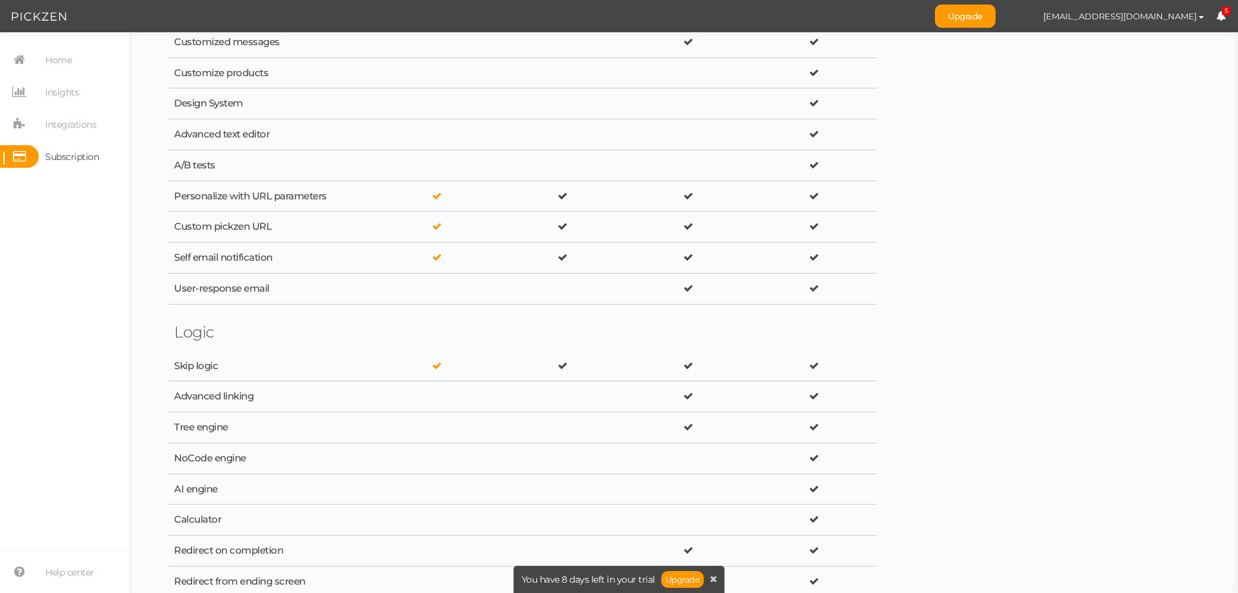
scroll to position [903, 0]
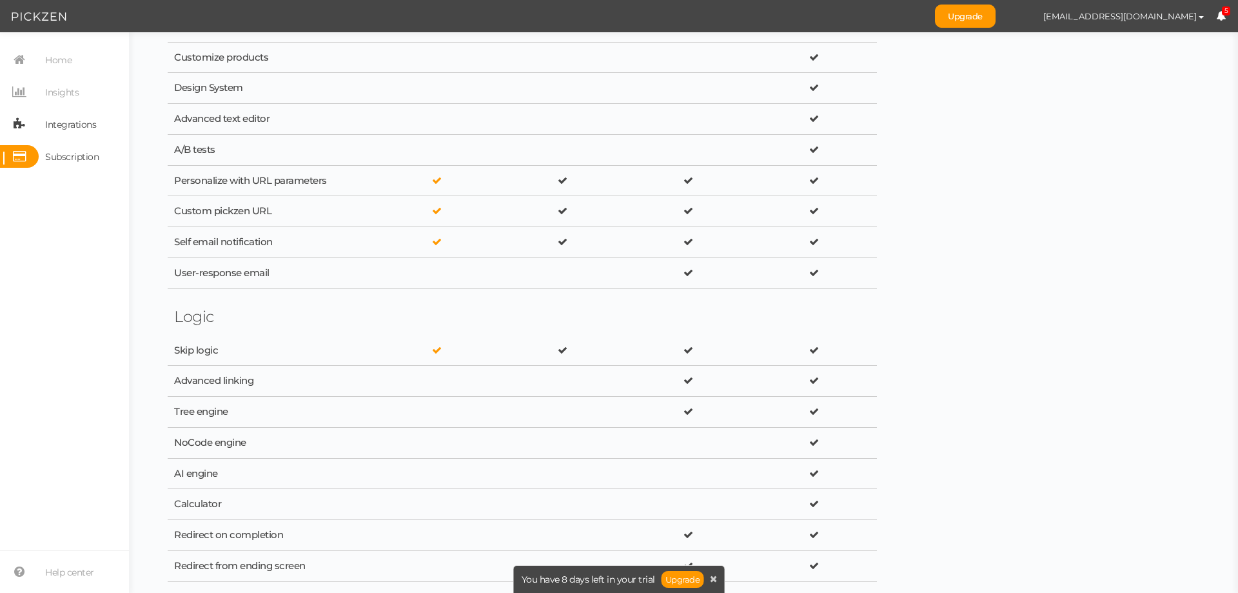
click at [93, 132] on span "Integrations" at bounding box center [70, 124] width 51 height 21
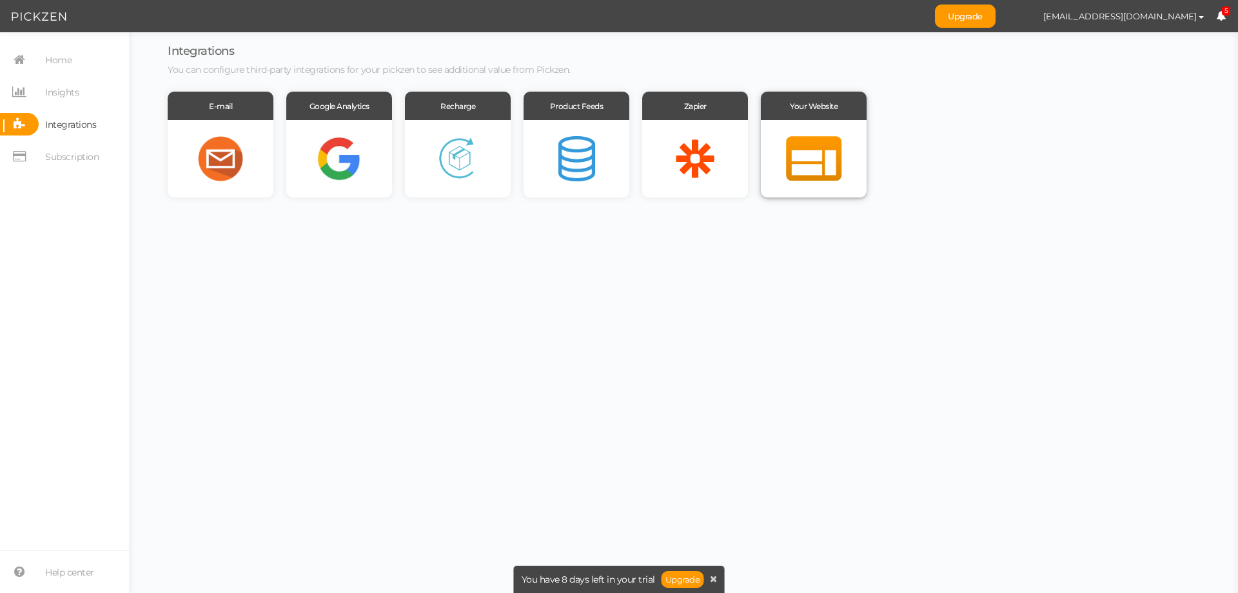
click at [798, 146] on div at bounding box center [814, 158] width 106 height 77
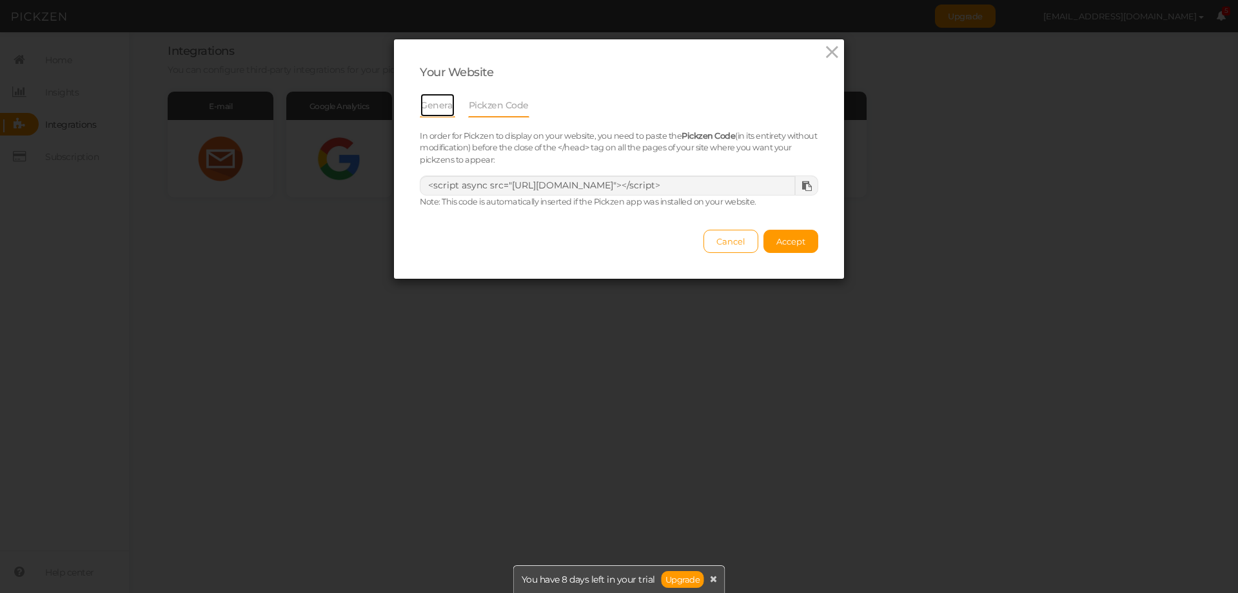
click at [435, 101] on link "General" at bounding box center [437, 105] width 35 height 25
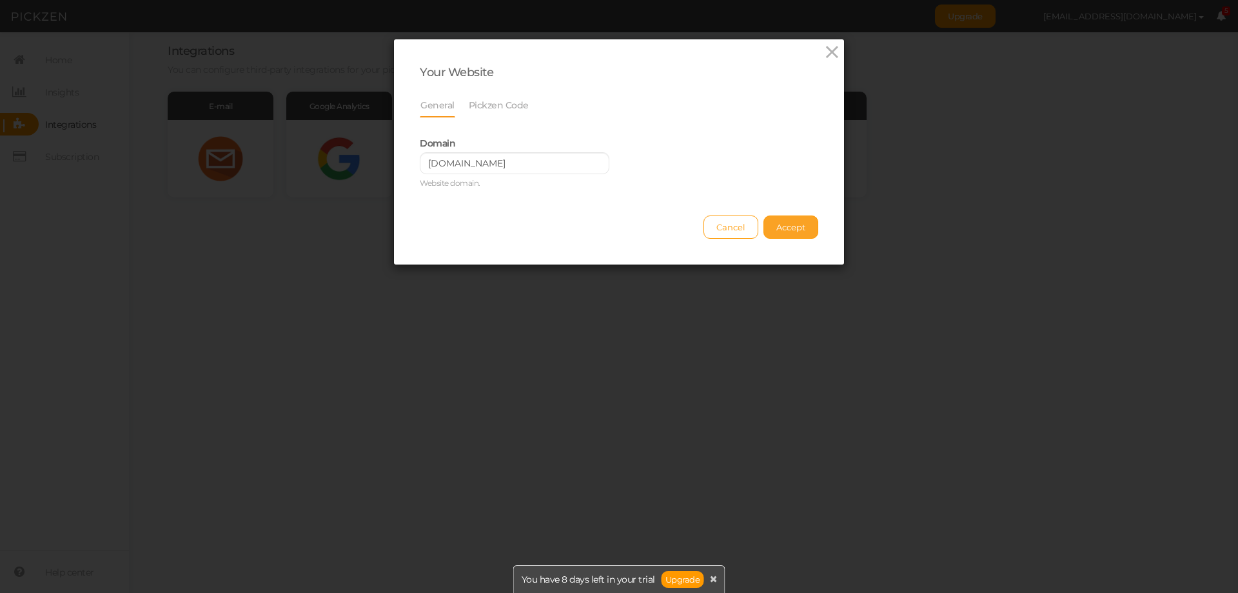
click at [795, 225] on span "Accept" at bounding box center [790, 227] width 29 height 10
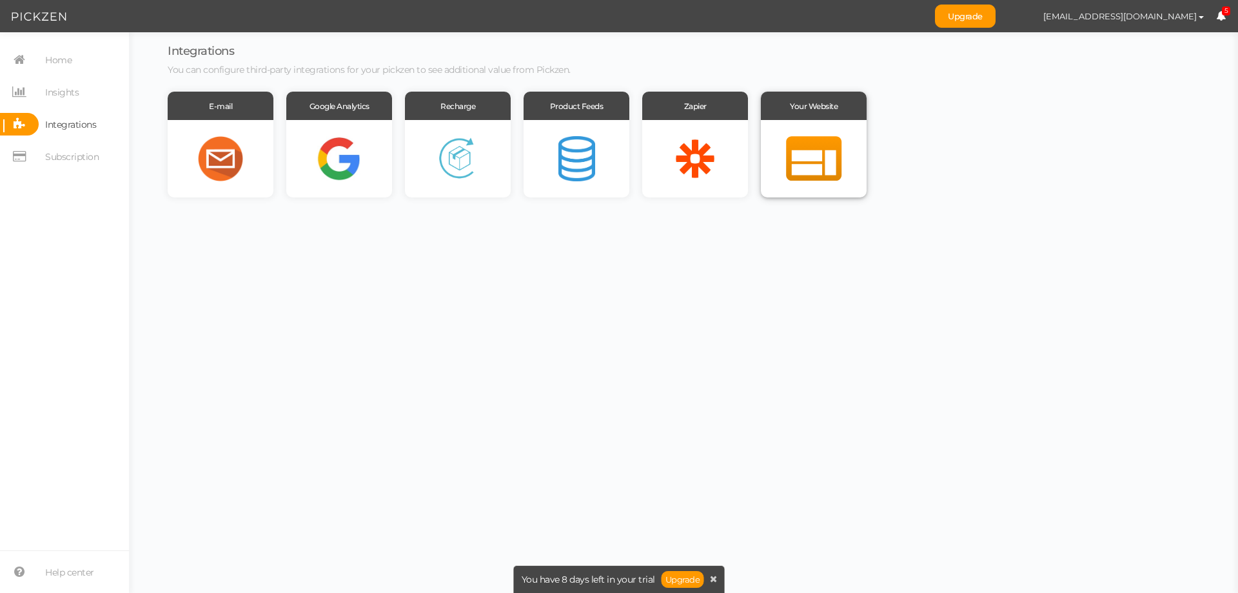
click at [832, 151] on div at bounding box center [814, 158] width 106 height 77
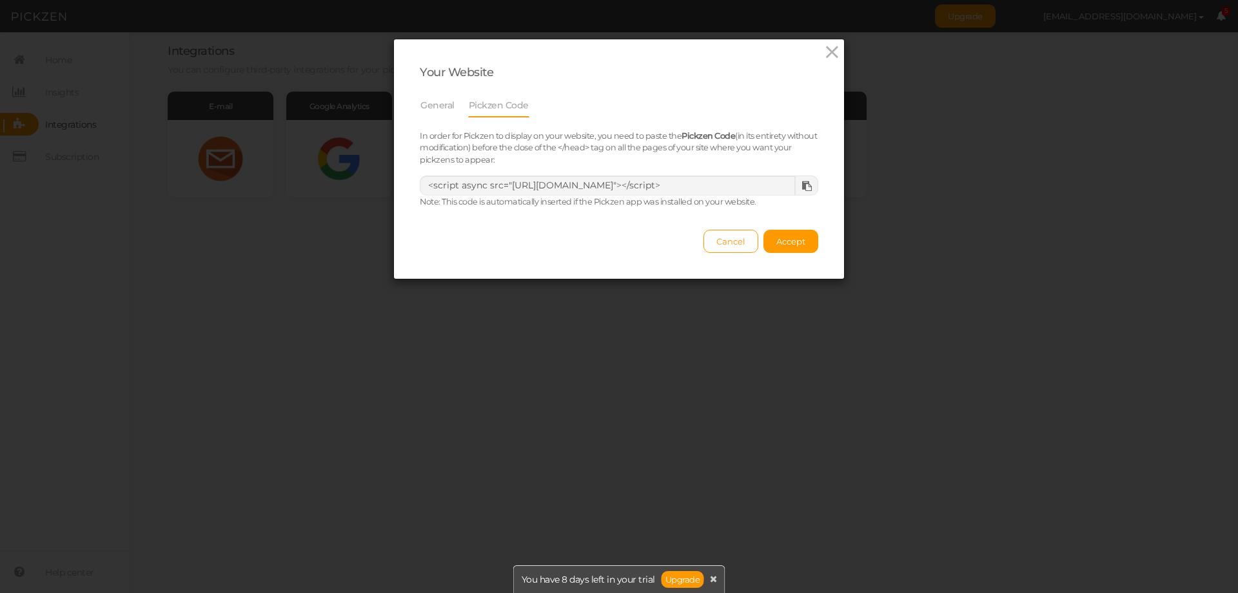
click at [802, 190] on icon at bounding box center [807, 186] width 10 height 10
